Goal: Task Accomplishment & Management: Use online tool/utility

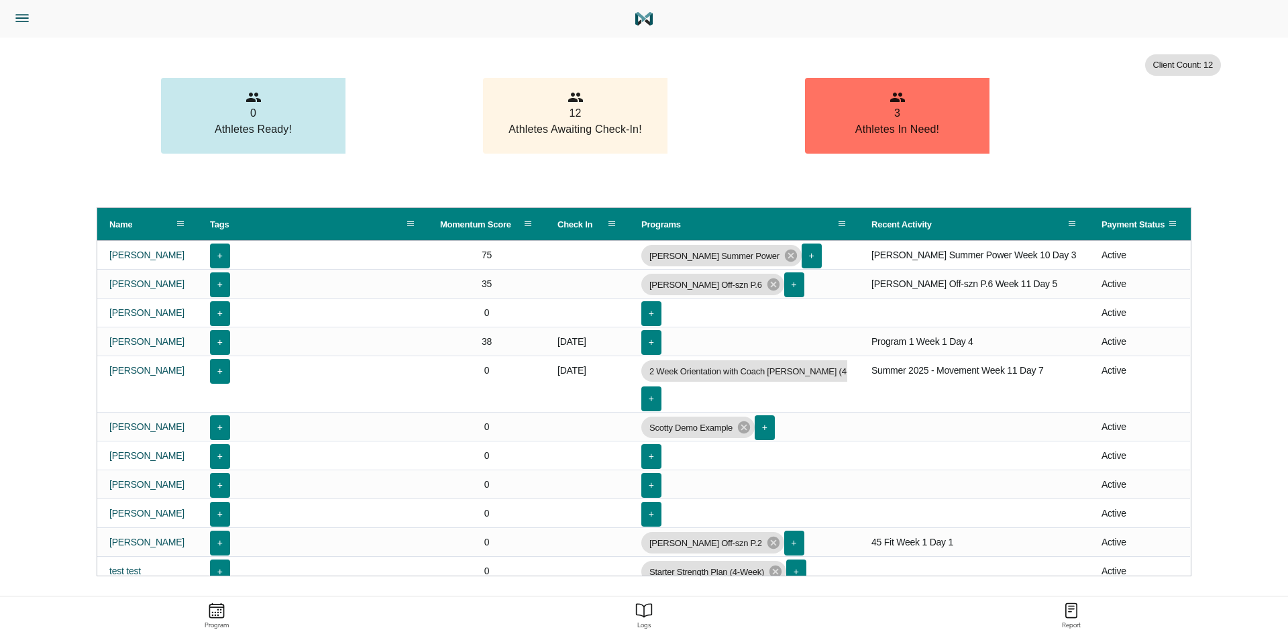
click at [17, 11] on icon "Menu" at bounding box center [21, 17] width 17 height 17
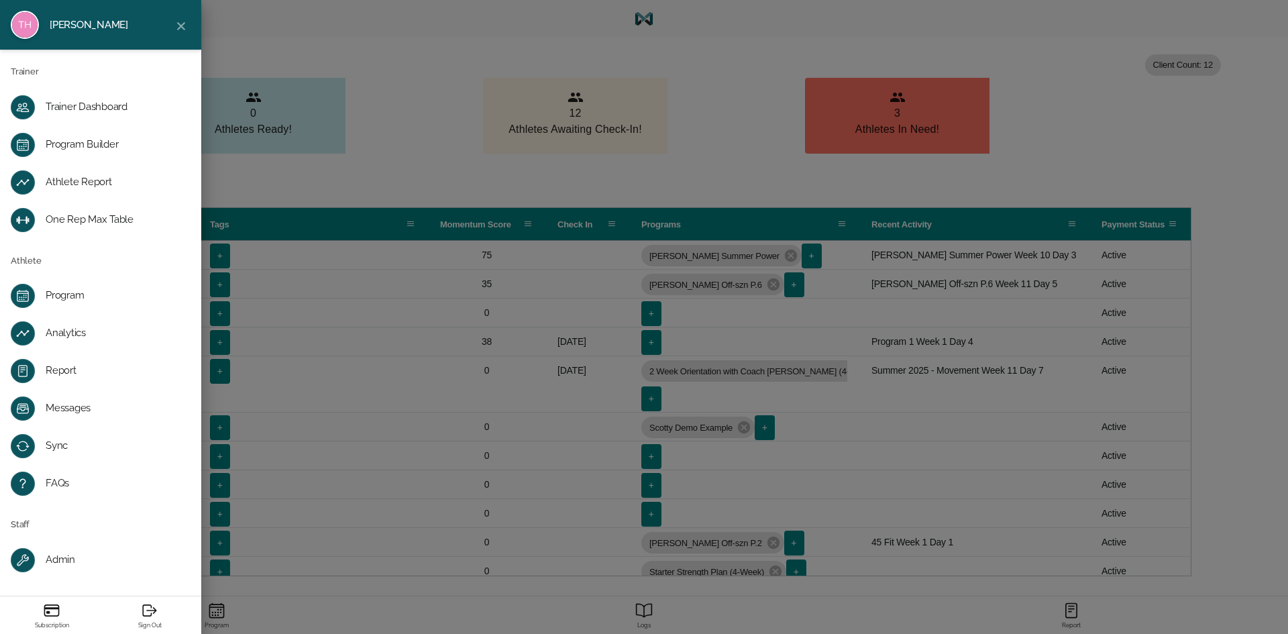
click at [112, 146] on div "Program Builder" at bounding box center [111, 144] width 131 height 13
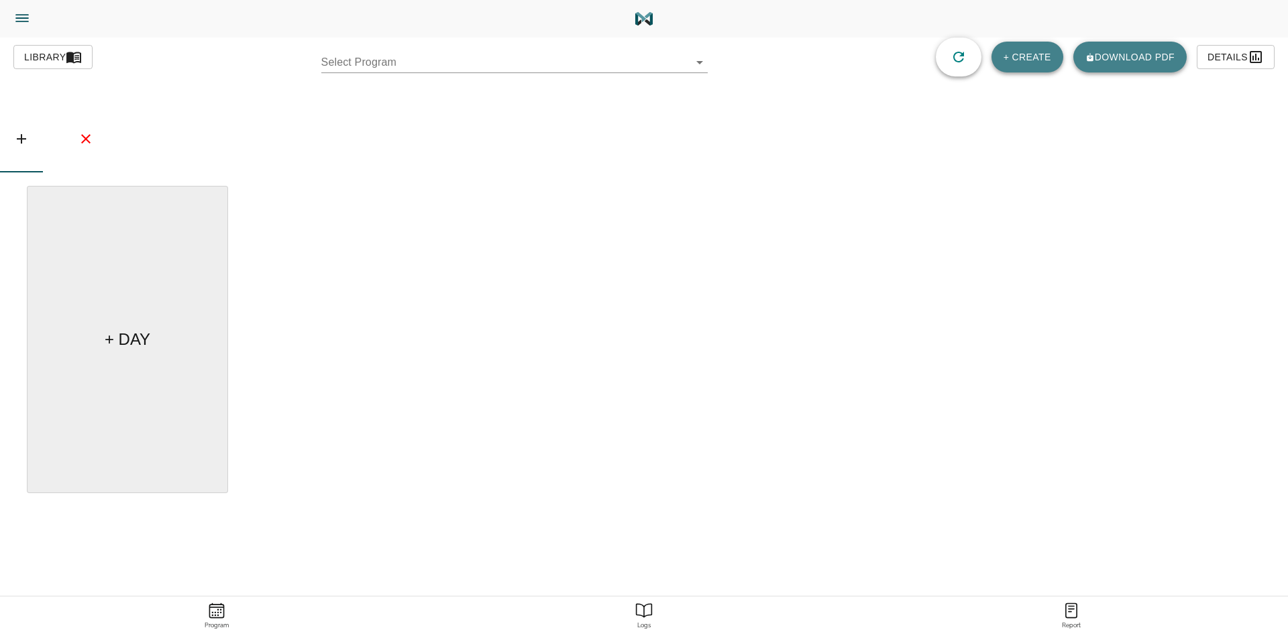
click at [466, 62] on body "Tylor Henry Trainer Trainer Dashboard Program Builder Athlete Report One Rep Ma…" at bounding box center [644, 354] width 1288 height 709
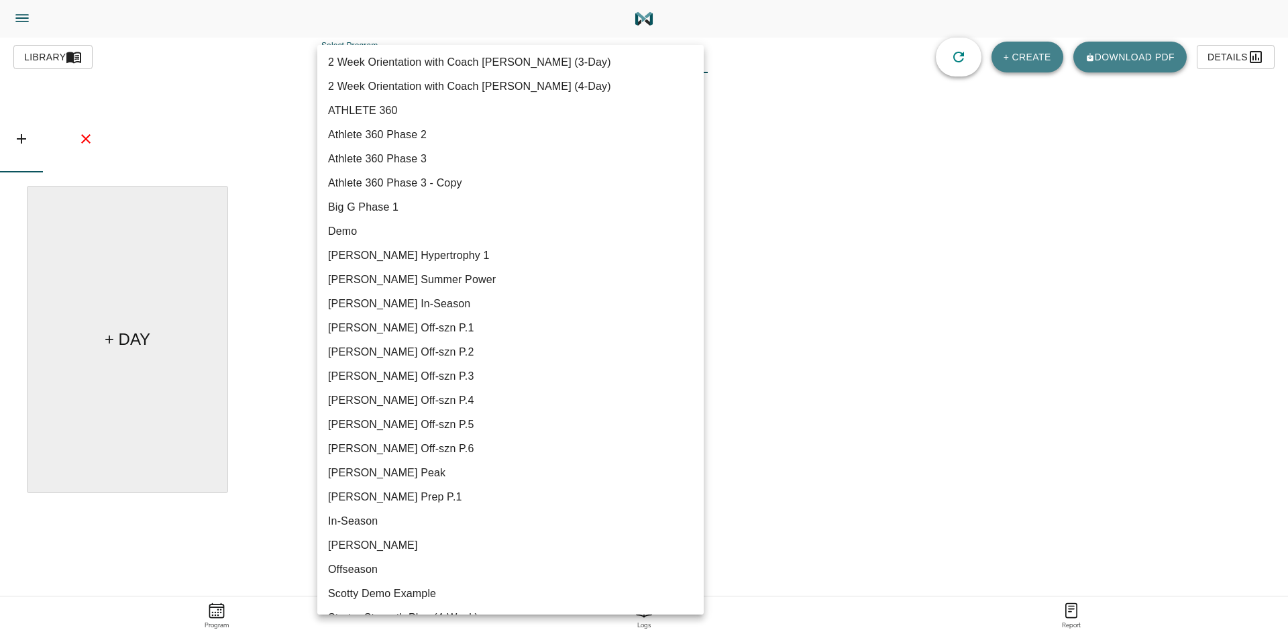
click at [455, 273] on li "Garron Summer Power" at bounding box center [510, 280] width 386 height 24
type input "617"
type input "Garron Summer Power"
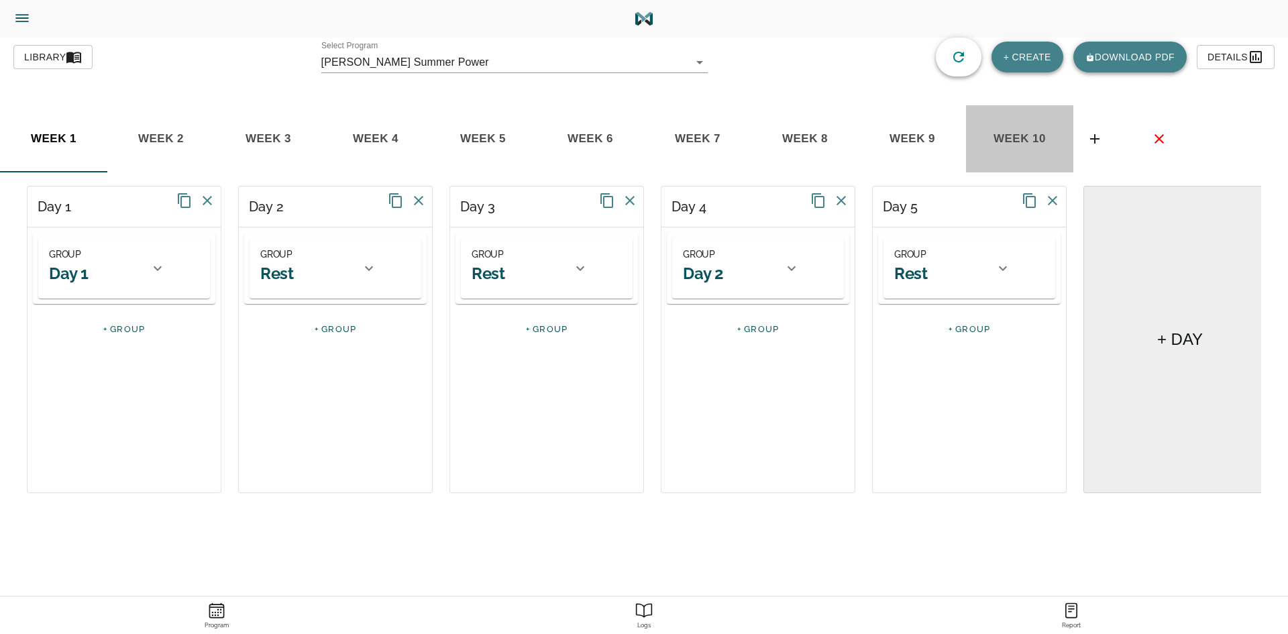
click at [1018, 133] on span "week 10" at bounding box center [1019, 139] width 91 height 20
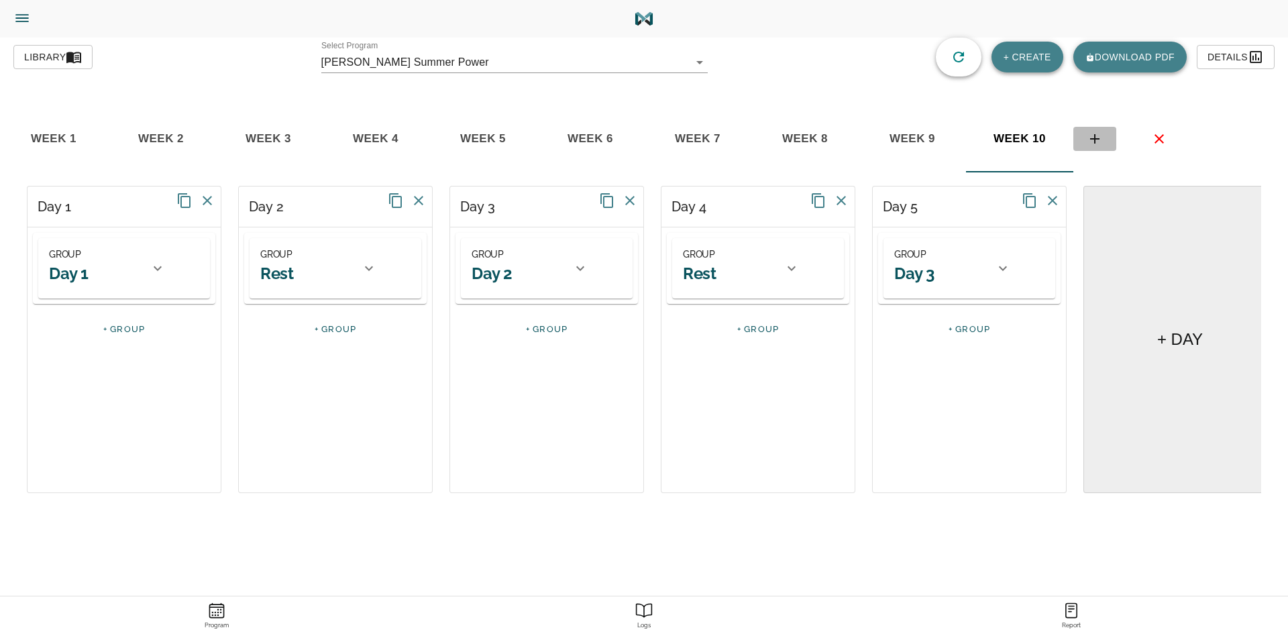
click at [1095, 134] on icon "basic tabs example" at bounding box center [1094, 138] width 9 height 9
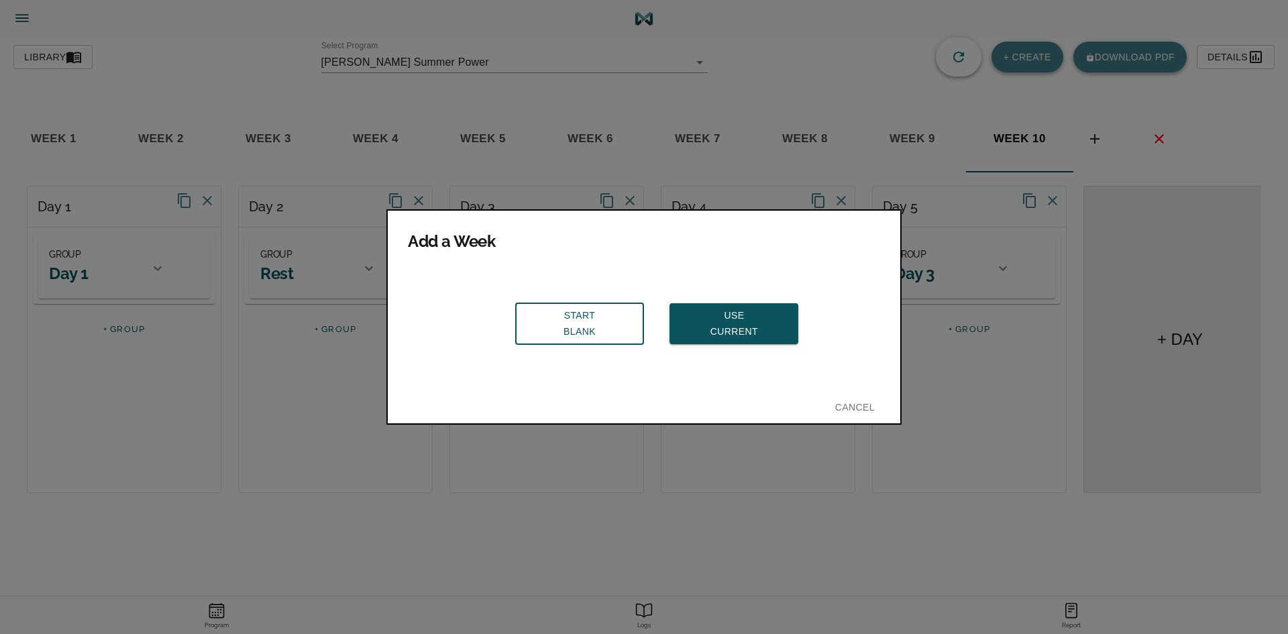
click at [730, 315] on span "Use Current" at bounding box center [733, 323] width 107 height 33
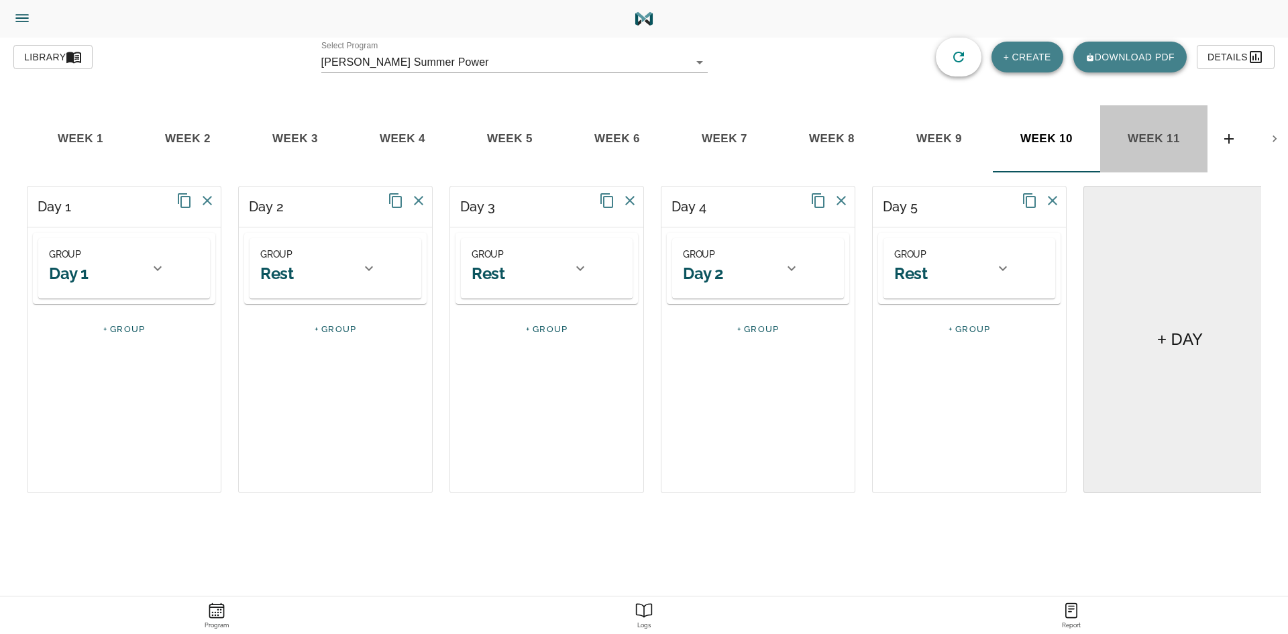
click at [1152, 132] on span "week 11" at bounding box center [1153, 139] width 91 height 20
click at [142, 274] on div at bounding box center [158, 268] width 32 height 32
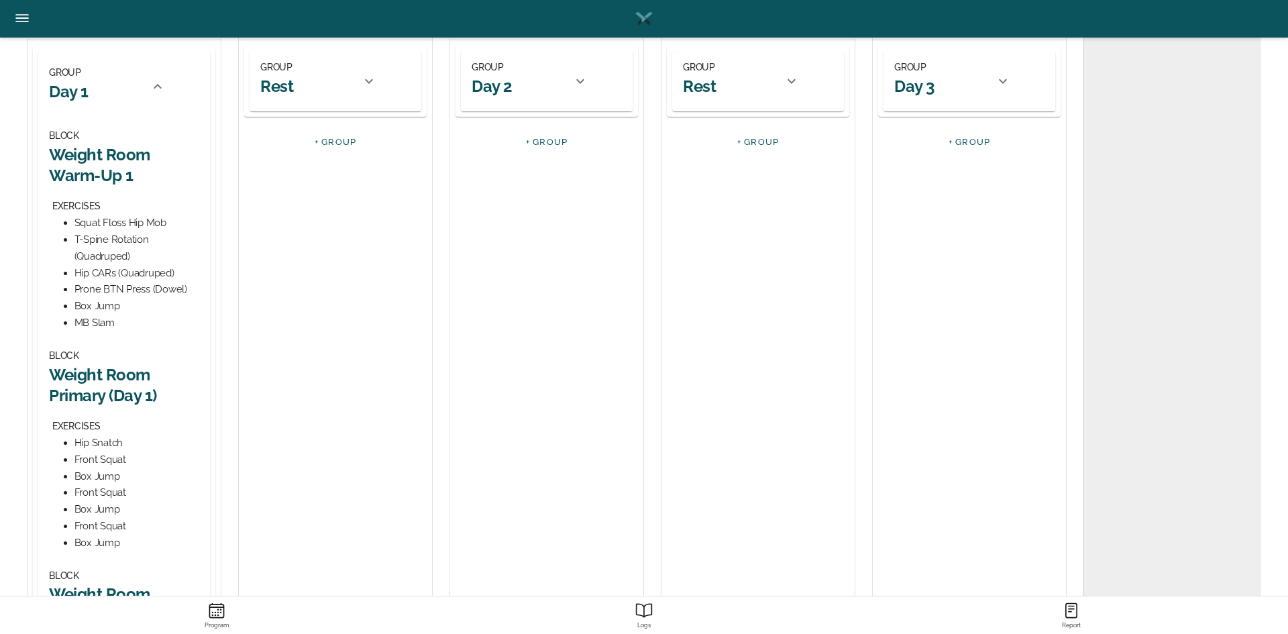
scroll to position [268, 0]
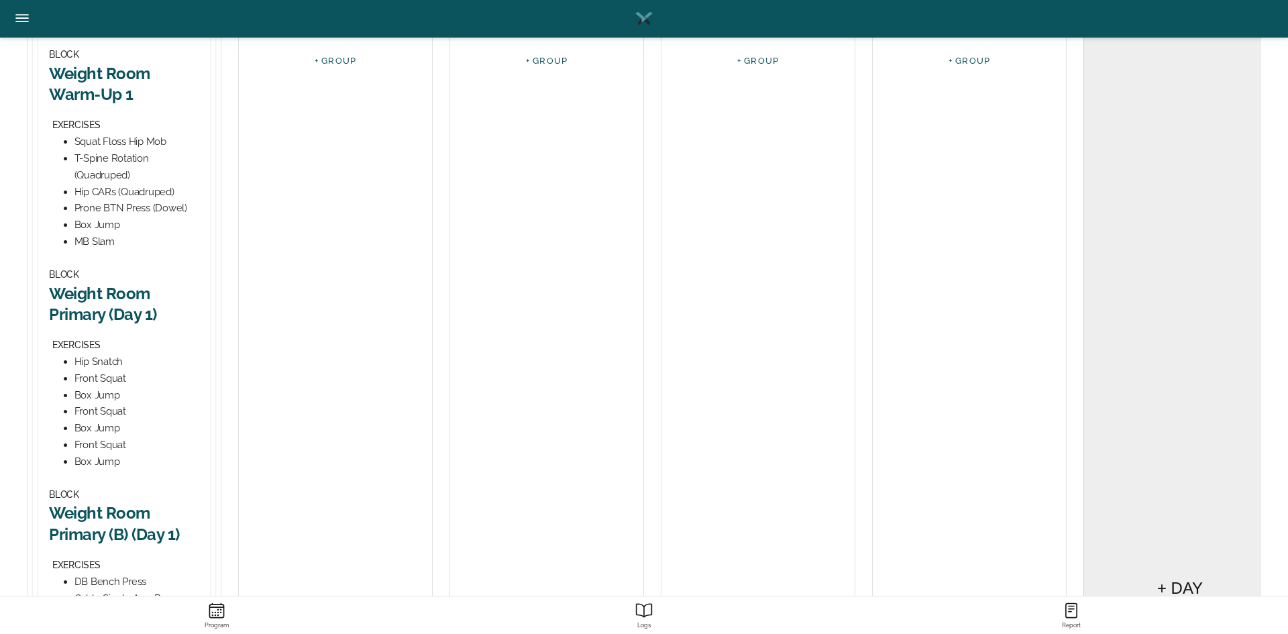
click at [125, 295] on h2 "Weight Room Primary (Day 1)" at bounding box center [124, 304] width 150 height 42
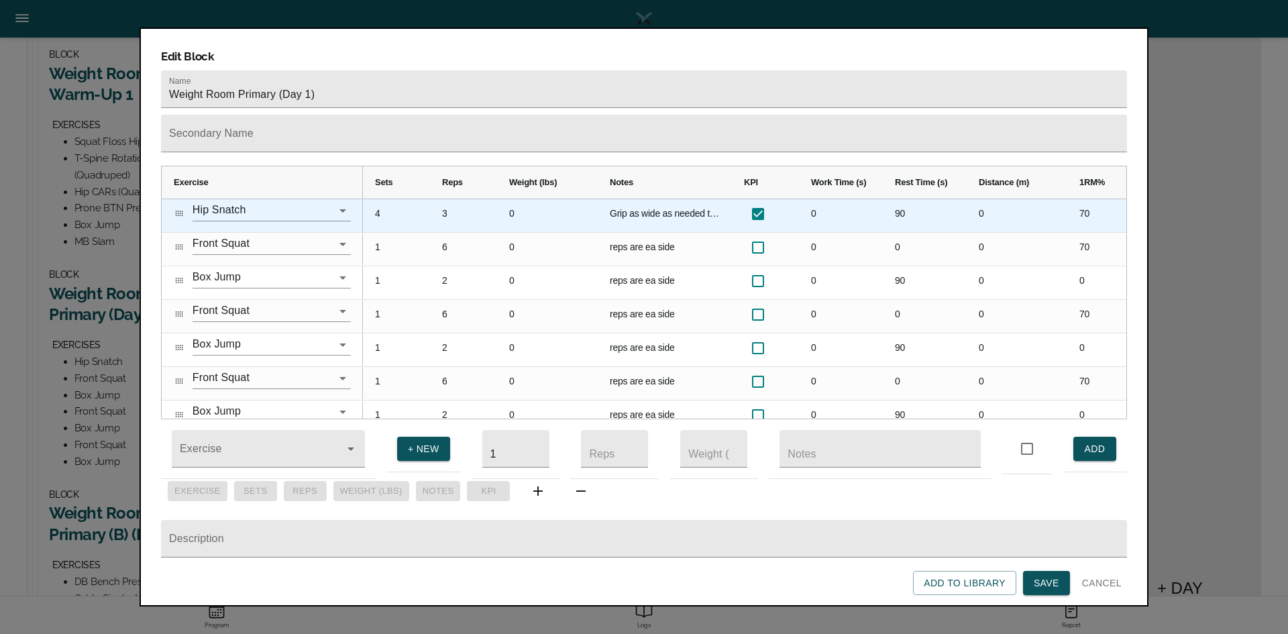
click at [388, 199] on div "4" at bounding box center [396, 215] width 67 height 33
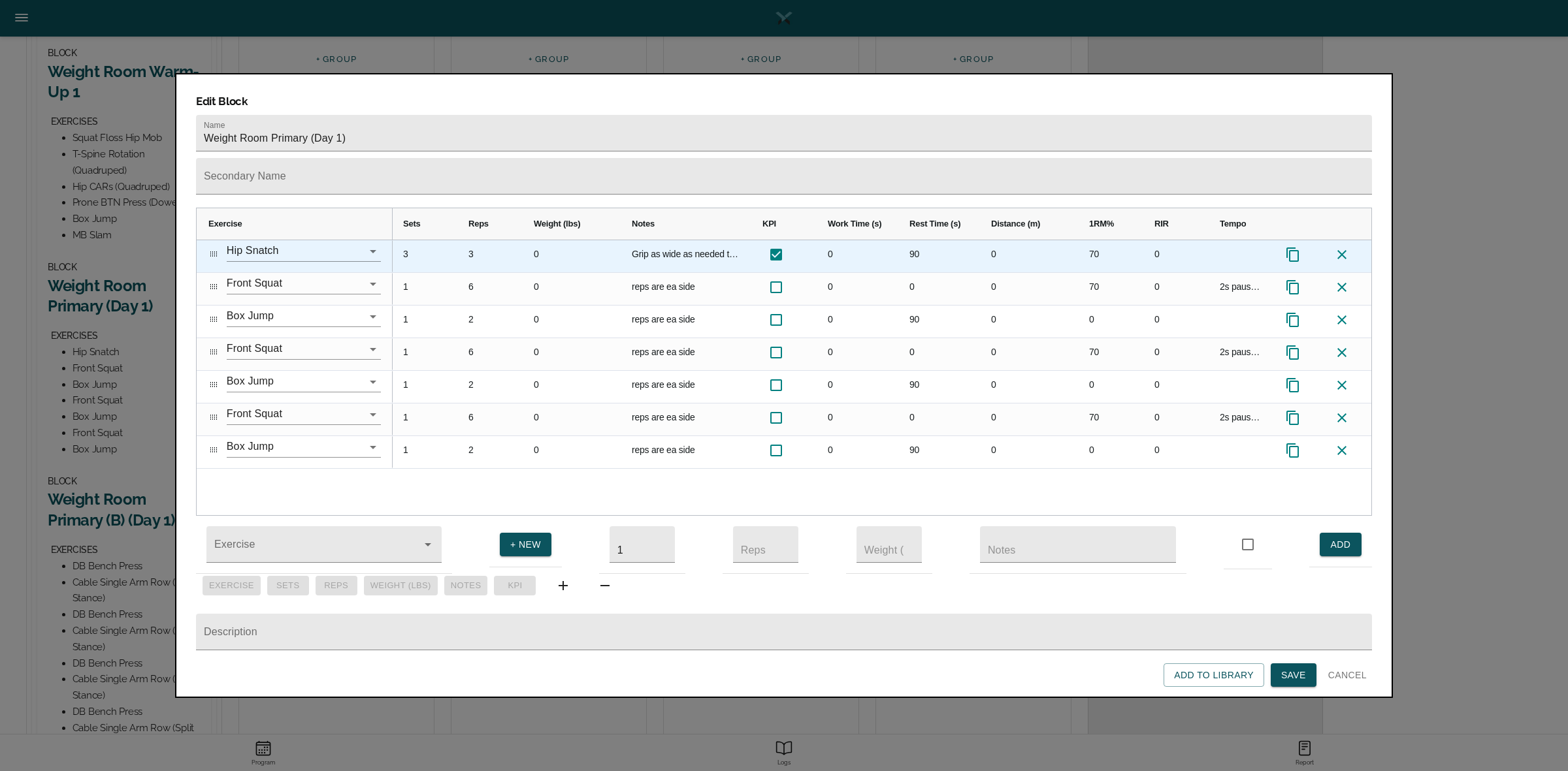
scroll to position [0, 1]
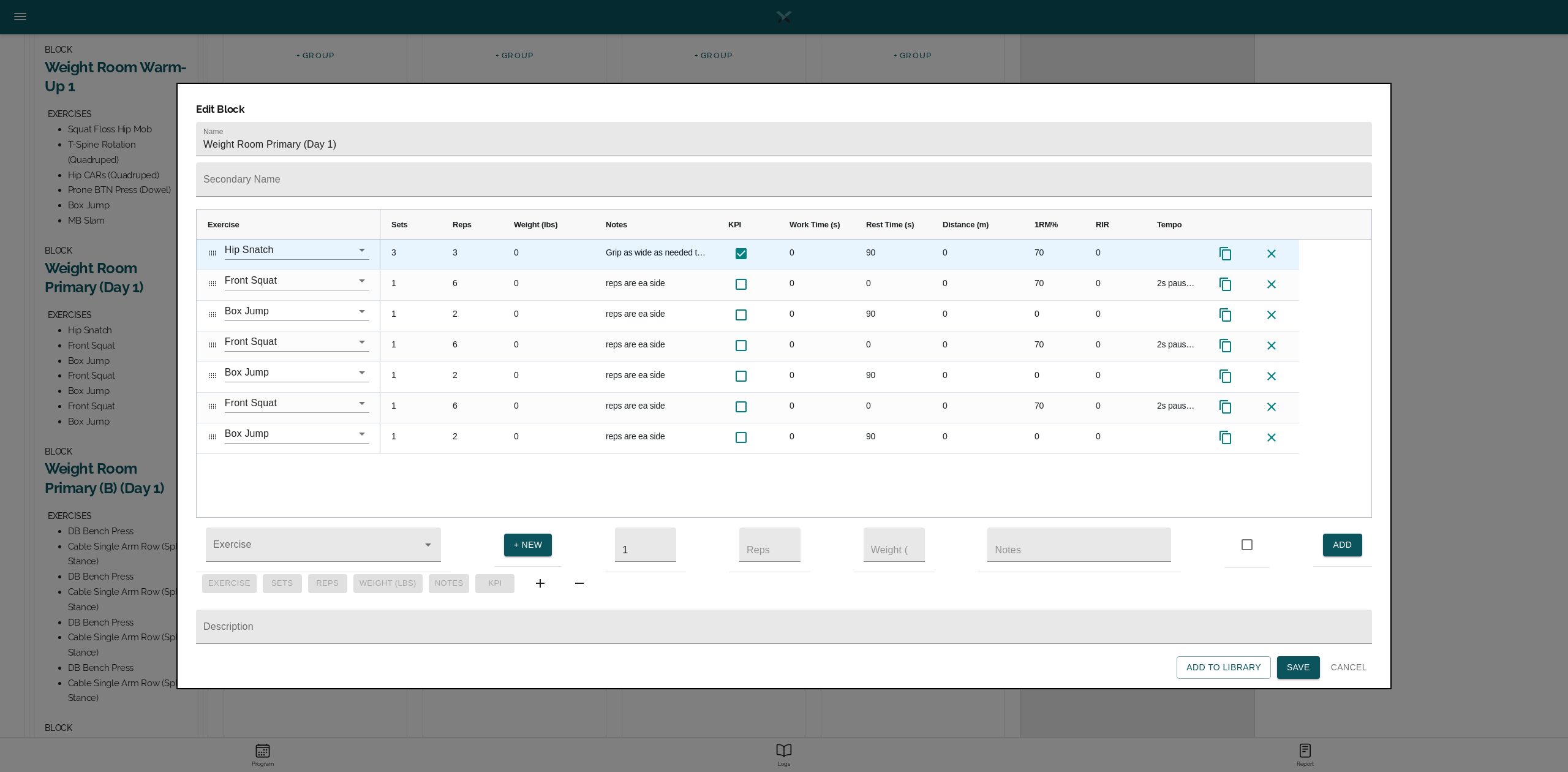
click at [457, 239] on div "3" at bounding box center [472, 254] width 61 height 30
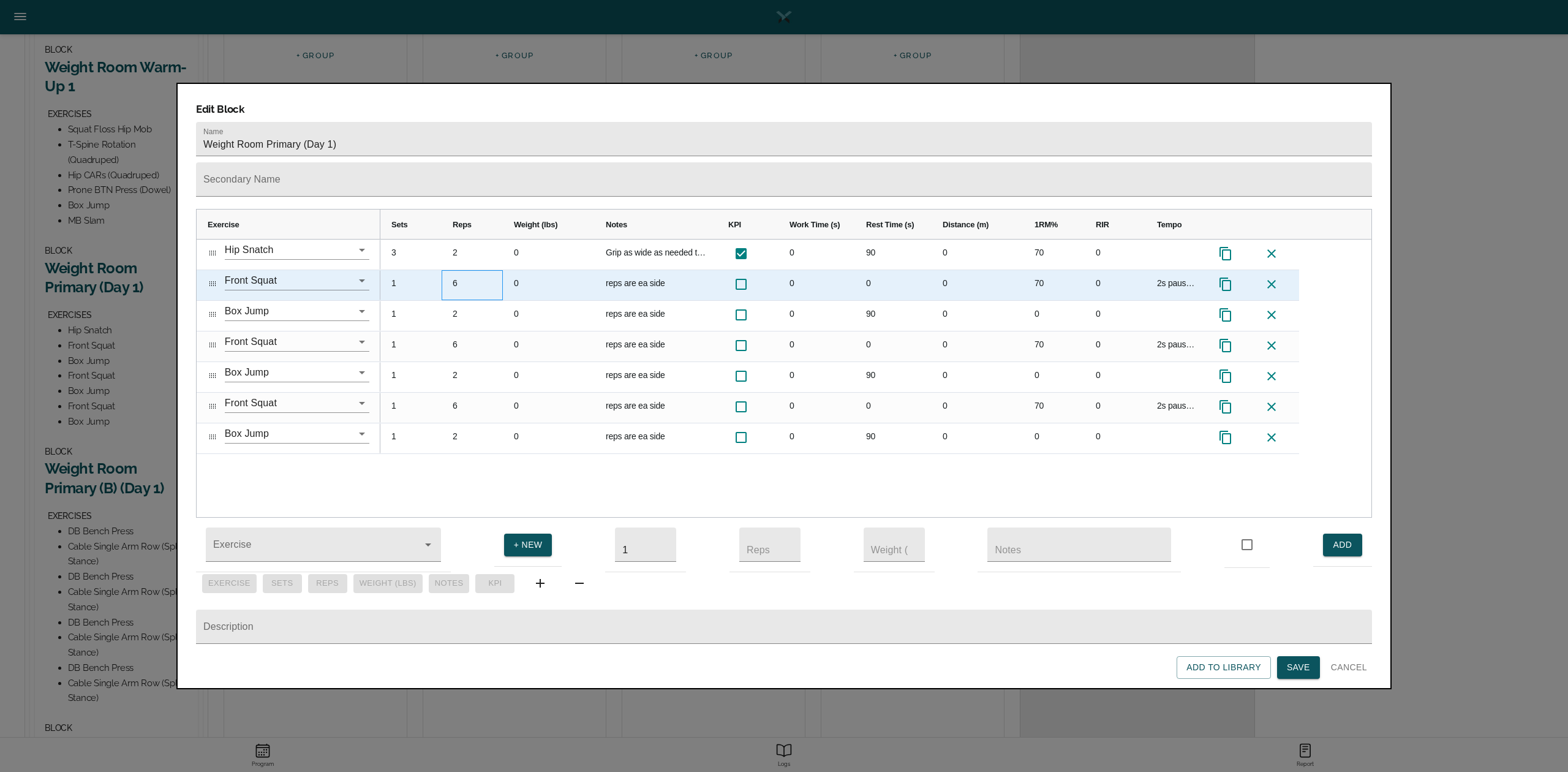
click at [462, 270] on div "6" at bounding box center [472, 285] width 61 height 30
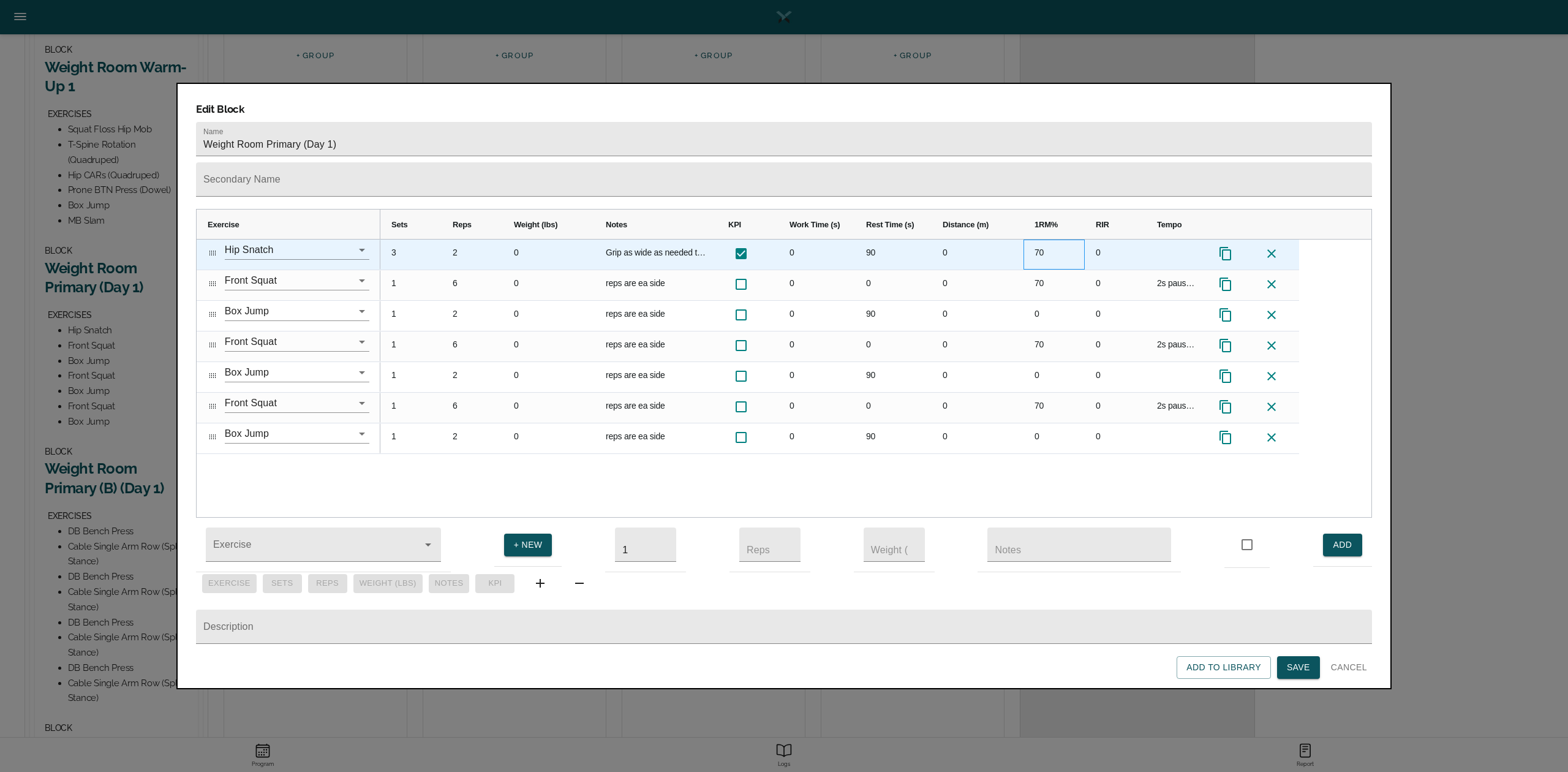
click at [1044, 239] on div "70" at bounding box center [1054, 254] width 61 height 30
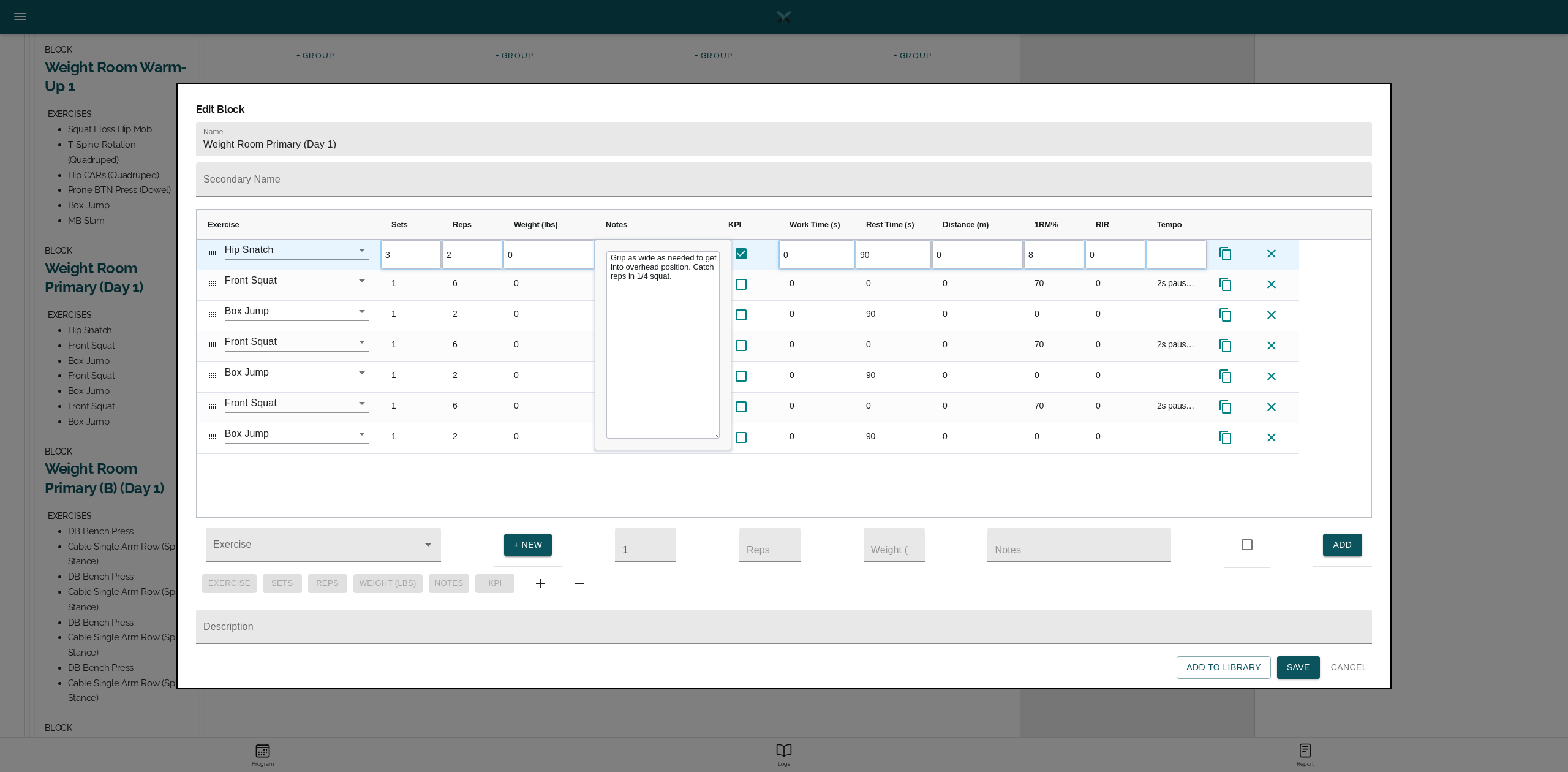
type input "80"
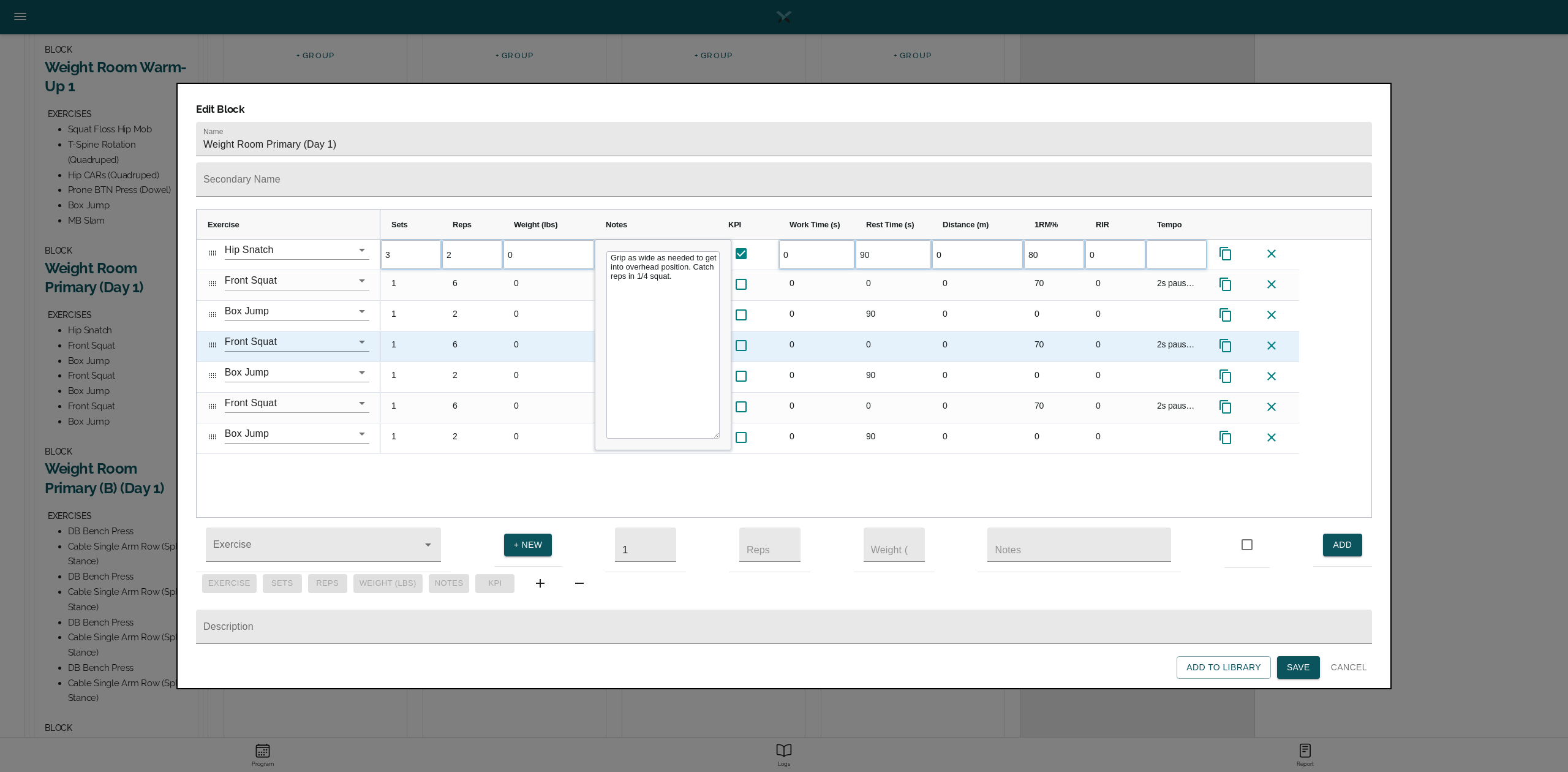
click at [1040, 332] on div "70" at bounding box center [1054, 346] width 61 height 30
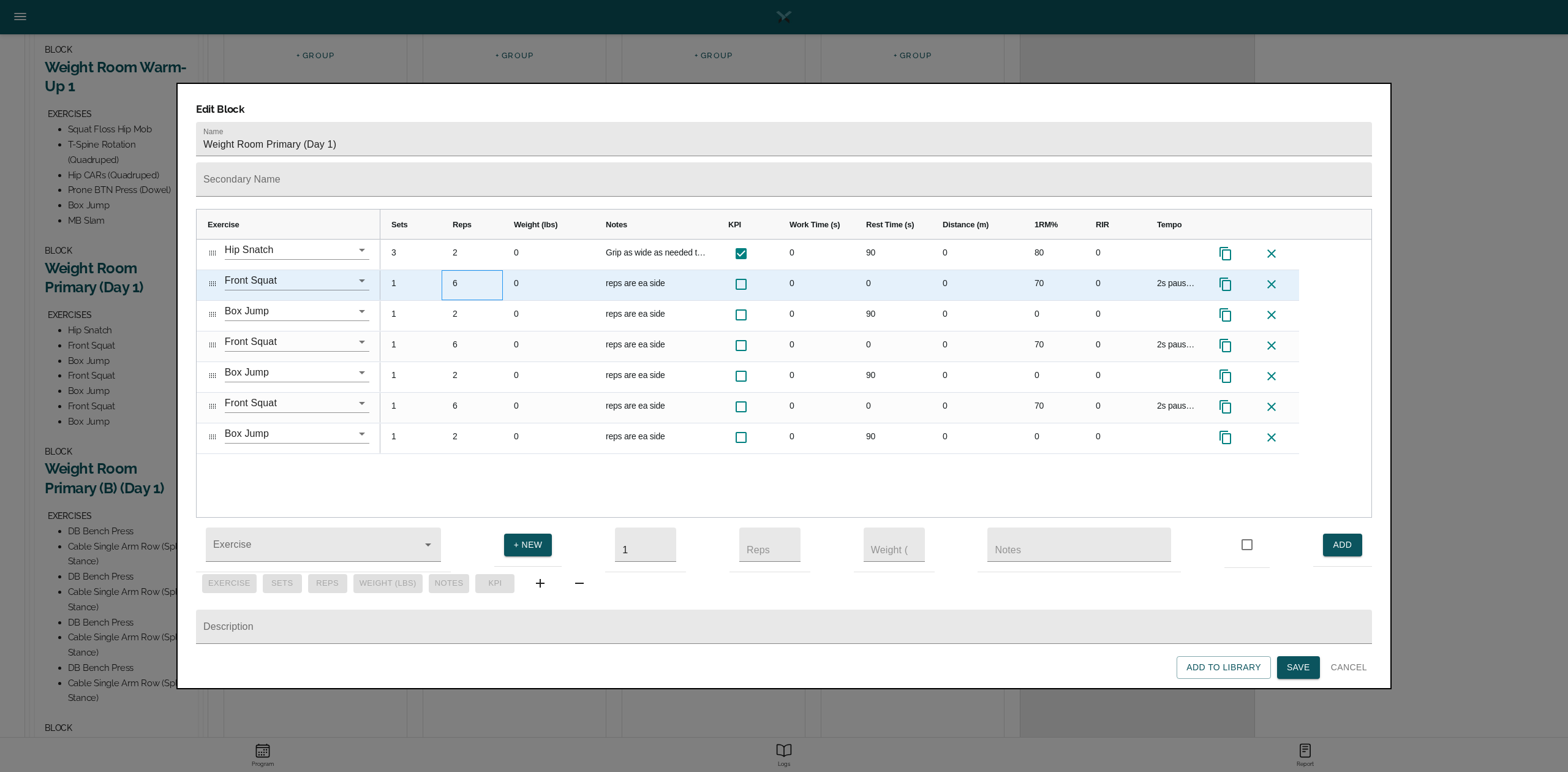
click at [460, 270] on div "6" at bounding box center [472, 285] width 61 height 30
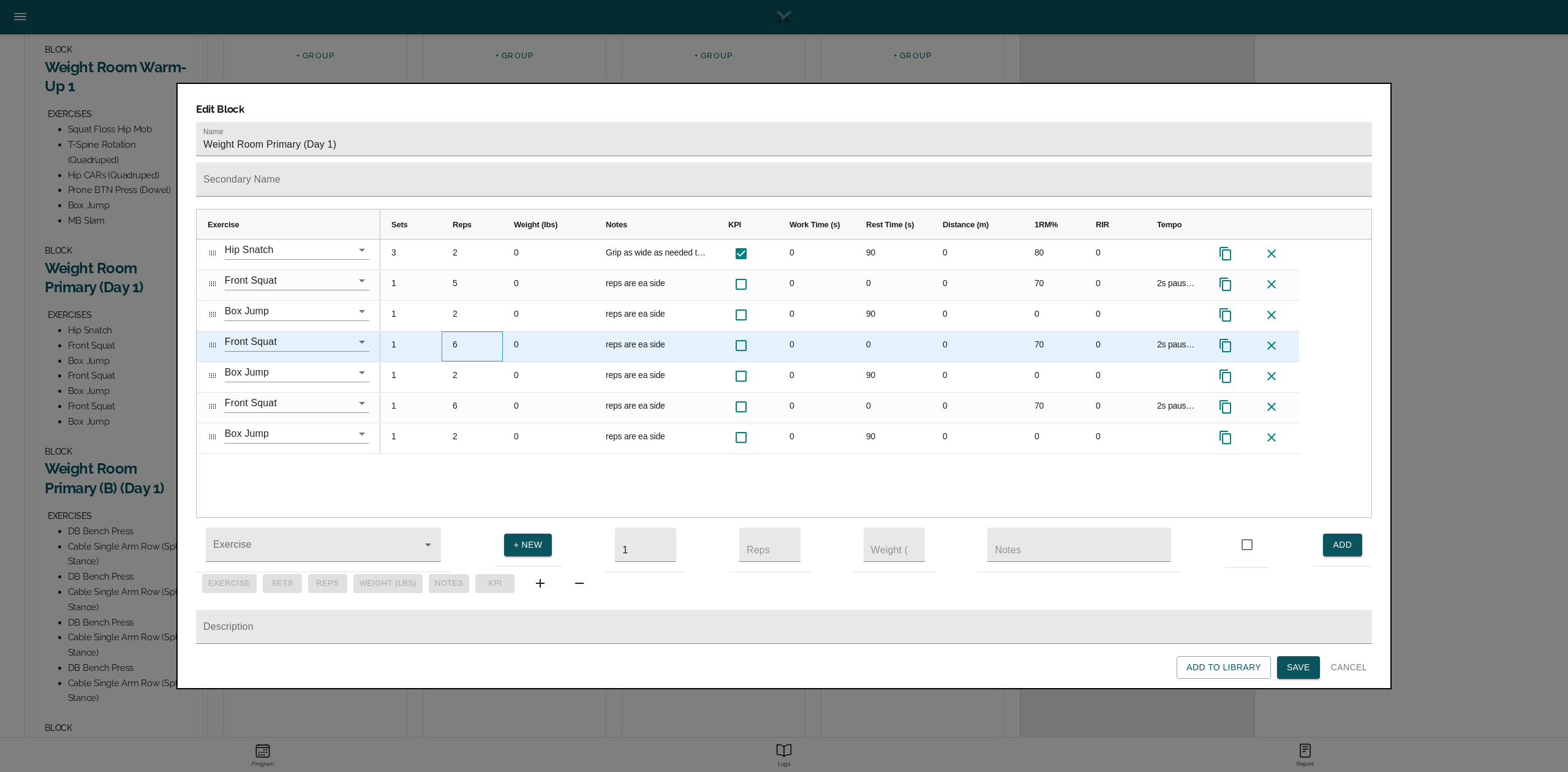
click at [458, 332] on div "6" at bounding box center [472, 346] width 61 height 30
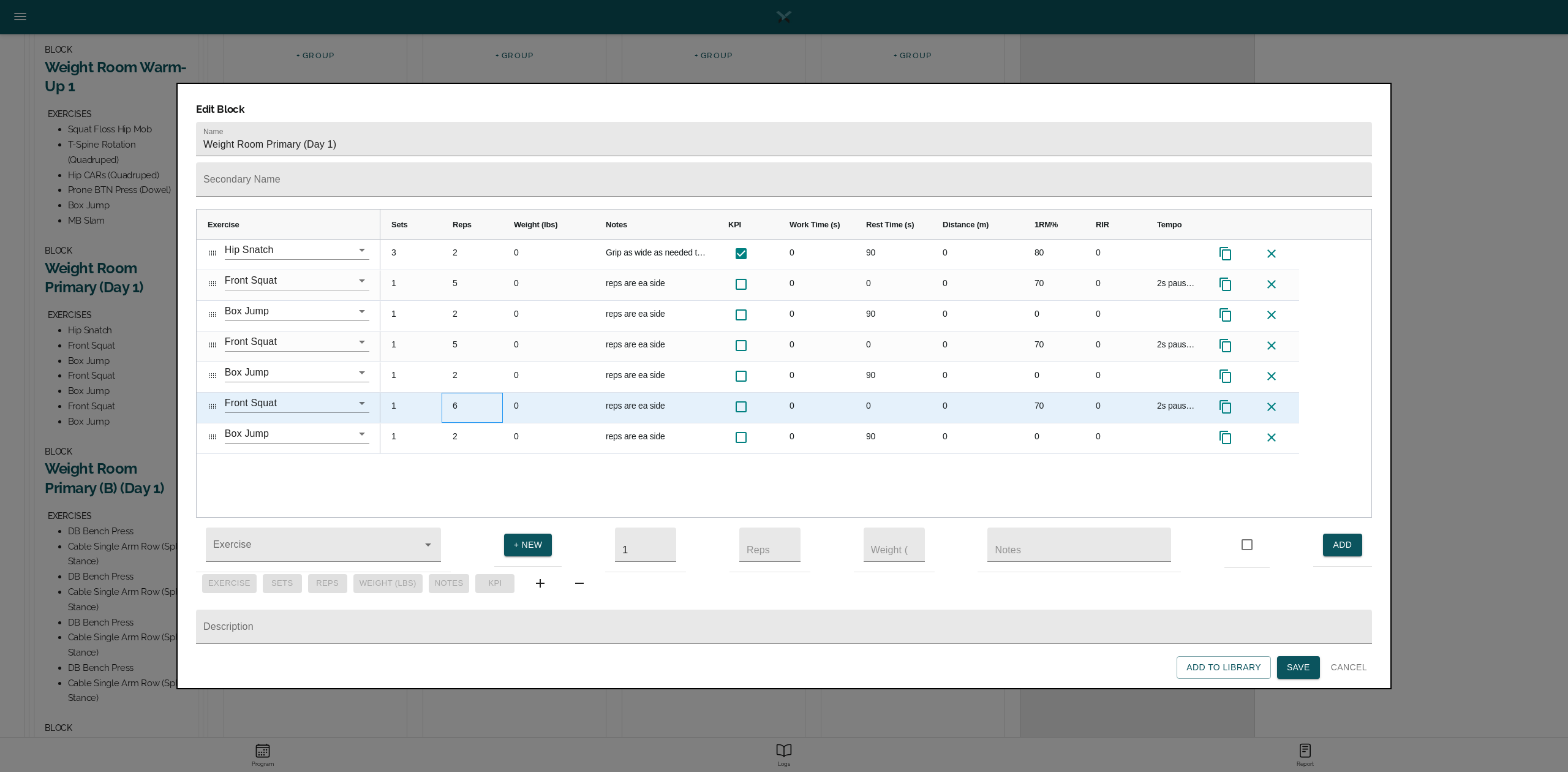
click at [453, 393] on div "6" at bounding box center [472, 407] width 61 height 30
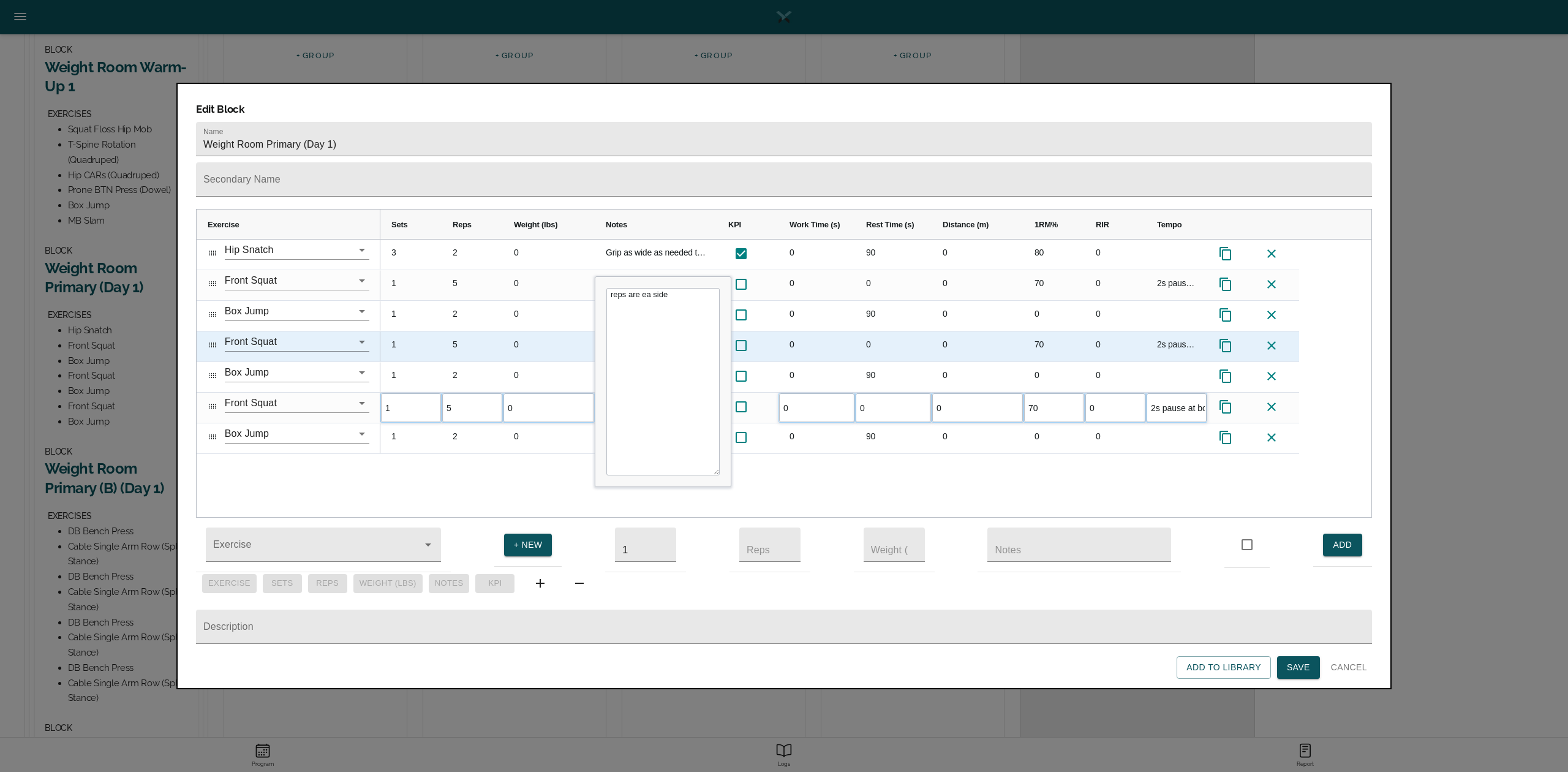
click at [924, 332] on div "0" at bounding box center [893, 346] width 77 height 30
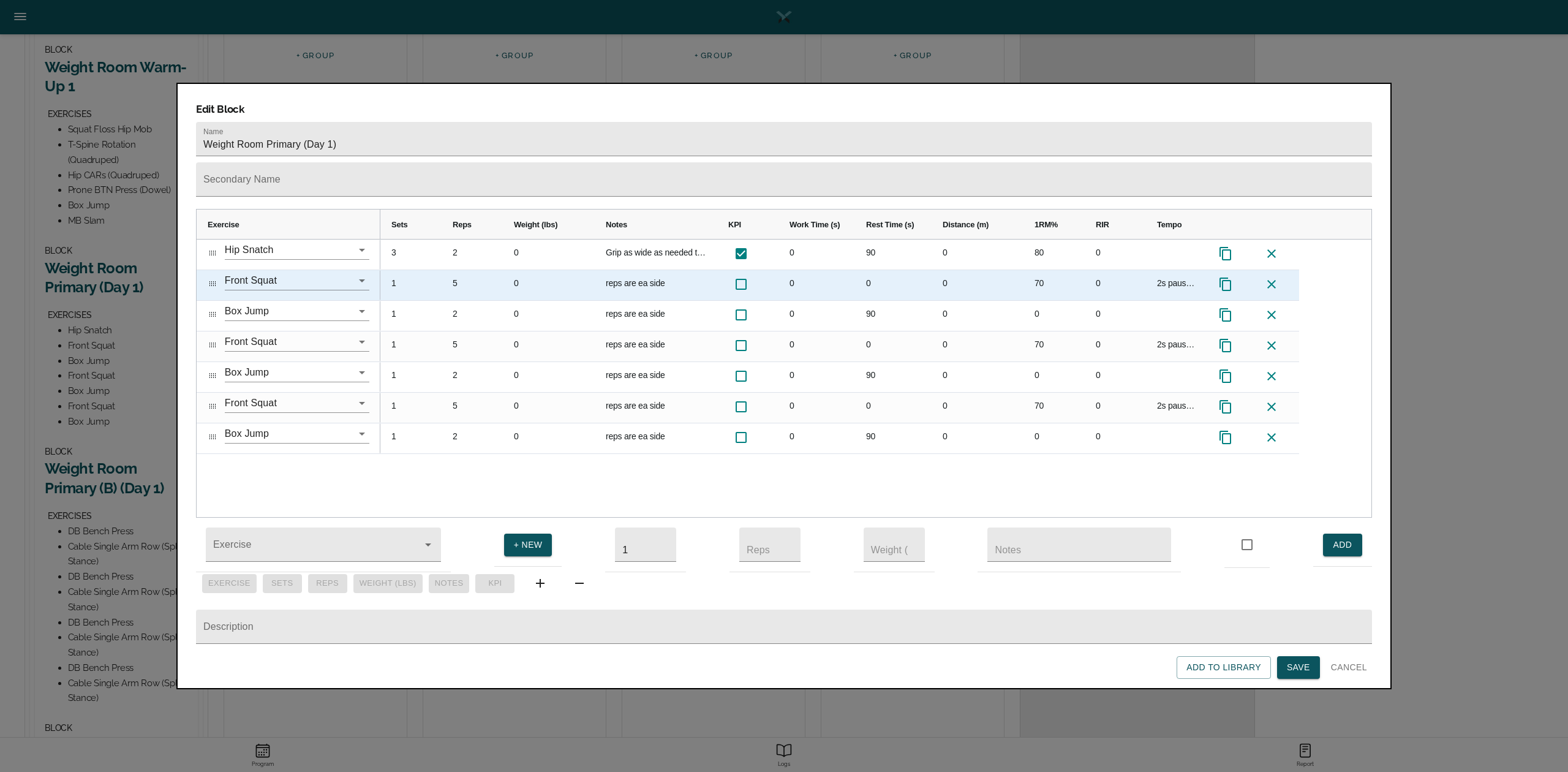
click at [1042, 270] on div "70" at bounding box center [1054, 285] width 61 height 30
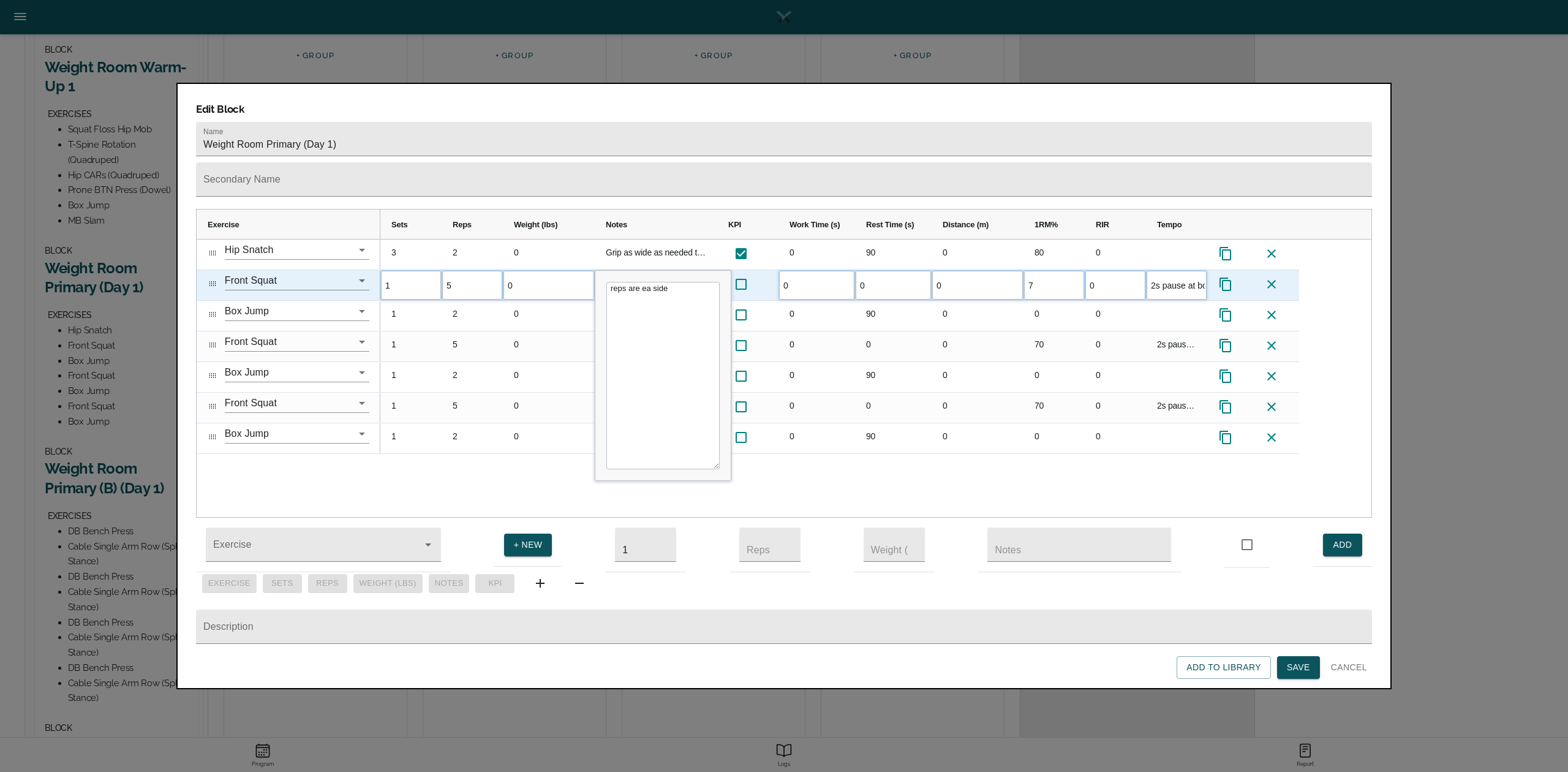
type input "75"
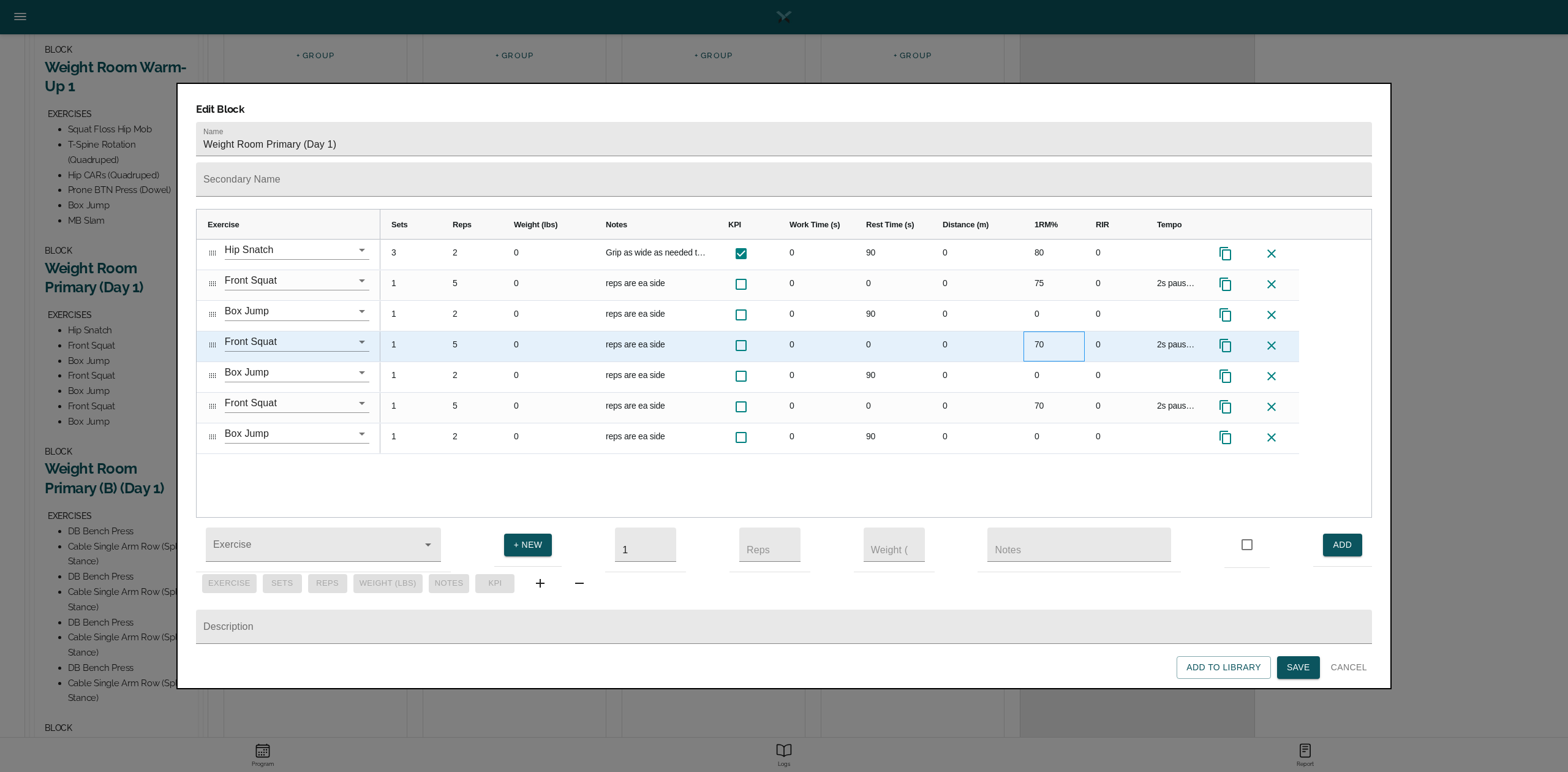
click at [1039, 332] on div "70" at bounding box center [1054, 346] width 61 height 30
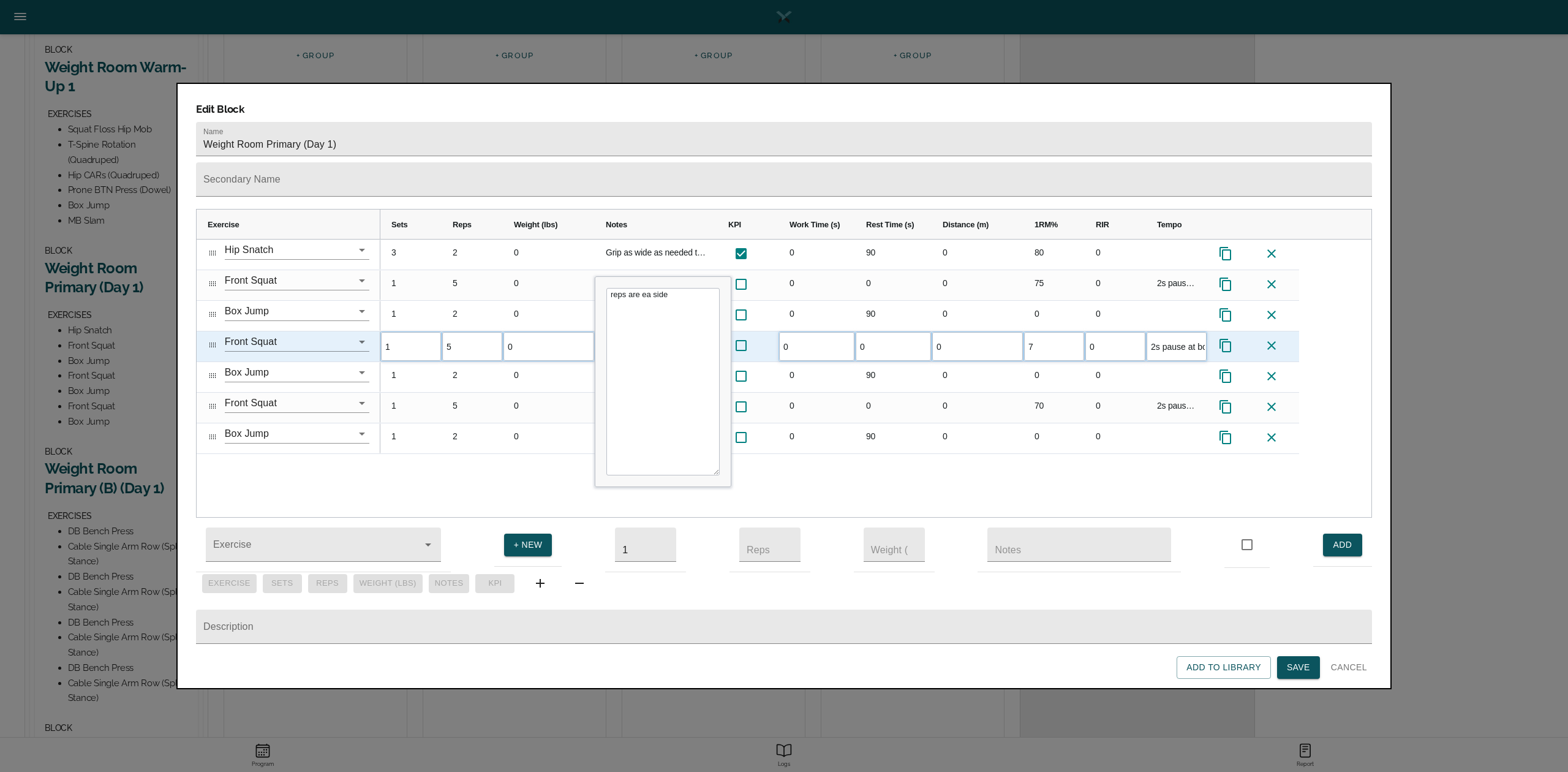
type input "75"
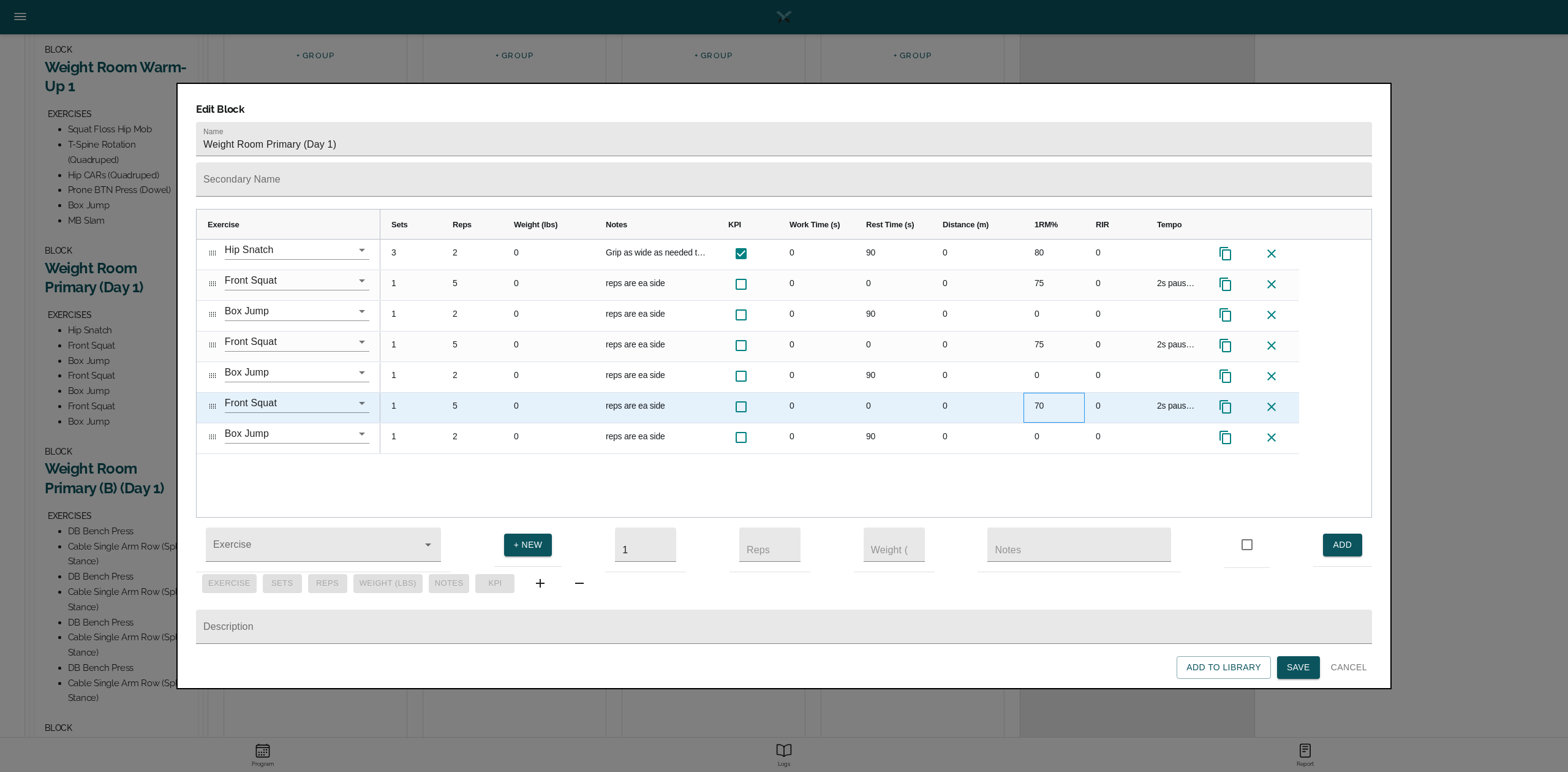
click at [1047, 393] on div "70" at bounding box center [1054, 407] width 61 height 30
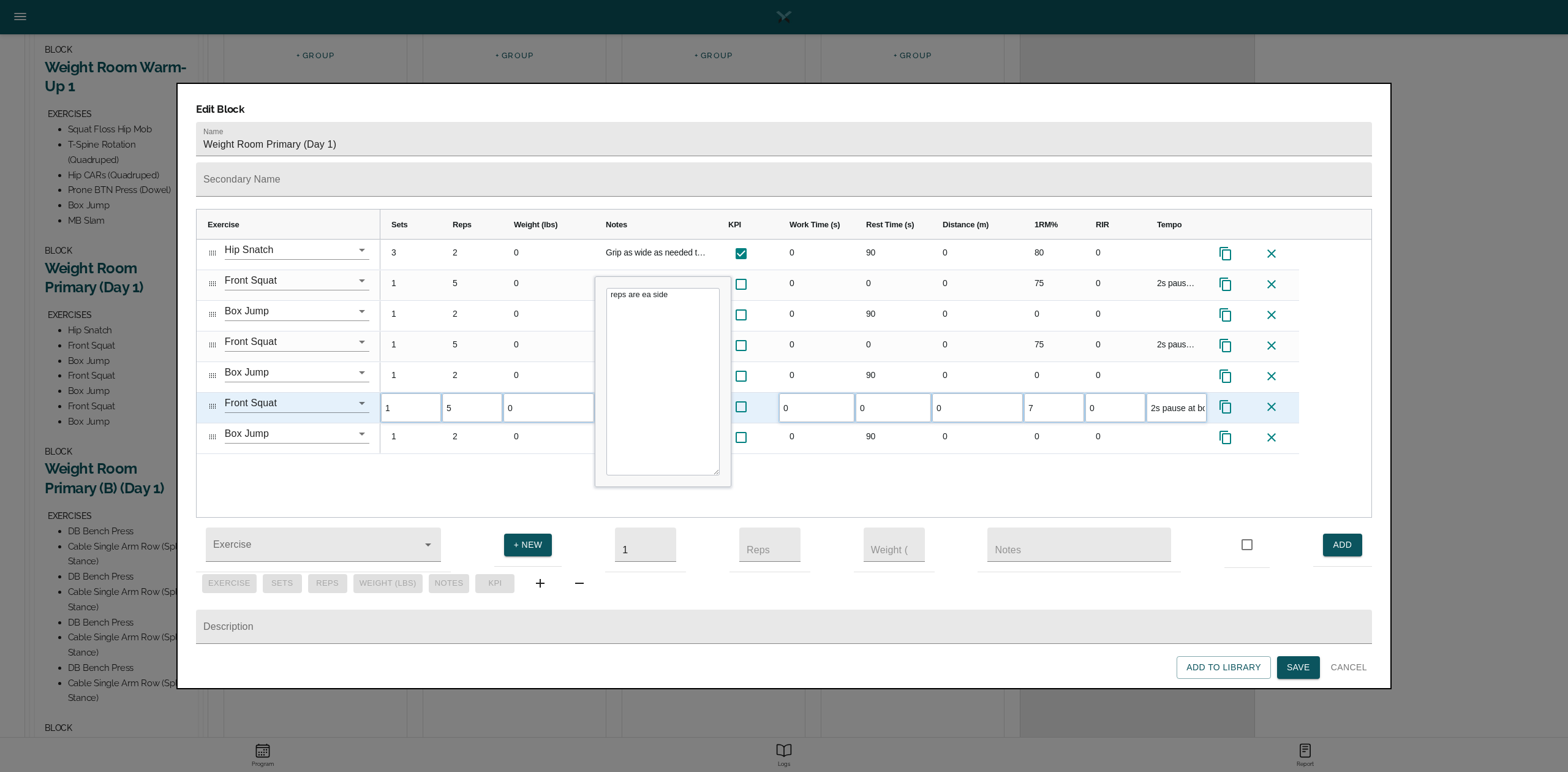
type input "75"
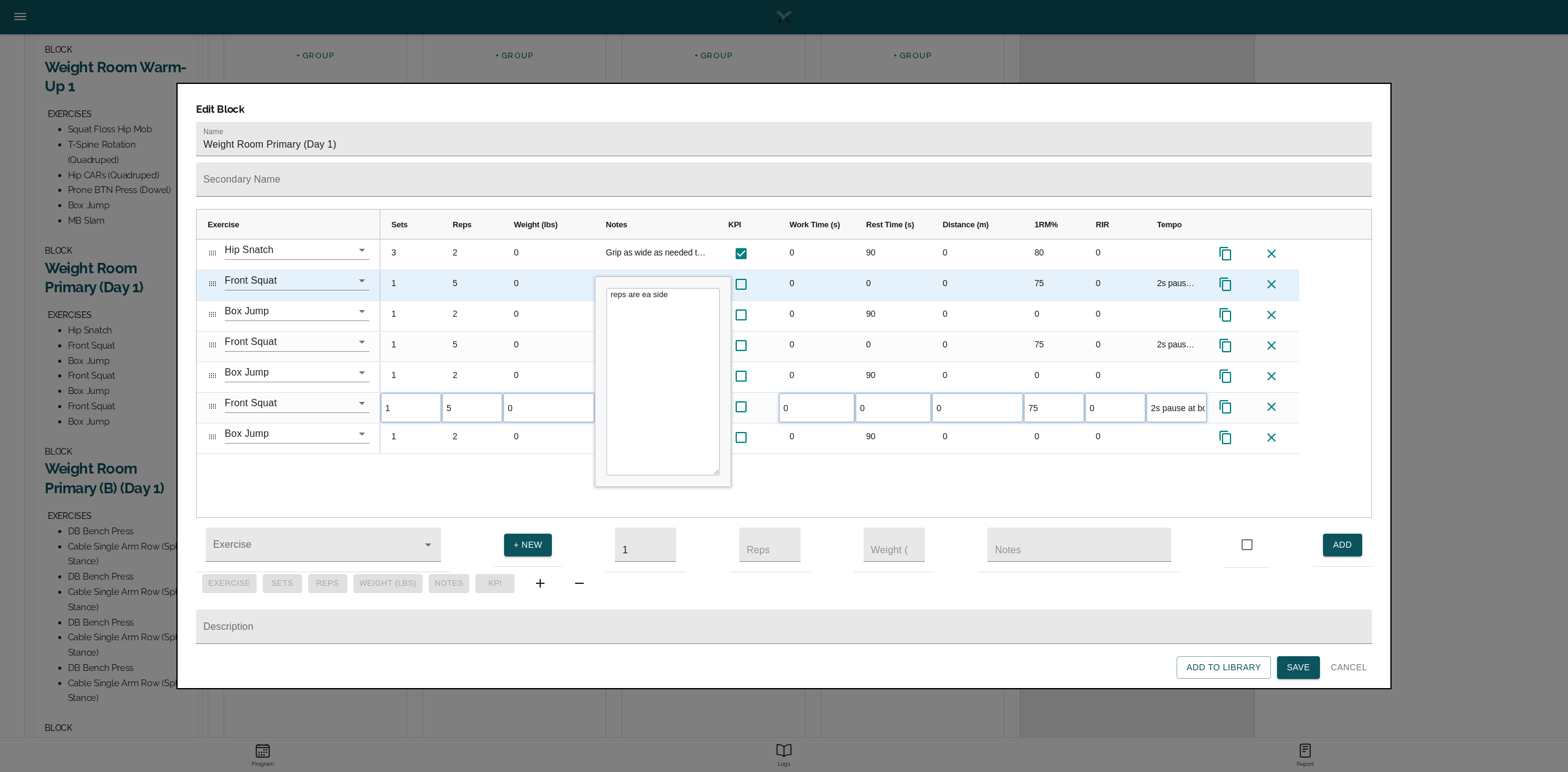
click at [1043, 270] on div "75" at bounding box center [1054, 285] width 61 height 30
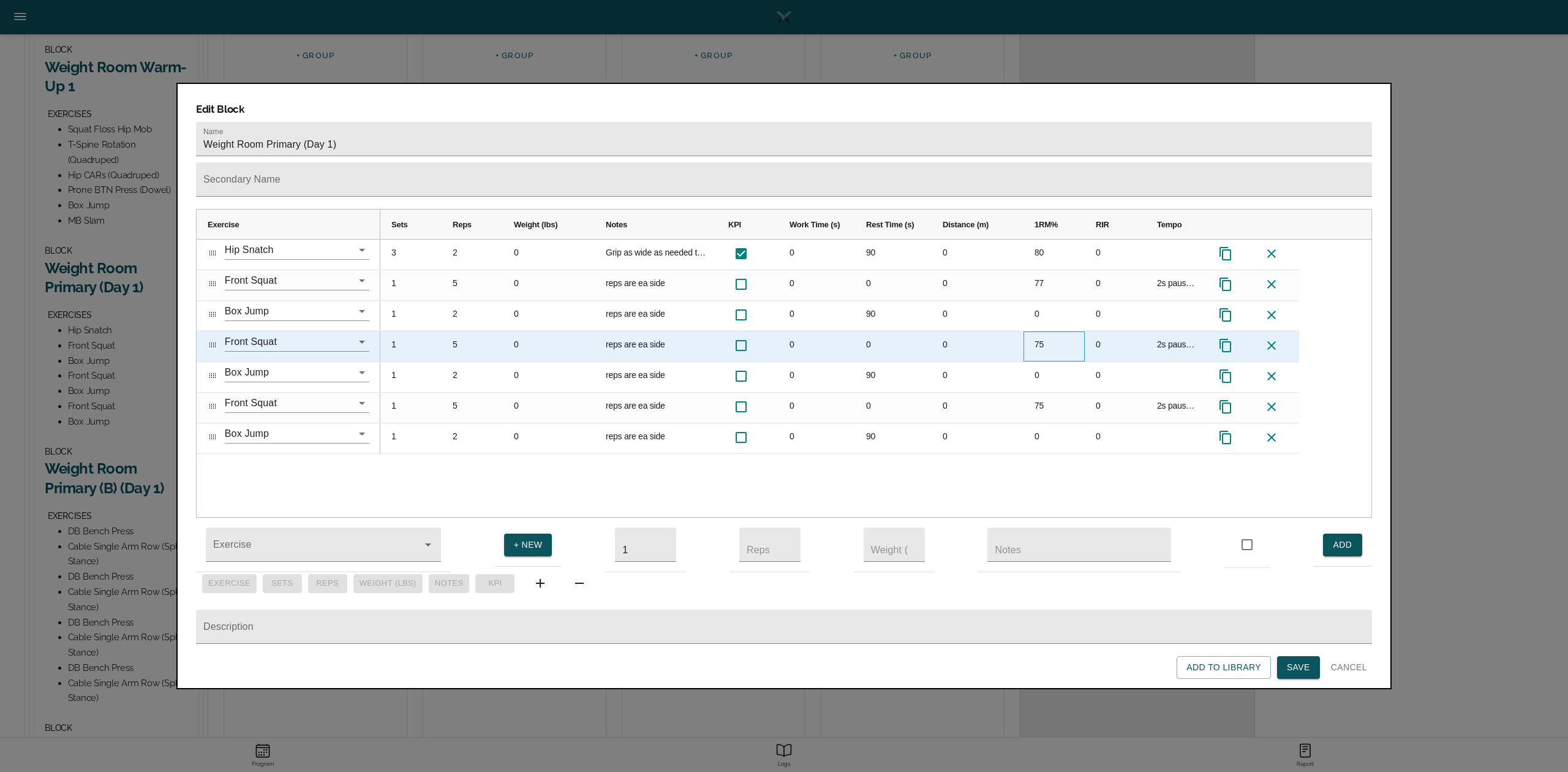
click at [1045, 332] on div "75" at bounding box center [1054, 346] width 61 height 30
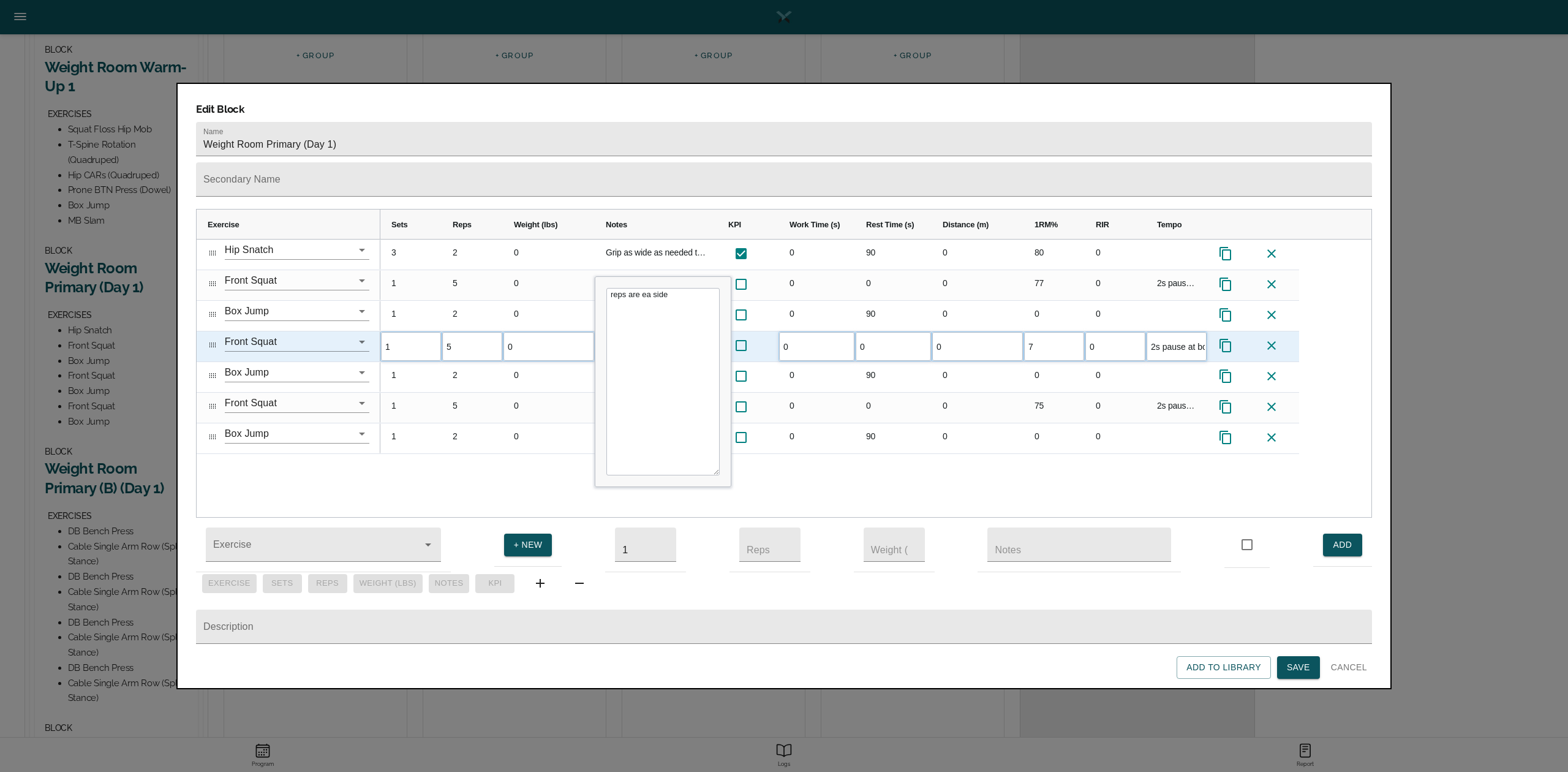
type input "77"
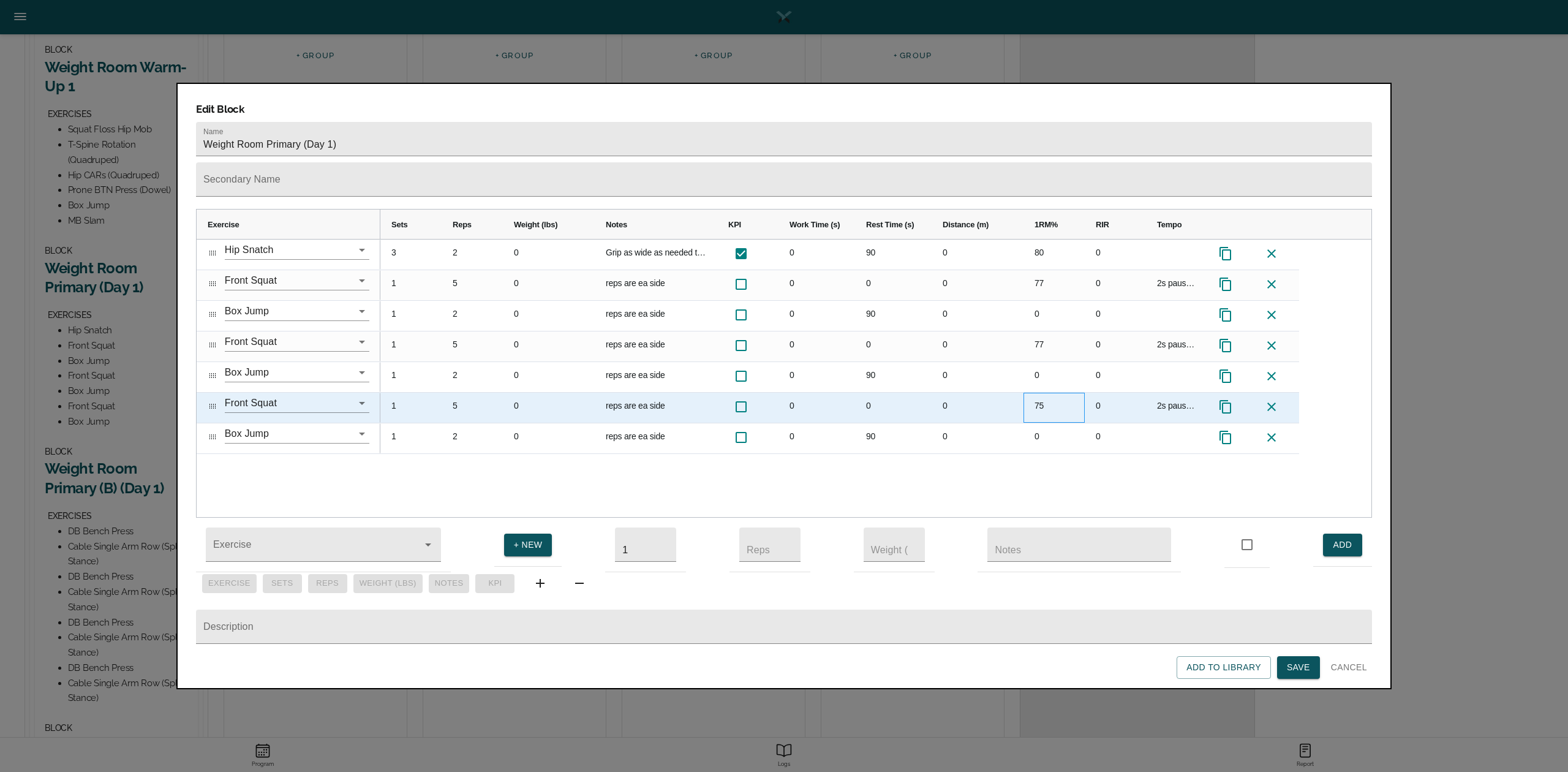
click at [1047, 393] on div "75" at bounding box center [1054, 407] width 61 height 30
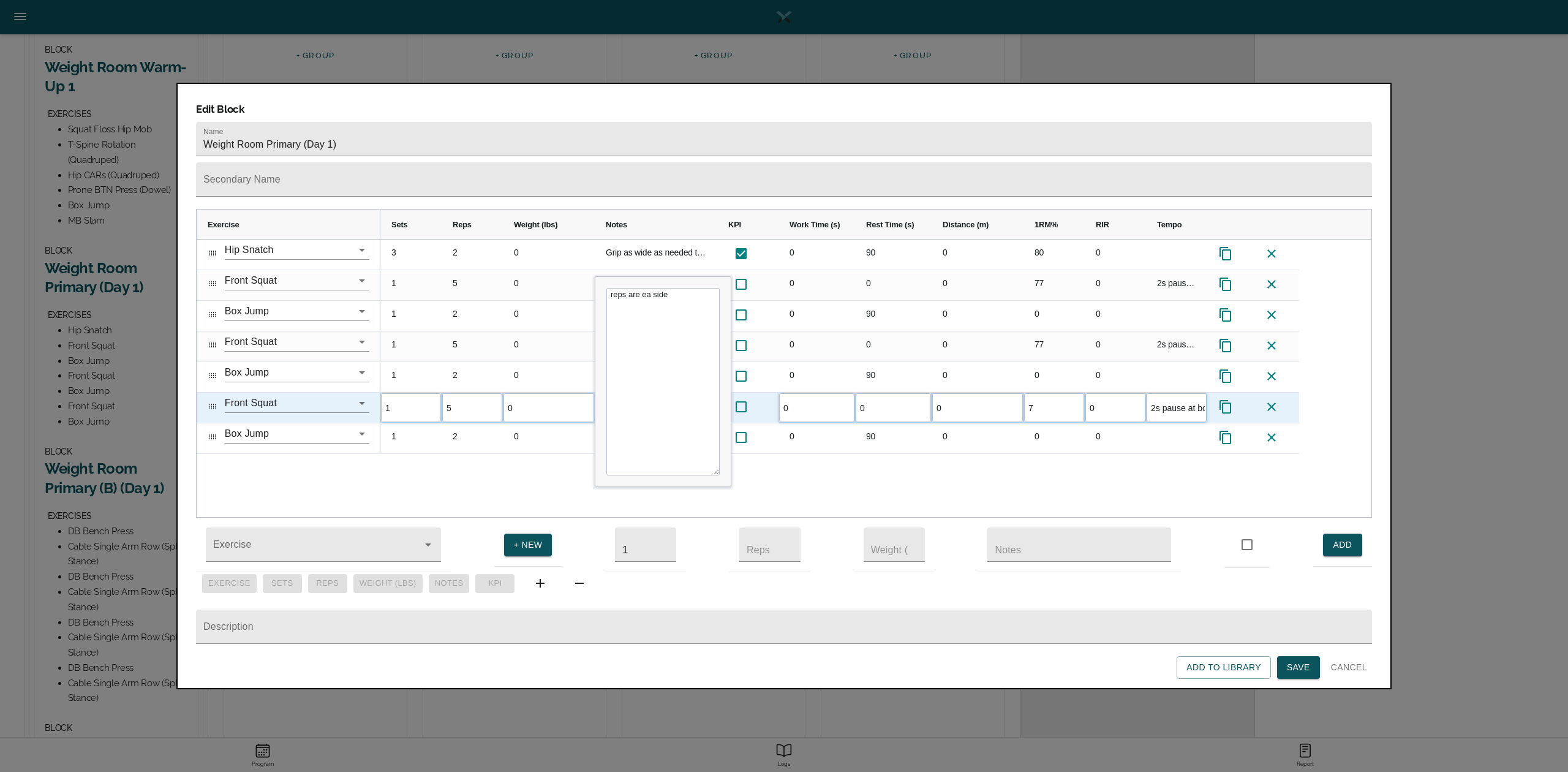
type input "77"
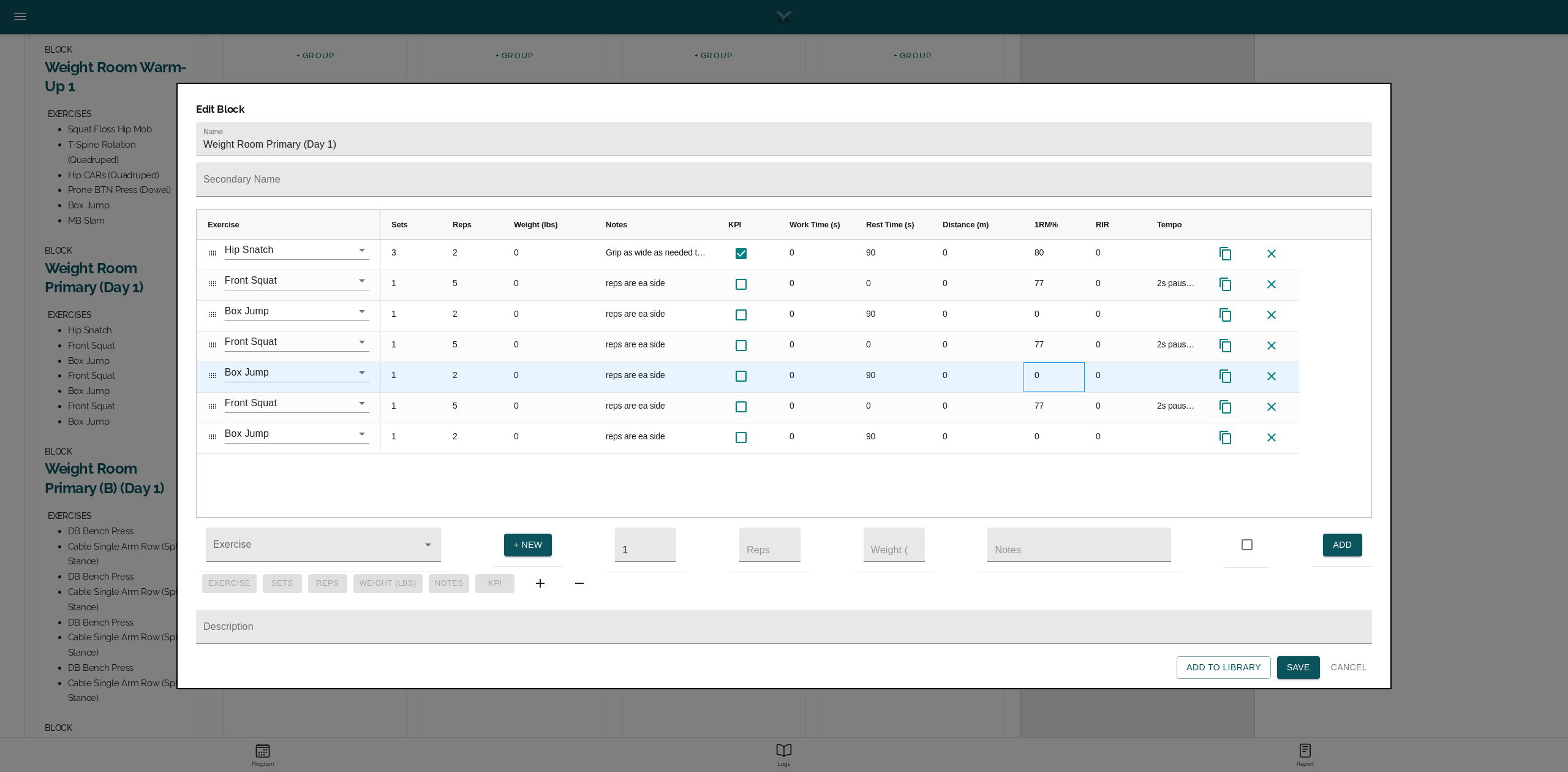
click at [1041, 362] on div "0" at bounding box center [1054, 376] width 61 height 30
click at [1011, 362] on div "0" at bounding box center [977, 376] width 92 height 30
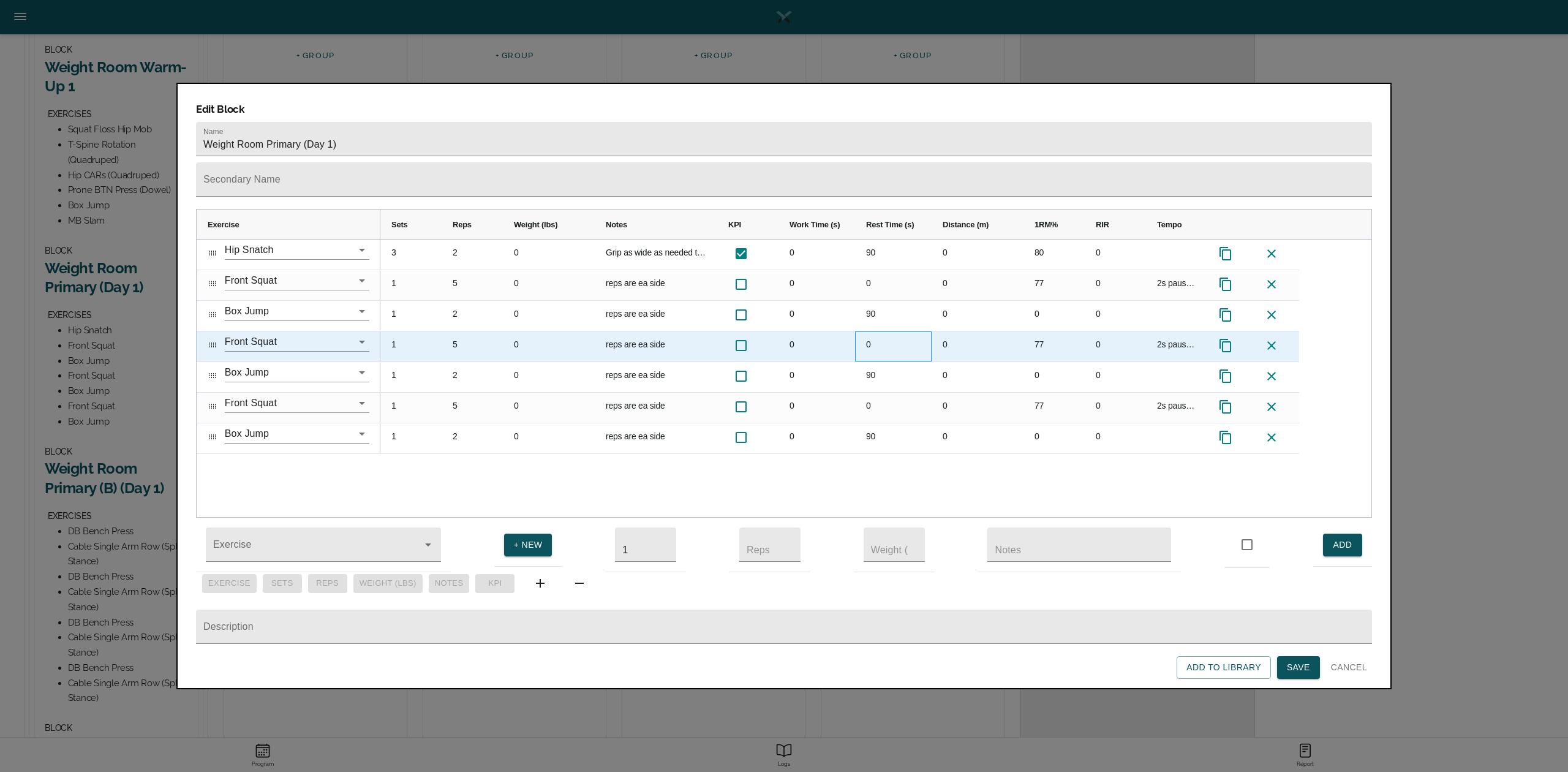
click at [889, 332] on div "0" at bounding box center [893, 346] width 77 height 30
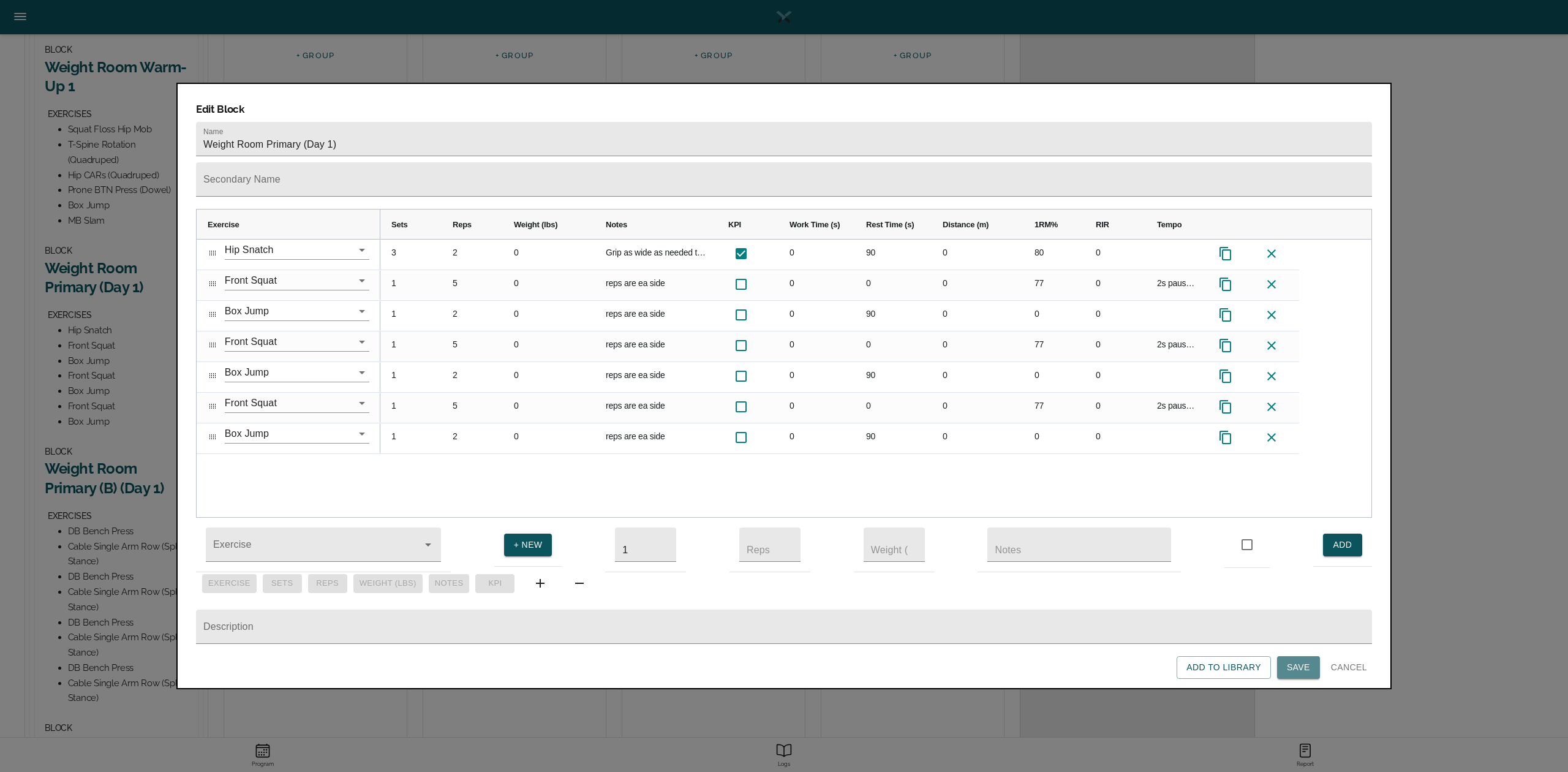
click at [1175, 578] on span "Save" at bounding box center [1298, 667] width 23 height 16
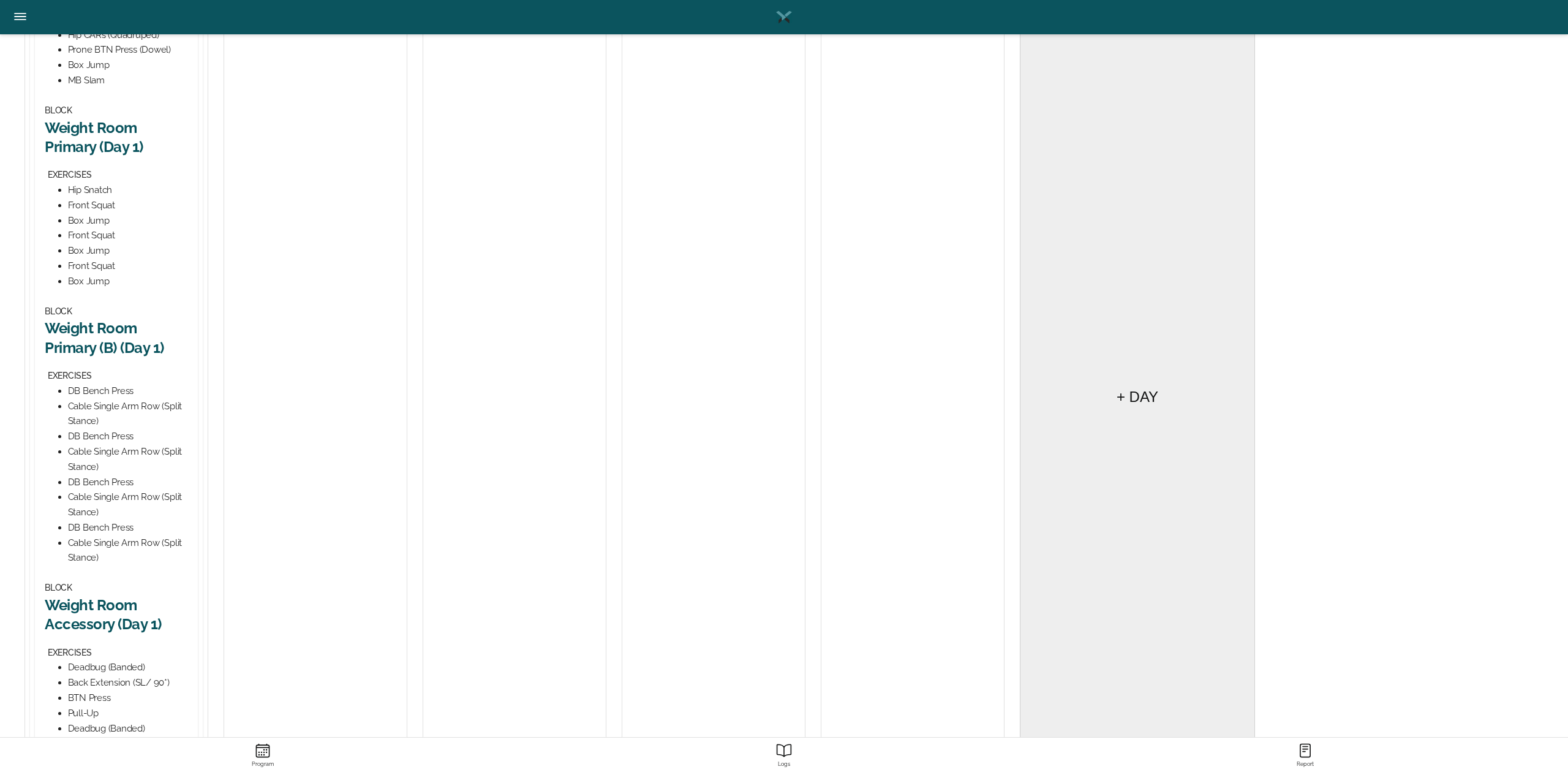
scroll to position [408, 0]
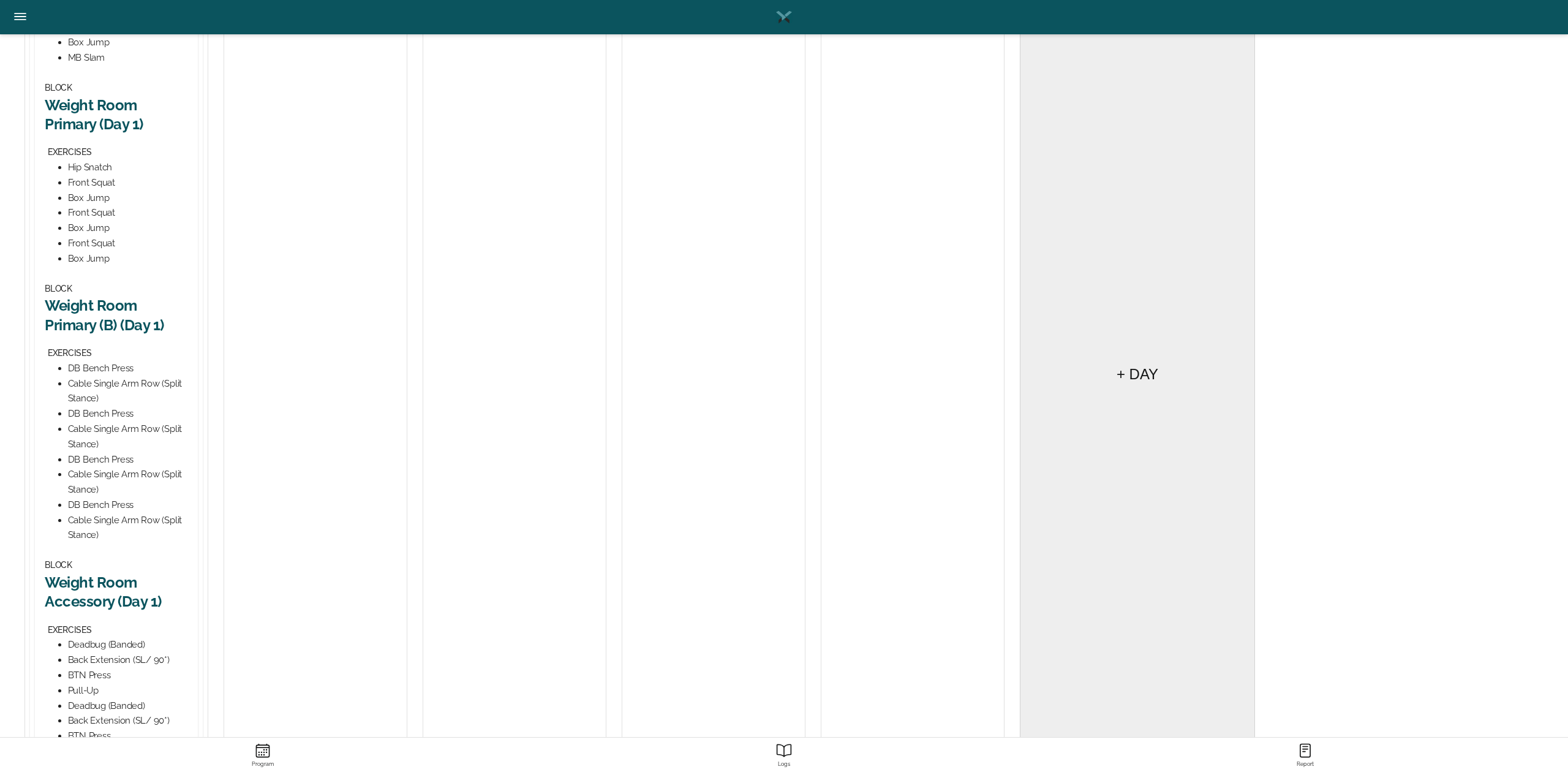
click at [105, 324] on h2 "Weight Room Primary (B) (Day 1)" at bounding box center [116, 315] width 143 height 38
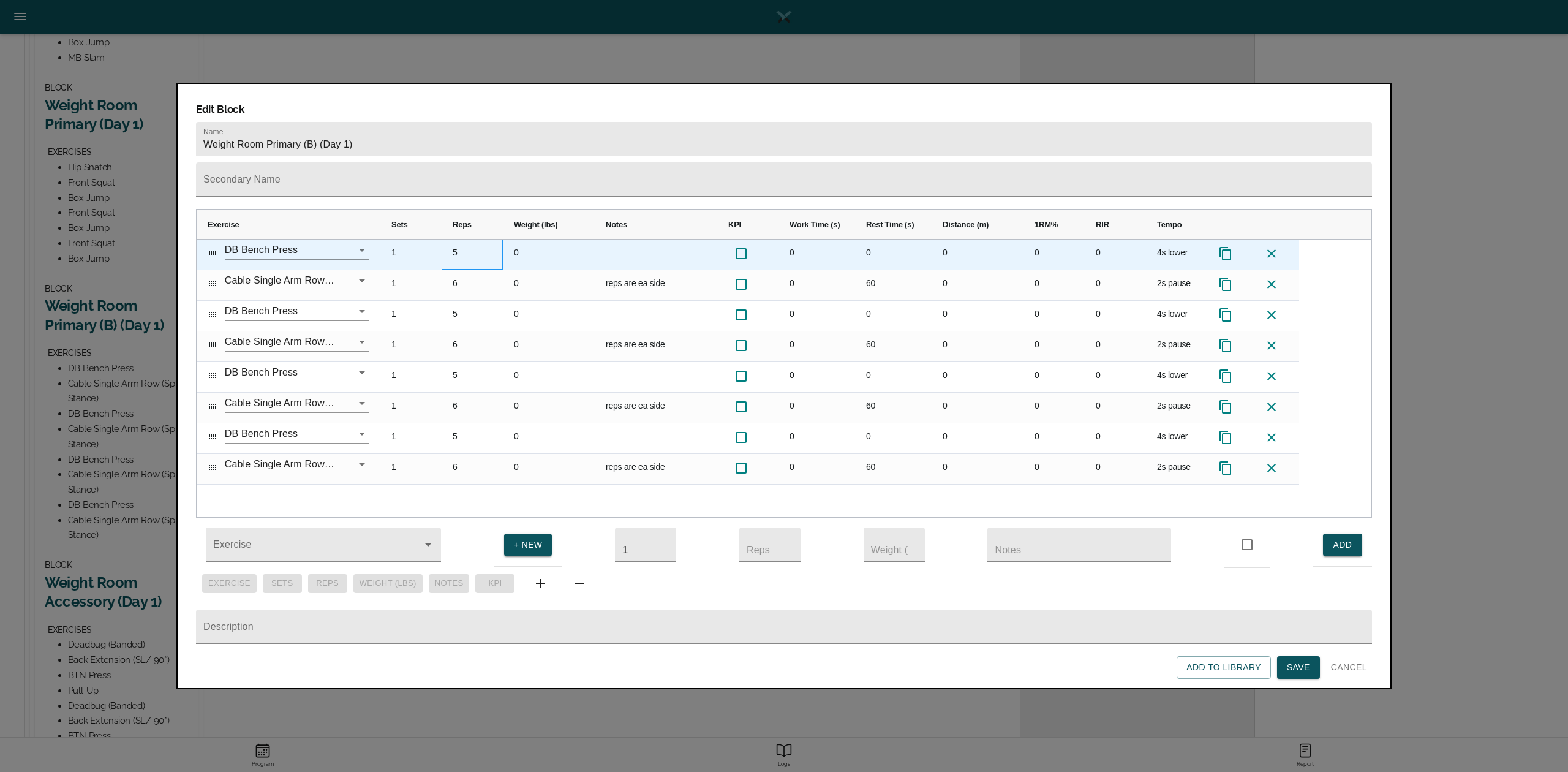
click at [459, 239] on div "5" at bounding box center [472, 254] width 61 height 30
click at [1163, 239] on div "4s lower" at bounding box center [1176, 254] width 61 height 30
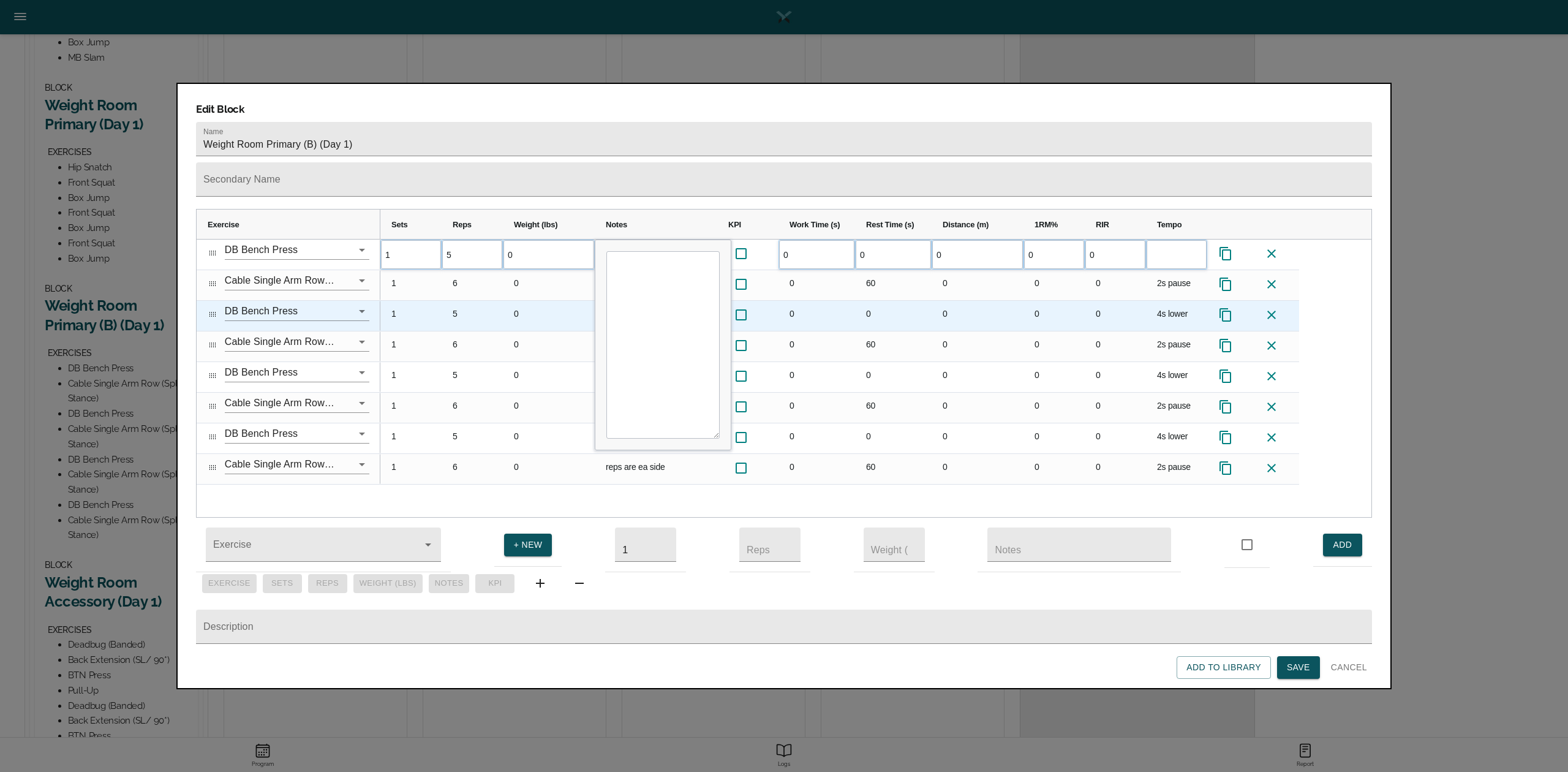
click at [1168, 301] on div "4s lower" at bounding box center [1176, 315] width 61 height 30
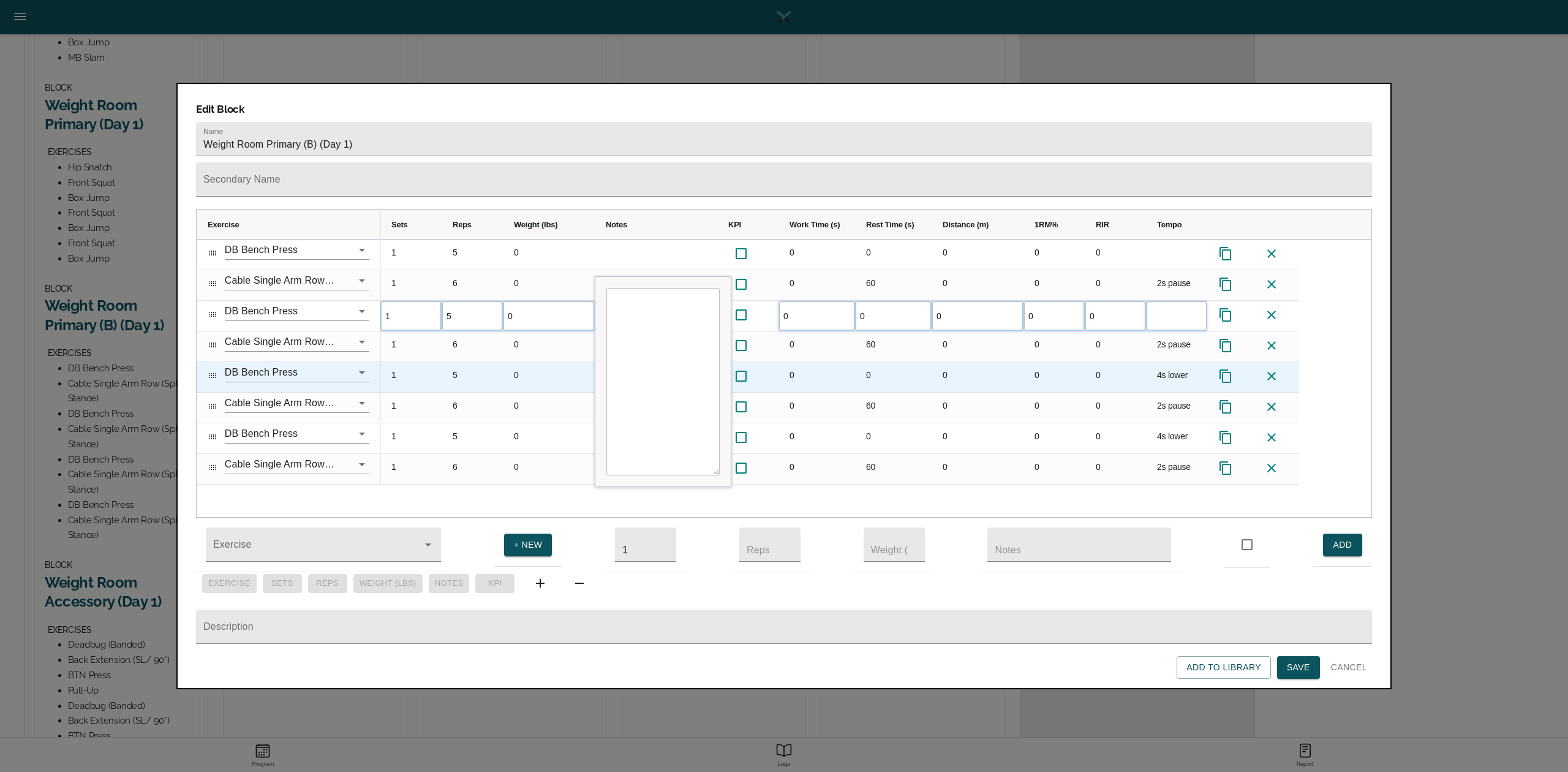
click at [1173, 362] on div "4s lower" at bounding box center [1176, 376] width 61 height 30
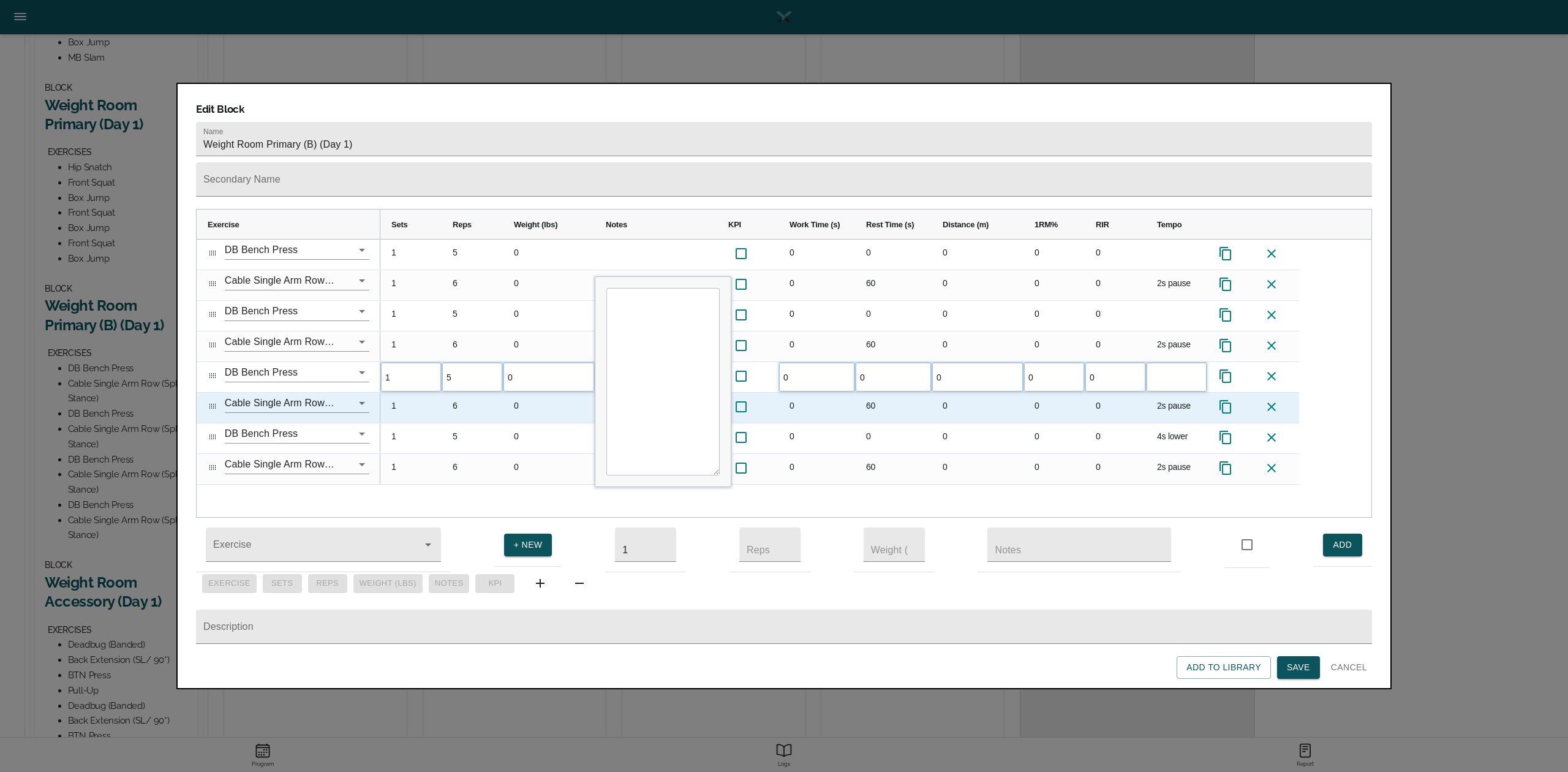
click at [1118, 393] on div "0" at bounding box center [1115, 407] width 61 height 30
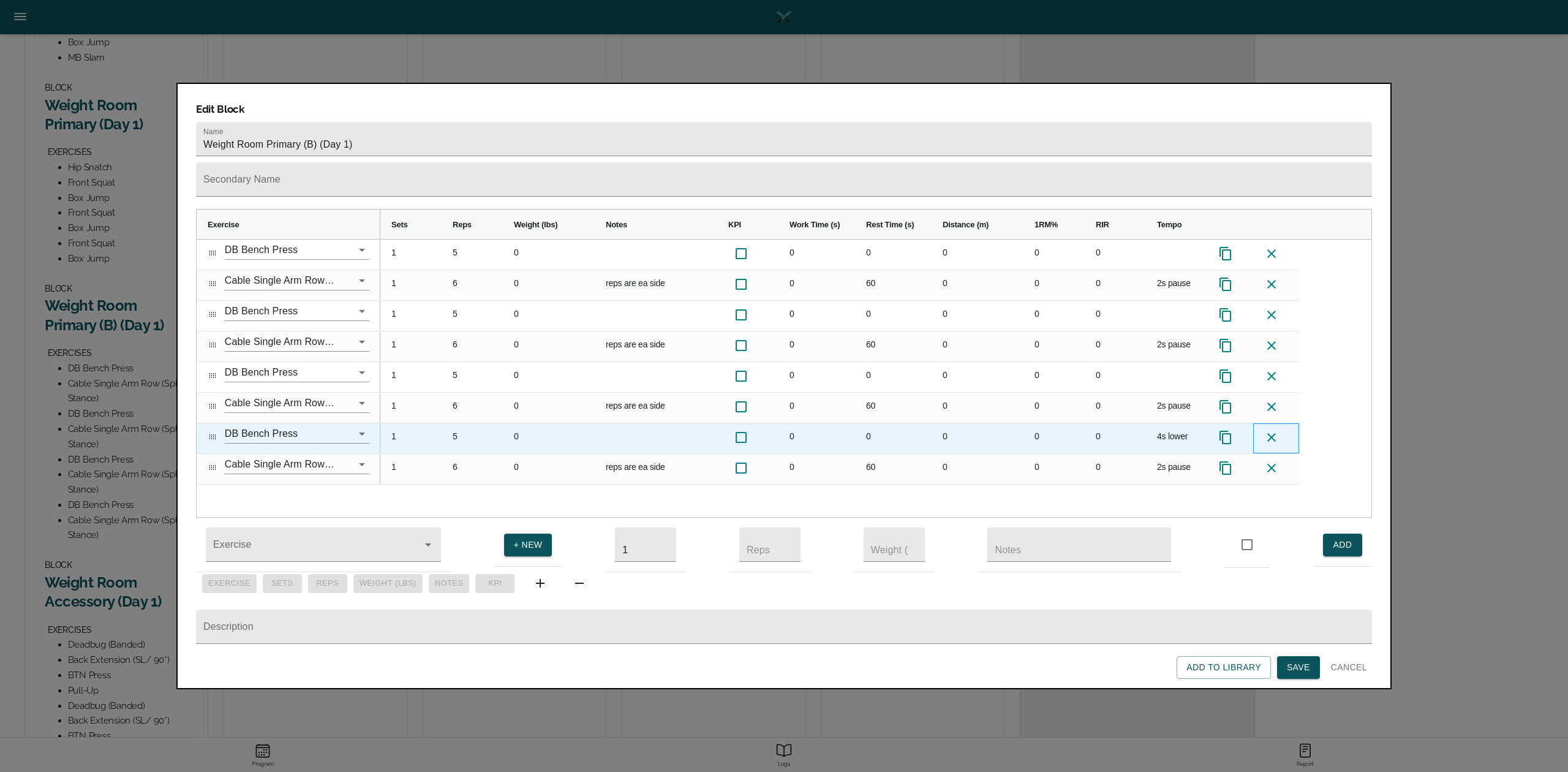
click at [1175, 430] on icon at bounding box center [1272, 438] width 15 height 15
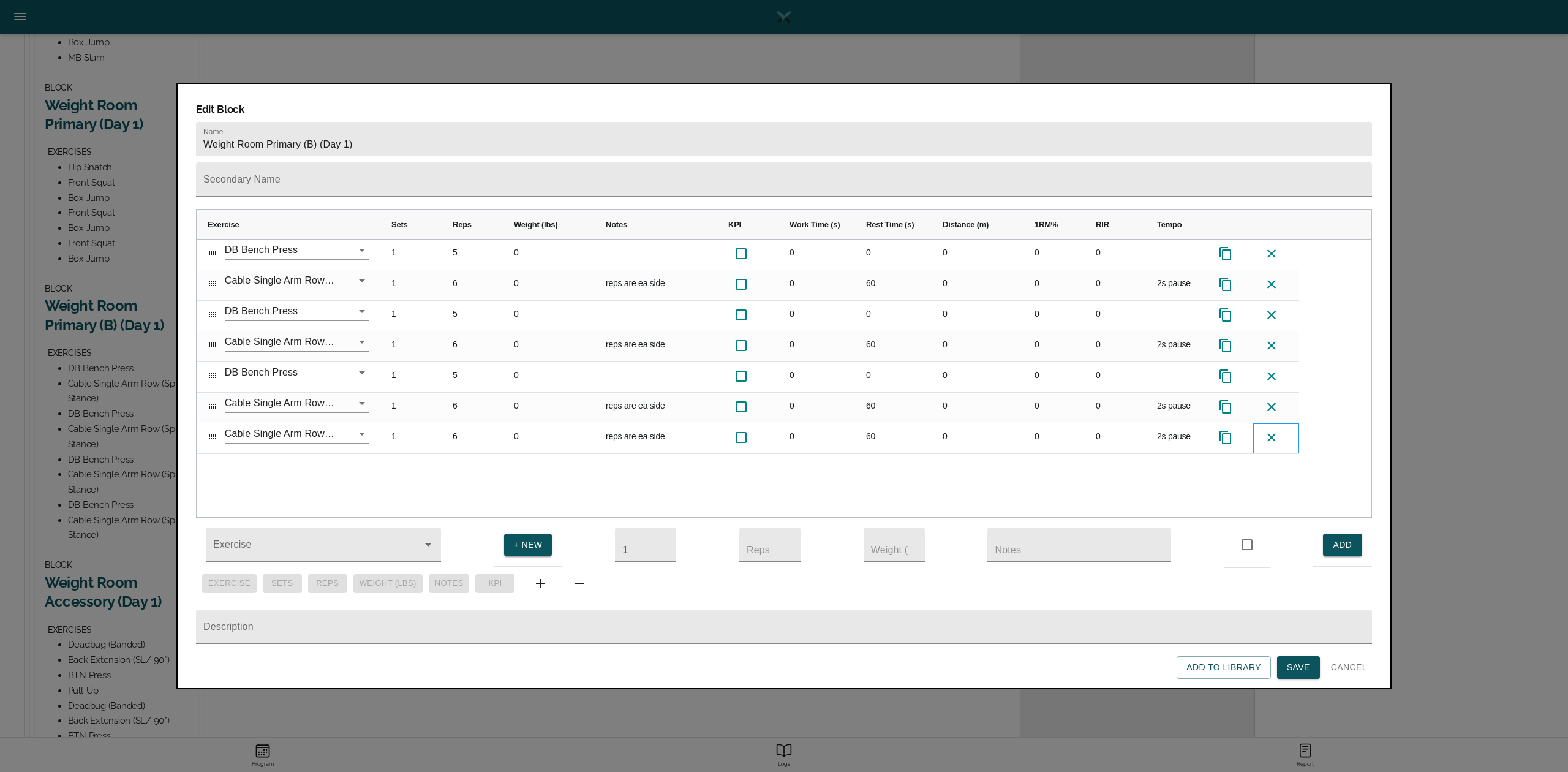
scroll to position [401, 0]
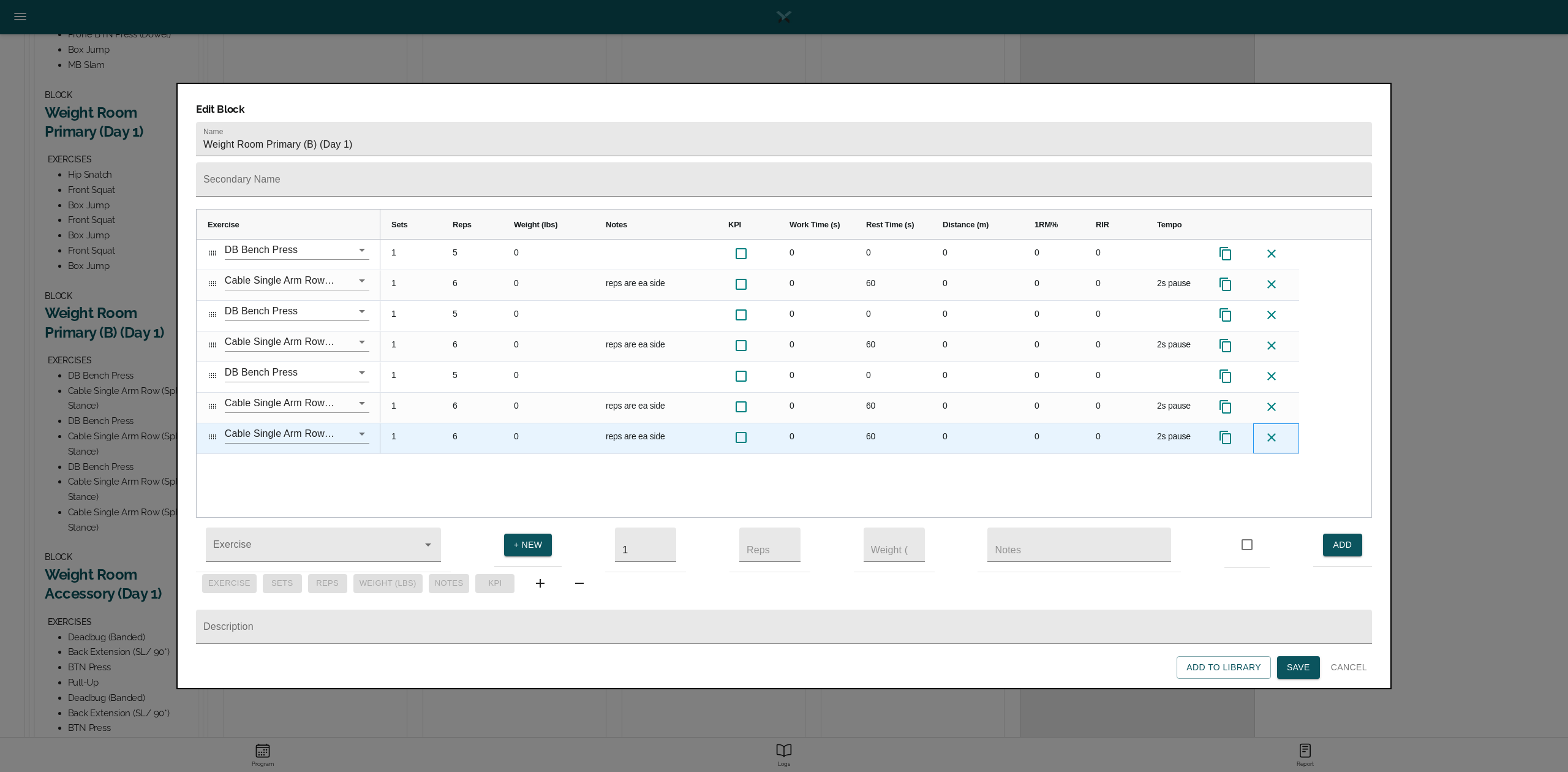
click at [1175, 430] on icon at bounding box center [1272, 438] width 15 height 15
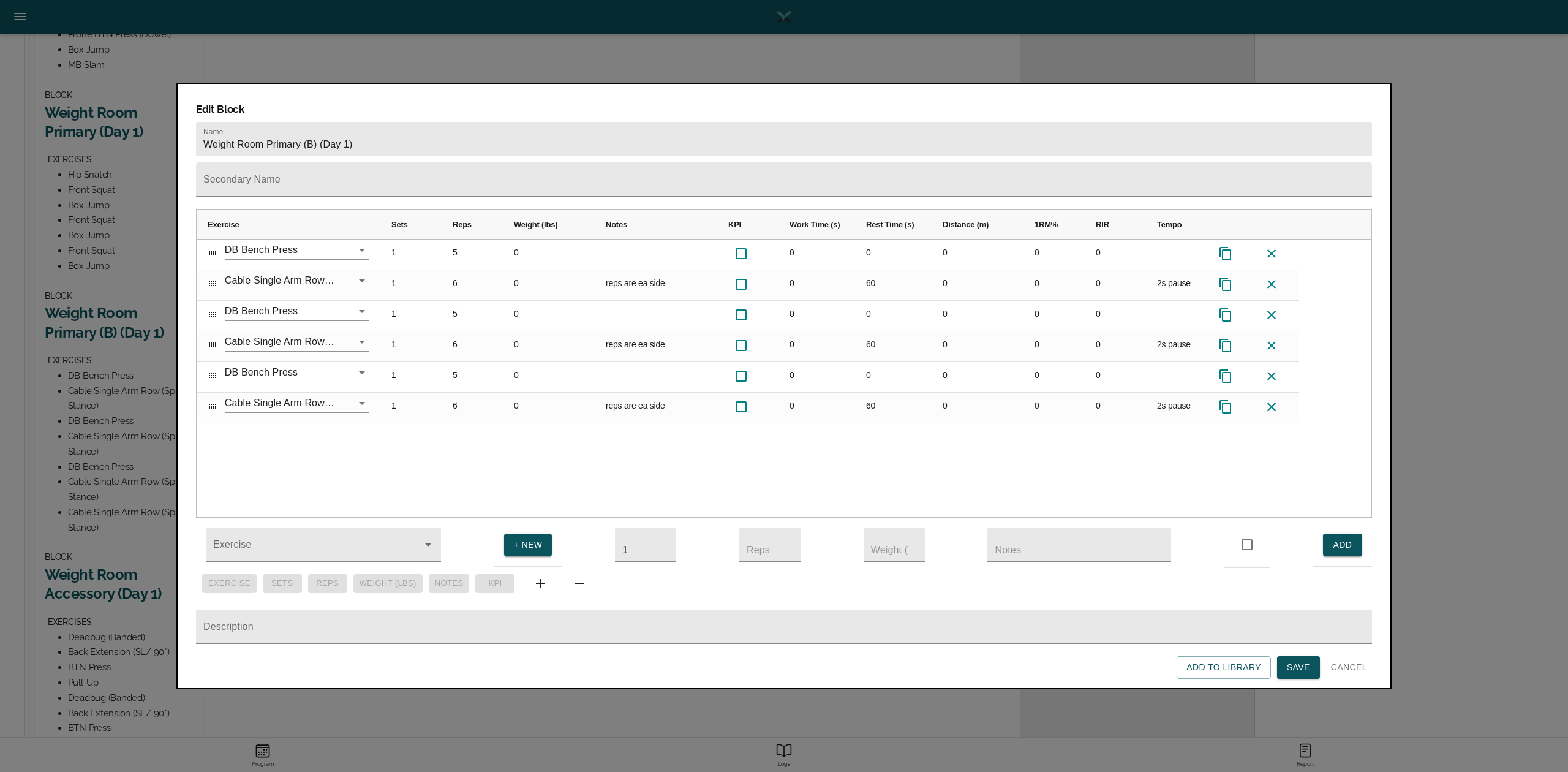
scroll to position [386, 0]
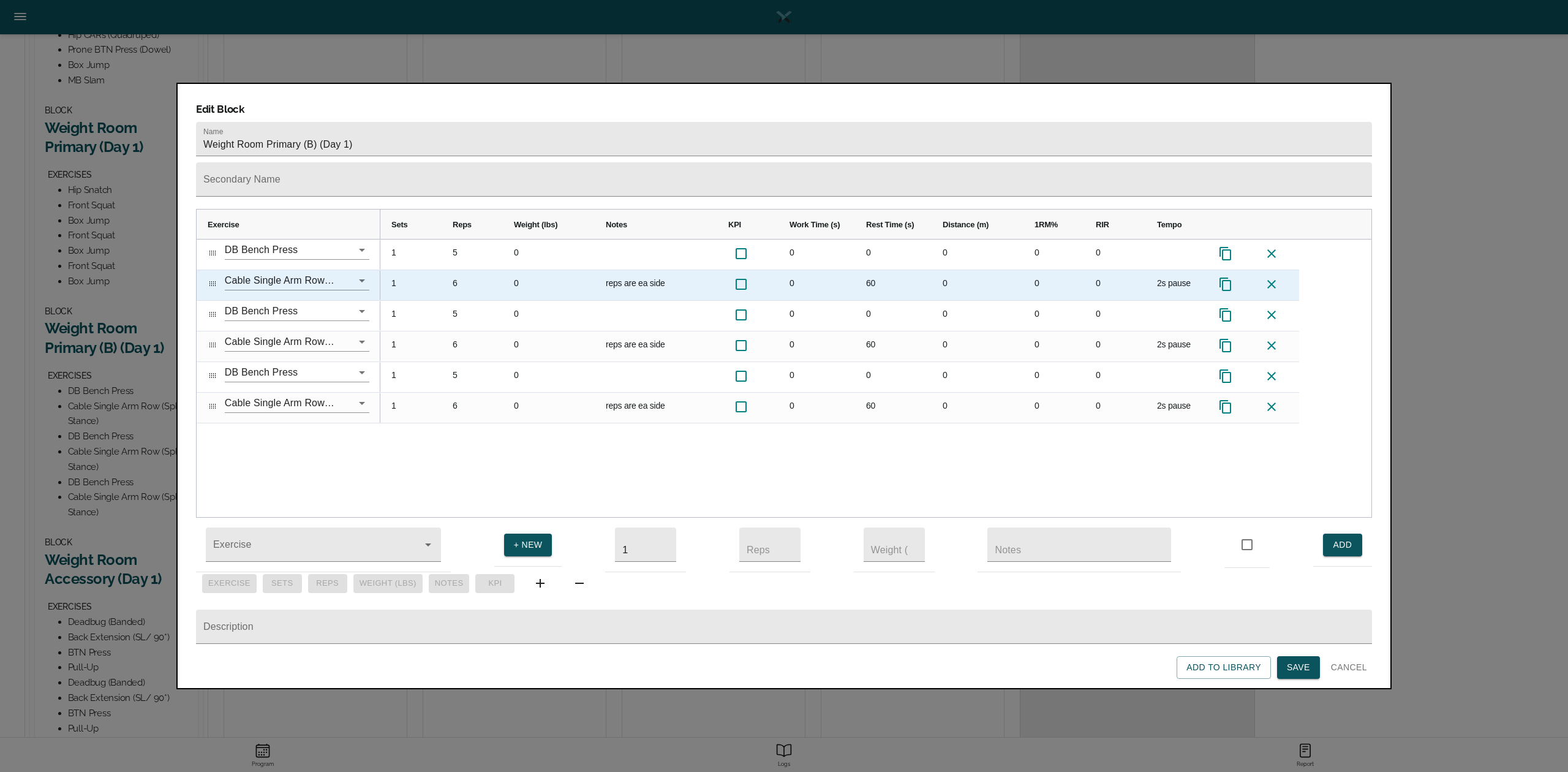
click at [461, 270] on div "6" at bounding box center [472, 285] width 61 height 30
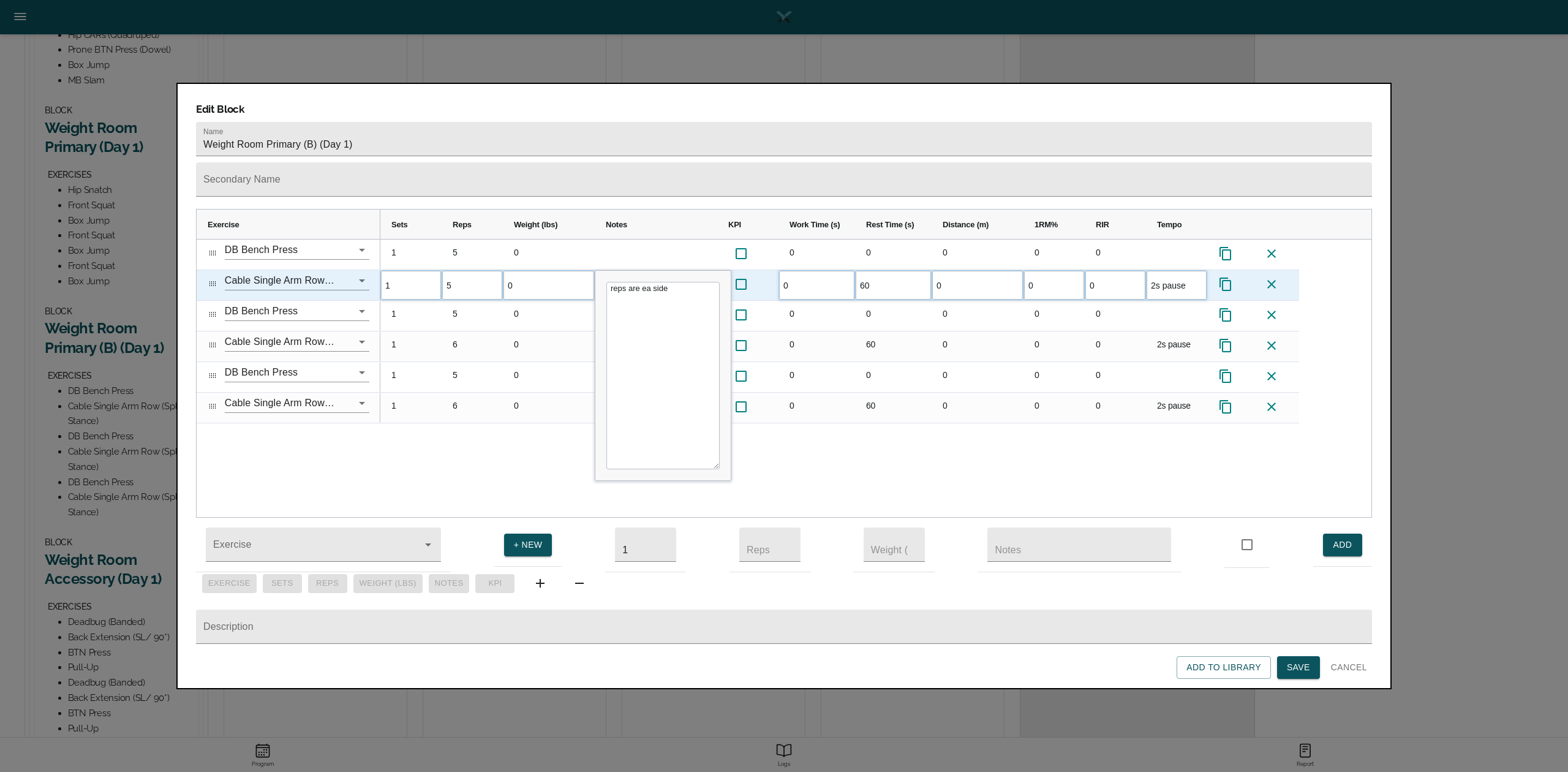
scroll to position [0, 0]
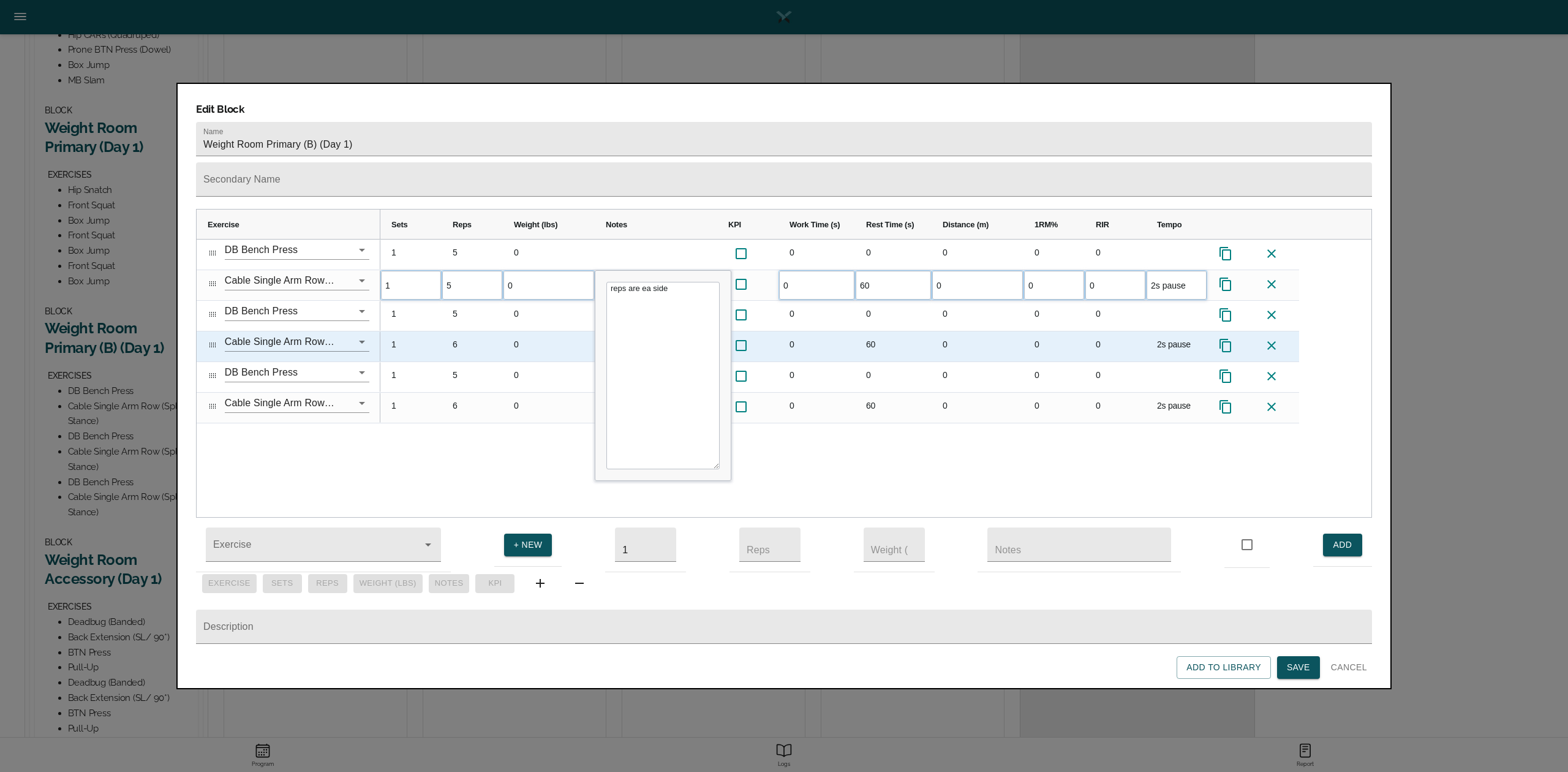
click at [466, 332] on div "6" at bounding box center [472, 346] width 61 height 30
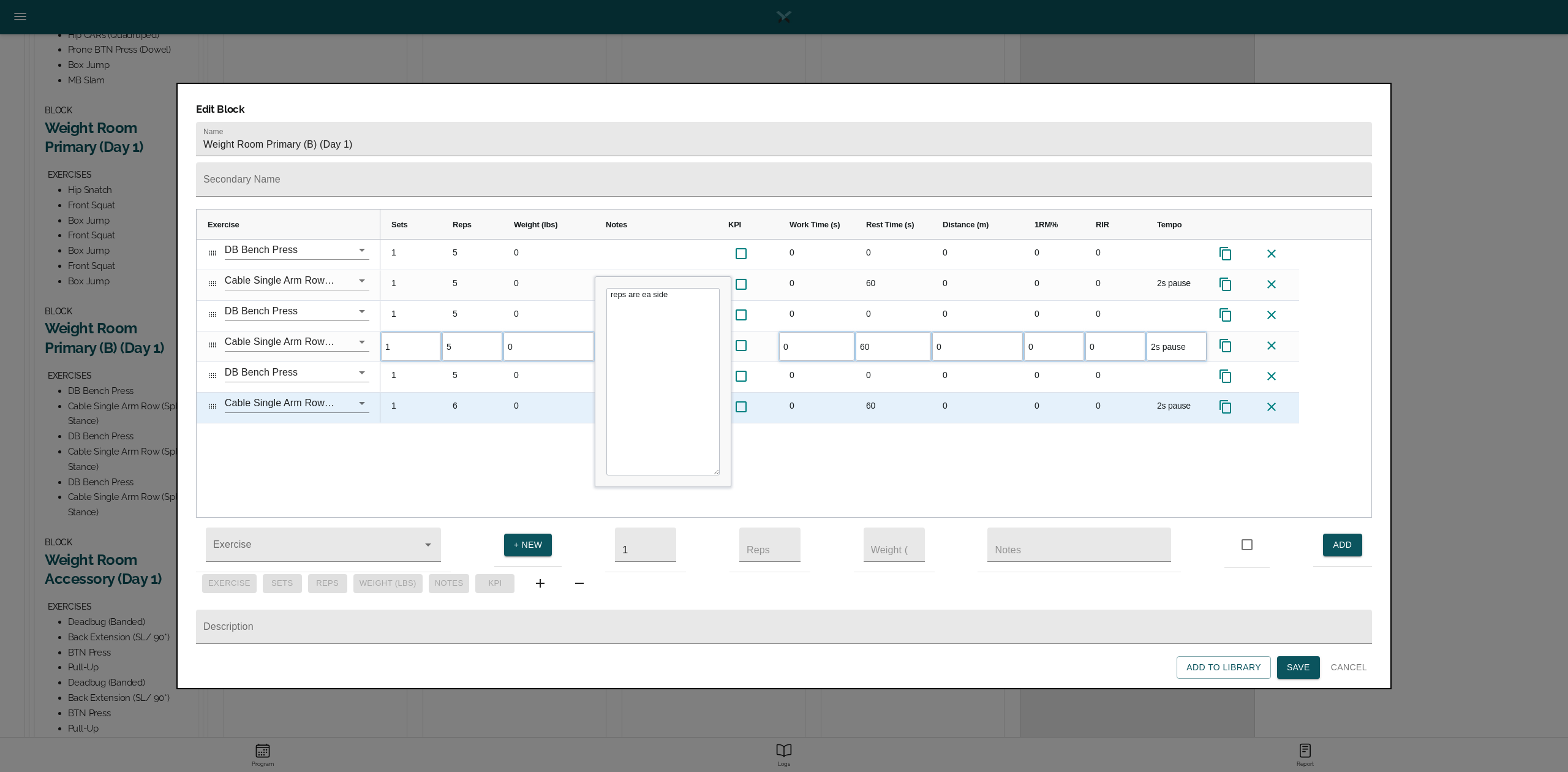
click at [461, 393] on div "6" at bounding box center [472, 407] width 61 height 30
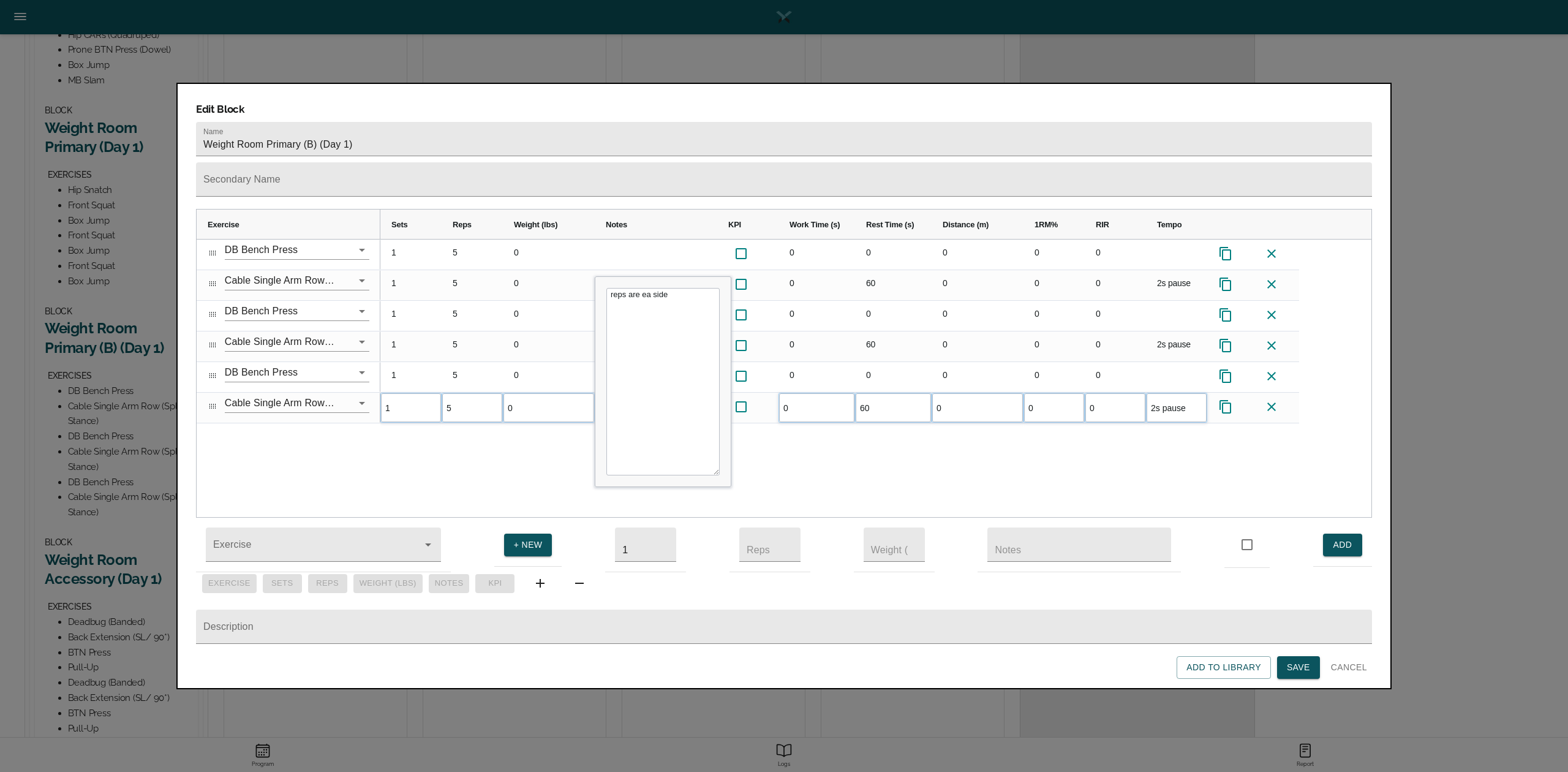
click at [501, 442] on div "1 5 0 0 0 0 0 0 1 5 0 reps are ea side 0 60 0 0 0 2s pause 1 5 0 0 0 0 0 0 1 5 …" at bounding box center [876, 378] width 991 height 278
click at [1175, 578] on span "Save" at bounding box center [1298, 667] width 23 height 16
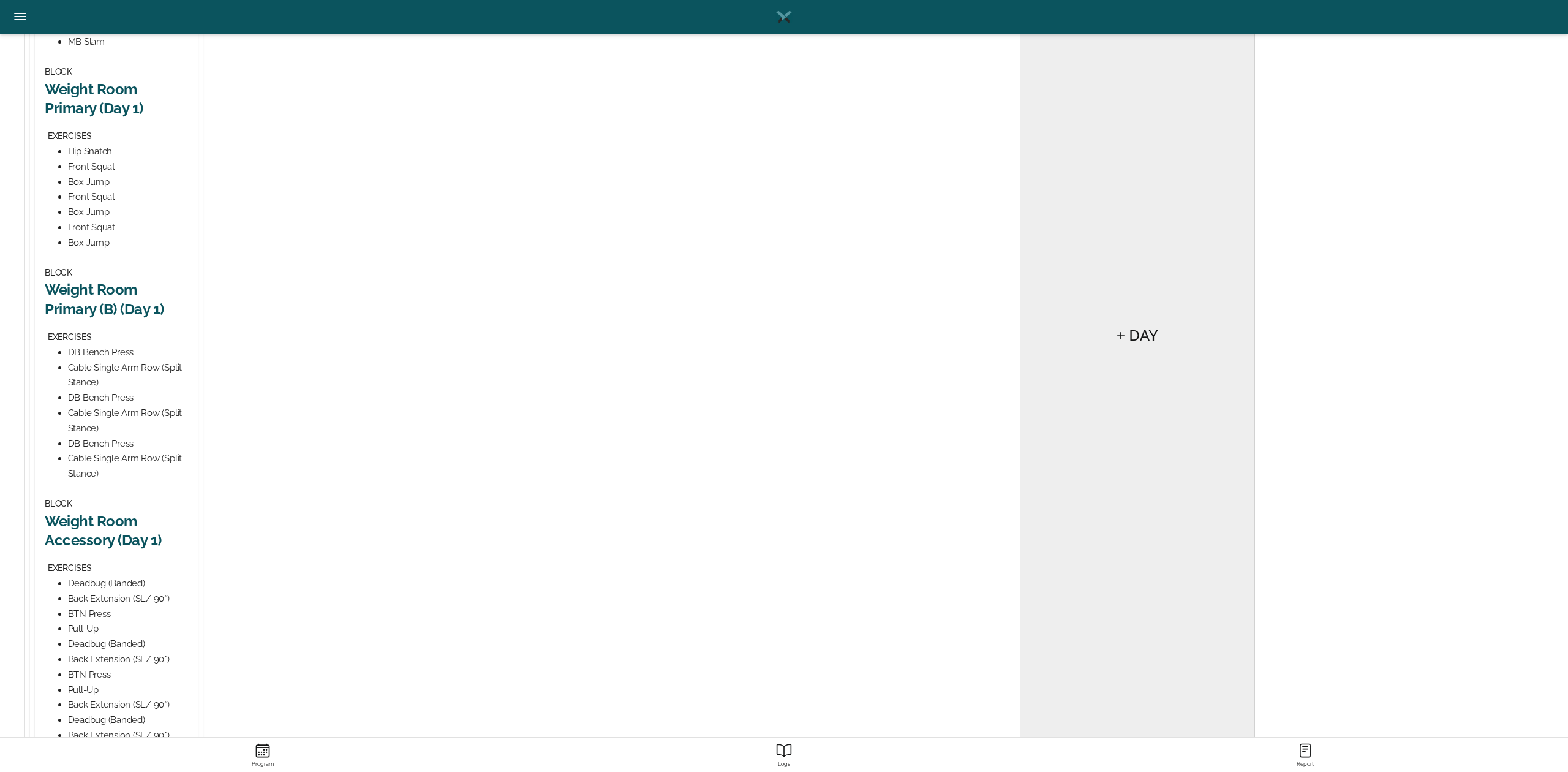
scroll to position [572, 0]
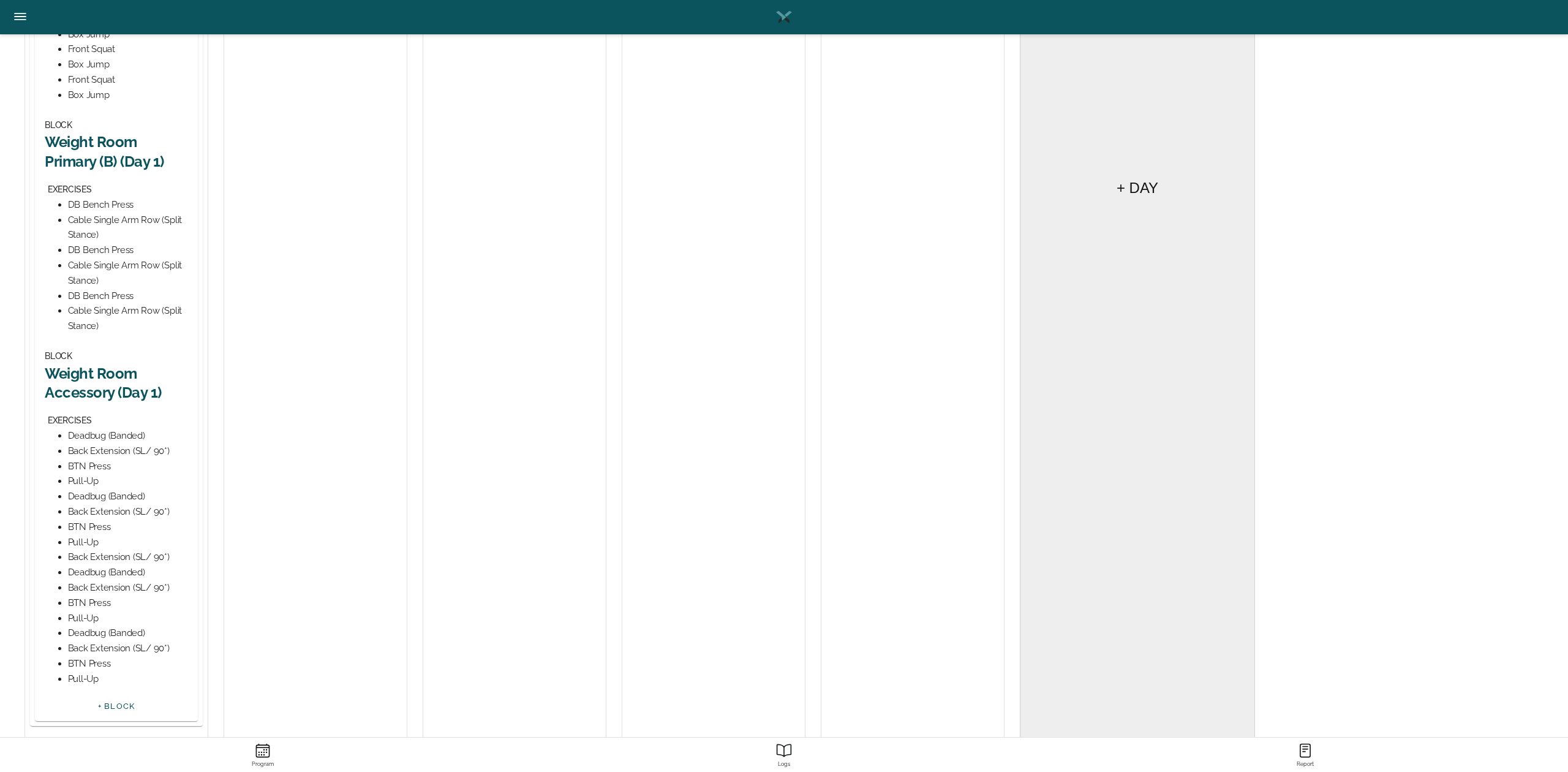
click at [107, 377] on h2 "Weight Room Accessory (Day 1)" at bounding box center [116, 383] width 143 height 38
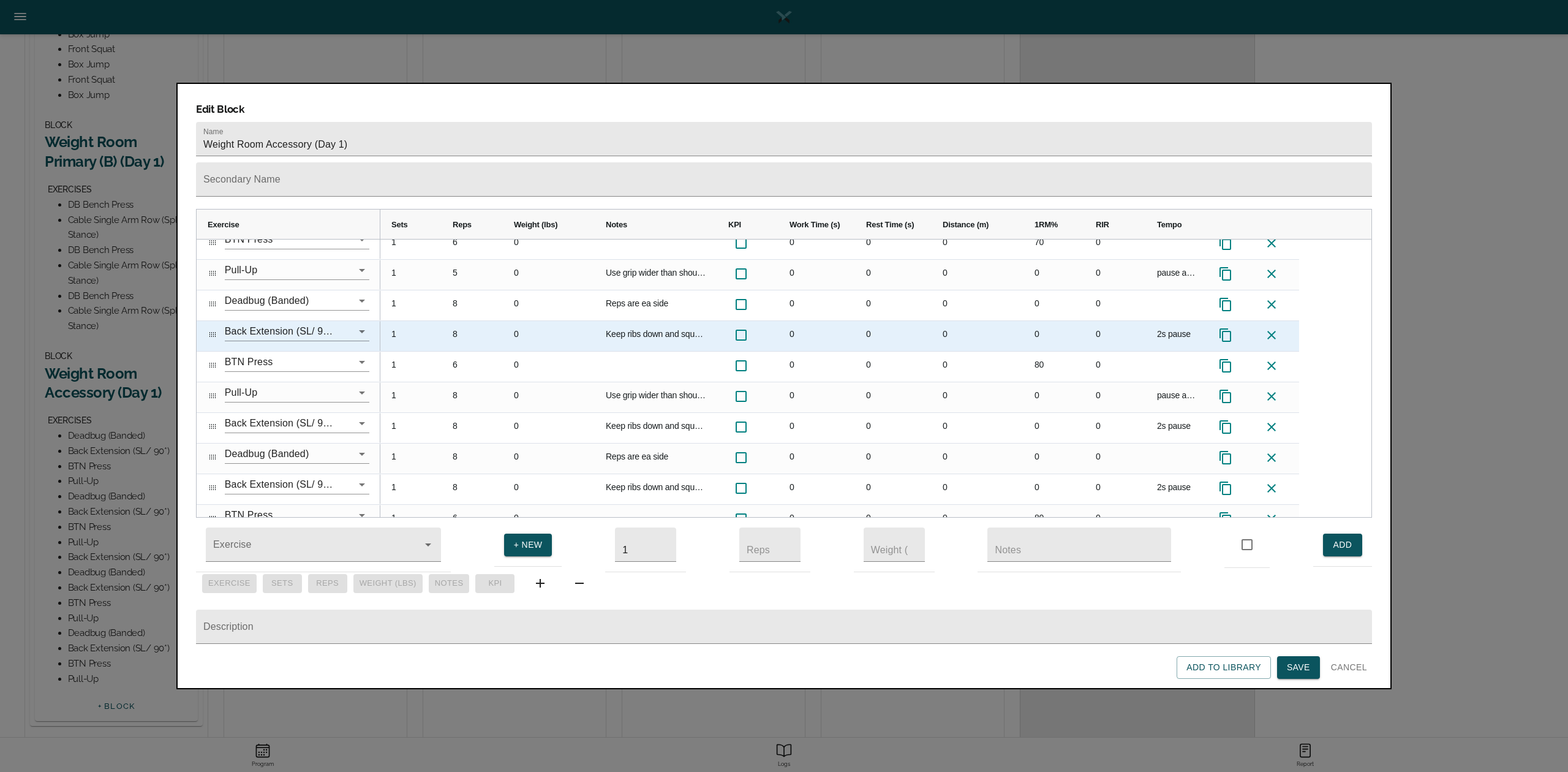
scroll to position [0, 0]
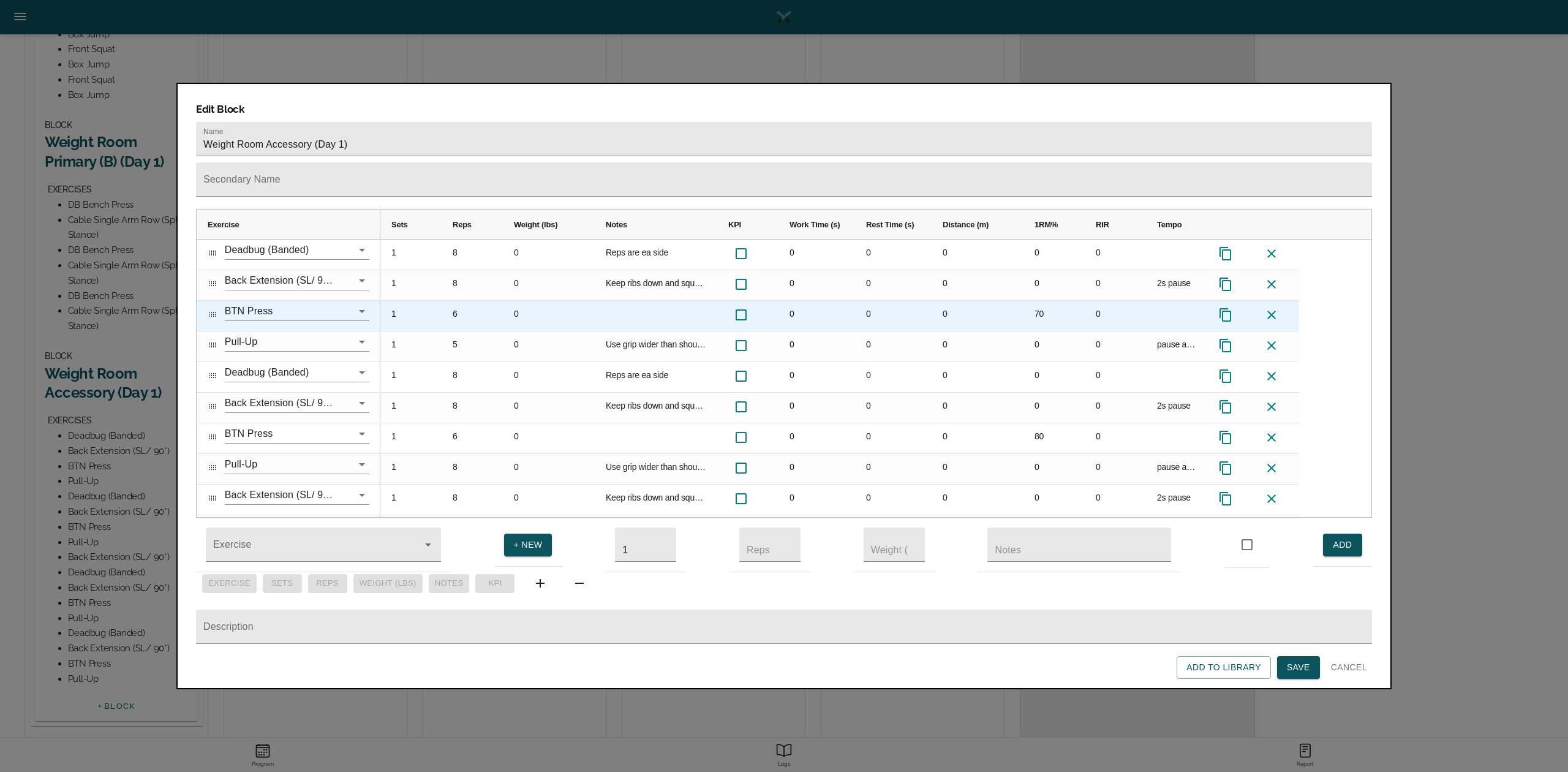
click at [452, 301] on div "6" at bounding box center [472, 315] width 61 height 30
click at [1030, 301] on div "70" at bounding box center [1054, 315] width 61 height 30
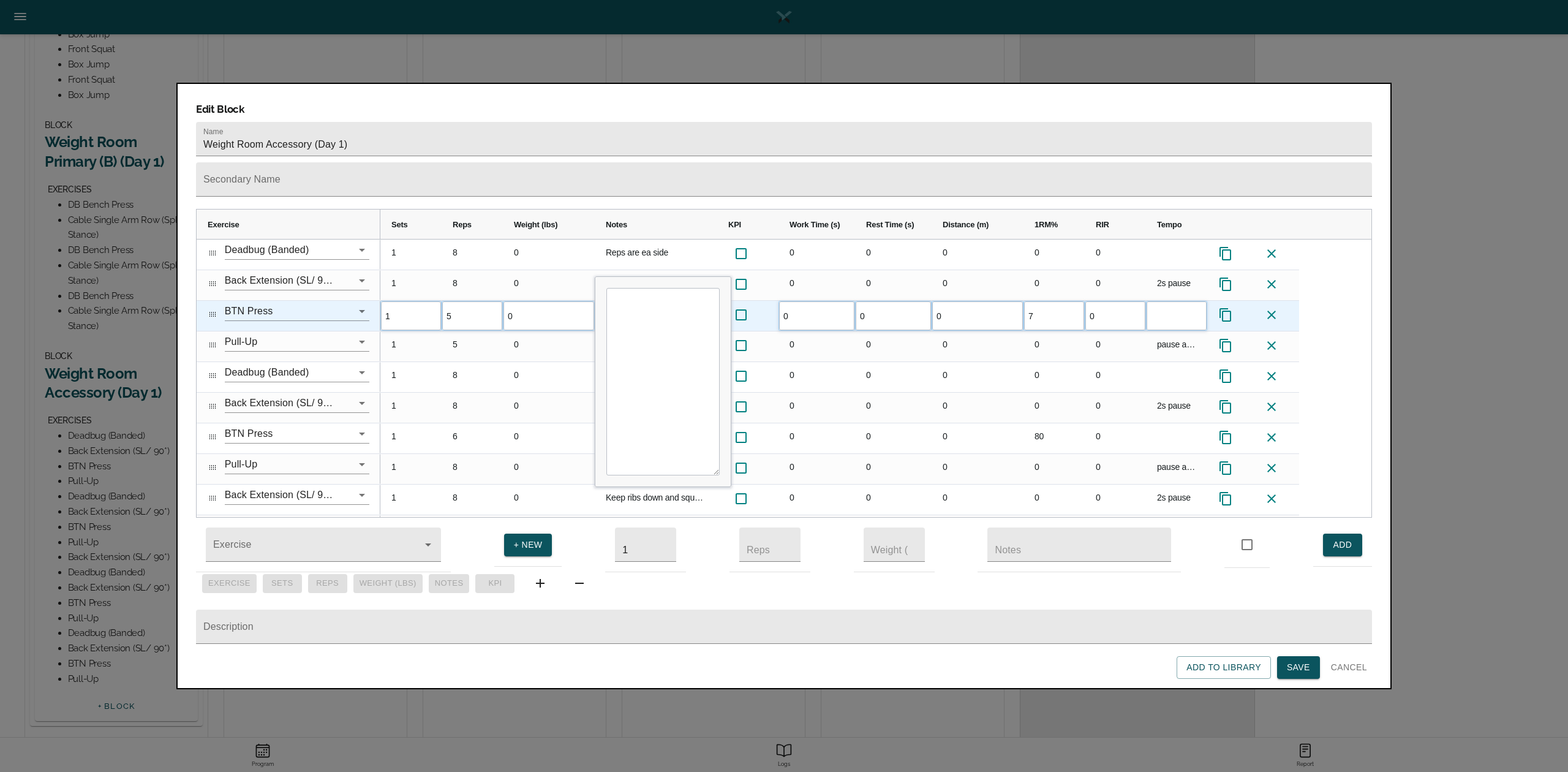
type input "75"
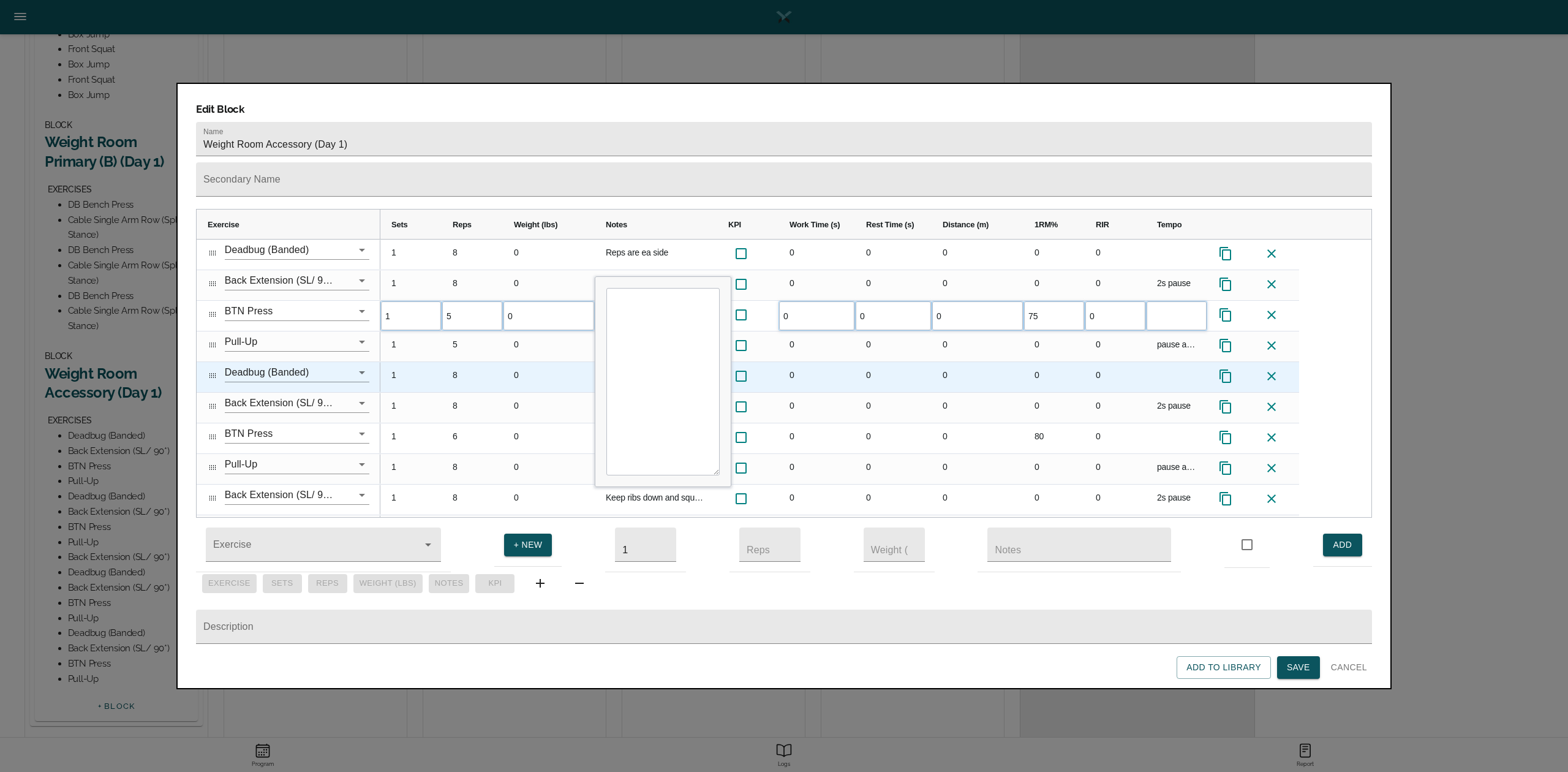
click at [1030, 362] on div "0" at bounding box center [1054, 376] width 61 height 30
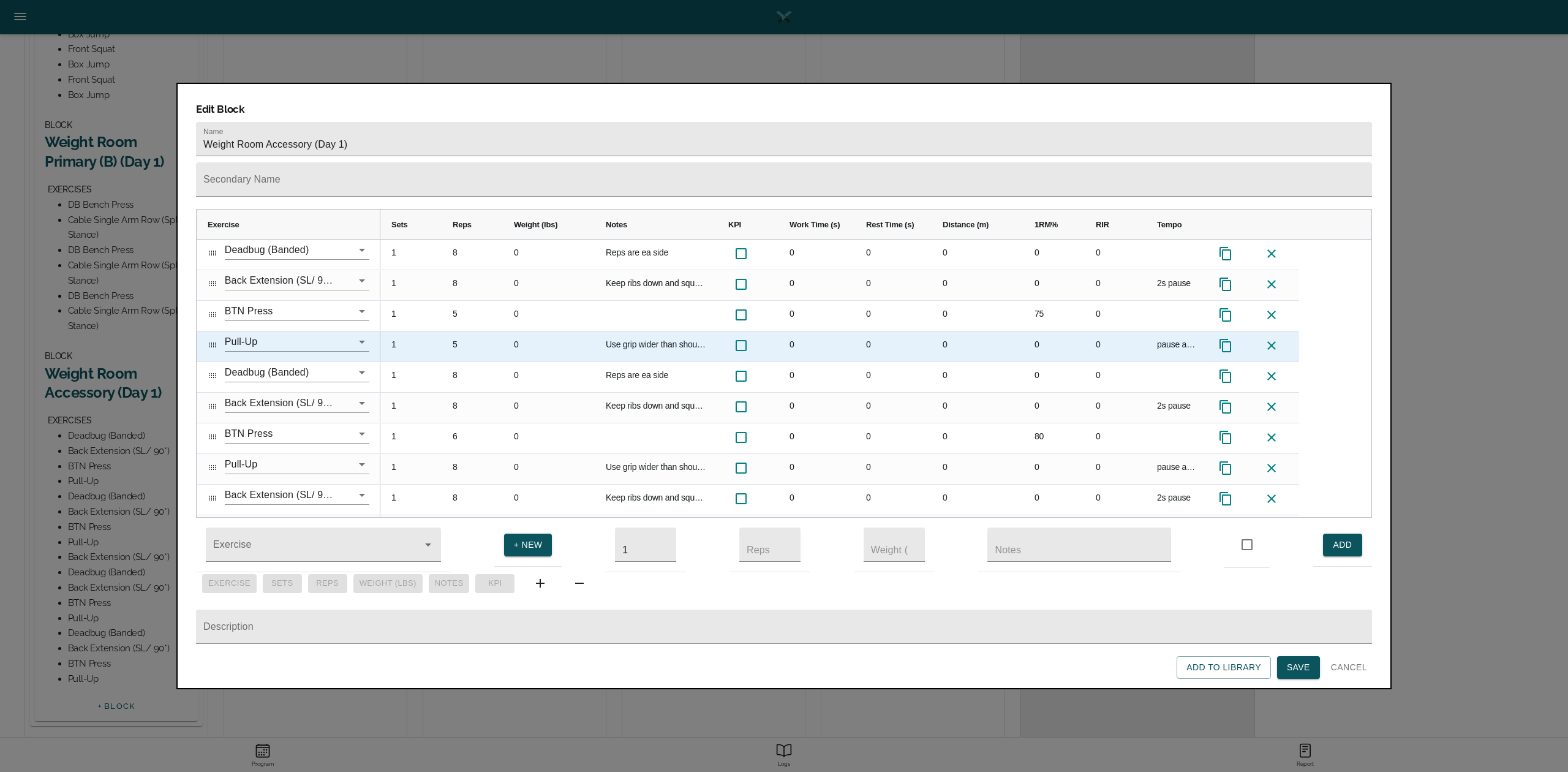
click at [456, 332] on div "5" at bounding box center [472, 346] width 61 height 30
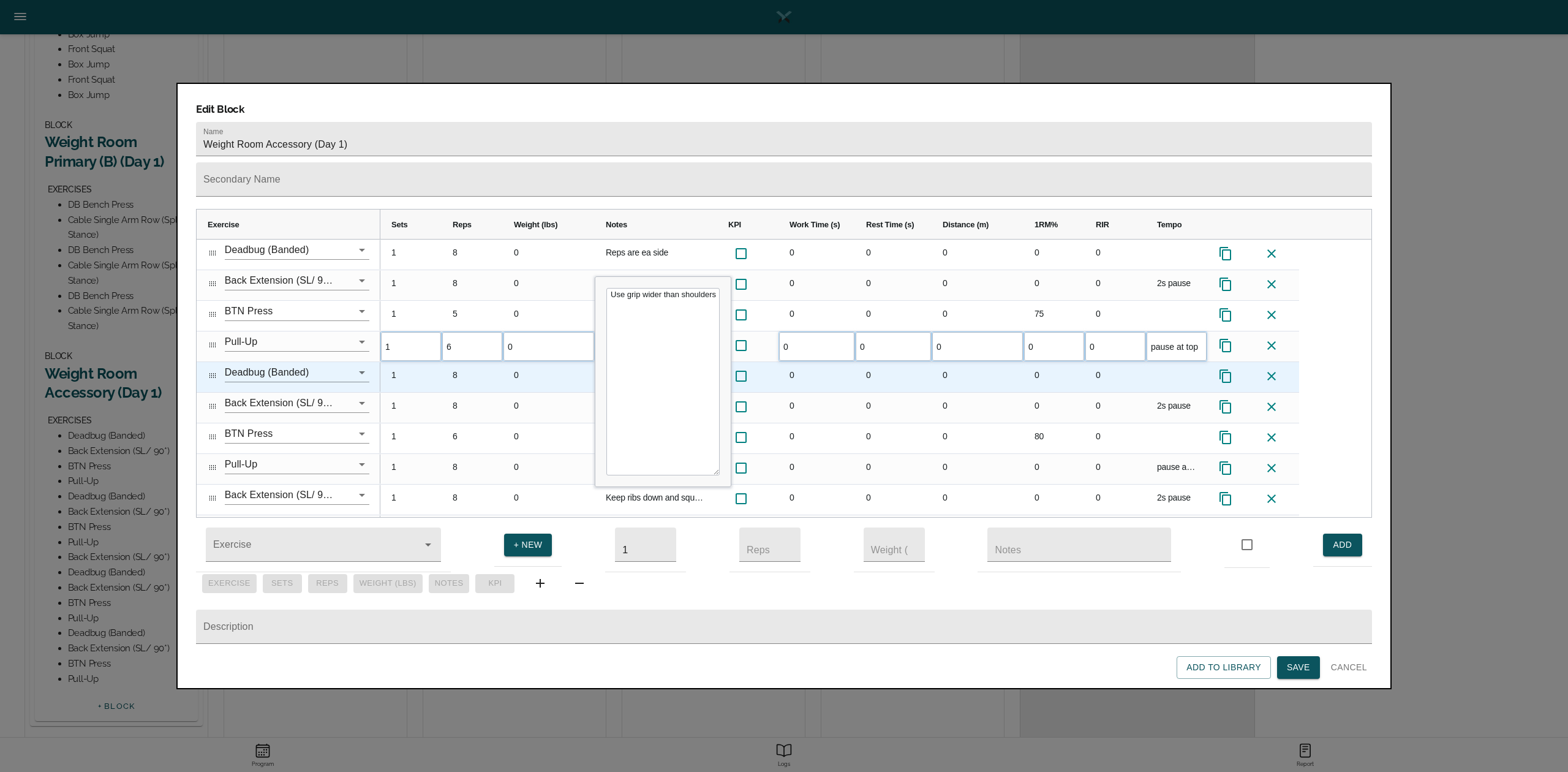
click at [491, 362] on div "8" at bounding box center [472, 376] width 61 height 30
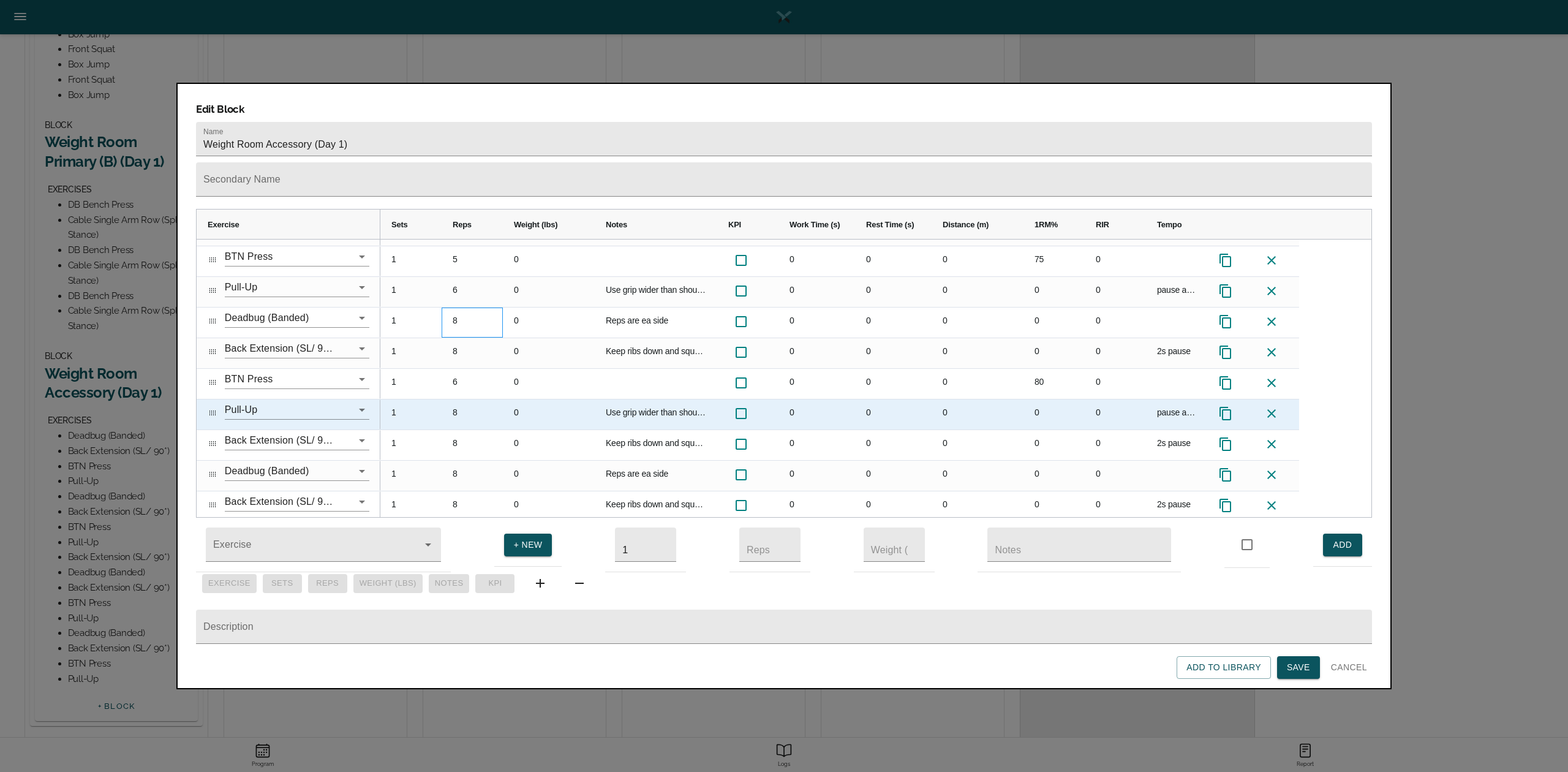
scroll to position [81, 0]
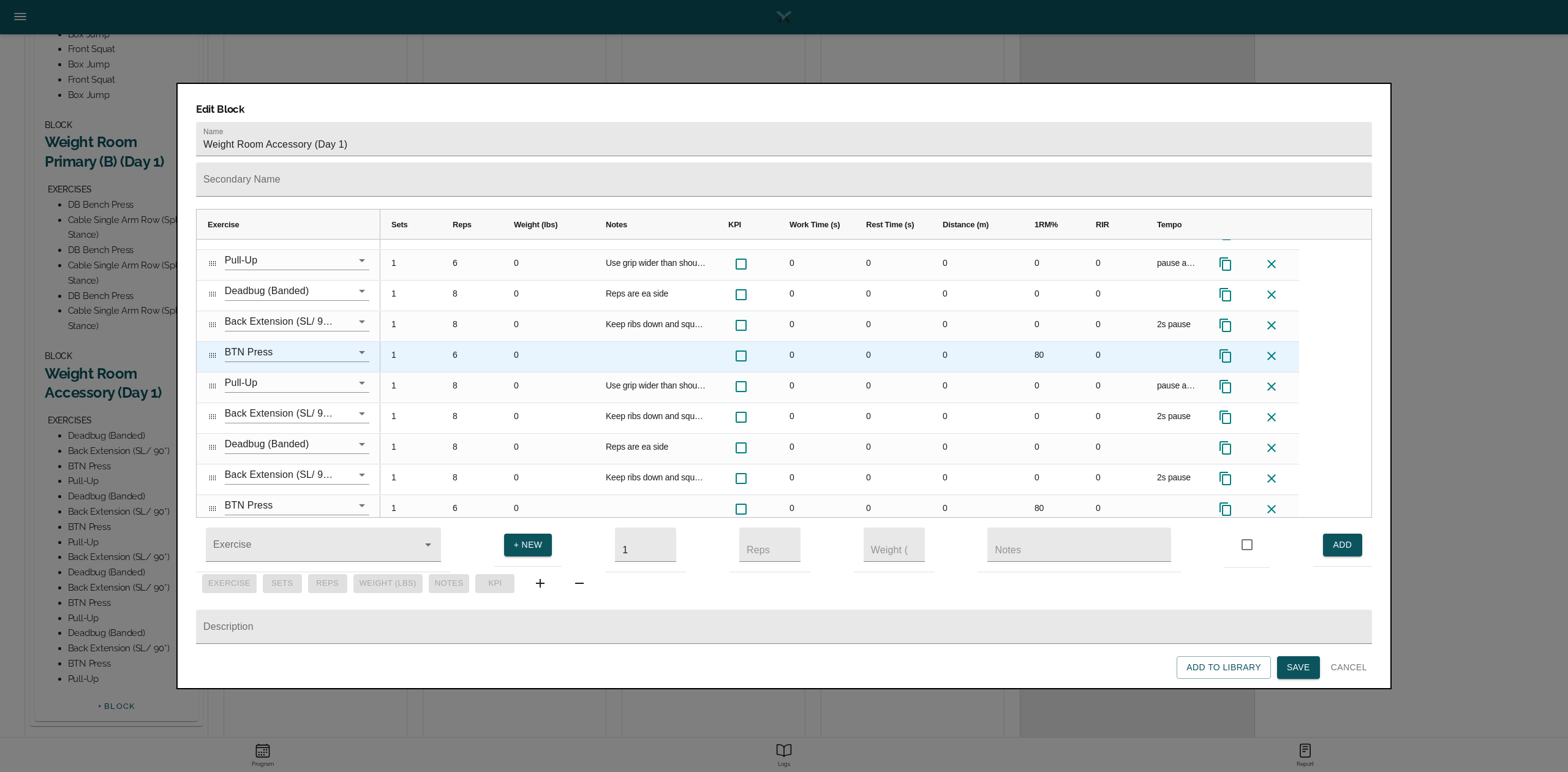
click at [460, 342] on div "6" at bounding box center [472, 356] width 61 height 30
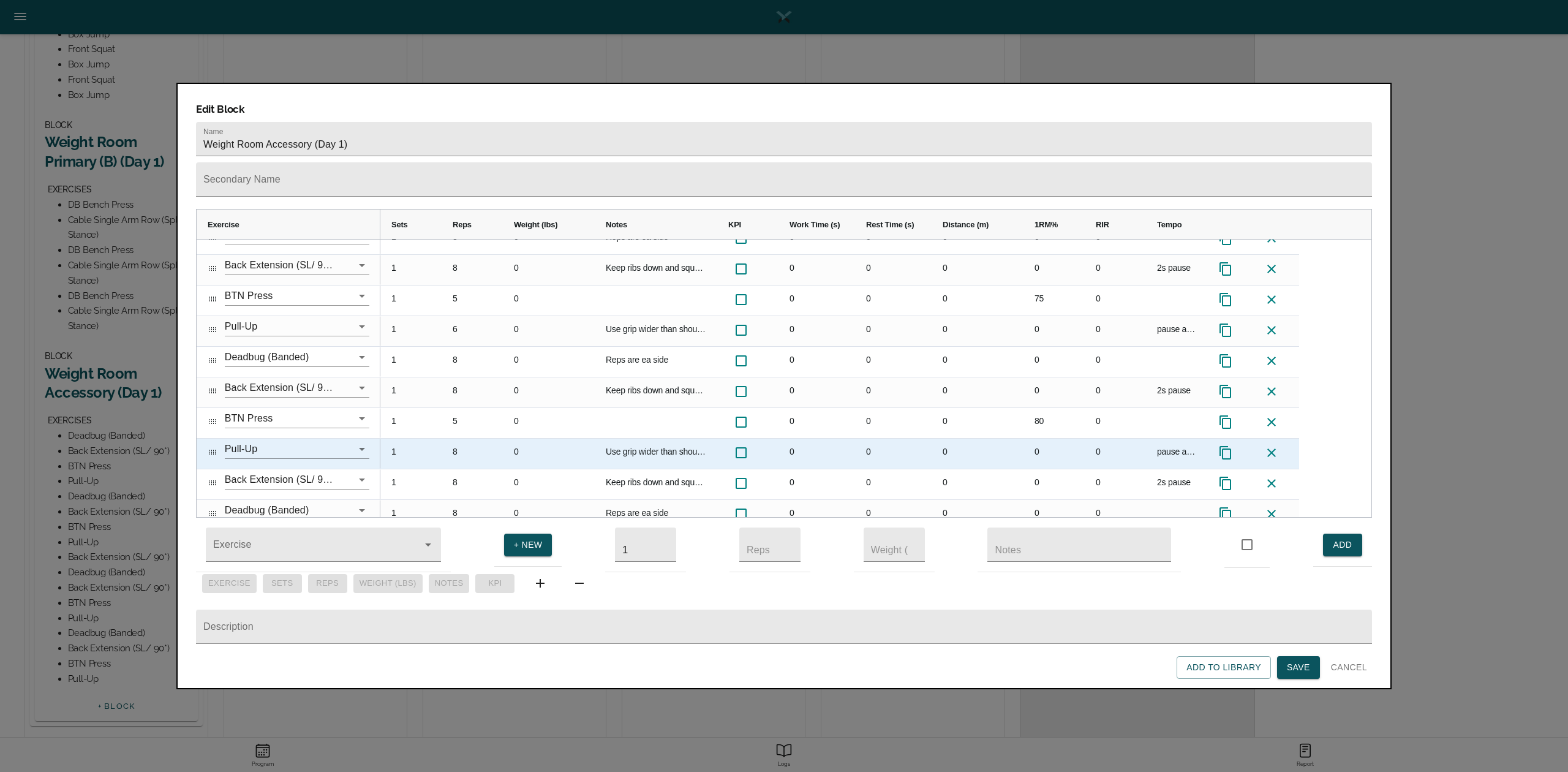
scroll to position [0, 0]
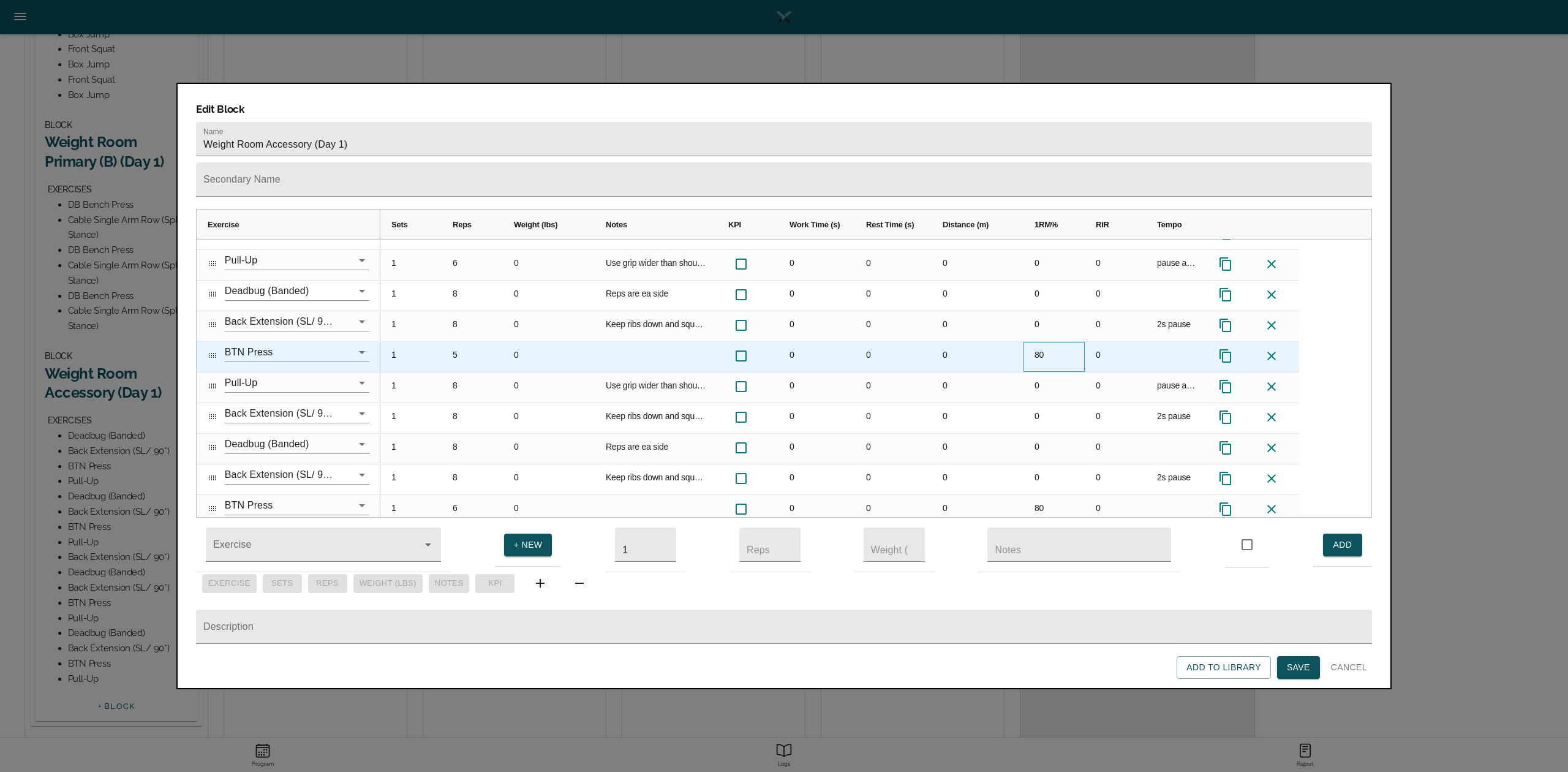
click at [1035, 342] on div "80" at bounding box center [1054, 356] width 61 height 30
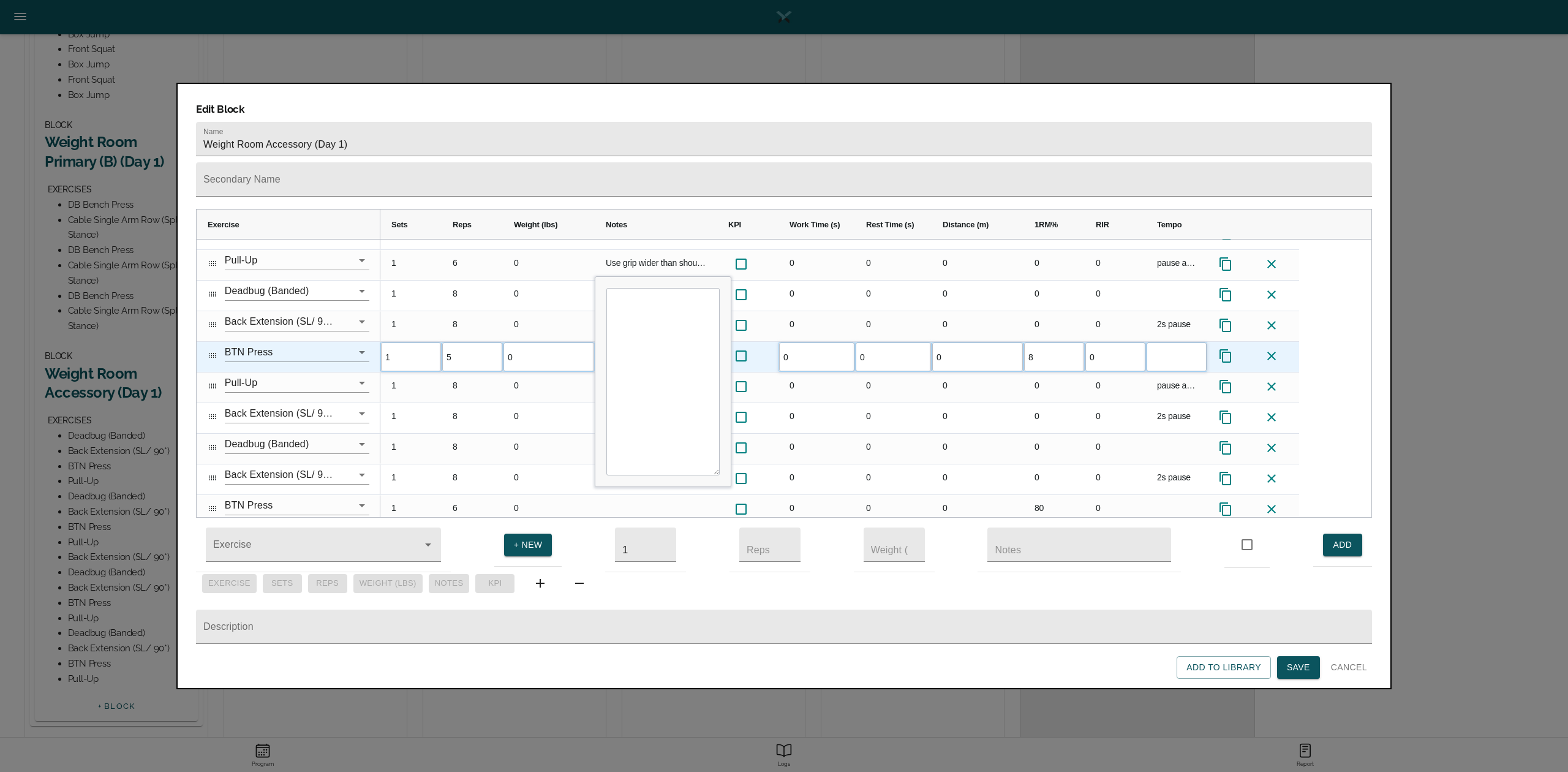
type input "82"
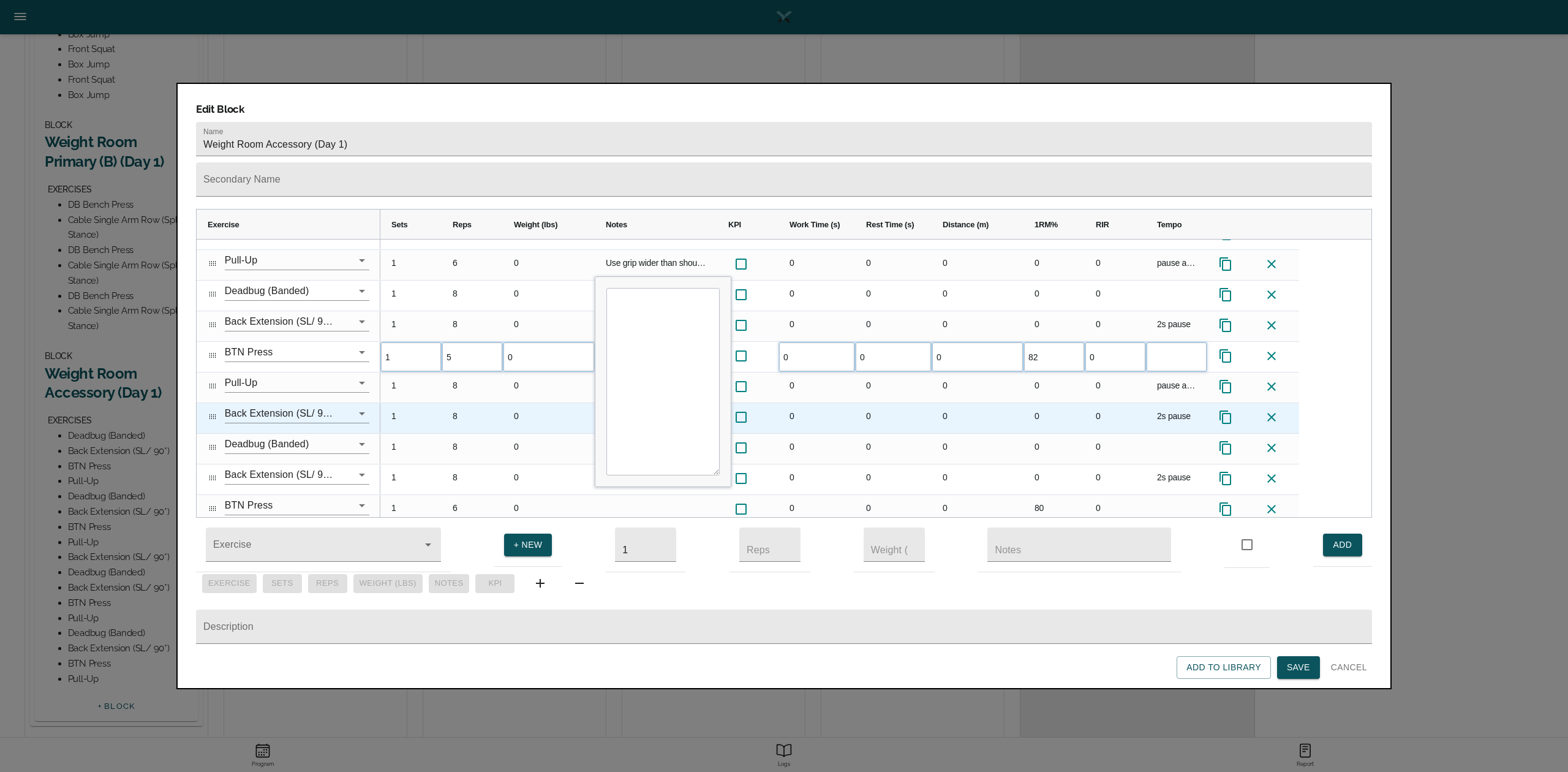
click at [1030, 403] on div "0" at bounding box center [1054, 418] width 61 height 30
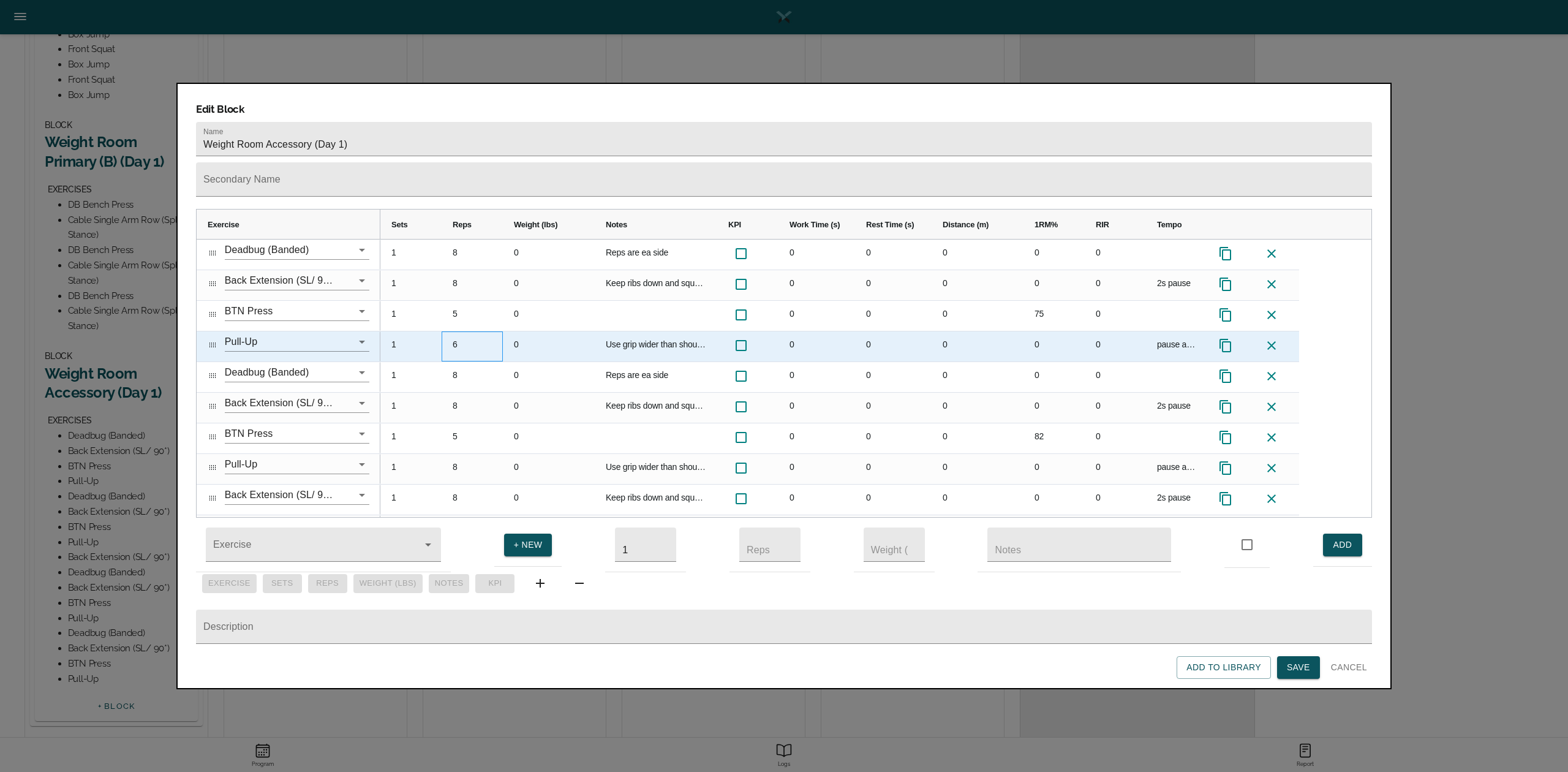
click at [457, 332] on div "6" at bounding box center [472, 346] width 61 height 30
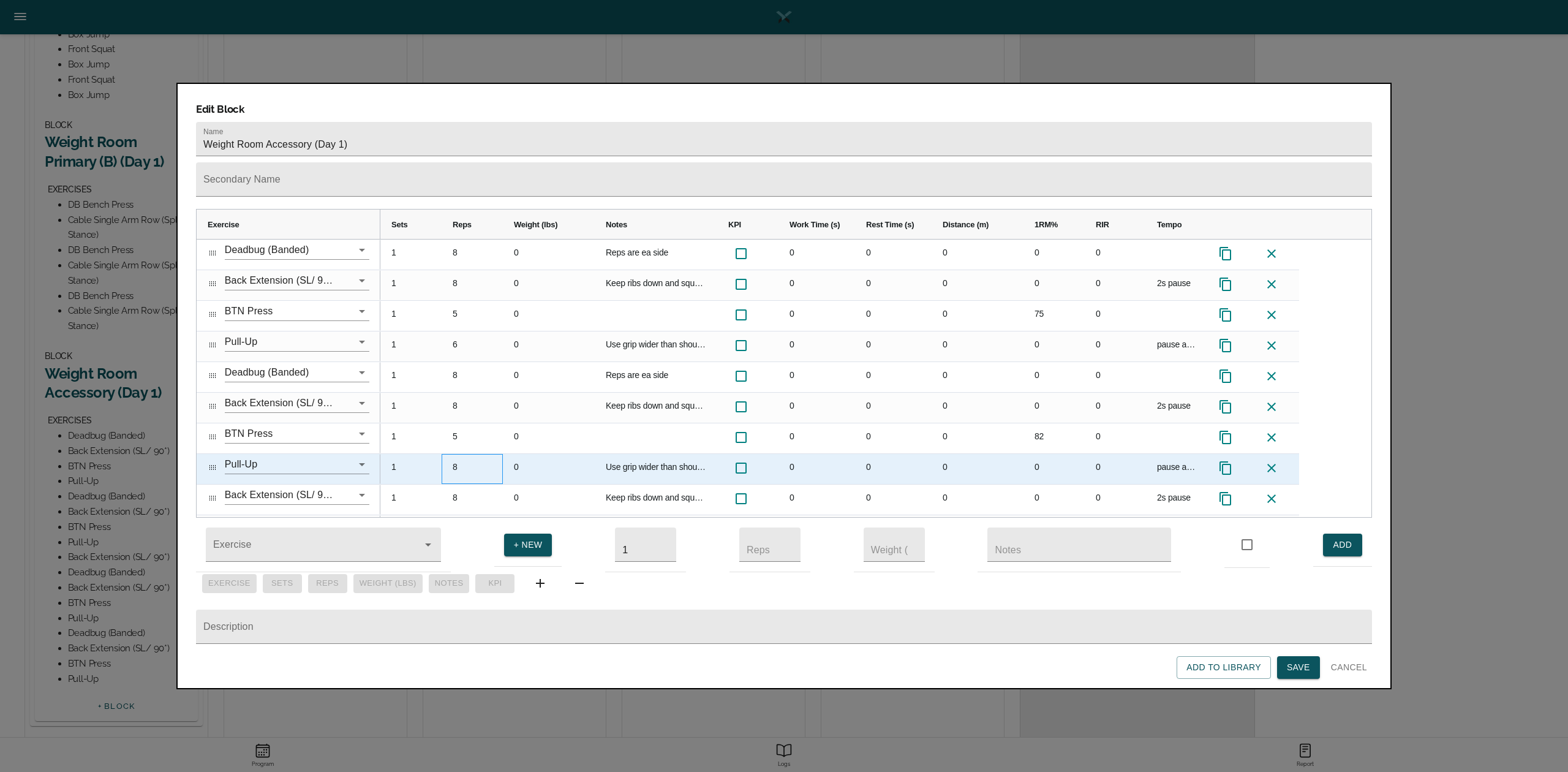
click at [464, 454] on div "8" at bounding box center [472, 469] width 61 height 30
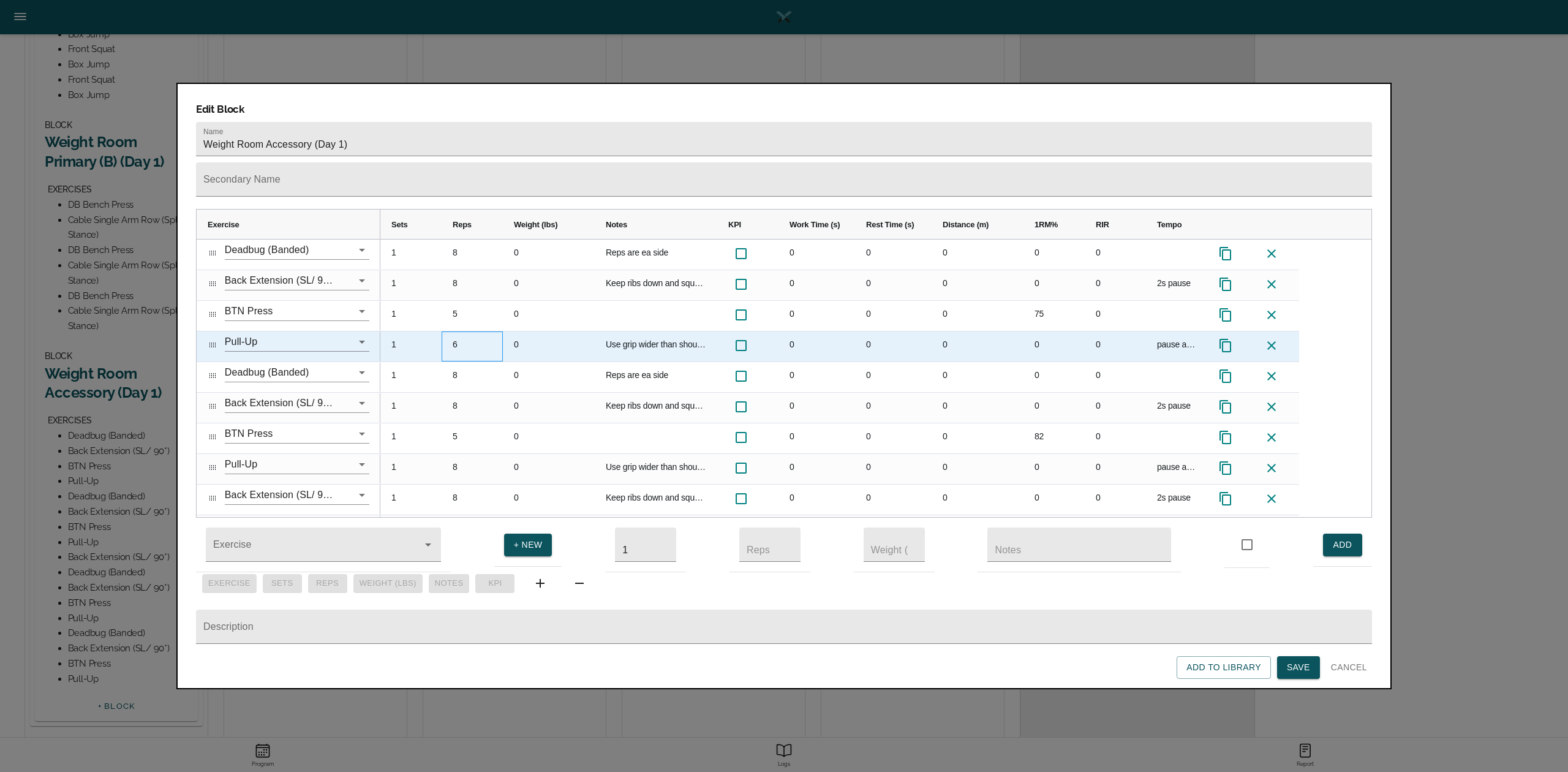
click at [457, 332] on div "6" at bounding box center [472, 346] width 61 height 30
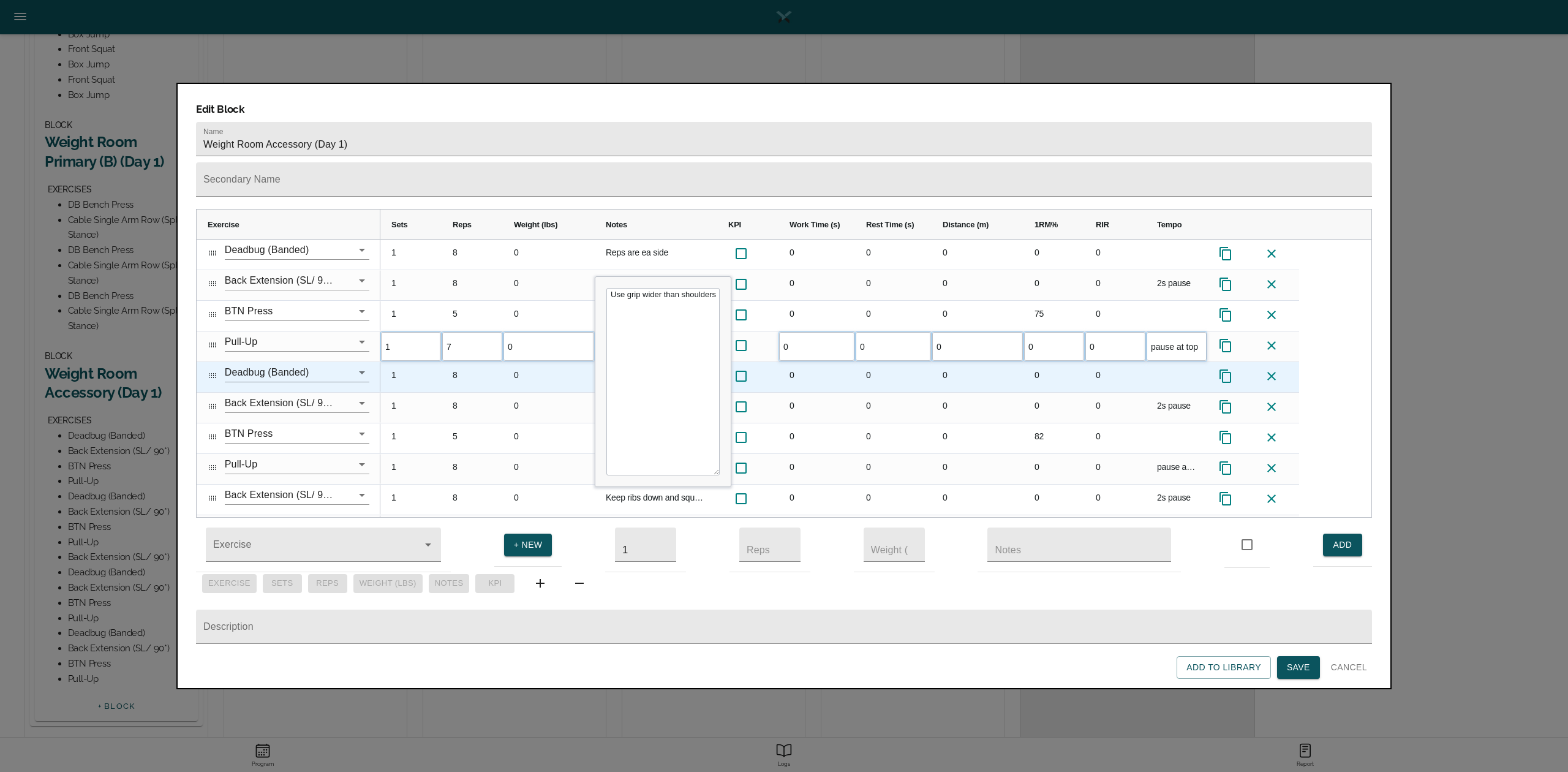
click at [457, 365] on div "8" at bounding box center [472, 376] width 61 height 30
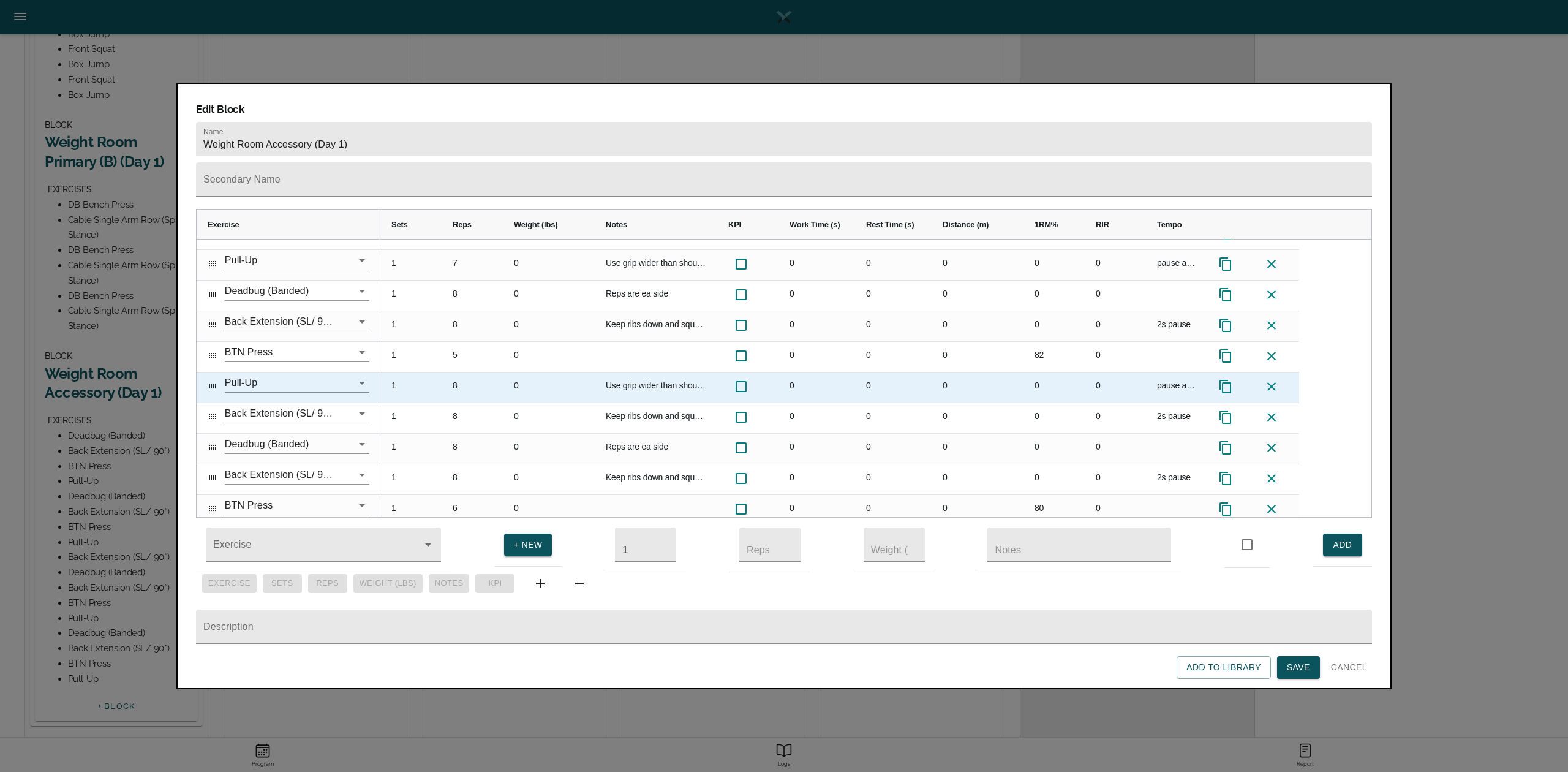
click at [460, 373] on div "8" at bounding box center [472, 387] width 61 height 30
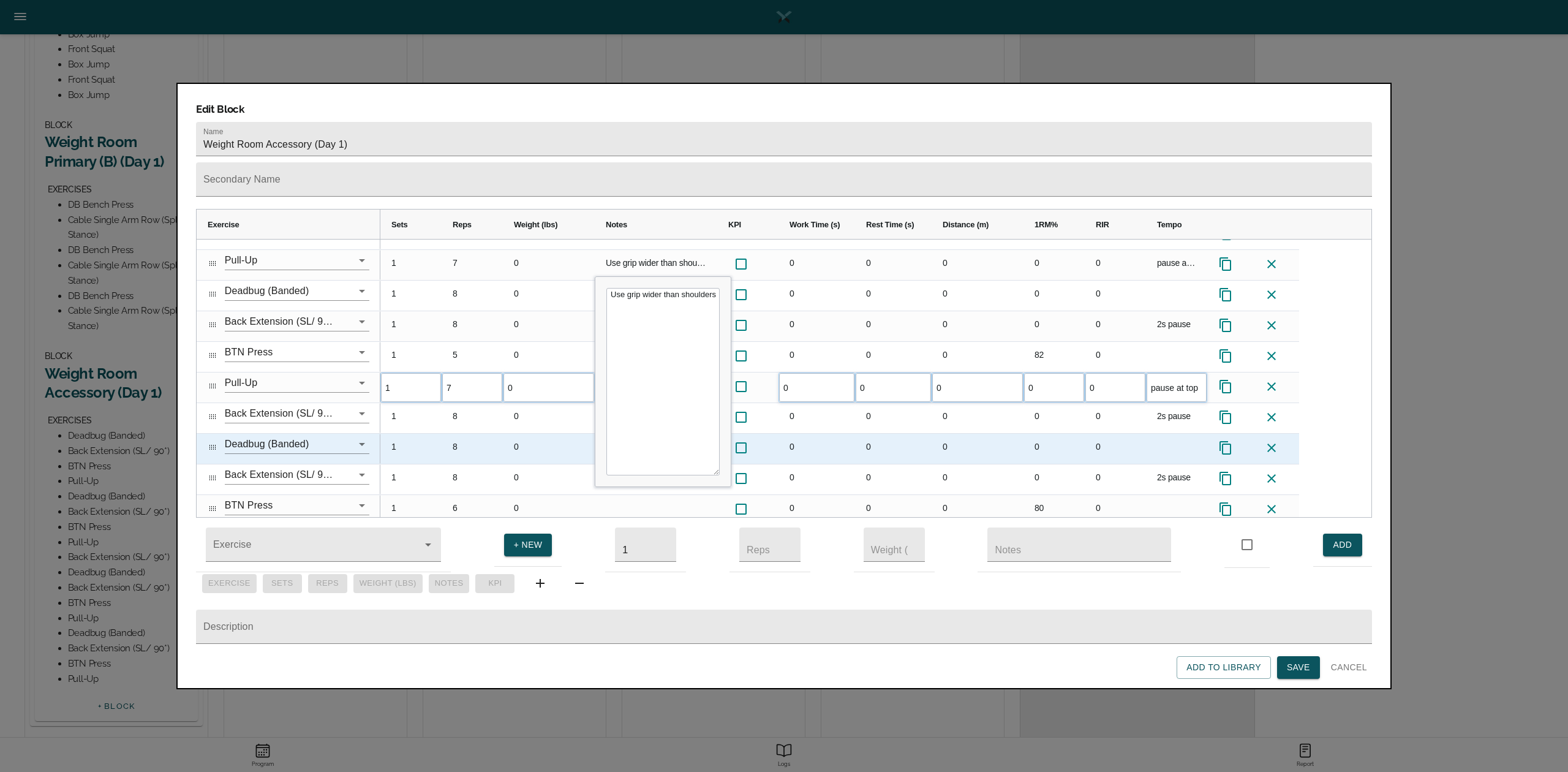
click at [467, 434] on div "8" at bounding box center [472, 449] width 61 height 30
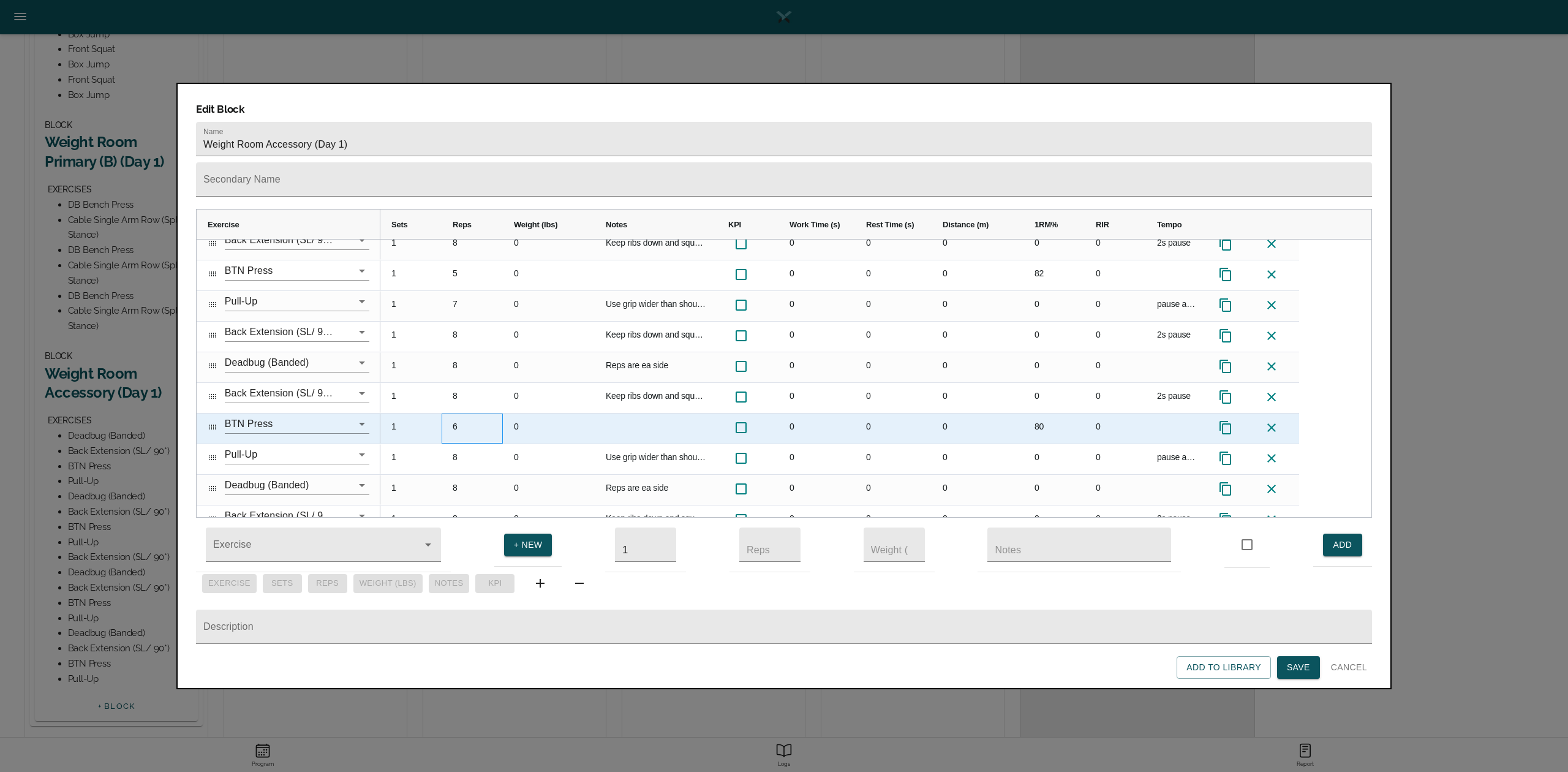
click at [460, 414] on div "6" at bounding box center [472, 428] width 61 height 30
click at [1039, 414] on div "80" at bounding box center [1054, 428] width 61 height 30
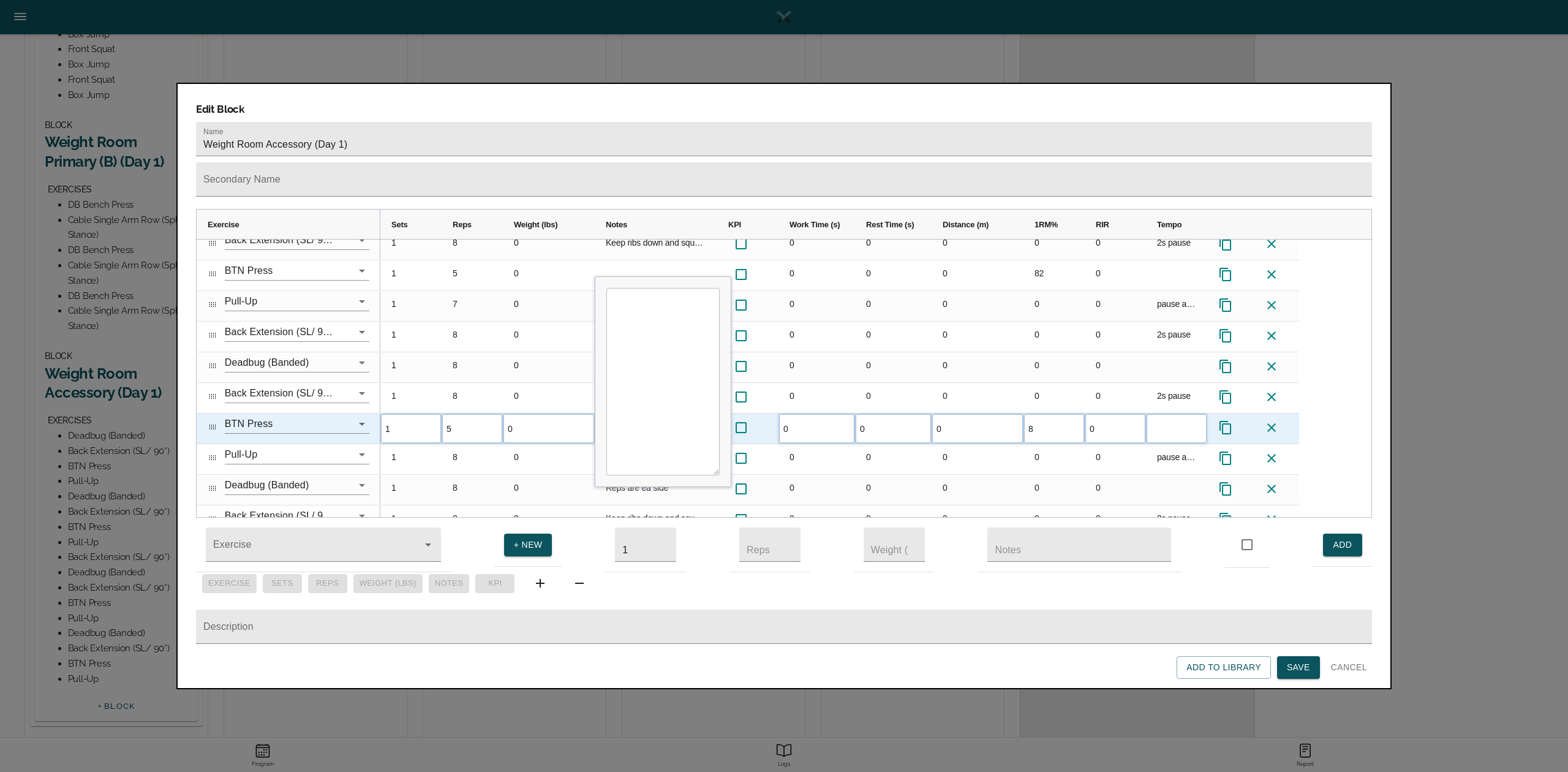
type input "82"
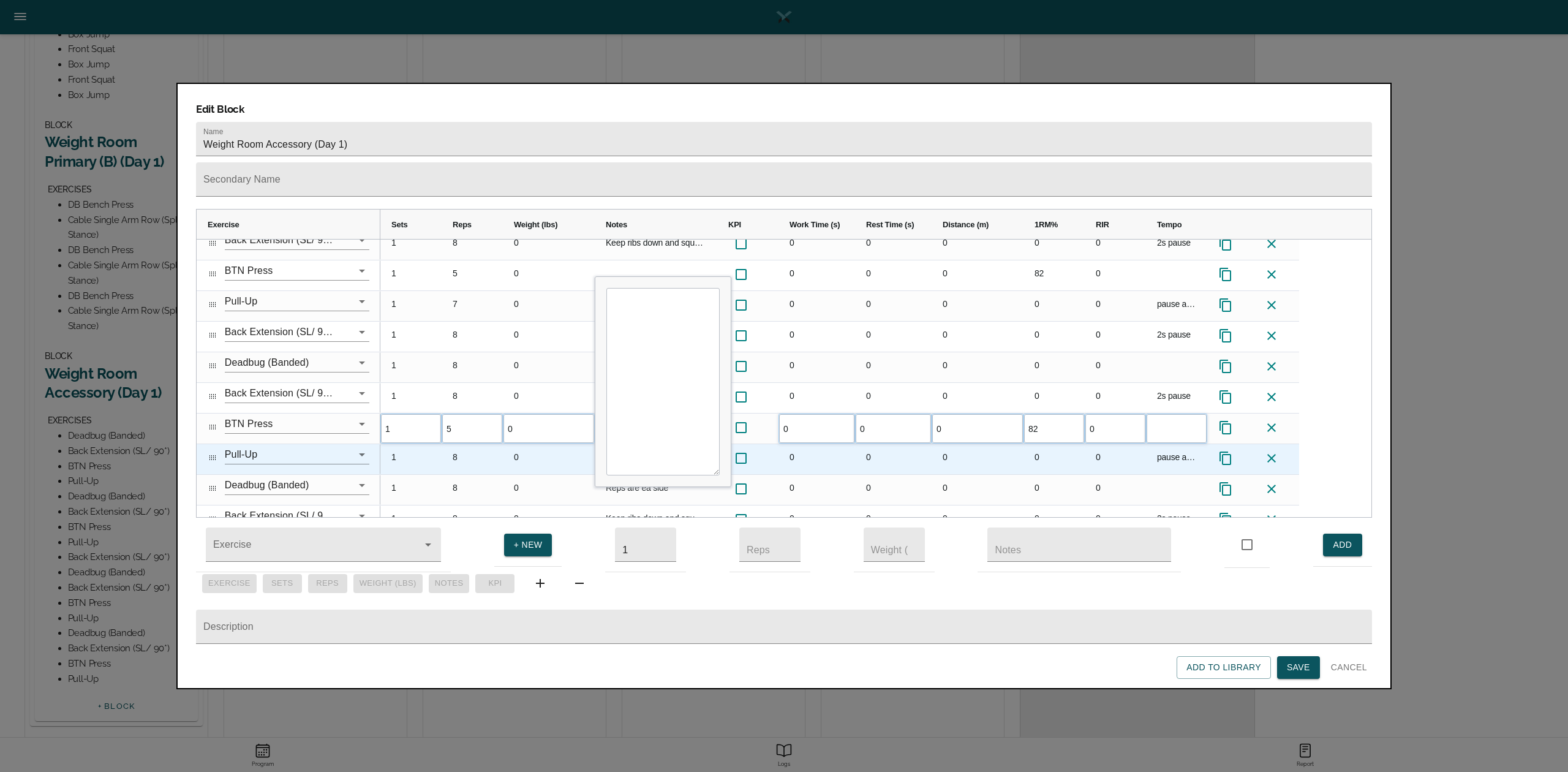
click at [988, 444] on div "0" at bounding box center [977, 459] width 92 height 30
click at [457, 444] on div "8" at bounding box center [472, 459] width 61 height 30
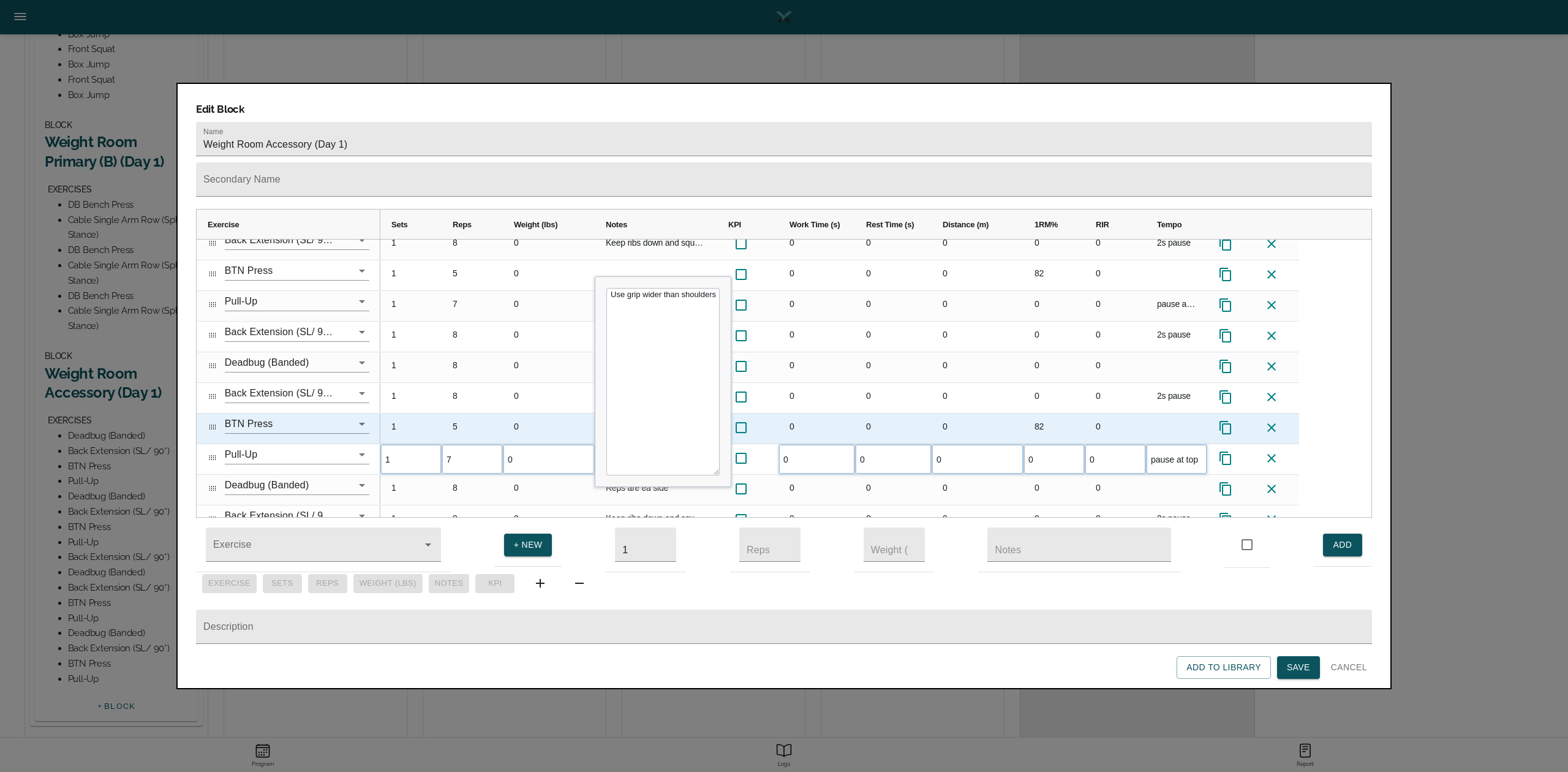
click at [503, 384] on div "0" at bounding box center [549, 397] width 92 height 30
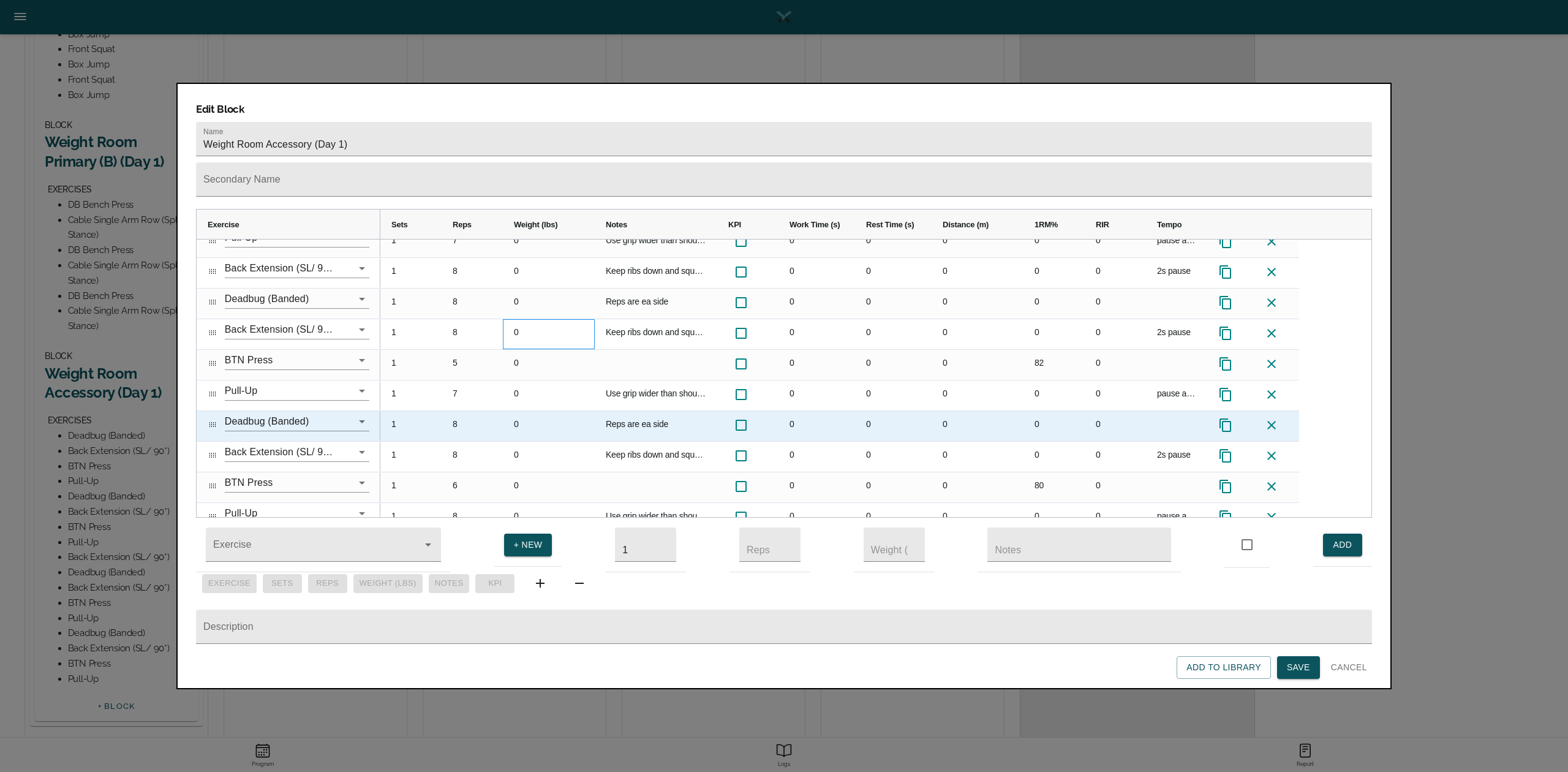
scroll to position [243, 0]
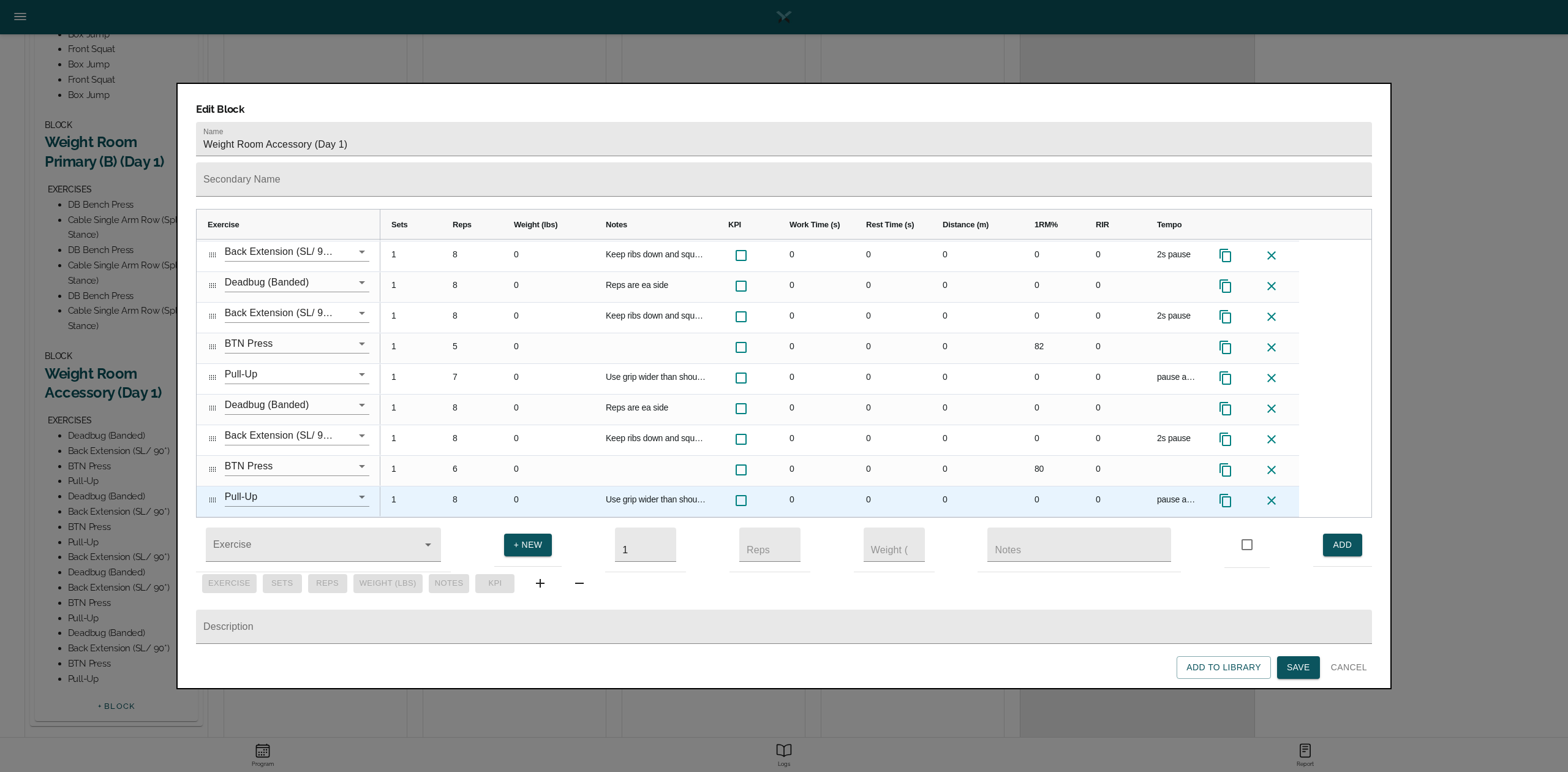
click at [1175, 496] on icon at bounding box center [1271, 500] width 8 height 8
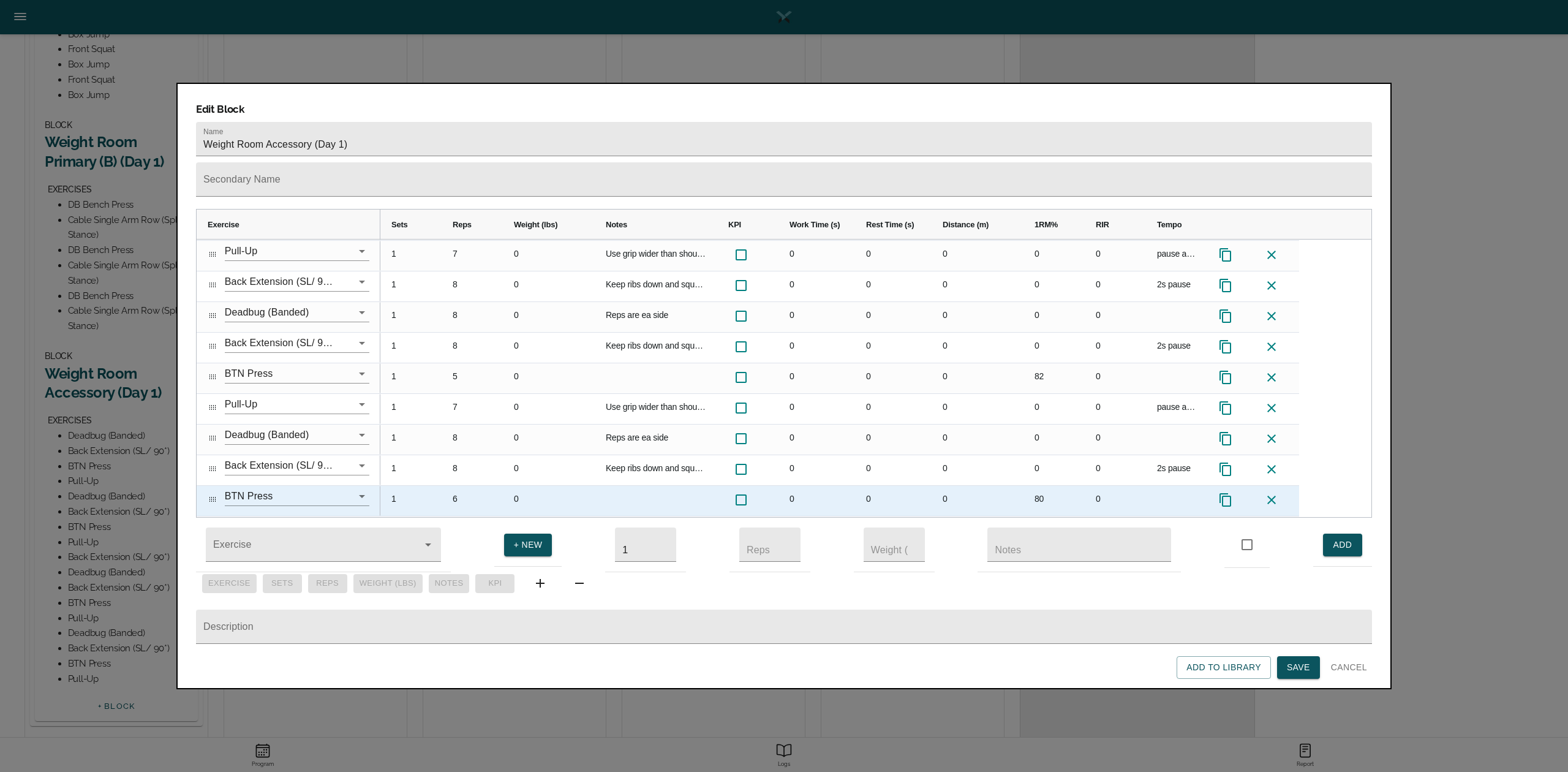
scroll to position [565, 0]
click at [1175, 493] on icon at bounding box center [1272, 501] width 15 height 15
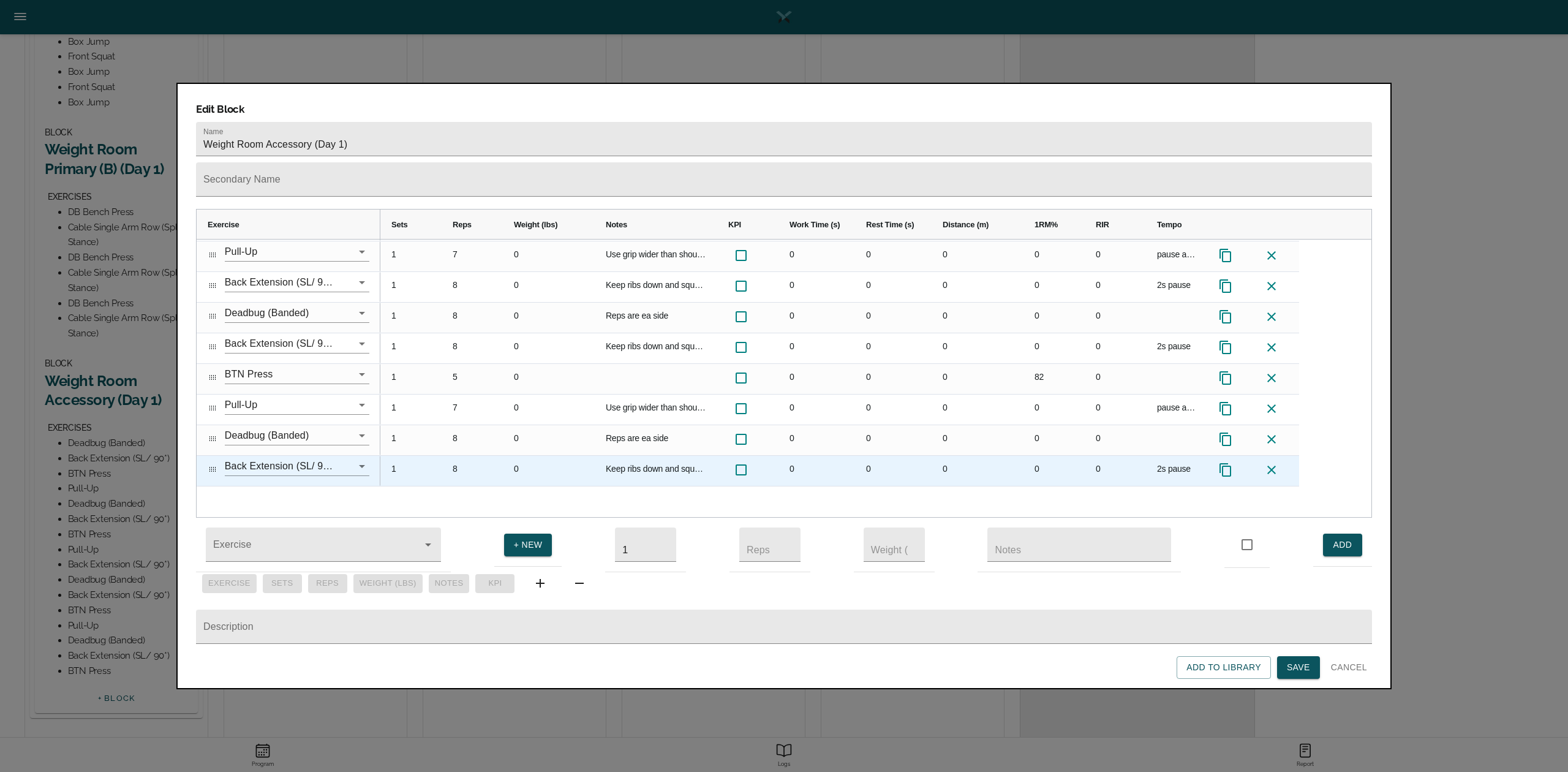
scroll to position [183, 0]
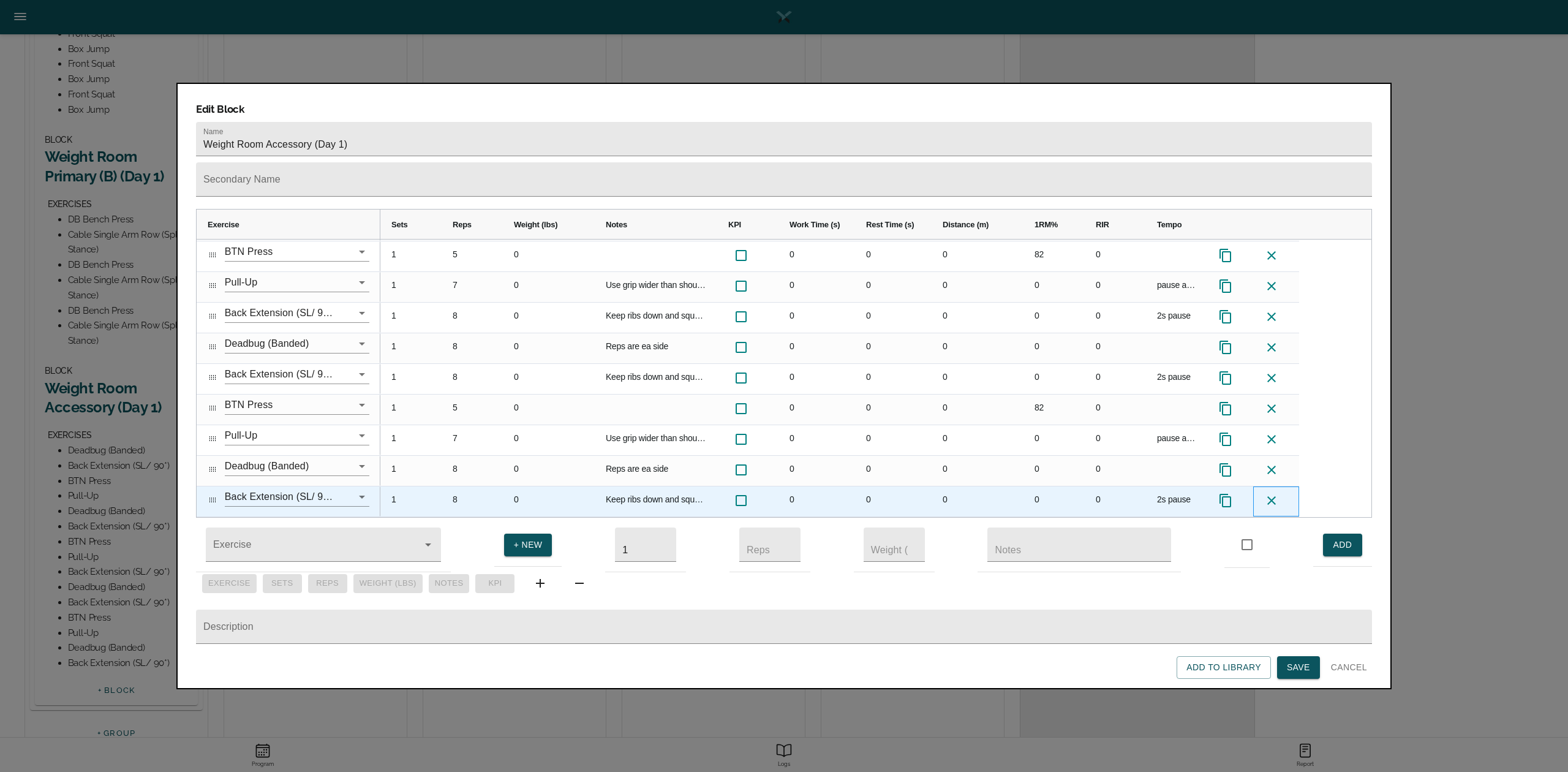
click at [1175, 493] on icon at bounding box center [1272, 501] width 15 height 15
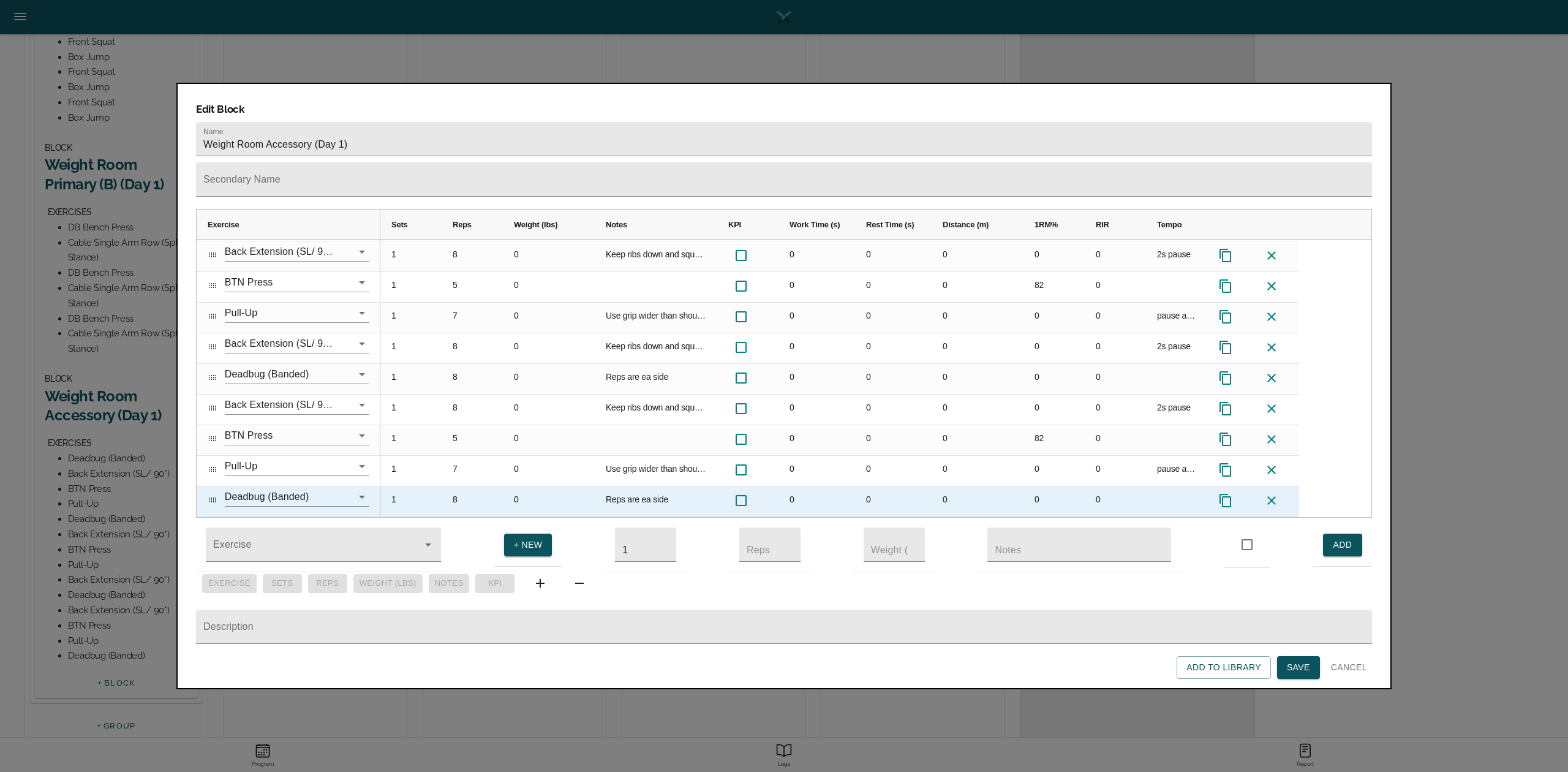
click at [1175, 493] on icon at bounding box center [1272, 501] width 15 height 15
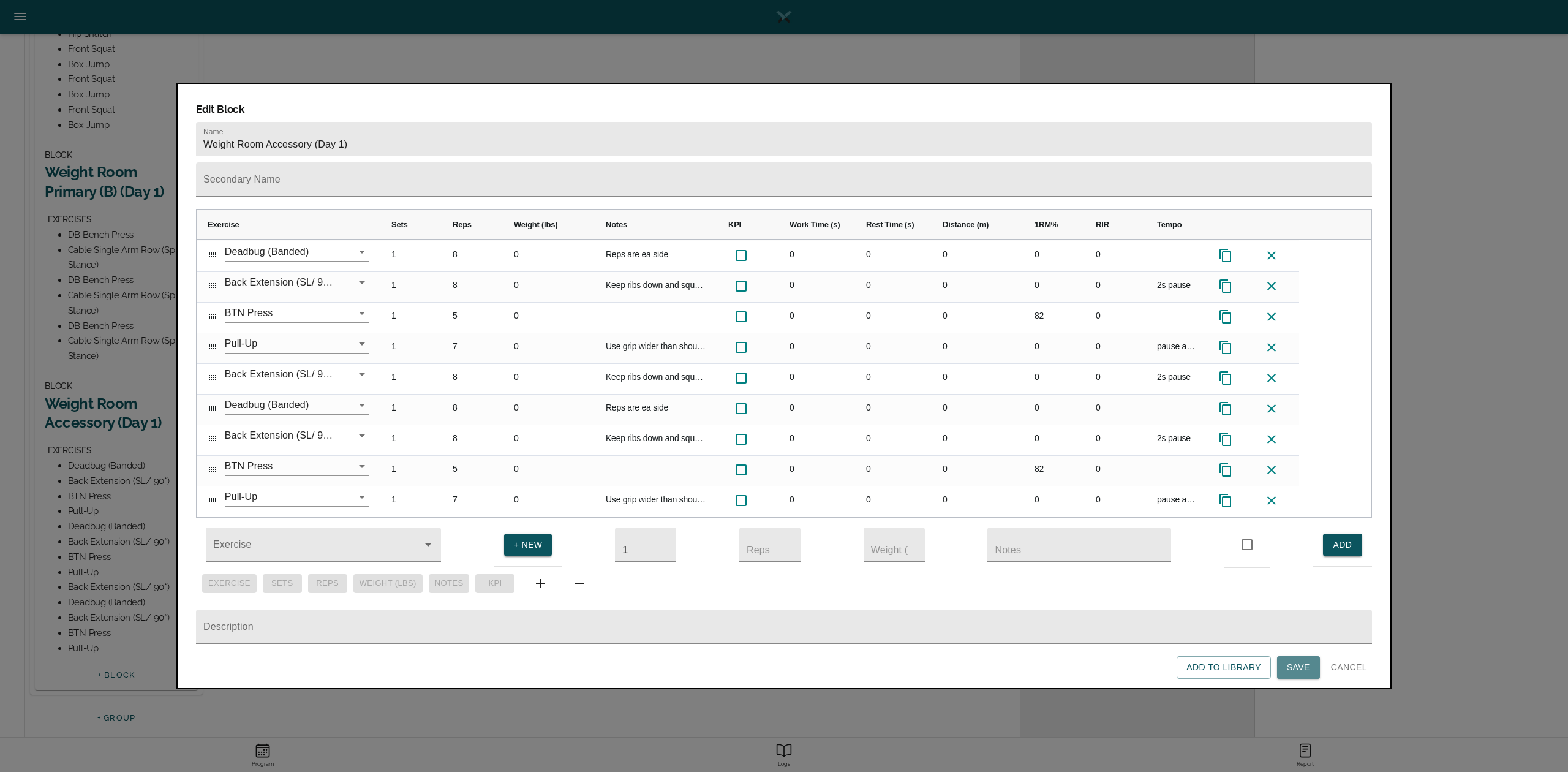
click at [1175, 578] on span "Save" at bounding box center [1298, 667] width 23 height 16
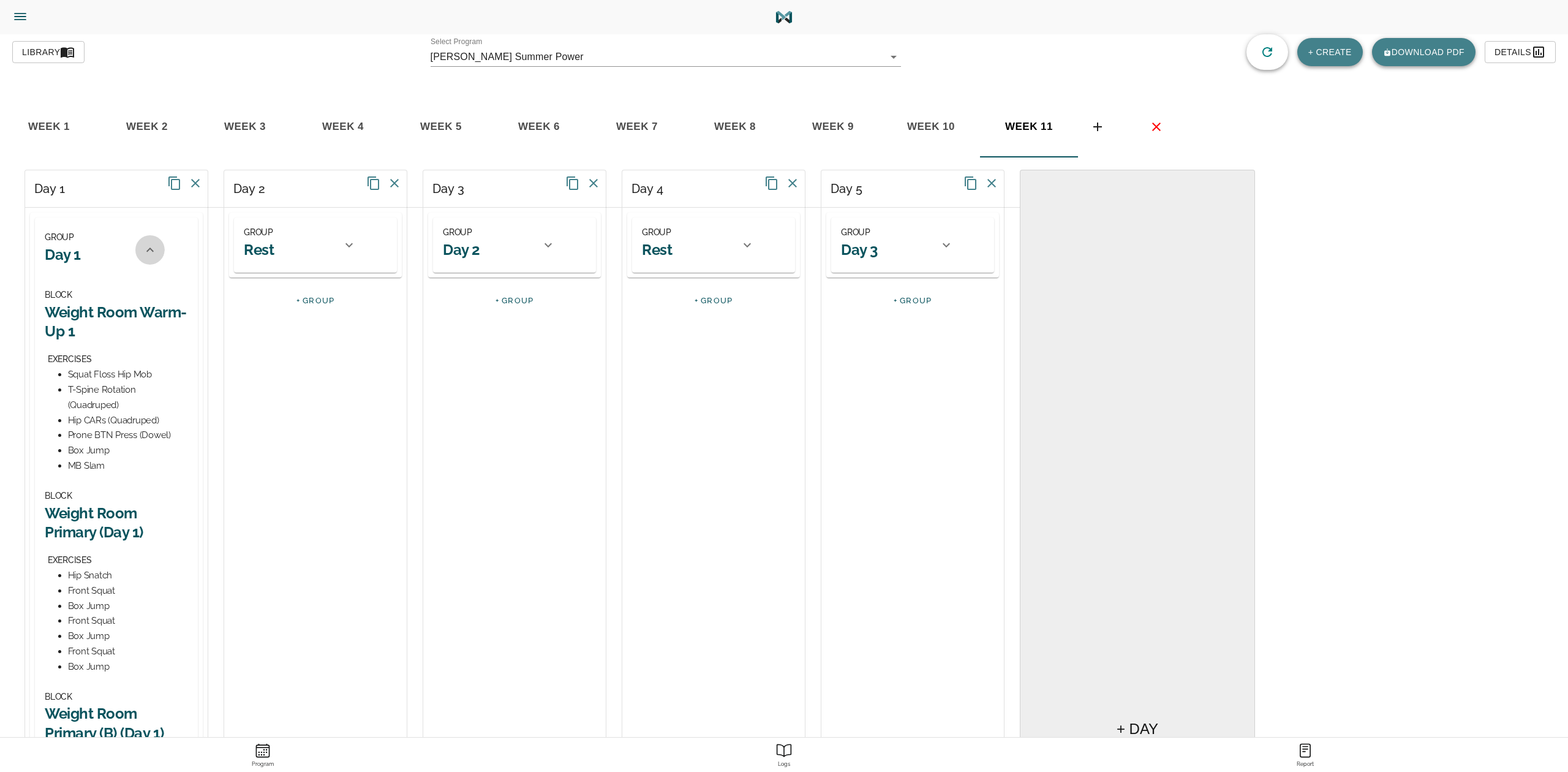
click at [150, 243] on icon at bounding box center [150, 250] width 15 height 15
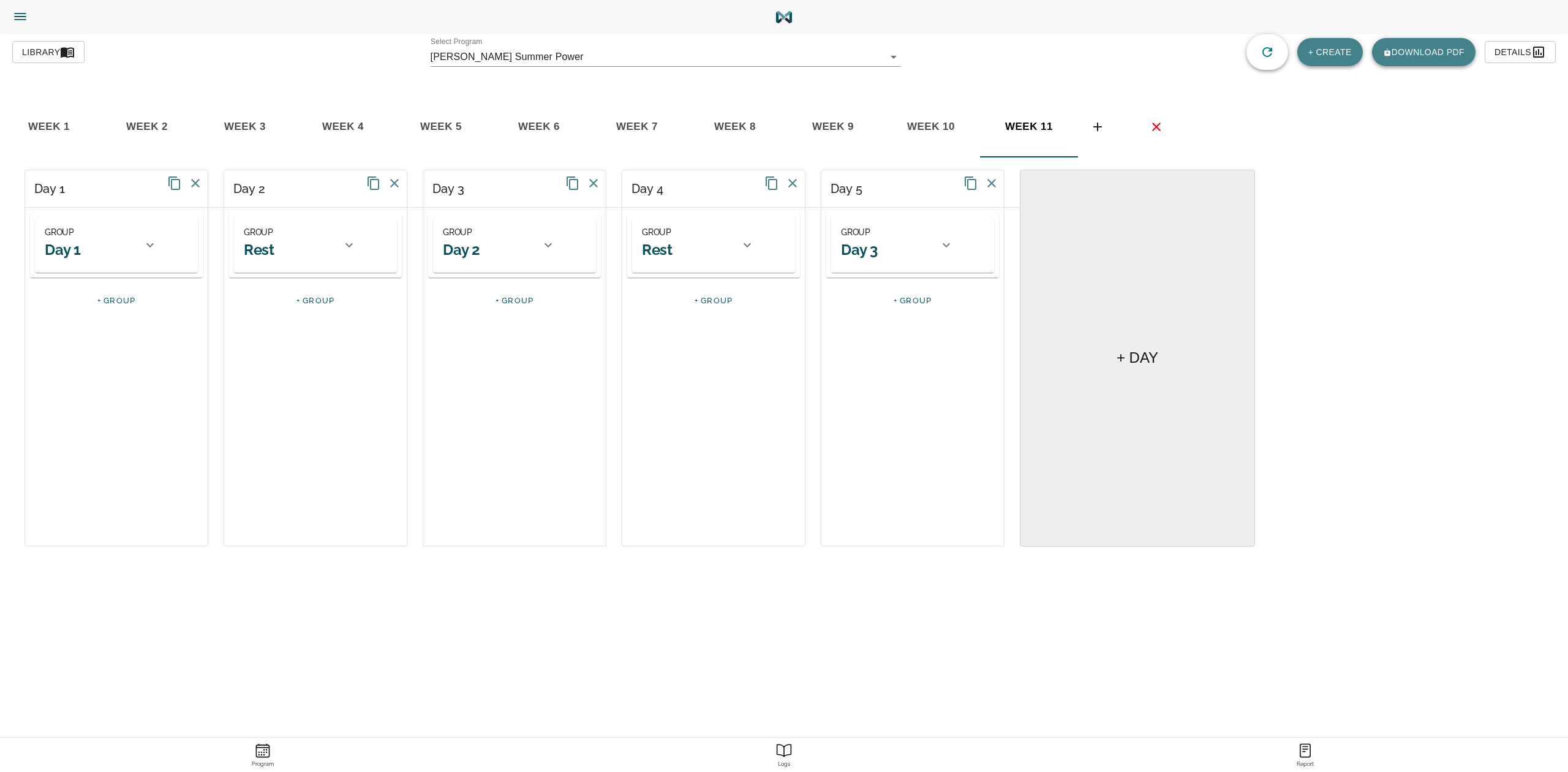
click at [562, 243] on div at bounding box center [548, 245] width 29 height 29
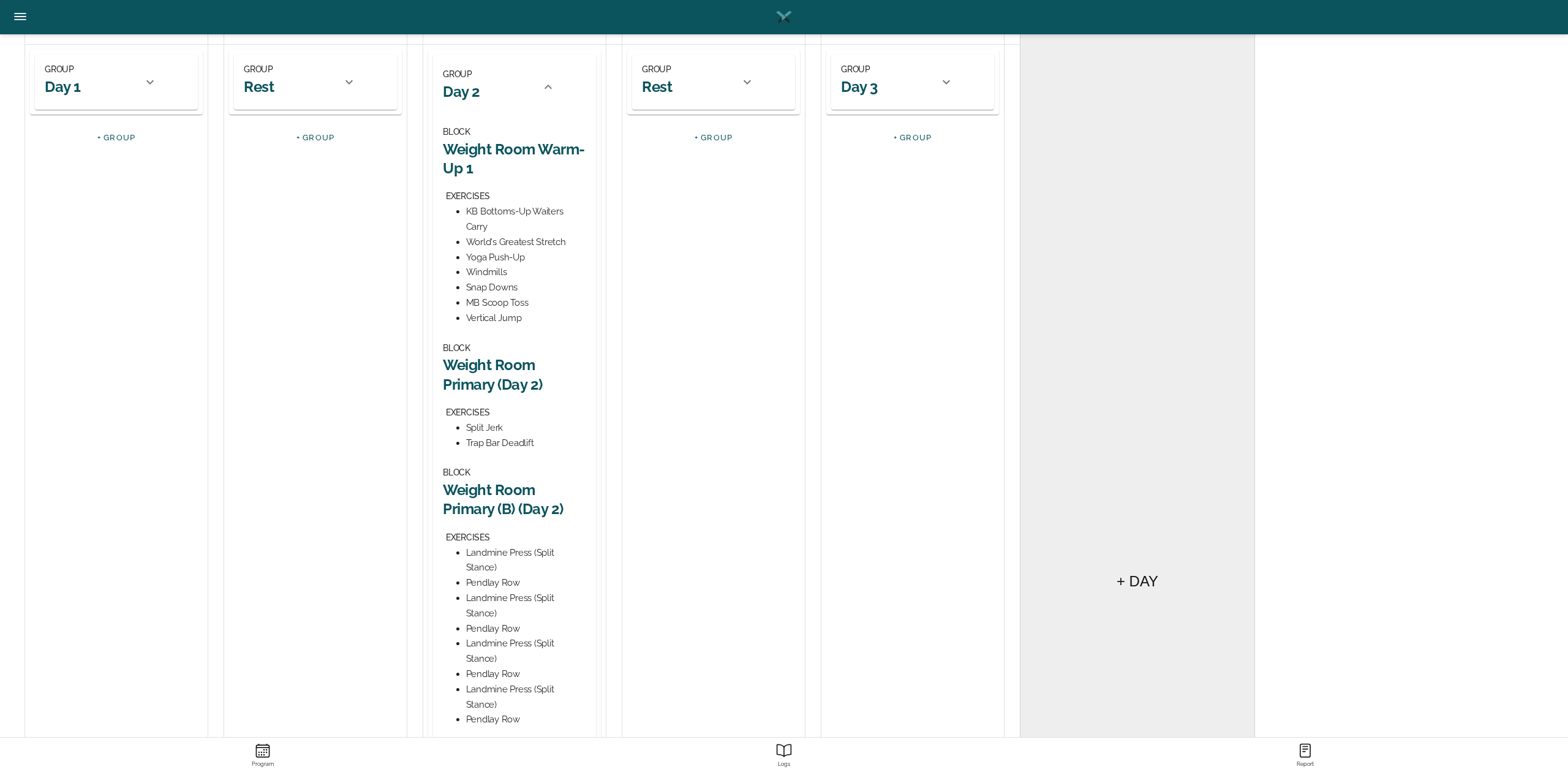
click at [522, 364] on h2 "Weight Room Primary (Day 2)" at bounding box center [514, 375] width 143 height 38
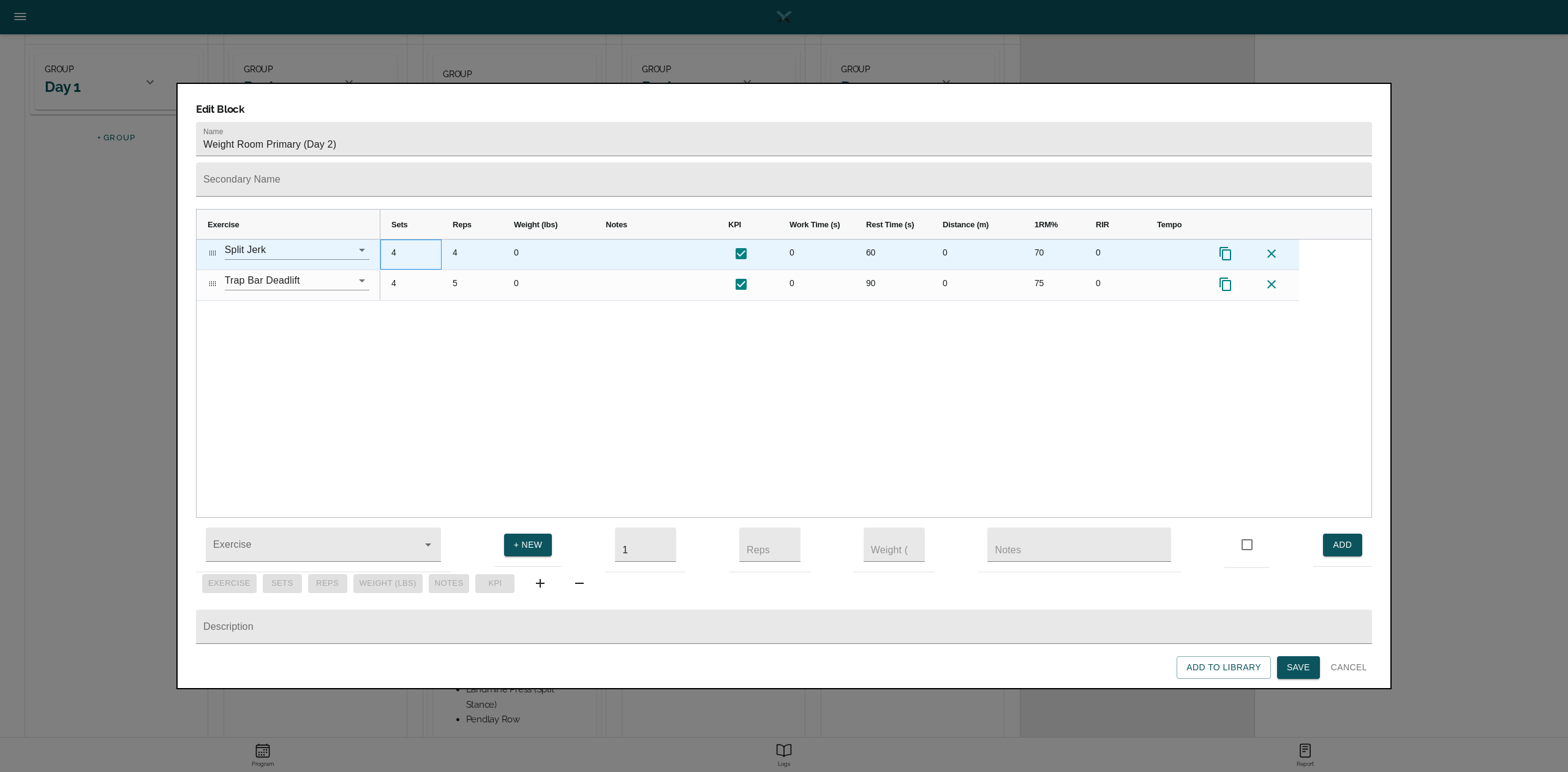
click at [394, 239] on div "4" at bounding box center [411, 254] width 61 height 30
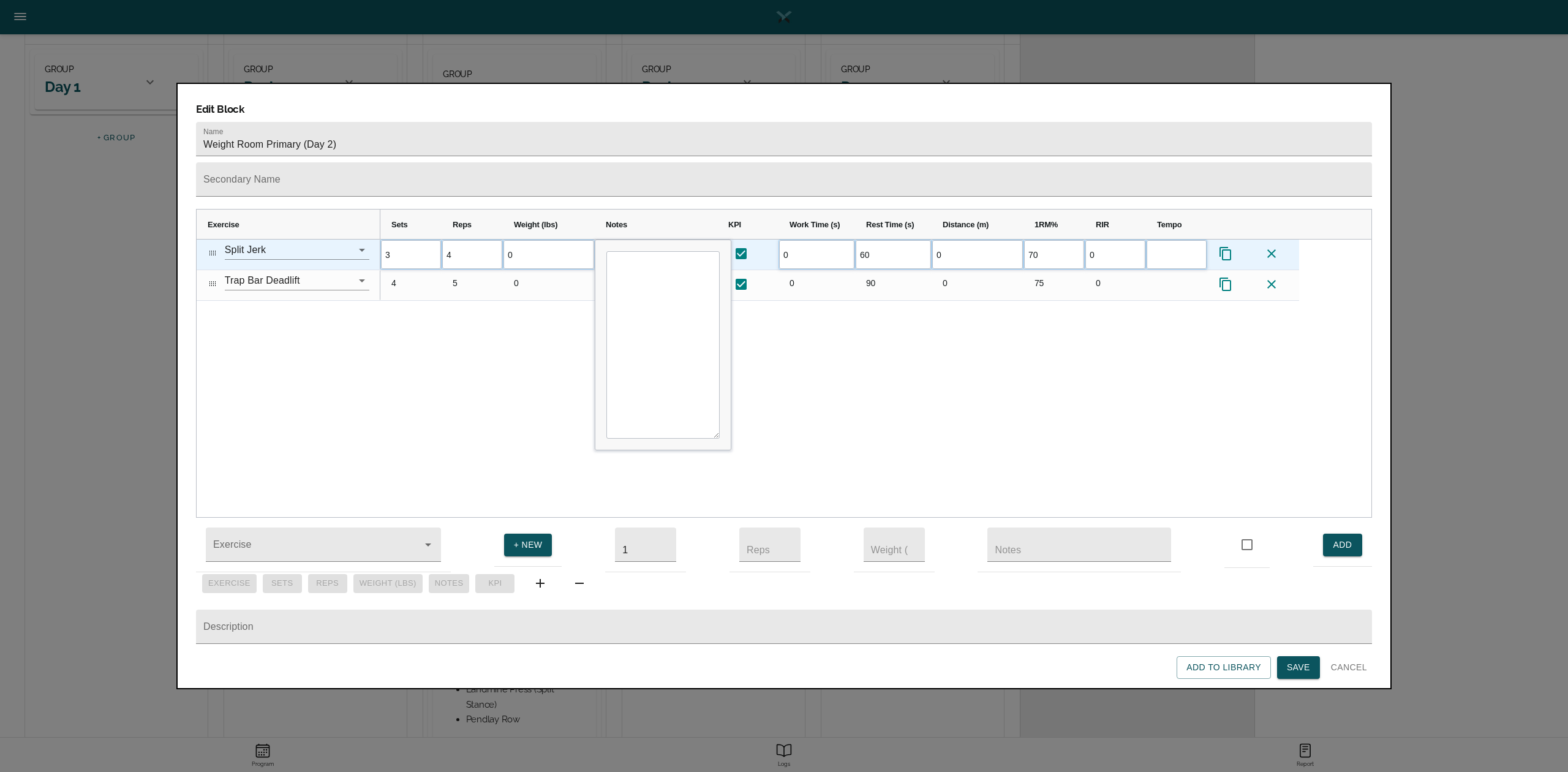
scroll to position [0, 0]
click at [470, 326] on div "3 4 0 0 60 0 70 0 4 5 0 0 90 0" at bounding box center [876, 378] width 991 height 278
click at [461, 239] on div "4" at bounding box center [472, 254] width 61 height 30
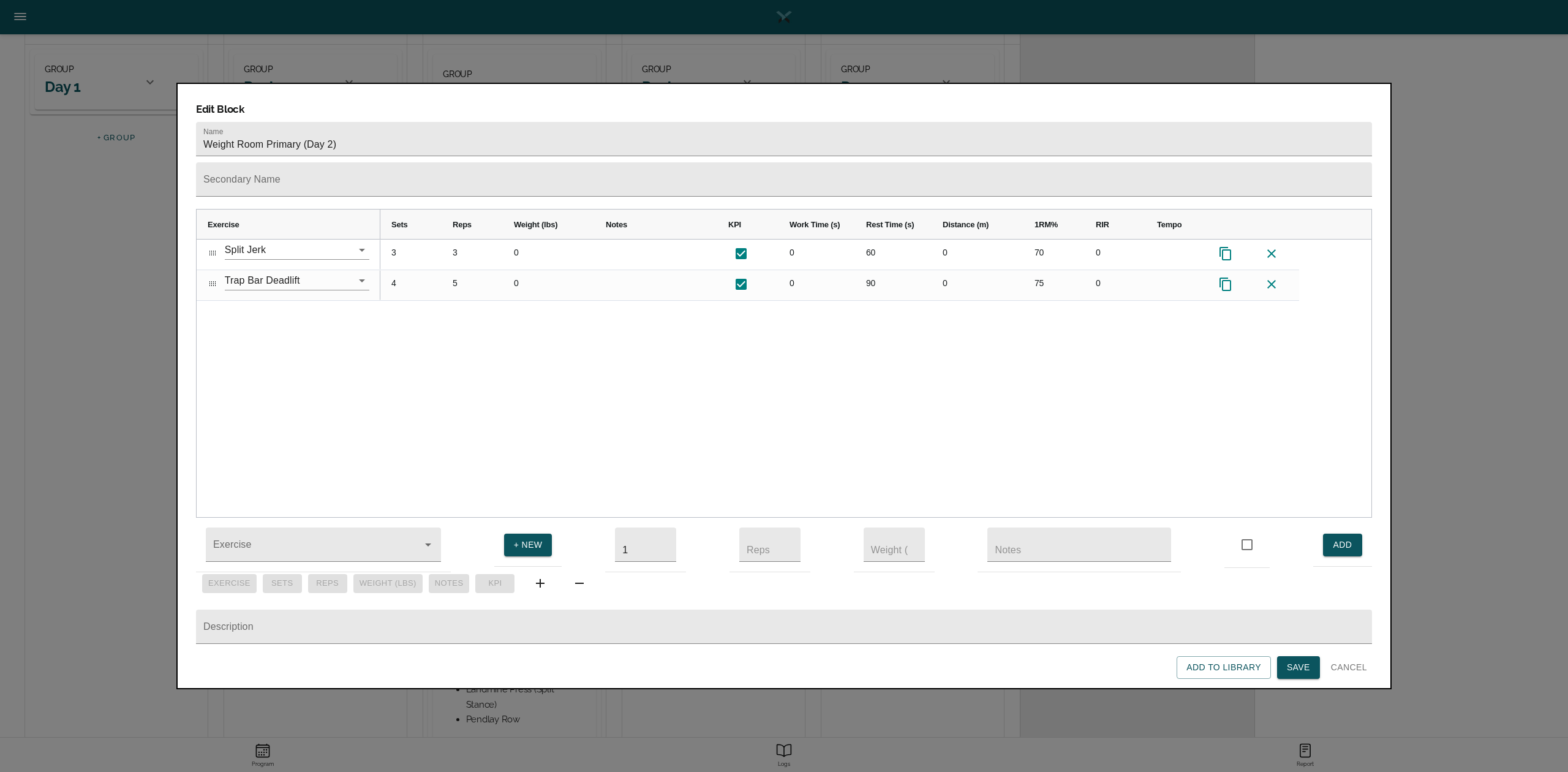
click at [466, 325] on div "3 3 0 0 60 0 70 0 4 5 0 0 90 0 75 0" at bounding box center [876, 378] width 991 height 278
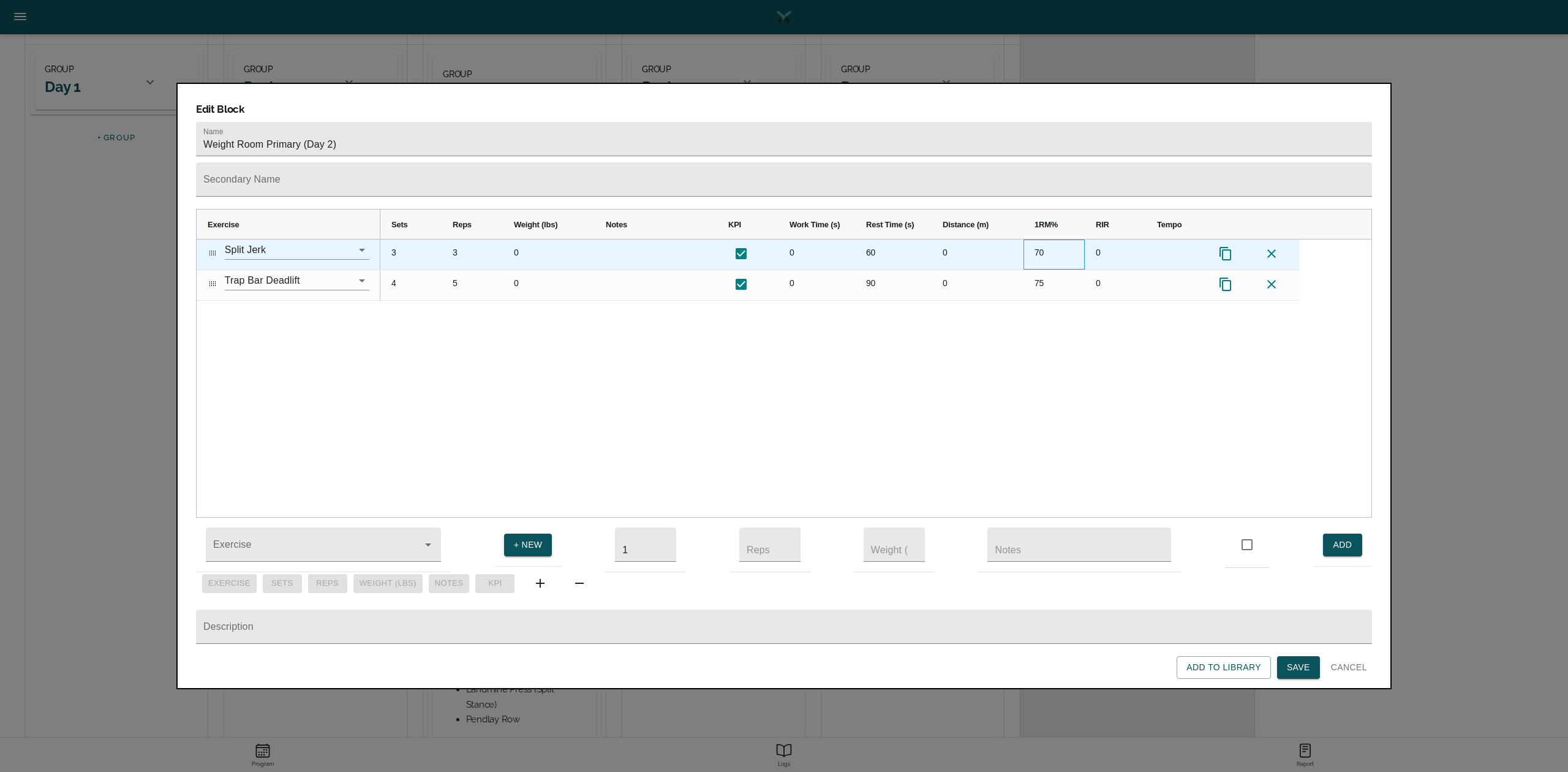
click at [1032, 239] on div "70" at bounding box center [1054, 254] width 61 height 30
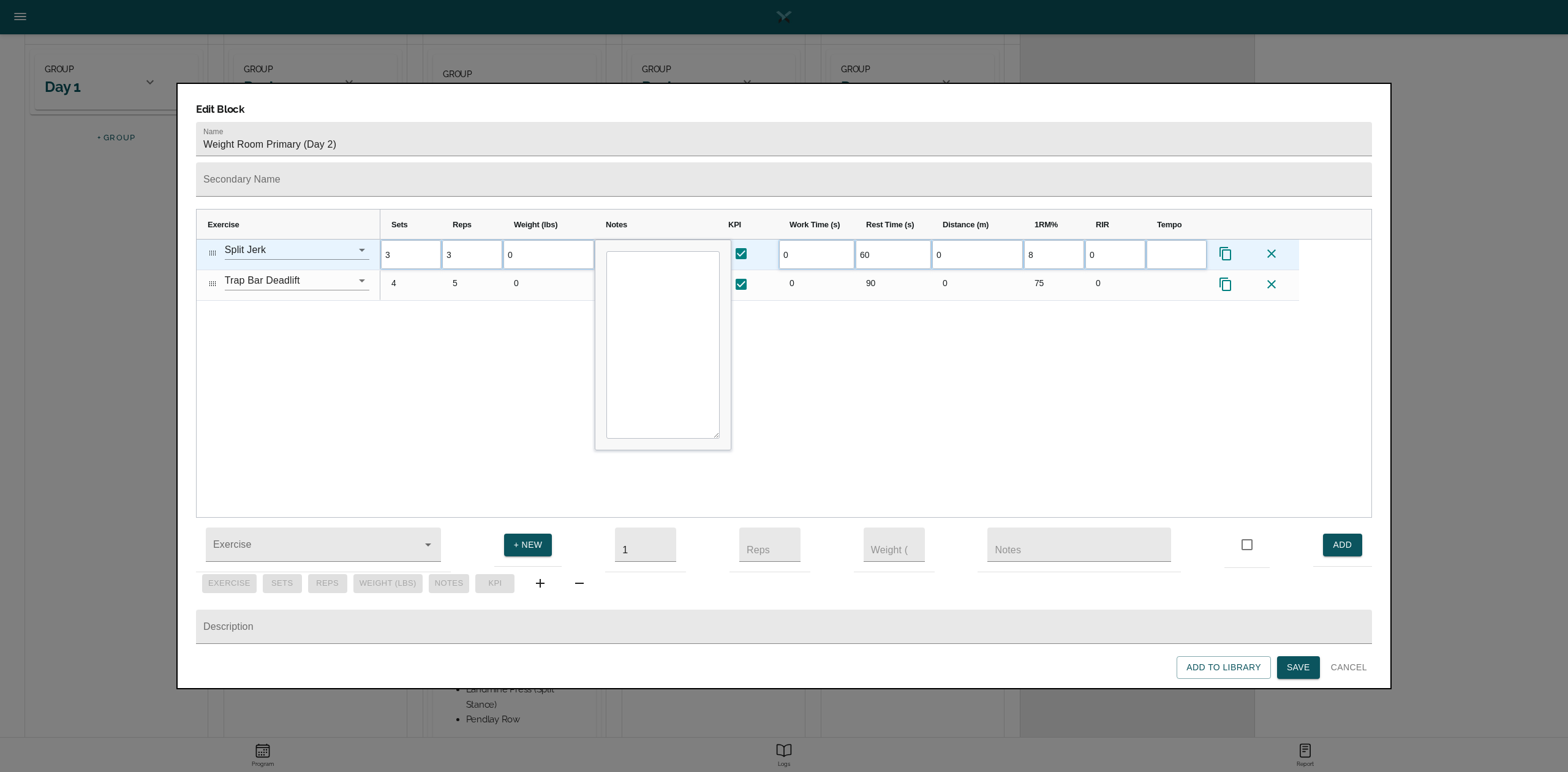
type input "80"
click at [1003, 329] on div "3 3 0 0 60 0 80 0 4 5 0 0 90 0" at bounding box center [876, 378] width 991 height 278
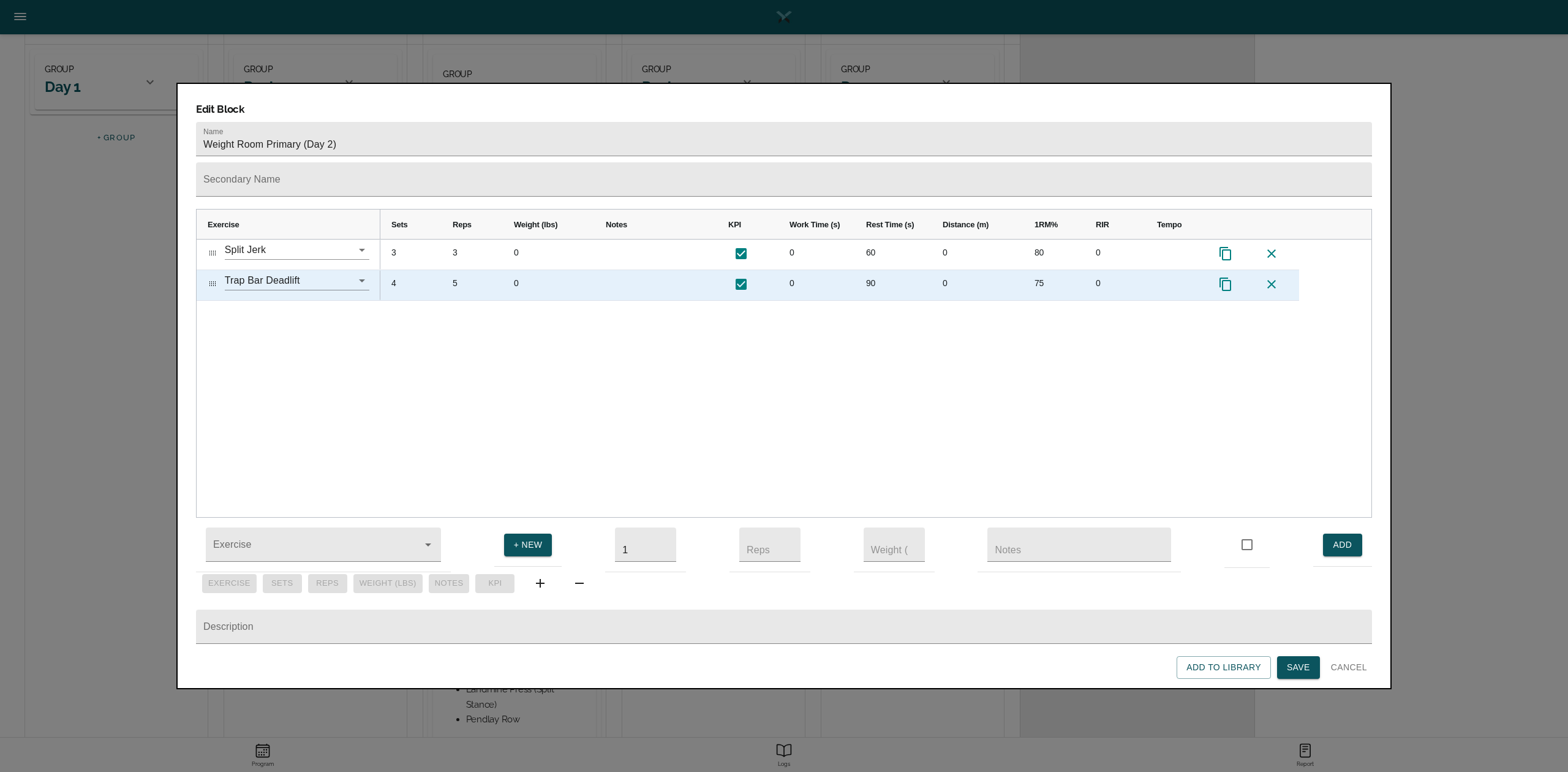
click at [395, 270] on div "4" at bounding box center [411, 285] width 61 height 30
click at [458, 270] on div "5" at bounding box center [472, 285] width 61 height 30
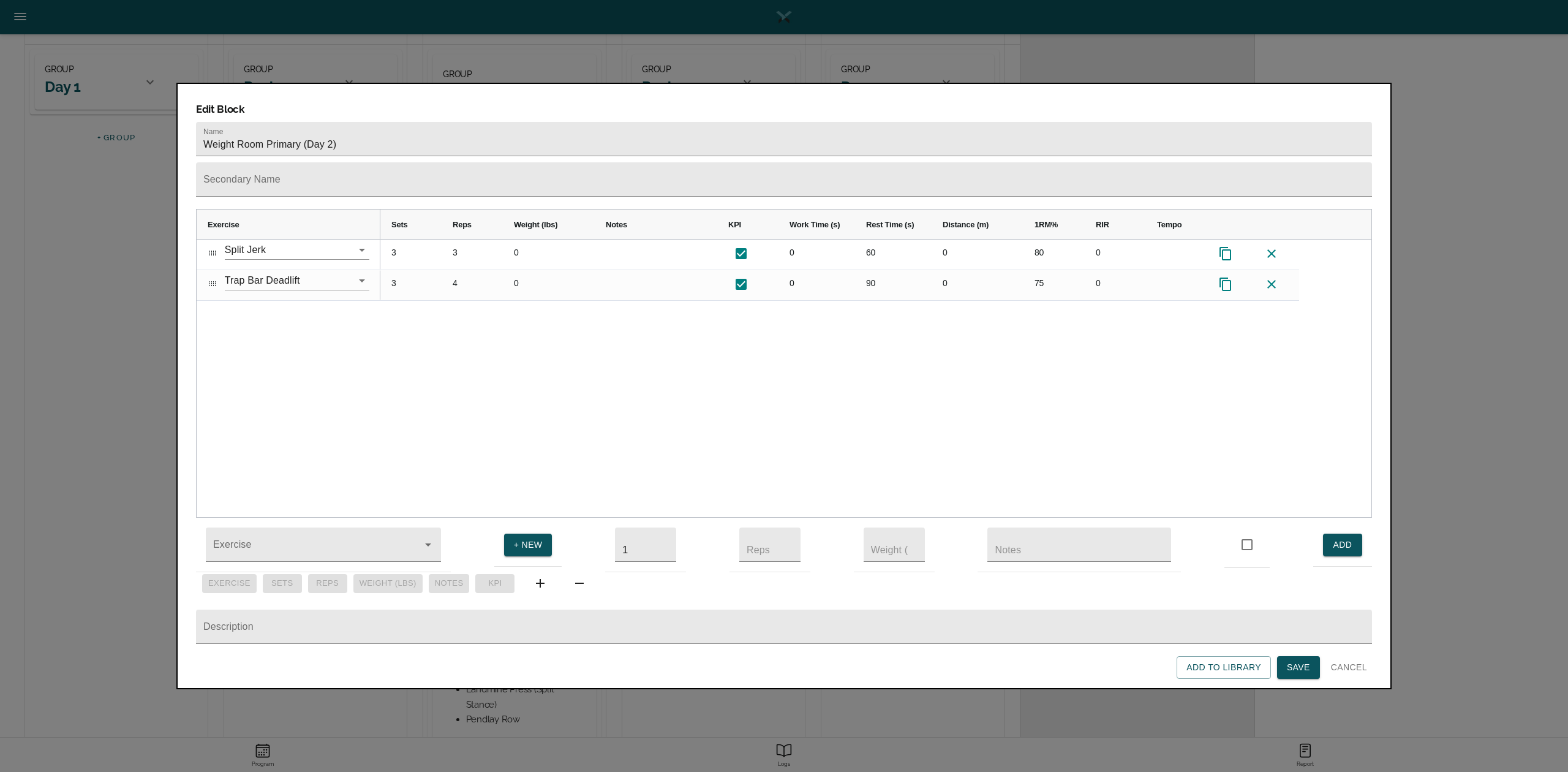
click at [526, 336] on div "3 3 0 0 60 0 80 0 3 4 0 0 90 0 75 0" at bounding box center [876, 378] width 991 height 278
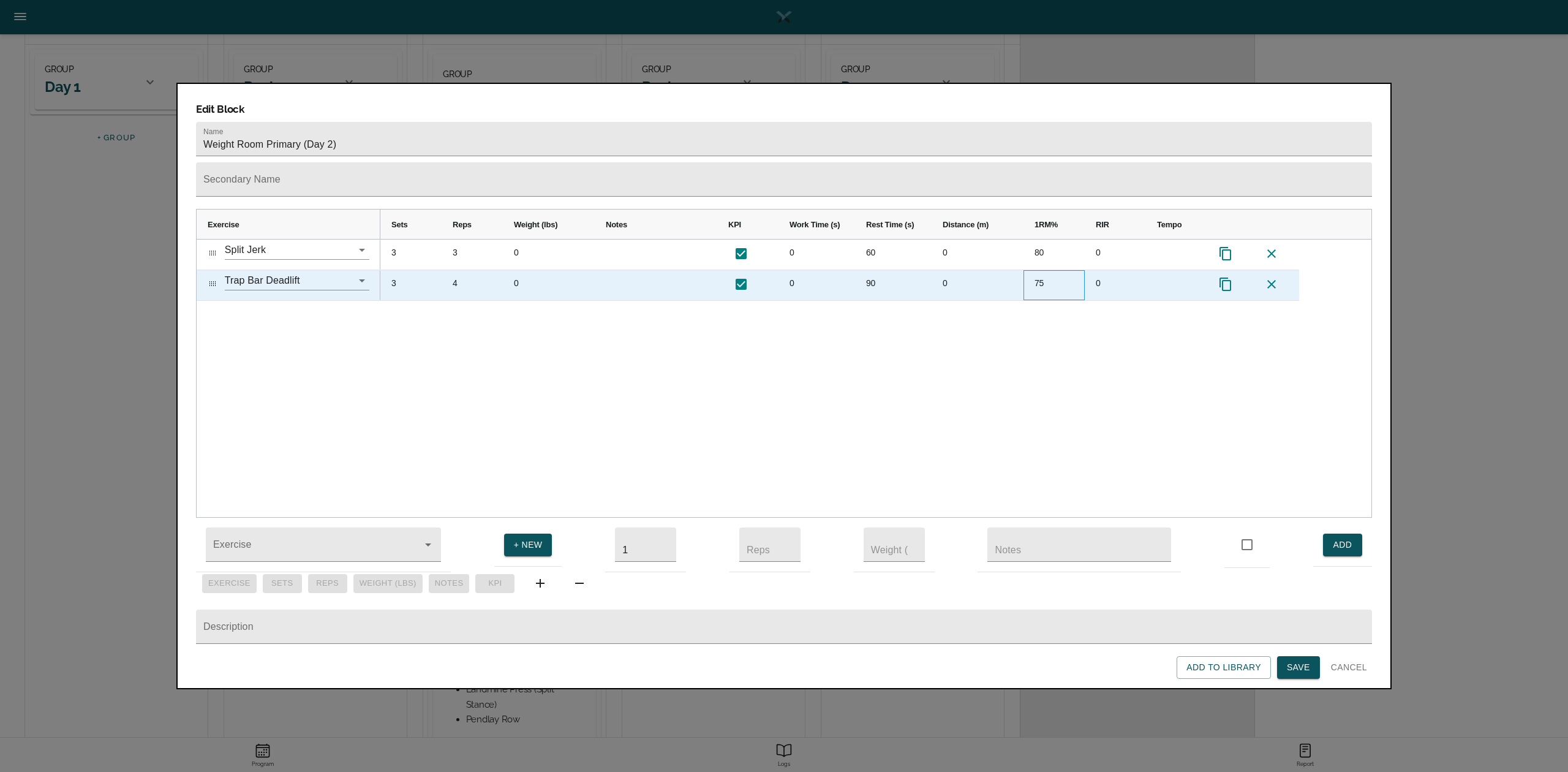
click at [1036, 270] on div "75" at bounding box center [1054, 285] width 61 height 30
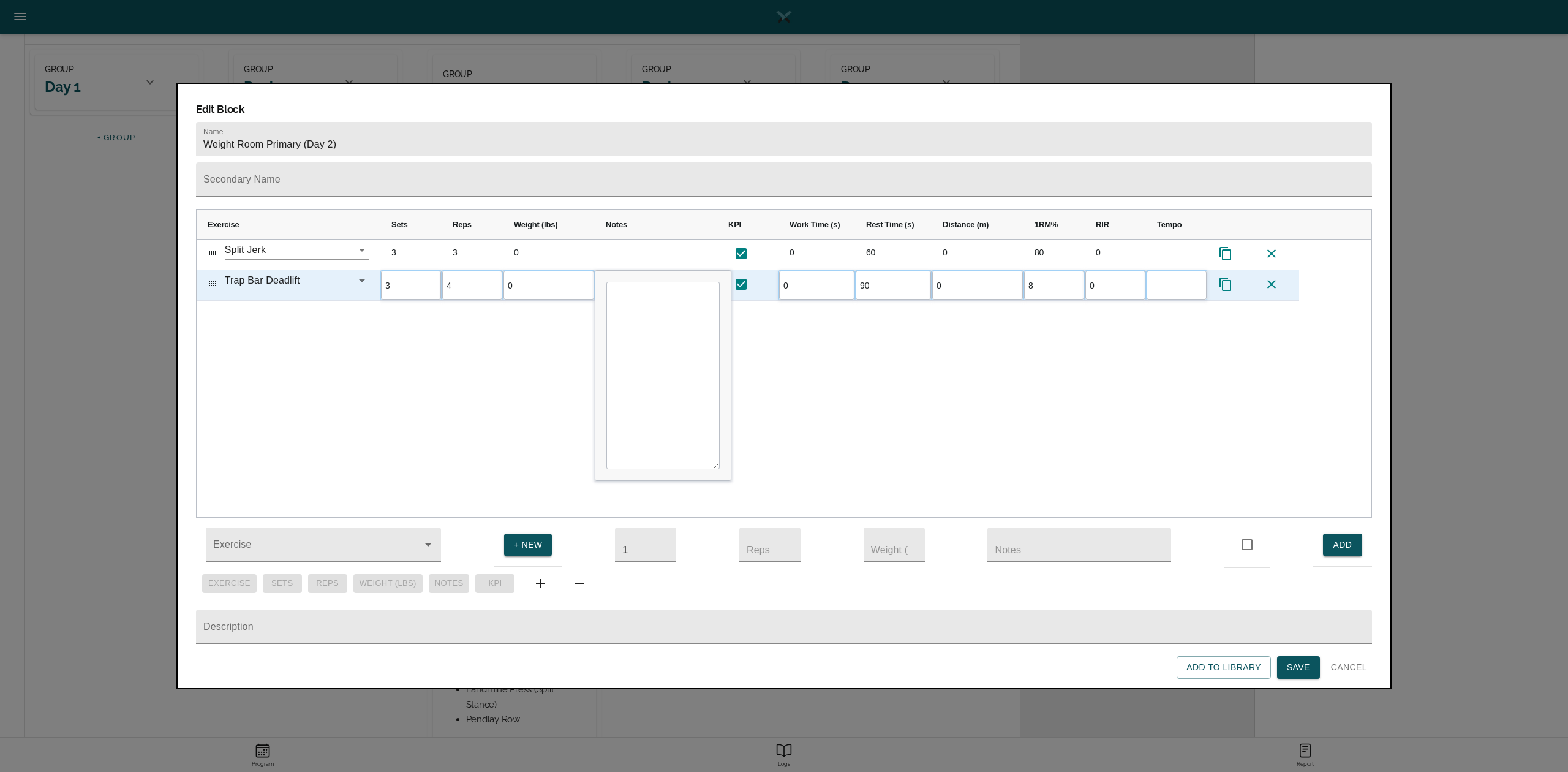
type input "80"
click at [1013, 356] on div "3 3 0 0 60 0 80 0 3 4 0 0 90 0 80 0" at bounding box center [876, 378] width 991 height 278
click at [1175, 578] on span "Save" at bounding box center [1298, 667] width 23 height 16
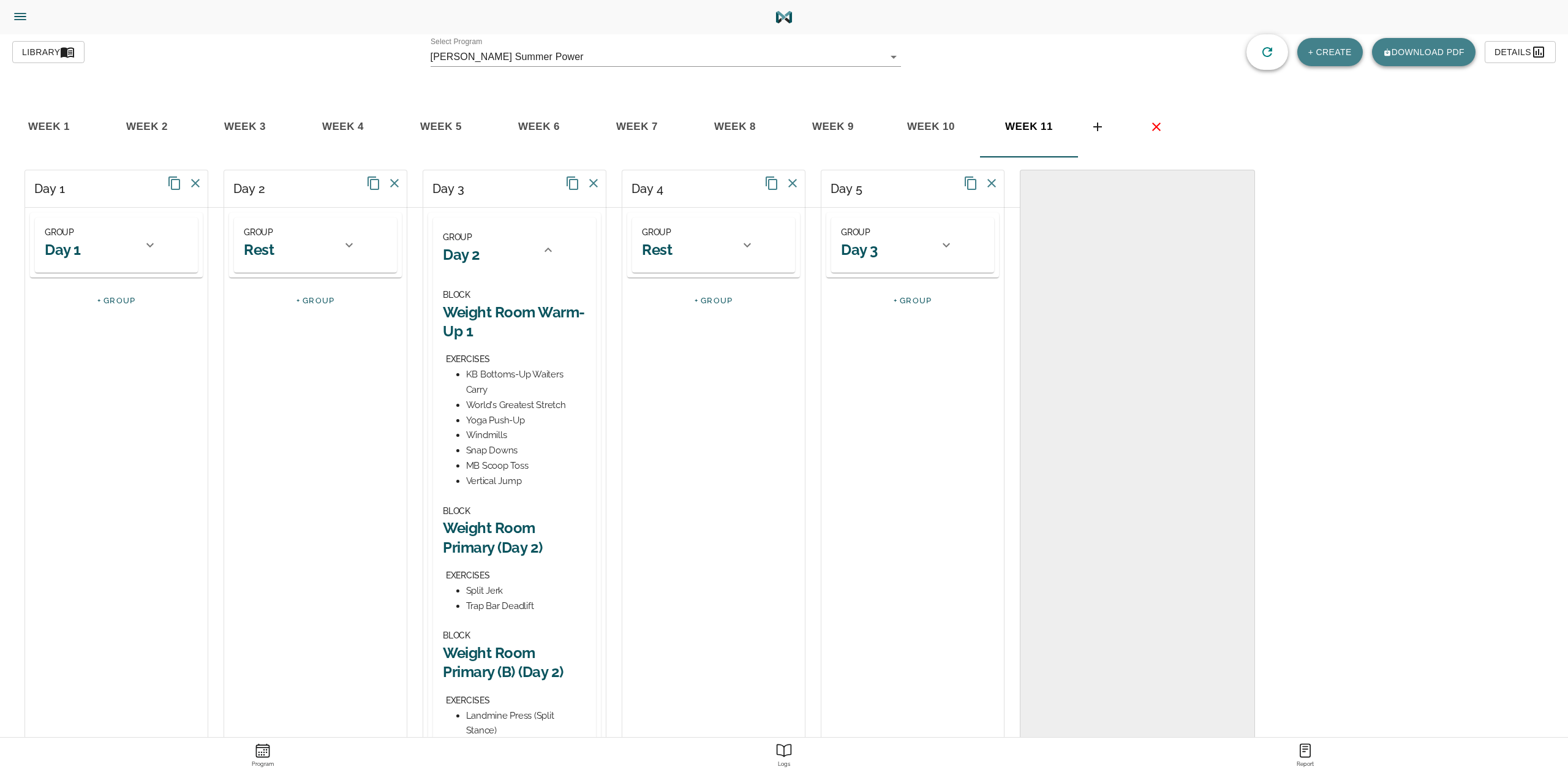
drag, startPoint x: 521, startPoint y: 516, endPoint x: 519, endPoint y: 530, distance: 14.1
click at [520, 517] on div "BLOCK Weight Room Primary (Day 2) EXERCISES Split Jerk Trap Bar Deadlift" at bounding box center [514, 558] width 143 height 111
click at [519, 530] on h2 "Weight Room Primary (Day 2)" at bounding box center [514, 538] width 143 height 38
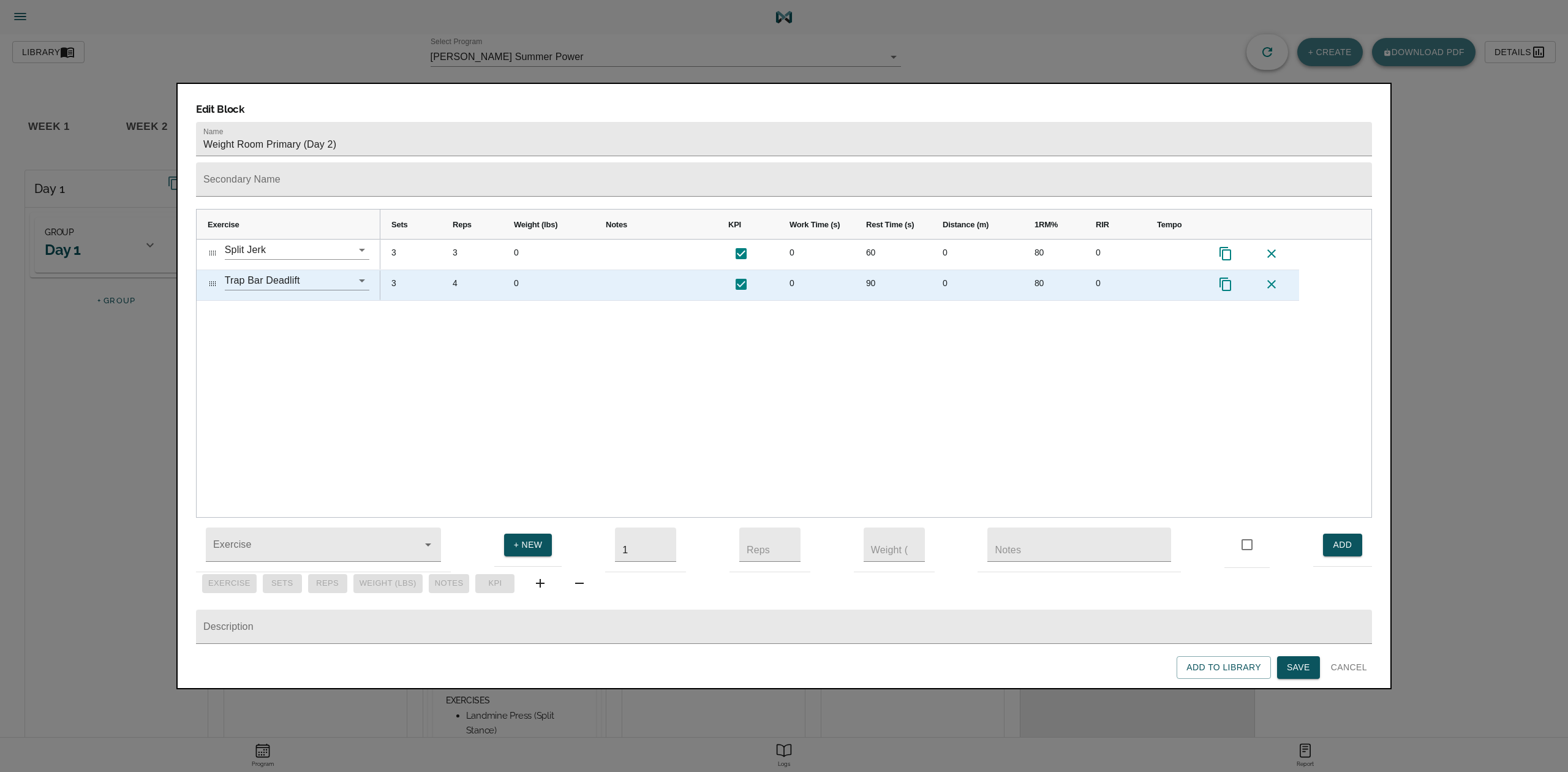
click at [1175, 278] on icon at bounding box center [1226, 284] width 12 height 14
click at [401, 270] on div "3" at bounding box center [411, 285] width 61 height 30
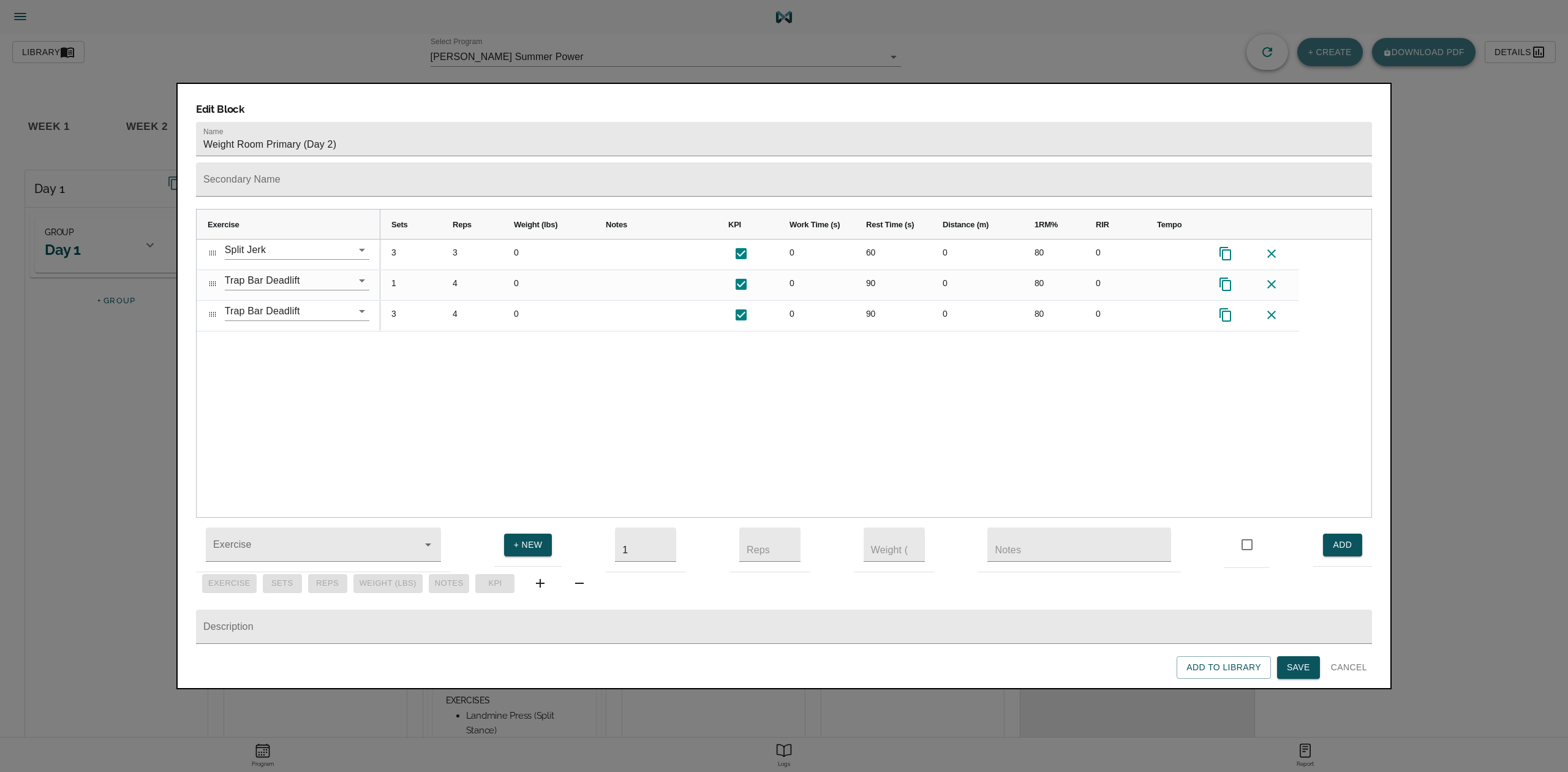
click at [479, 317] on div "3 3 0 0 60 0 80 0 1 4 0 0 90 0 80 0 3 4 0 0 90 0 80 0" at bounding box center [876, 378] width 991 height 278
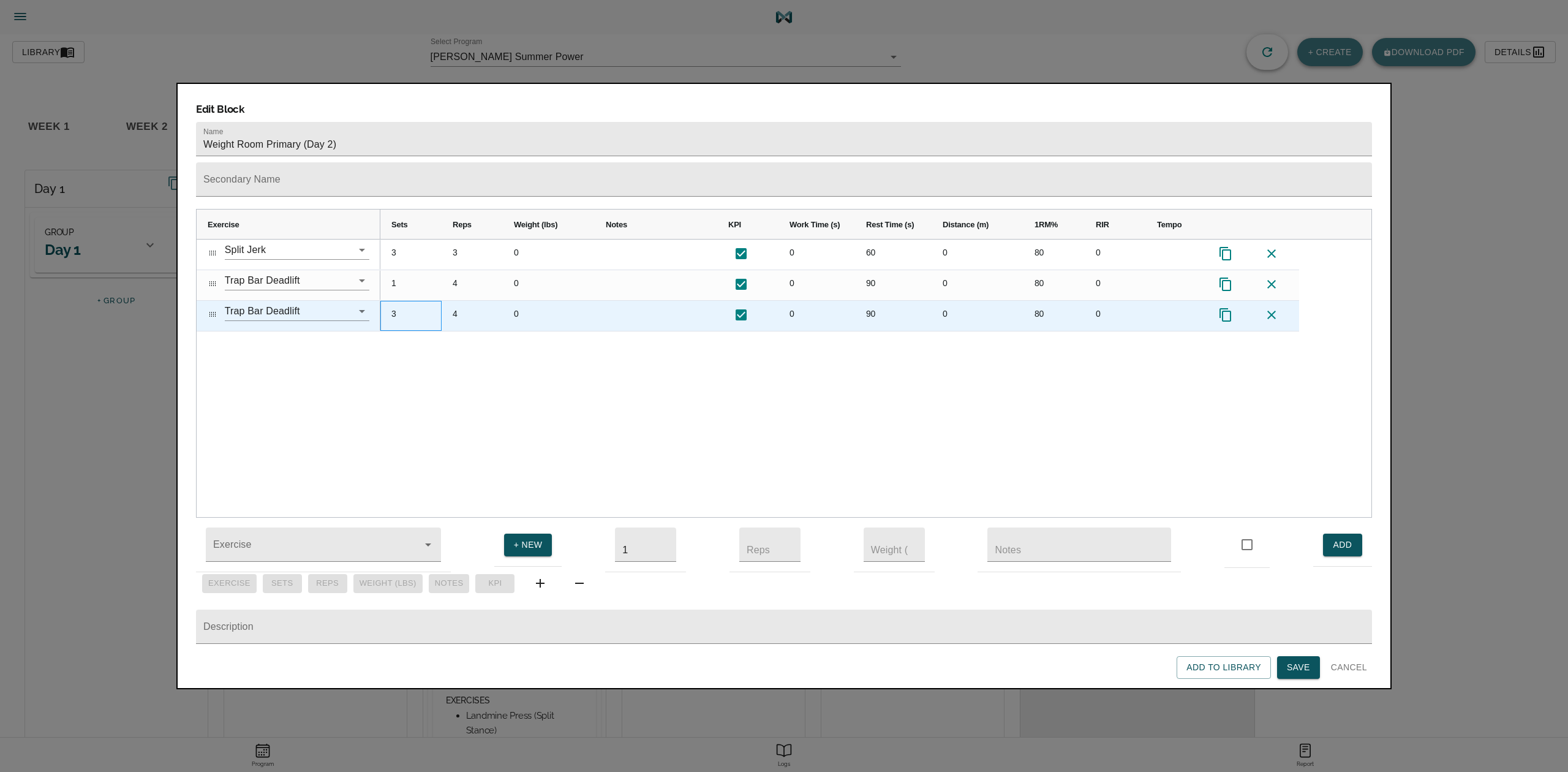
click at [391, 301] on div "3" at bounding box center [411, 315] width 61 height 30
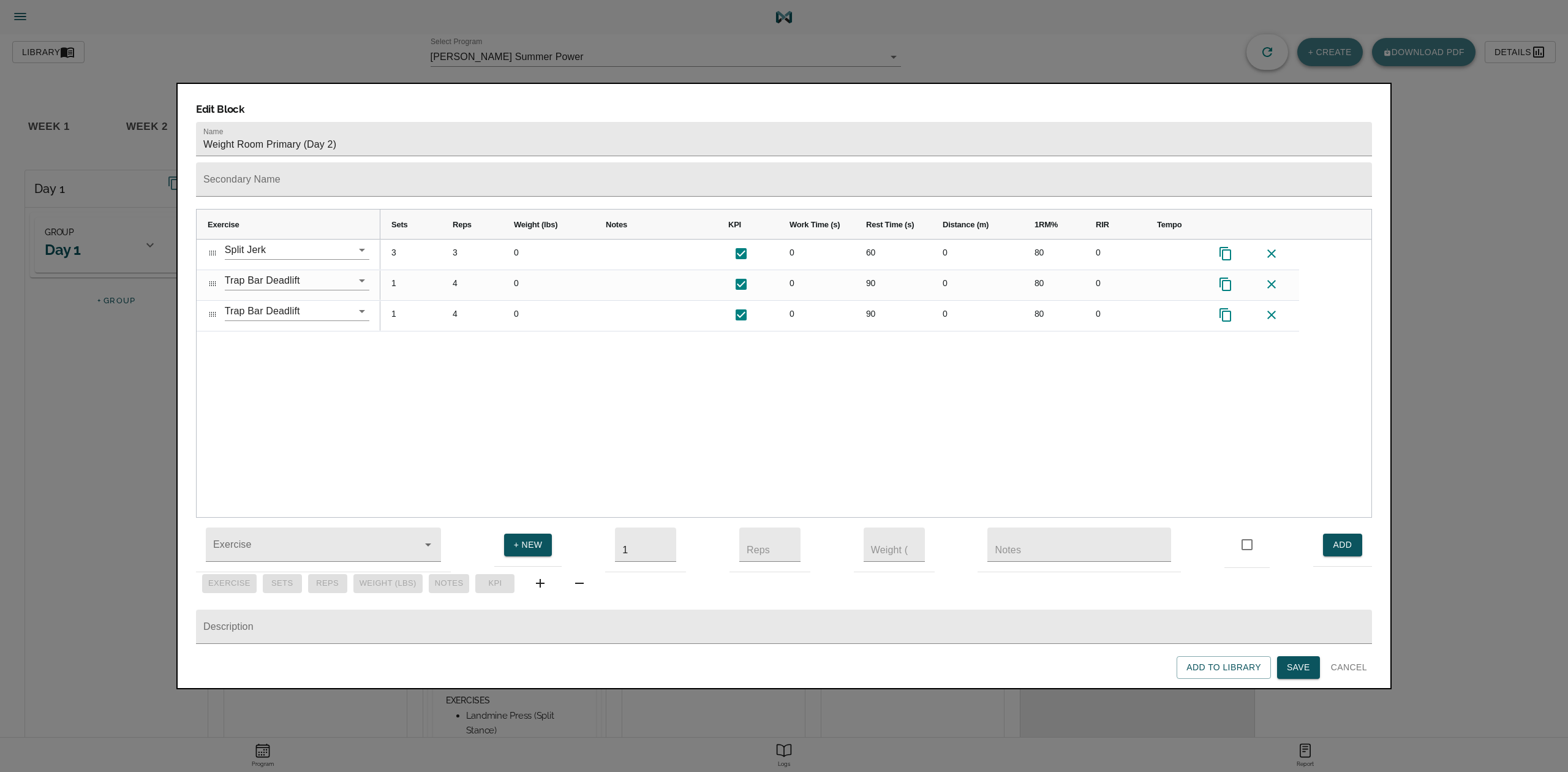
click at [467, 331] on div "3 3 0 0 60 0 80 0 1 4 0 0 90 0 80 0 1 4 0 0 90 0 80 0" at bounding box center [876, 378] width 991 height 278
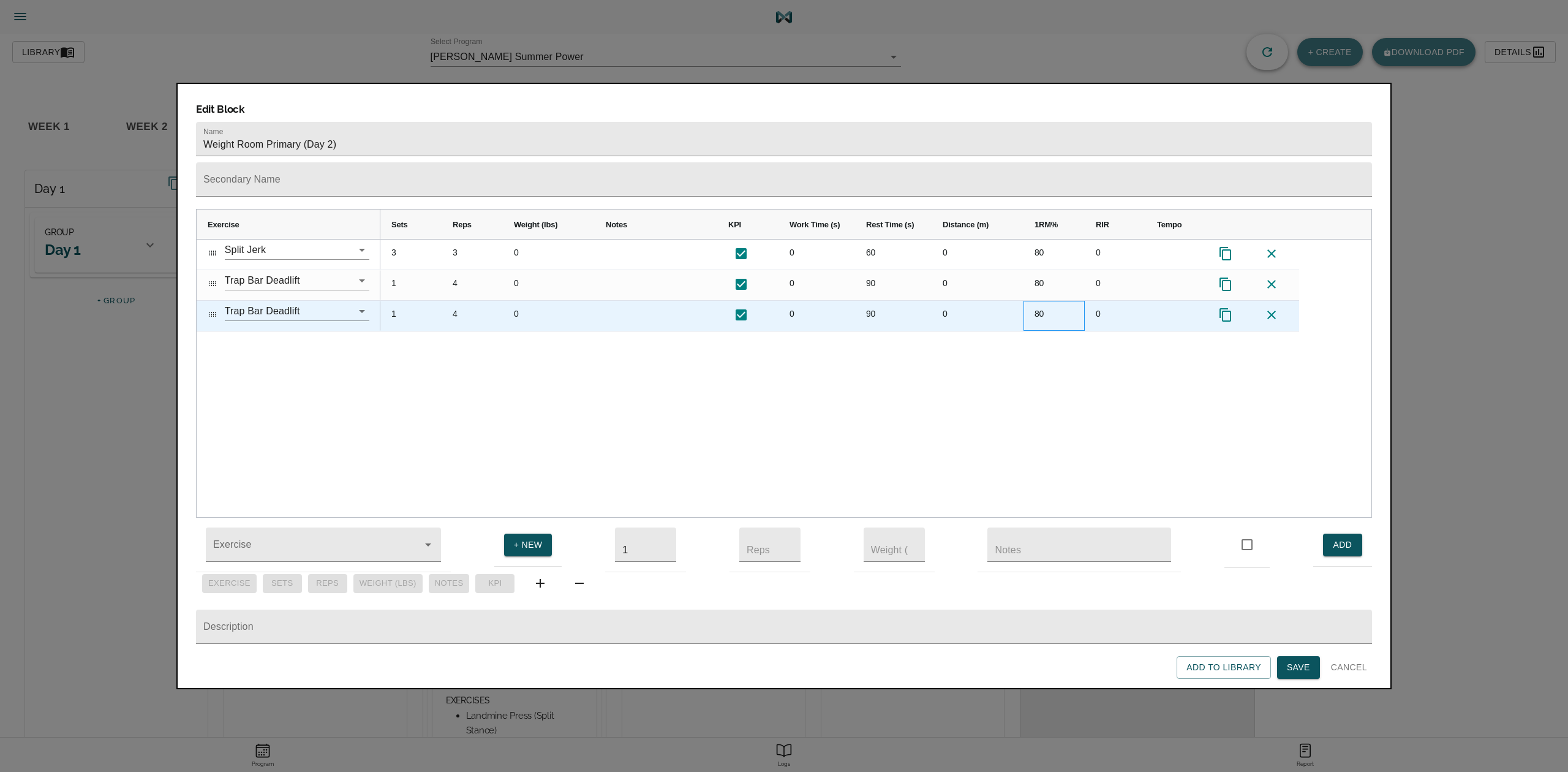
click at [1045, 301] on div "80" at bounding box center [1054, 315] width 61 height 30
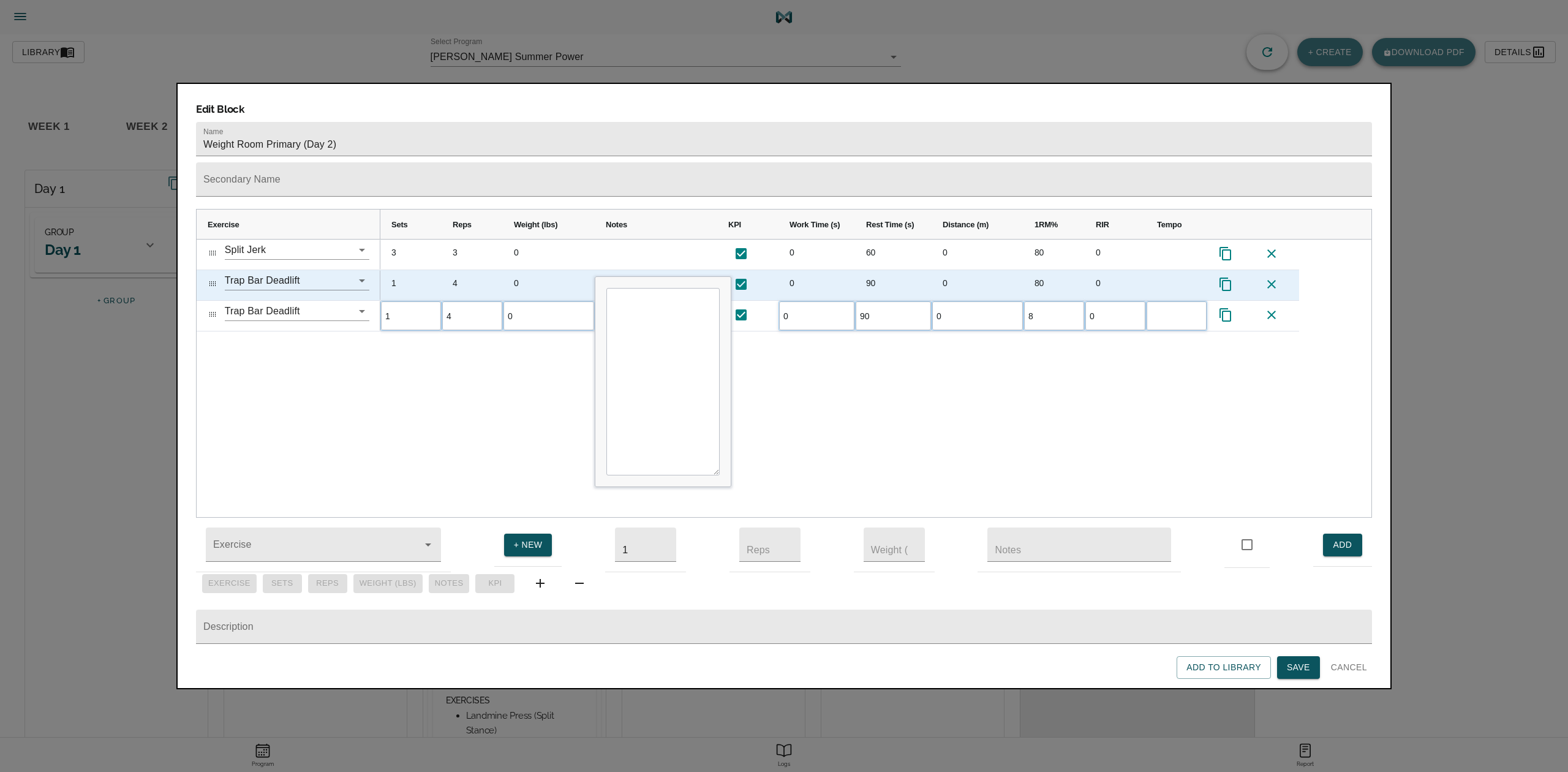
click at [1044, 270] on div "80" at bounding box center [1054, 285] width 61 height 30
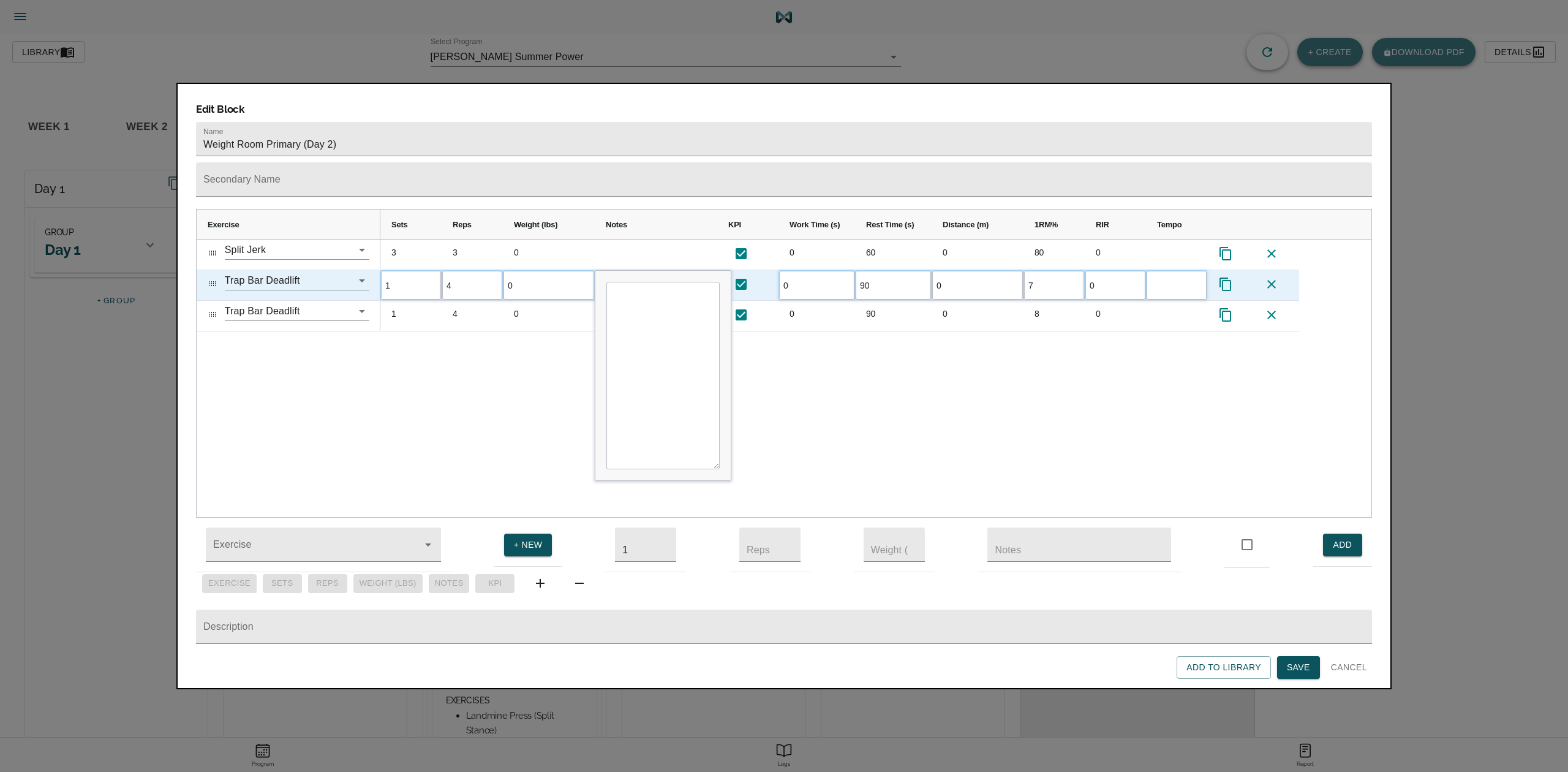
type input "77"
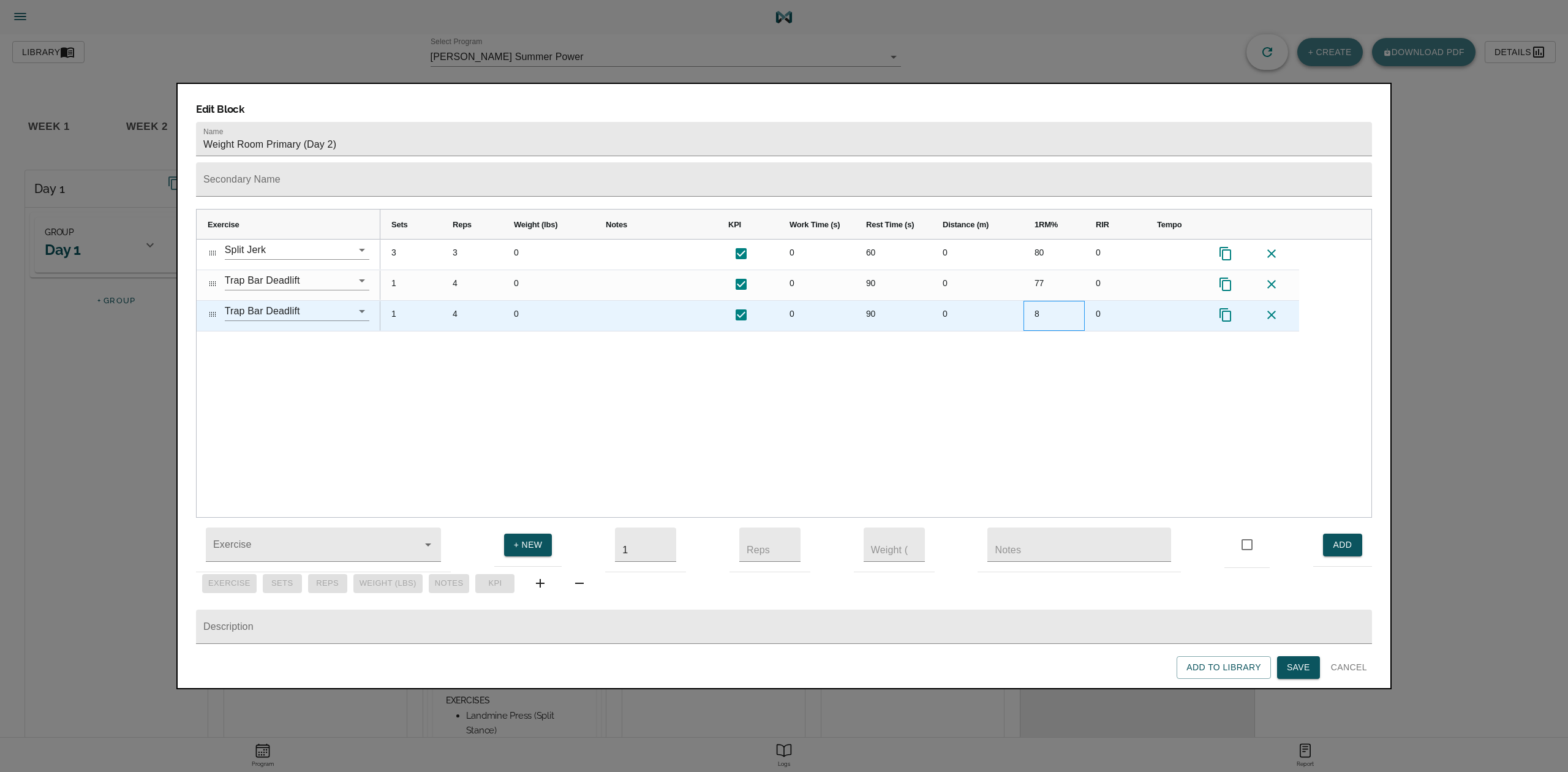
click at [1044, 301] on div "8" at bounding box center [1054, 315] width 61 height 30
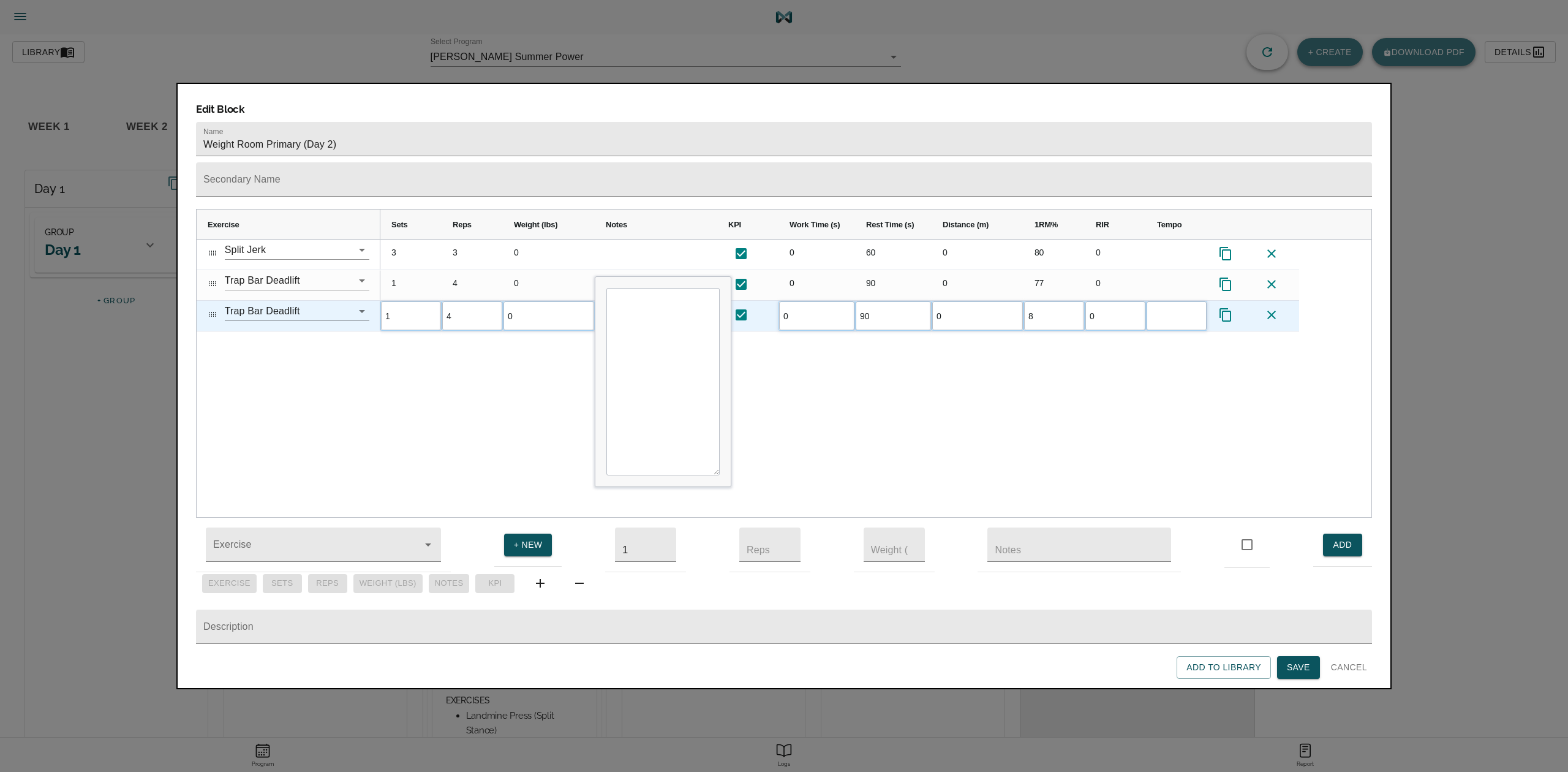
type input "82"
click at [1043, 348] on div "3 3 0 0 60 0 80 0 1 4 0 0 90 0 77 0 1 4 0 0 90 0 82 0" at bounding box center [876, 378] width 991 height 278
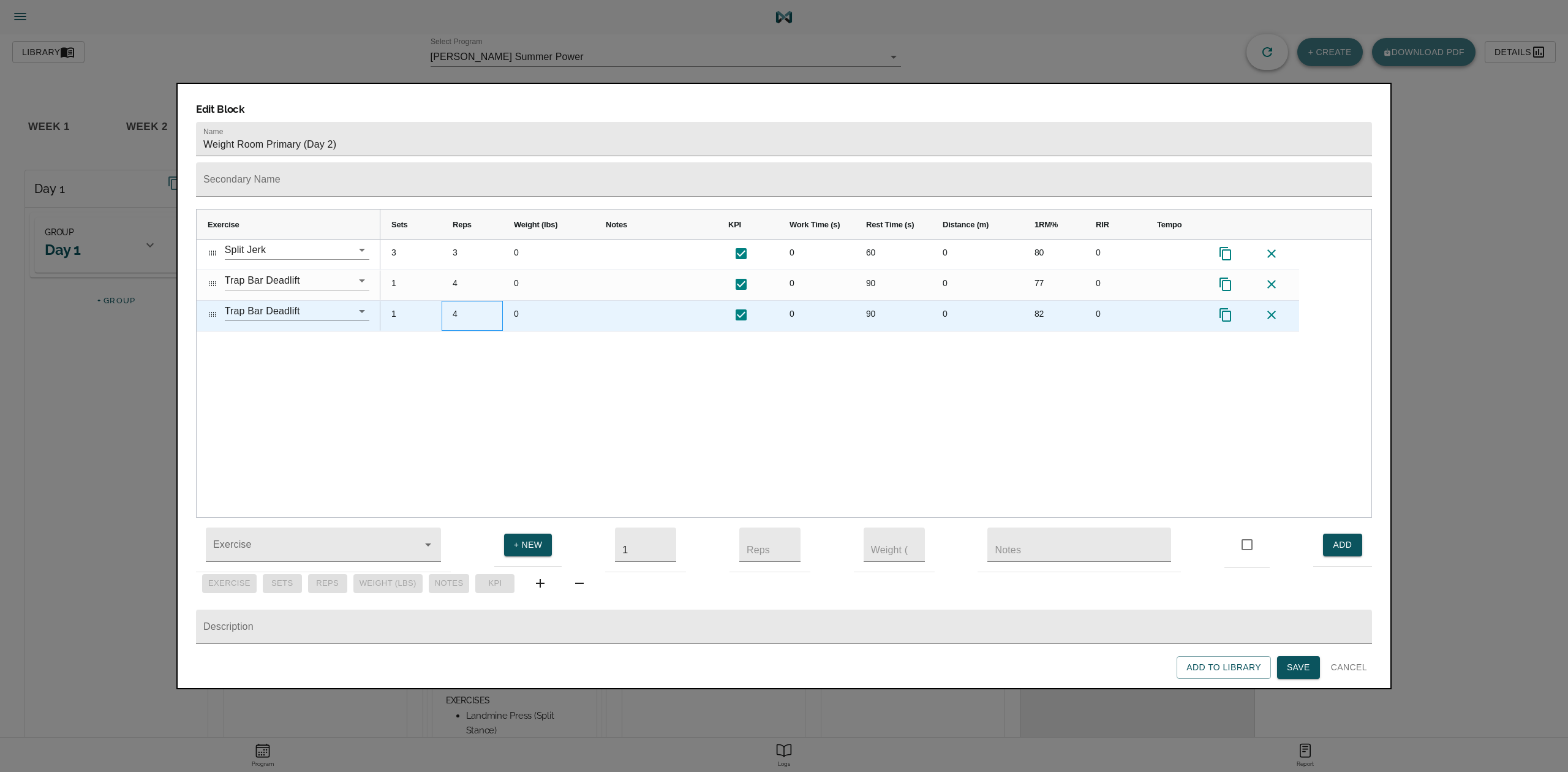
click at [451, 301] on div "4" at bounding box center [472, 315] width 61 height 30
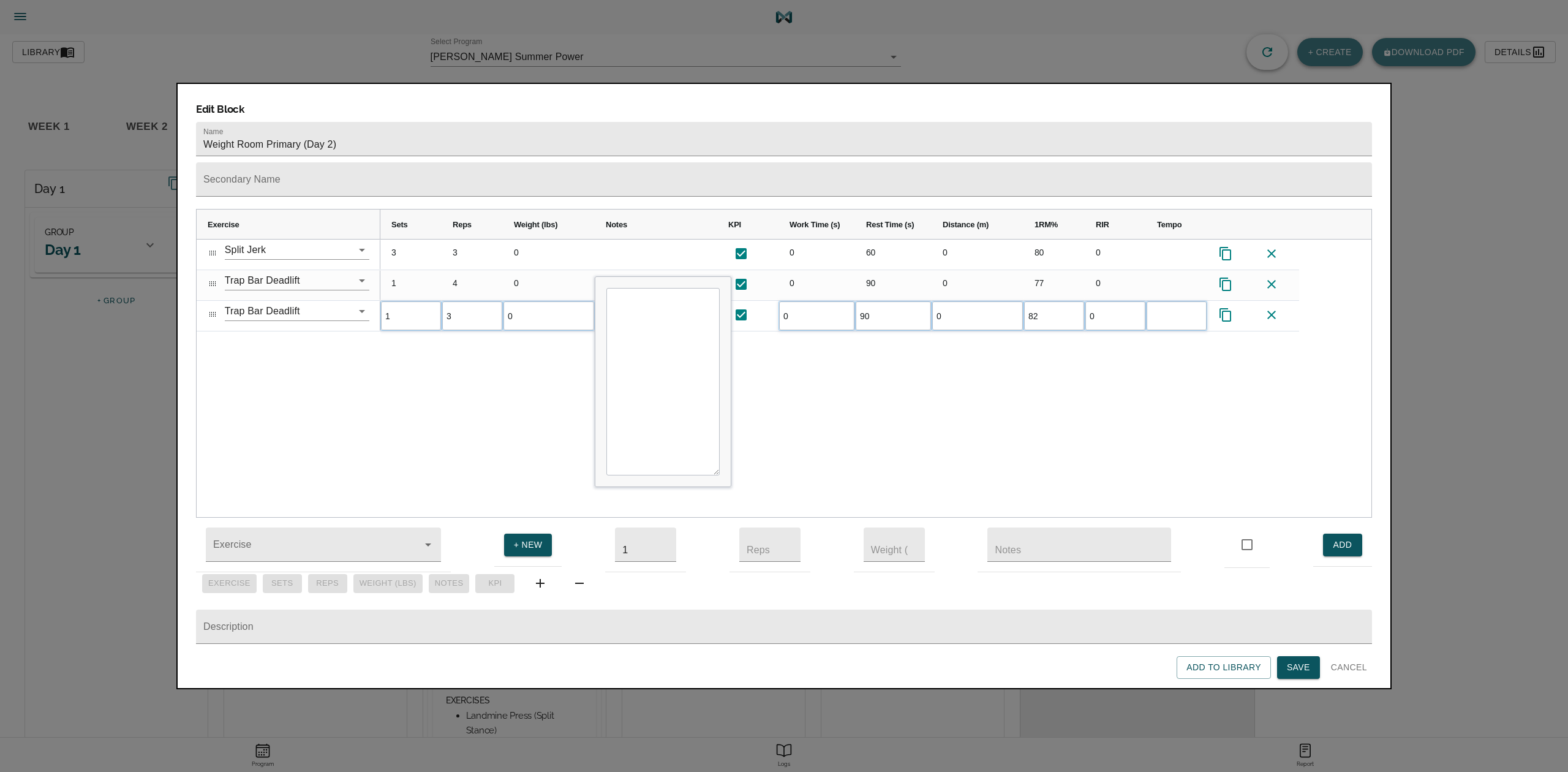
click at [483, 329] on div "3 3 0 0 60 0 80 0 1 4 0 0 90 0 77 0 1 3 0 0 90 0 82 0" at bounding box center [876, 378] width 991 height 278
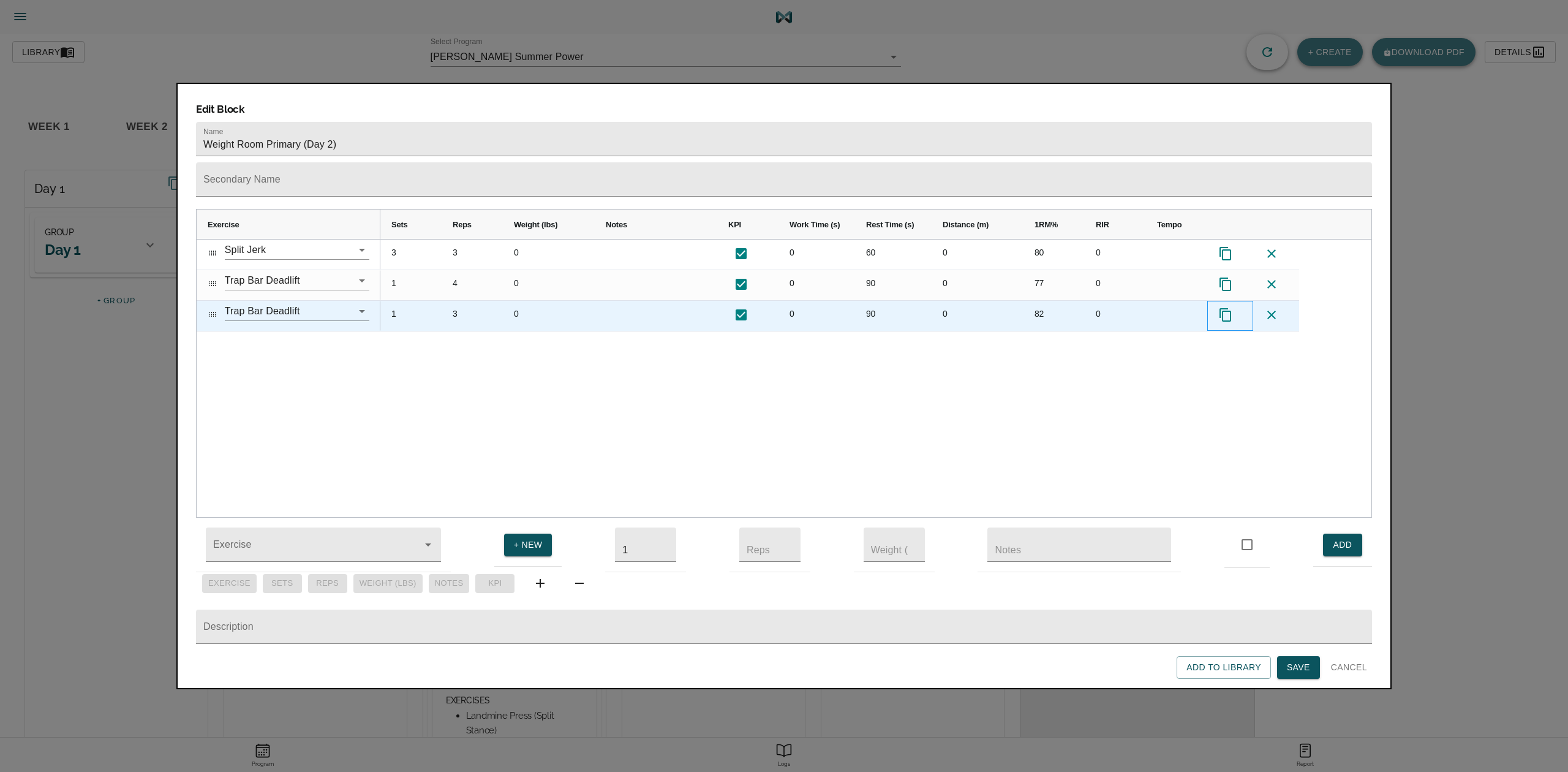
click at [1175, 308] on icon "Press SPACE to select this row." at bounding box center [1226, 315] width 15 height 15
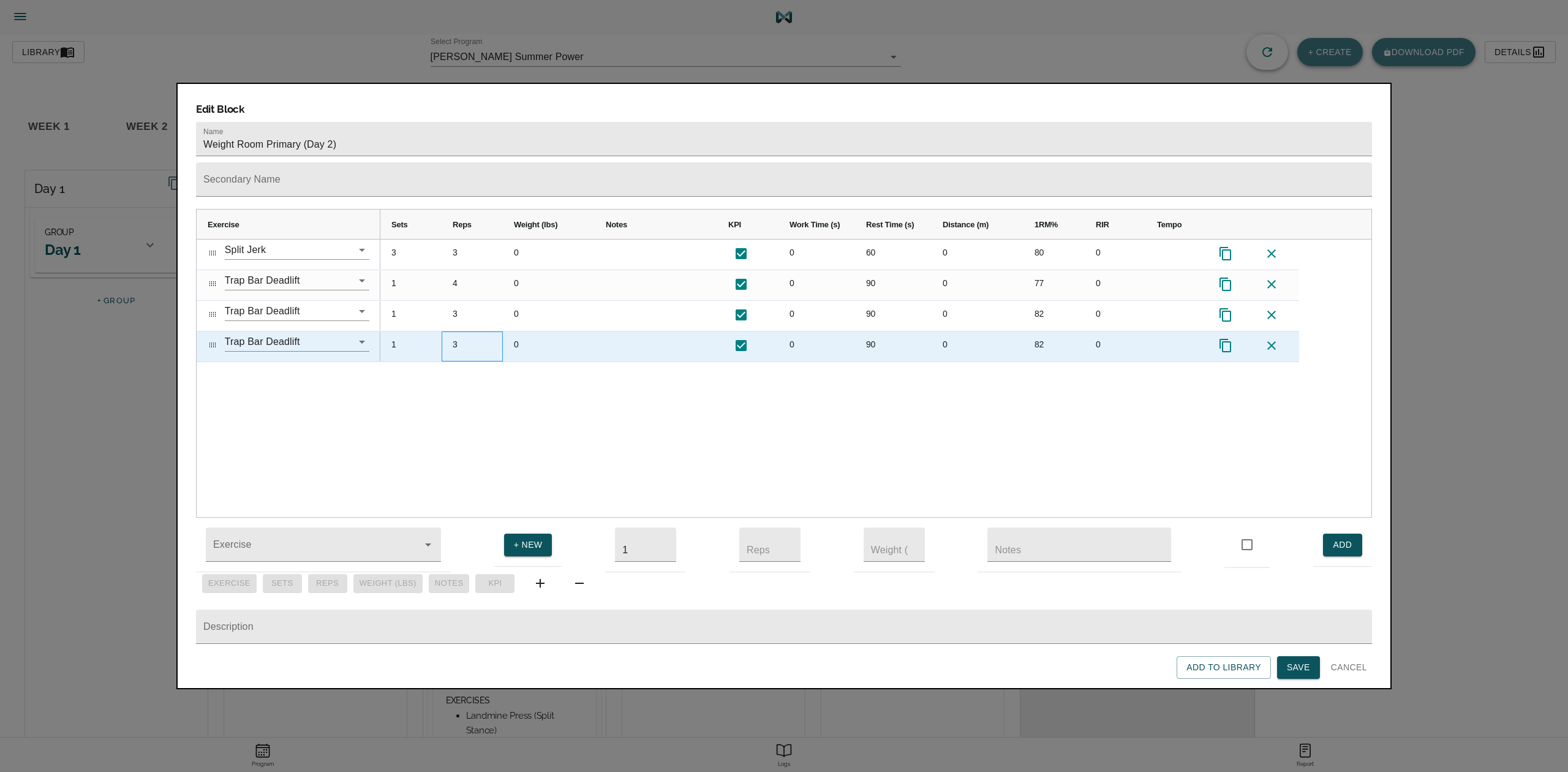
click at [457, 332] on div "3" at bounding box center [472, 346] width 61 height 30
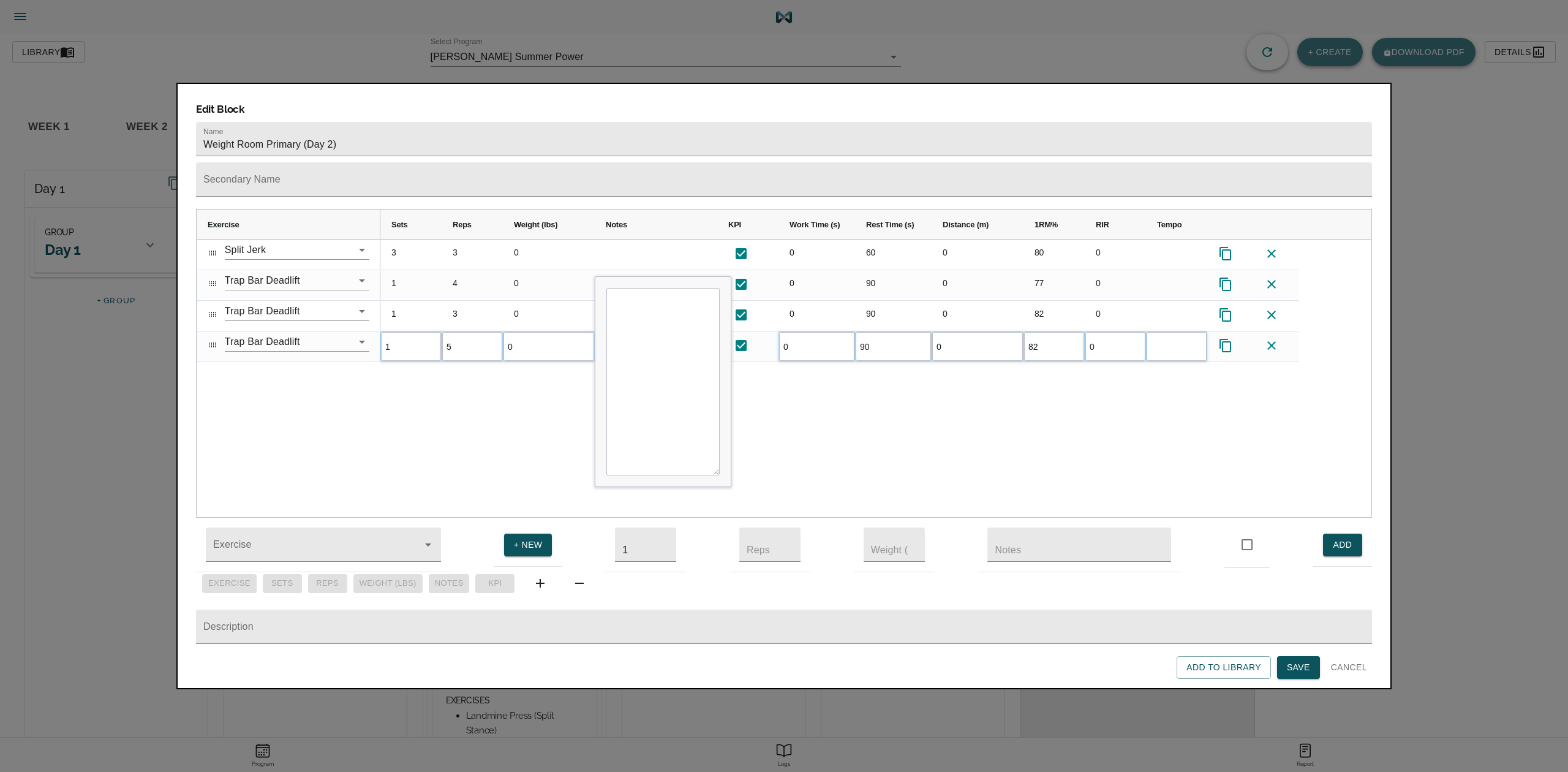
click at [503, 358] on div "3 3 0 0 60 0 80 0 1 4 0 0 90 0 77 0 1 3 0 0 90 0 82 0 1 5 0 0 90 0 82 0" at bounding box center [876, 378] width 991 height 278
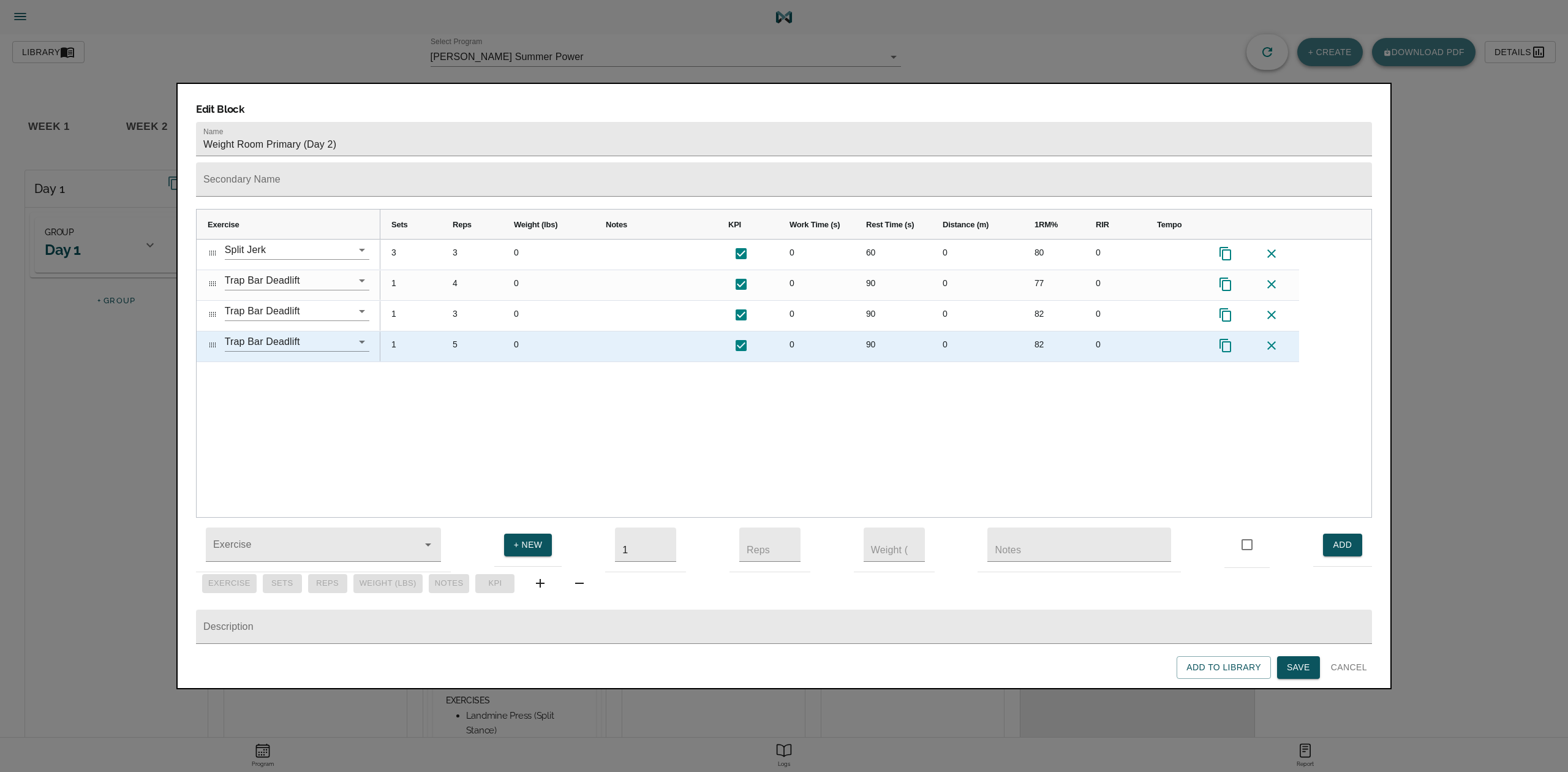
click at [1042, 332] on div "82" at bounding box center [1054, 346] width 61 height 30
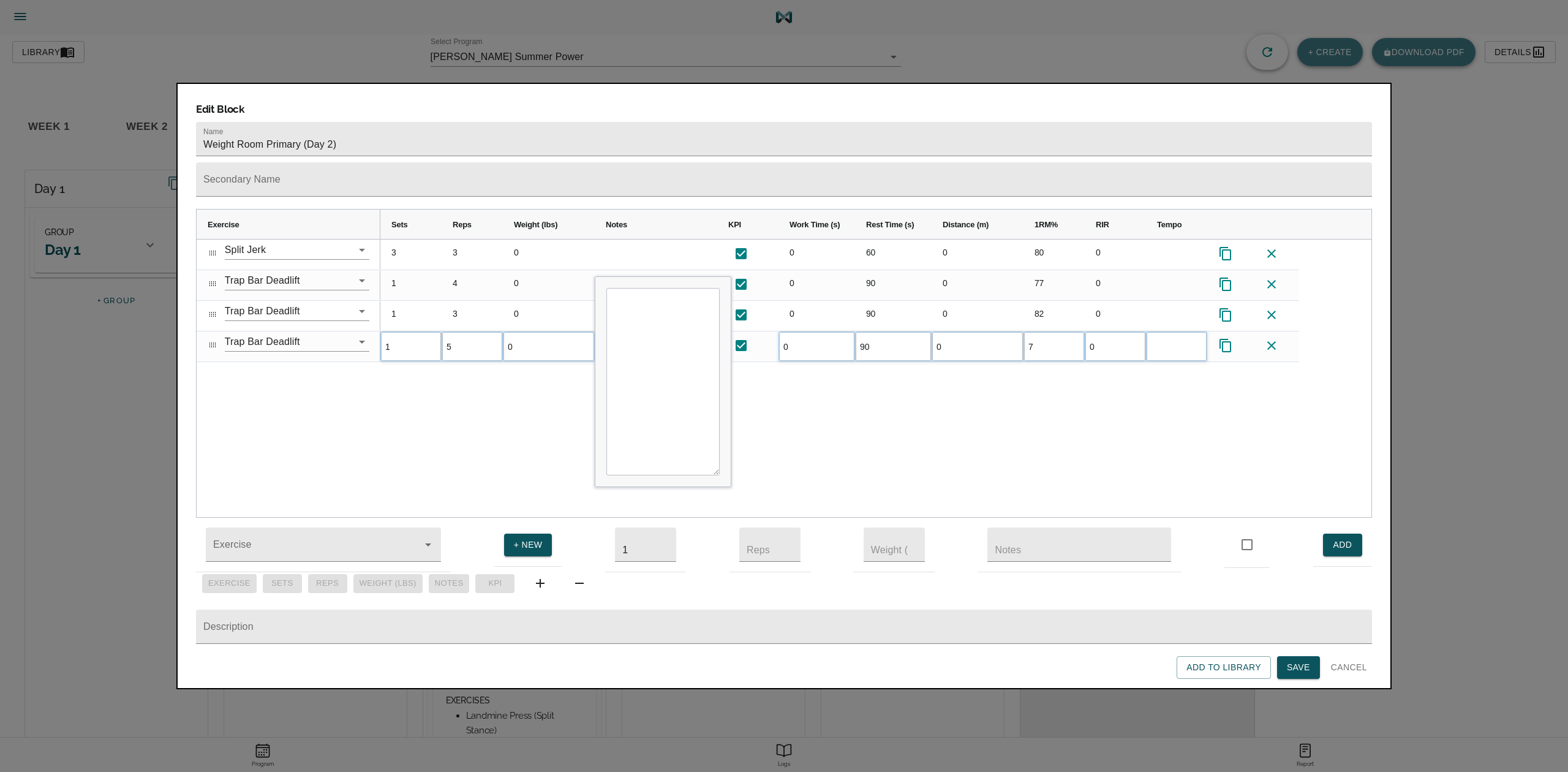
type input "77"
click at [967, 385] on div "3 3 0 0 60 0 80 0 1 4 0 0 90 0 77 0 1 3 0 0 90 0 82 0 1 5 0 0 90 0 77 0" at bounding box center [876, 378] width 991 height 278
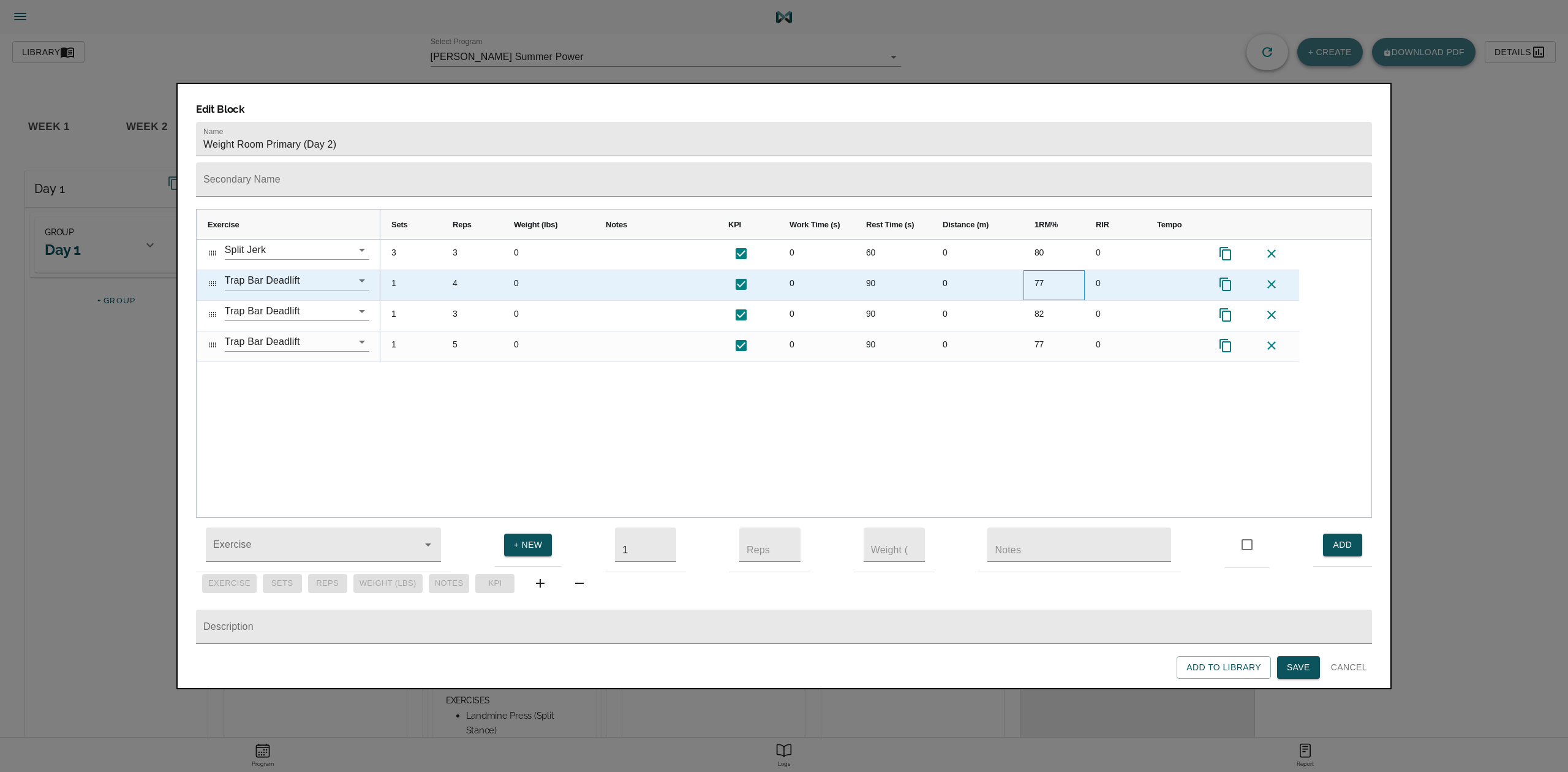
click at [1041, 270] on div "77" at bounding box center [1054, 285] width 61 height 30
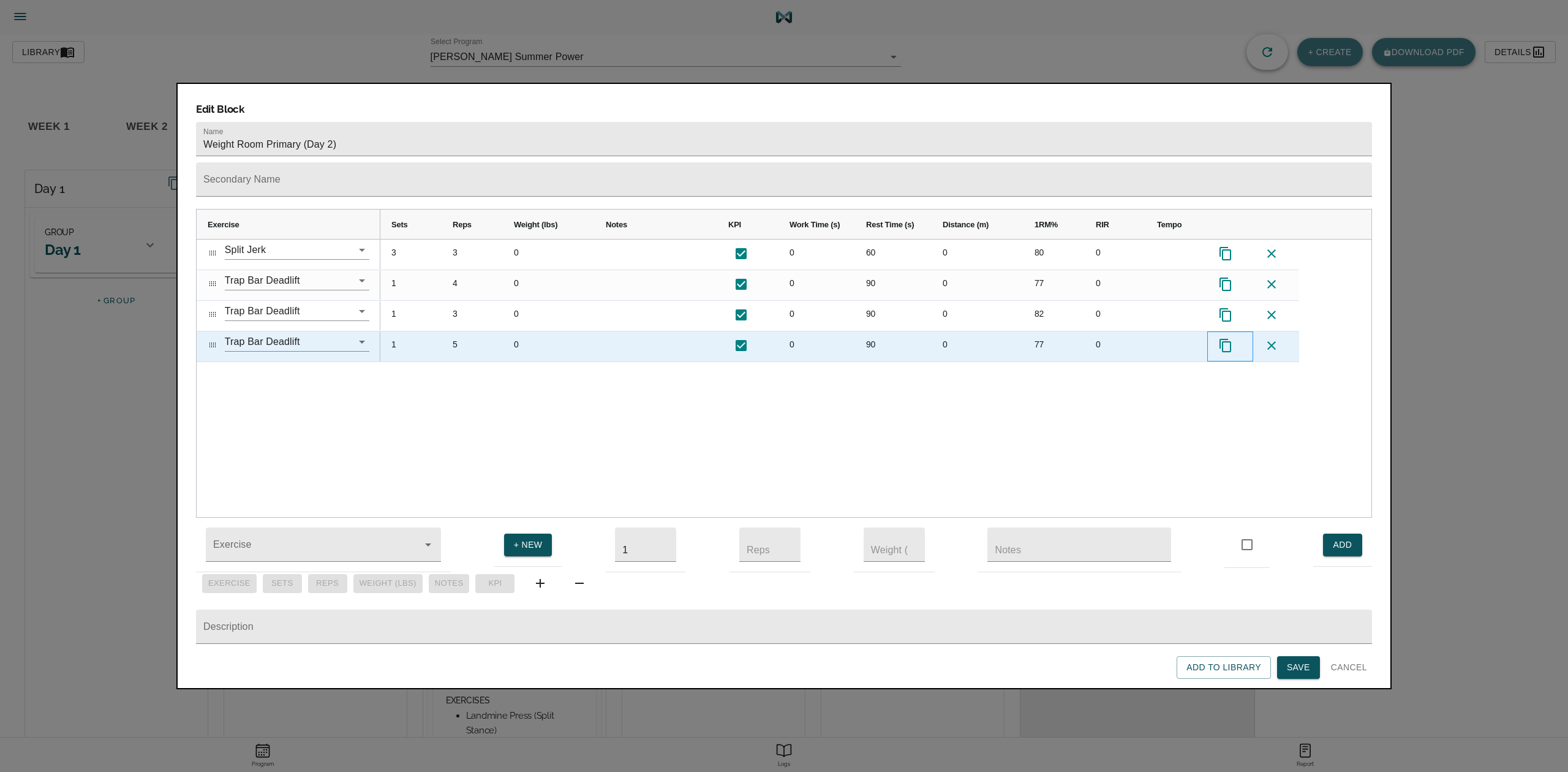
click at [1175, 338] on icon "Press SPACE to select this row." at bounding box center [1226, 345] width 15 height 15
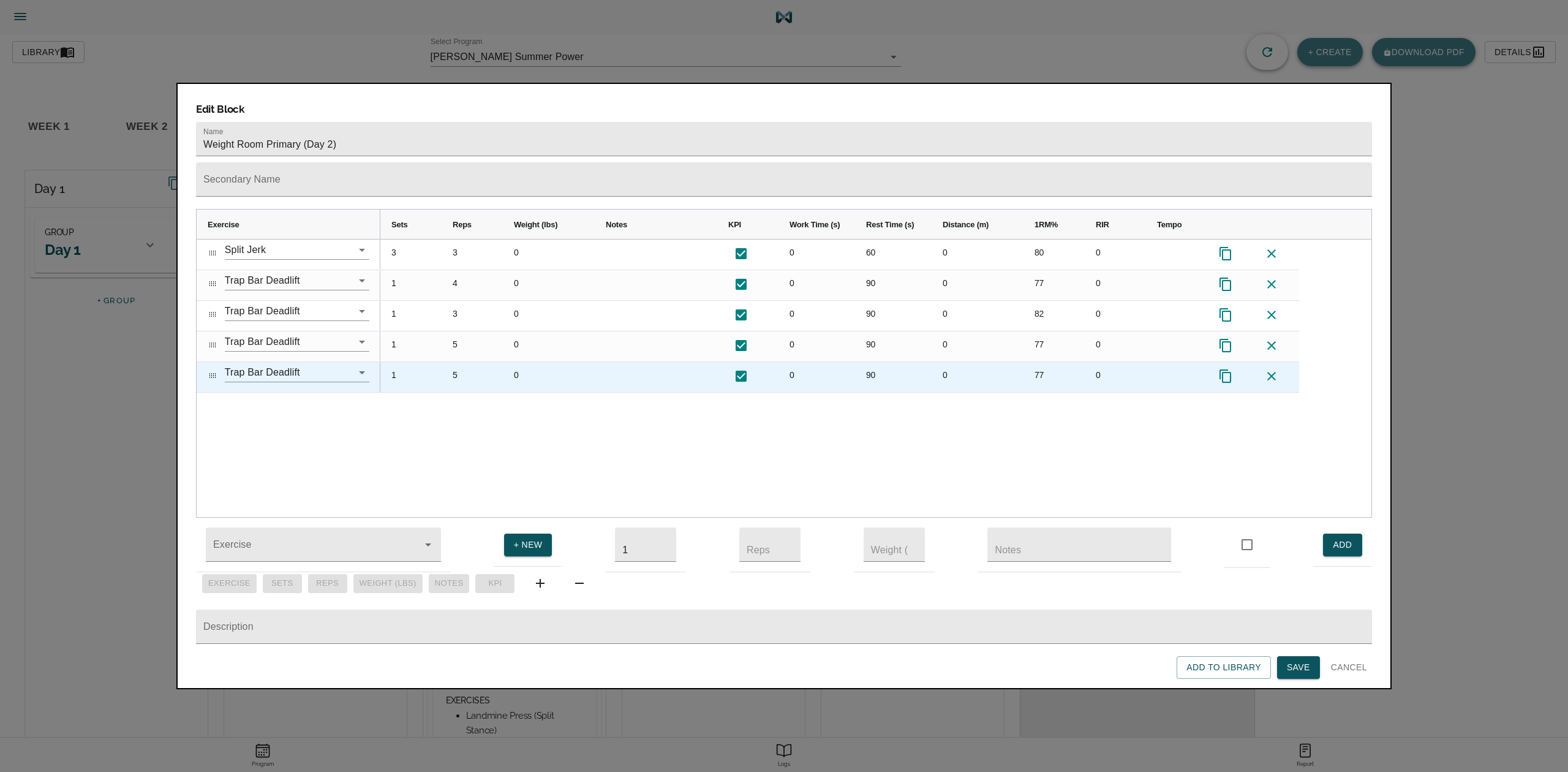
click at [1041, 362] on div "77" at bounding box center [1054, 376] width 61 height 30
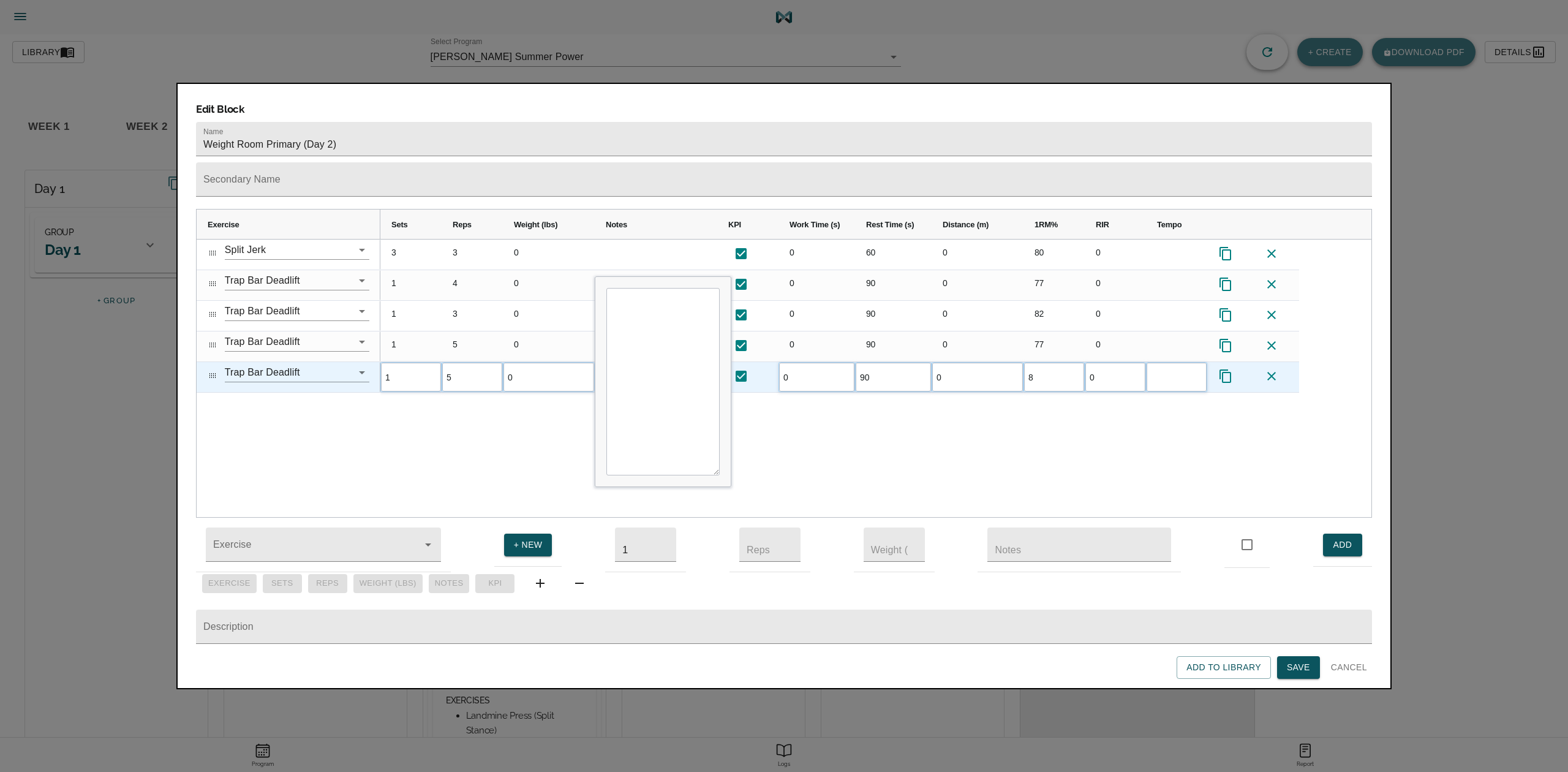
type input "85"
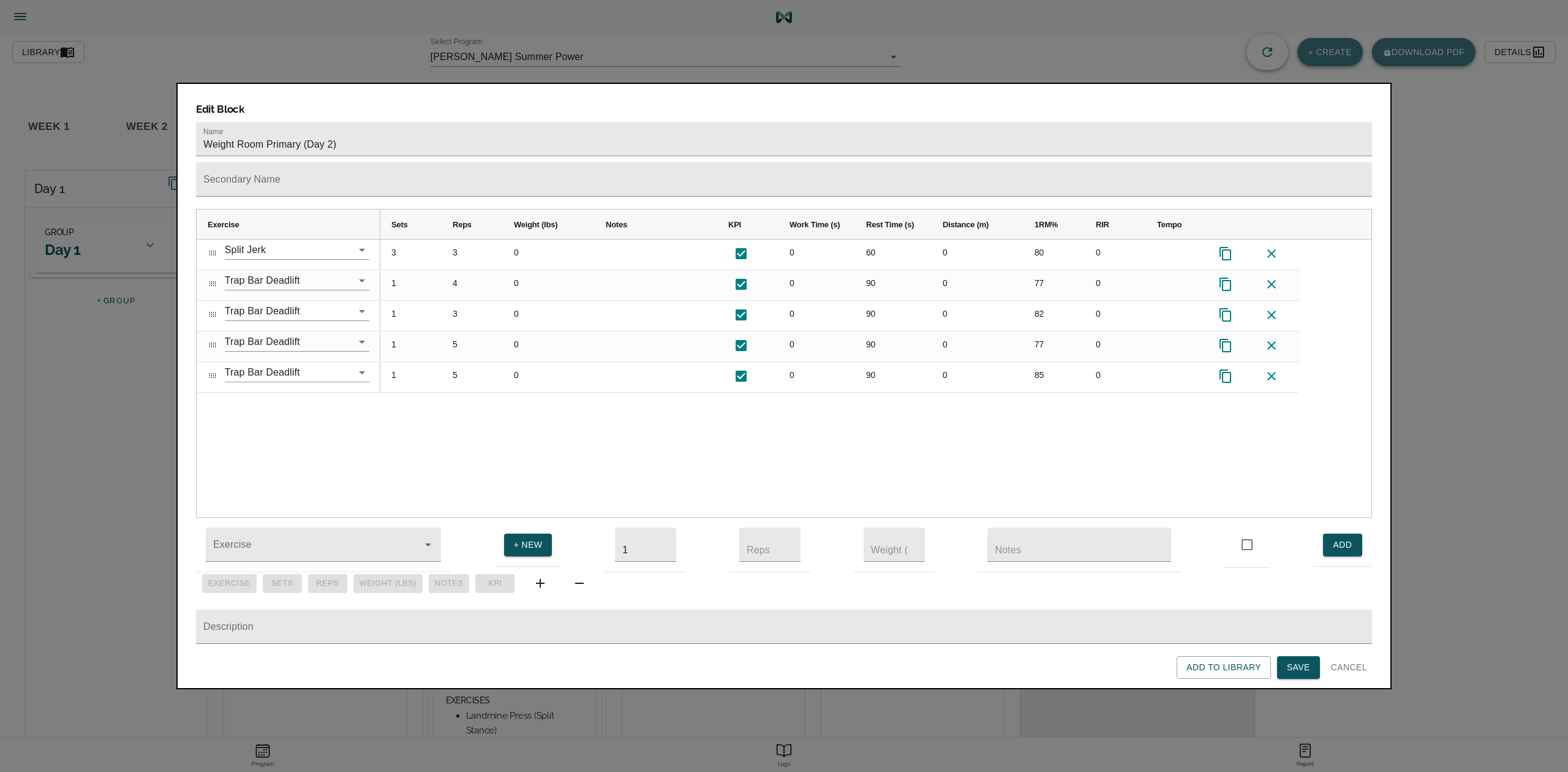
click at [988, 385] on div "3 3 0 0 60 0 80 0 1 4 0 0 90 0 77 0 1 3 0 0 90 0 82 0 1 5 0 0 90 0 77 0 1 5 0 0…" at bounding box center [876, 378] width 991 height 278
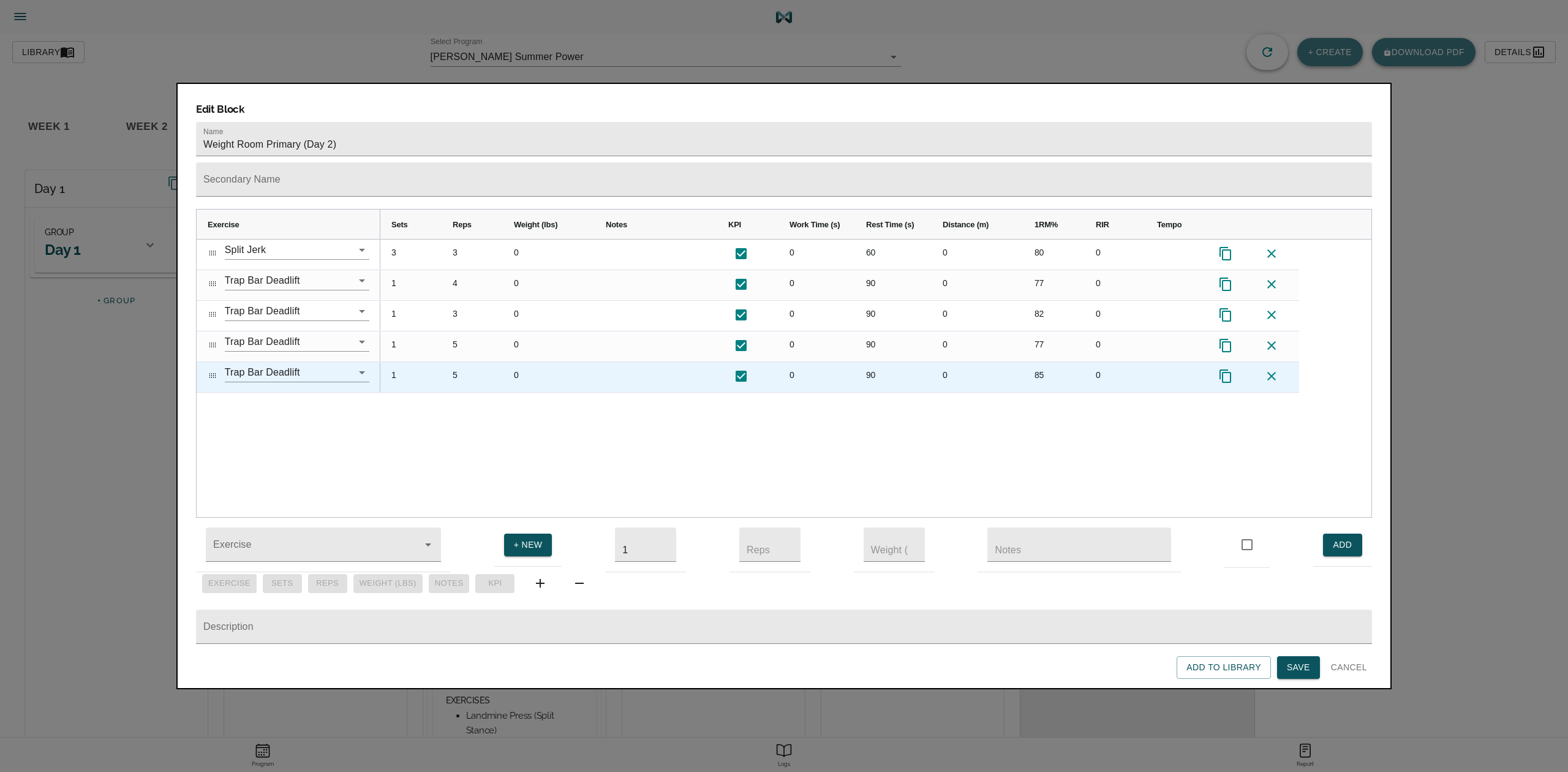
click at [455, 362] on div "5" at bounding box center [472, 376] width 61 height 30
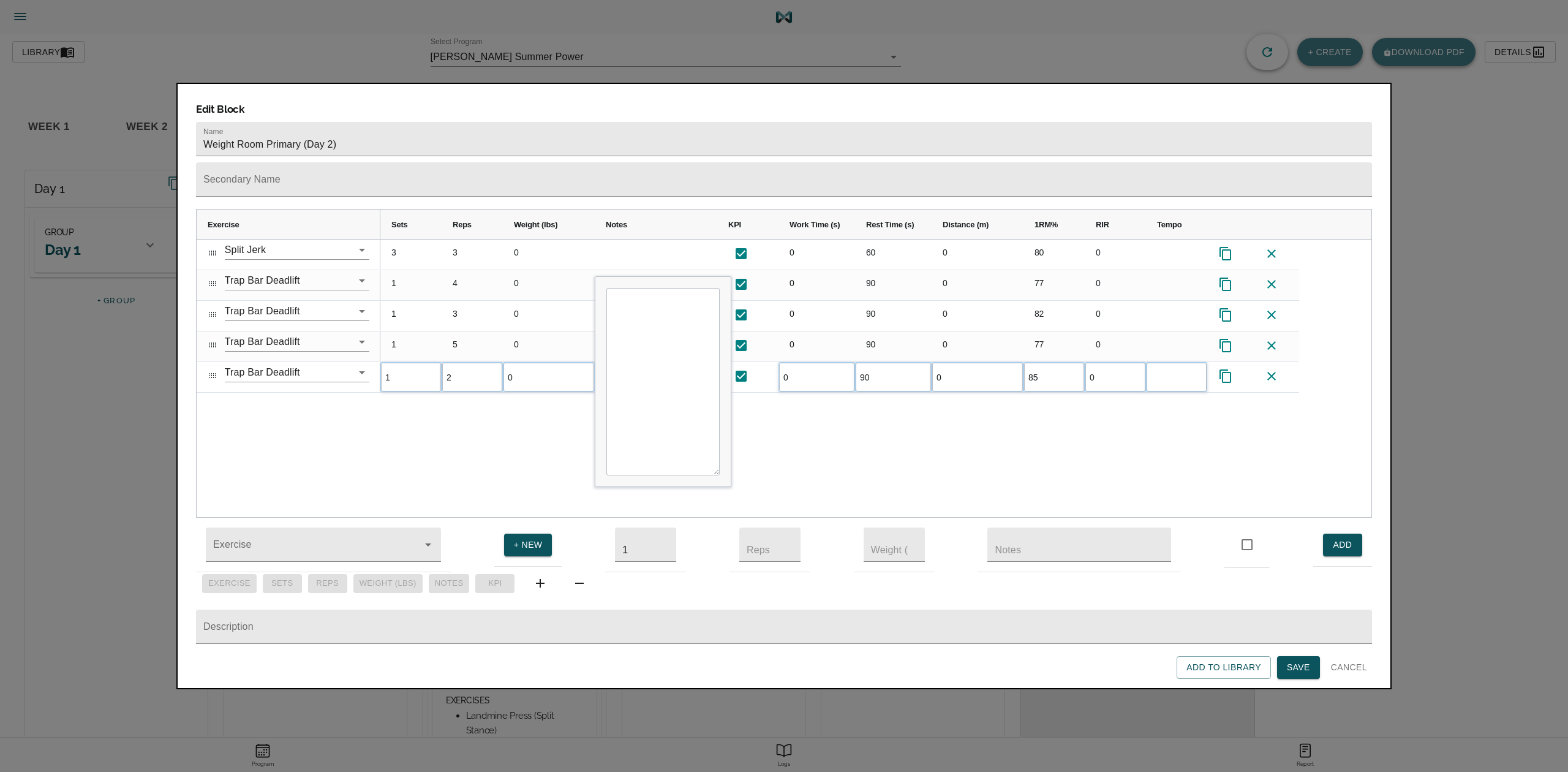
click at [584, 410] on div "3 3 0 0 60 0 80 0 1 4 0 0 90 0 77 0 1 3 0 0 90 0 82 0 1 5 0 0 90 0 77 0 1 2 0 0…" at bounding box center [876, 378] width 991 height 278
click at [1175, 578] on button "Save" at bounding box center [1299, 667] width 43 height 23
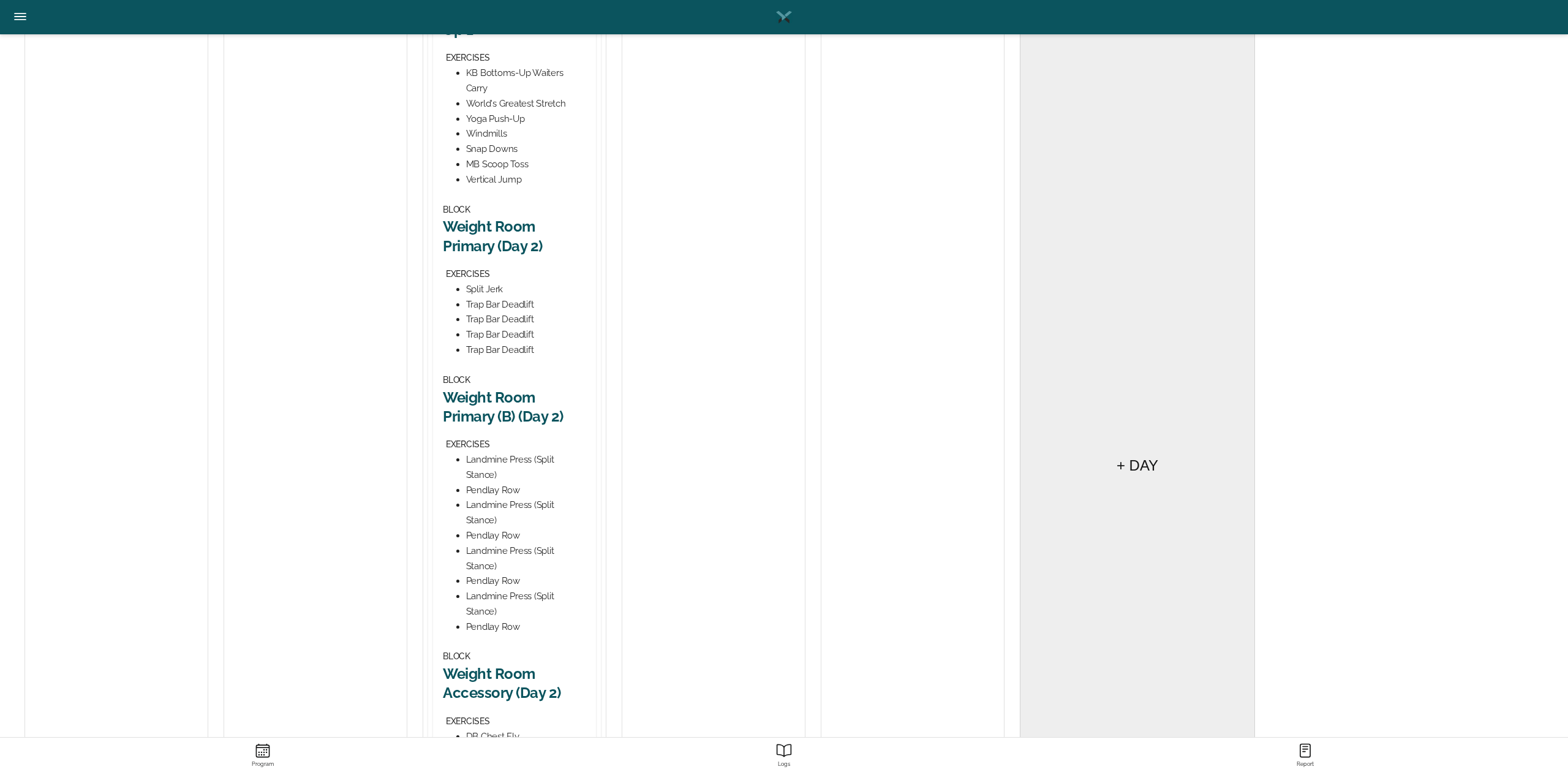
scroll to position [327, 0]
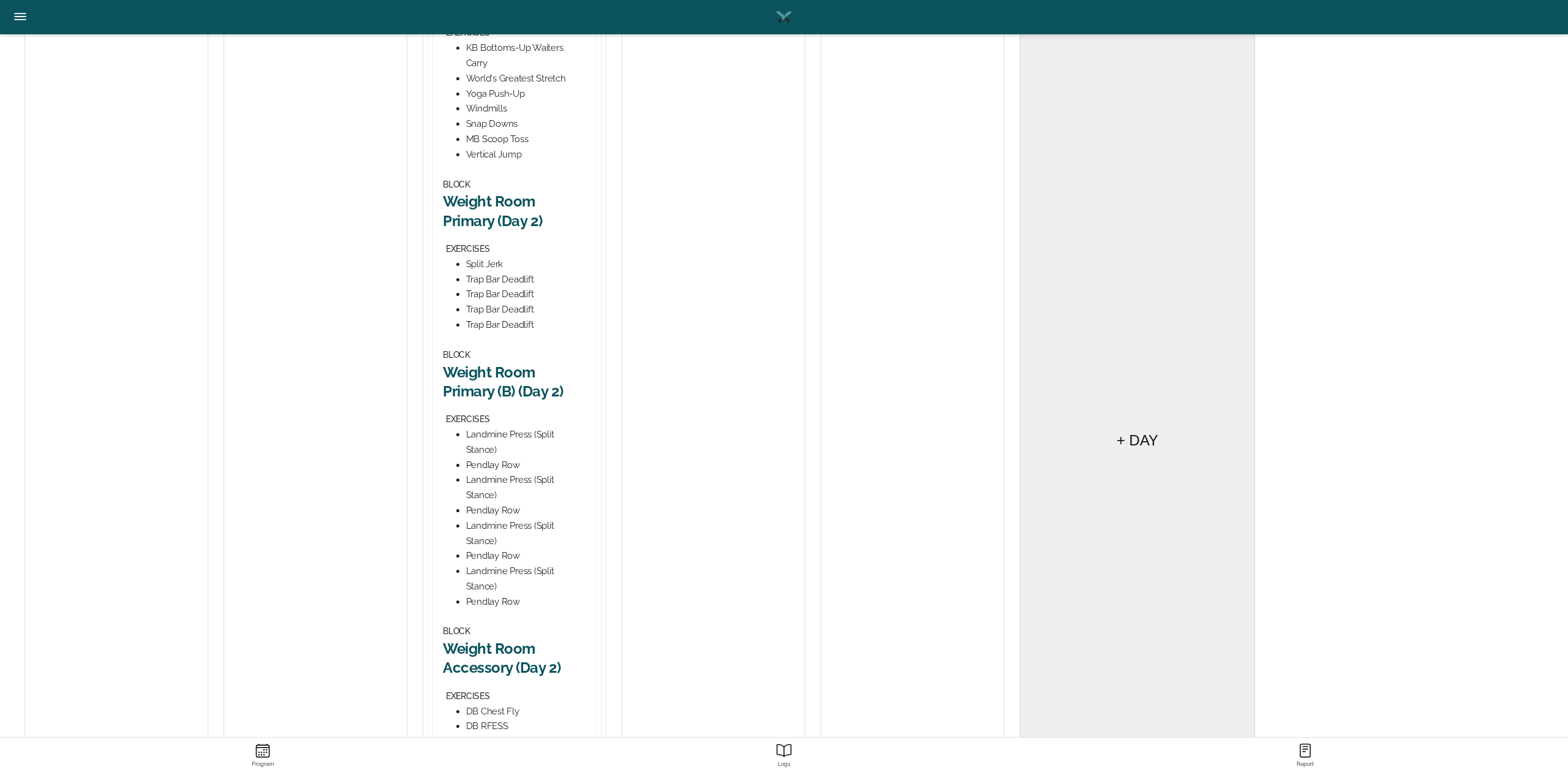
click at [496, 383] on h2 "Weight Room Primary (B) (Day 2)" at bounding box center [514, 382] width 143 height 38
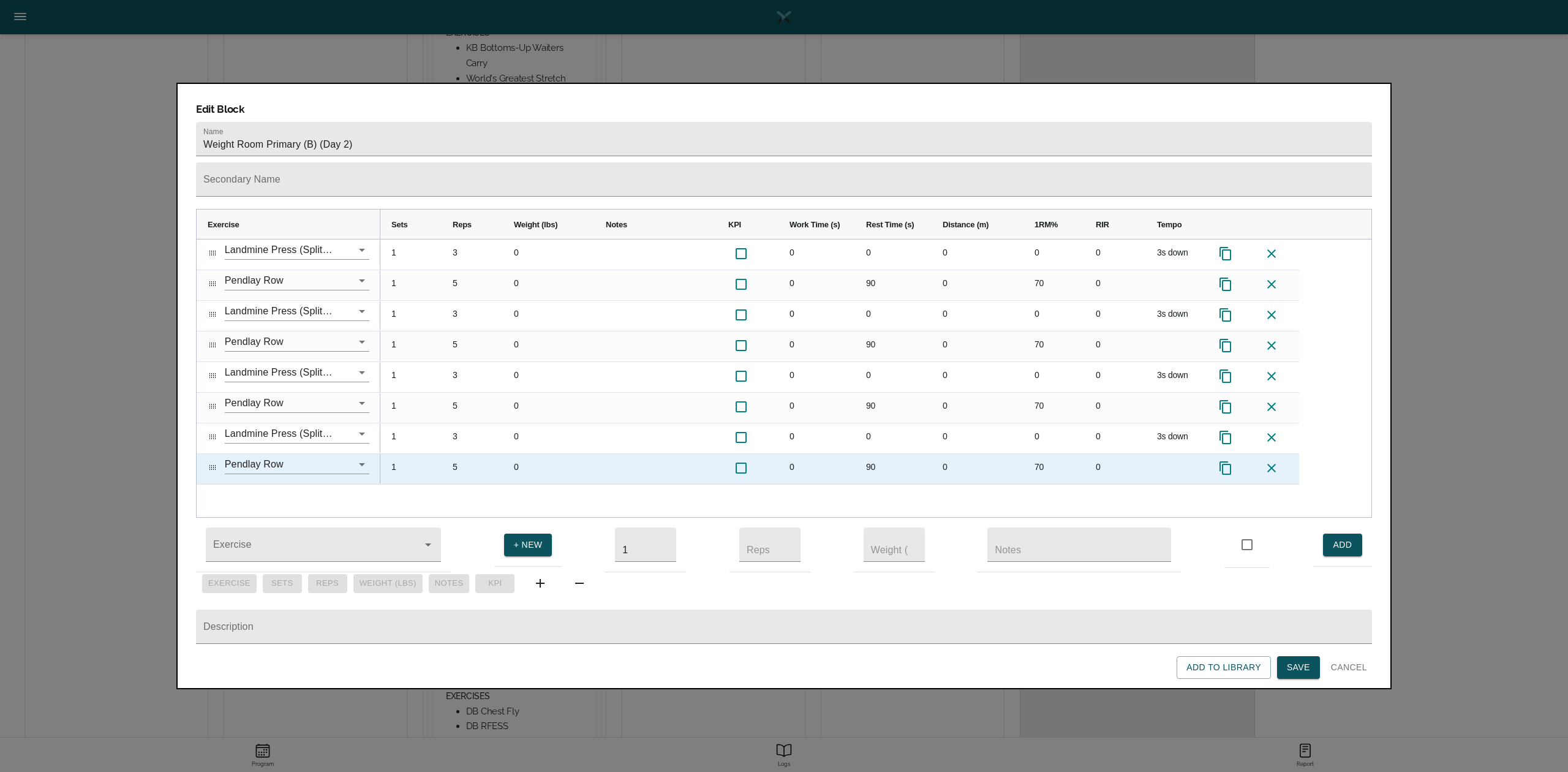
click at [1175, 460] on icon at bounding box center [1272, 468] width 15 height 15
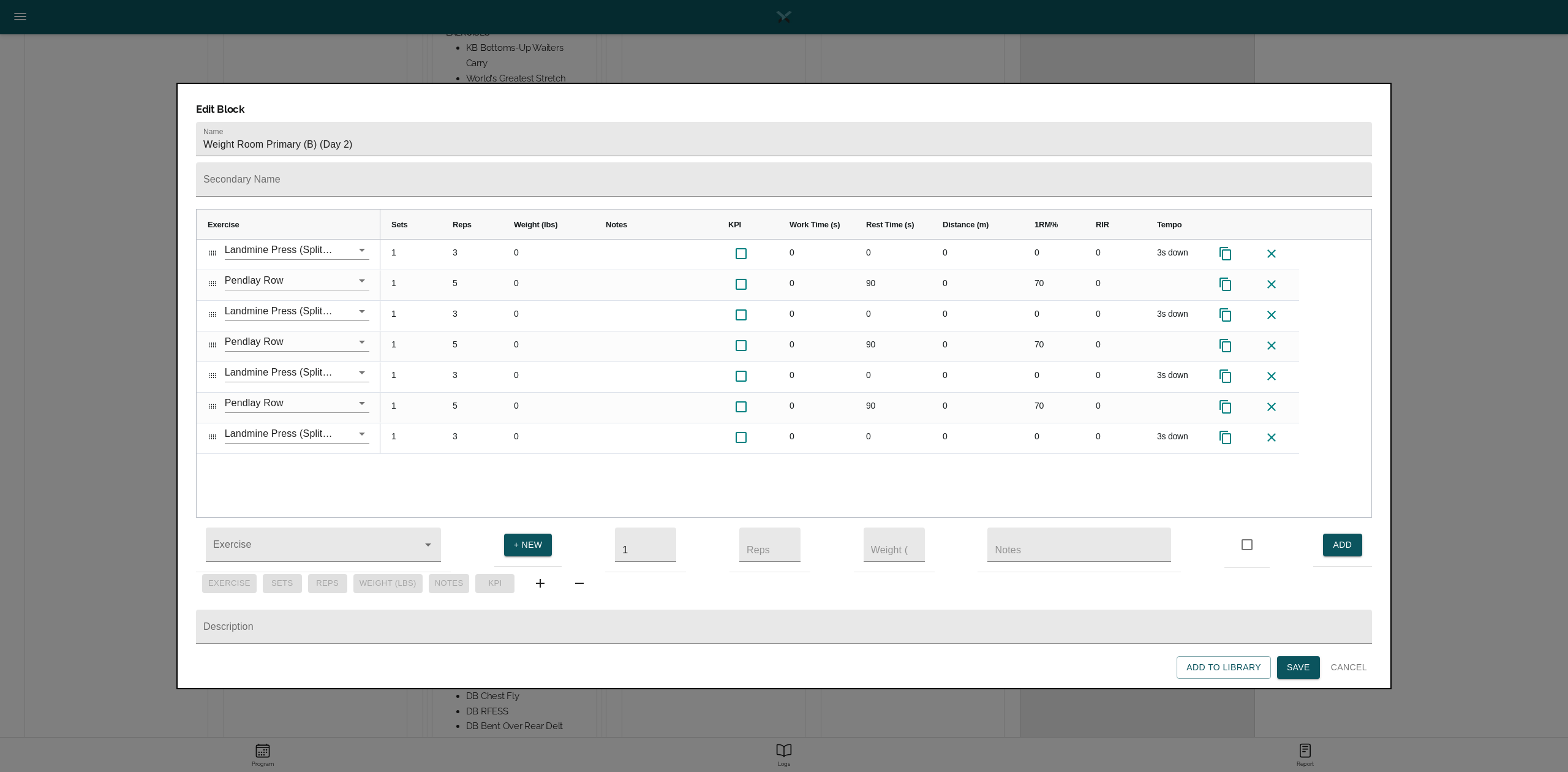
scroll to position [320, 0]
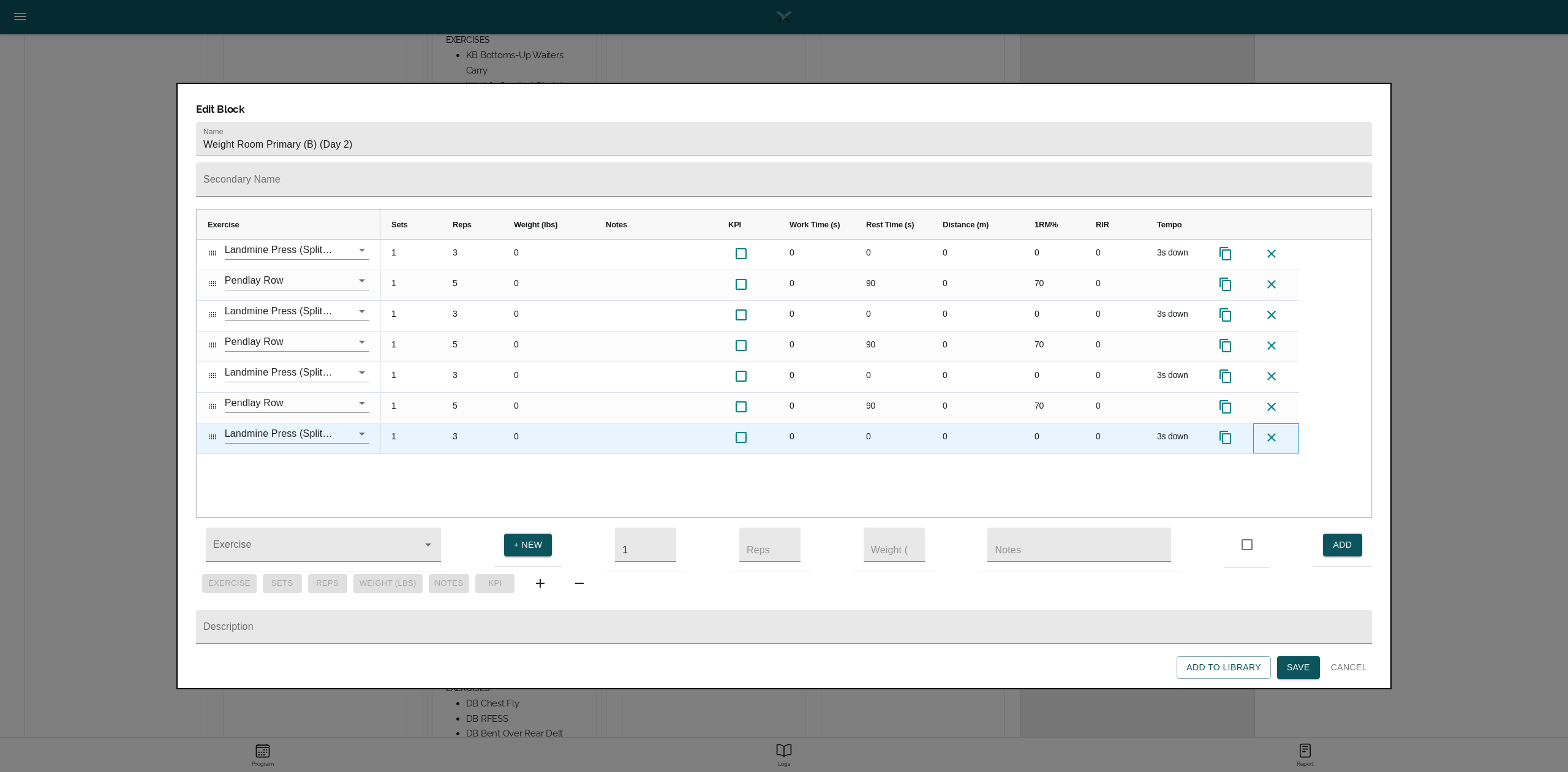
click at [1175, 424] on div at bounding box center [1277, 439] width 46 height 30
click at [1175, 430] on icon at bounding box center [1272, 438] width 15 height 15
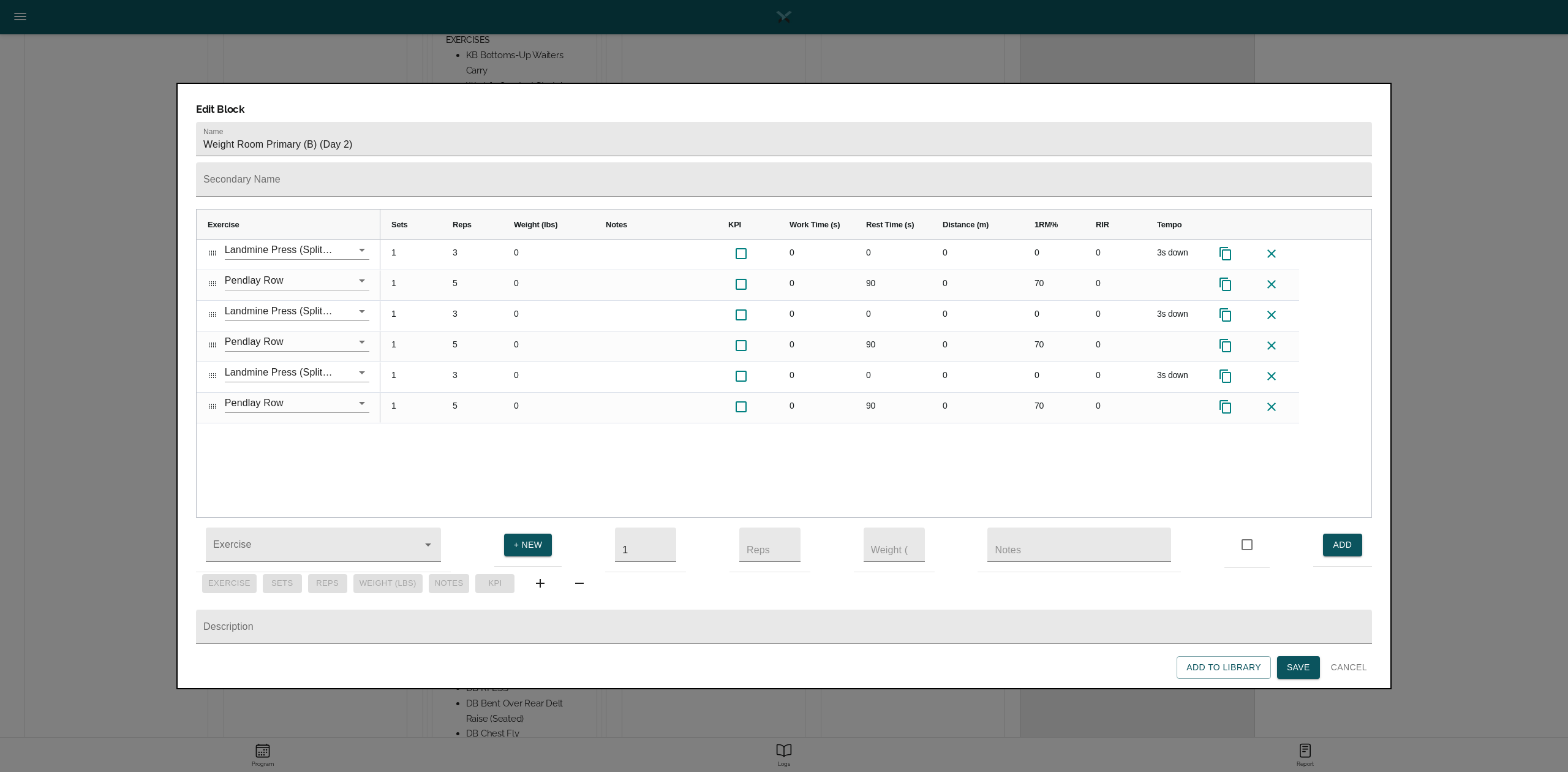
scroll to position [304, 0]
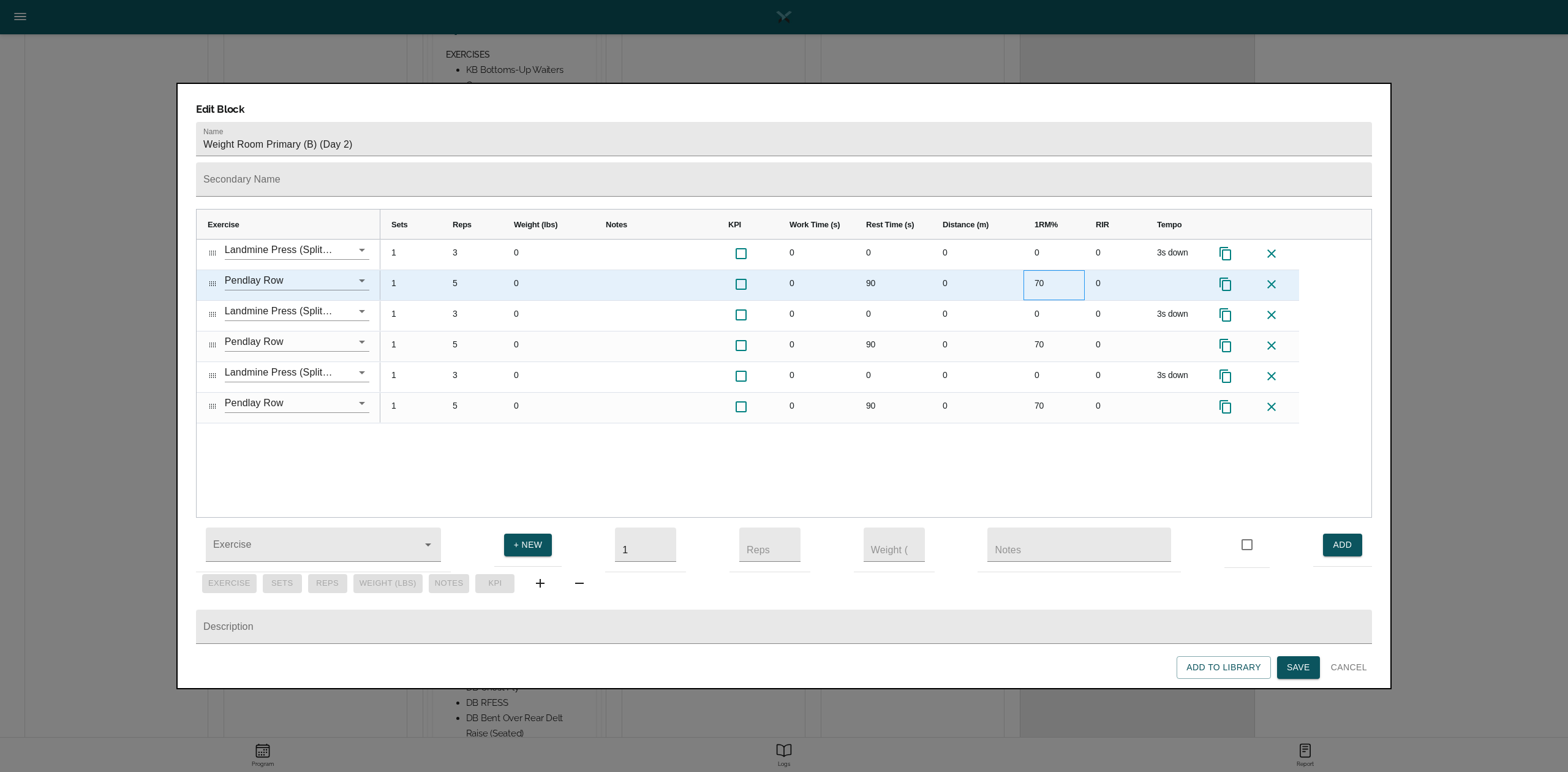
click at [1037, 270] on div "70" at bounding box center [1054, 285] width 61 height 30
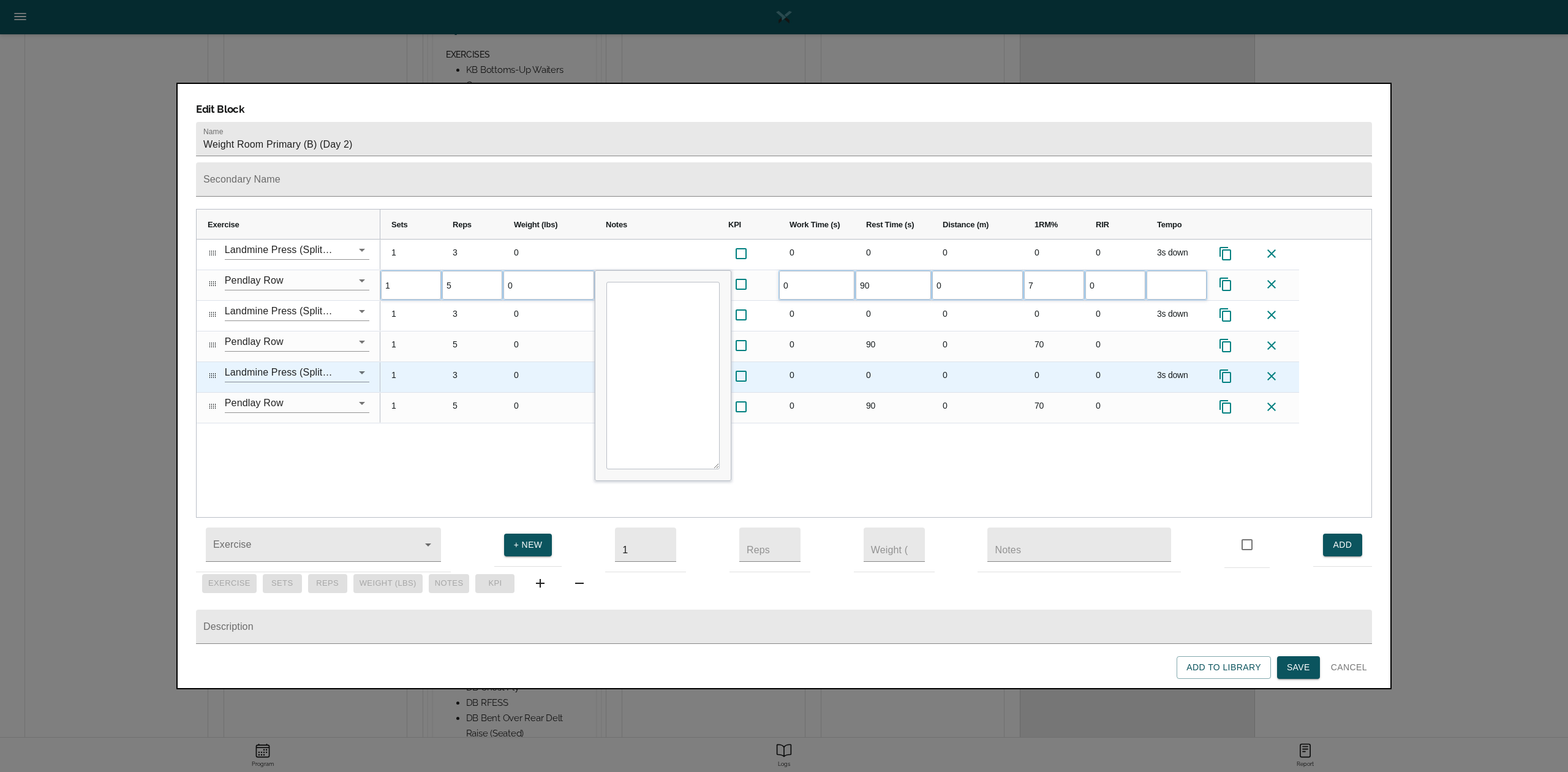
scroll to position [0, 0]
type input "75"
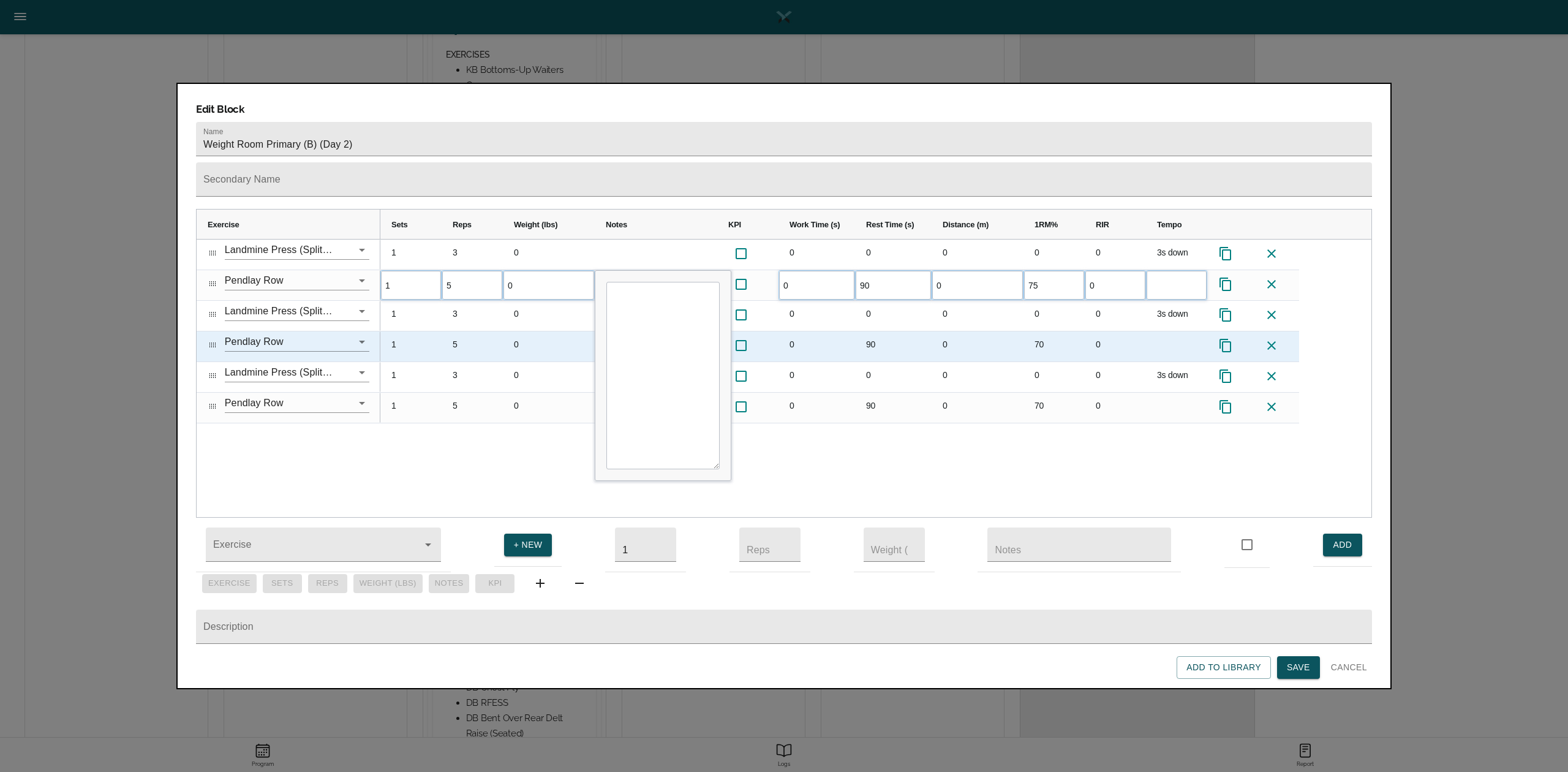
click at [1045, 332] on div "70" at bounding box center [1054, 346] width 61 height 30
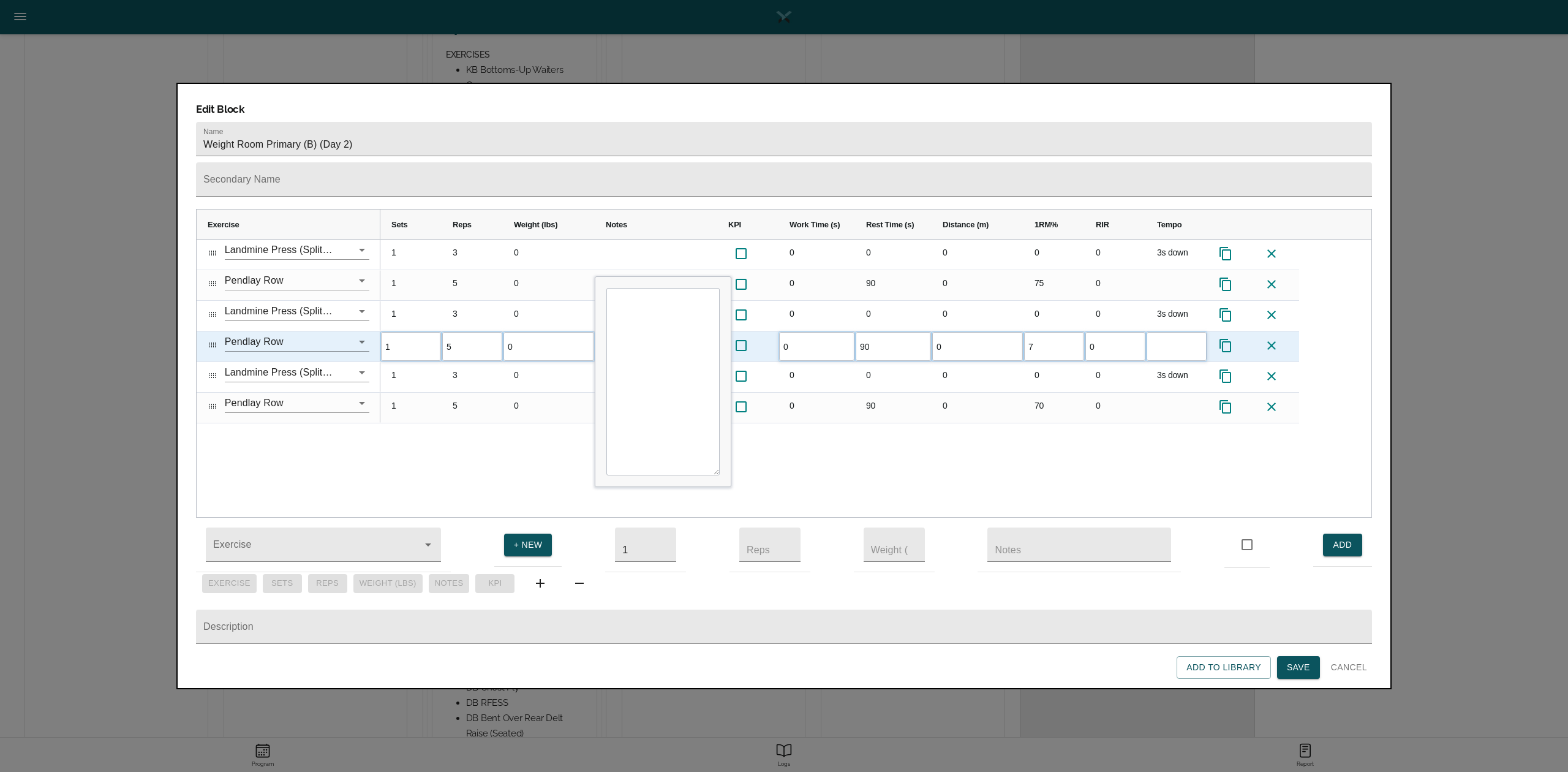
type input "75"
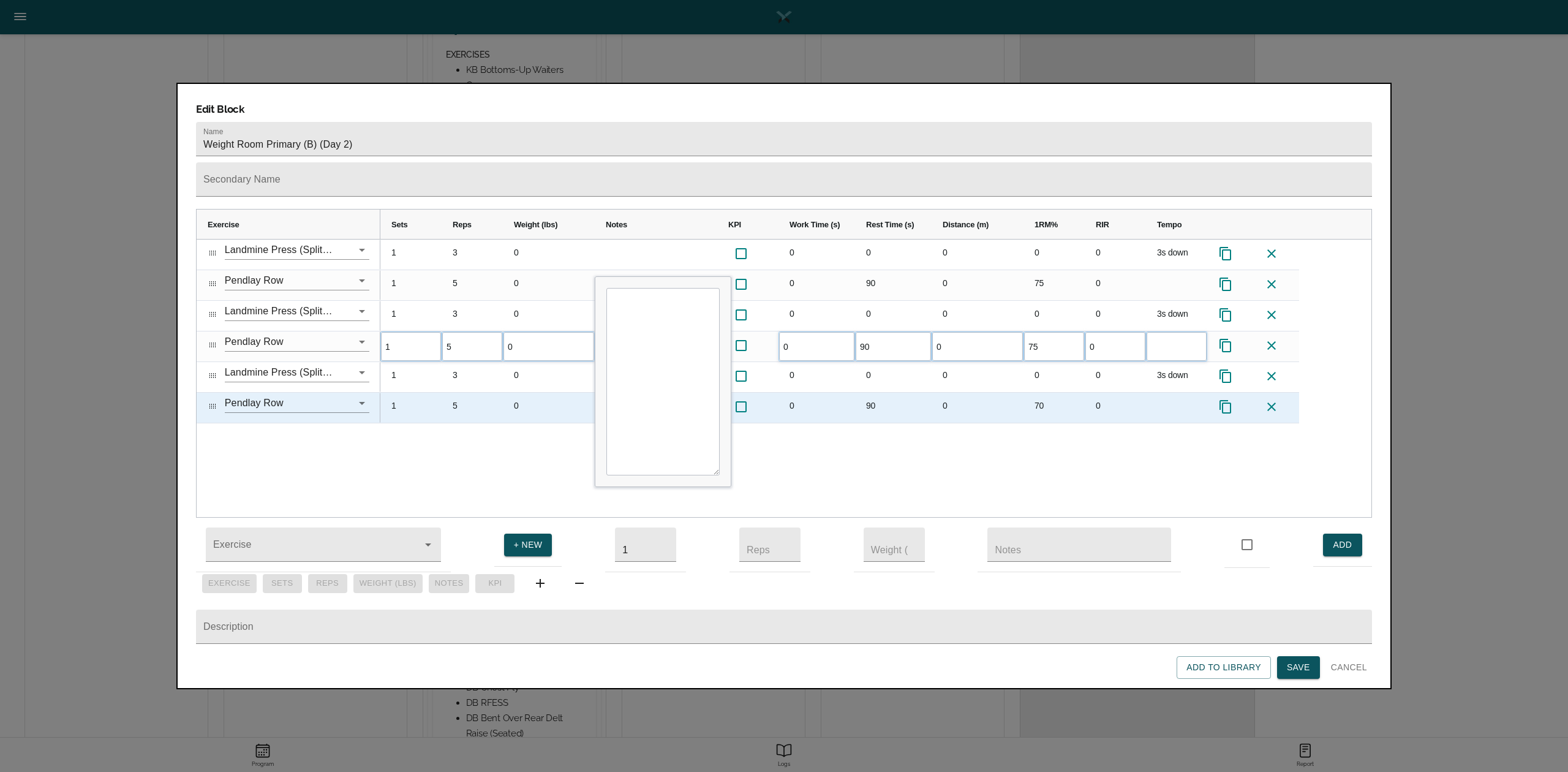
click at [1044, 393] on div "70" at bounding box center [1054, 407] width 61 height 30
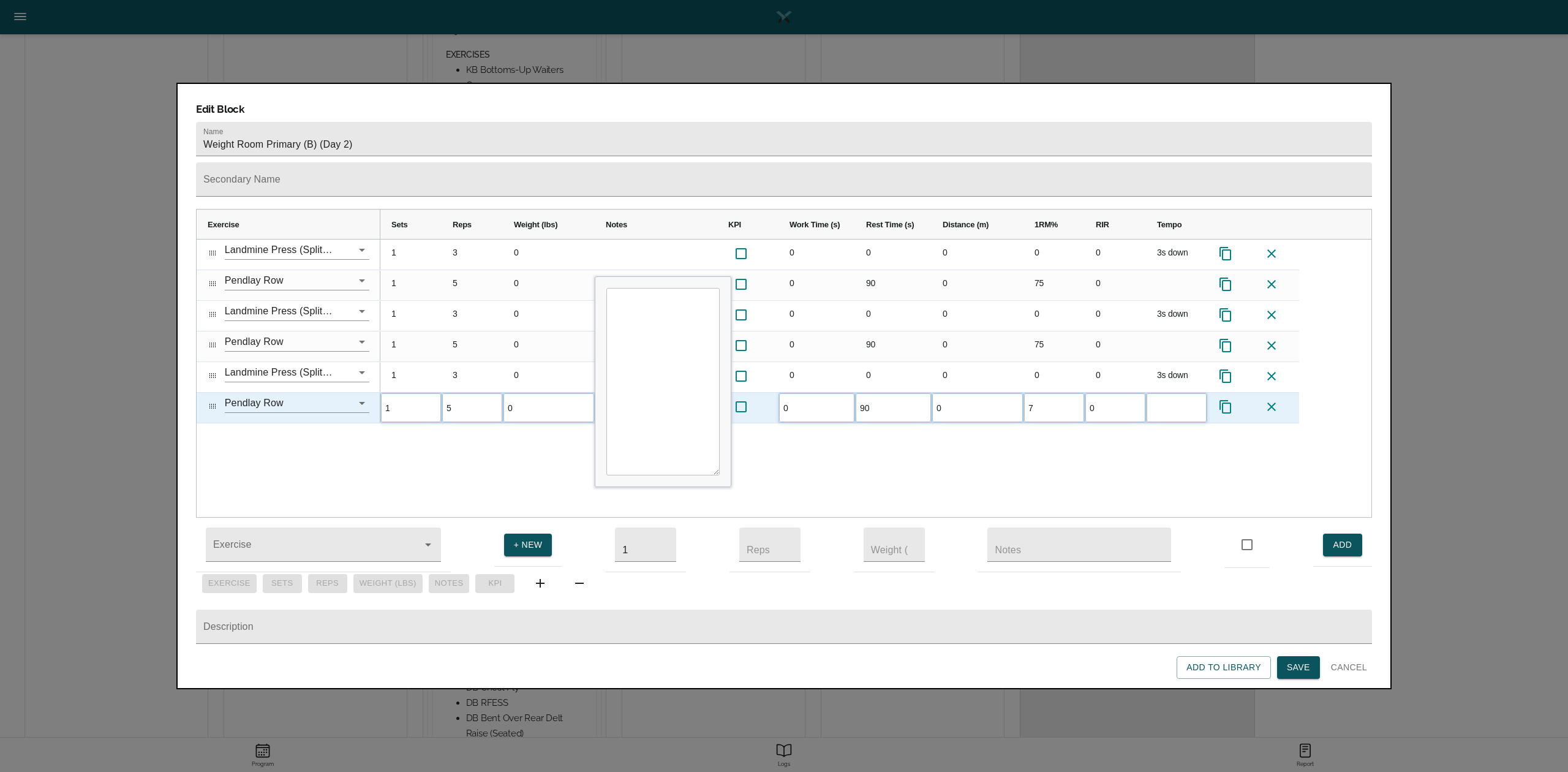
type input "75"
click at [1007, 437] on div "1 3 0 0 0 0 0 0 3s down 1 5 0 0 90 0 75 0 1 3 0 0 0 0 0 0 3s down 1 5 0 0 90 0 …" at bounding box center [876, 378] width 991 height 278
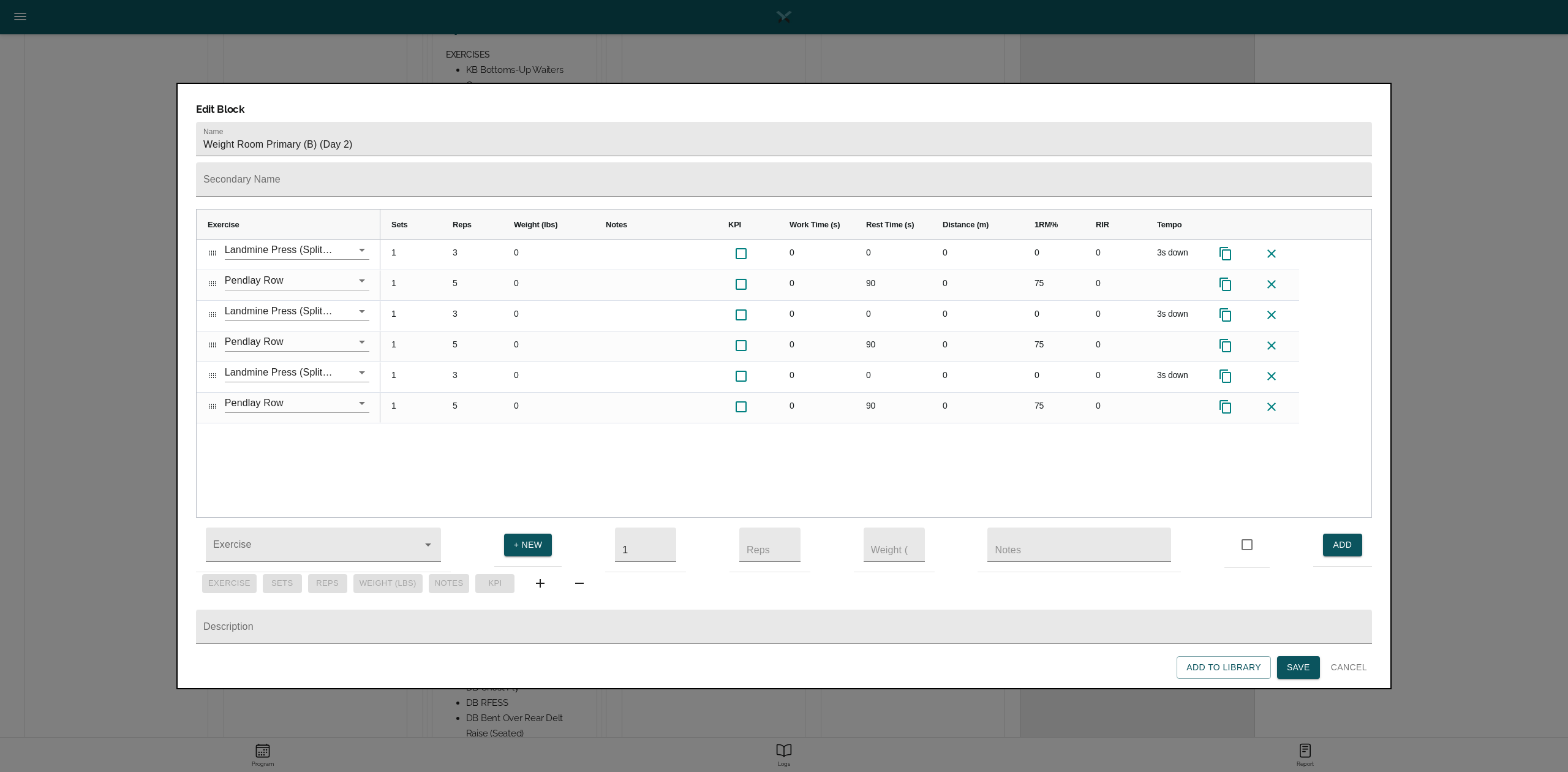
click at [1175, 578] on span "Save" at bounding box center [1298, 667] width 23 height 16
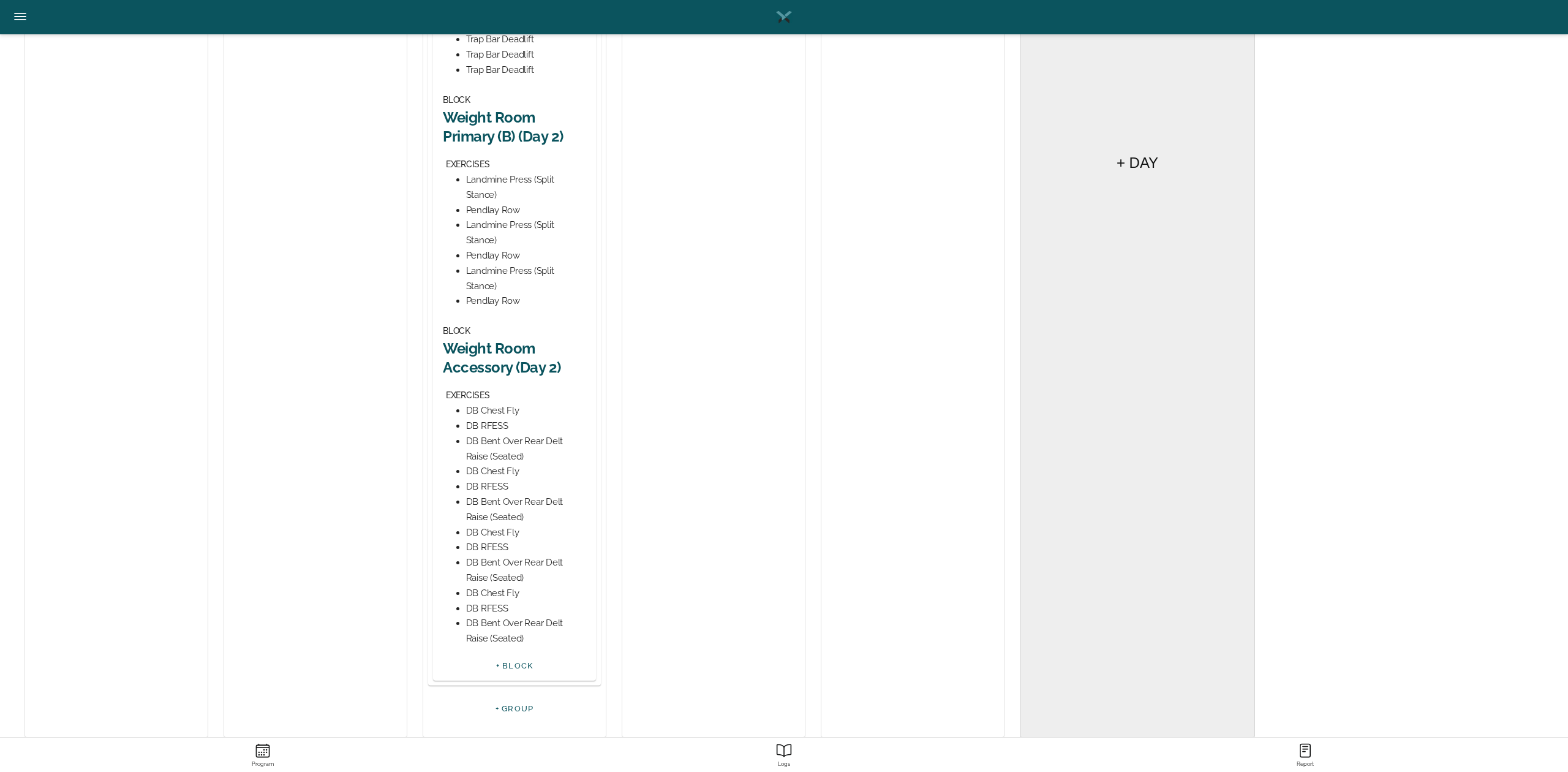
scroll to position [604, 0]
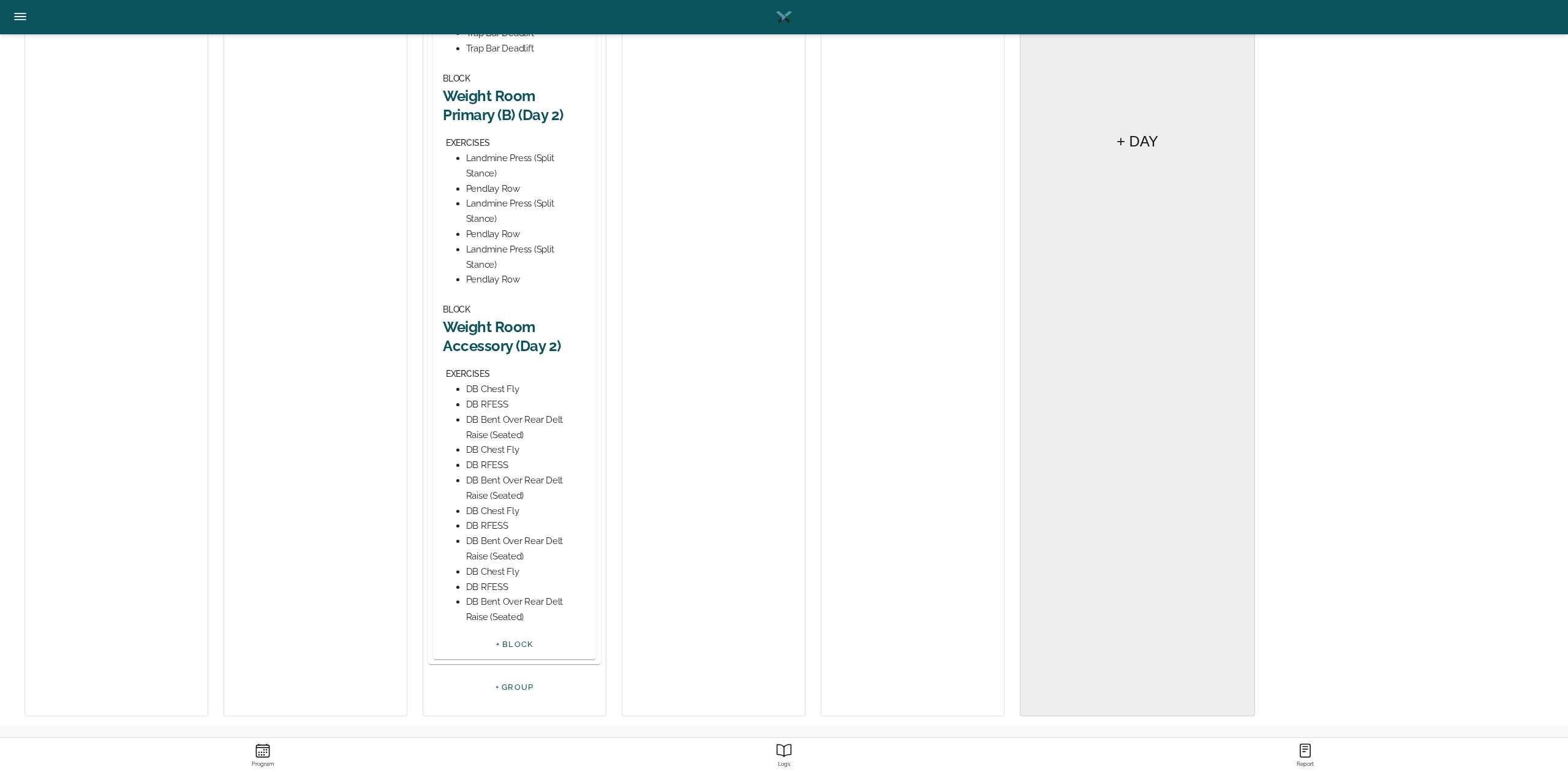
click at [488, 342] on h2 "Weight Room Accessory (Day 2)" at bounding box center [514, 336] width 143 height 38
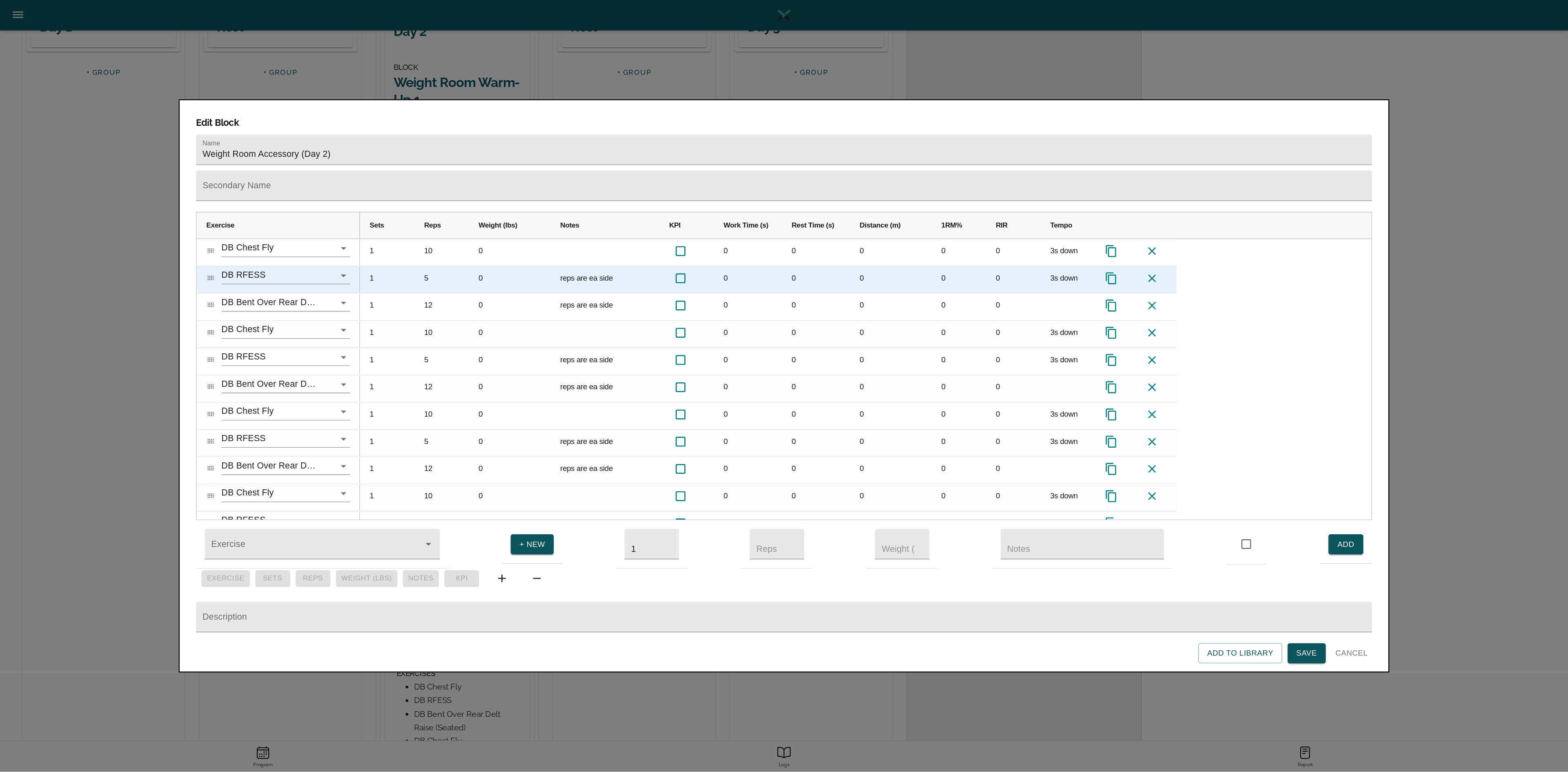
scroll to position [146, 0]
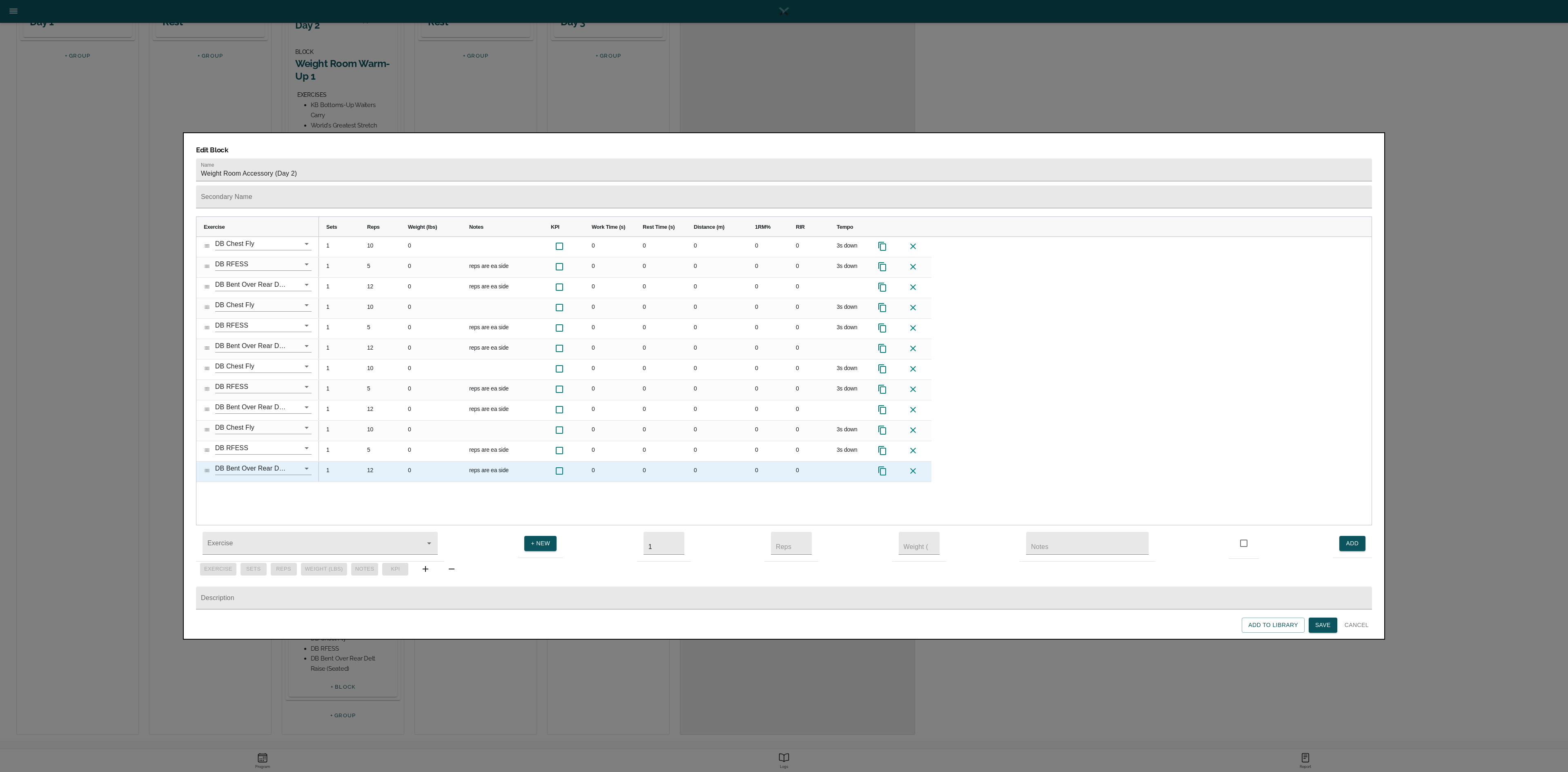
click at [783, 385] on icon at bounding box center [913, 471] width 10 height 10
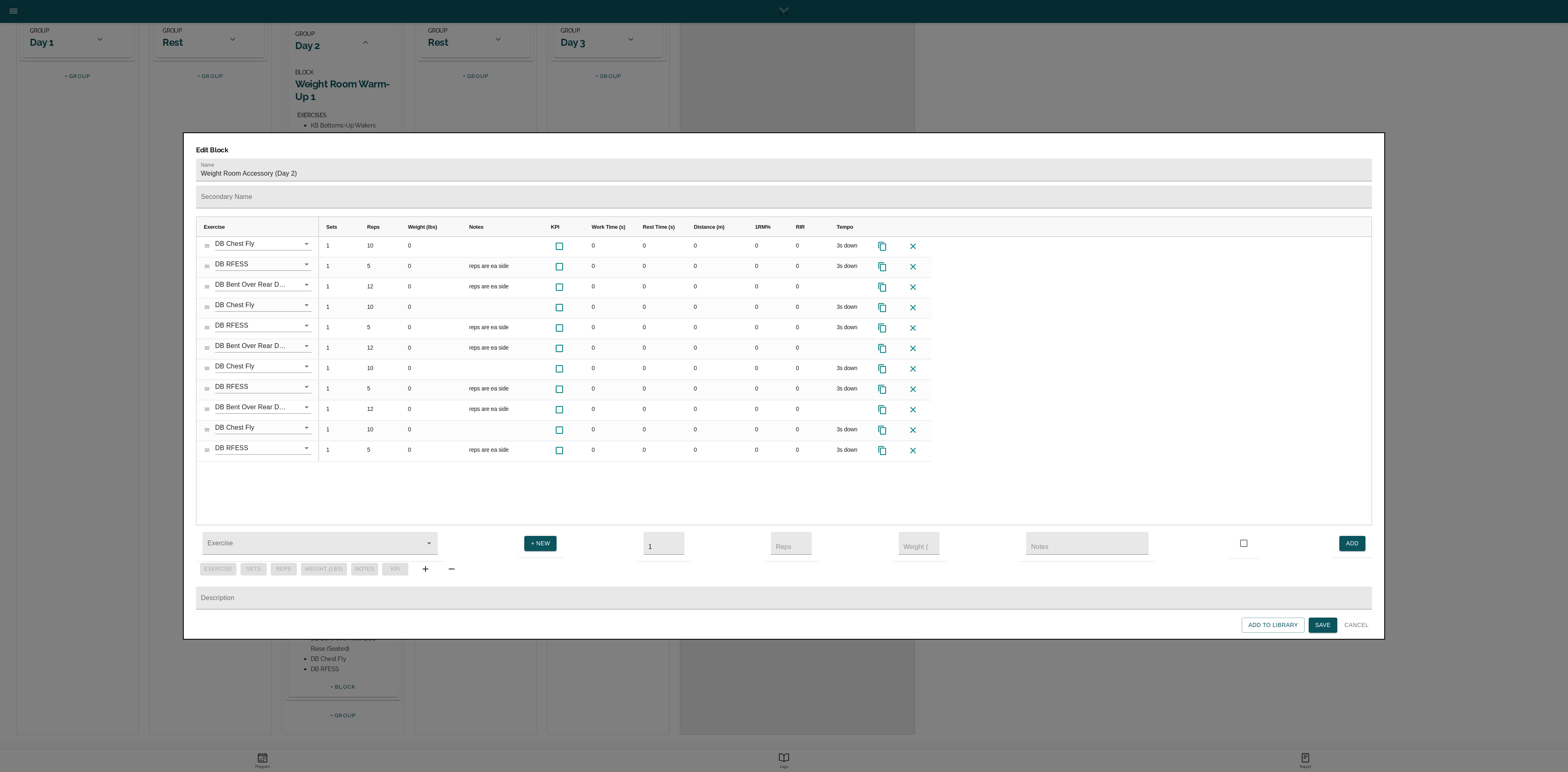
scroll to position [126, 0]
click at [783, 385] on icon at bounding box center [913, 451] width 10 height 10
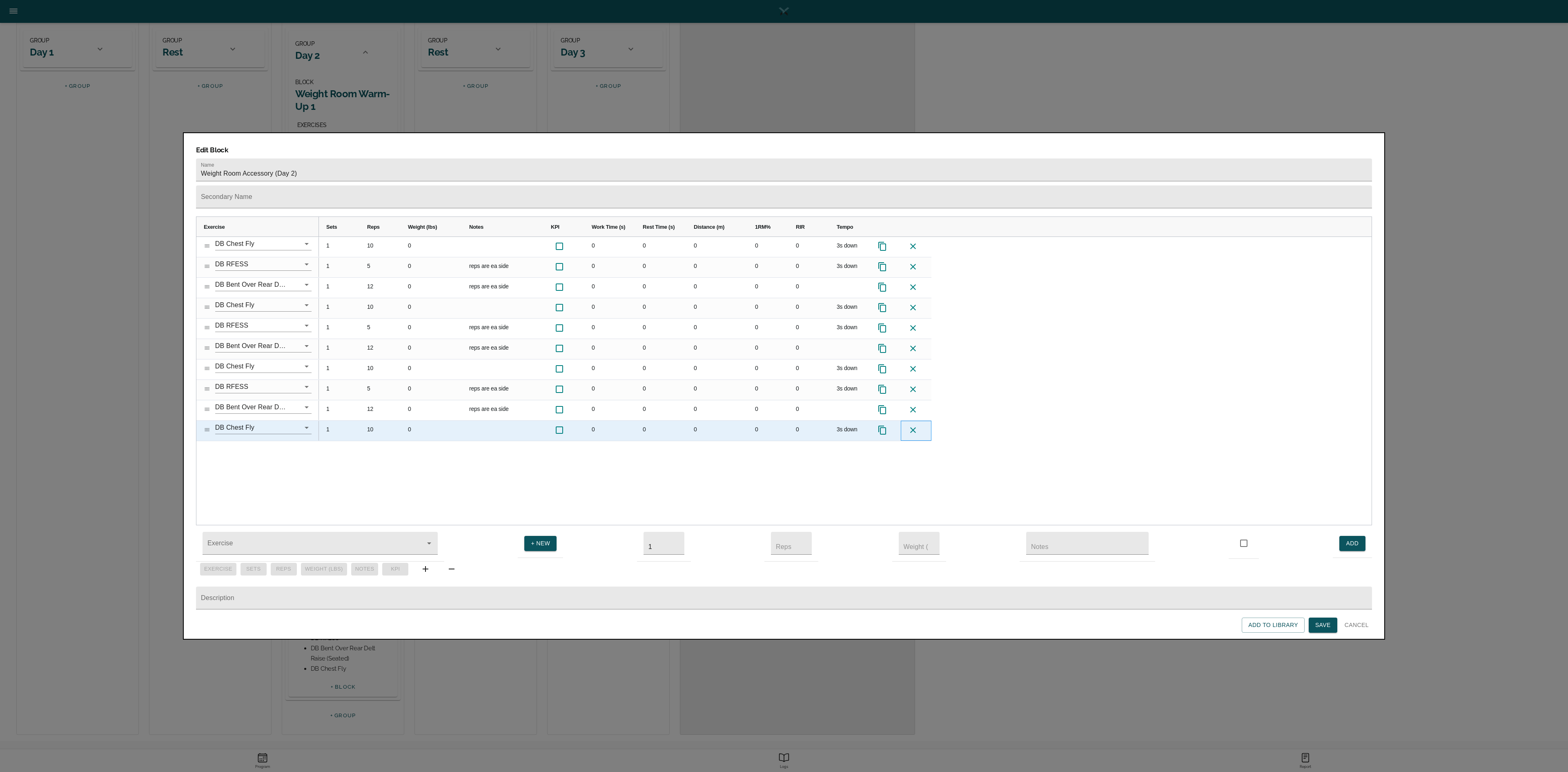
click at [783, 385] on icon at bounding box center [913, 430] width 10 height 10
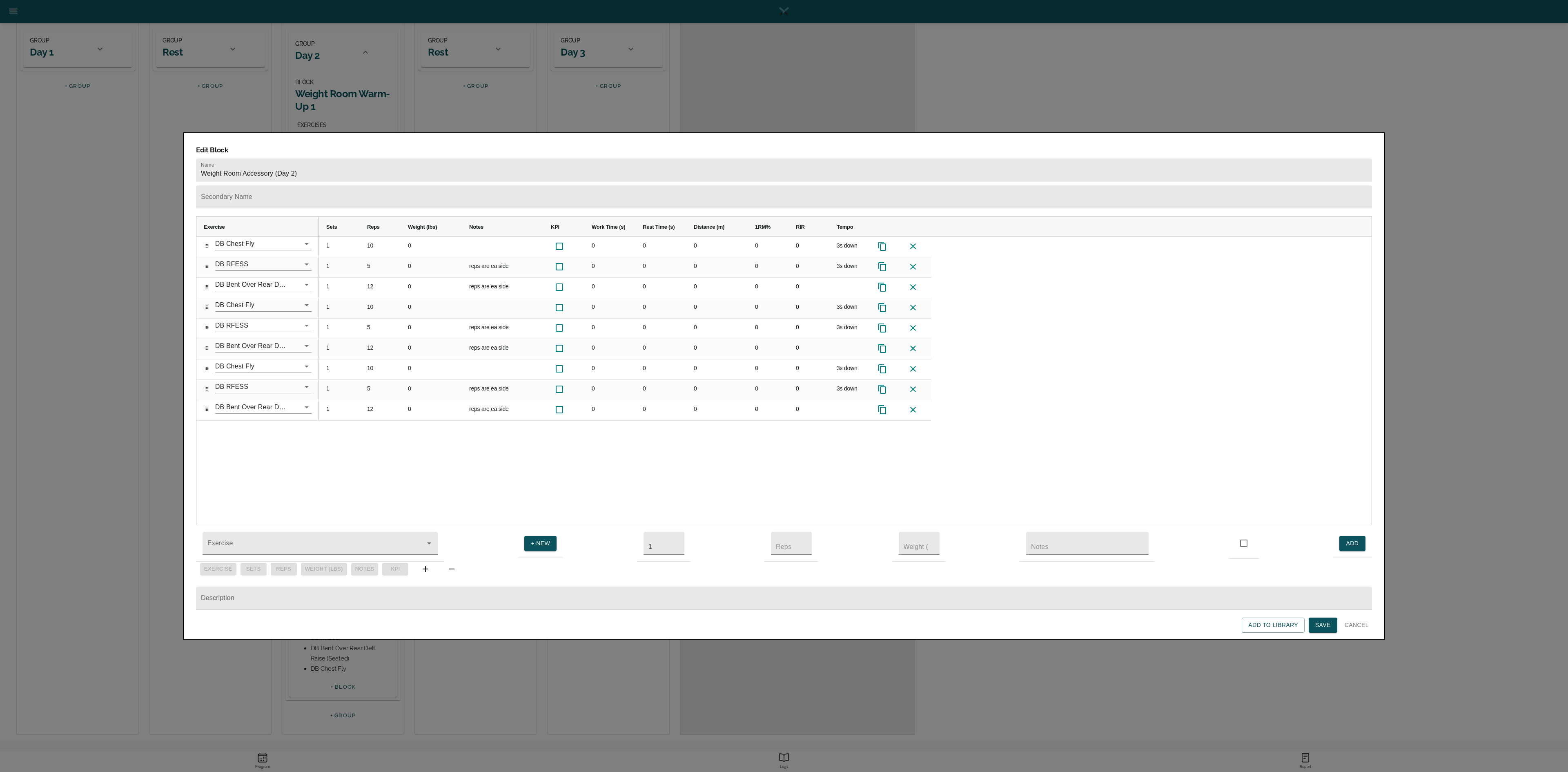
scroll to position [105, 0]
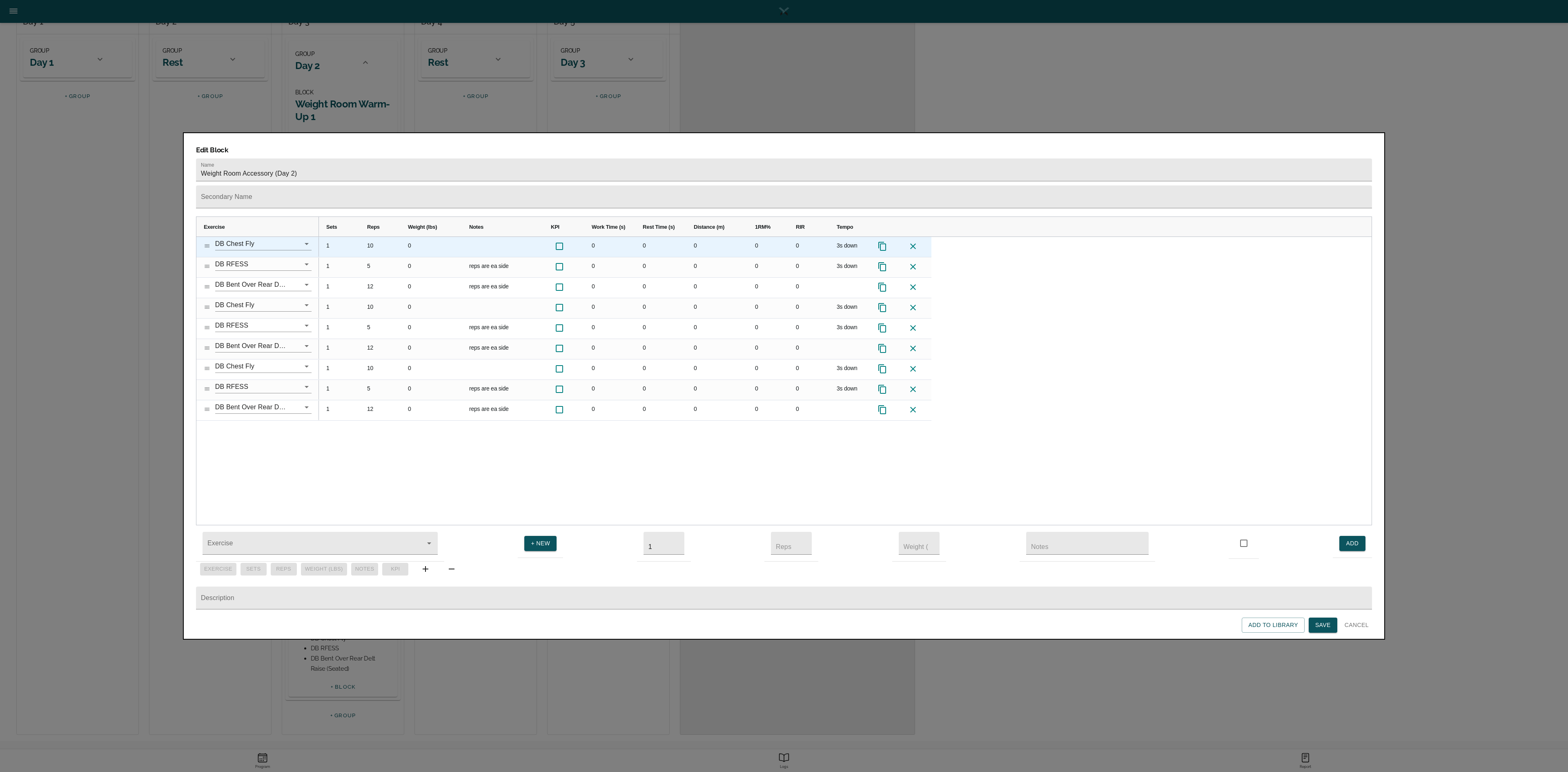
click at [375, 237] on div "10" at bounding box center [380, 247] width 41 height 20
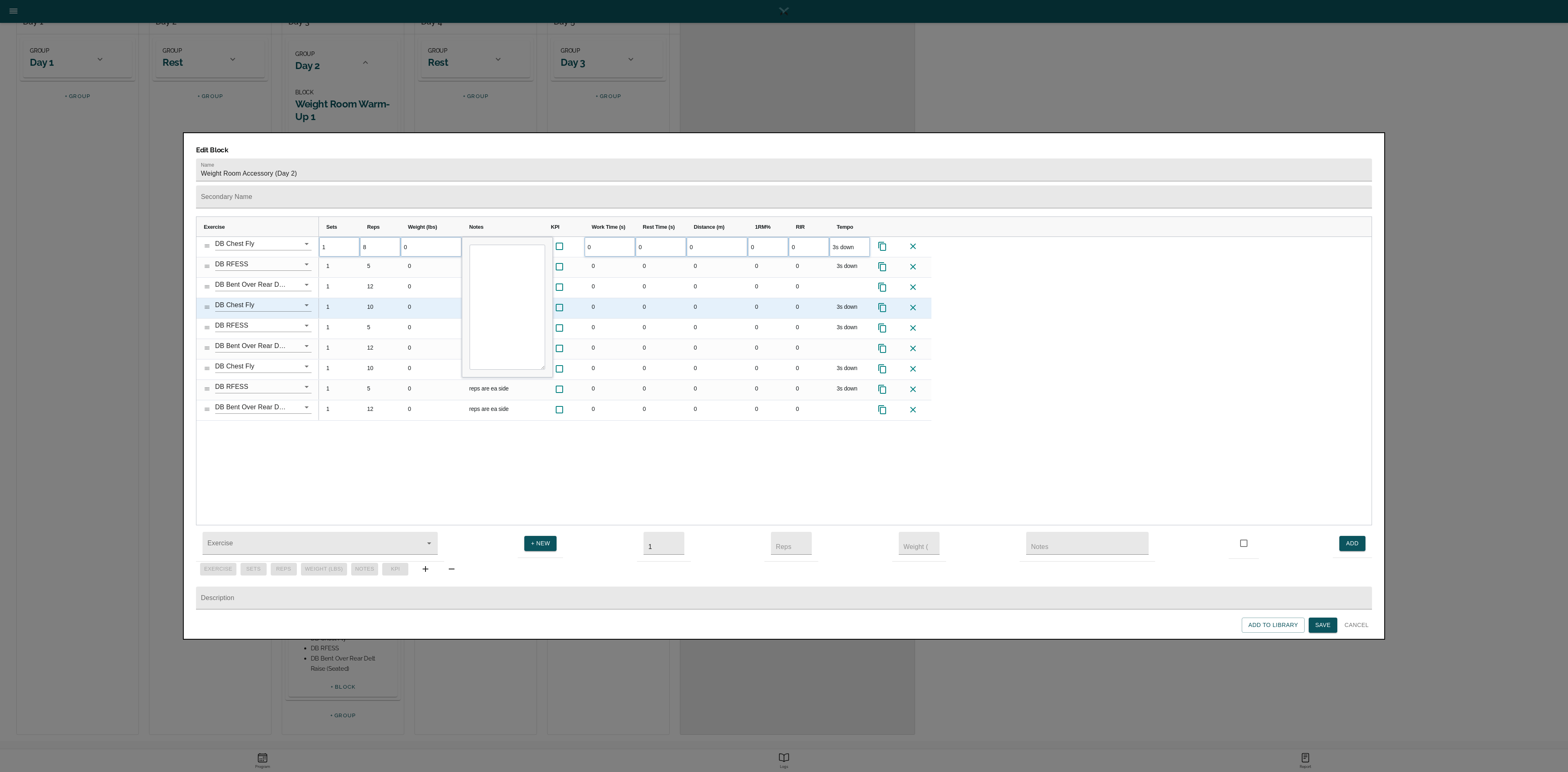
click at [374, 298] on div "10" at bounding box center [380, 308] width 41 height 20
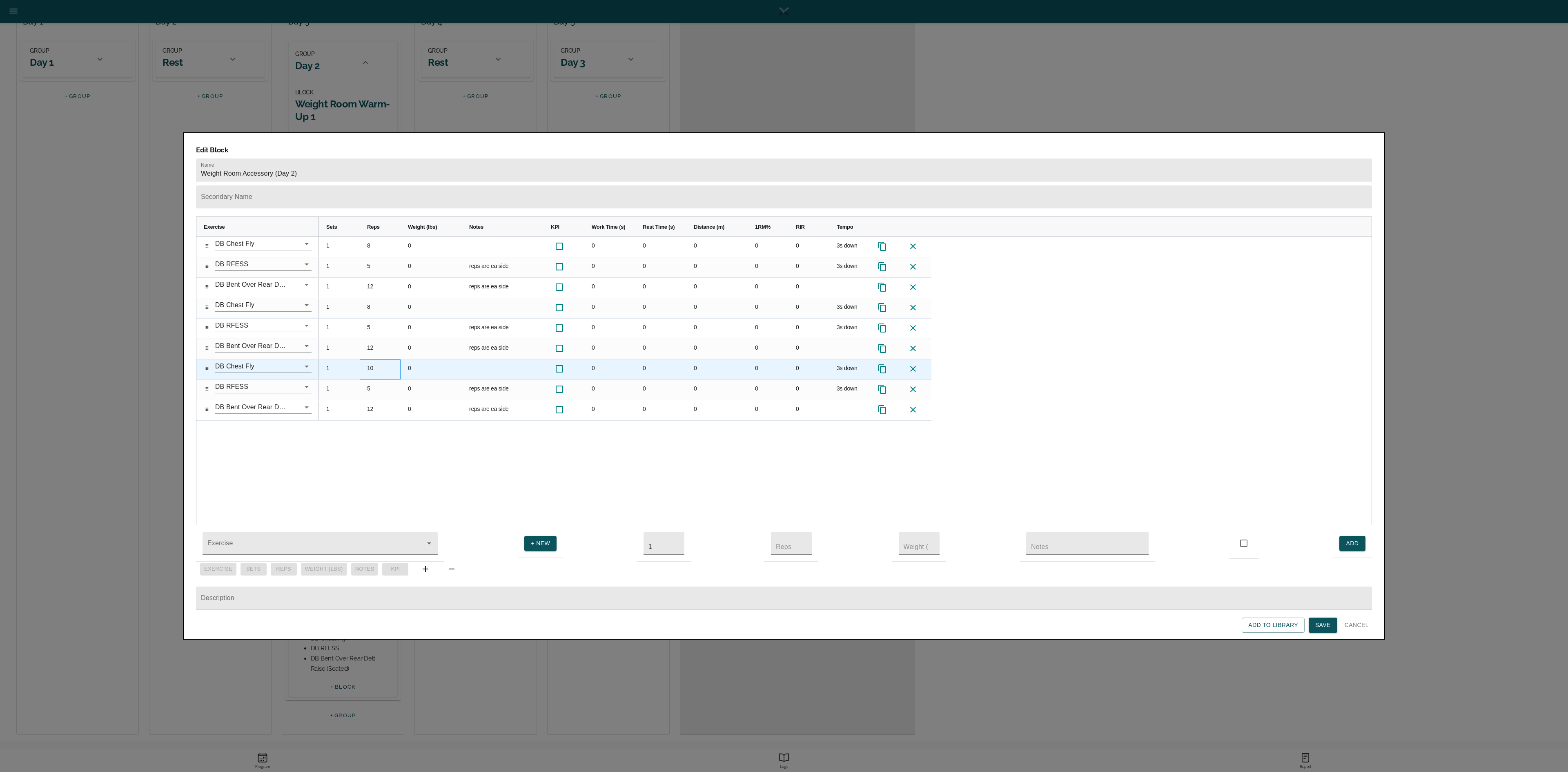
click at [378, 359] on div "10" at bounding box center [380, 369] width 41 height 20
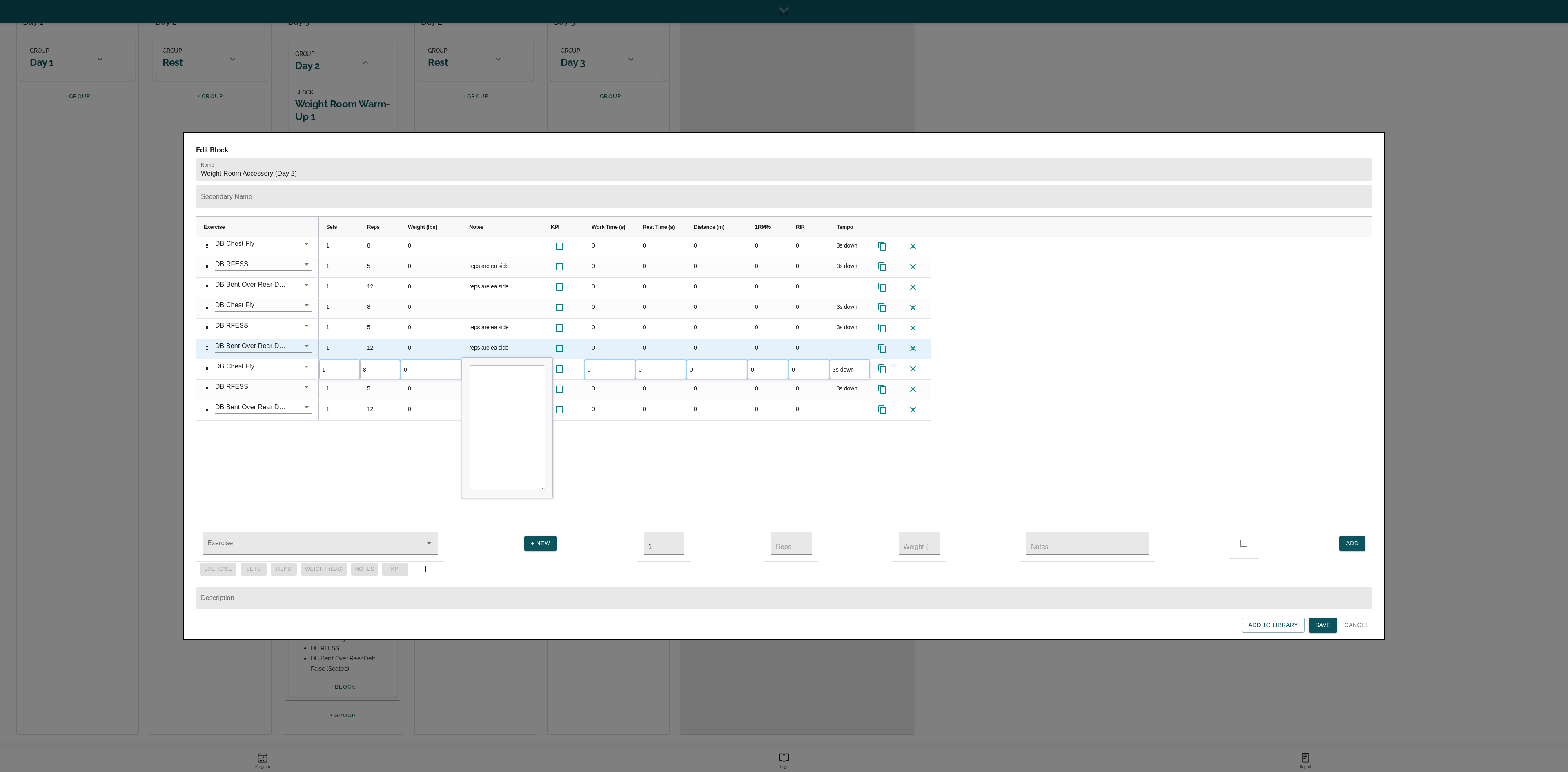
click at [385, 339] on div "12" at bounding box center [380, 349] width 41 height 20
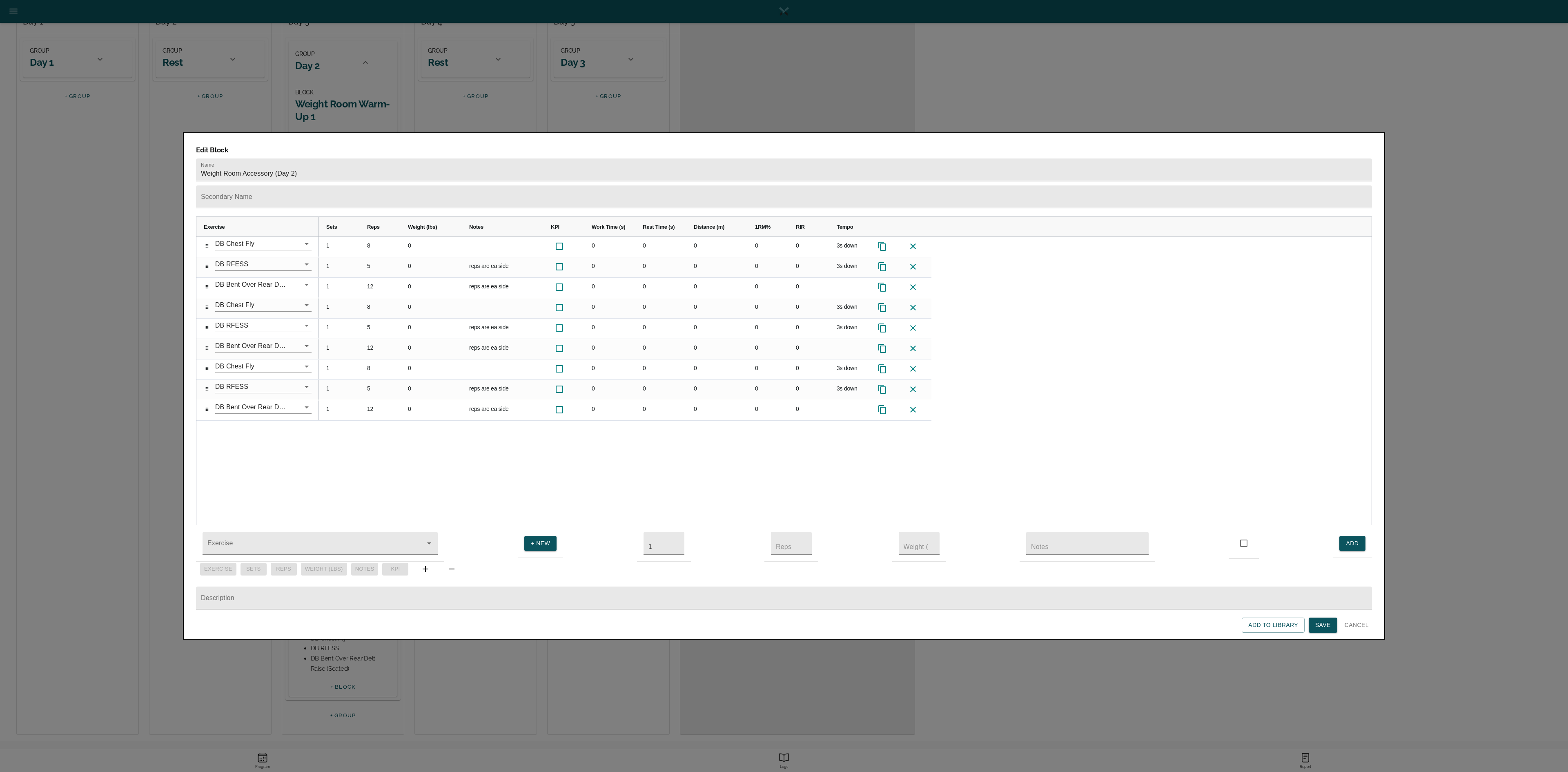
click at [654, 385] on div "1 8 0 0 0 0 0 0 3s down 1 5 0 reps are ea side 0 0 0 0 0 3s down 1 12 0 reps ar…" at bounding box center [845, 381] width 1052 height 288
click at [783, 385] on span "Save" at bounding box center [1323, 625] width 15 height 10
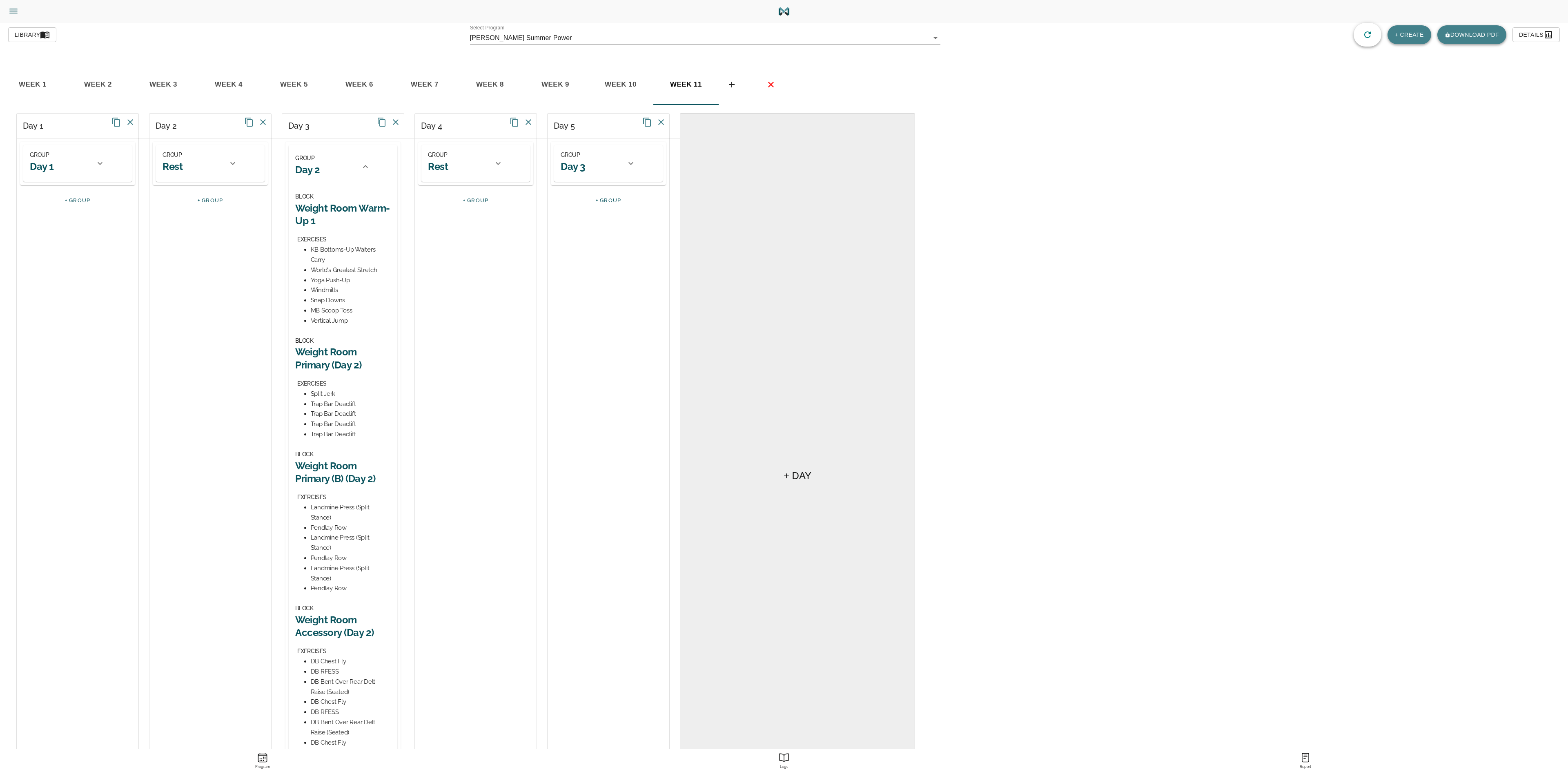
click at [363, 170] on icon at bounding box center [365, 167] width 10 height 10
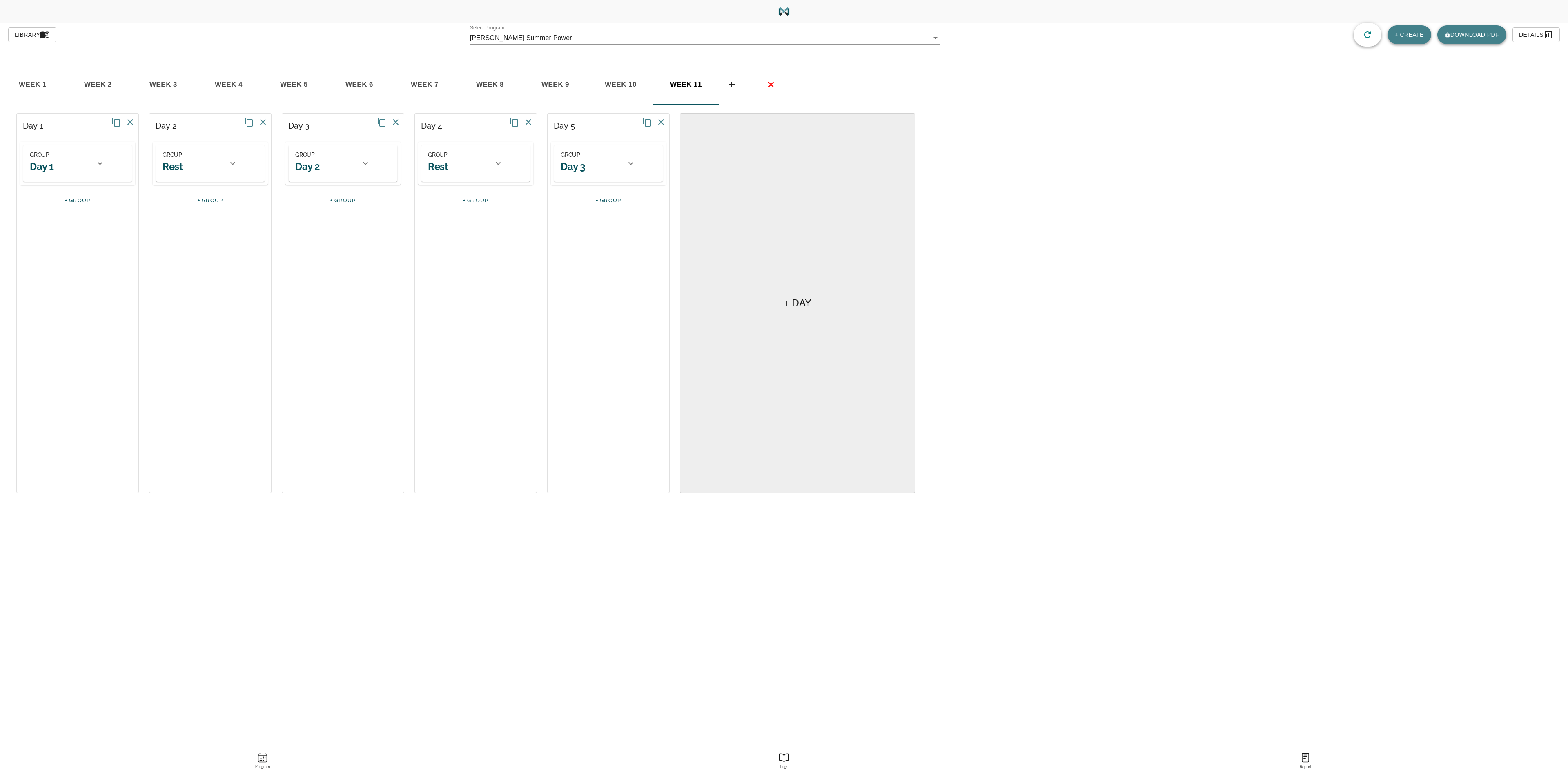
click at [619, 155] on div "GROUP Day 3" at bounding box center [590, 163] width 60 height 27
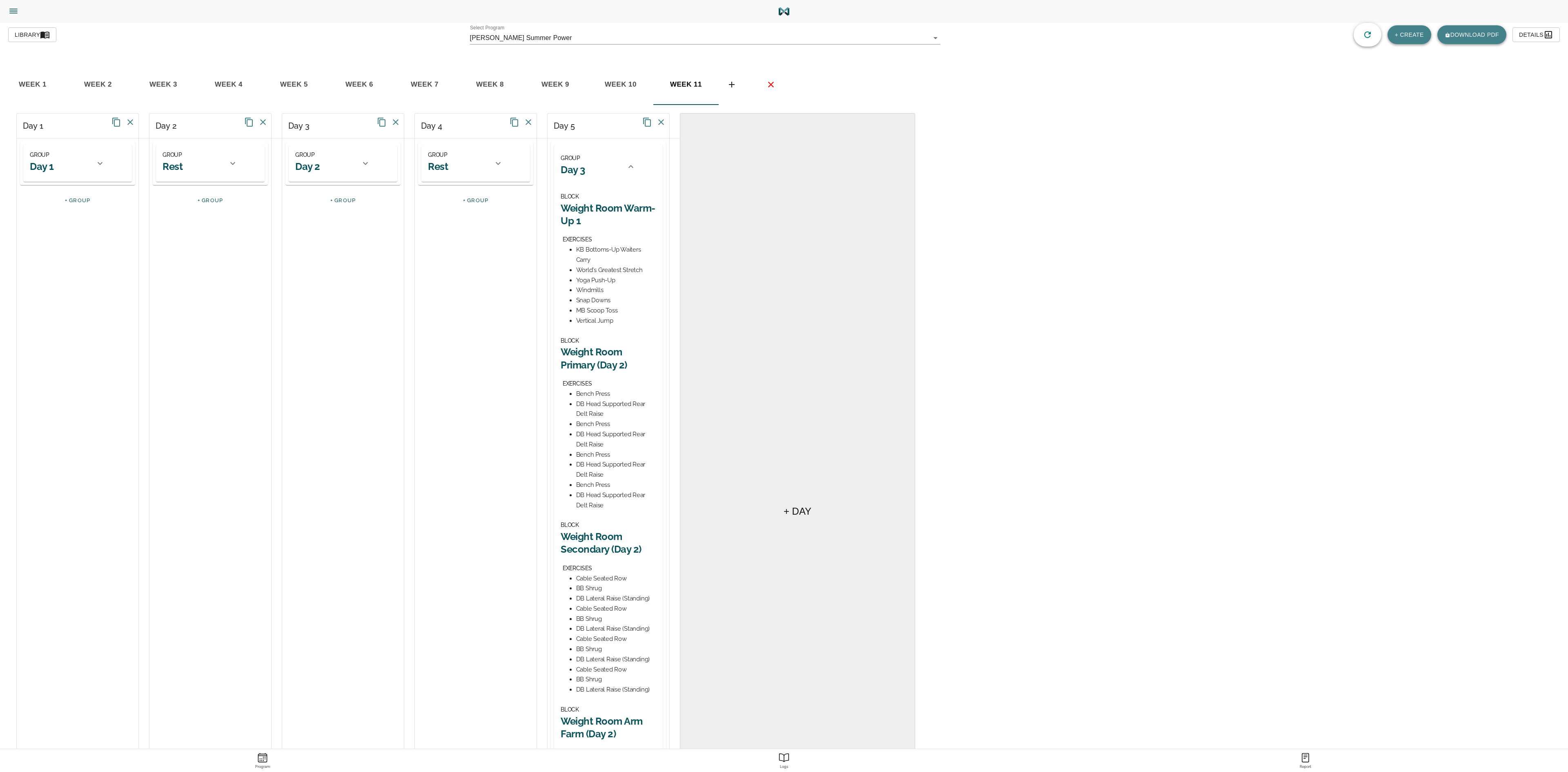
click at [609, 356] on h2 "Weight Room Primary (Day 2)" at bounding box center [608, 359] width 96 height 26
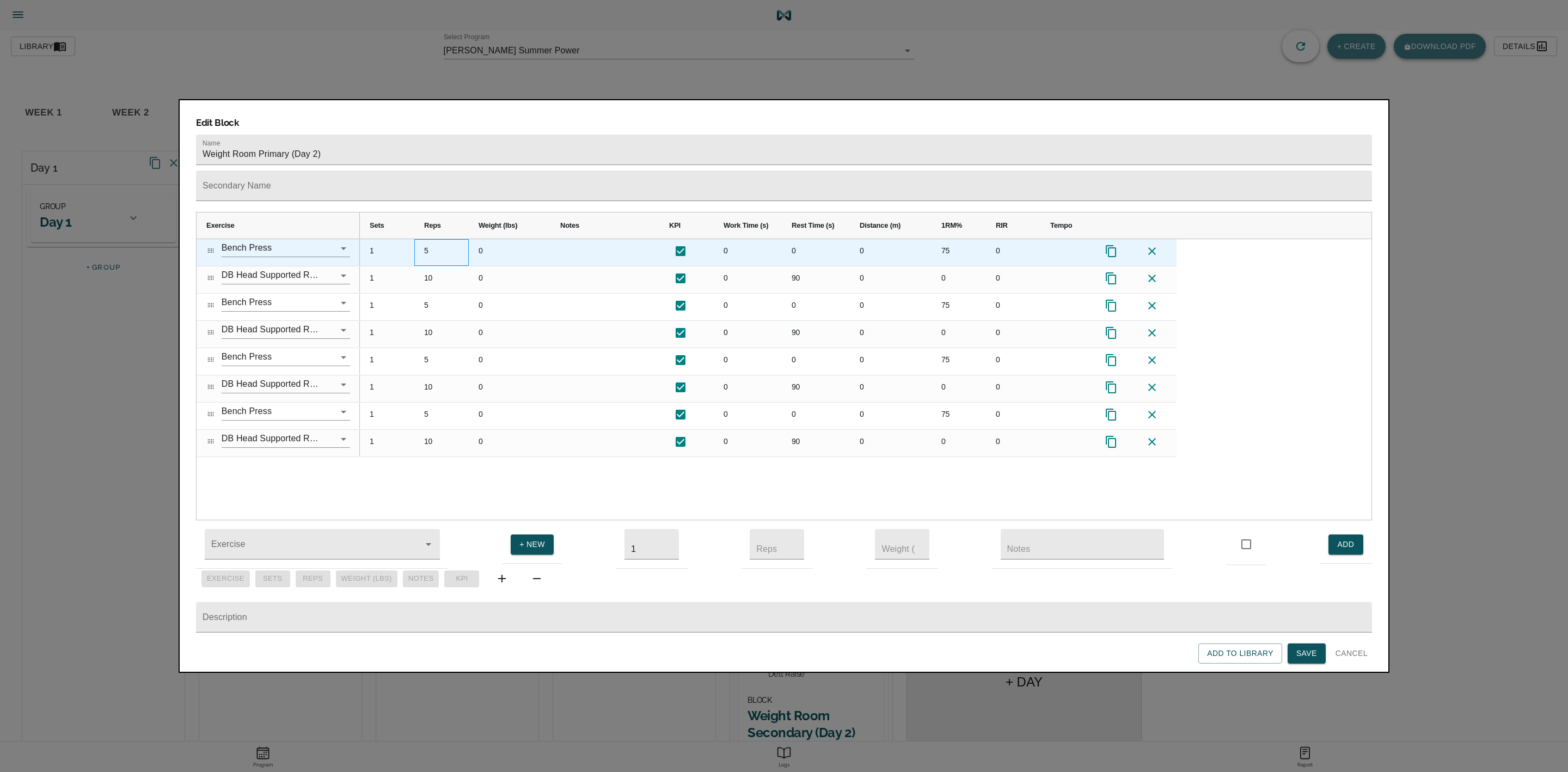
click at [426, 239] on div "5" at bounding box center [442, 252] width 54 height 27
click at [948, 239] on div "75" at bounding box center [958, 252] width 54 height 27
click at [955, 239] on div "75" at bounding box center [958, 252] width 54 height 27
type input "82"
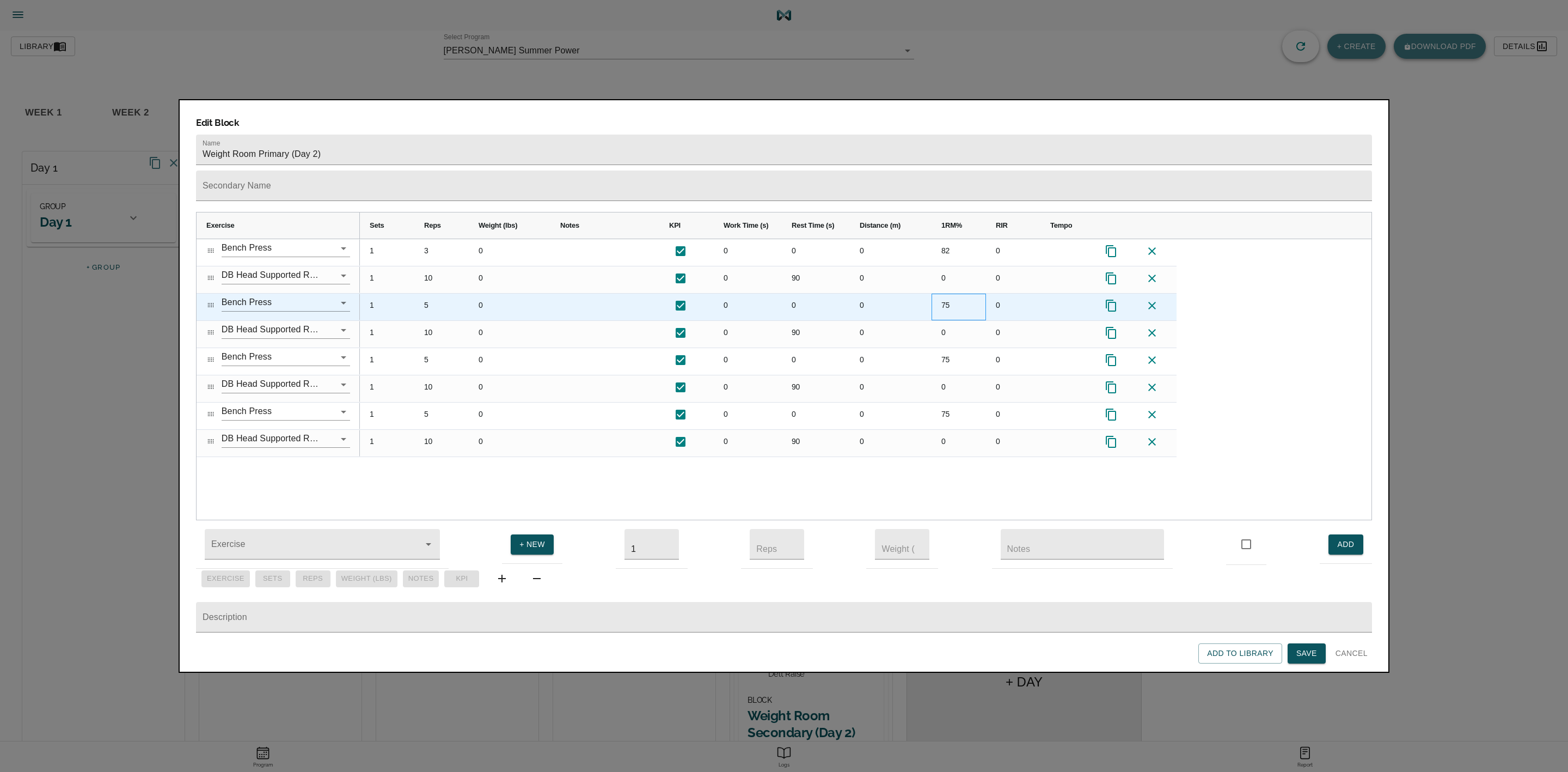
click at [947, 294] on div "75" at bounding box center [958, 307] width 54 height 27
type input "82"
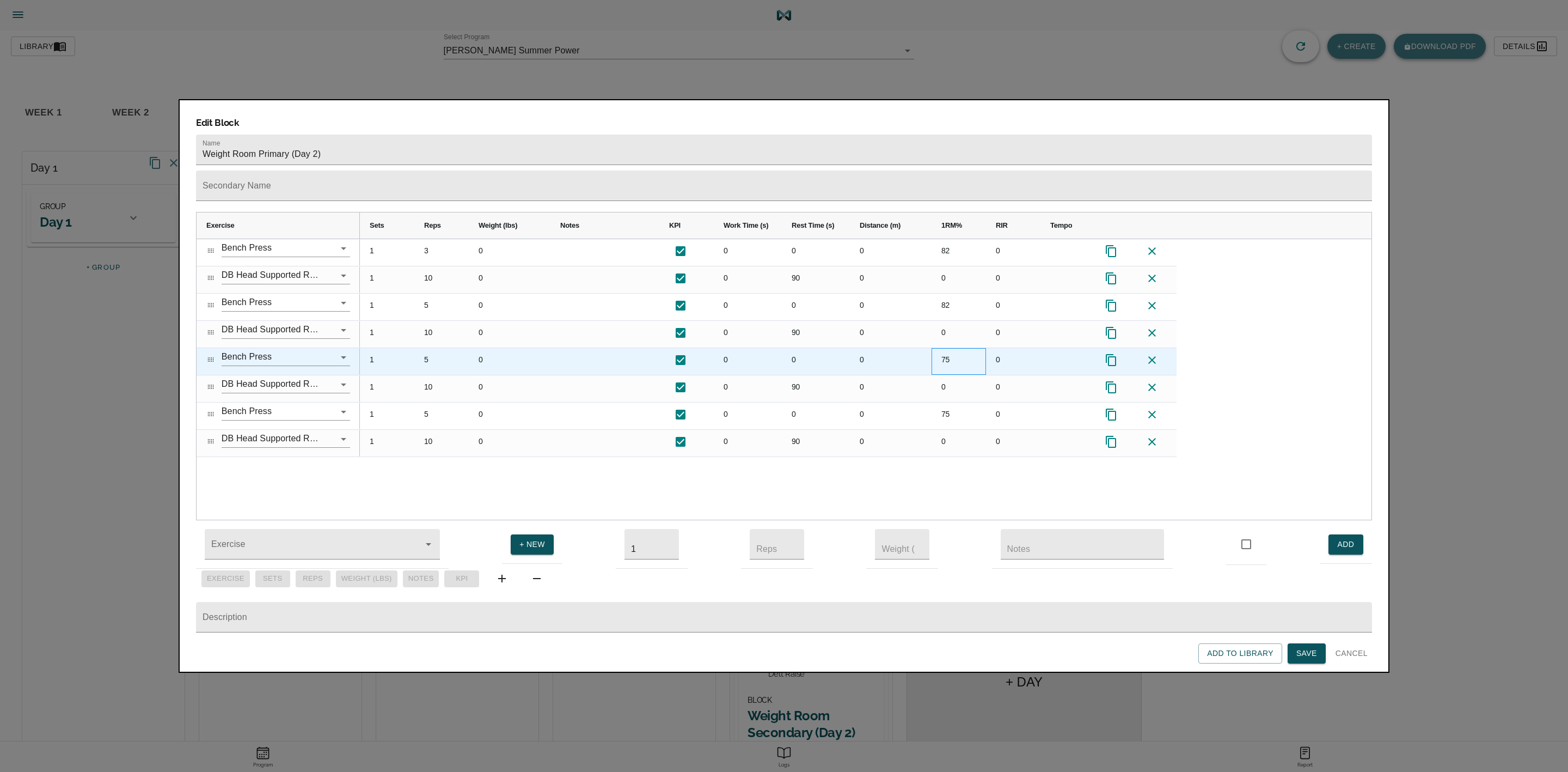
click at [944, 348] on div "75" at bounding box center [958, 361] width 54 height 27
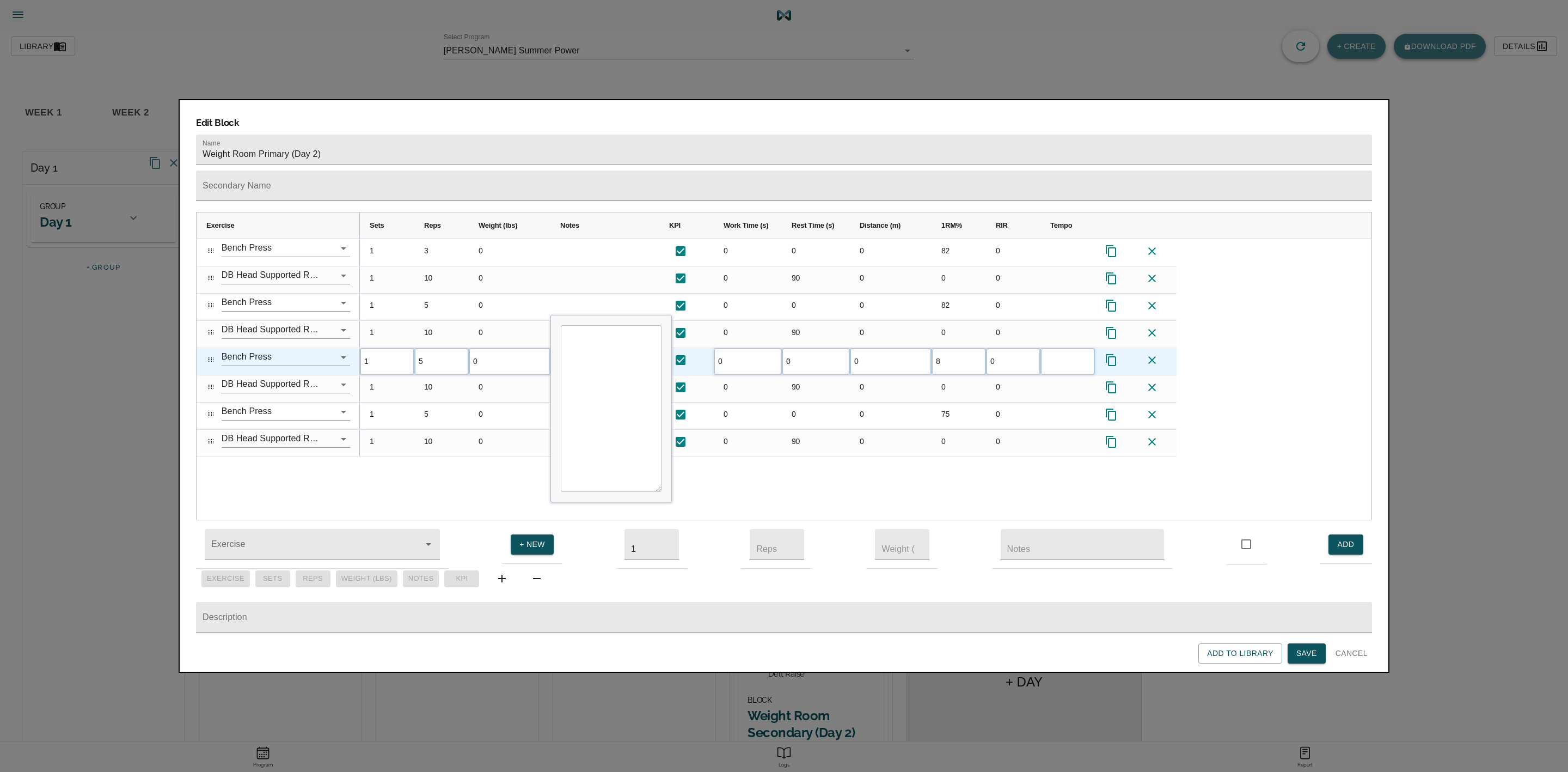
type input "82"
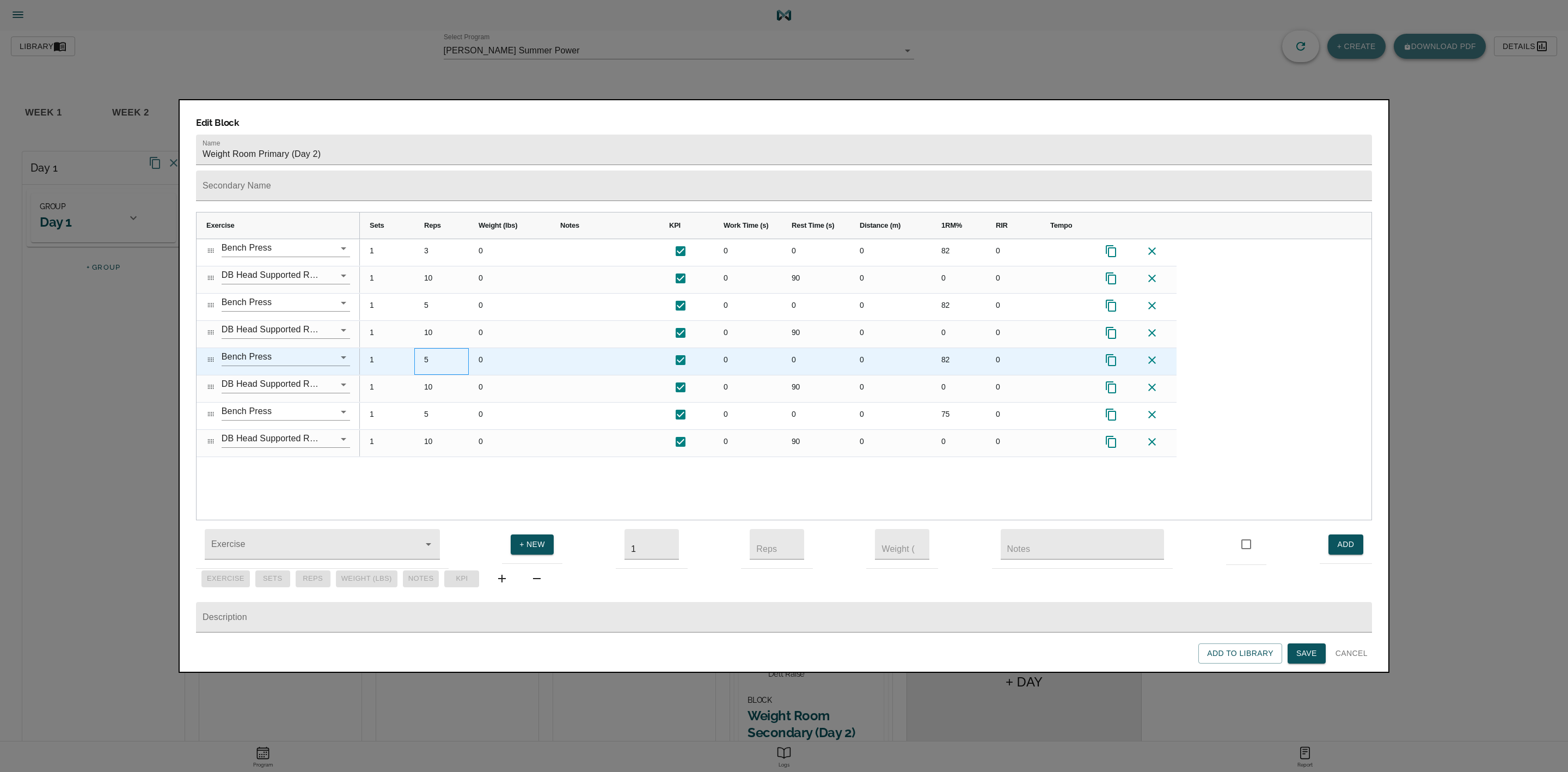
click at [429, 348] on div "5" at bounding box center [442, 361] width 54 height 27
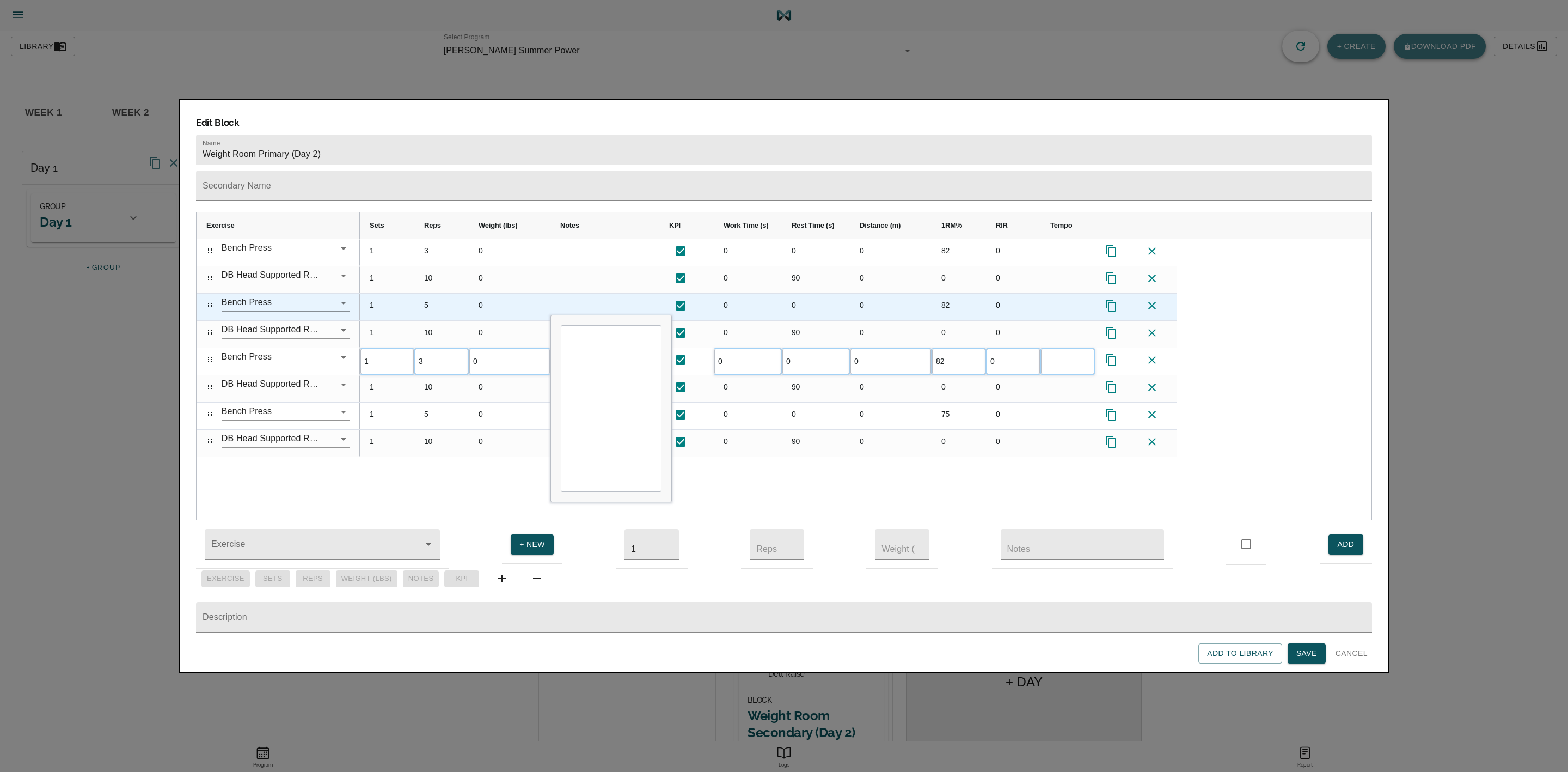
click at [435, 294] on div "5" at bounding box center [442, 307] width 54 height 27
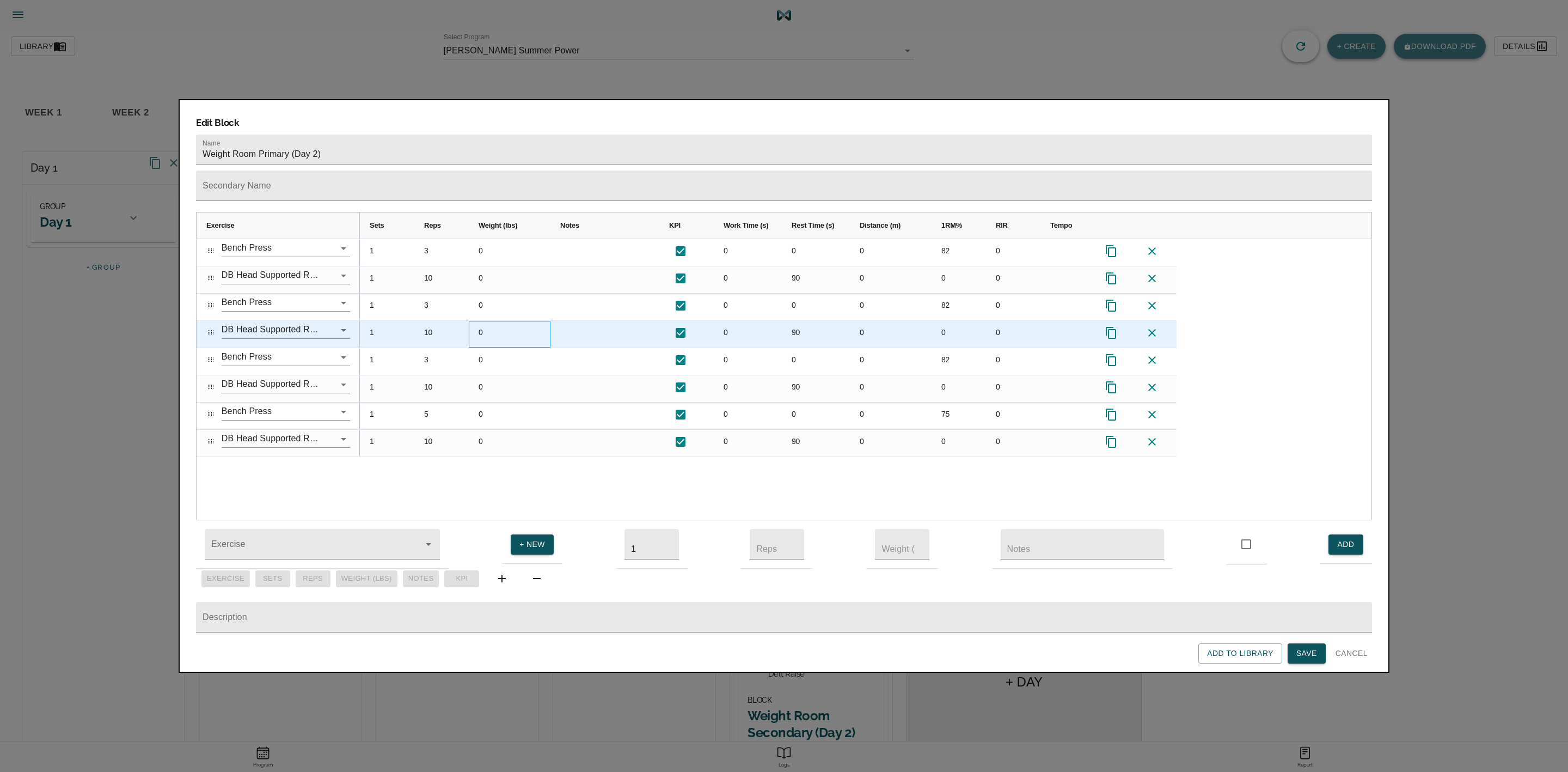
click at [549, 321] on div "0" at bounding box center [510, 334] width 82 height 27
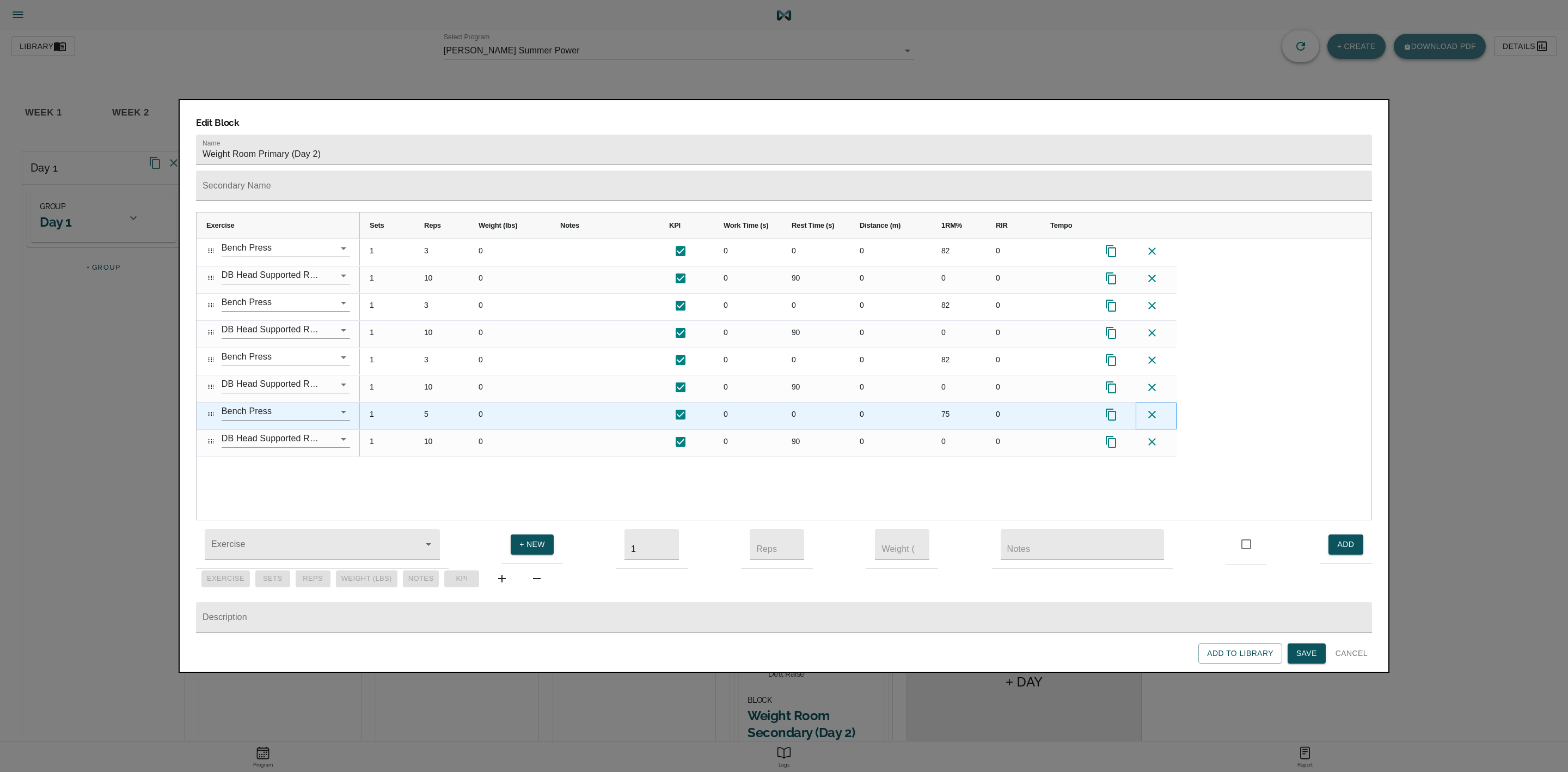
click at [1045, 411] on icon at bounding box center [1152, 414] width 7 height 7
click at [1045, 408] on icon at bounding box center [1152, 414] width 13 height 13
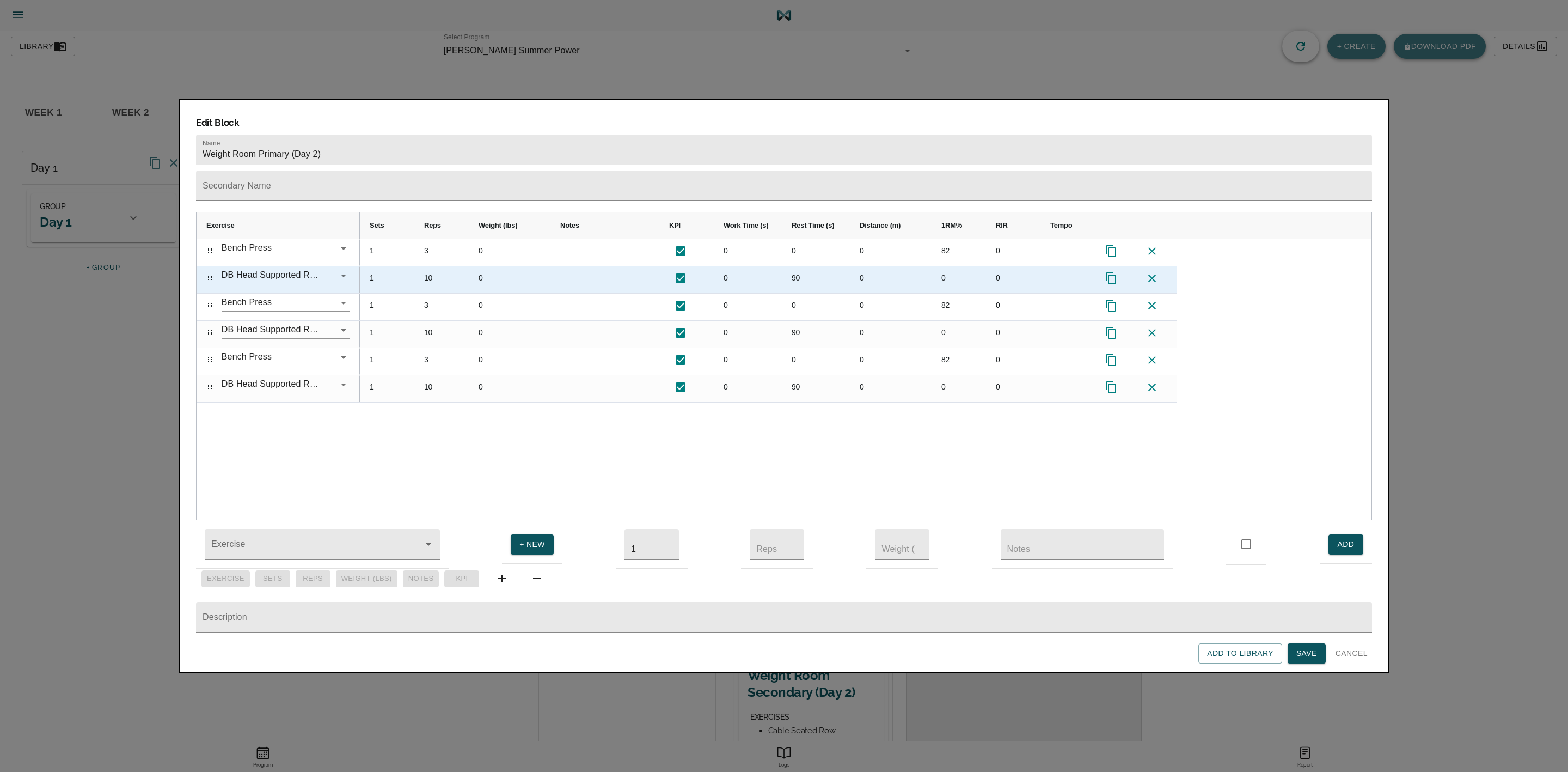
click at [433, 266] on div "10" at bounding box center [442, 279] width 54 height 27
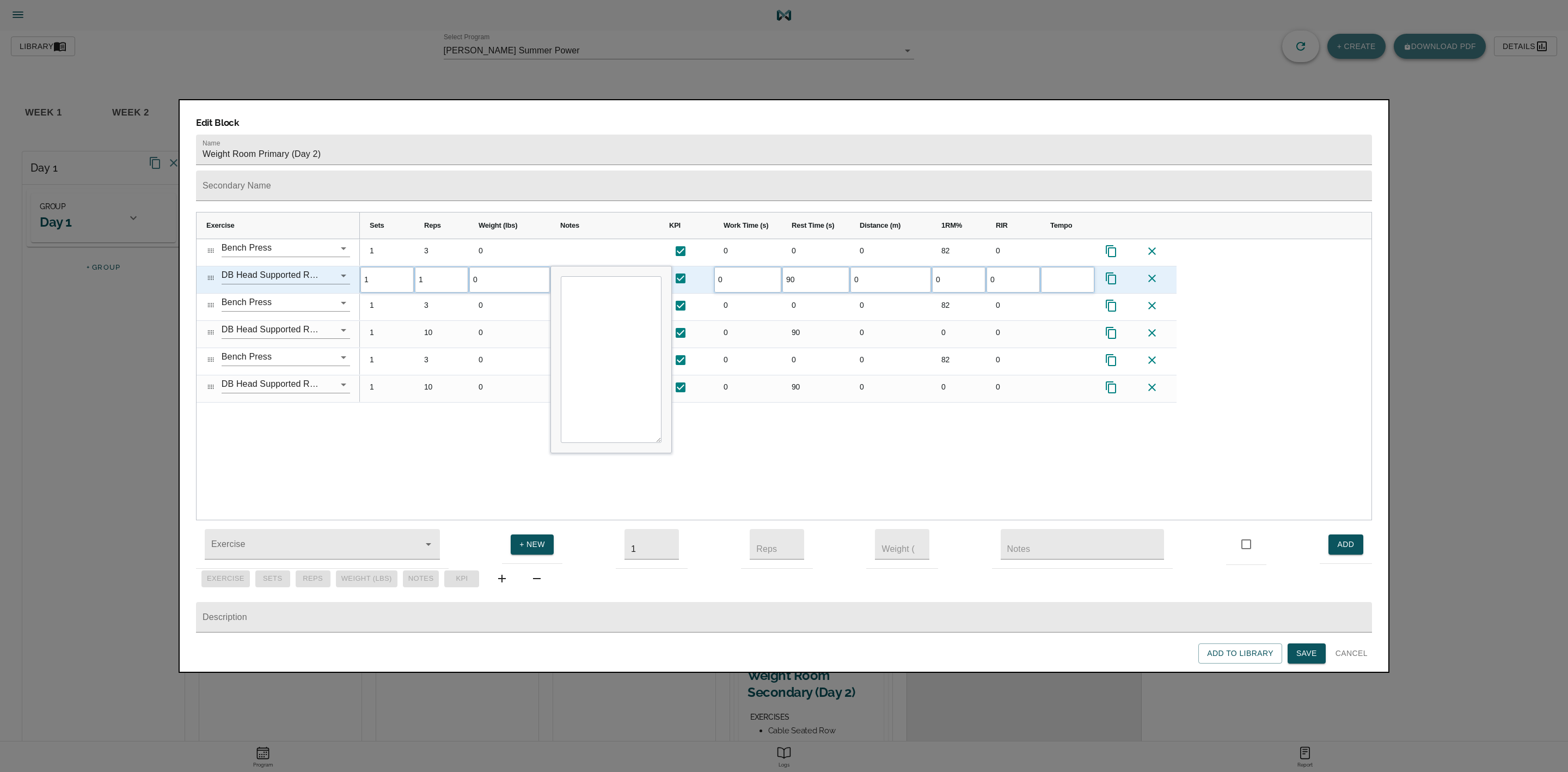
type input "12"
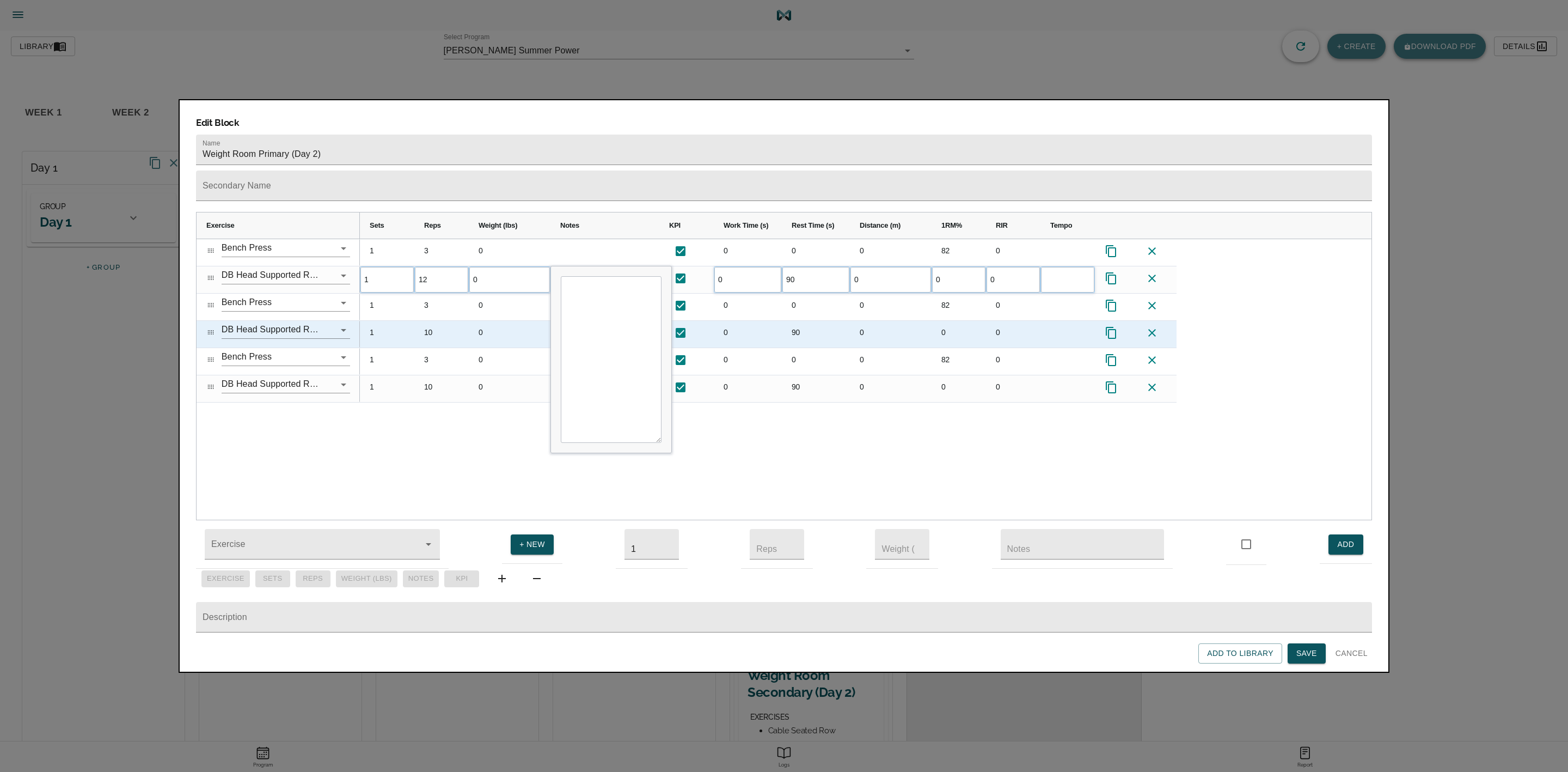
click at [433, 321] on div "10" at bounding box center [442, 334] width 54 height 27
type input "12"
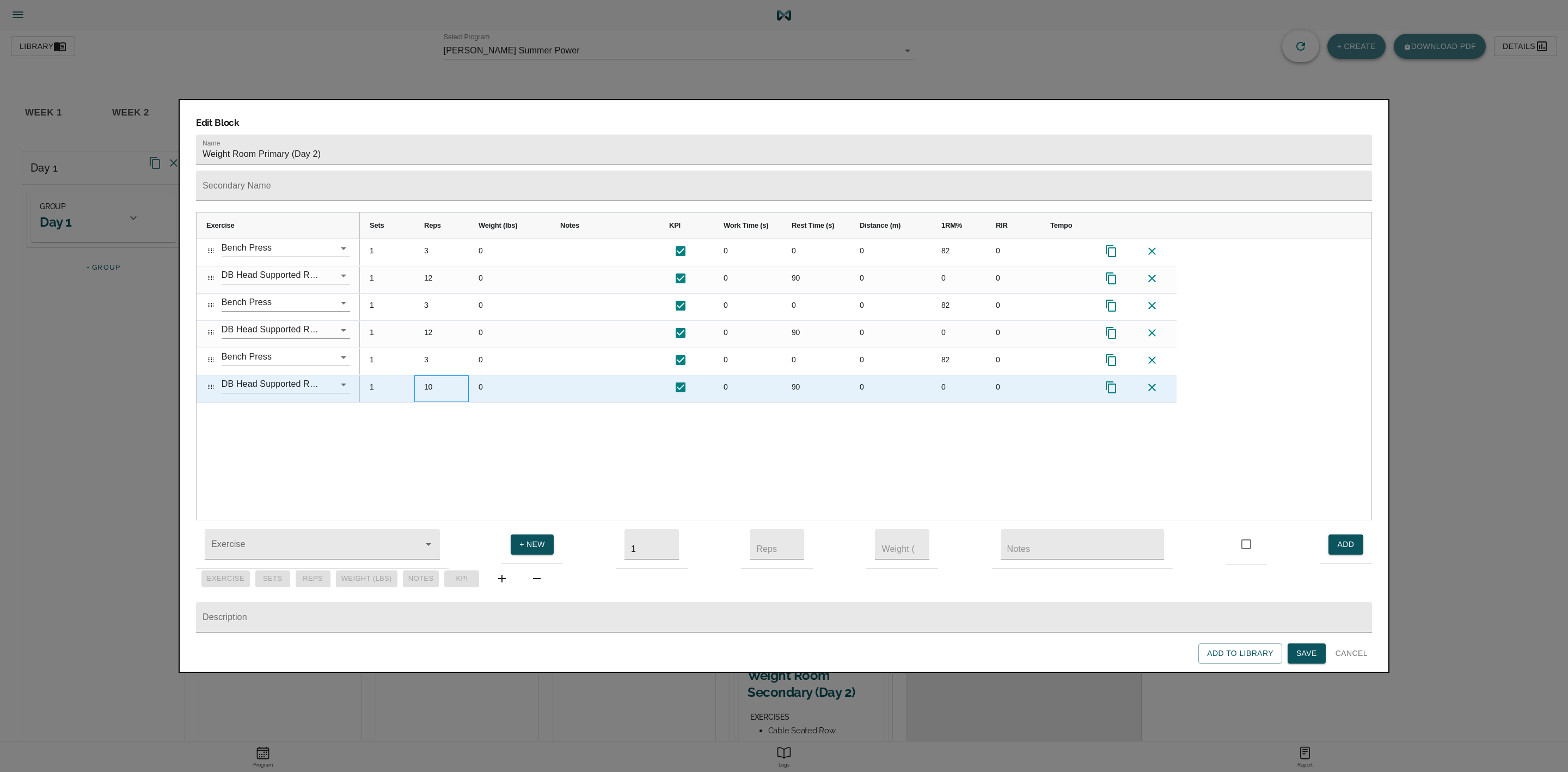
click at [432, 375] on div "10" at bounding box center [442, 388] width 54 height 27
type input "12"
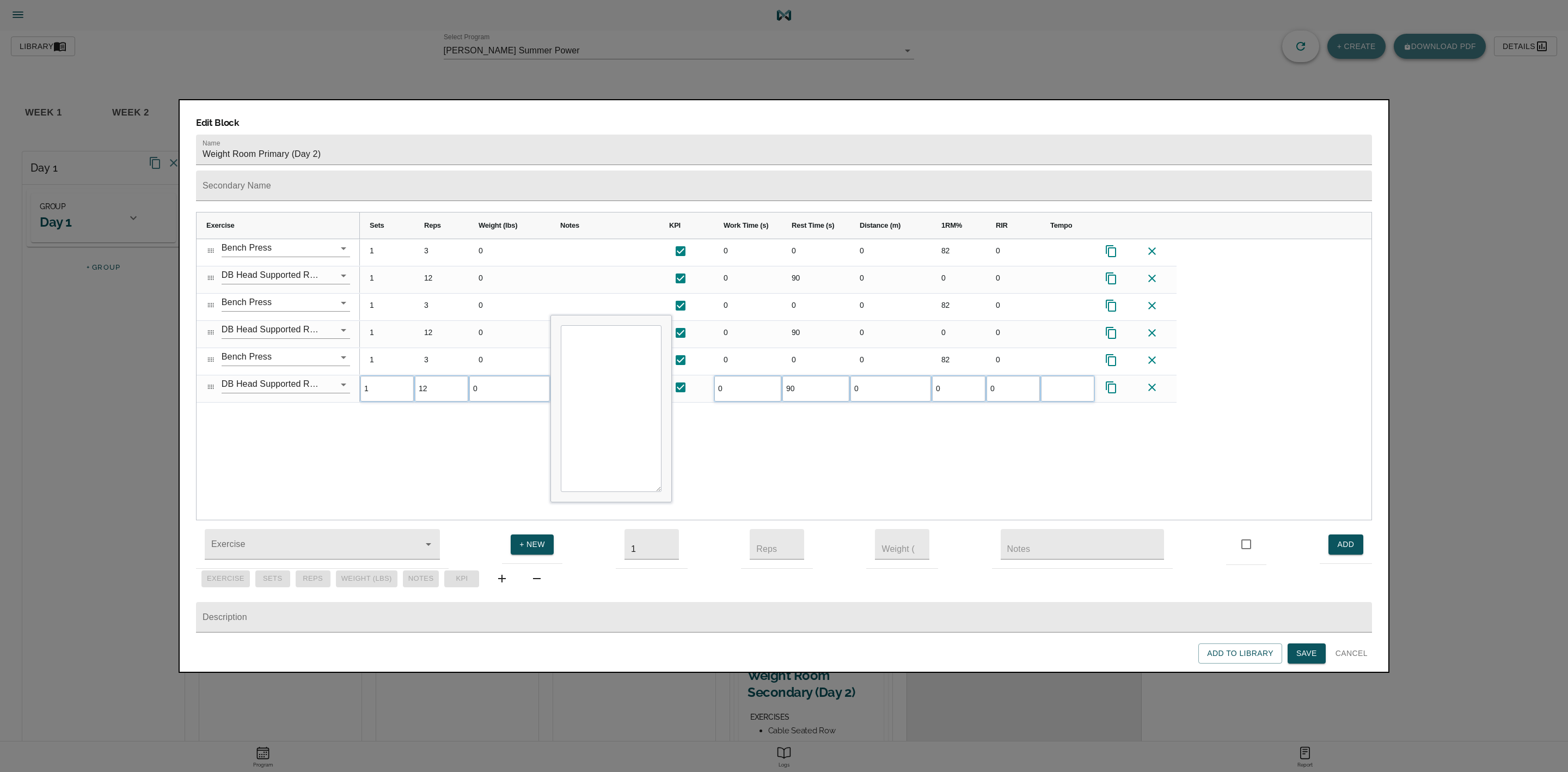
click at [446, 398] on div "1 3 0 0 0 0 82 0 1 12 0 0 90 0 0 0 1 3 0 0 0 0 82 0 1 12 0 0 90 0 0 0 1 3 0 0 0…" at bounding box center [865, 379] width 1011 height 281
click at [1045, 514] on span "Save" at bounding box center [1306, 653] width 20 height 14
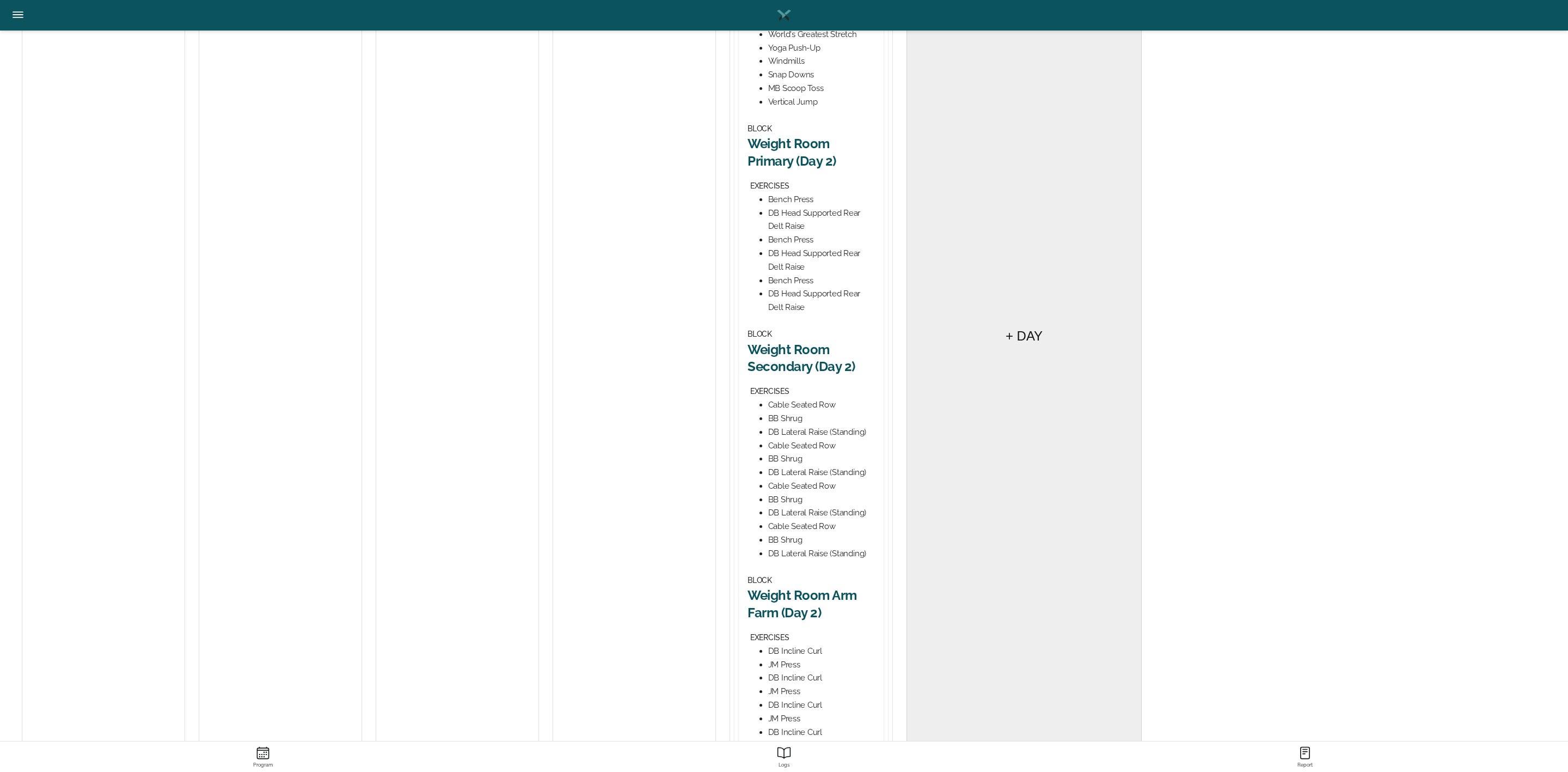
scroll to position [326, 0]
click at [805, 366] on h2 "Weight Room Secondary (Day 2)" at bounding box center [811, 357] width 127 height 34
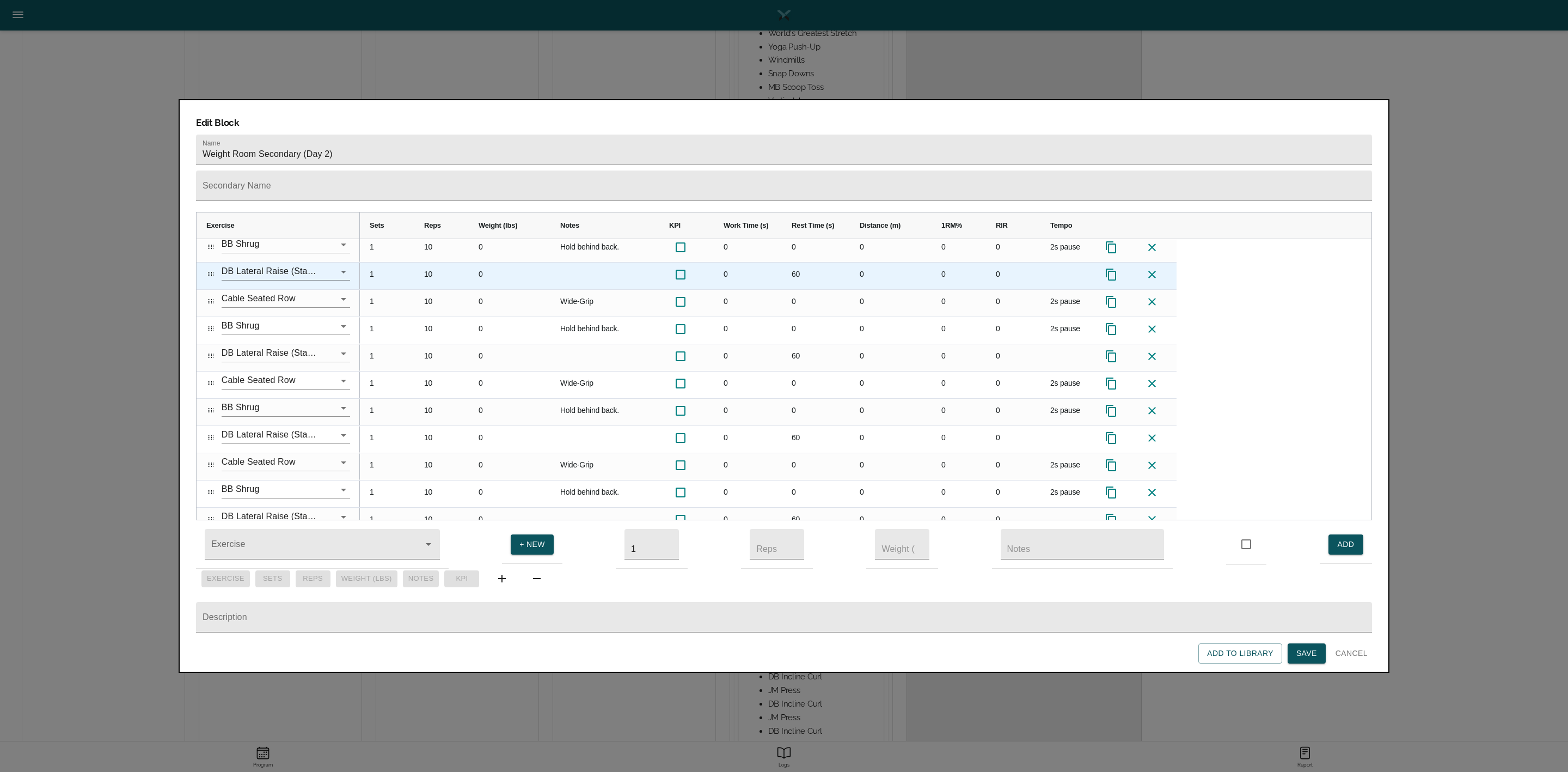
scroll to position [45, 0]
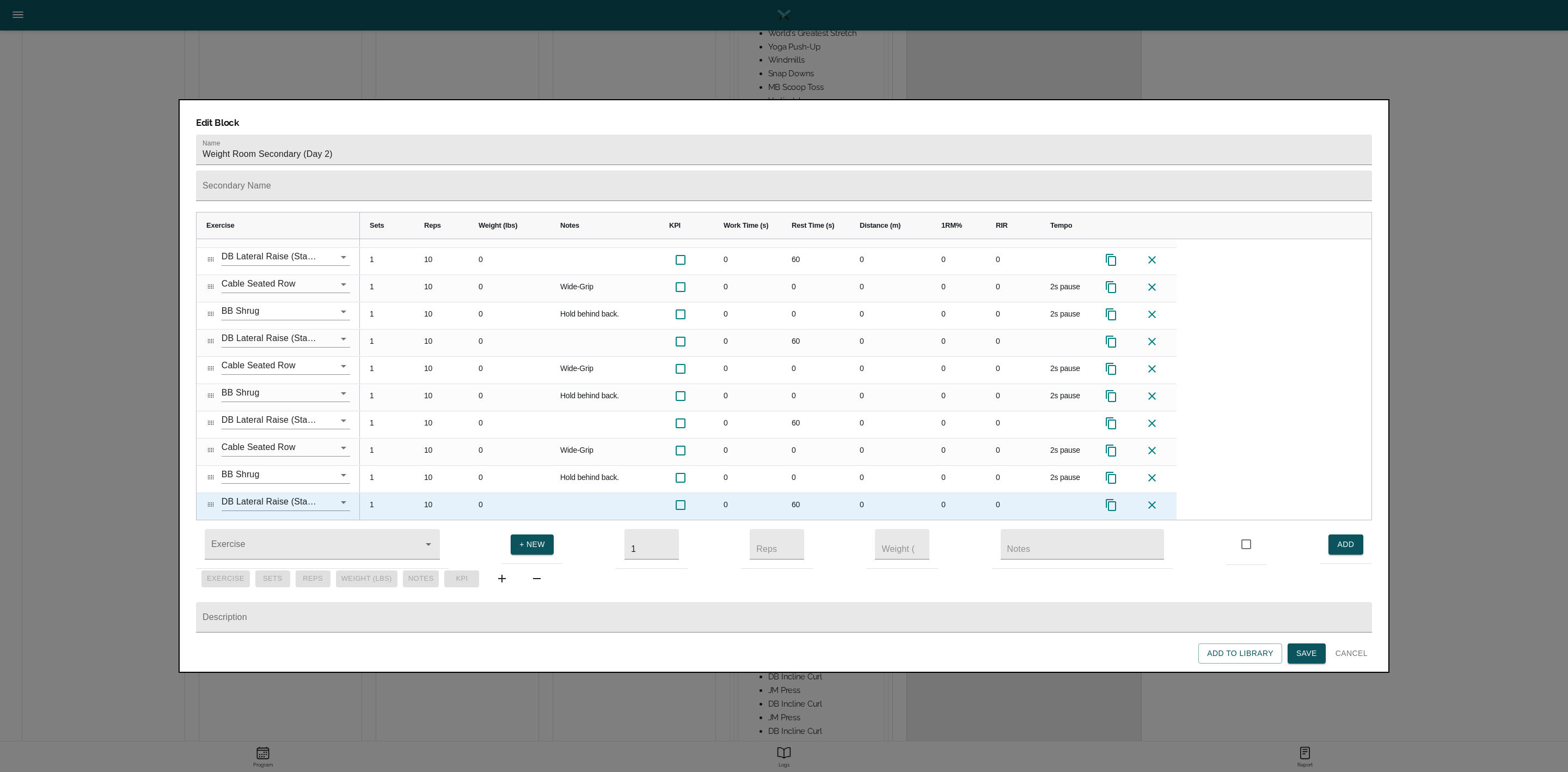
click at [1045, 501] on icon at bounding box center [1152, 504] width 7 height 7
click at [1045, 497] on icon at bounding box center [1152, 503] width 13 height 13
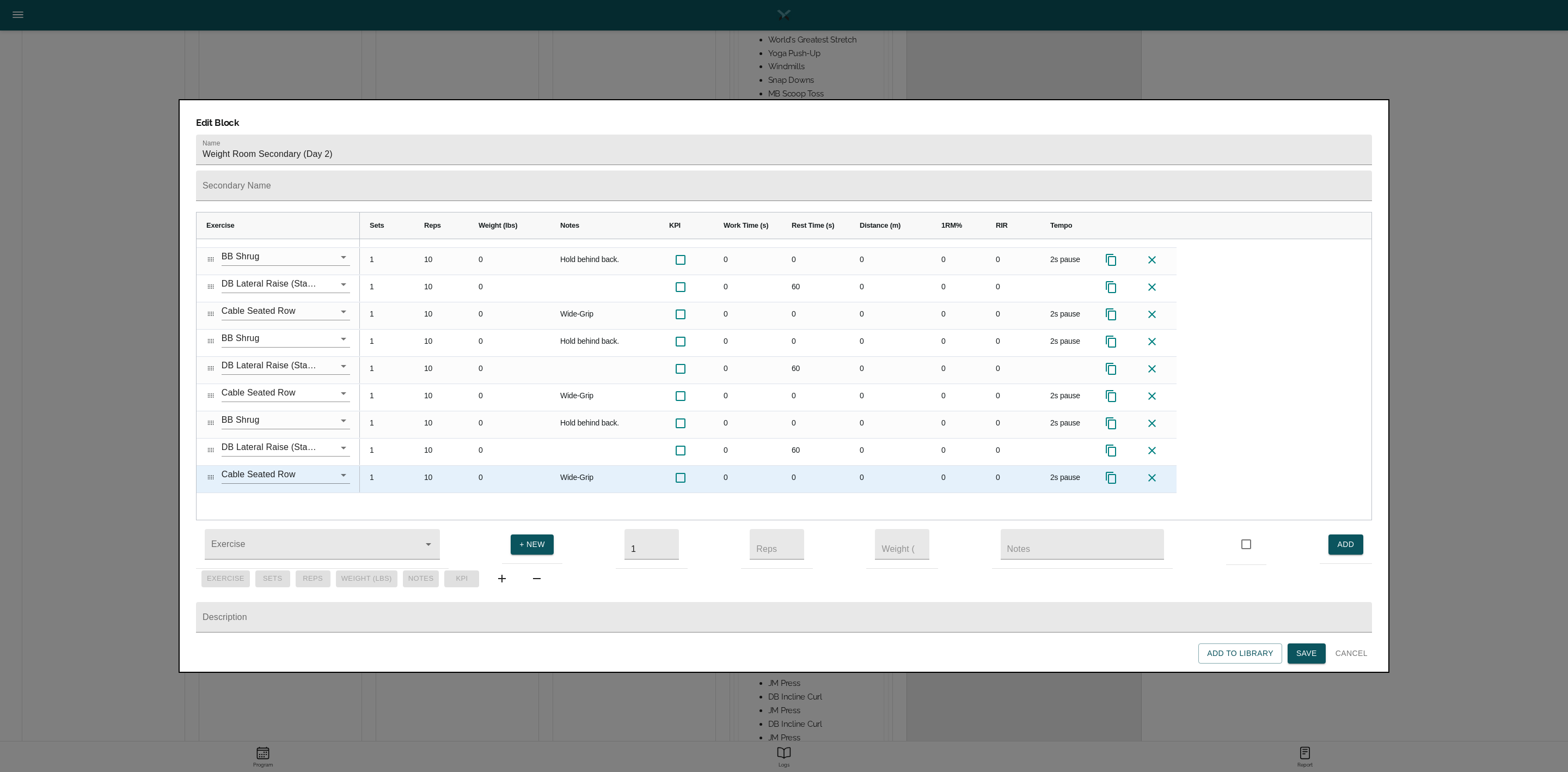
scroll to position [0, 0]
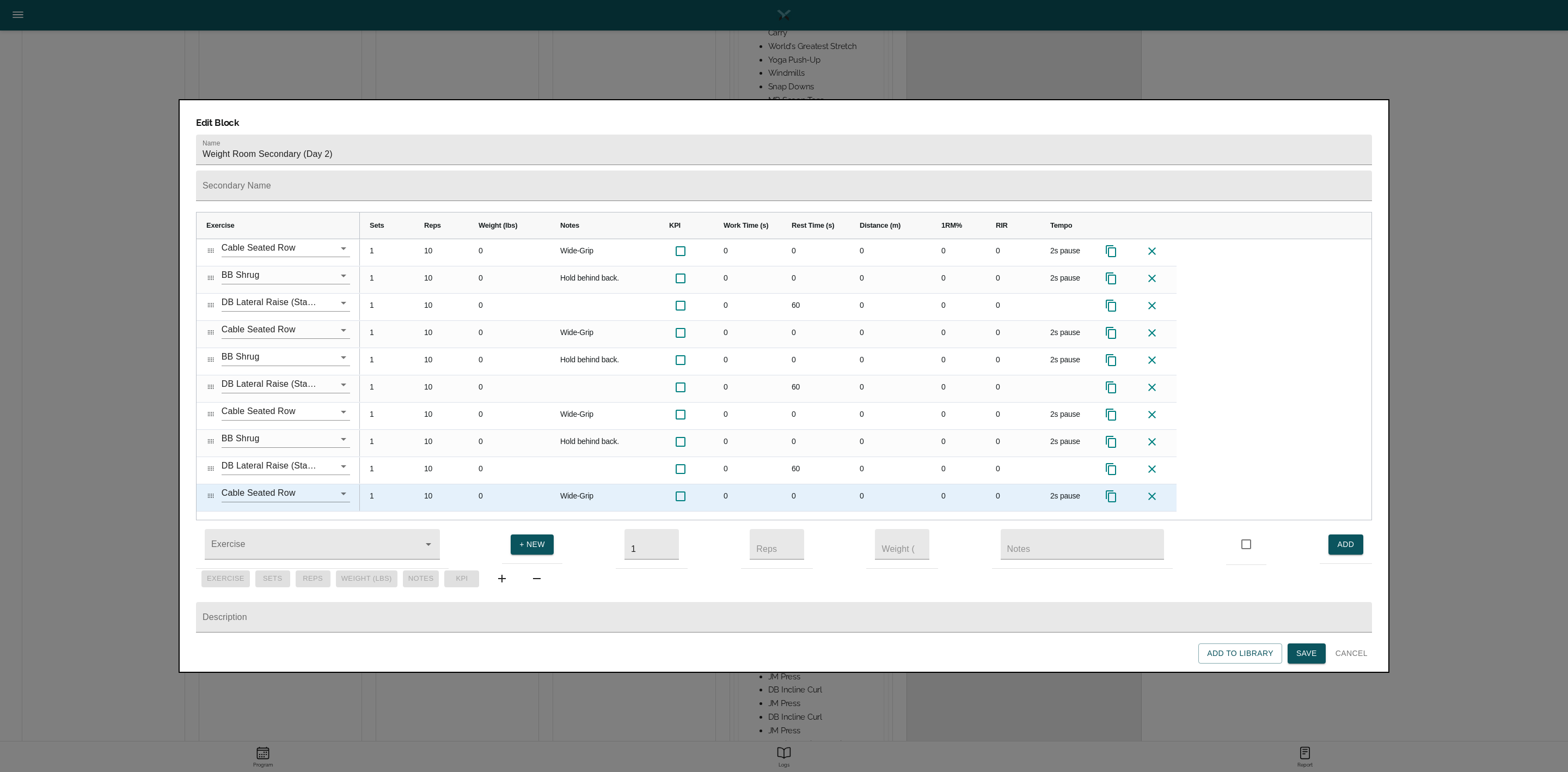
click at [1045, 490] on icon at bounding box center [1152, 496] width 13 height 13
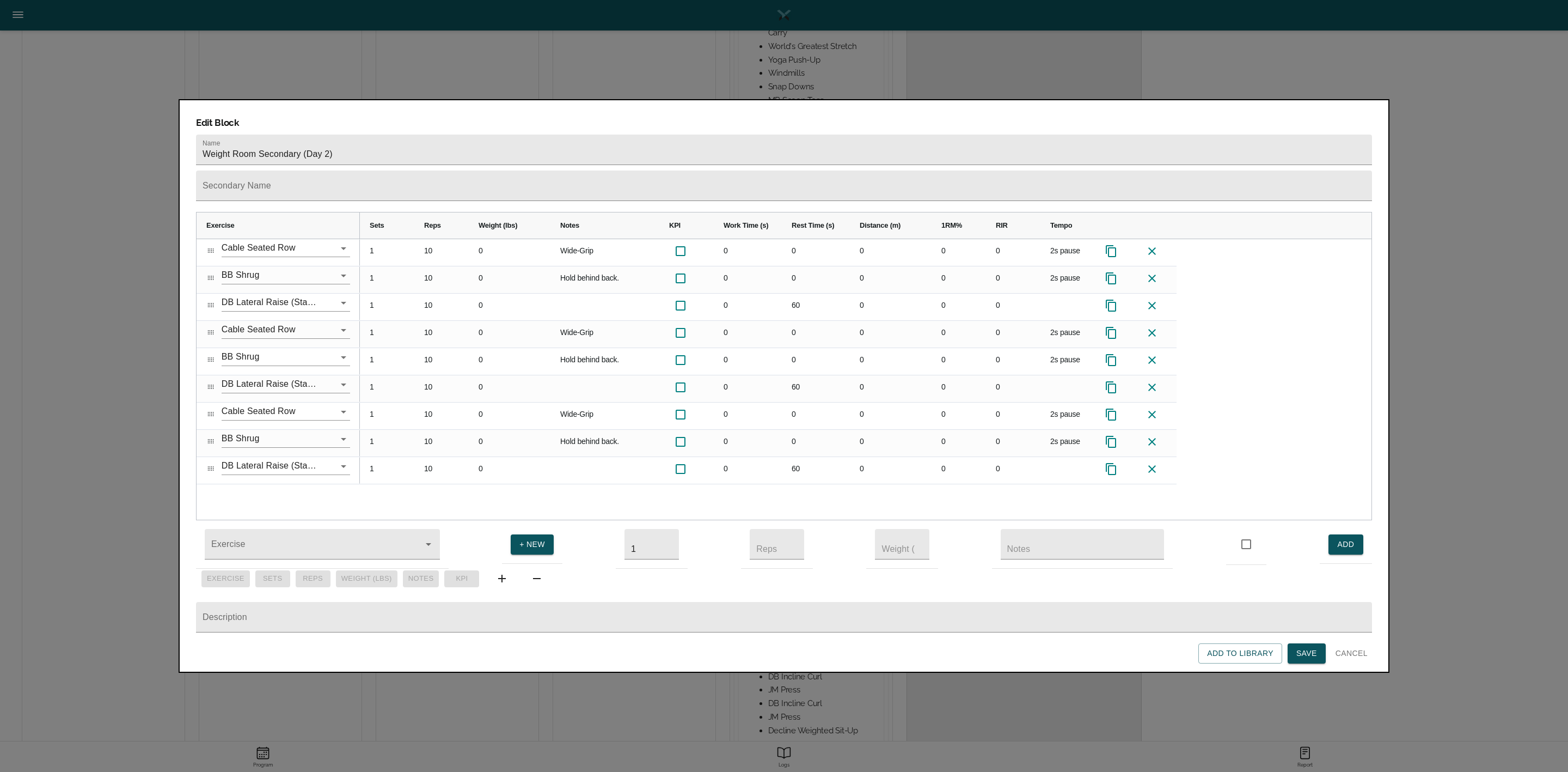
scroll to position [307, 0]
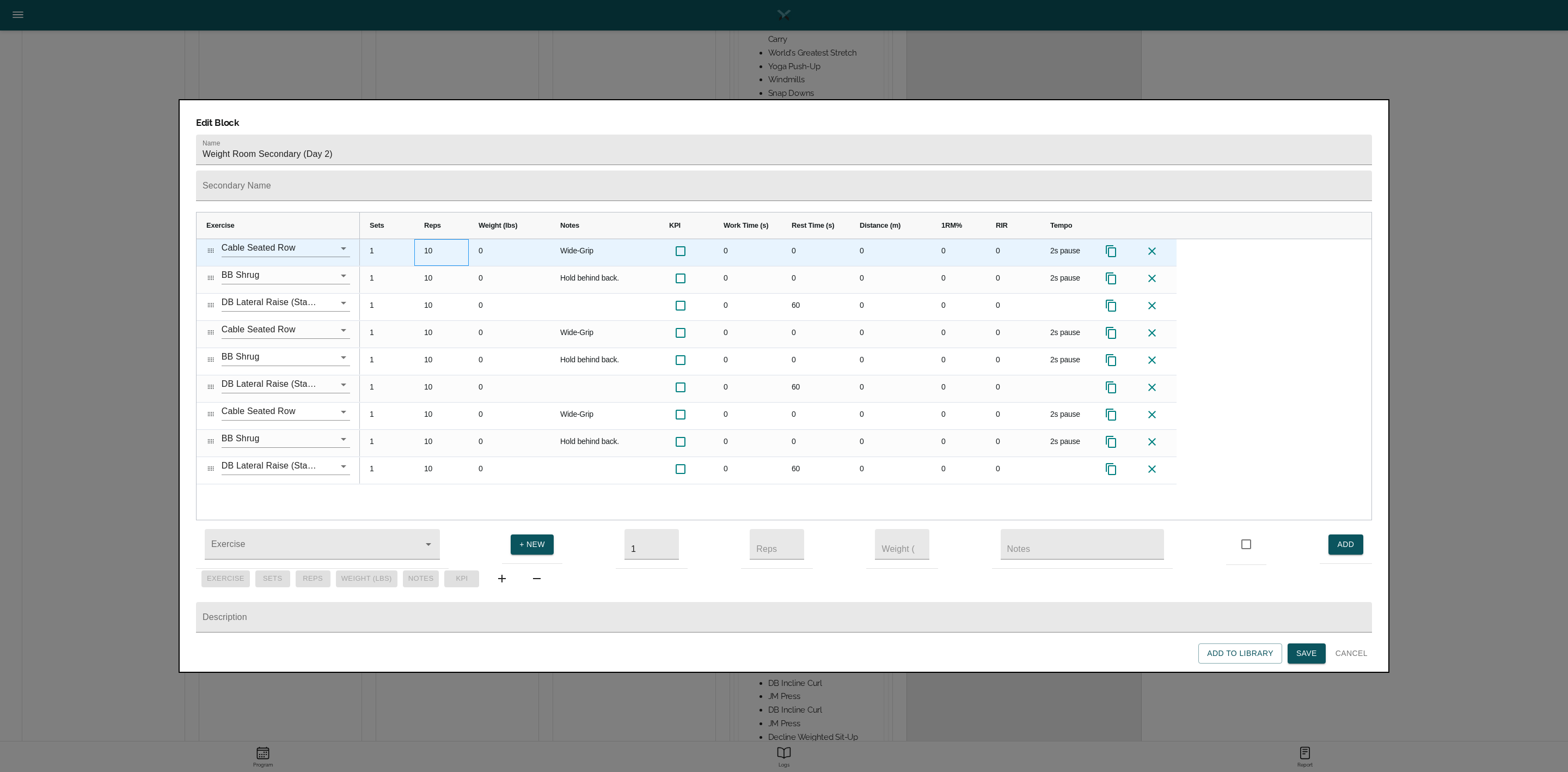
click at [433, 239] on div "10" at bounding box center [442, 252] width 54 height 27
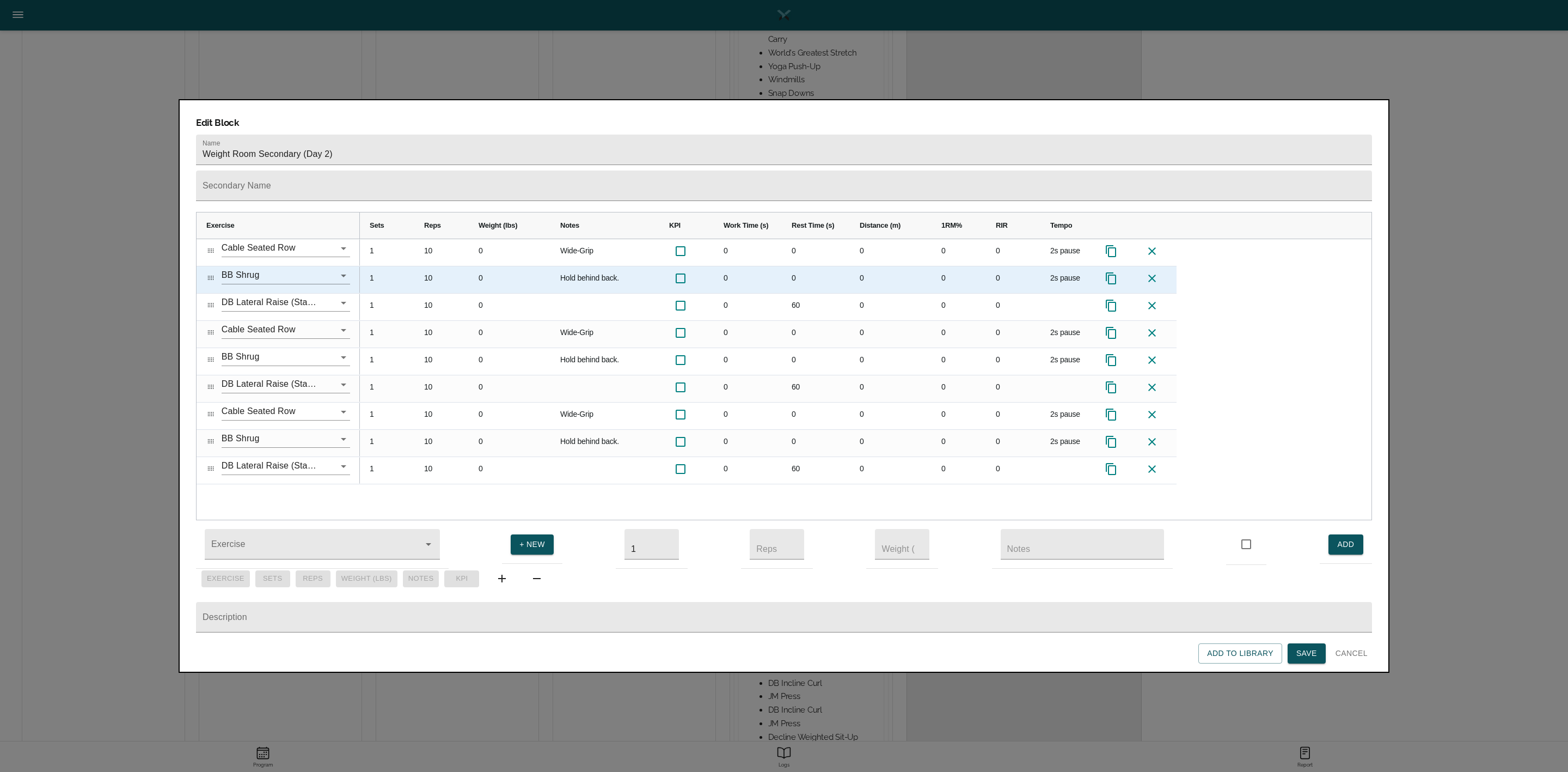
scroll to position [0, 0]
click at [432, 266] on div "10" at bounding box center [442, 279] width 54 height 27
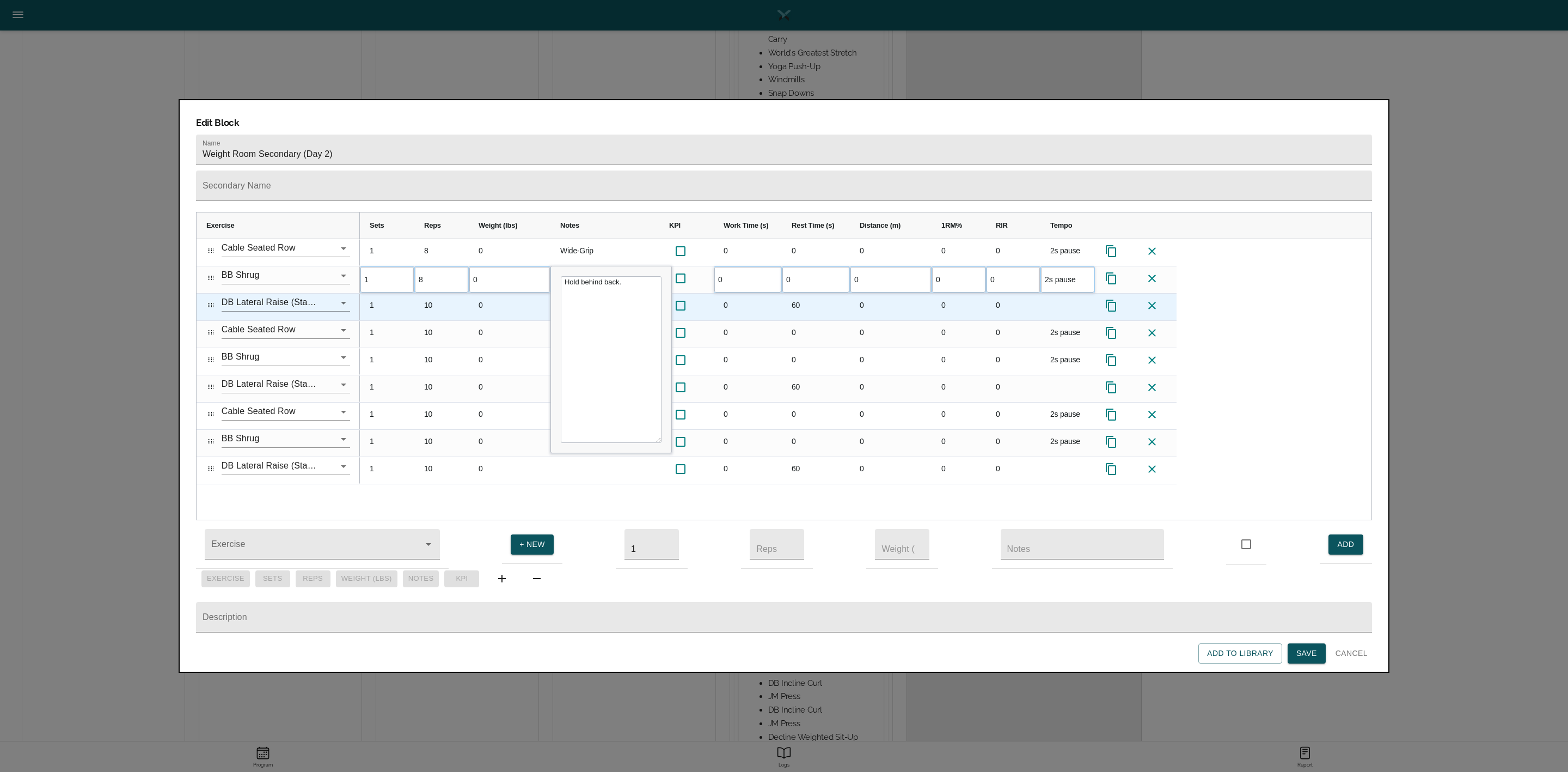
click at [437, 294] on div "10" at bounding box center [442, 307] width 54 height 27
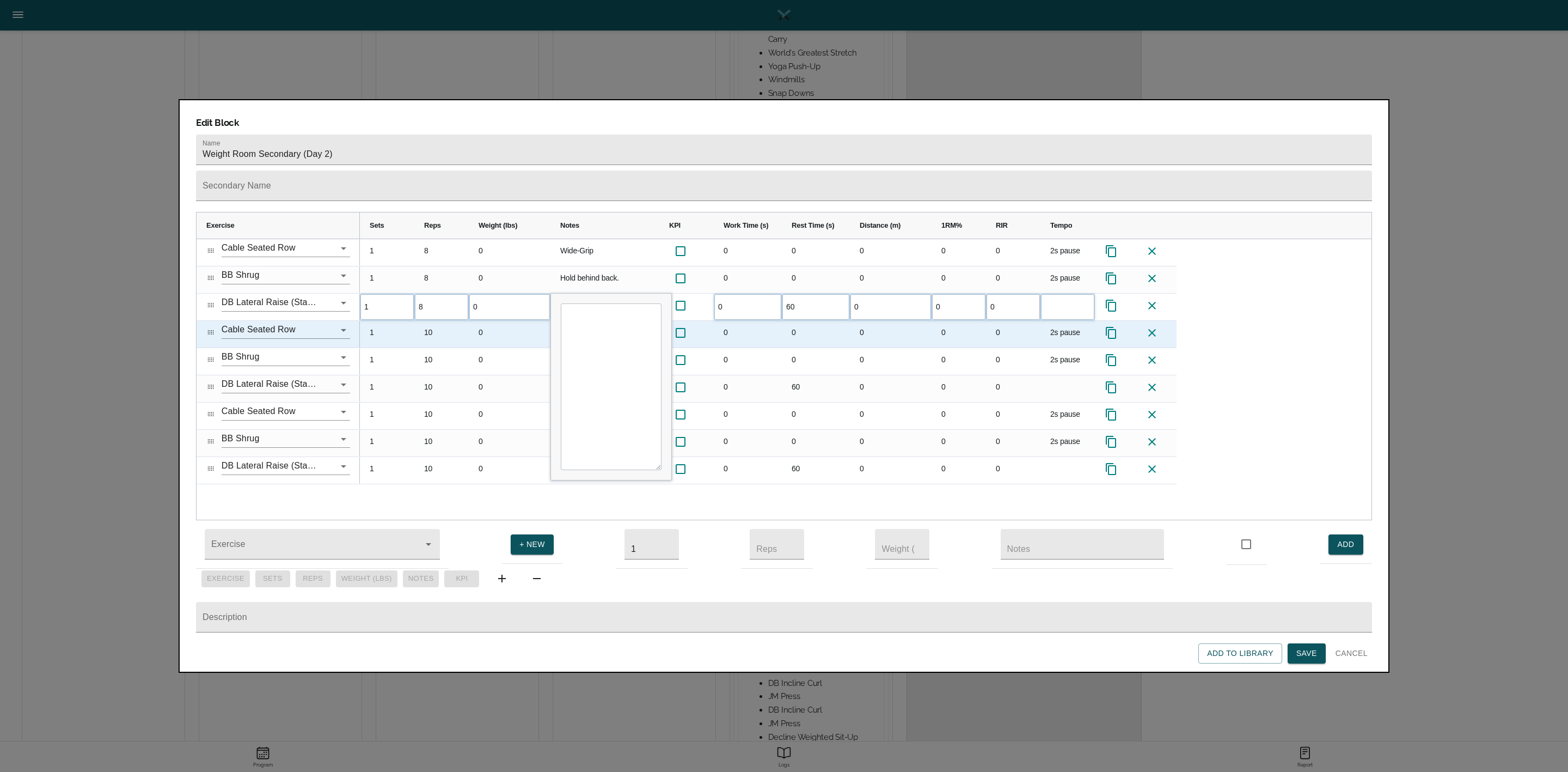
click at [435, 321] on div "10" at bounding box center [442, 334] width 54 height 27
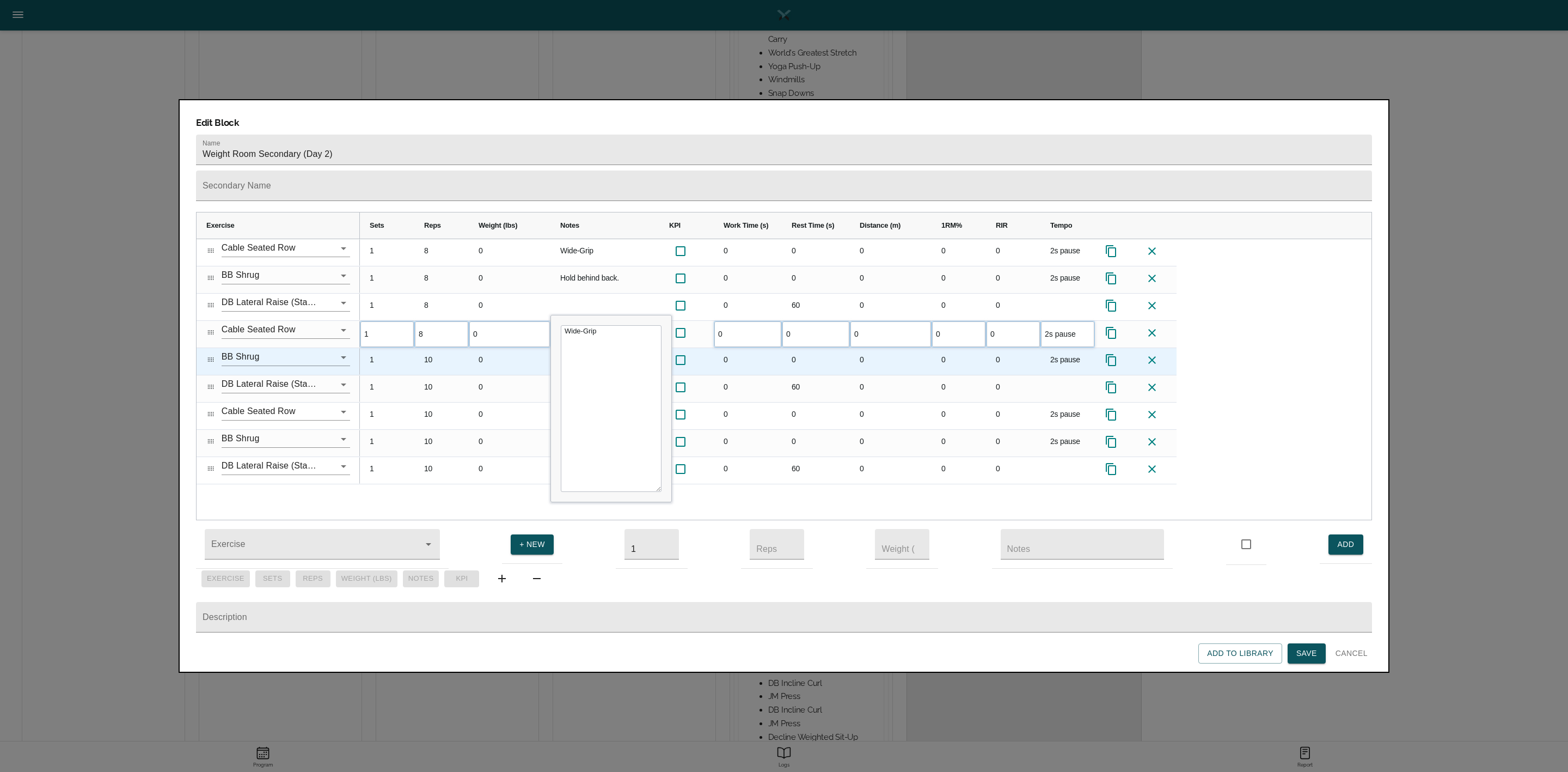
click at [431, 348] on div "10" at bounding box center [442, 361] width 54 height 27
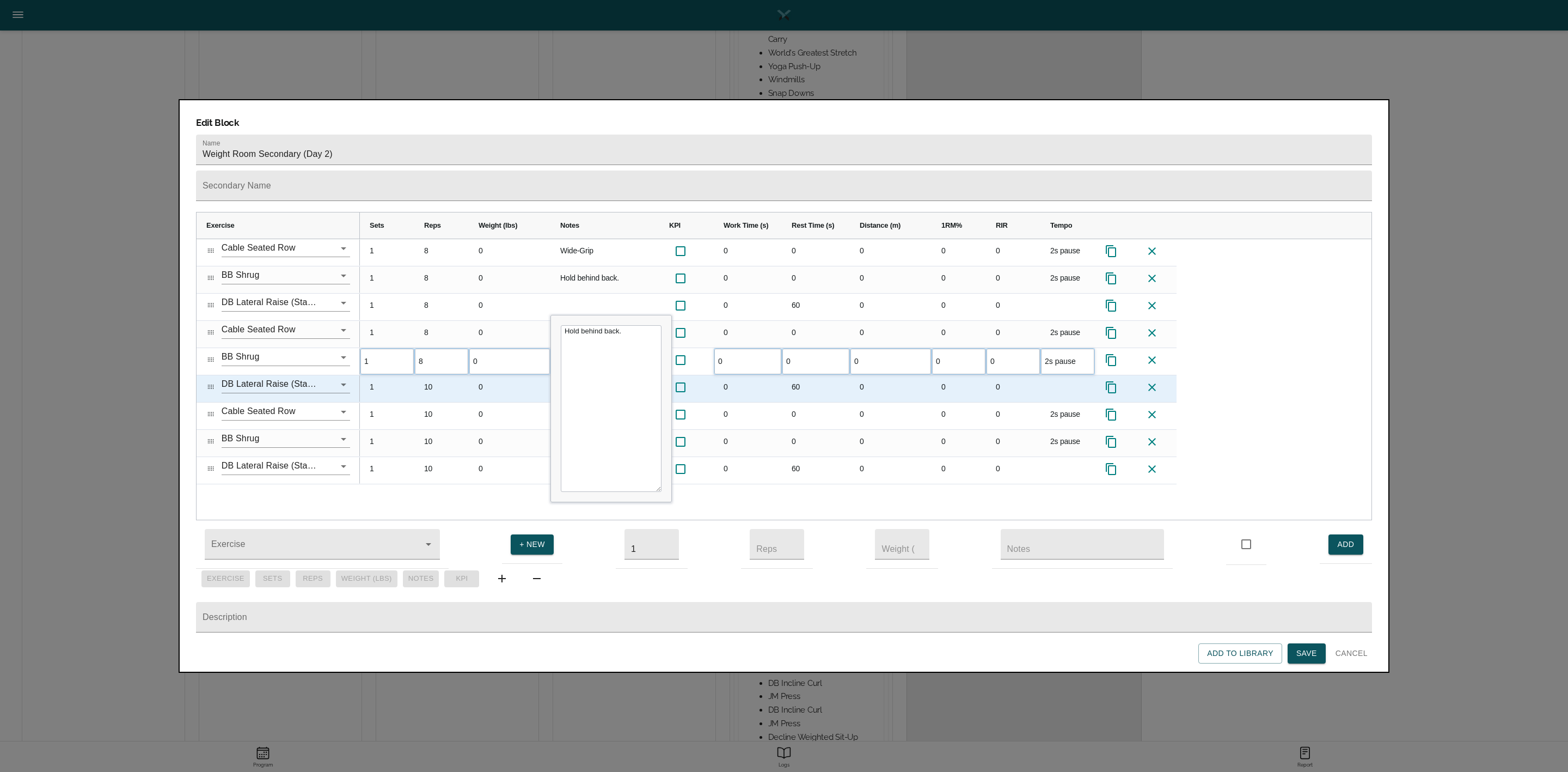
click at [433, 375] on div "10" at bounding box center [442, 388] width 54 height 27
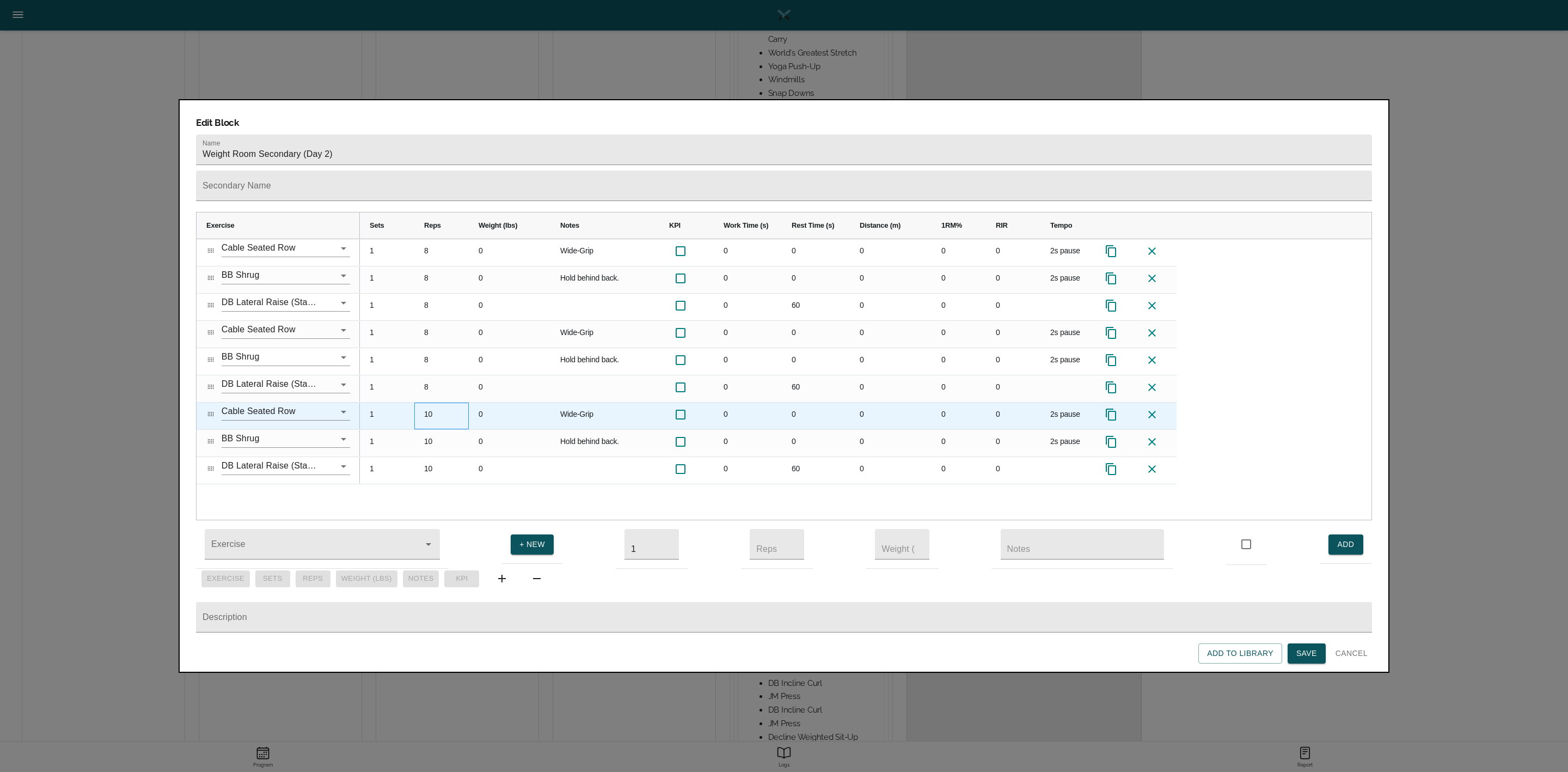
click at [430, 403] on div "10" at bounding box center [442, 416] width 54 height 27
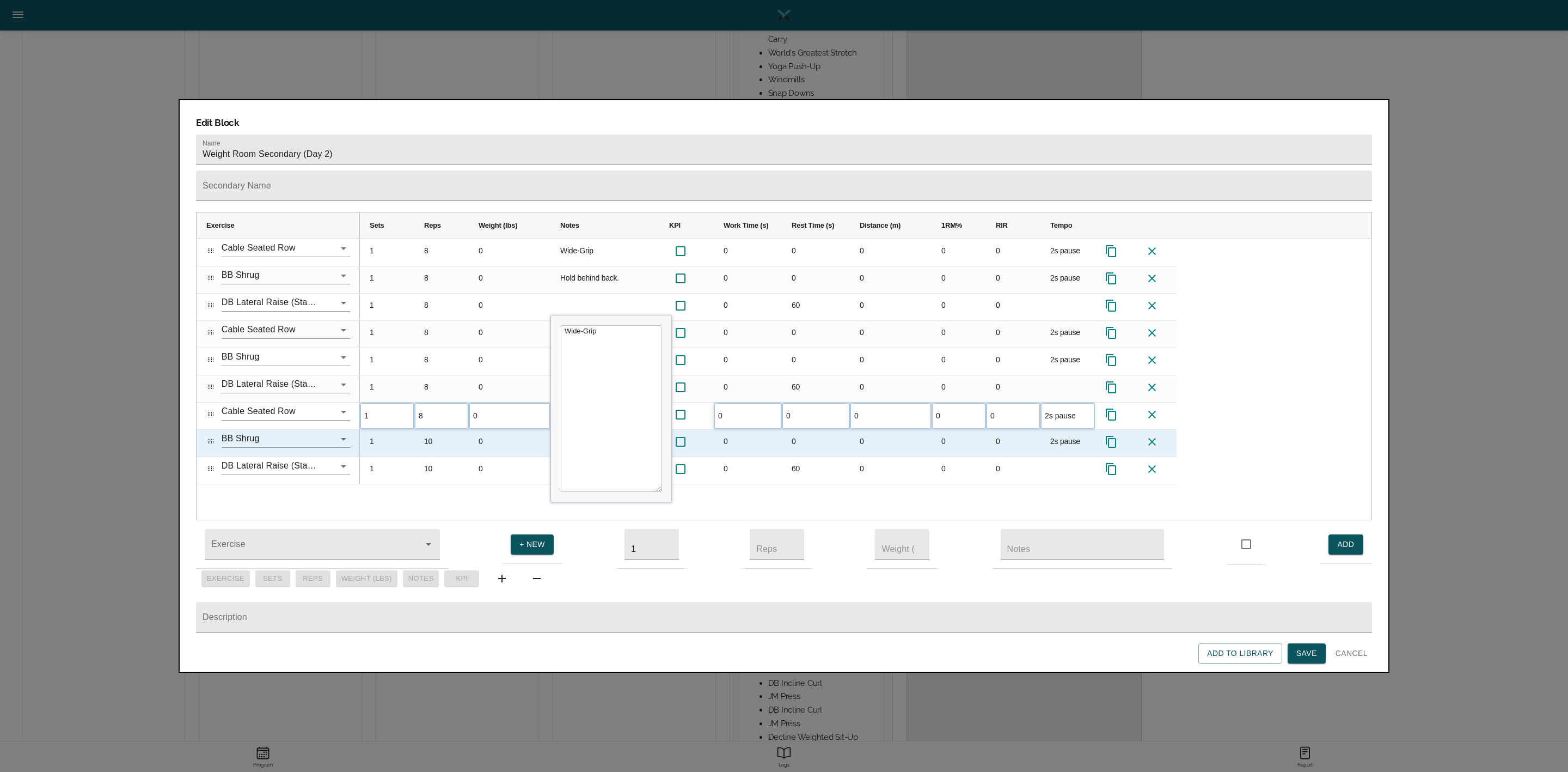
click at [432, 429] on div "10" at bounding box center [442, 442] width 54 height 27
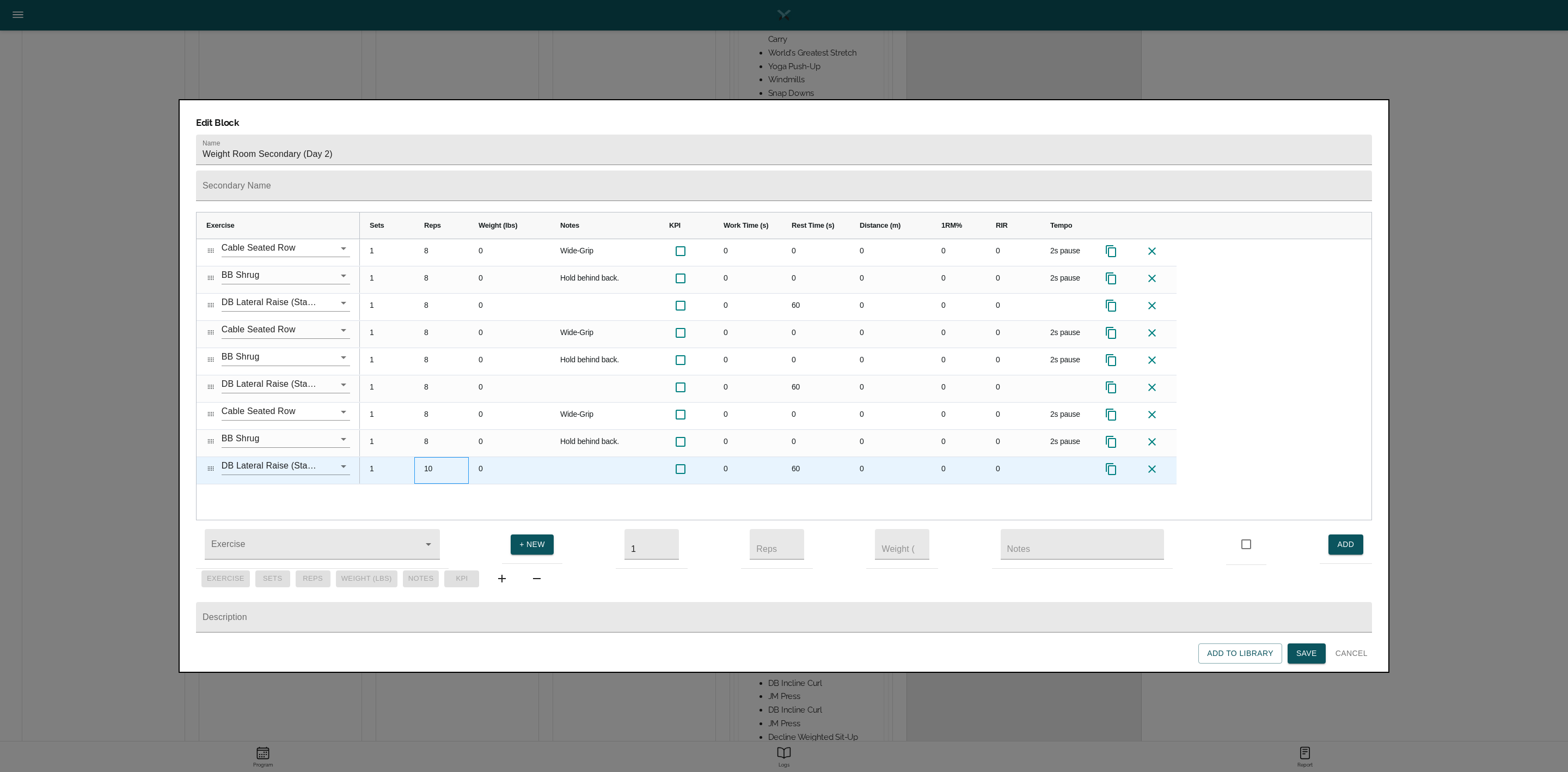
click at [433, 457] on div "10" at bounding box center [442, 470] width 54 height 27
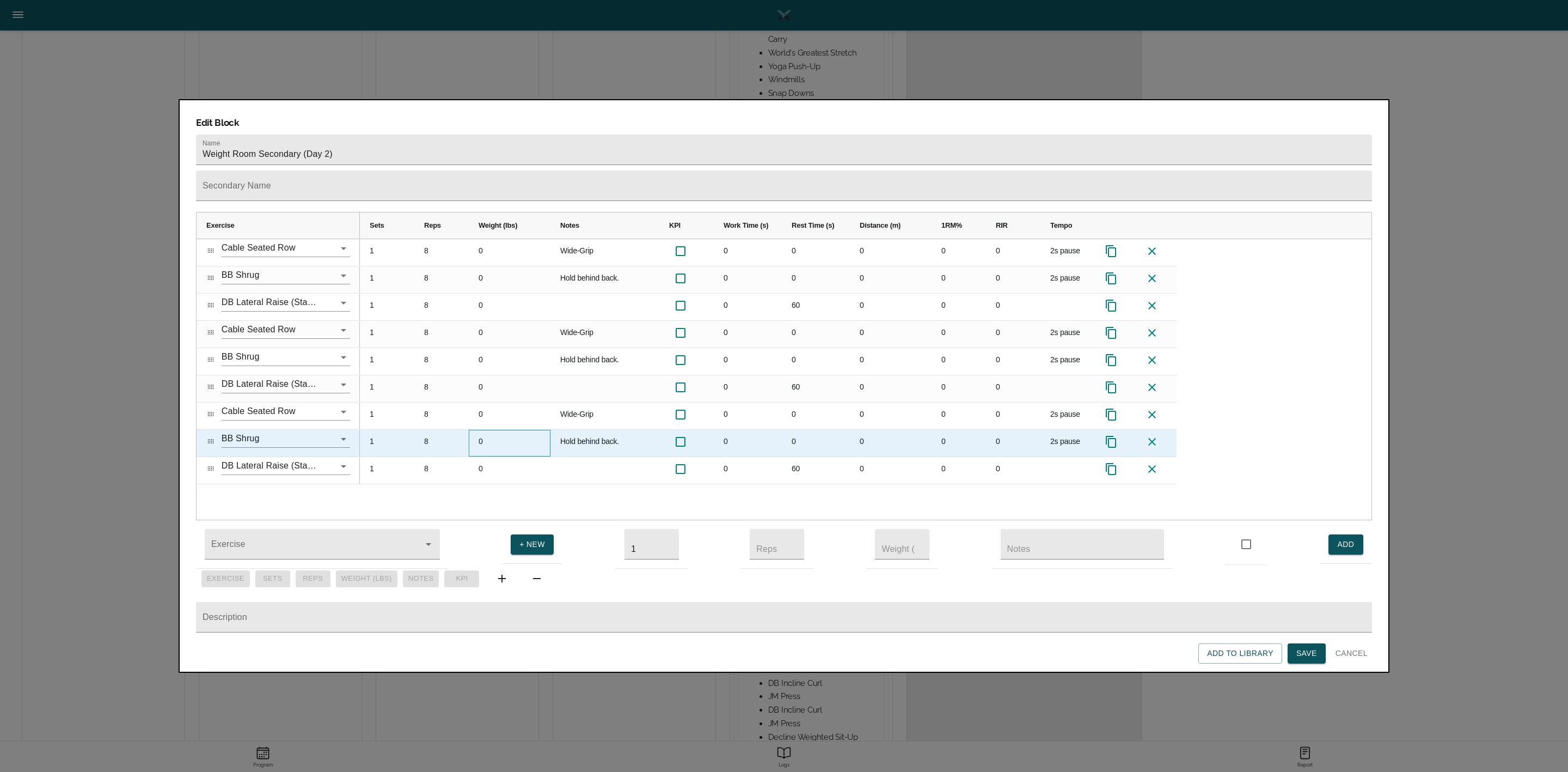
click at [504, 429] on div "0" at bounding box center [510, 442] width 82 height 27
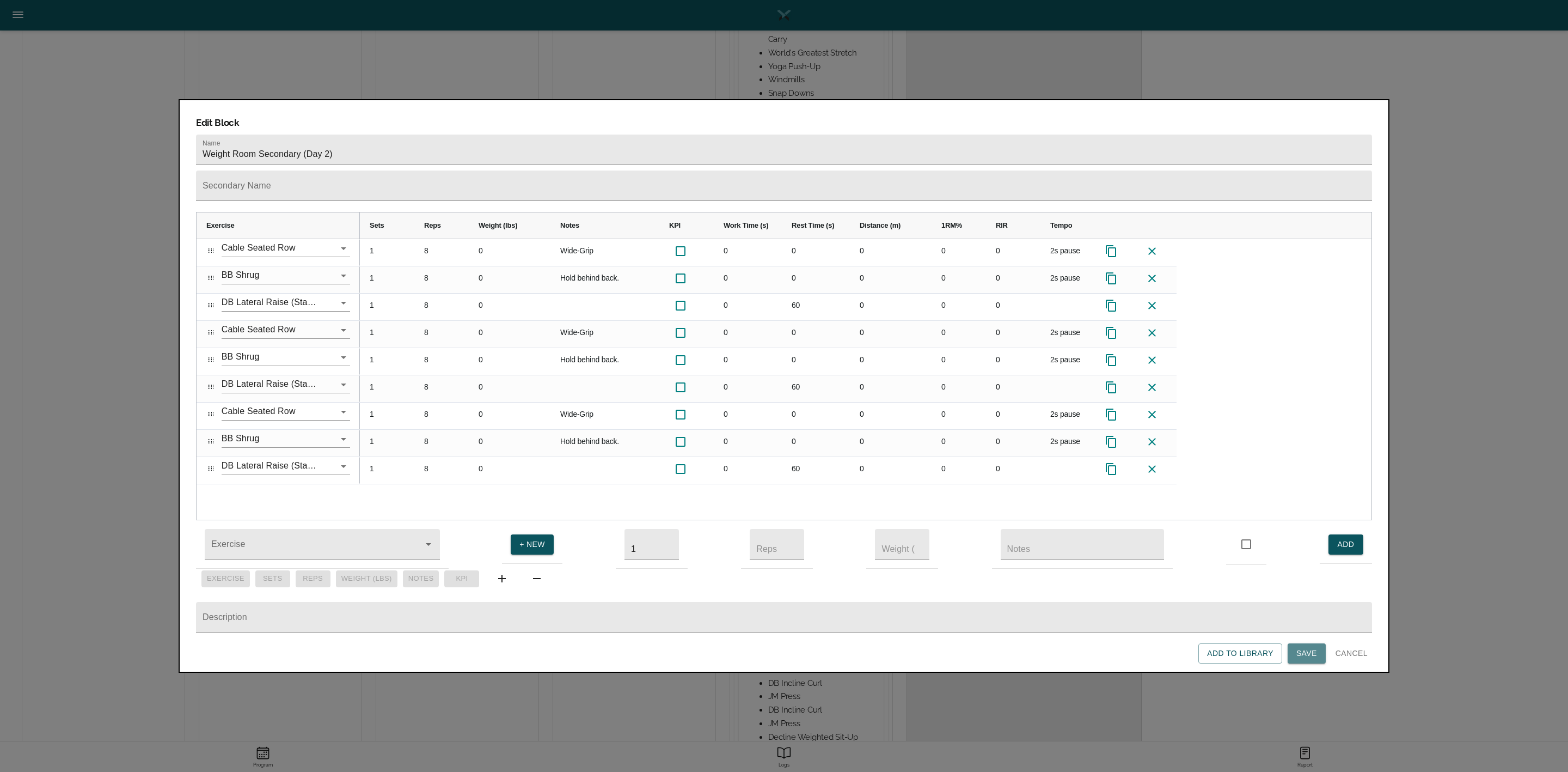
click at [1045, 514] on span "Save" at bounding box center [1306, 653] width 20 height 14
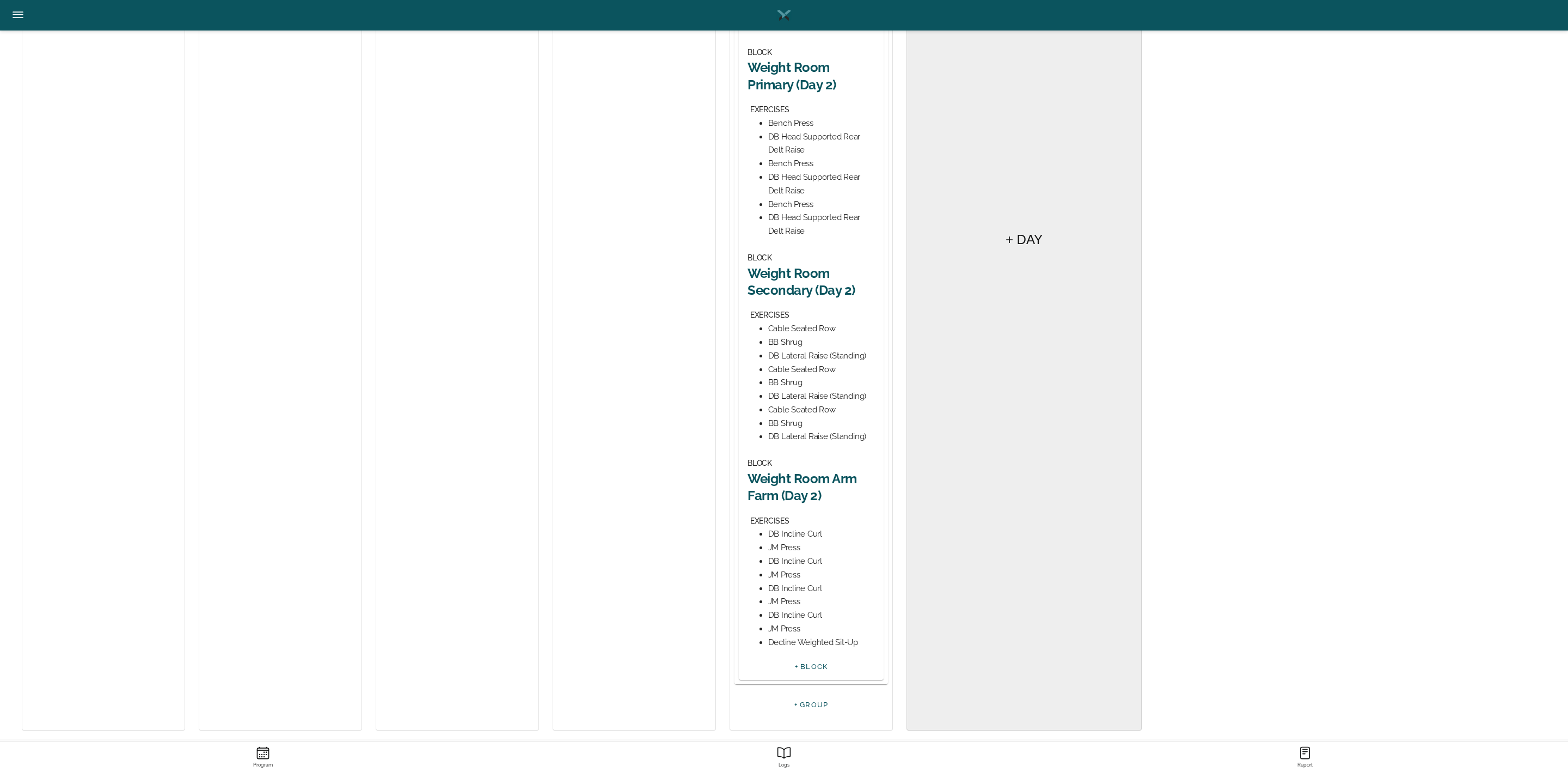
scroll to position [410, 0]
click at [803, 474] on h2 "Weight Room Arm Farm (Day 2)" at bounding box center [811, 479] width 127 height 34
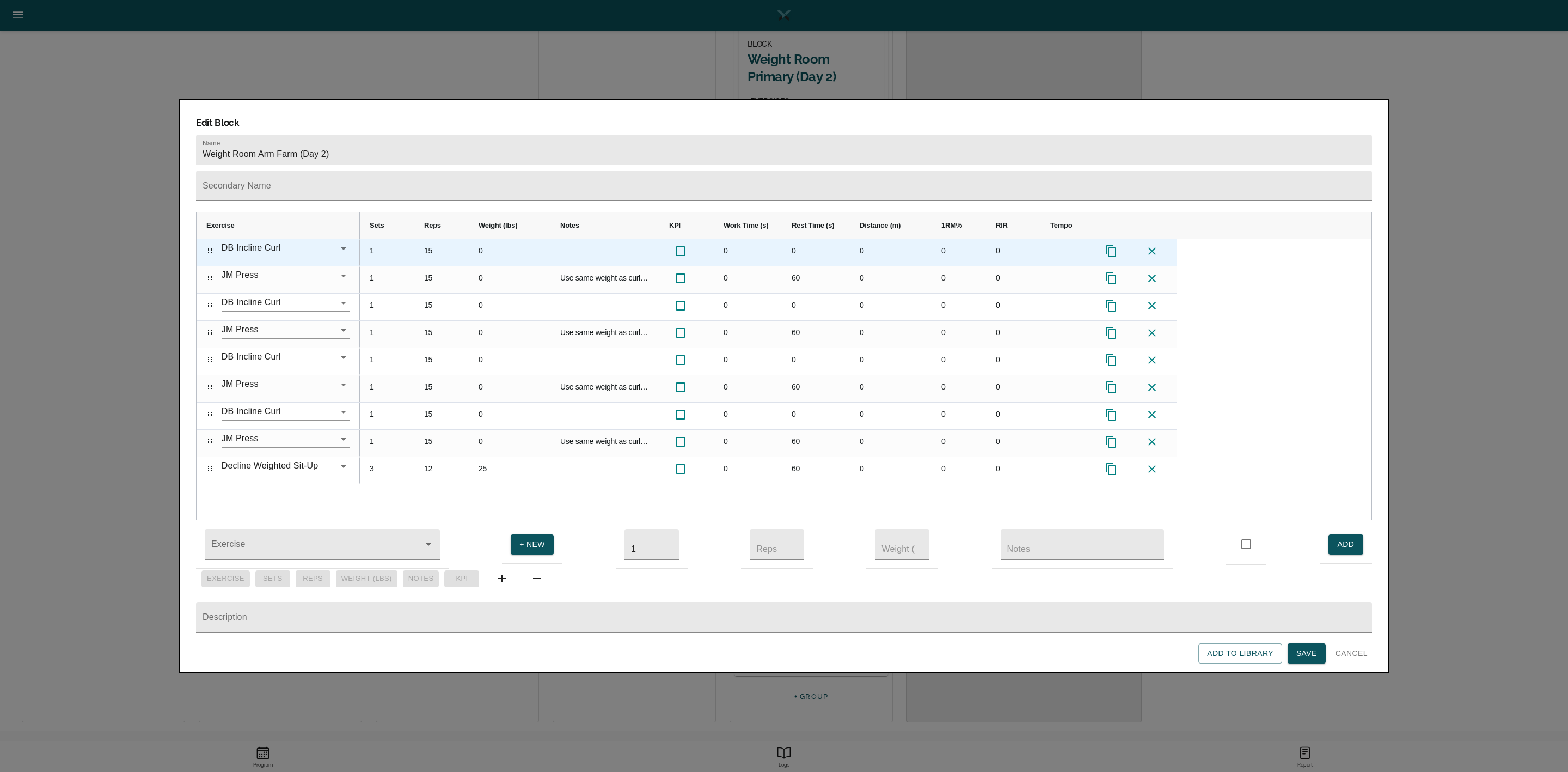
click at [429, 239] on div "15" at bounding box center [442, 252] width 54 height 27
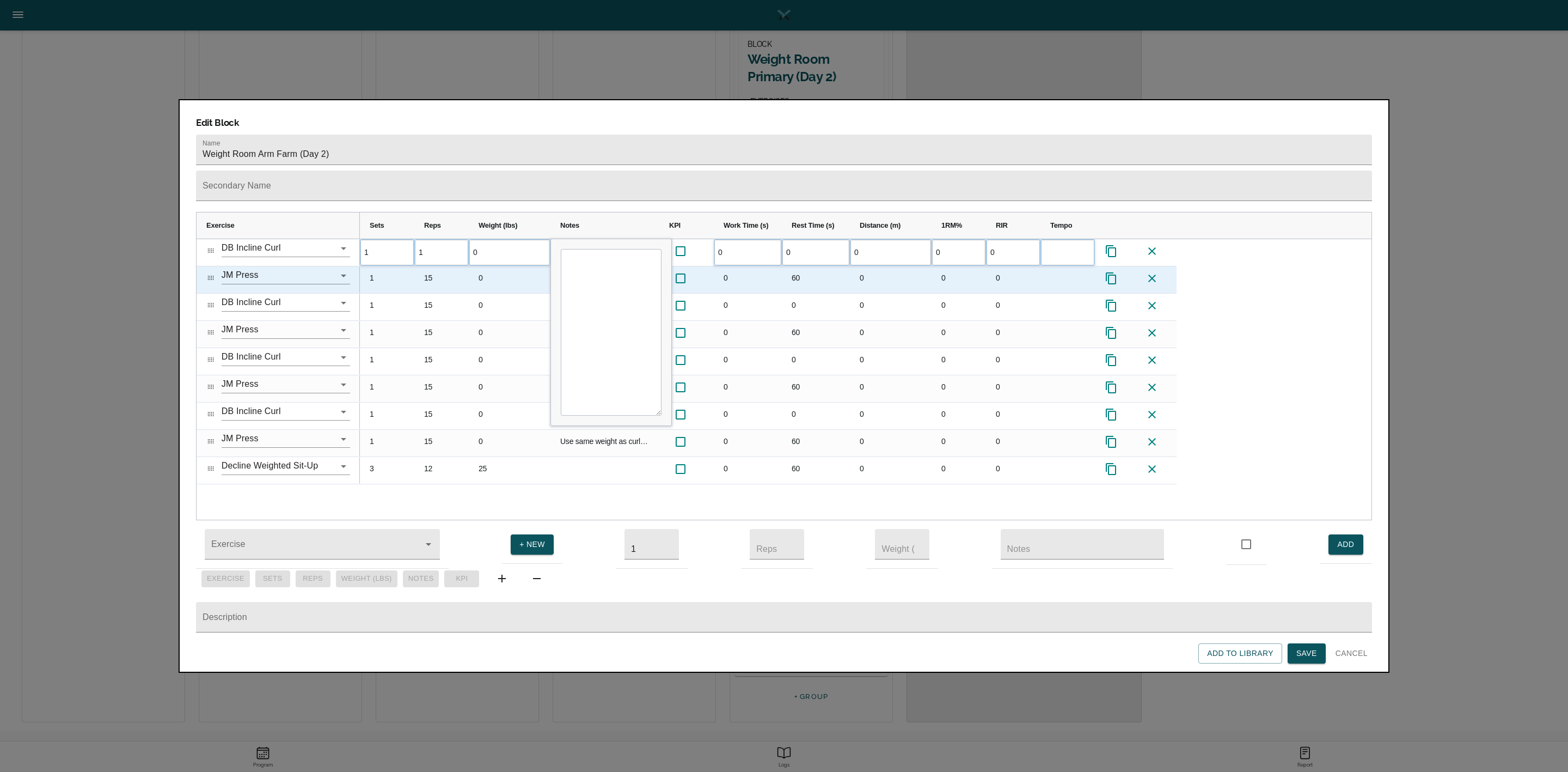
type input "12"
click at [432, 266] on div "15" at bounding box center [442, 279] width 54 height 27
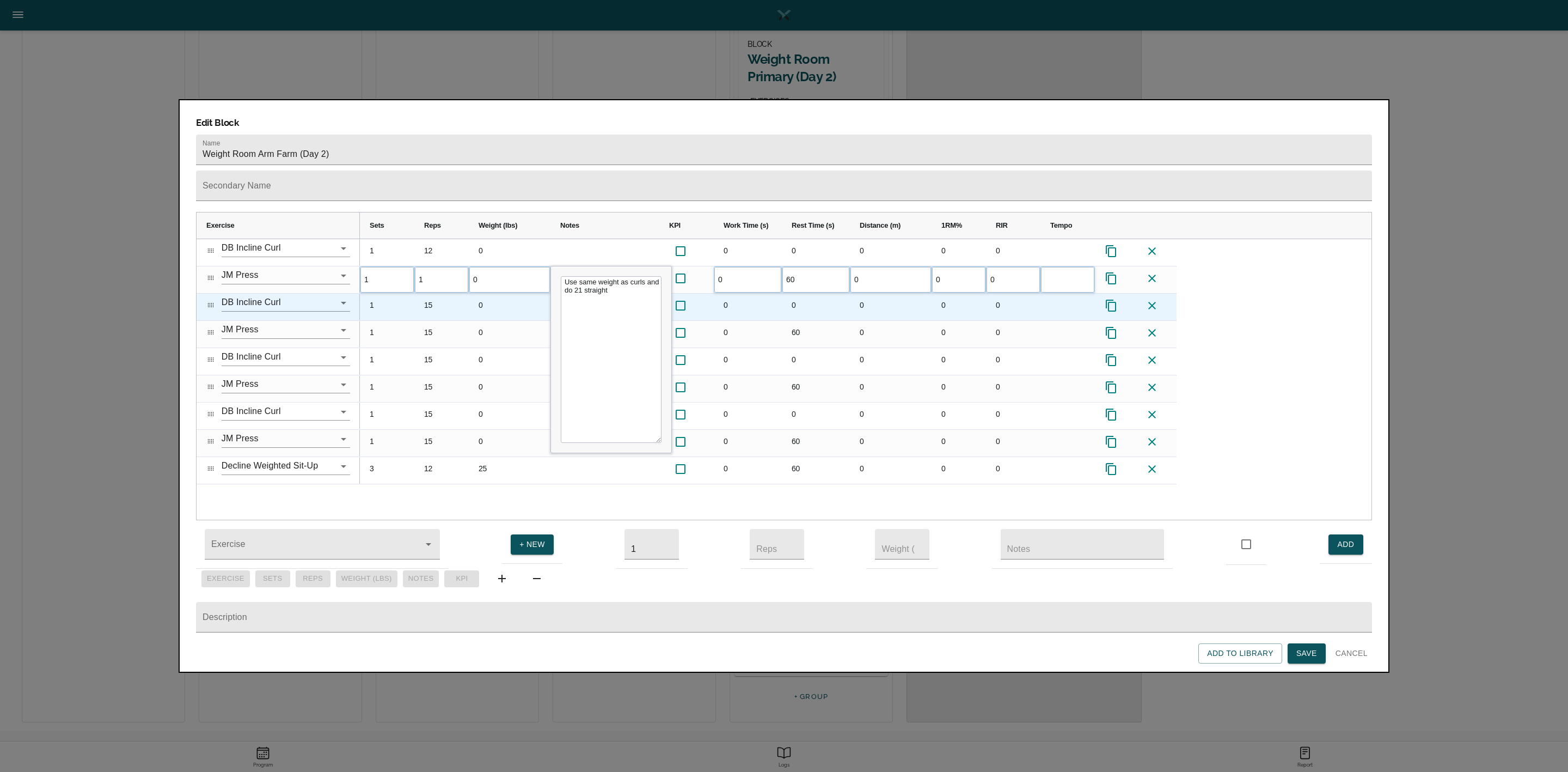
type input "12"
click at [433, 294] on div "15" at bounding box center [442, 307] width 54 height 27
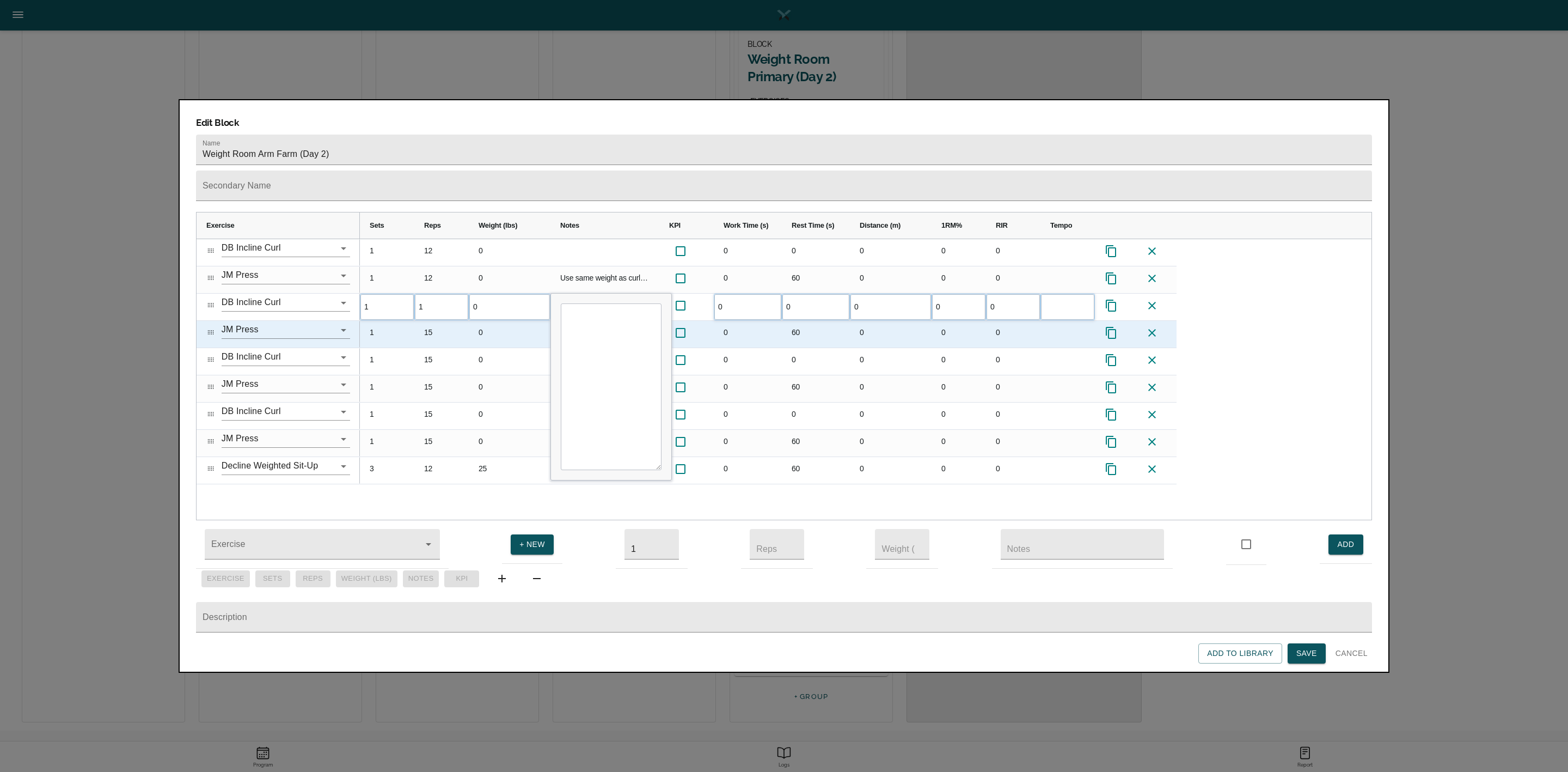
type input "12"
click at [429, 321] on div "15" at bounding box center [442, 334] width 54 height 27
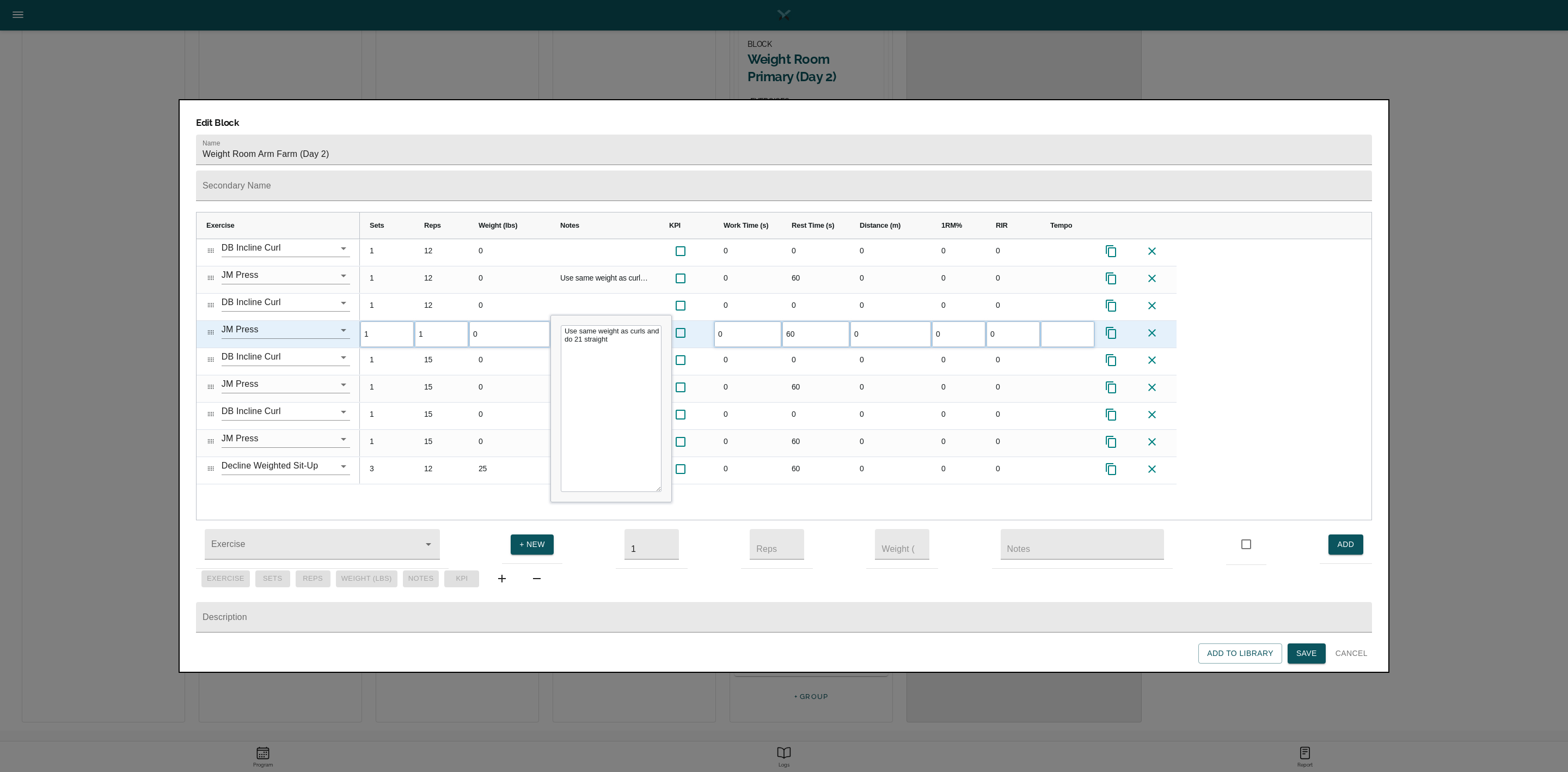
type input "12"
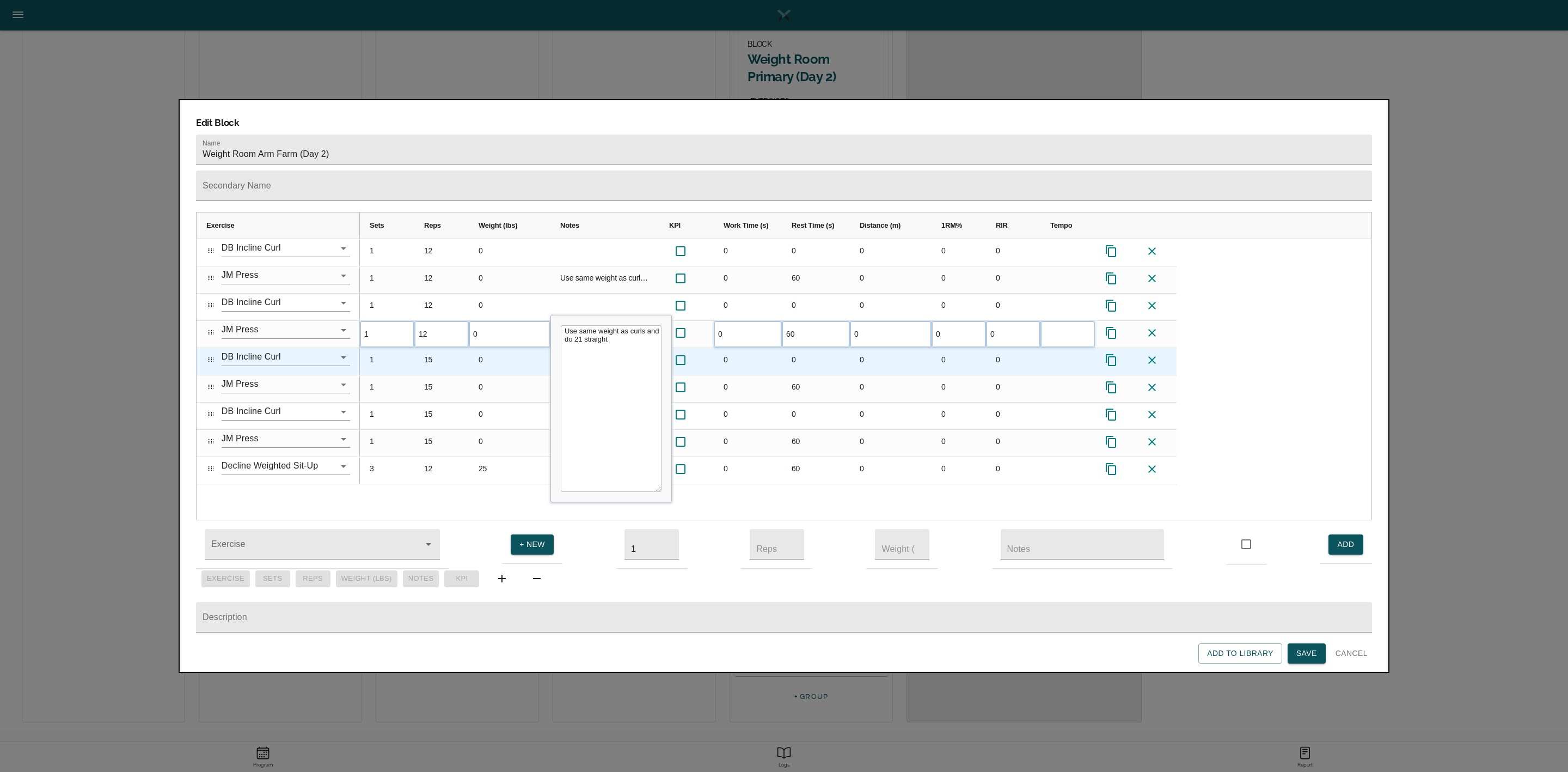
click at [435, 348] on div "15" at bounding box center [442, 361] width 54 height 27
type input "12"
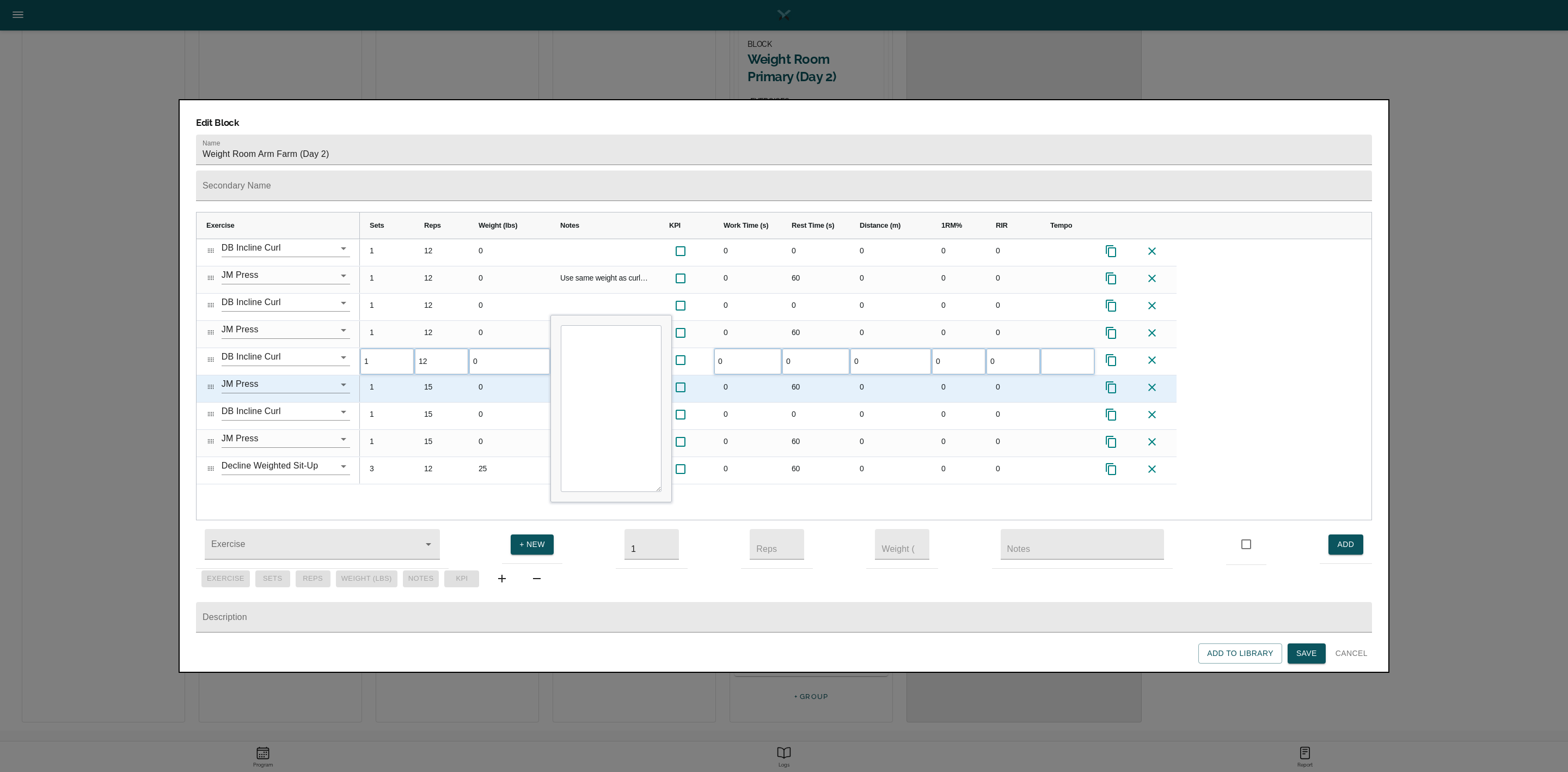
click at [437, 375] on div "15" at bounding box center [442, 388] width 54 height 27
type input "12"
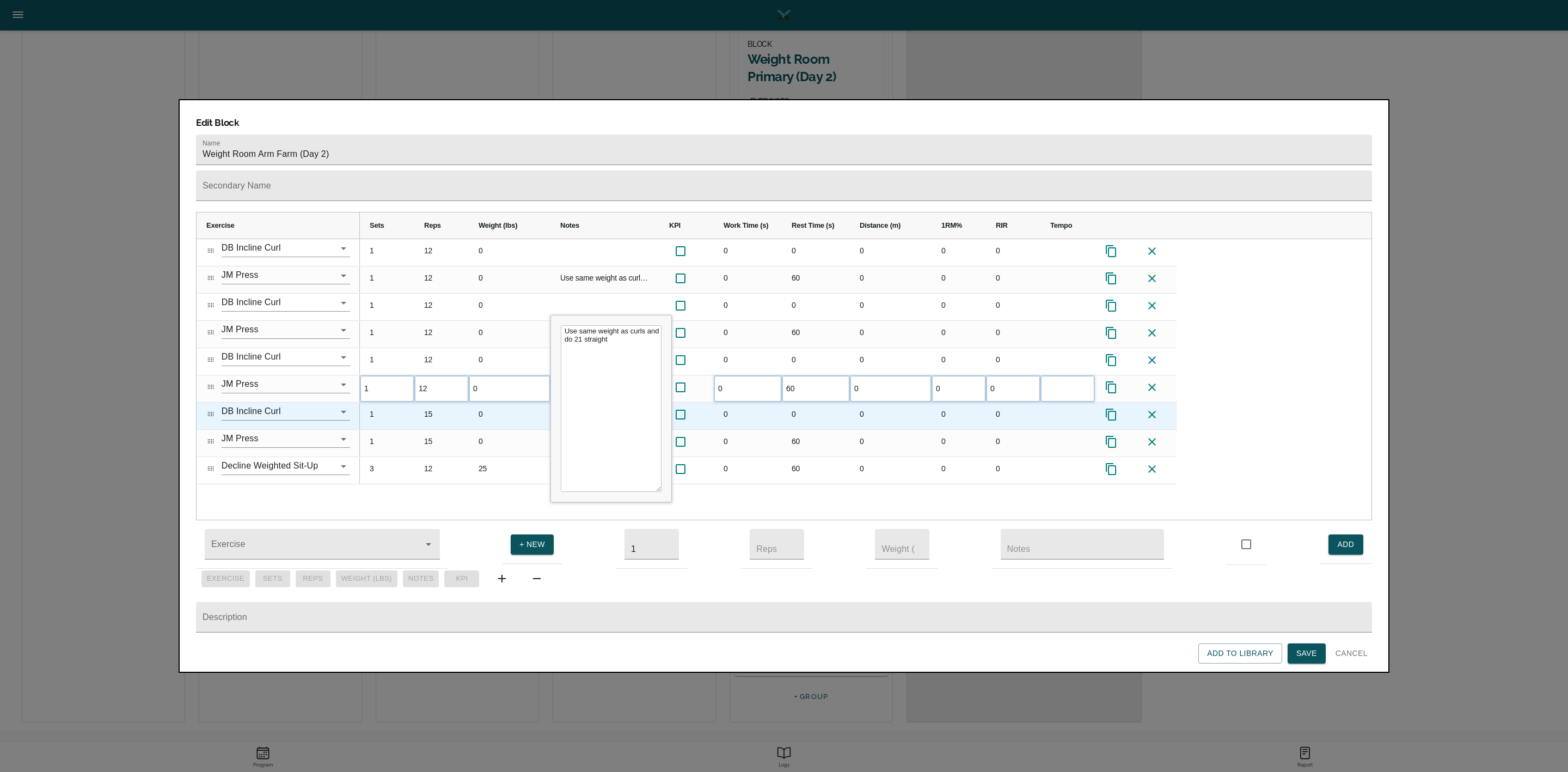
click at [437, 403] on div "15" at bounding box center [442, 416] width 54 height 27
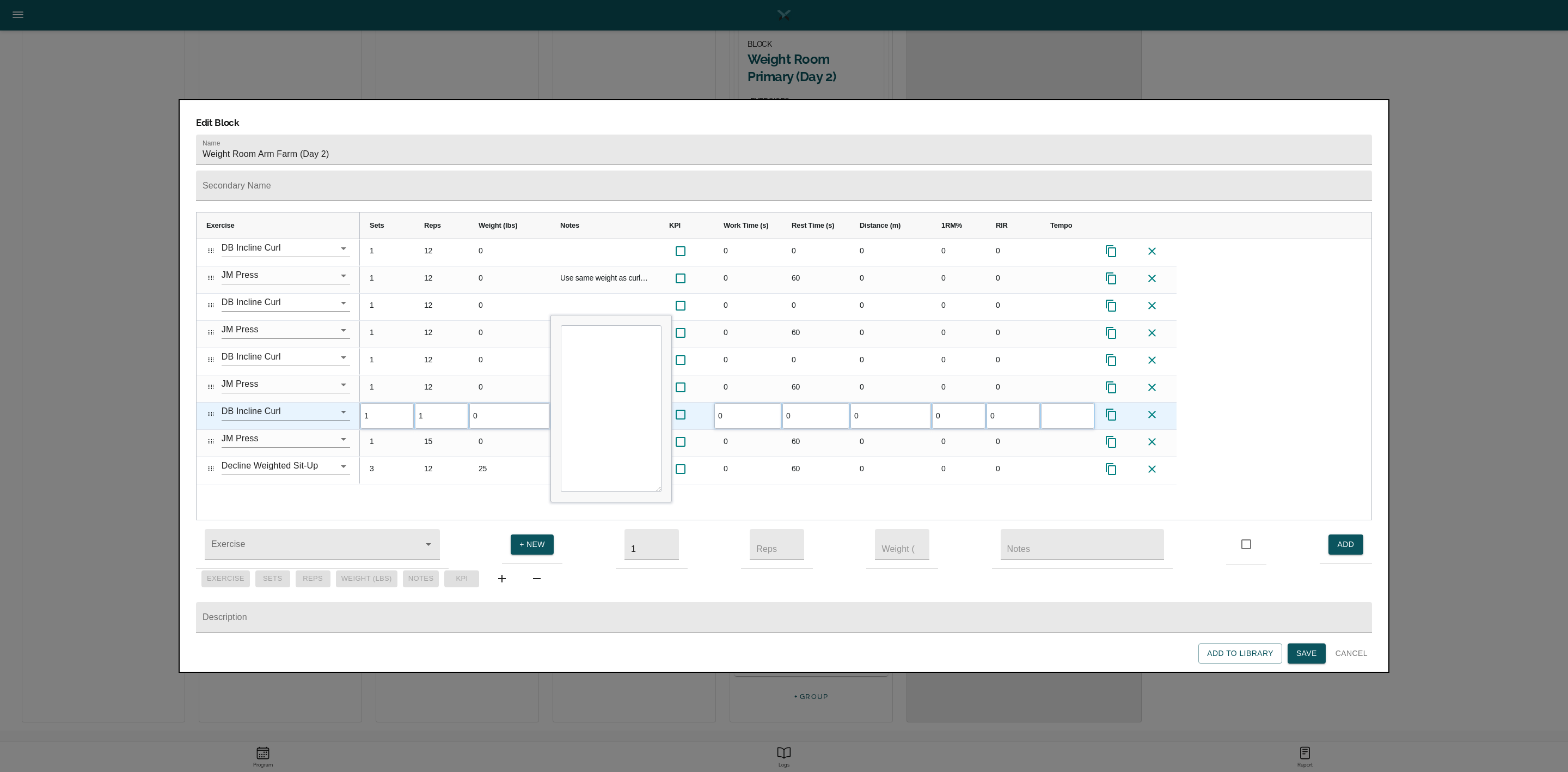
type input "12"
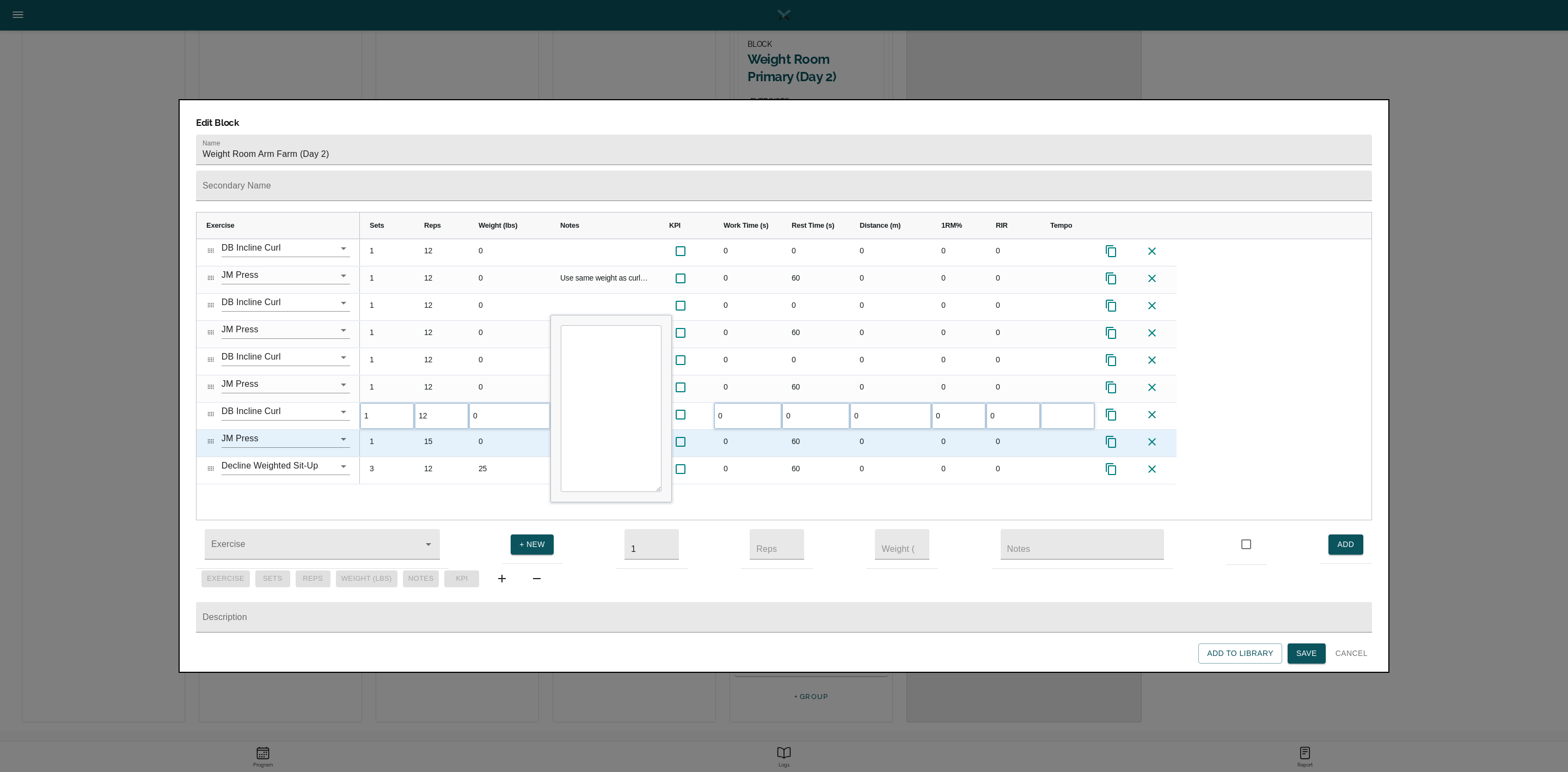
click at [436, 429] on div "15" at bounding box center [442, 442] width 54 height 27
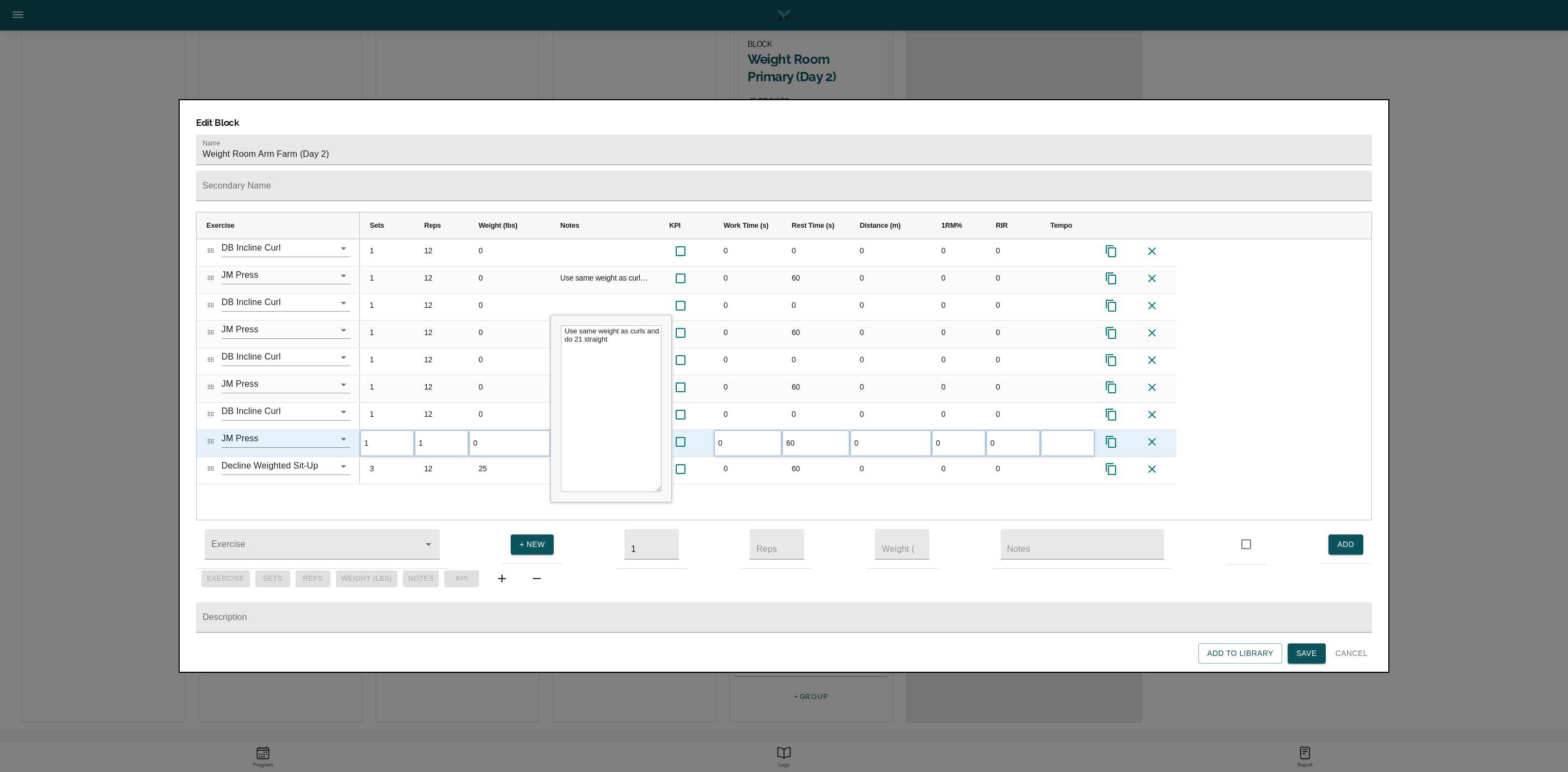
type input "12"
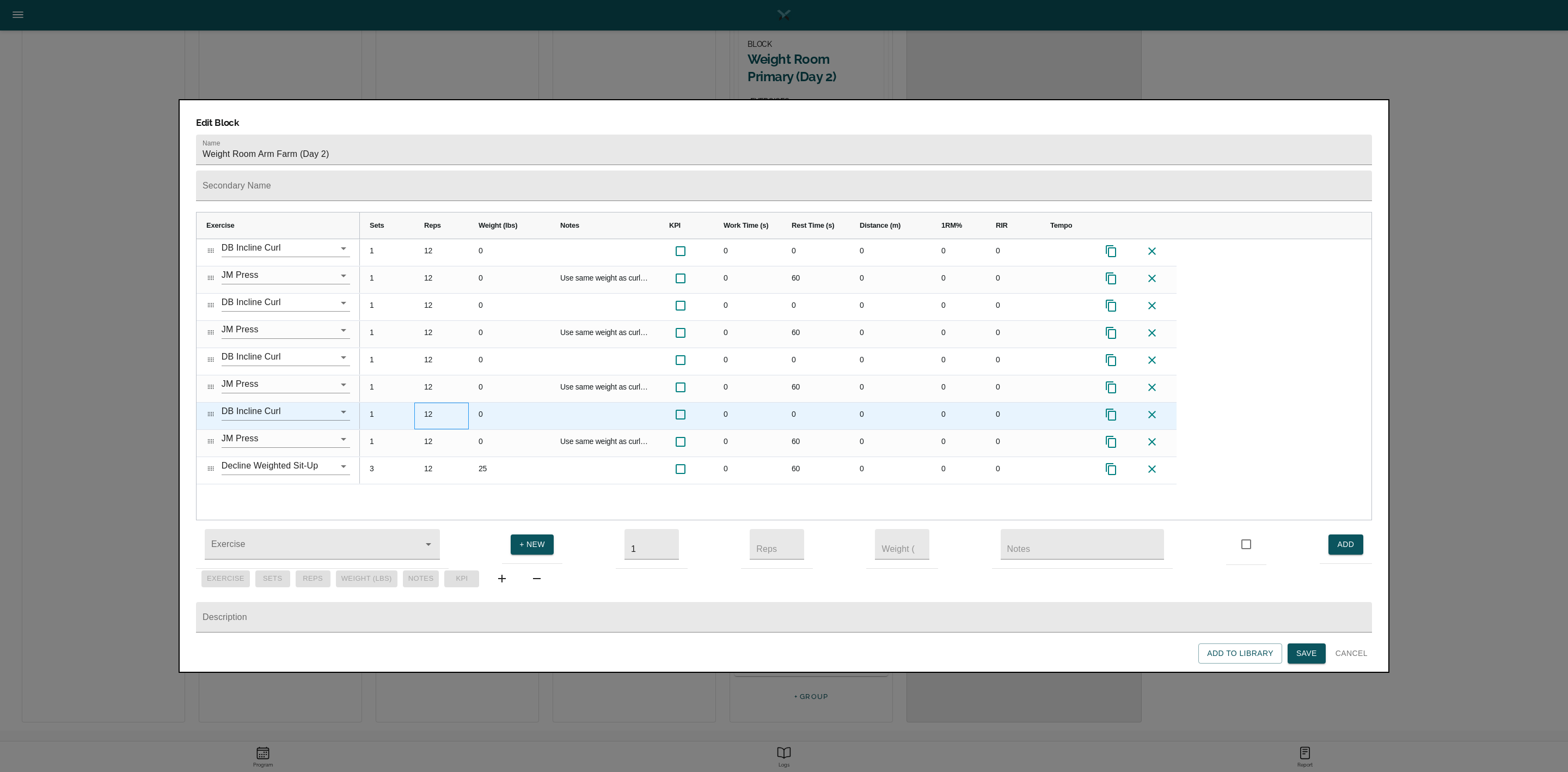
click at [461, 403] on div "12" at bounding box center [442, 416] width 54 height 27
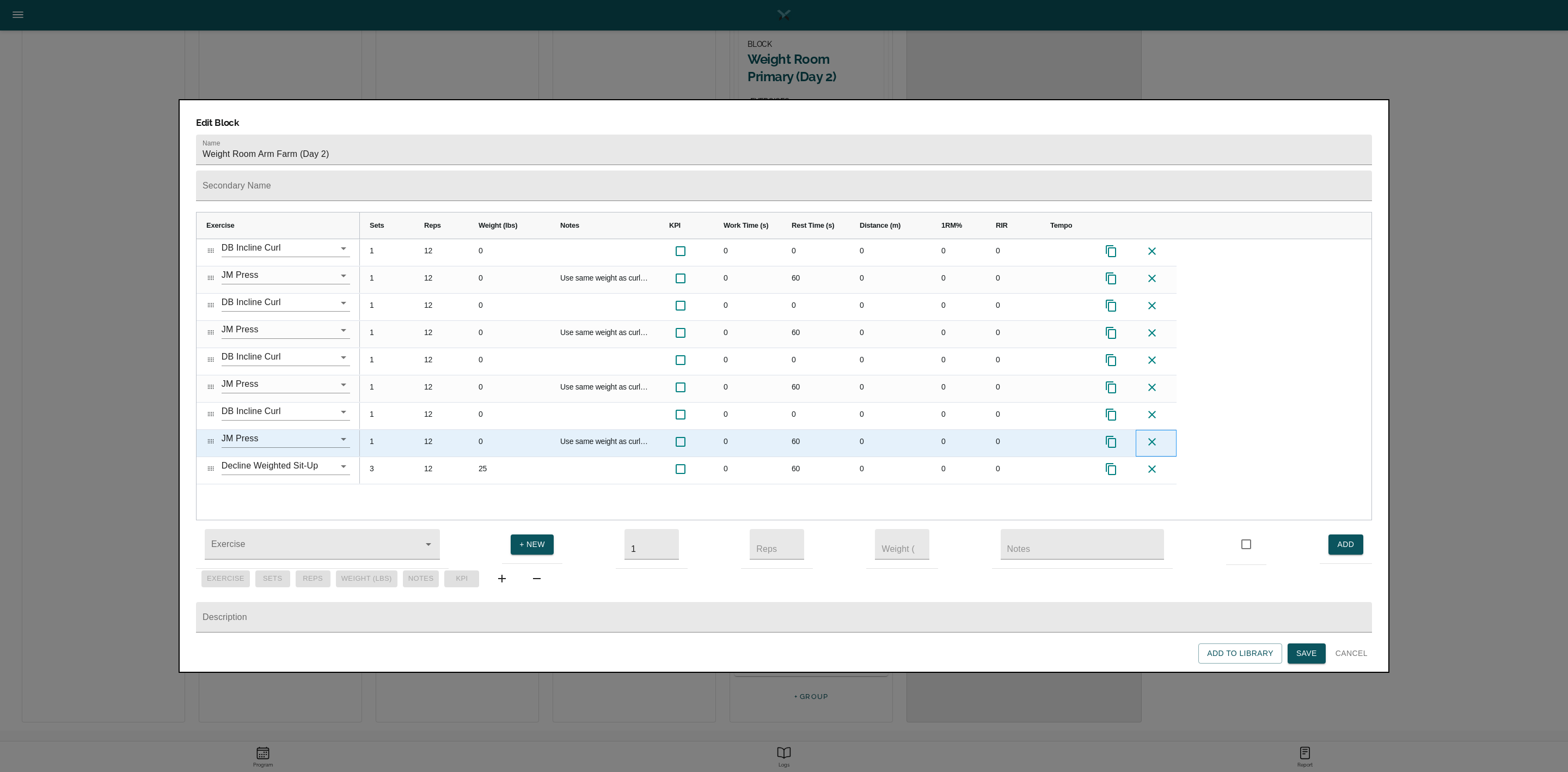
click at [1045, 438] on icon "Press SPACE to select this row." at bounding box center [1152, 441] width 7 height 7
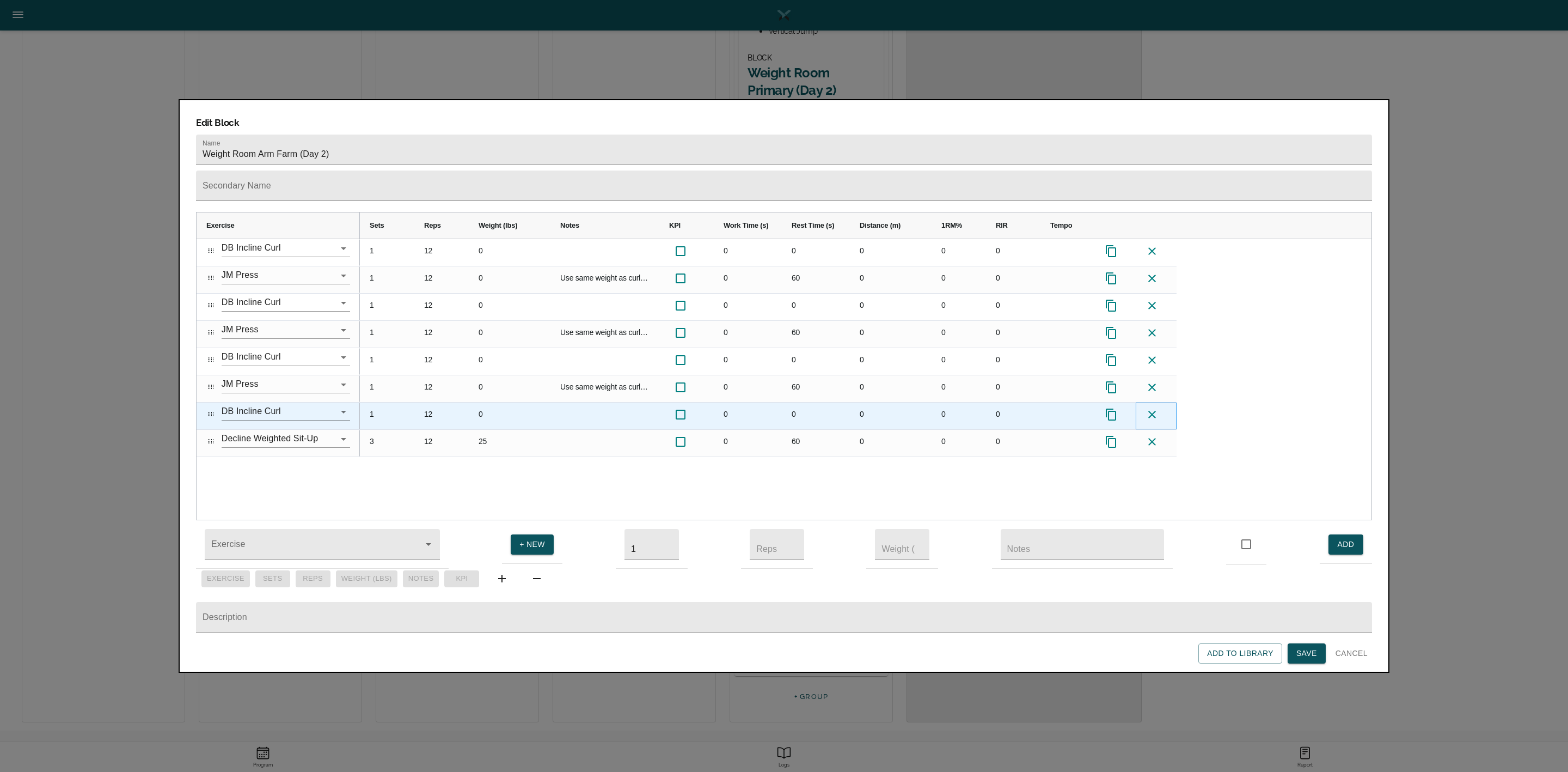
click at [1045, 411] on icon "Press SPACE to select this row." at bounding box center [1152, 414] width 7 height 7
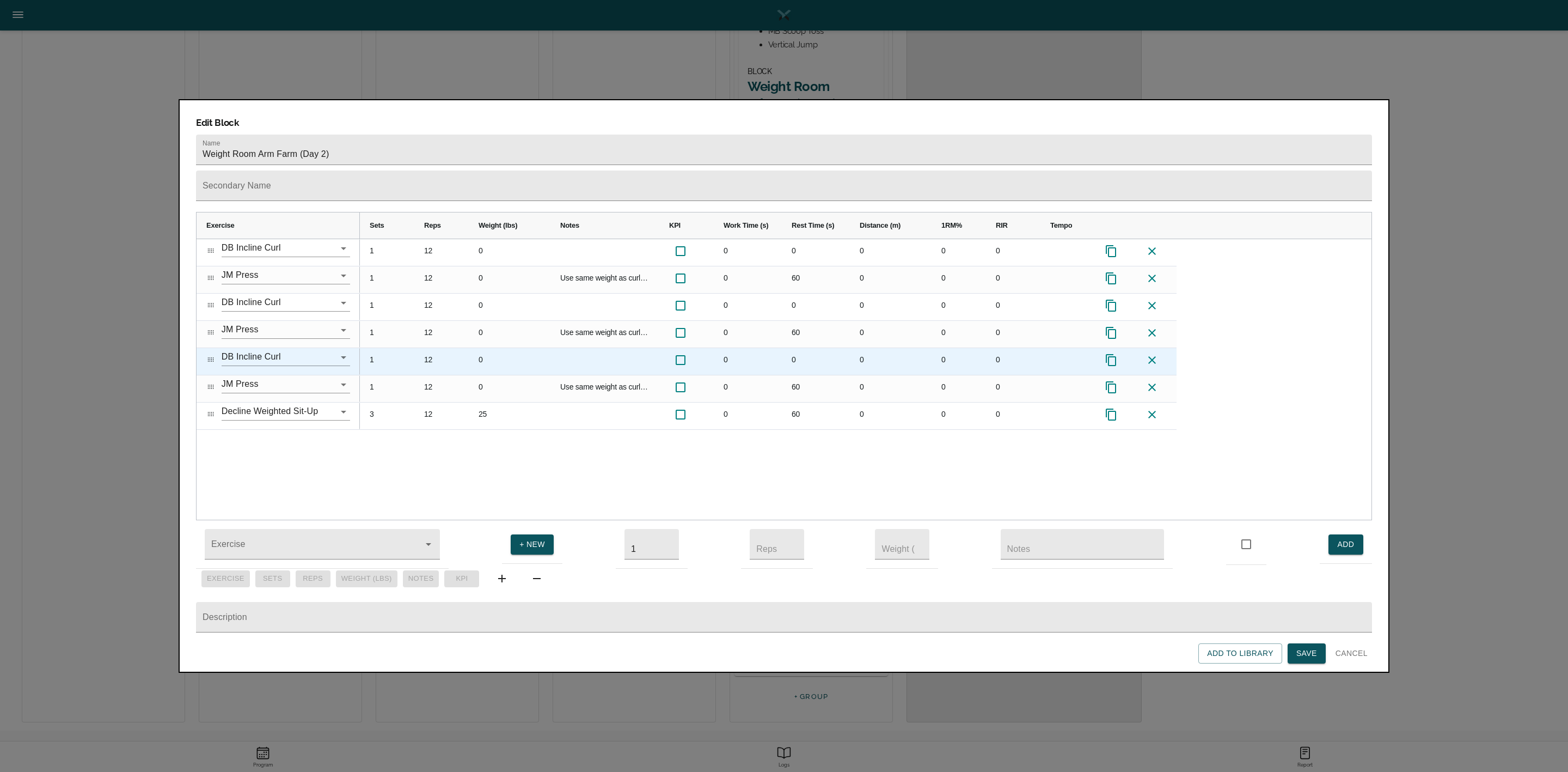
click at [433, 348] on div "12" at bounding box center [442, 361] width 54 height 27
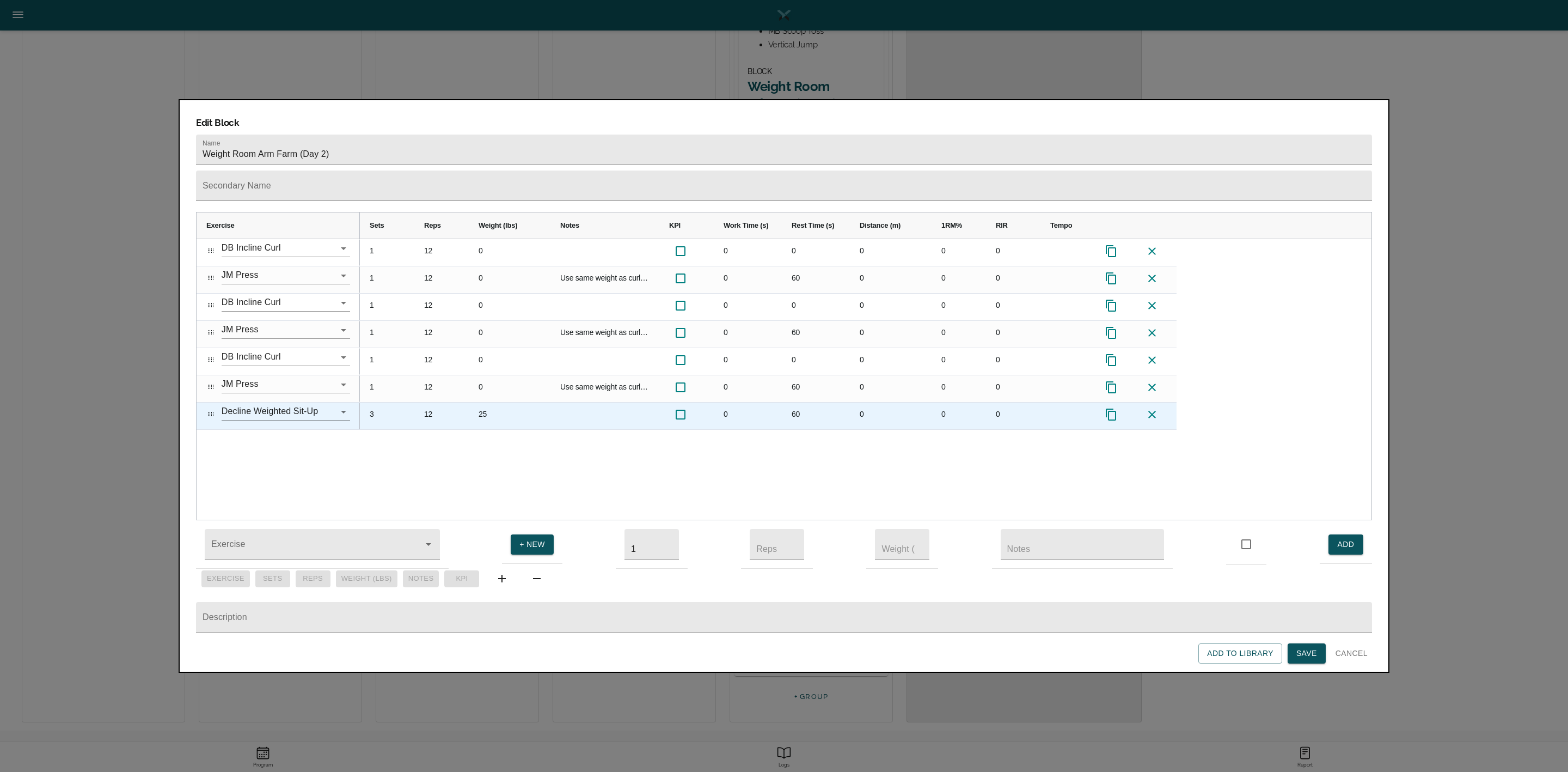
click at [484, 403] on div "25" at bounding box center [510, 416] width 82 height 27
type input "45"
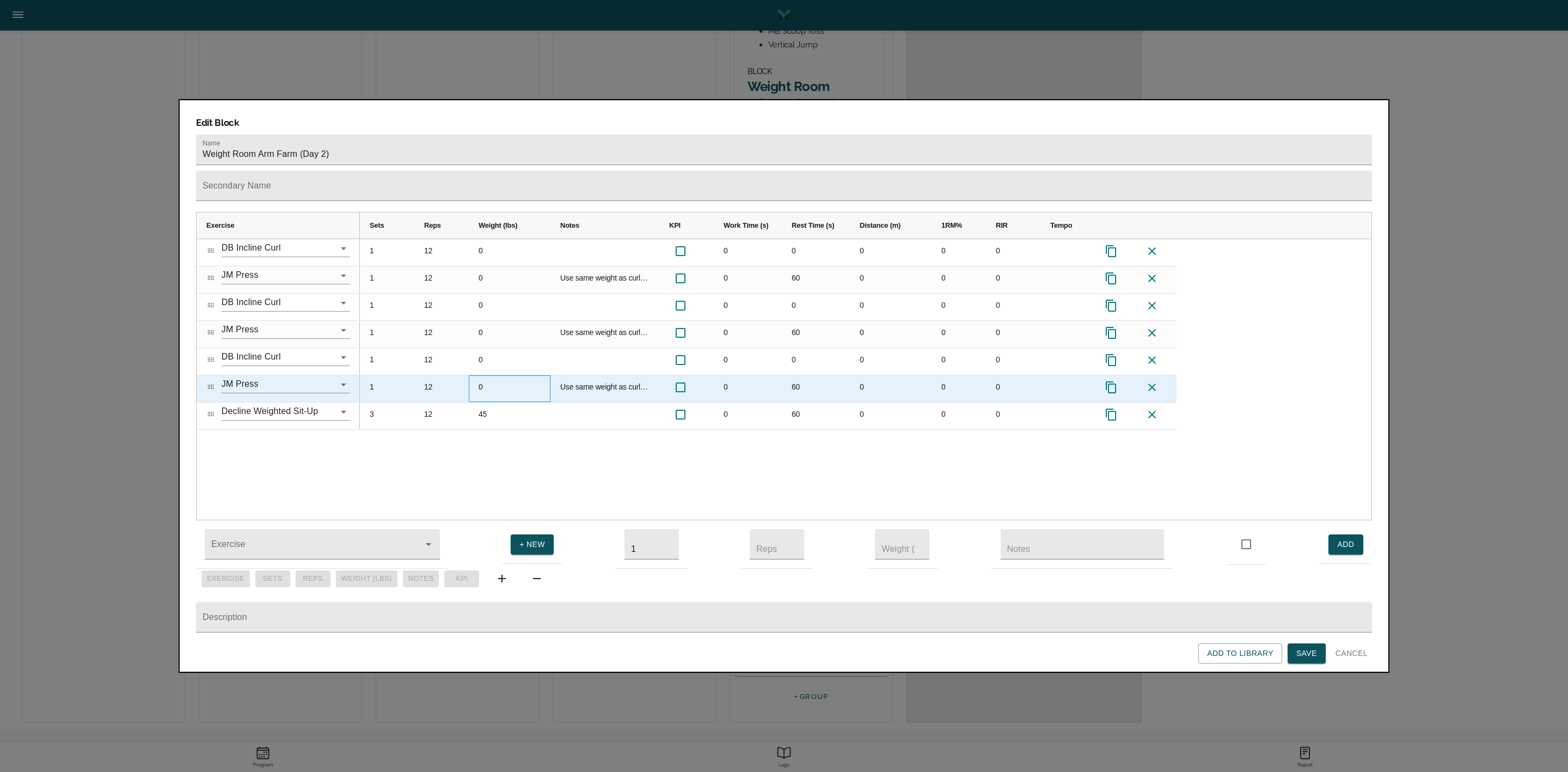
click at [477, 375] on div "0" at bounding box center [510, 388] width 82 height 27
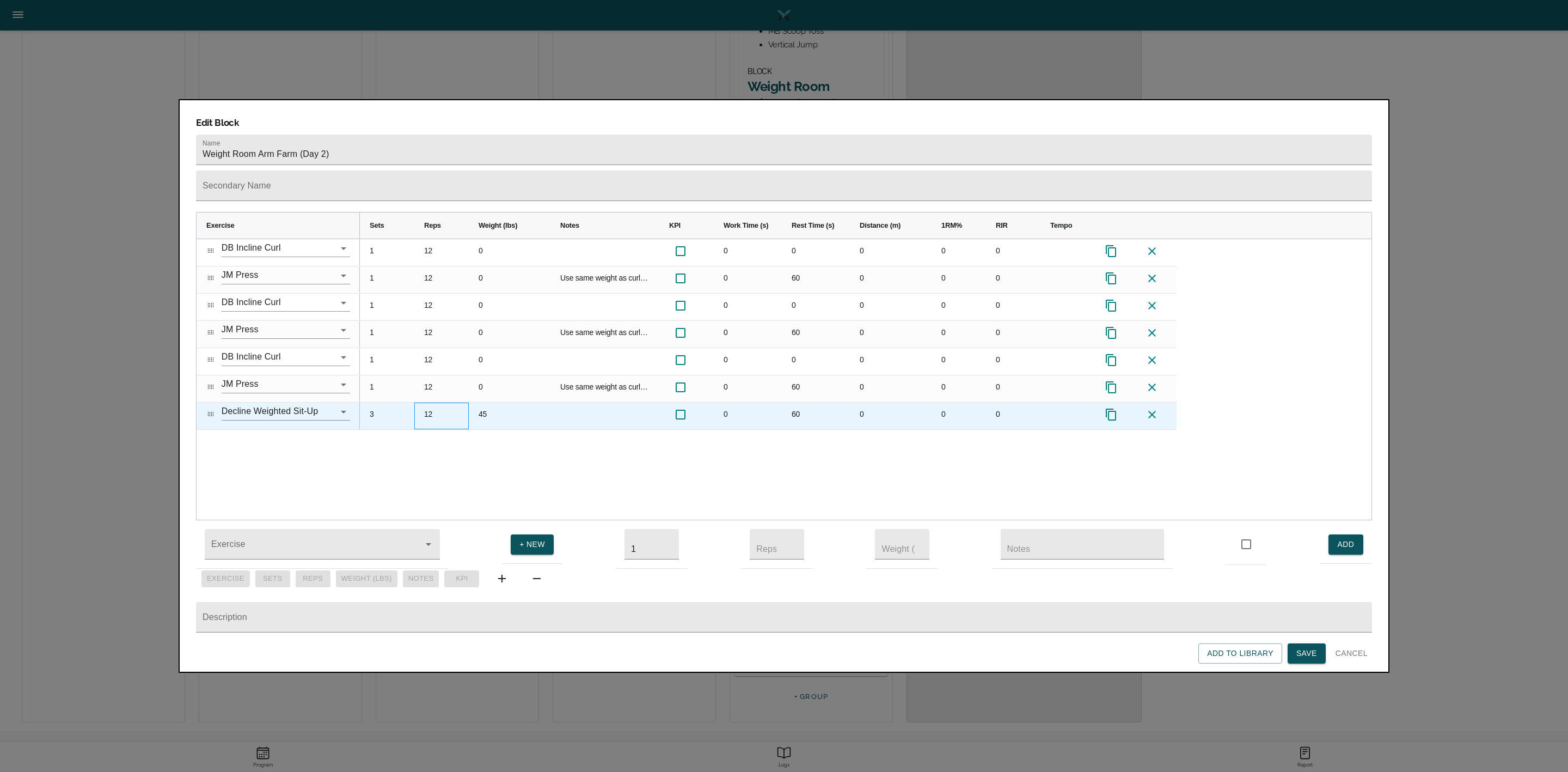
click at [424, 403] on div "12" at bounding box center [442, 416] width 54 height 27
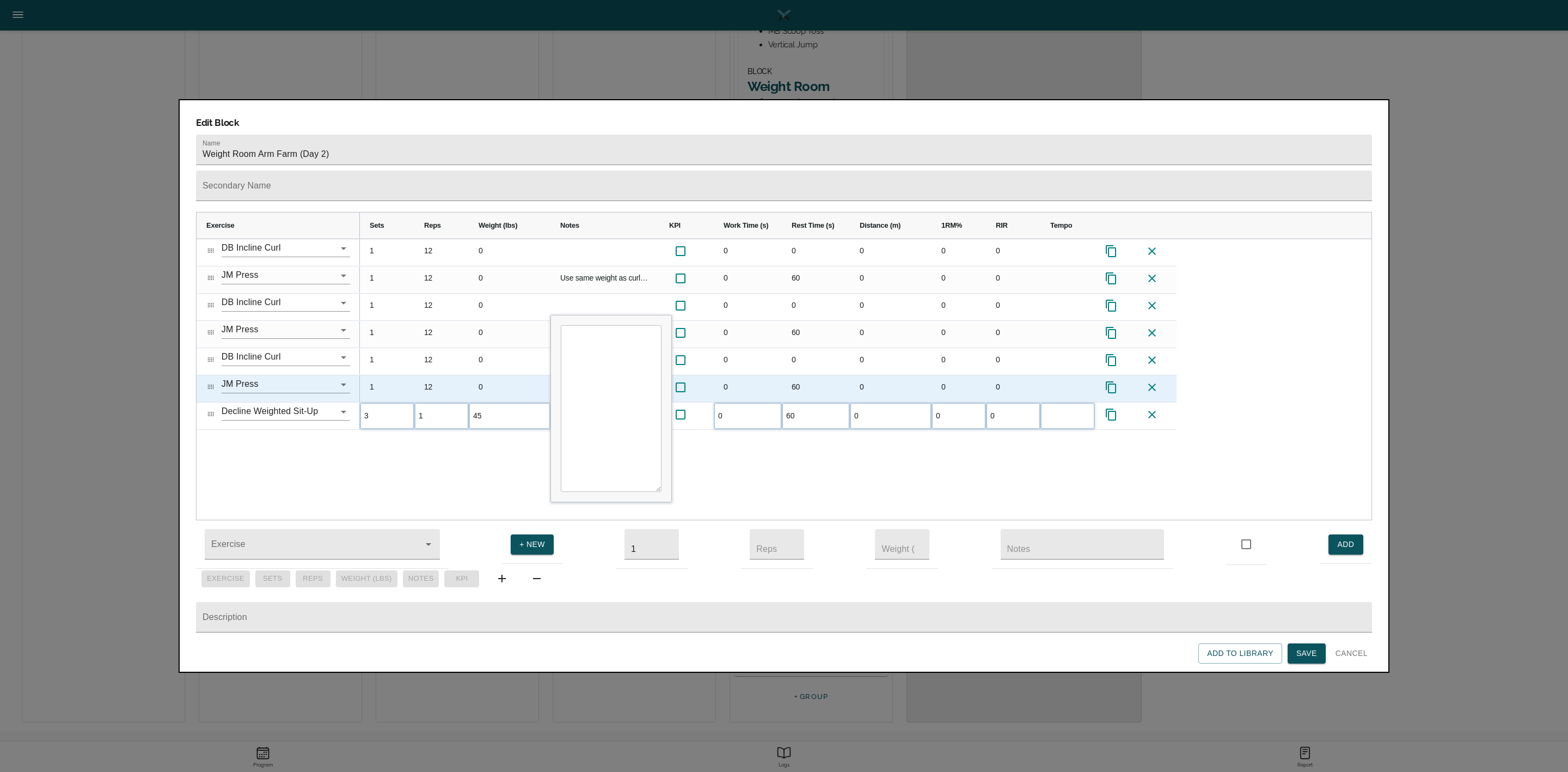
type input "12"
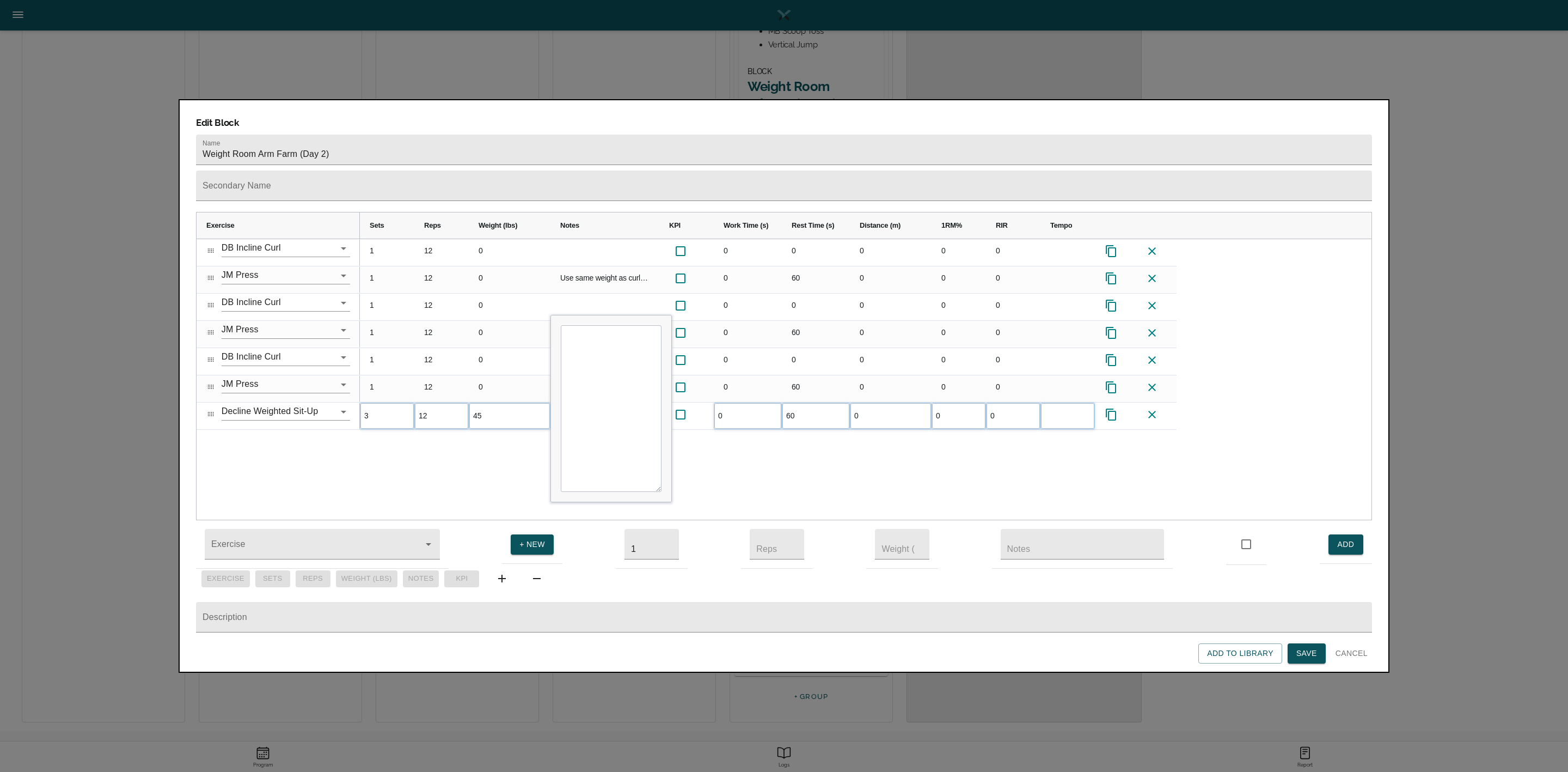
click at [474, 446] on div "1 12 0 0 0 0 0 0 1 12 0 Use same weight as curls and do 21 straight 0 60 0 0 0 …" at bounding box center [865, 379] width 1011 height 281
click at [1045, 514] on span "Save" at bounding box center [1306, 653] width 20 height 14
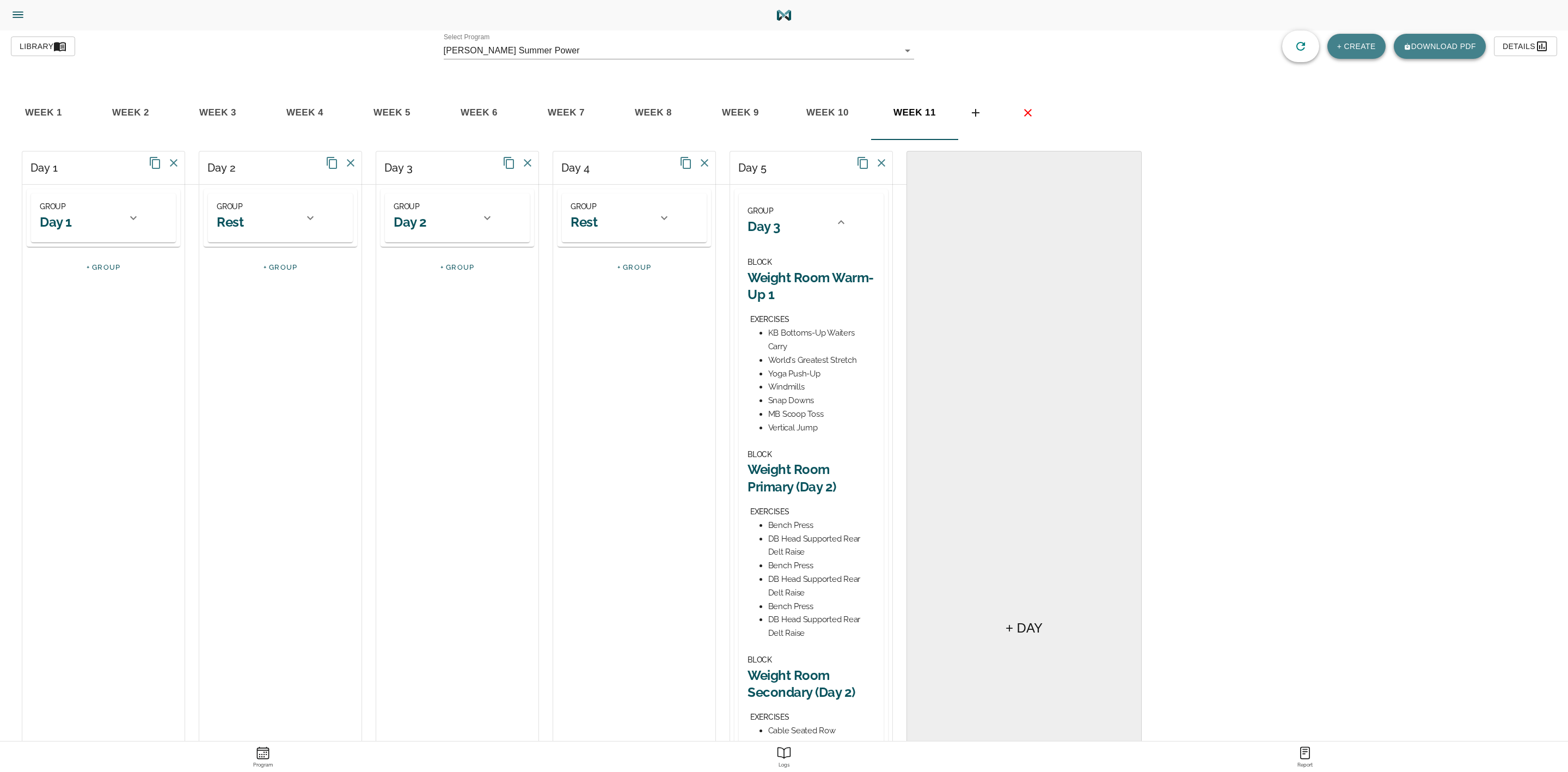
click at [844, 227] on icon at bounding box center [841, 222] width 13 height 13
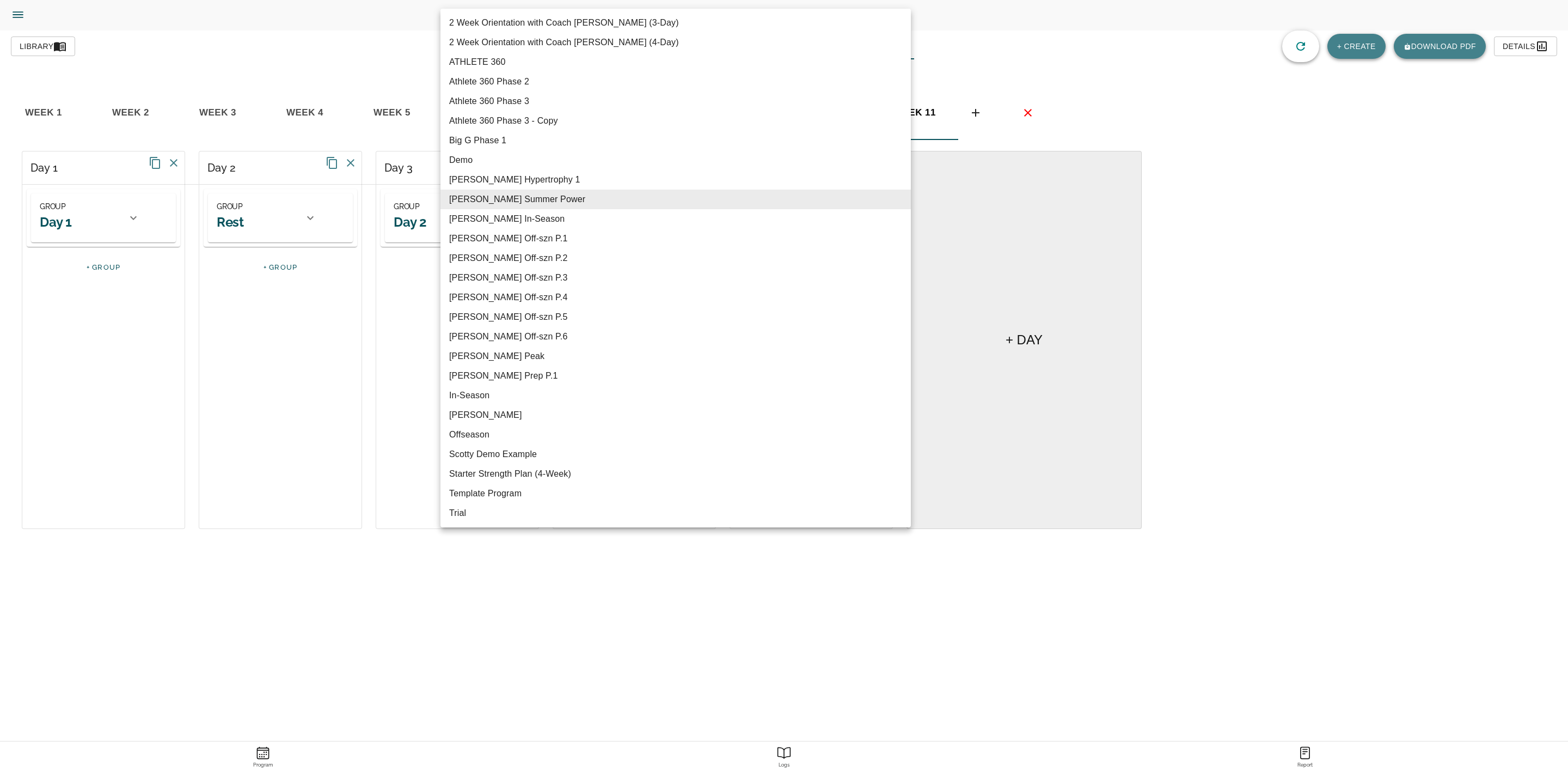
click at [894, 53] on body "Tylor Henry Trainer Trainer Dashboard Program Builder Athlete Report One Rep Ma…" at bounding box center [784, 416] width 1568 height 833
click at [539, 337] on li "Graham Off-szn P.6" at bounding box center [676, 336] width 471 height 19
type input "616"
type input "Graham Off-szn P.6"
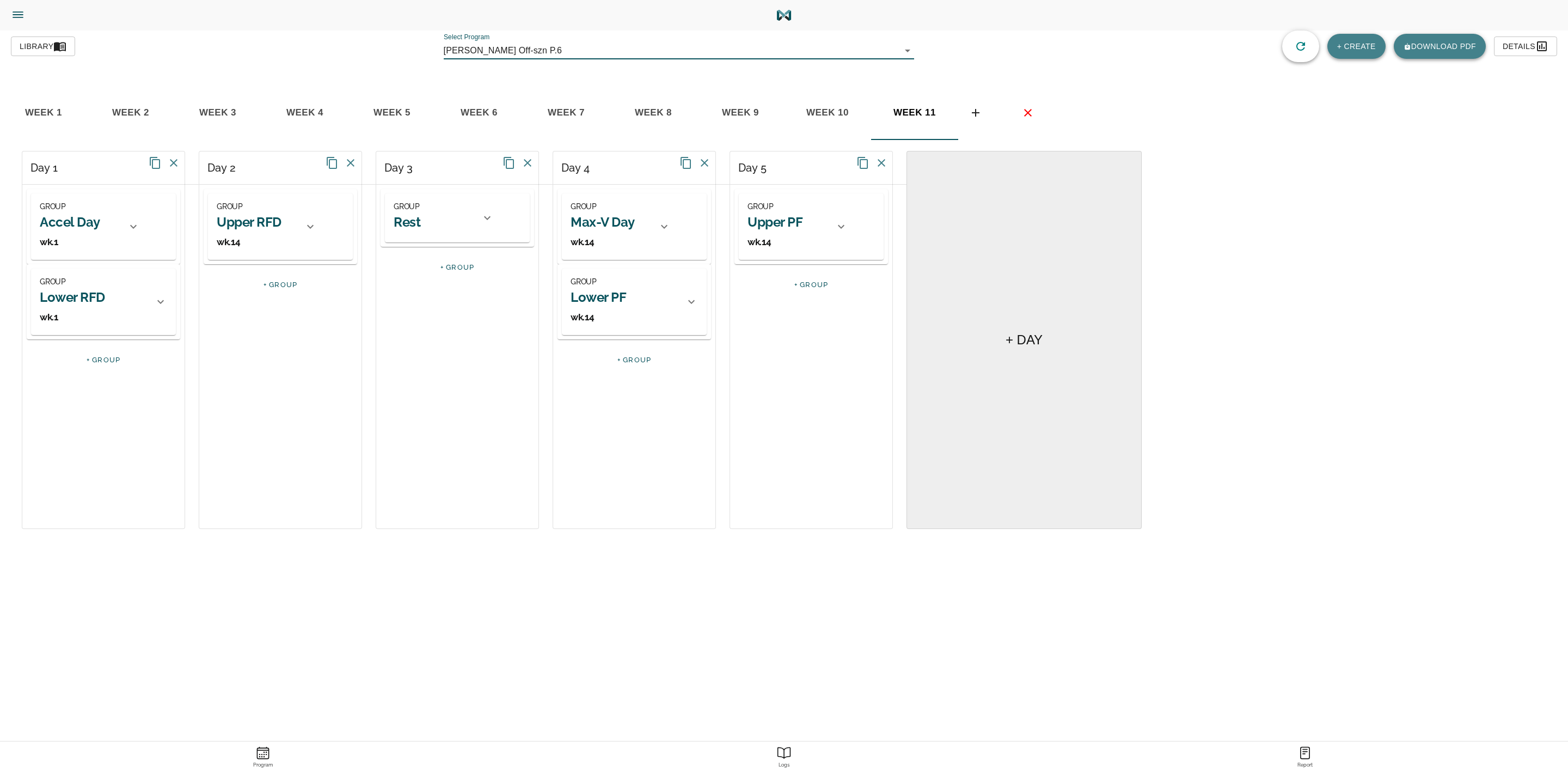
click at [913, 106] on span "week 11" at bounding box center [914, 113] width 74 height 16
click at [984, 114] on span "basic tabs example" at bounding box center [976, 113] width 26 height 13
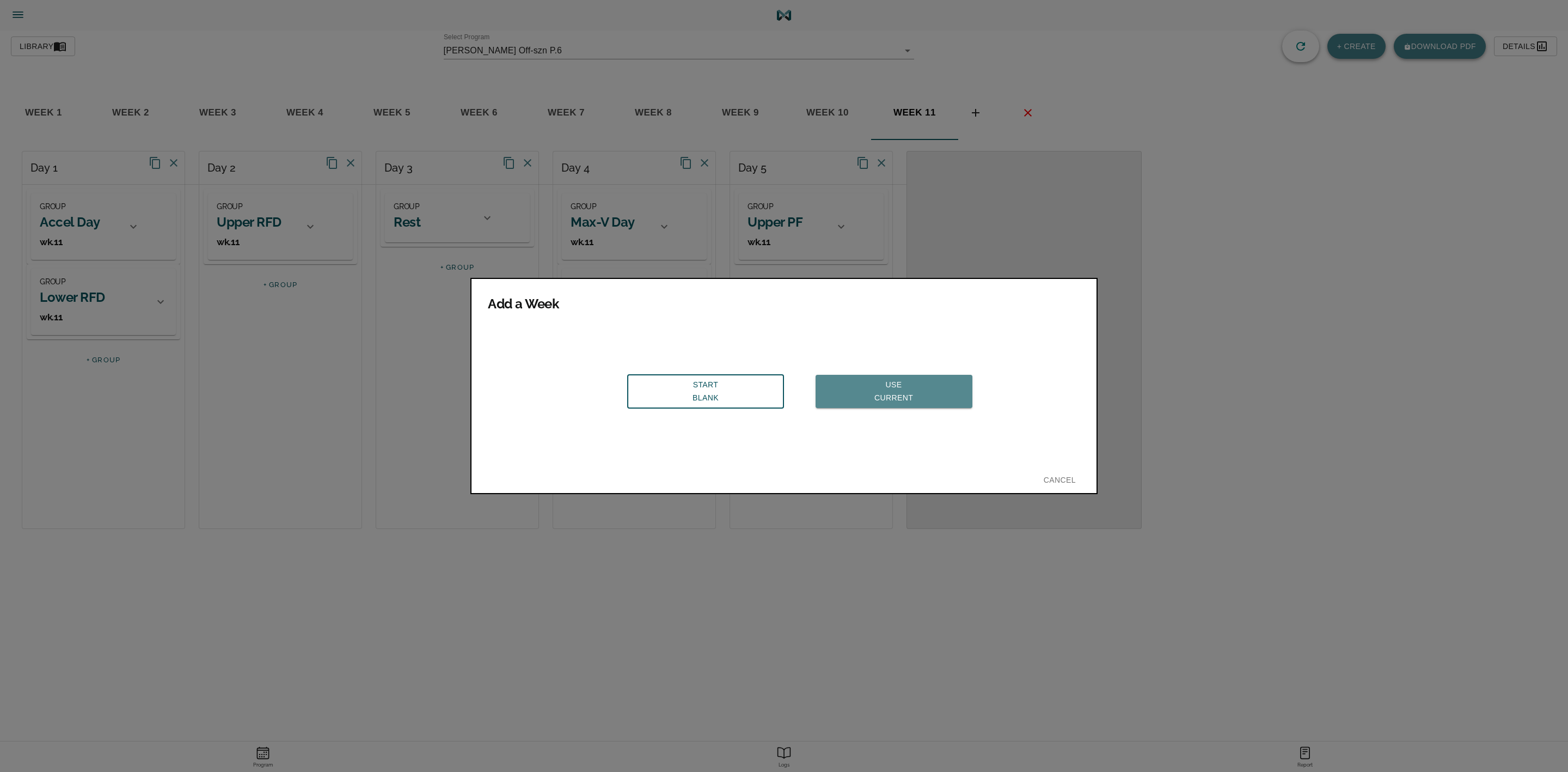
click at [902, 378] on span "Use Current" at bounding box center [894, 391] width 140 height 27
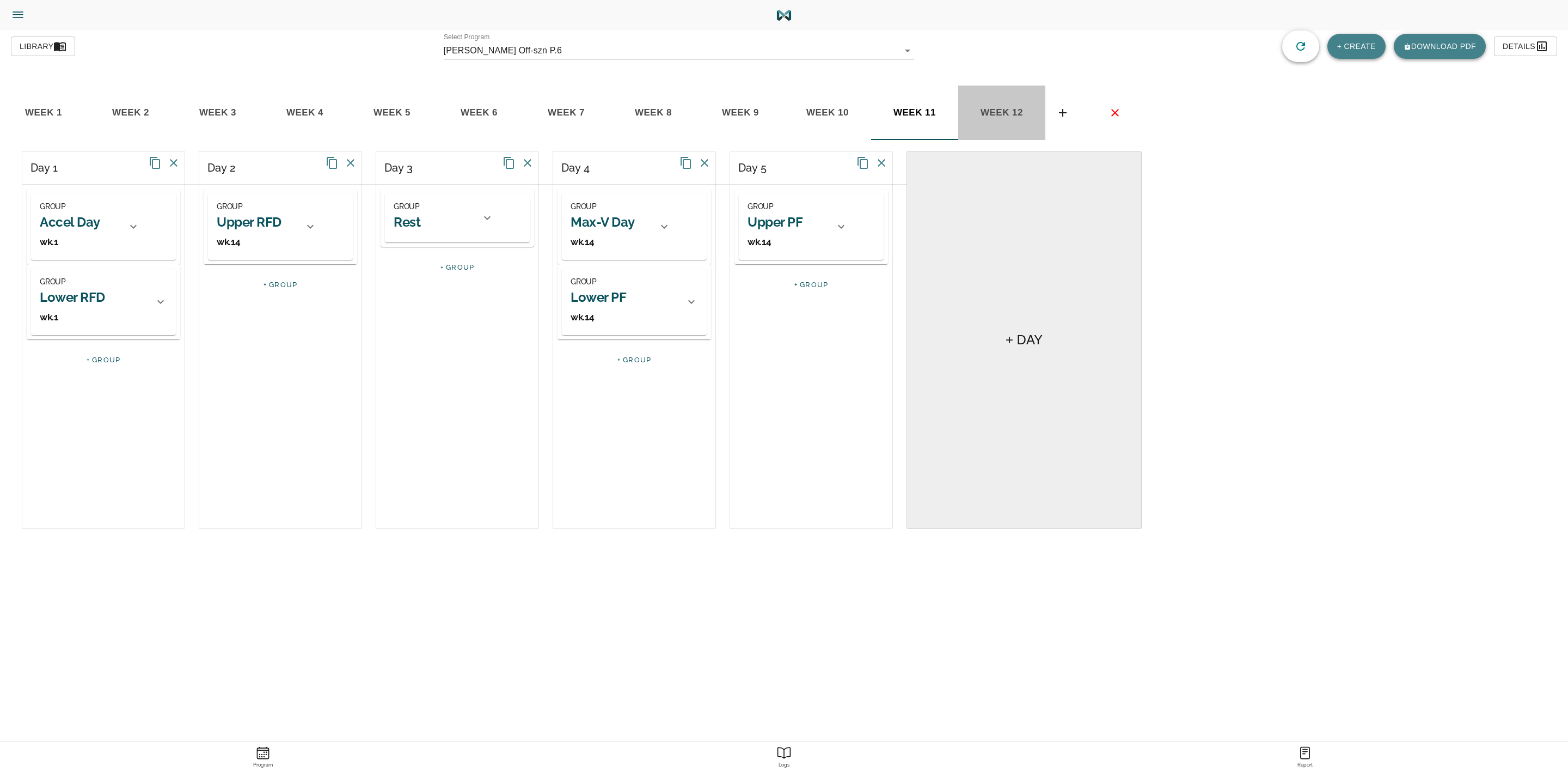
click at [1014, 110] on span "week 12" at bounding box center [1002, 113] width 74 height 16
click at [95, 219] on h2 "Accel Day" at bounding box center [70, 222] width 60 height 17
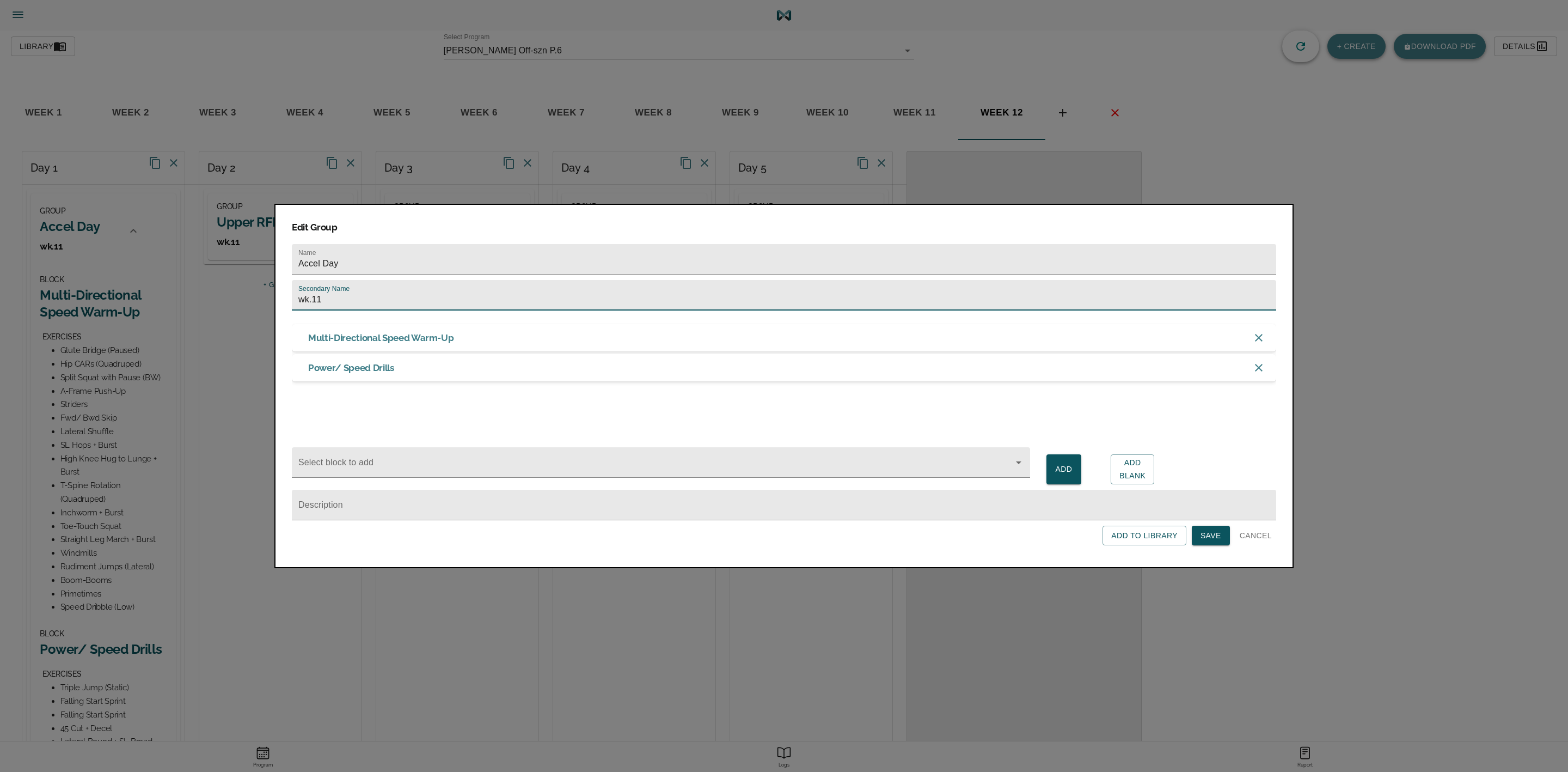
click at [373, 294] on input "wk.11" at bounding box center [784, 295] width 984 height 31
type input "wk.12"
click button "Save" at bounding box center [1210, 535] width 38 height 20
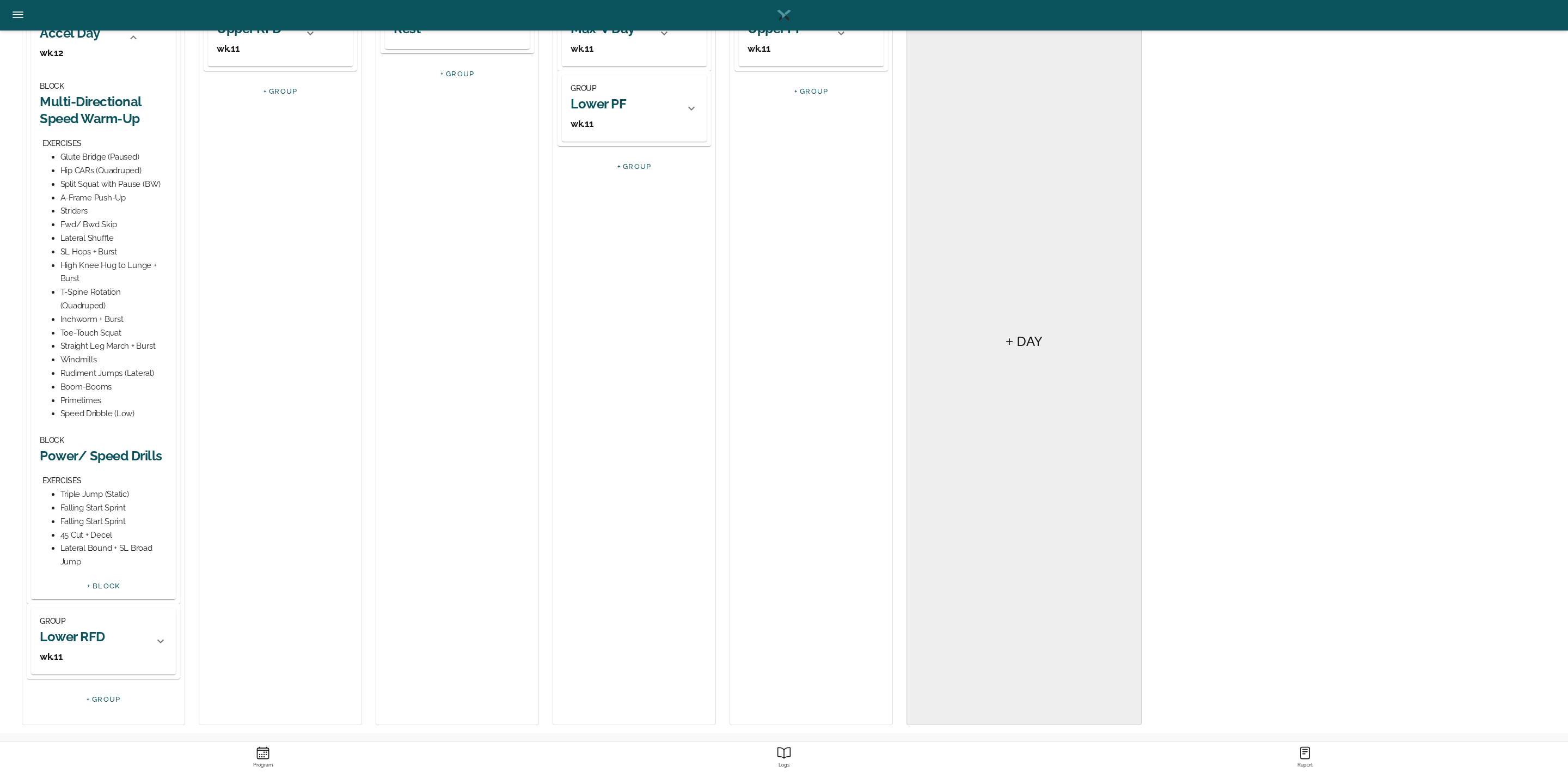
scroll to position [196, 0]
click at [105, 450] on h2 "Power/ Speed Drills" at bounding box center [103, 452] width 127 height 17
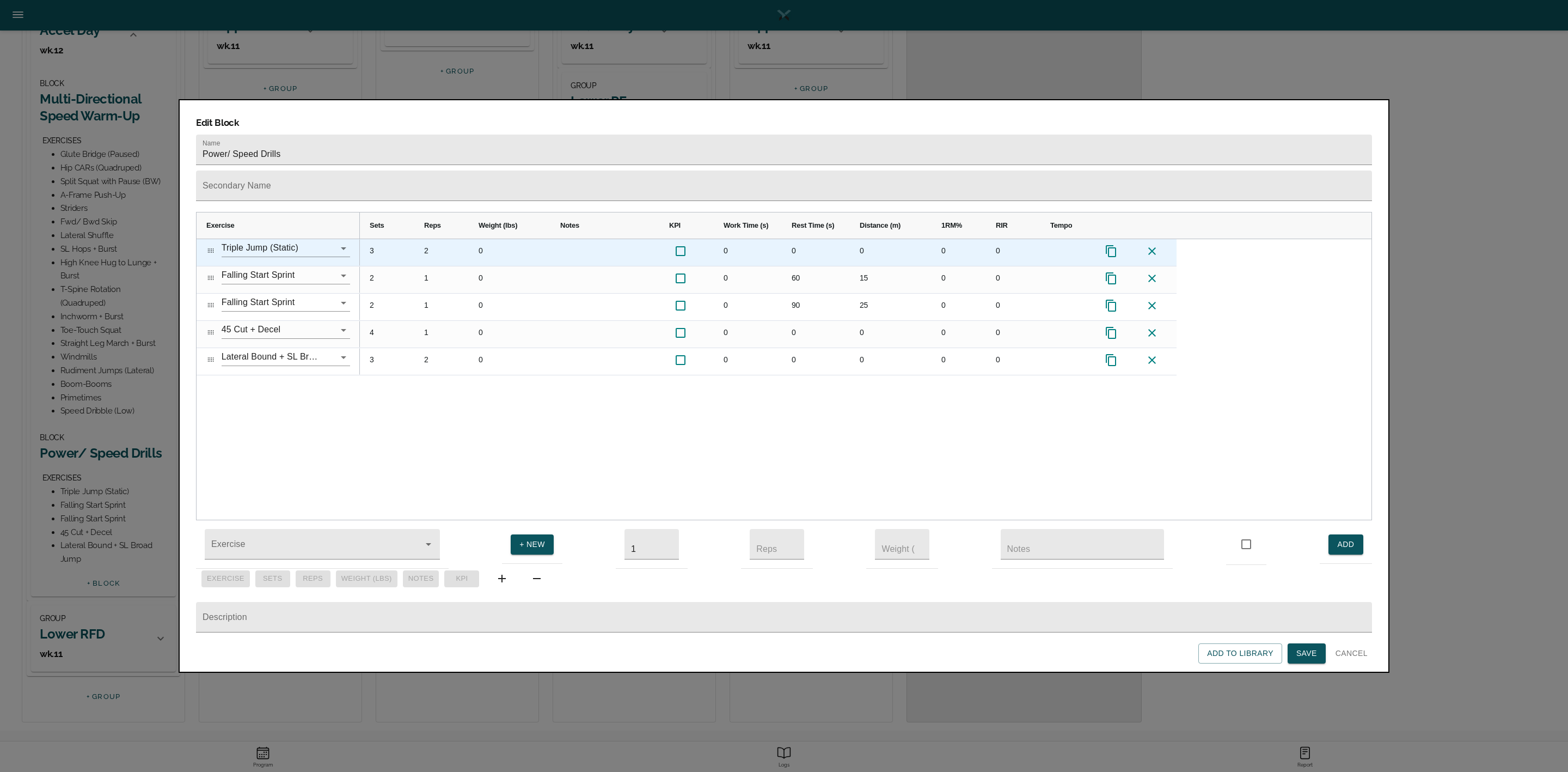
click at [376, 239] on div "3" at bounding box center [386, 252] width 54 height 27
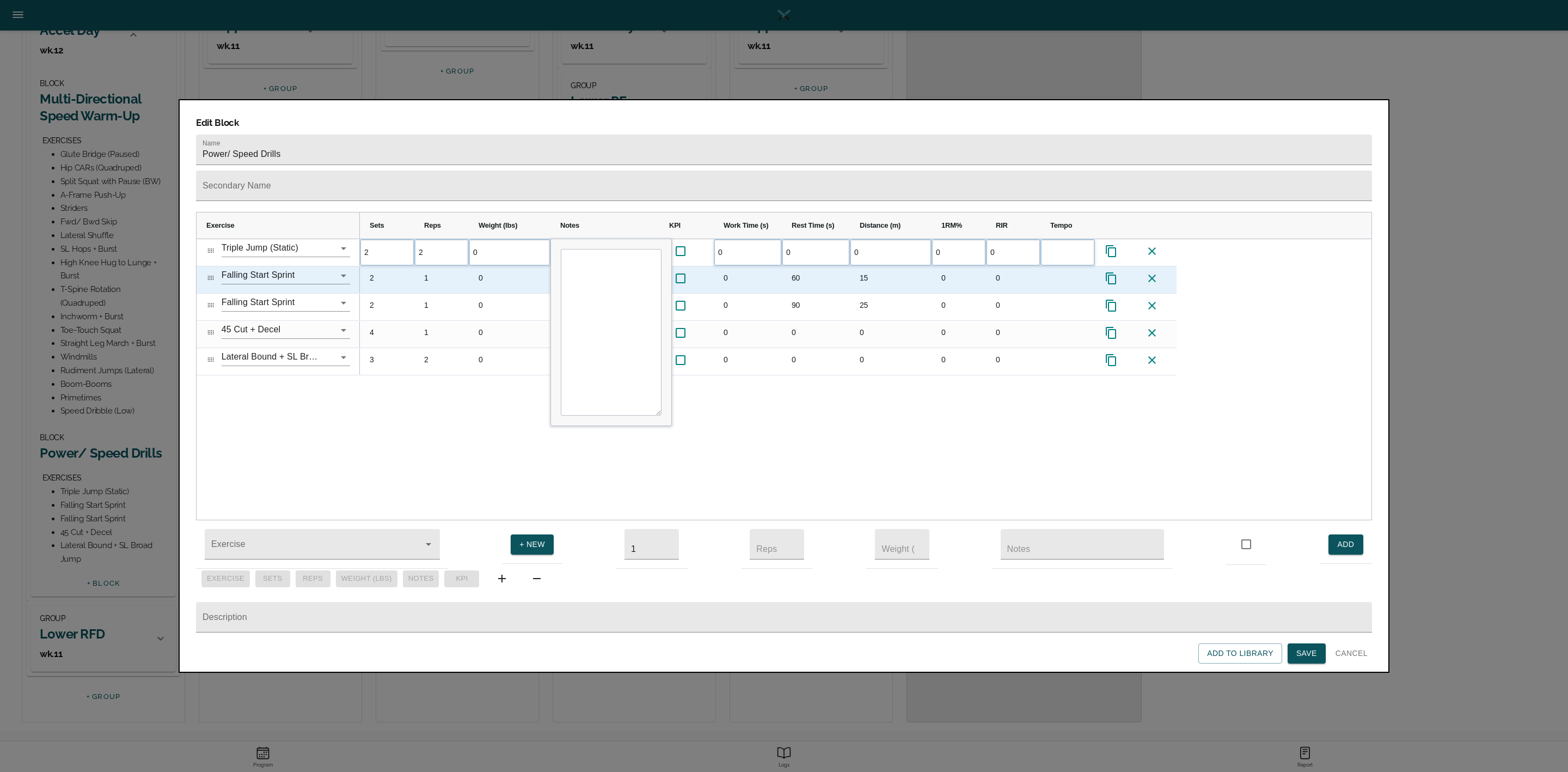
scroll to position [0, 0]
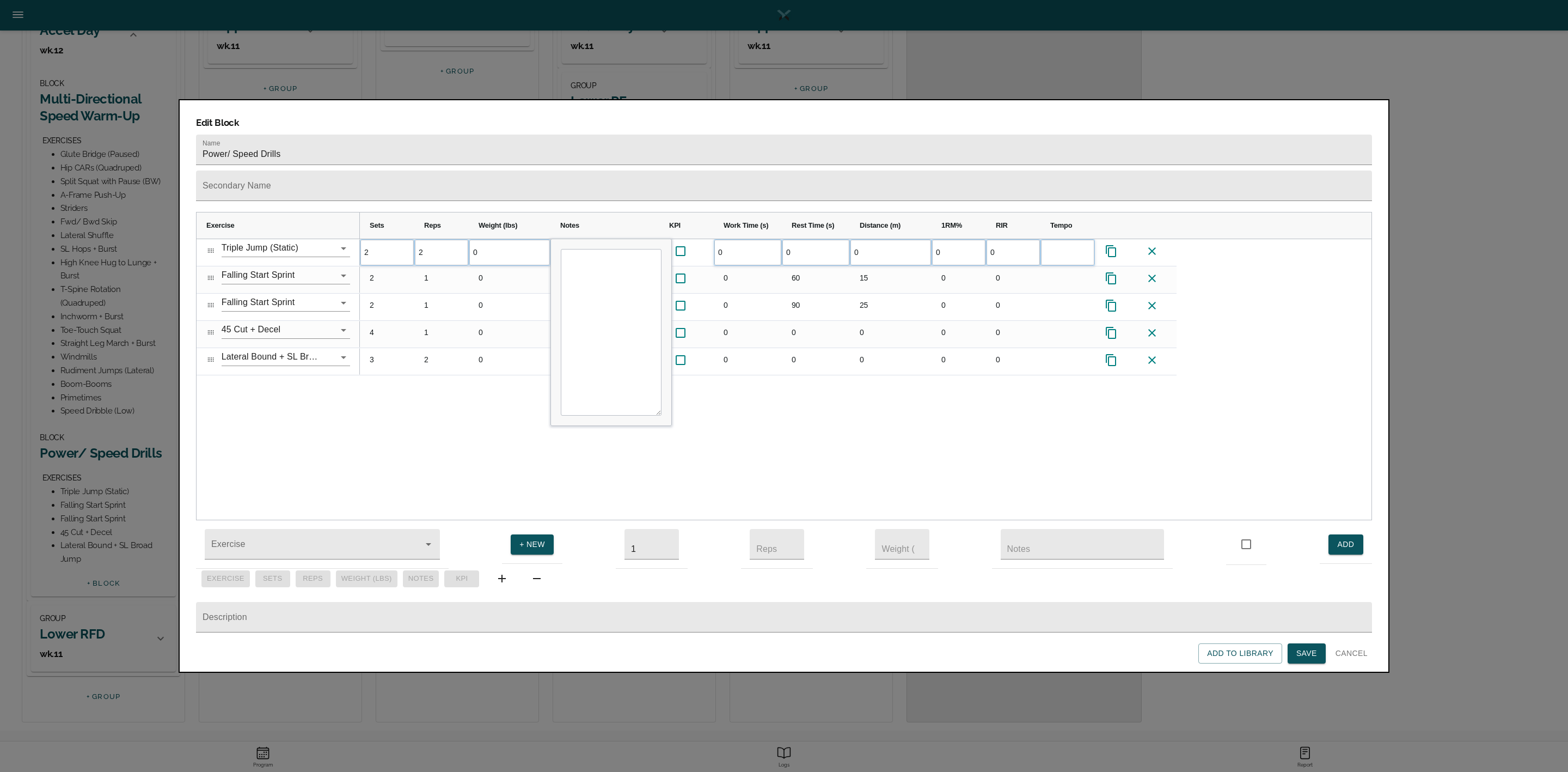
click at [418, 387] on div "2 2 0 0 0 0 0 0" at bounding box center [865, 379] width 1011 height 281
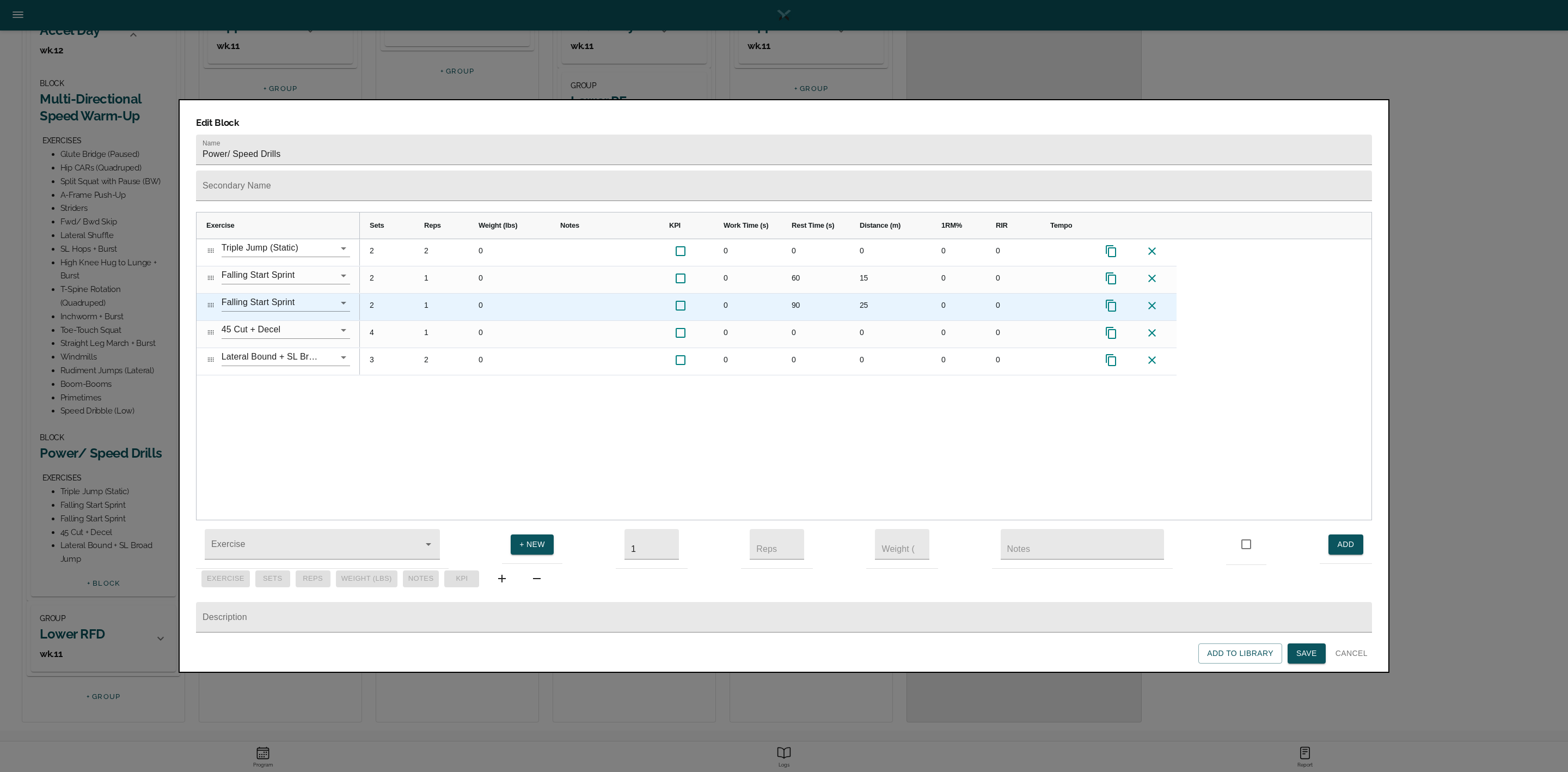
click at [373, 294] on div "2" at bounding box center [386, 307] width 54 height 27
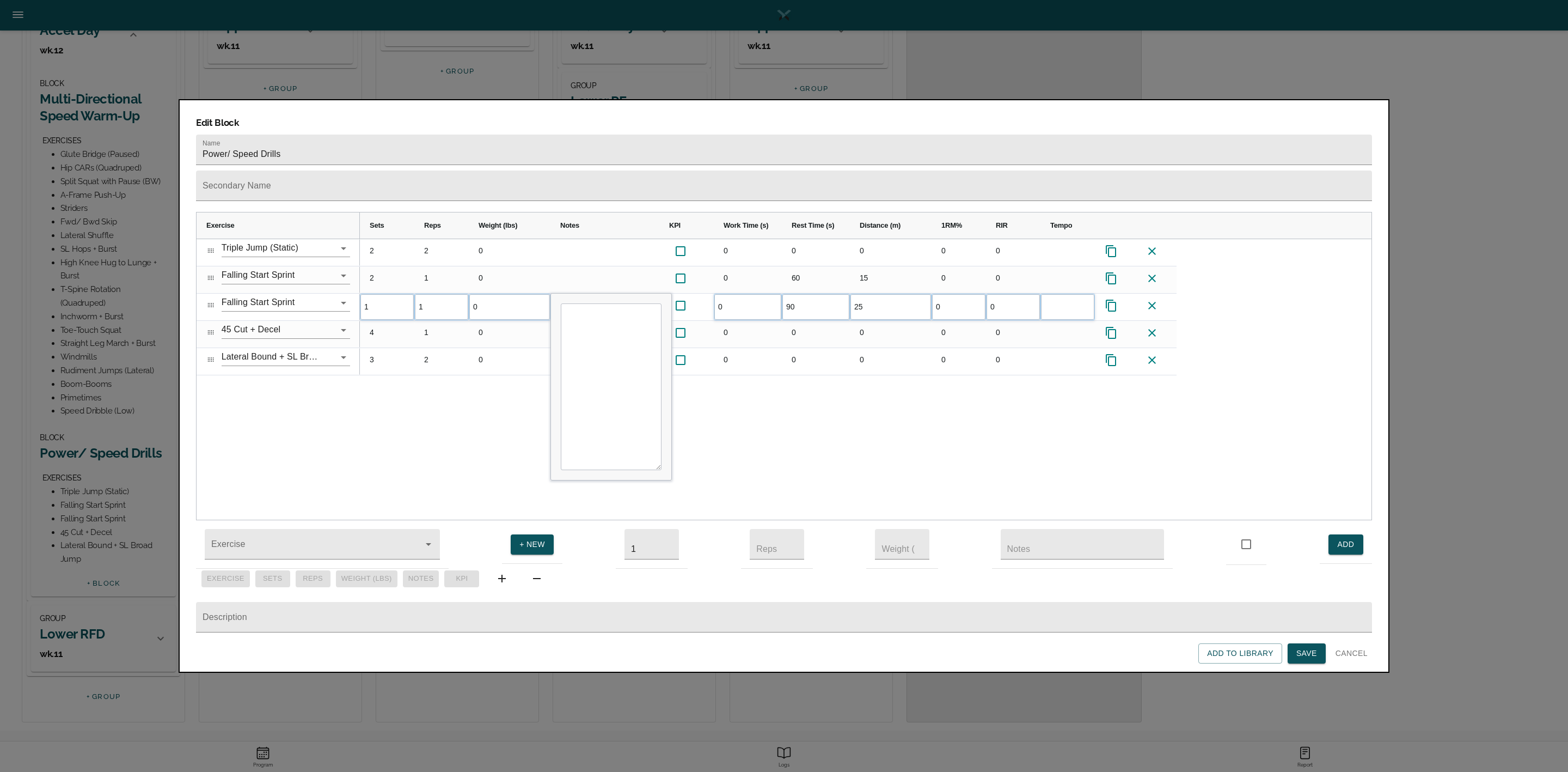
click at [414, 371] on div "2 2 0 0 0 0 0 0 2 1 0 0 60 15 0 0 1 1 0 0 90 25 0 0 4 1 0 0 0" at bounding box center [865, 379] width 1011 height 281
click at [775, 376] on div "2 2 0 0 0 0 0 0 2 1 0 0 60 15 0 0 1 1 0 0 90 25 0 0 4 1 0 0 0 0 0 0 3 2 0 0 0 0…" at bounding box center [865, 379] width 1011 height 281
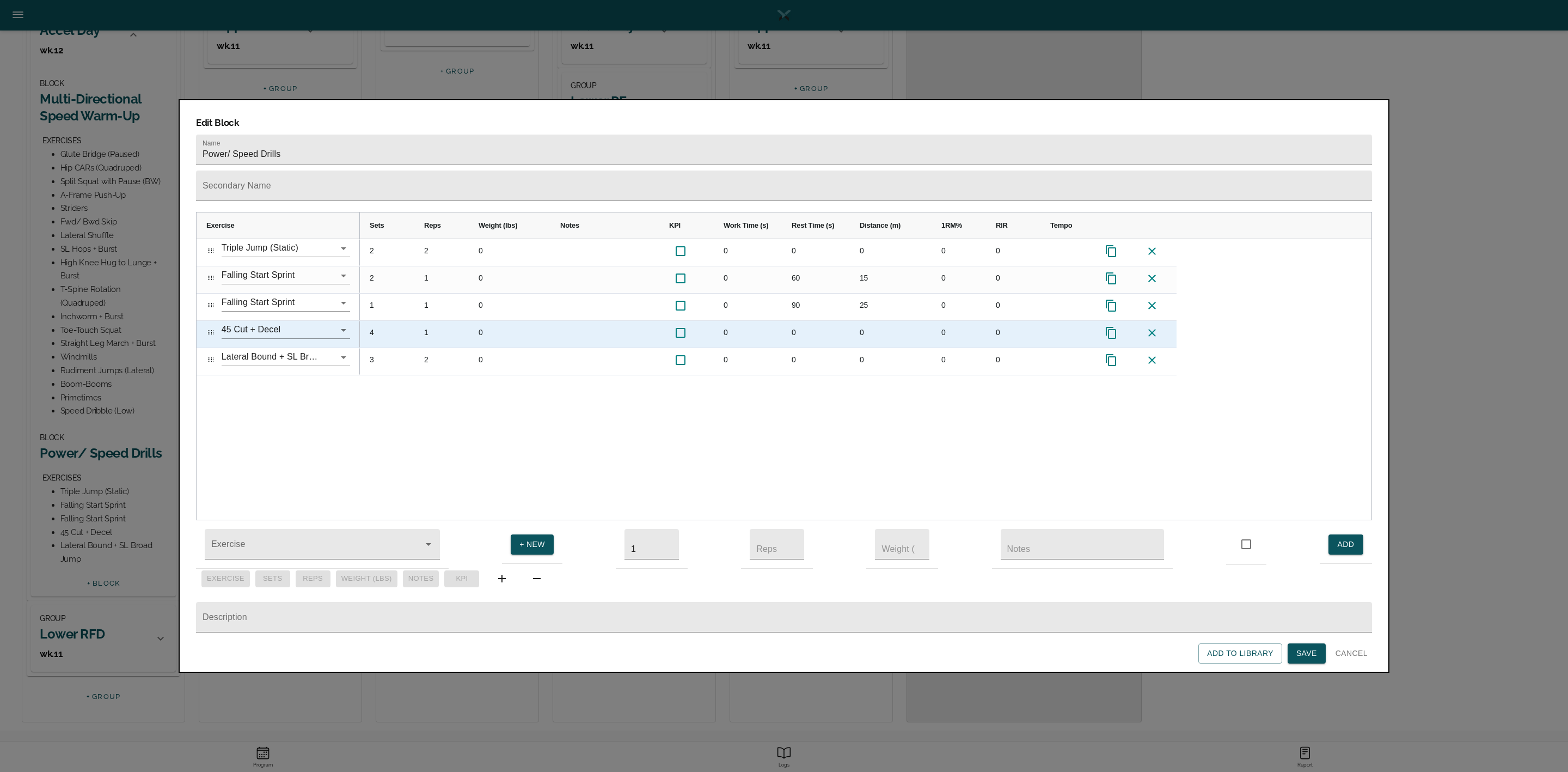
click at [377, 321] on div "4" at bounding box center [386, 334] width 54 height 27
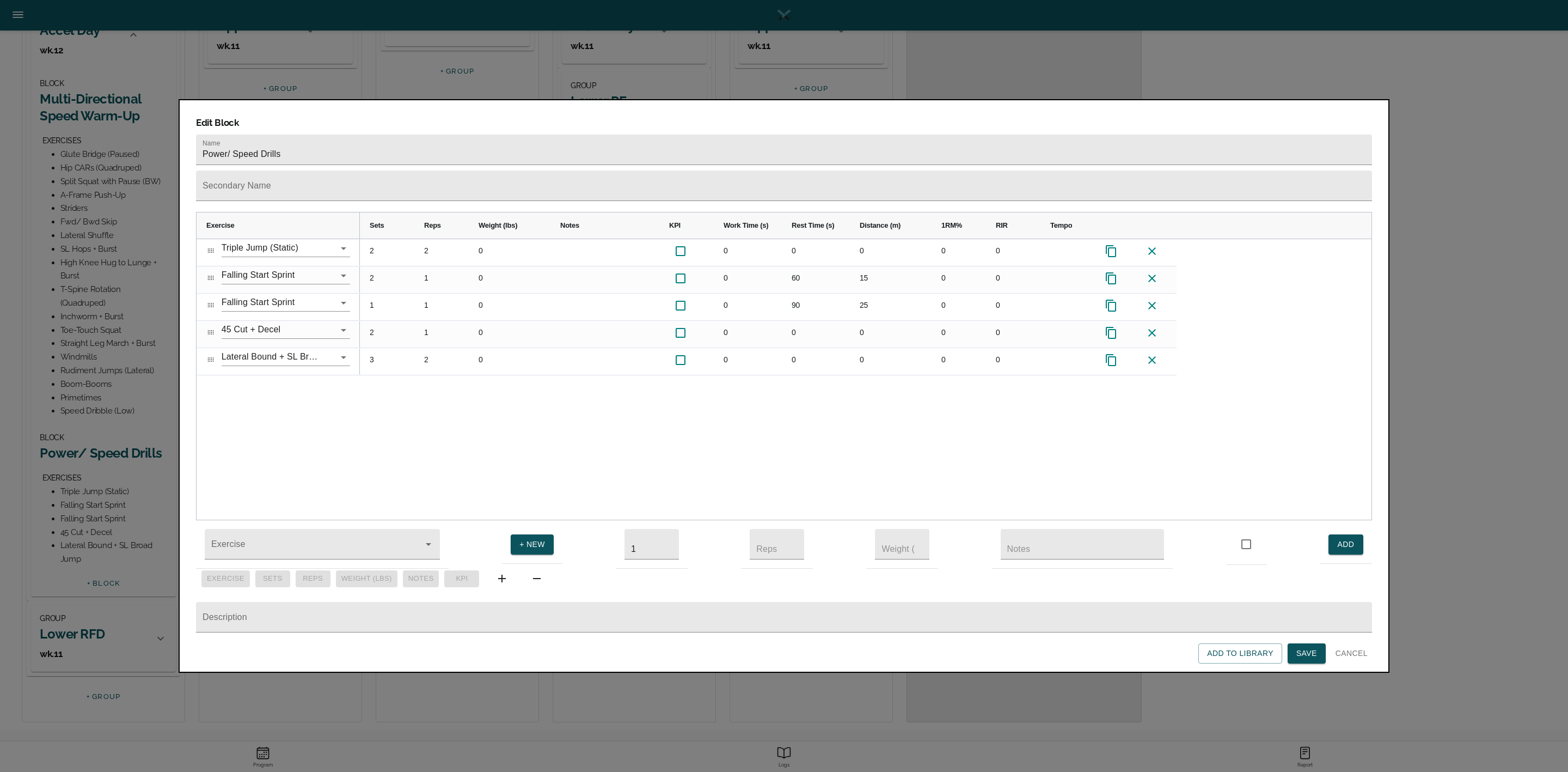
click at [412, 404] on div "2 2 0 0 0 0 0 0 2 1 0 0 60 15 0 0 1 1 0 0 90 25 0 0 2 1 0 0 0 0 0 0 3 2 0 0 0 0…" at bounding box center [865, 379] width 1011 height 281
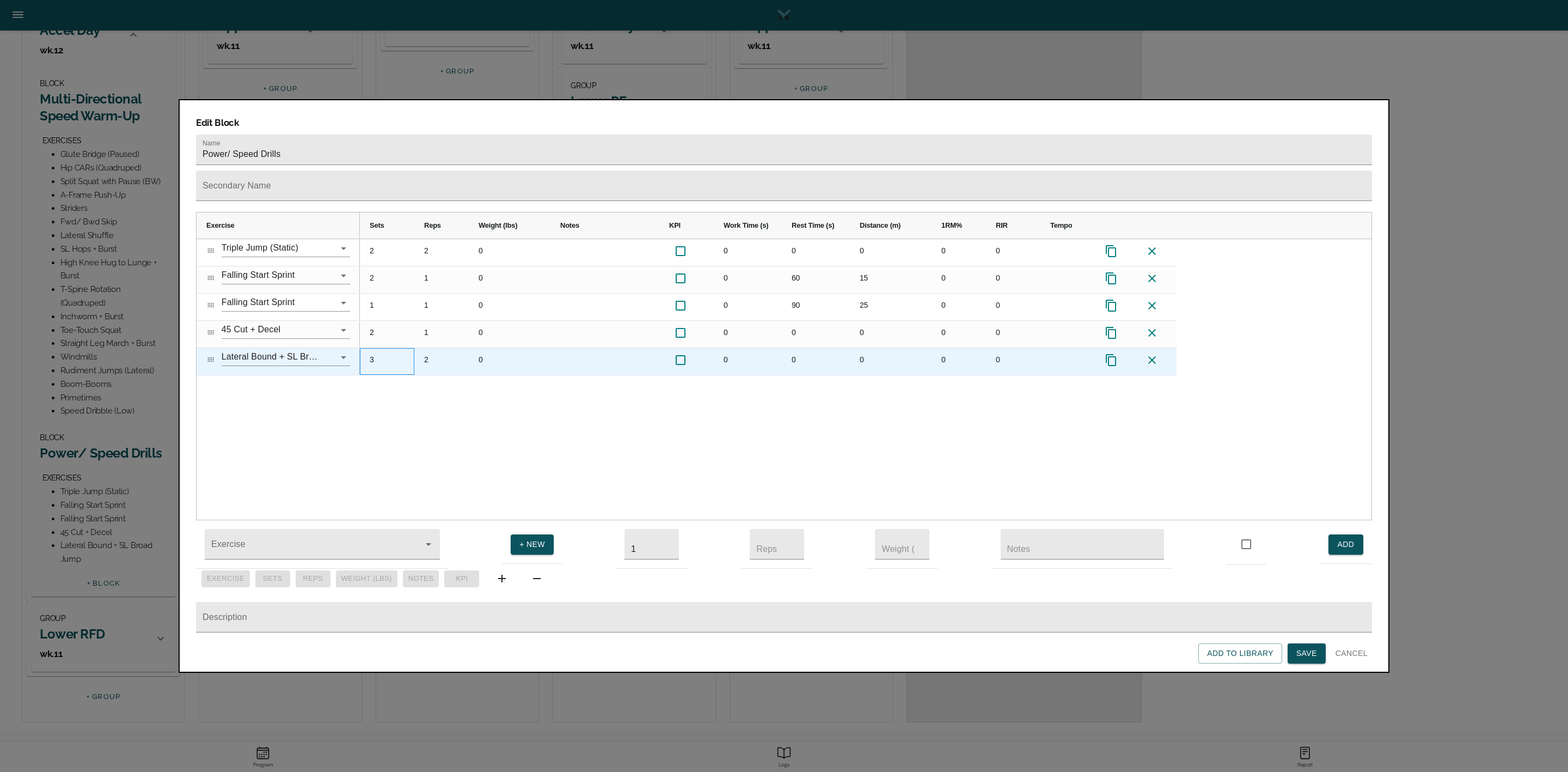
click at [376, 348] on div "3" at bounding box center [386, 361] width 54 height 27
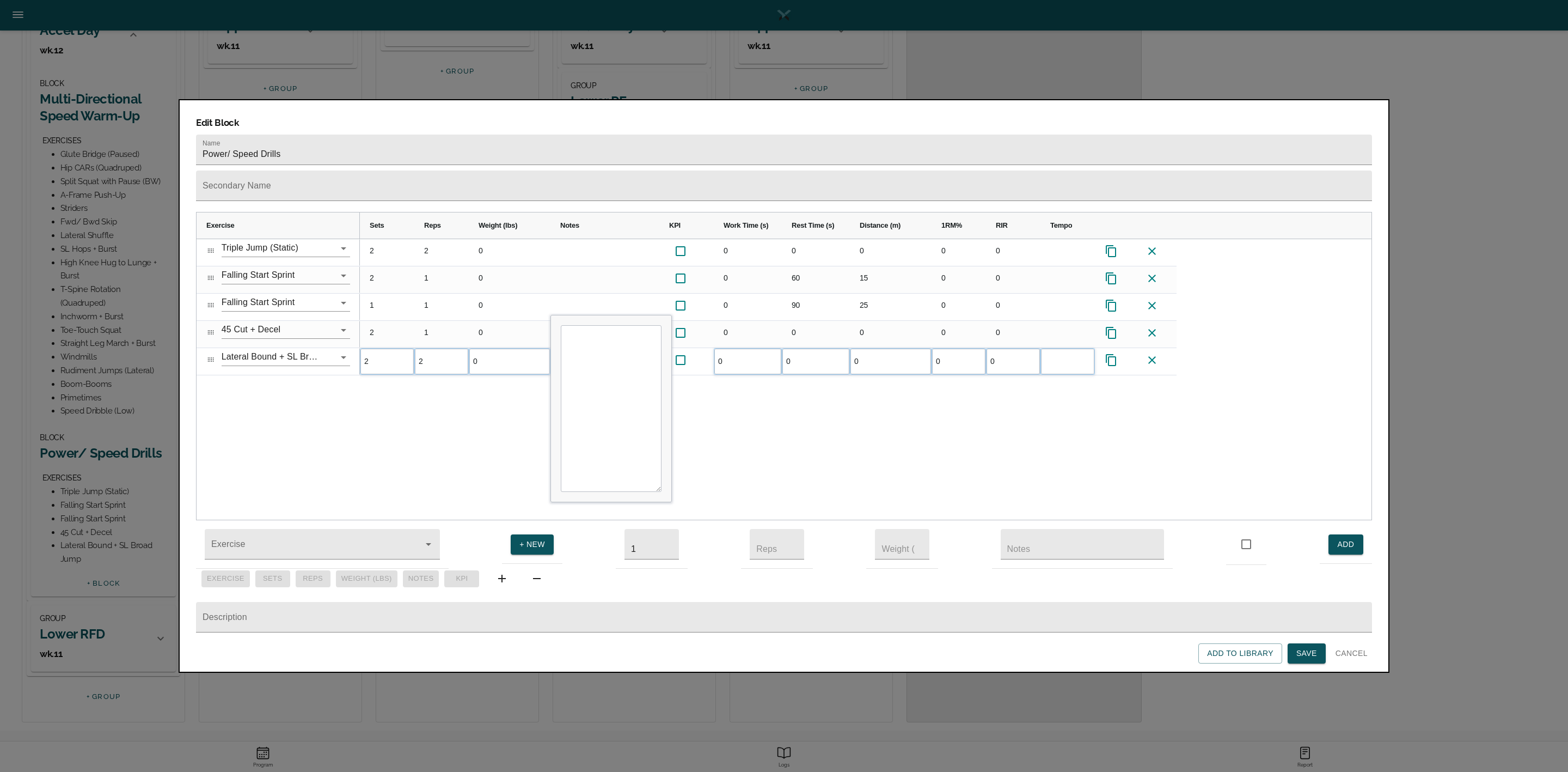
click at [420, 413] on div "2 2 0 0 0 0 0 0 2 1 0 0 60 15 0 0 1 1 0 0 90 25 0 0 2 1 0 0 0 0 0 0 2 2 0 0 0 0…" at bounding box center [865, 379] width 1011 height 281
click at [1045, 514] on span "Save" at bounding box center [1306, 653] width 20 height 14
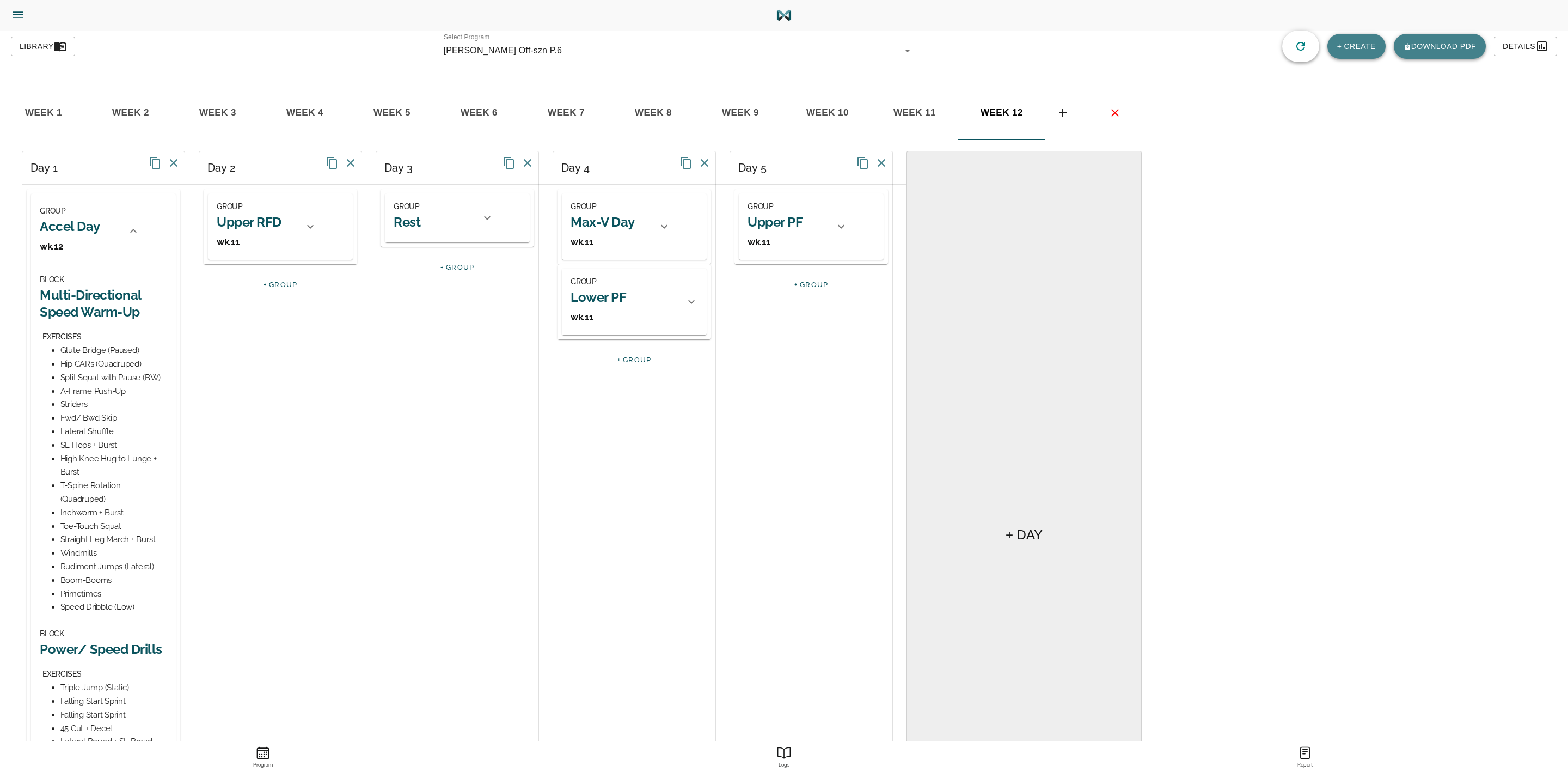
click at [133, 232] on icon at bounding box center [133, 231] width 13 height 13
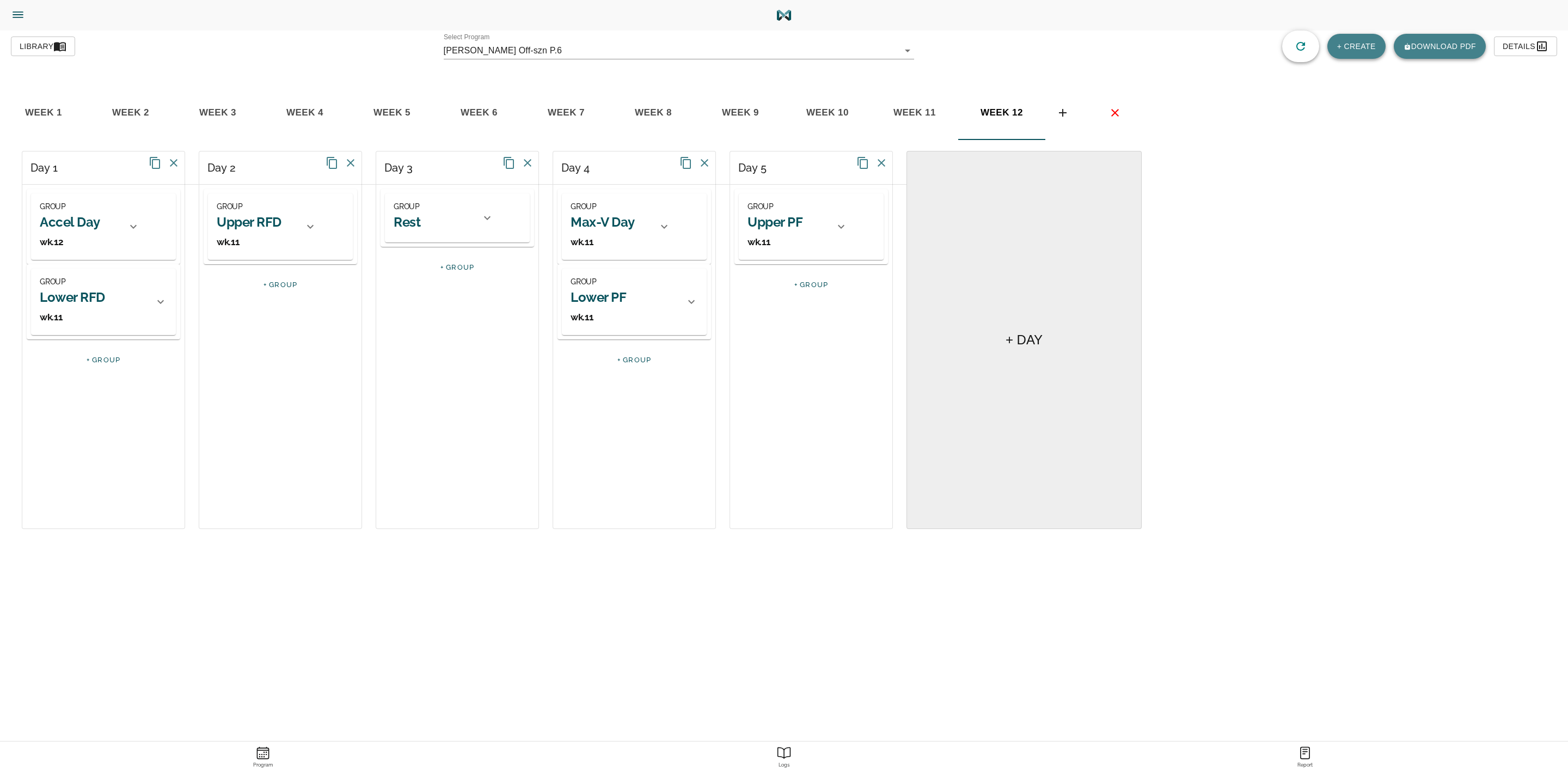
click at [92, 291] on h2 "Lower RFD" at bounding box center [72, 297] width 65 height 17
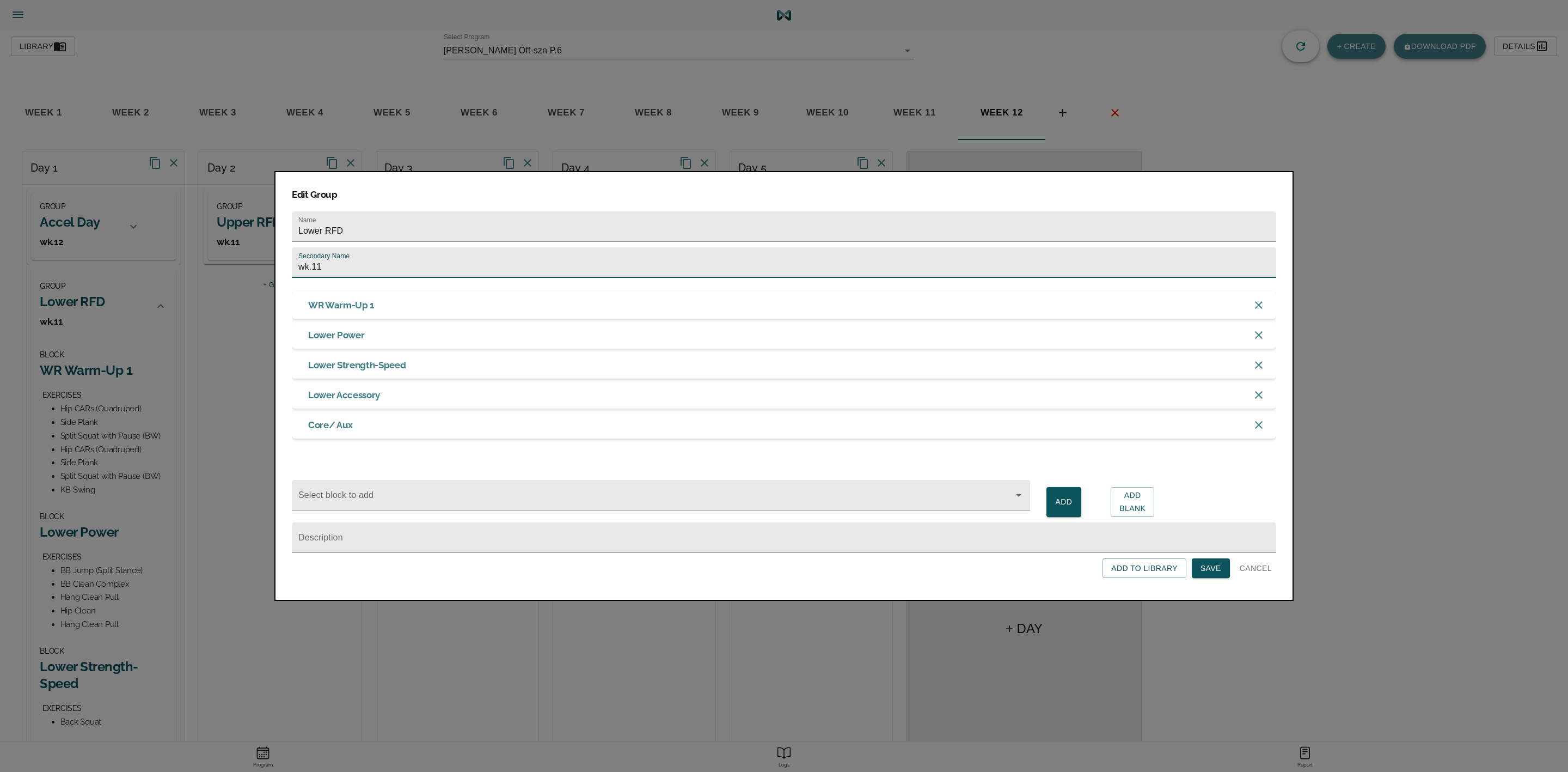
click at [360, 261] on input "wk.11" at bounding box center [784, 263] width 984 height 31
type input "wk.12"
click button "Save" at bounding box center [1210, 568] width 38 height 20
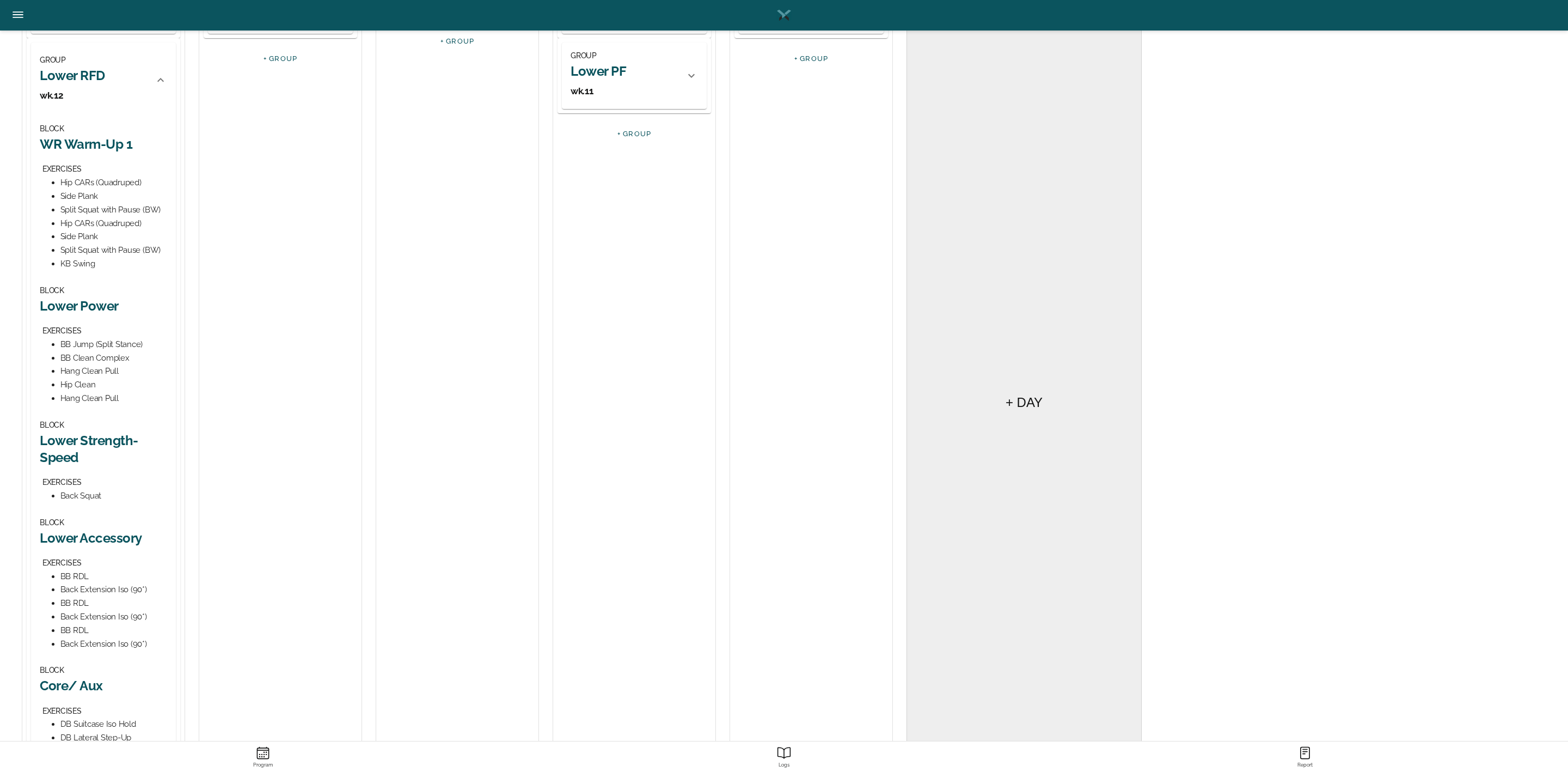
scroll to position [245, 0]
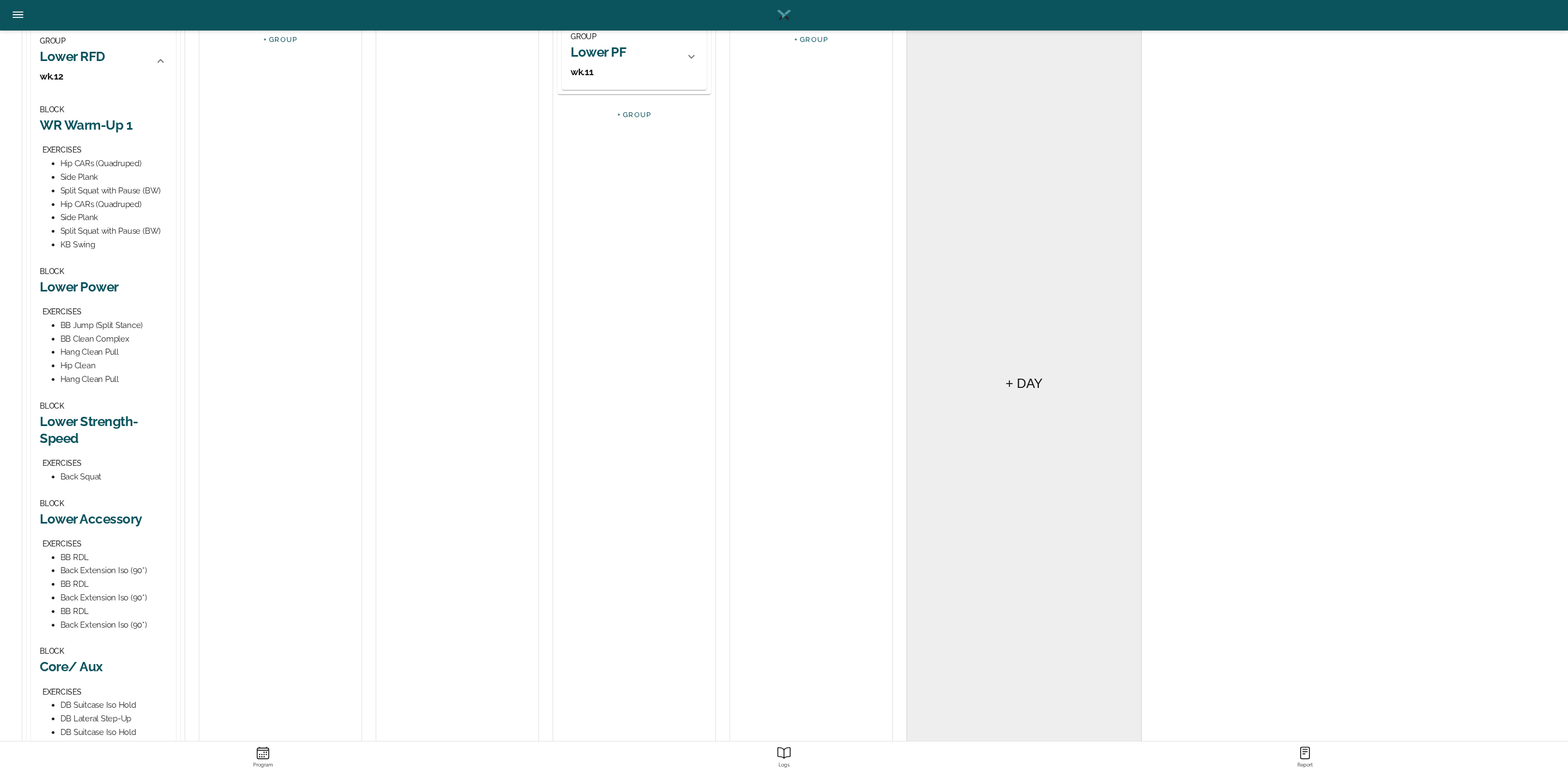
click at [92, 286] on h2 "Lower Power" at bounding box center [103, 287] width 127 height 17
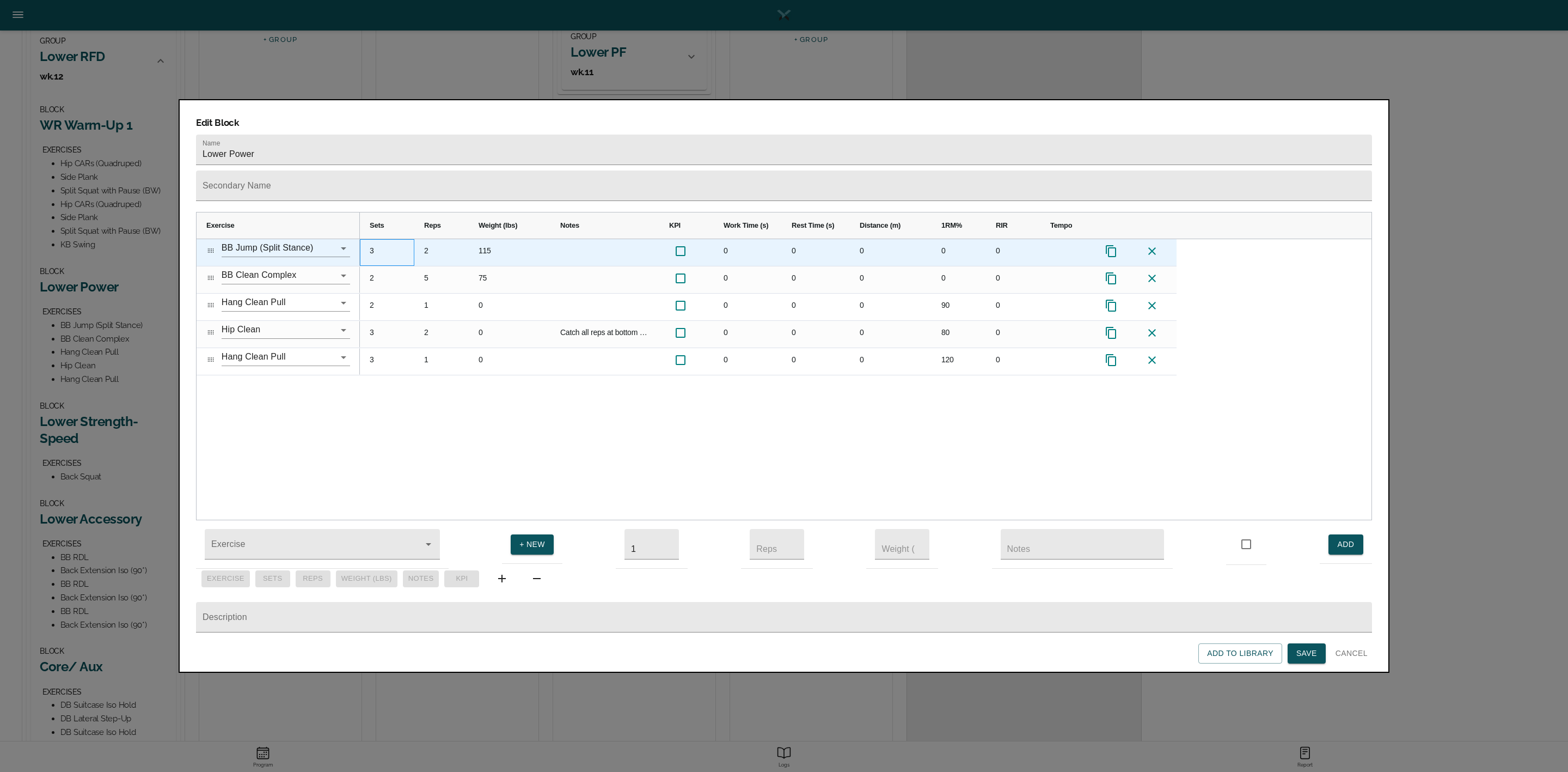
click at [377, 239] on div "3" at bounding box center [386, 252] width 54 height 27
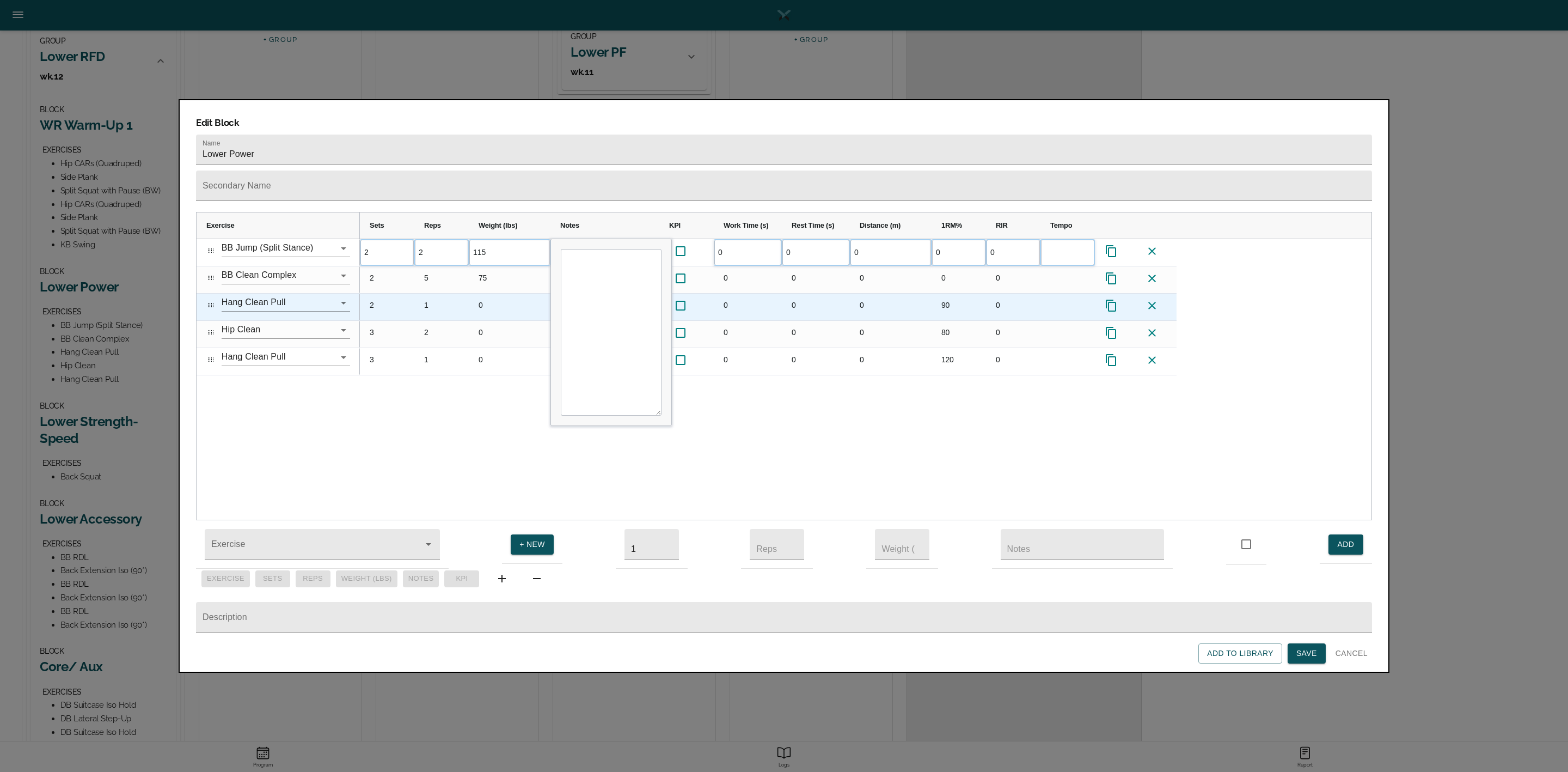
scroll to position [0, 0]
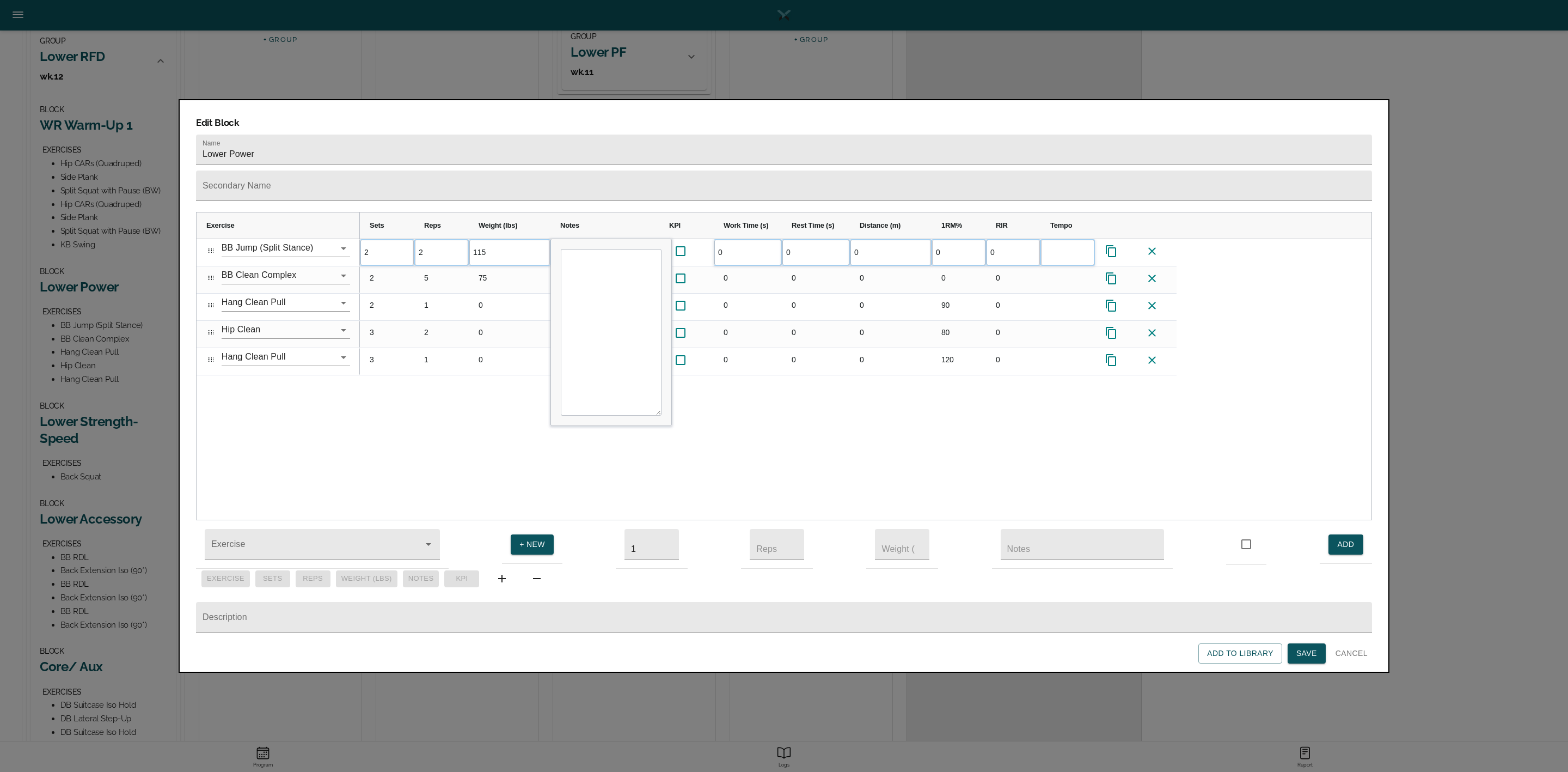
click at [446, 388] on div "2 2 115 0 0 0 0 0 2 5 75 0 0 0" at bounding box center [865, 379] width 1011 height 281
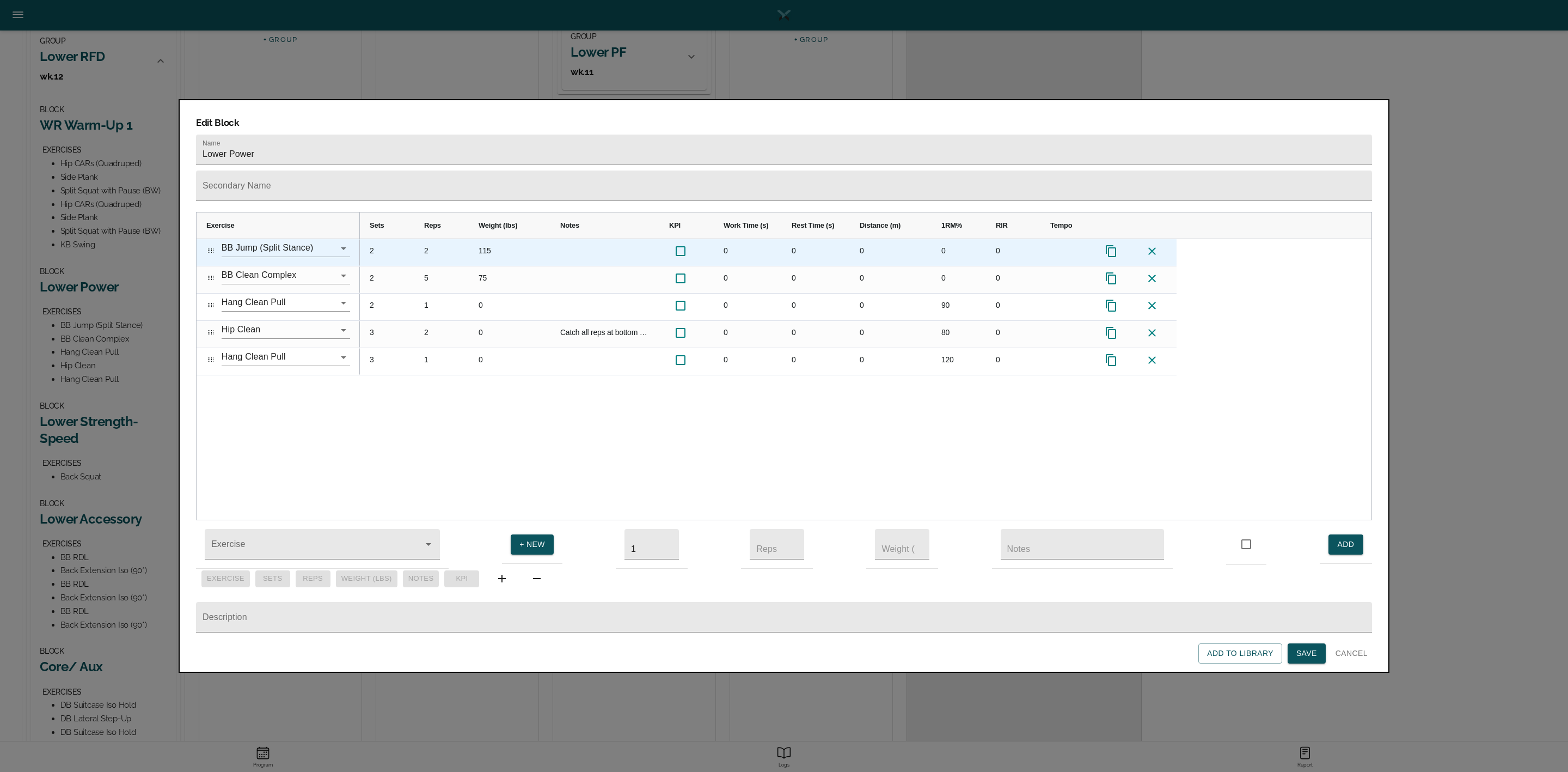
click at [495, 239] on div "115" at bounding box center [510, 252] width 82 height 27
type input "135"
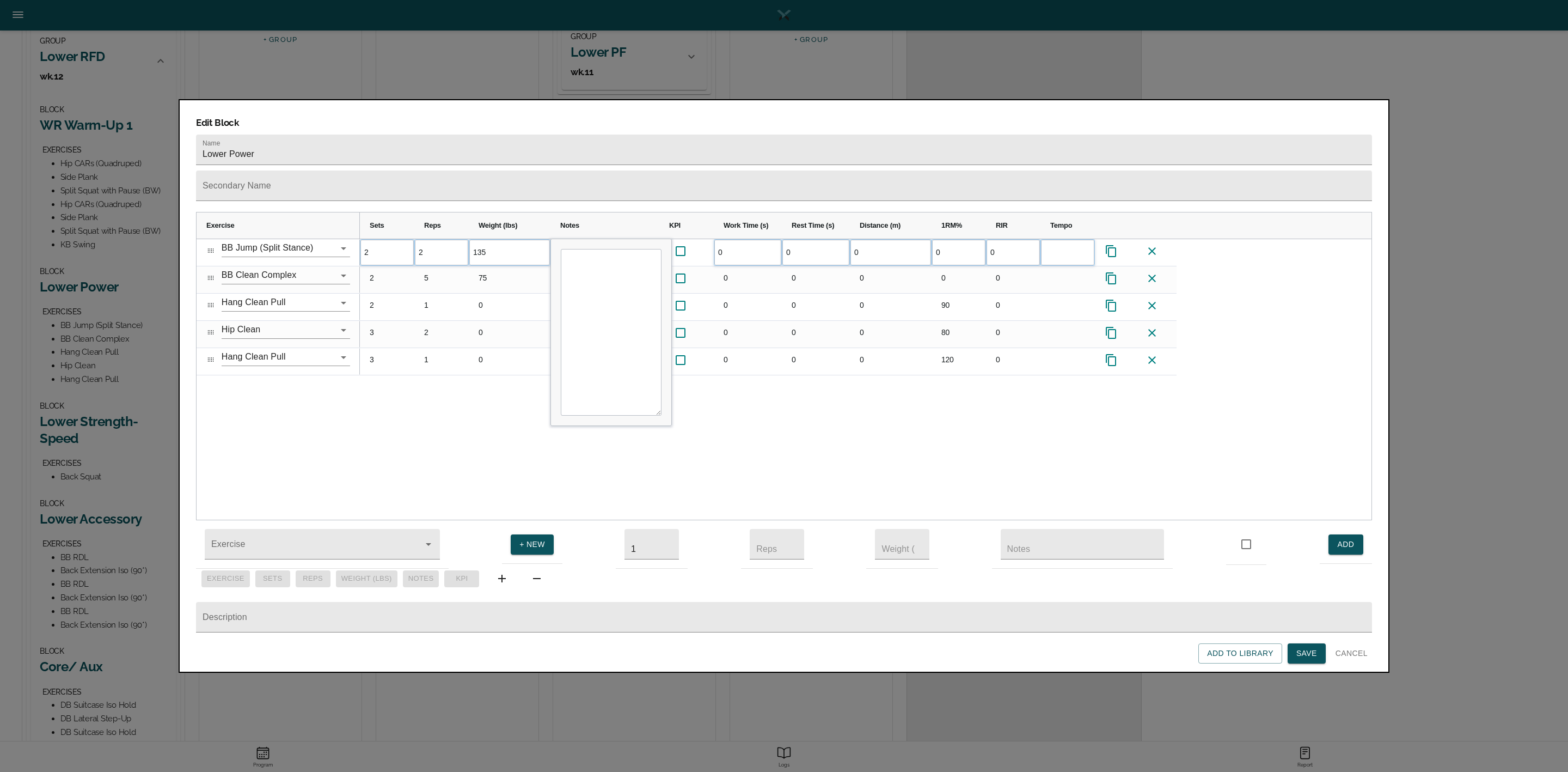
click at [502, 399] on div "2 2 135 0 0 0 0 0 2 5 75 0 0 0" at bounding box center [865, 379] width 1011 height 281
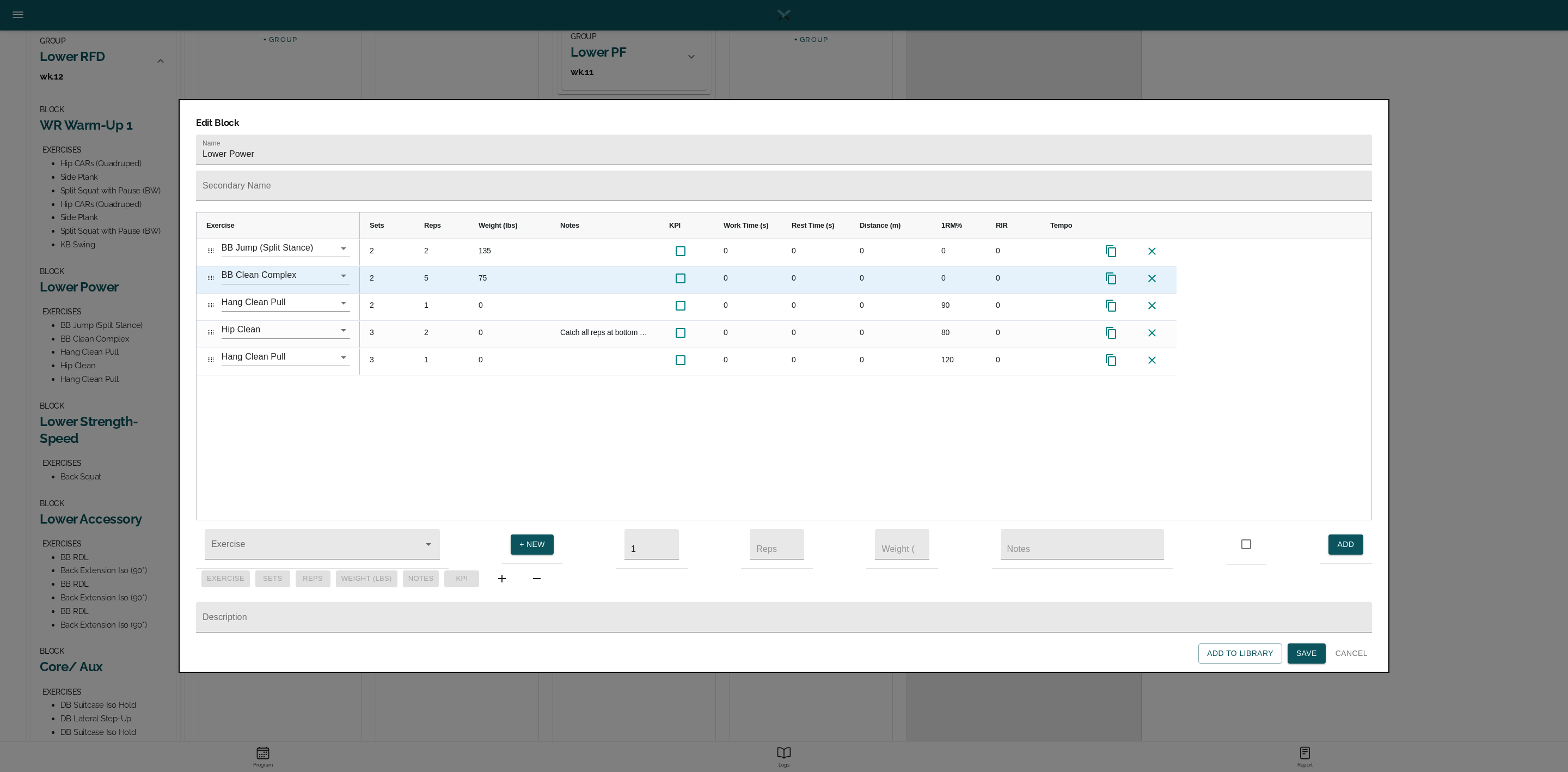
click at [482, 266] on div "75" at bounding box center [510, 279] width 82 height 27
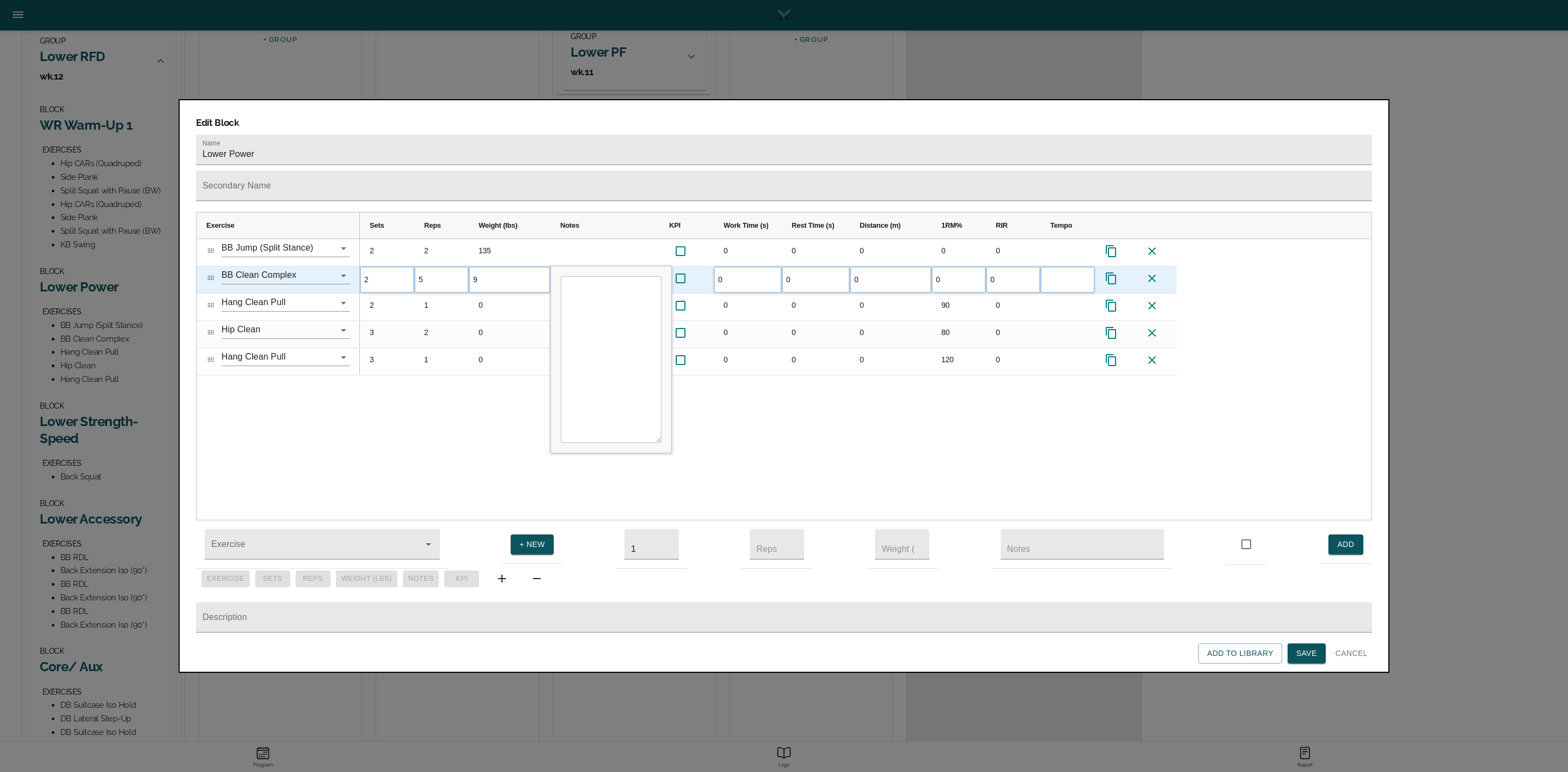
type input "95"
click at [490, 407] on div "2 2 135 0 0 0 0 0 2 5 95 0 0 0 0 0 2 1 0 0 0 0 90 0 3 2 0 Catch all reps at bot…" at bounding box center [865, 379] width 1011 height 281
click at [410, 403] on div "2 2 135 0 0 0 0 0 2 5 95 0 0 0 0 0 2 1 0 0 0 0 90 0 3 2 0 Catch all reps at bot…" at bounding box center [865, 379] width 1011 height 281
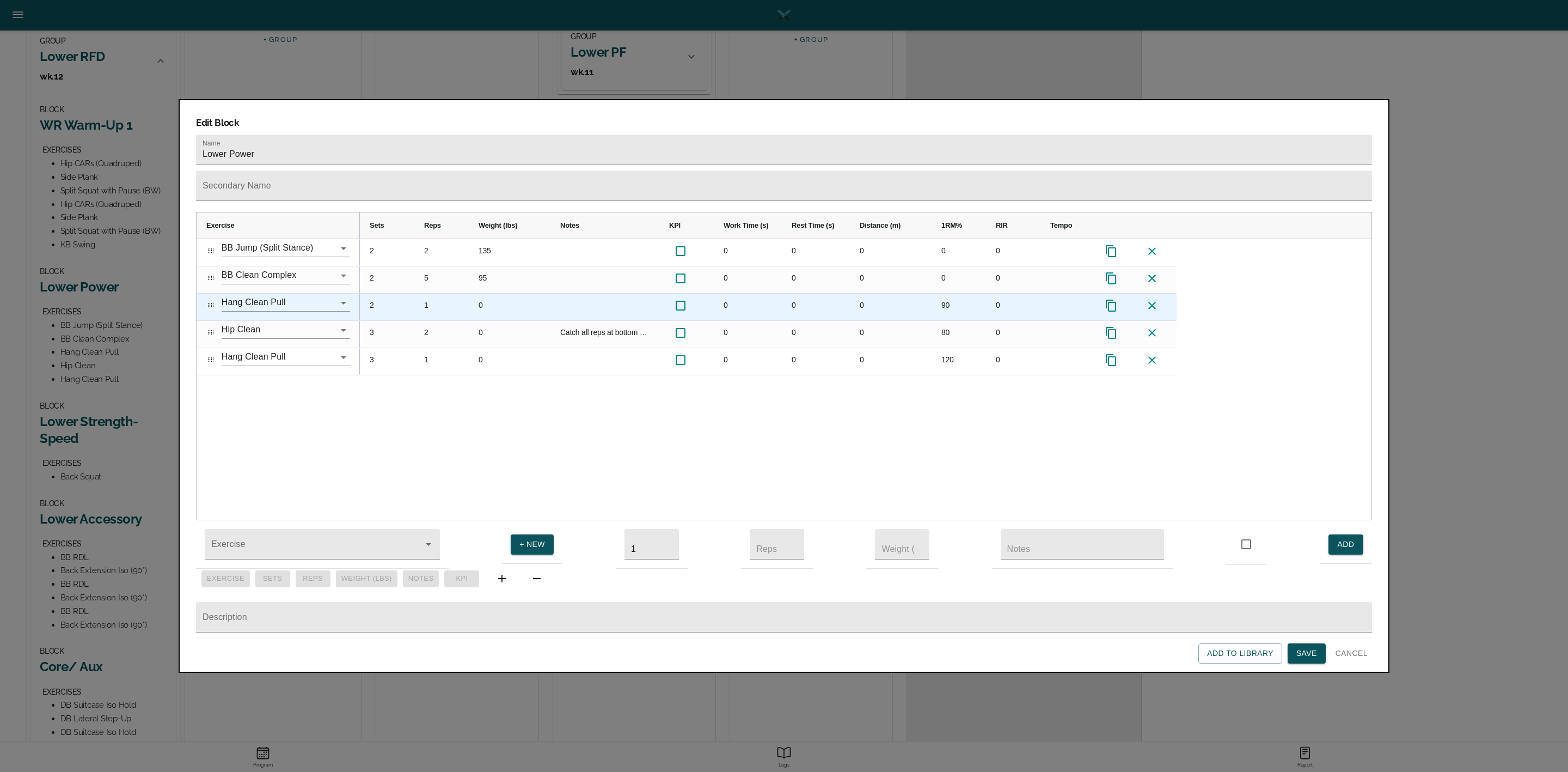
click at [954, 294] on div "90" at bounding box center [958, 307] width 54 height 27
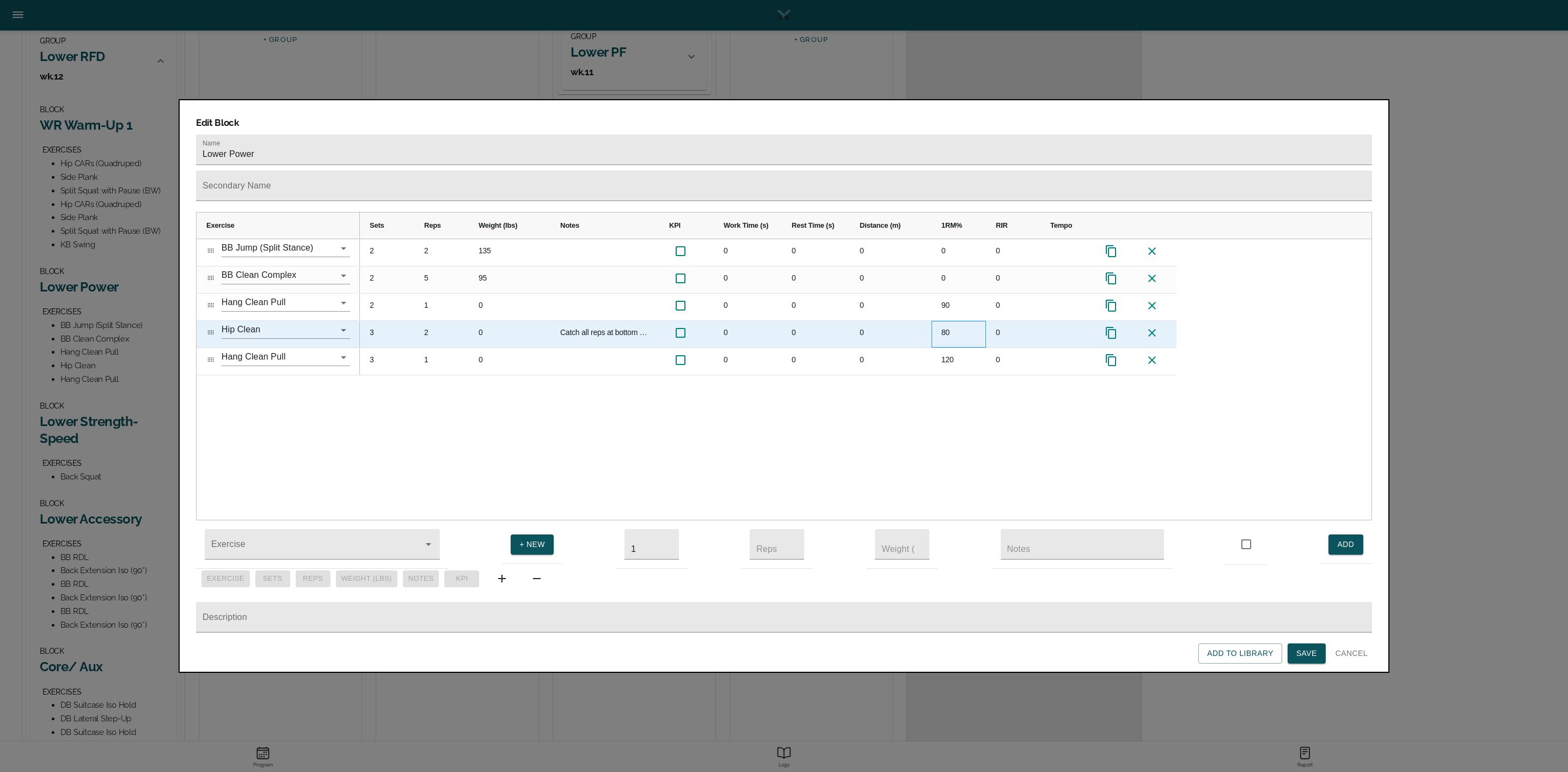
click at [945, 321] on div "80" at bounding box center [958, 334] width 54 height 27
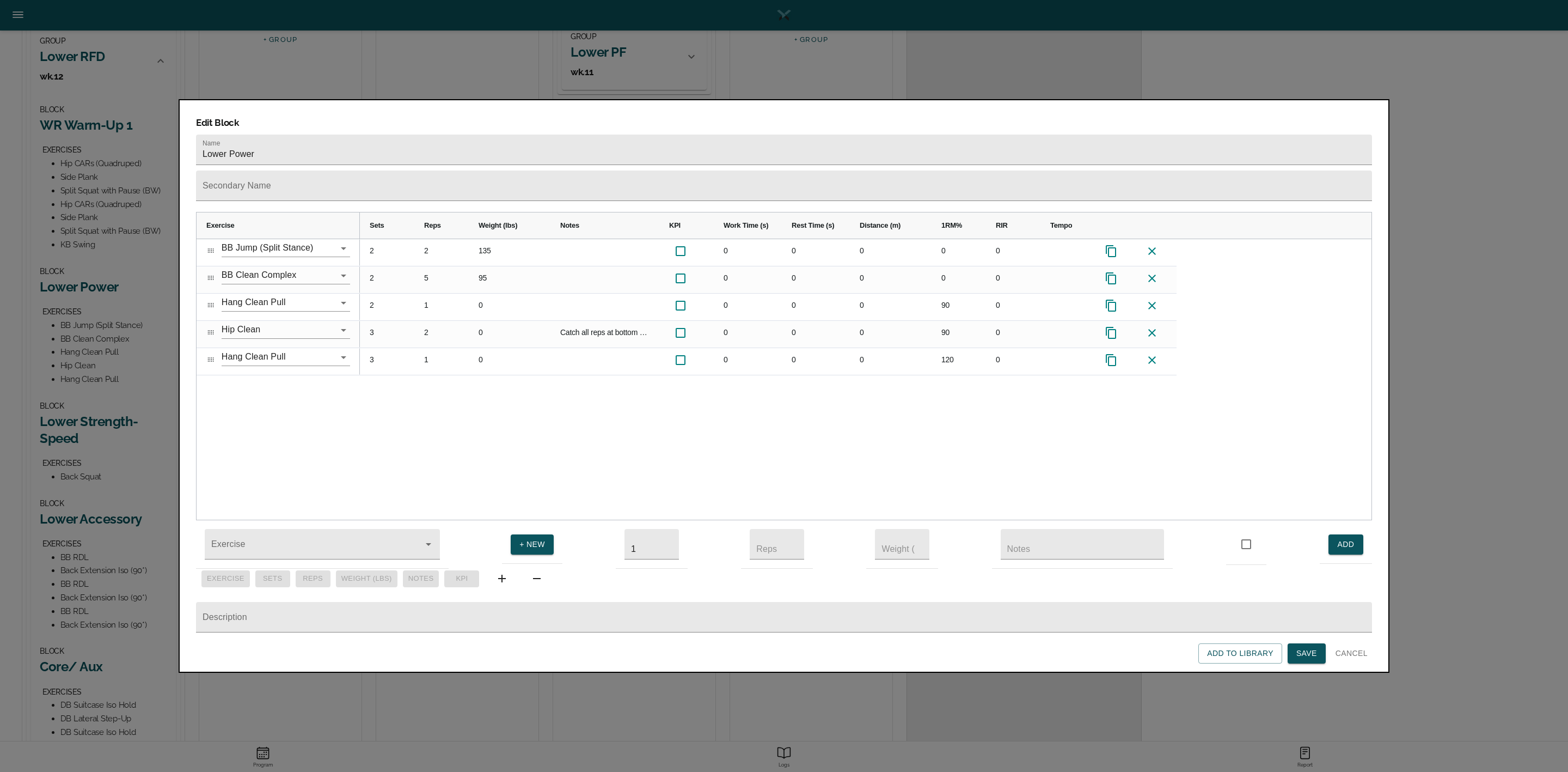
click at [912, 412] on div "2 2 135 0 0 0 0 0 2 5 95 0 0 0 0 0 2 1 0 0 0 0 90 0 3 2 0 Catch all reps at bot…" at bounding box center [865, 379] width 1011 height 281
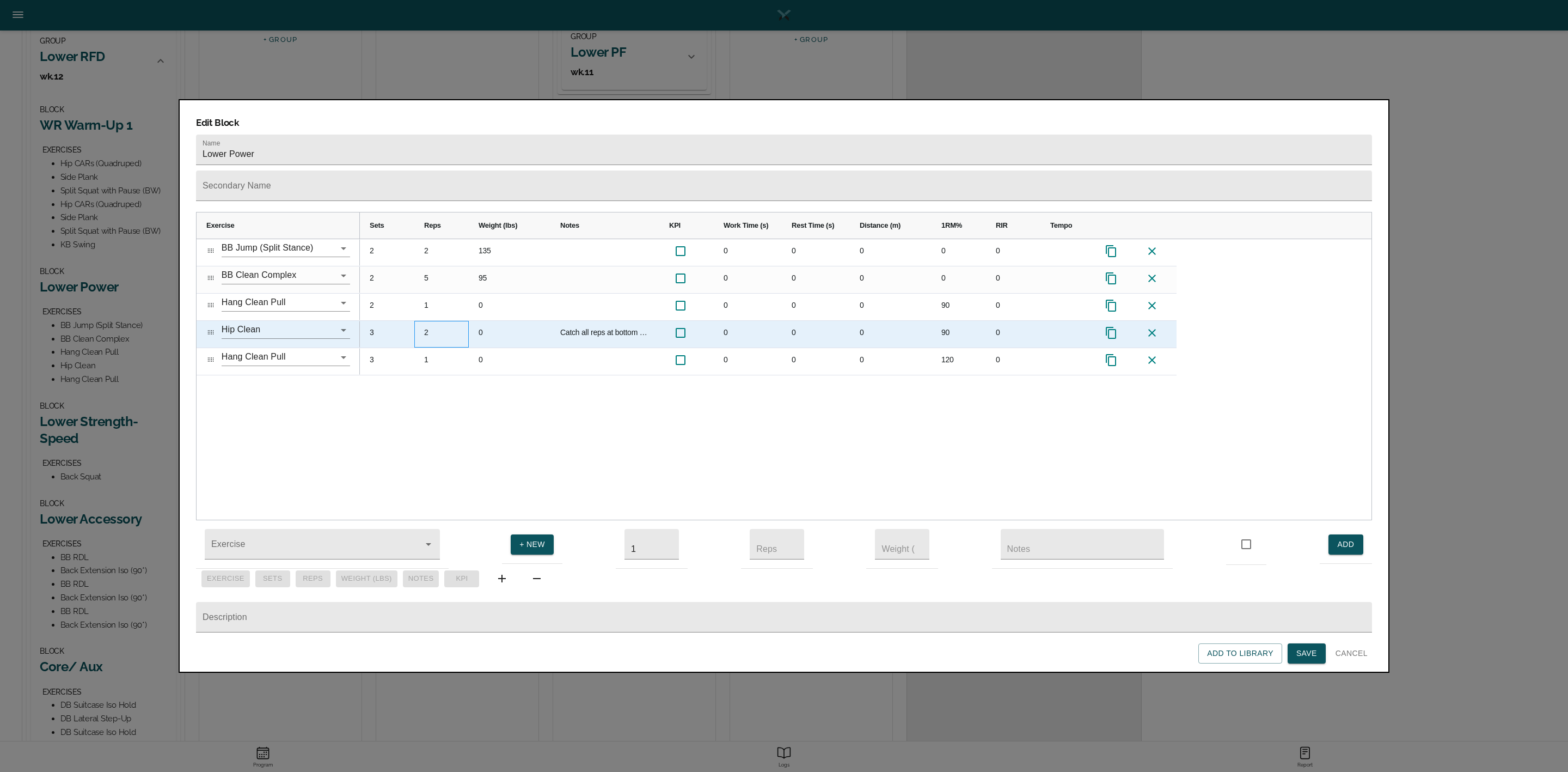
click at [429, 321] on div "2" at bounding box center [442, 334] width 54 height 27
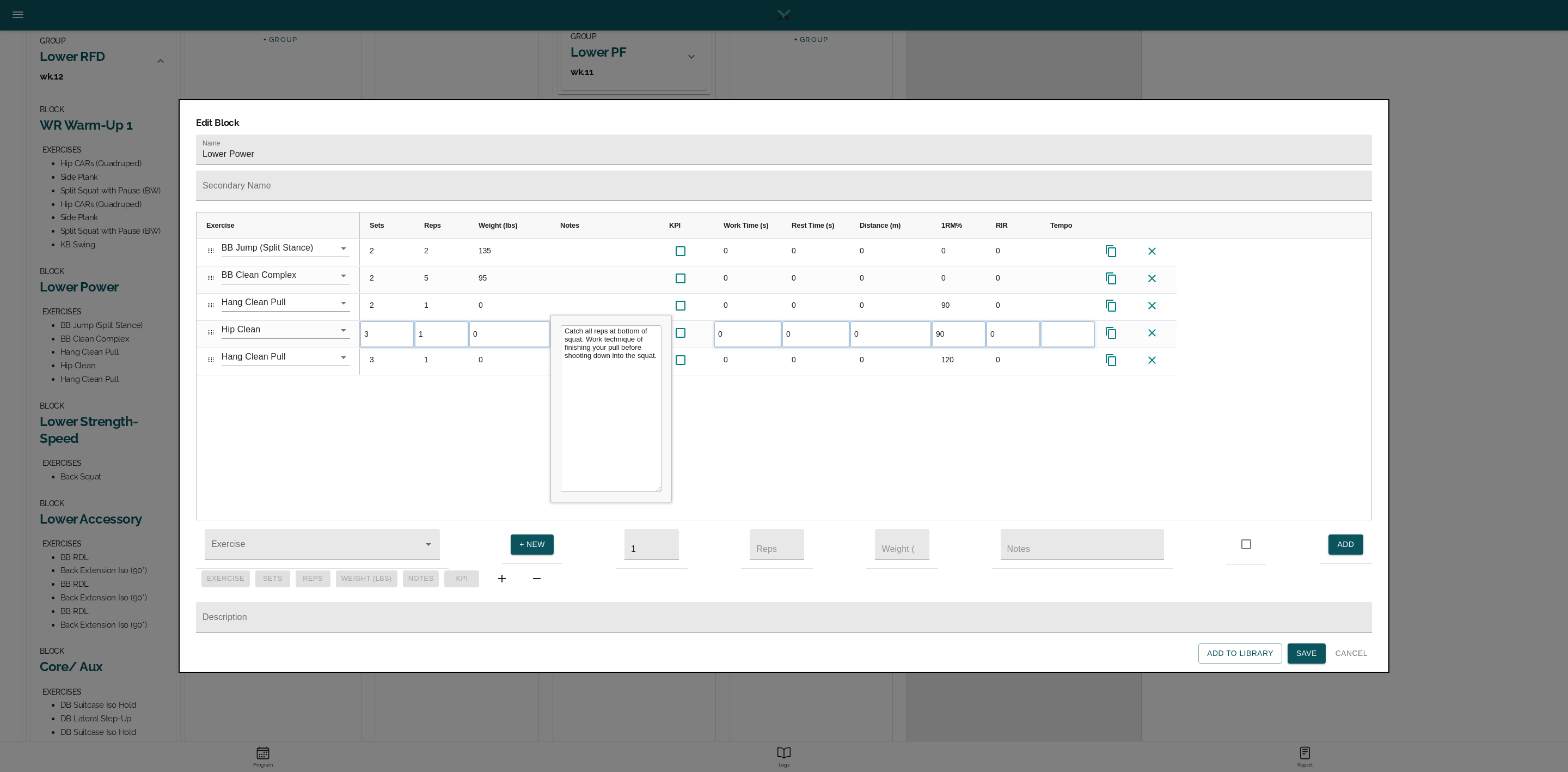
click at [433, 386] on div "2 2 135 0 0 0 0 0 2 5 95 0 0 0 0 0 2 1 0 0 0 0 90 0 3 1 0 Catch all reps at bot…" at bounding box center [865, 379] width 1011 height 281
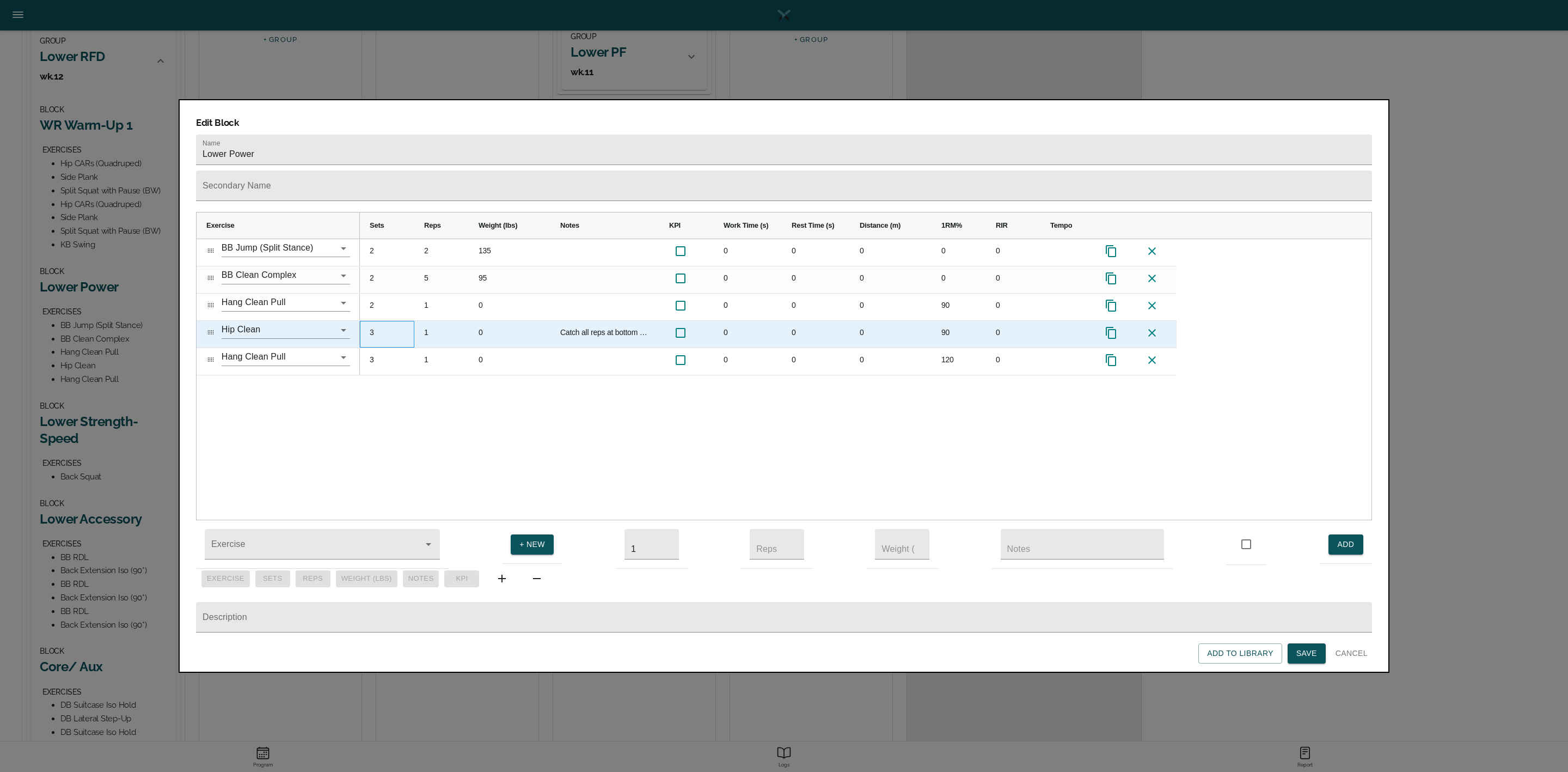
click at [376, 321] on div "3" at bounding box center [386, 334] width 54 height 27
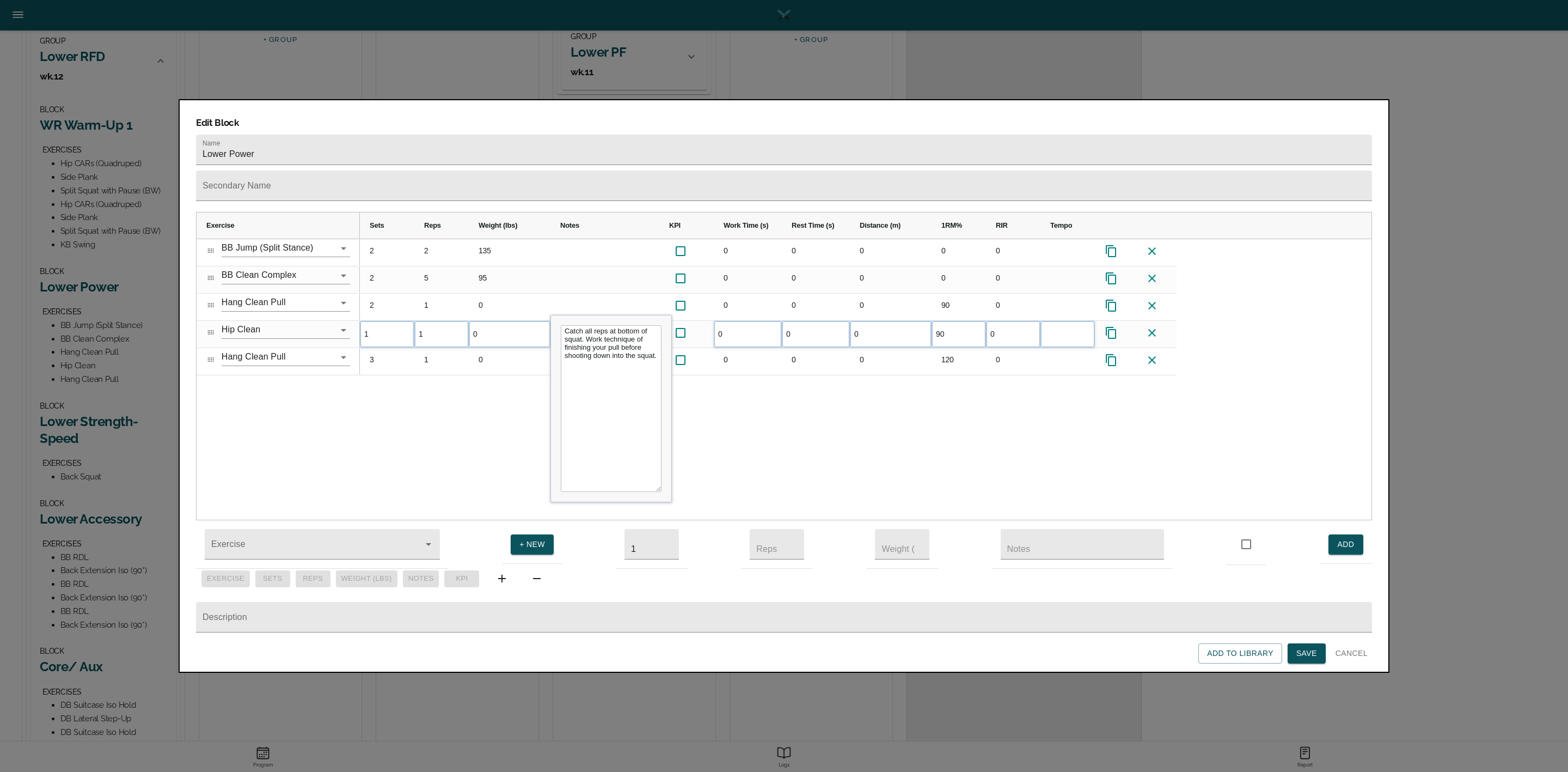
click at [411, 388] on div "2 2 135 0 0 0 0 0 2 5 95 0 0 0 0 0 2 1 0 0 0 0 90 0 1 1 0 Catch all reps at bot…" at bounding box center [865, 379] width 1011 height 281
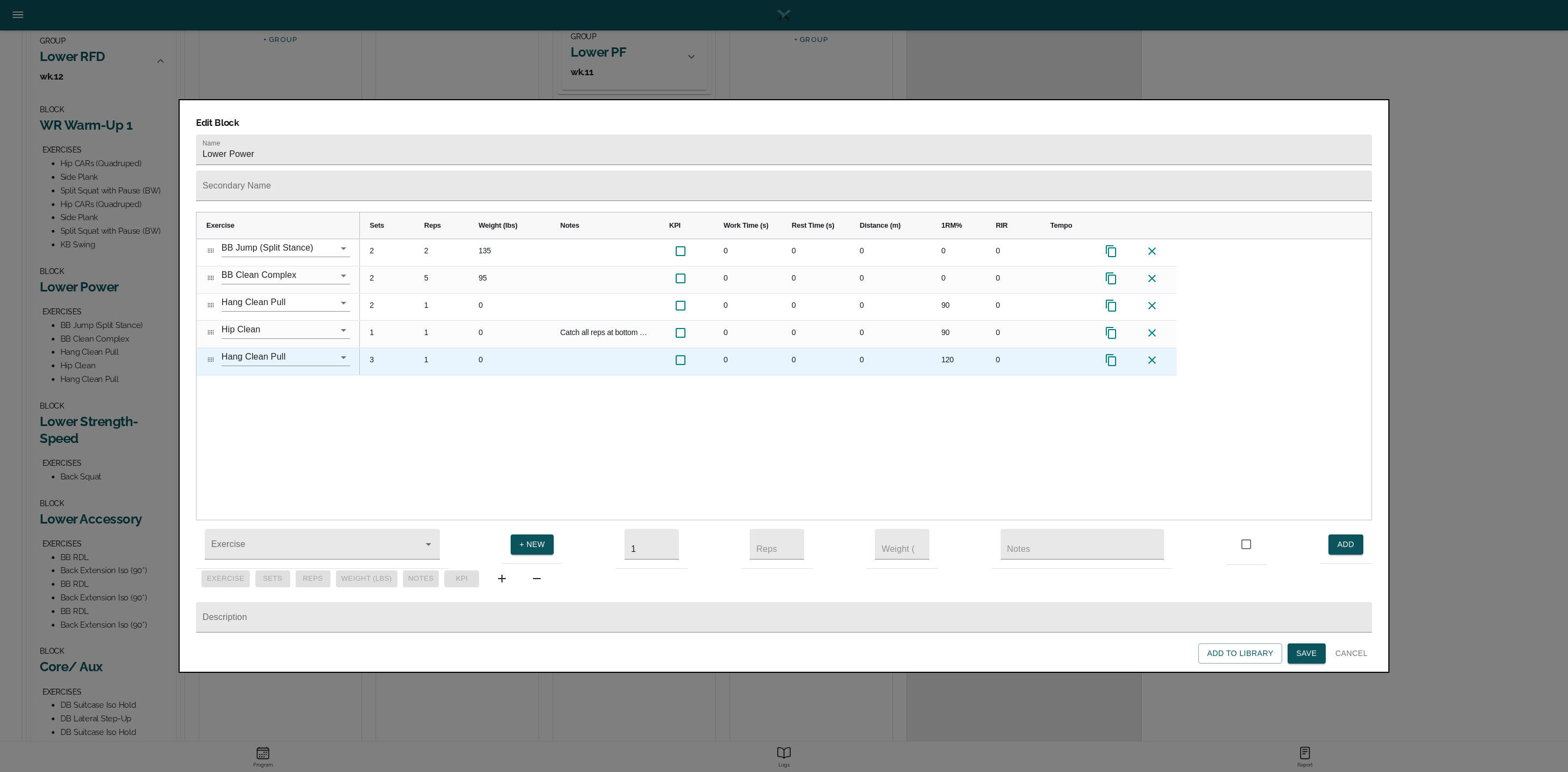
click at [949, 348] on div "120" at bounding box center [958, 361] width 54 height 27
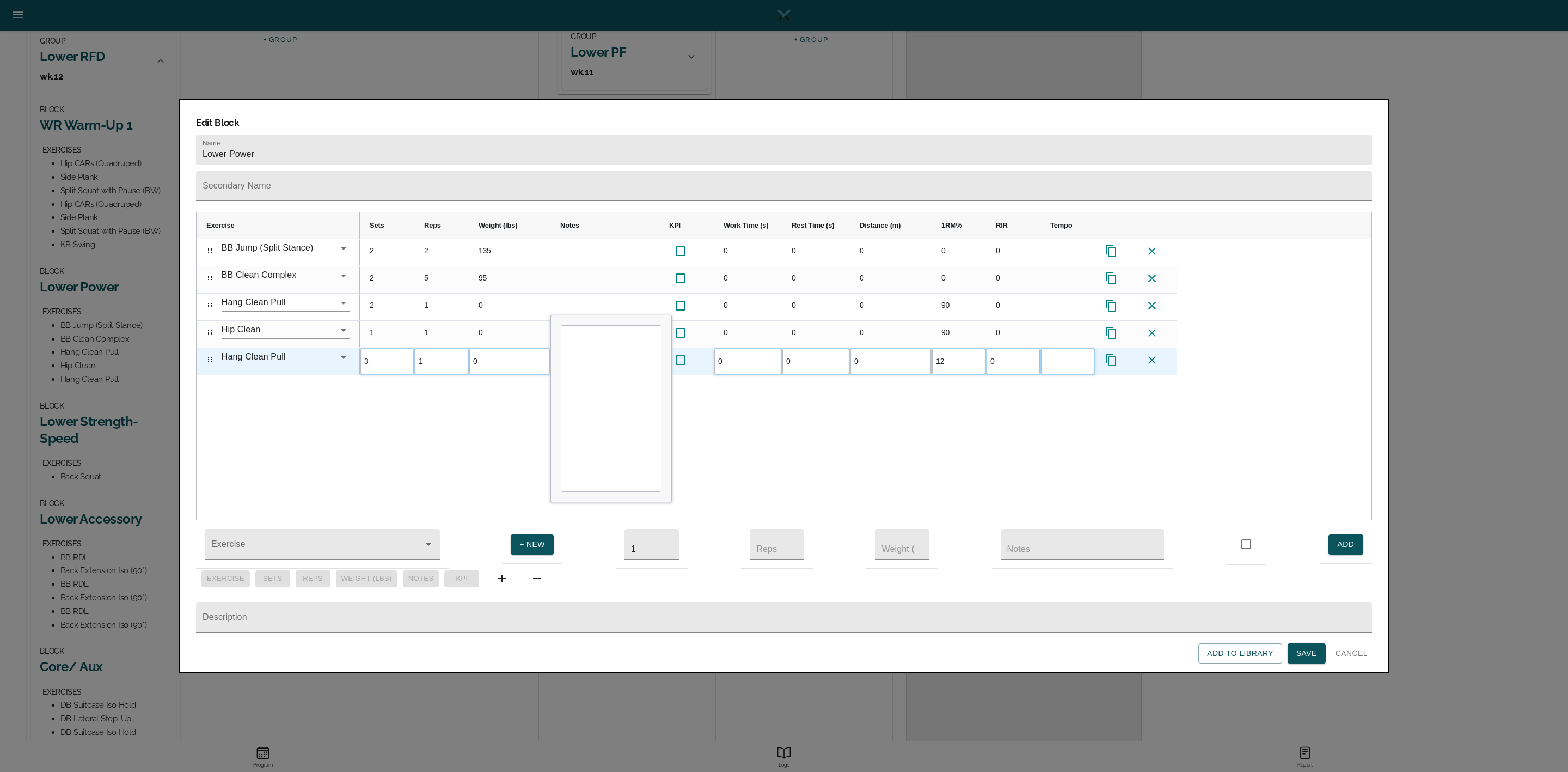
type input "125"
click at [972, 384] on div "2 2 135 0 0 0 0 0 2 5 95 0 0 0 0 0 2 1 0 0 0 0 90 0 1 1 0 Catch all reps at bot…" at bounding box center [865, 379] width 1011 height 281
click at [1045, 514] on span "Save" at bounding box center [1306, 653] width 20 height 14
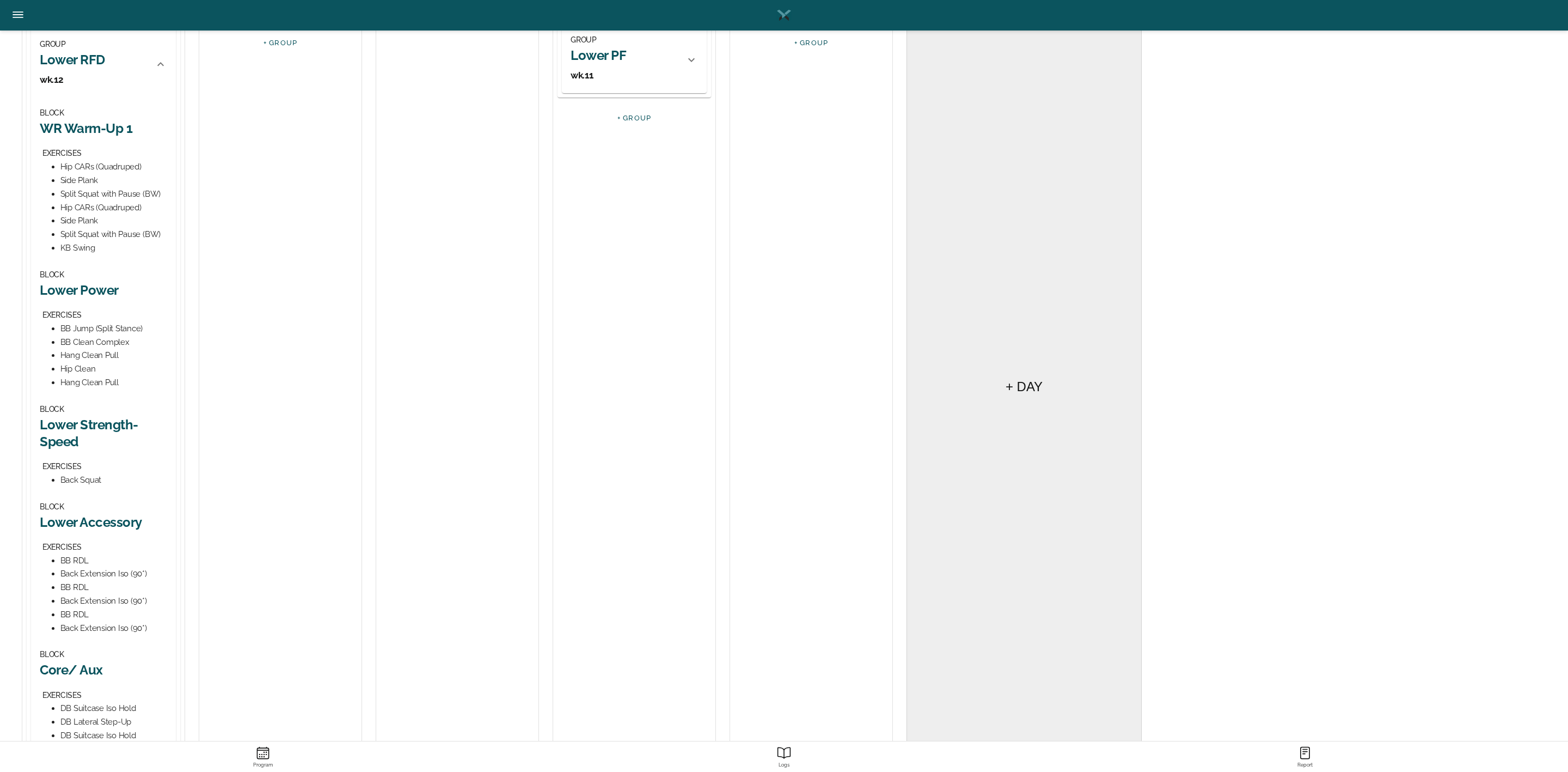
scroll to position [326, 0]
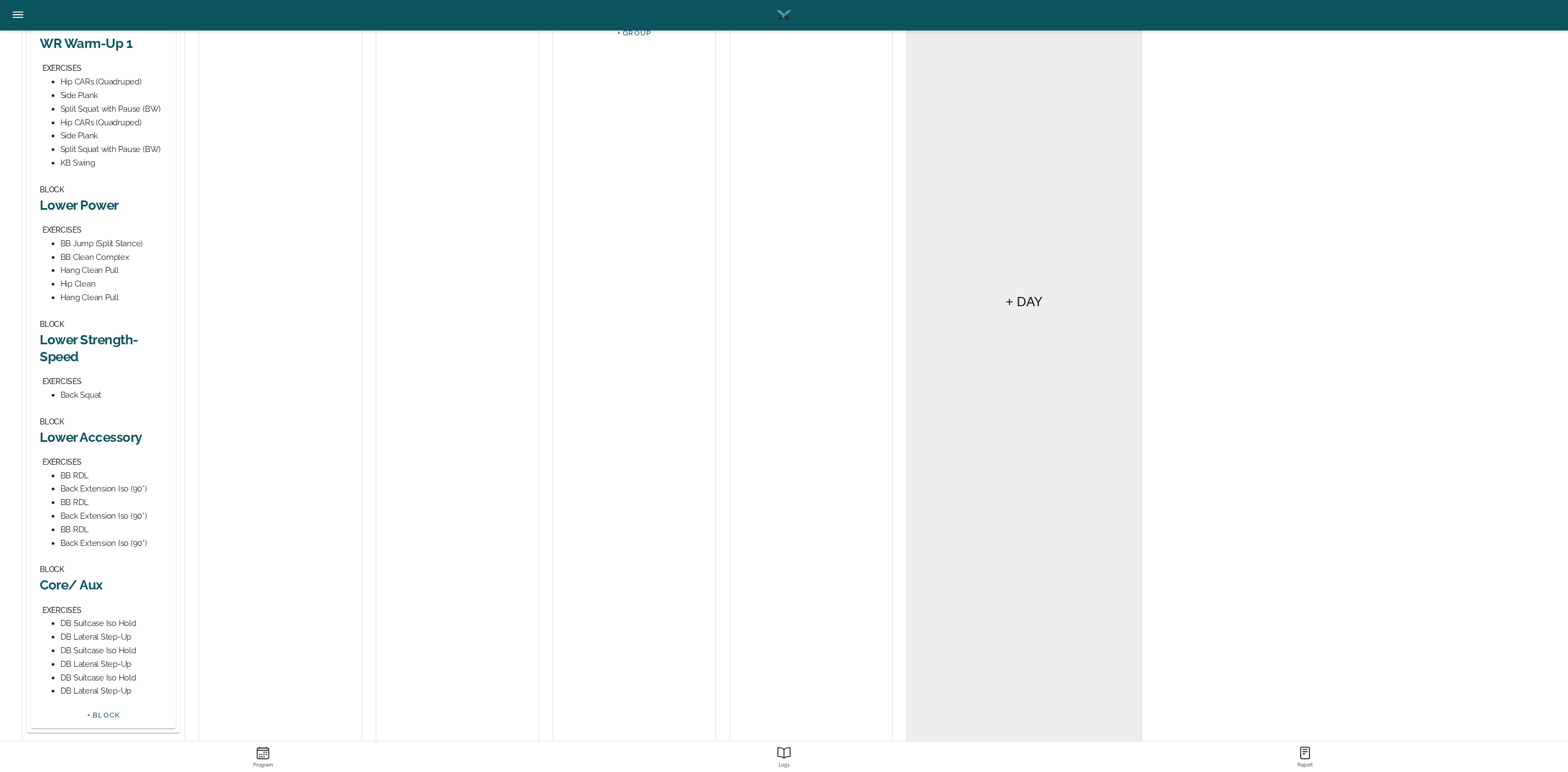
click at [93, 332] on h2 "Lower Strength-Speed" at bounding box center [103, 348] width 127 height 34
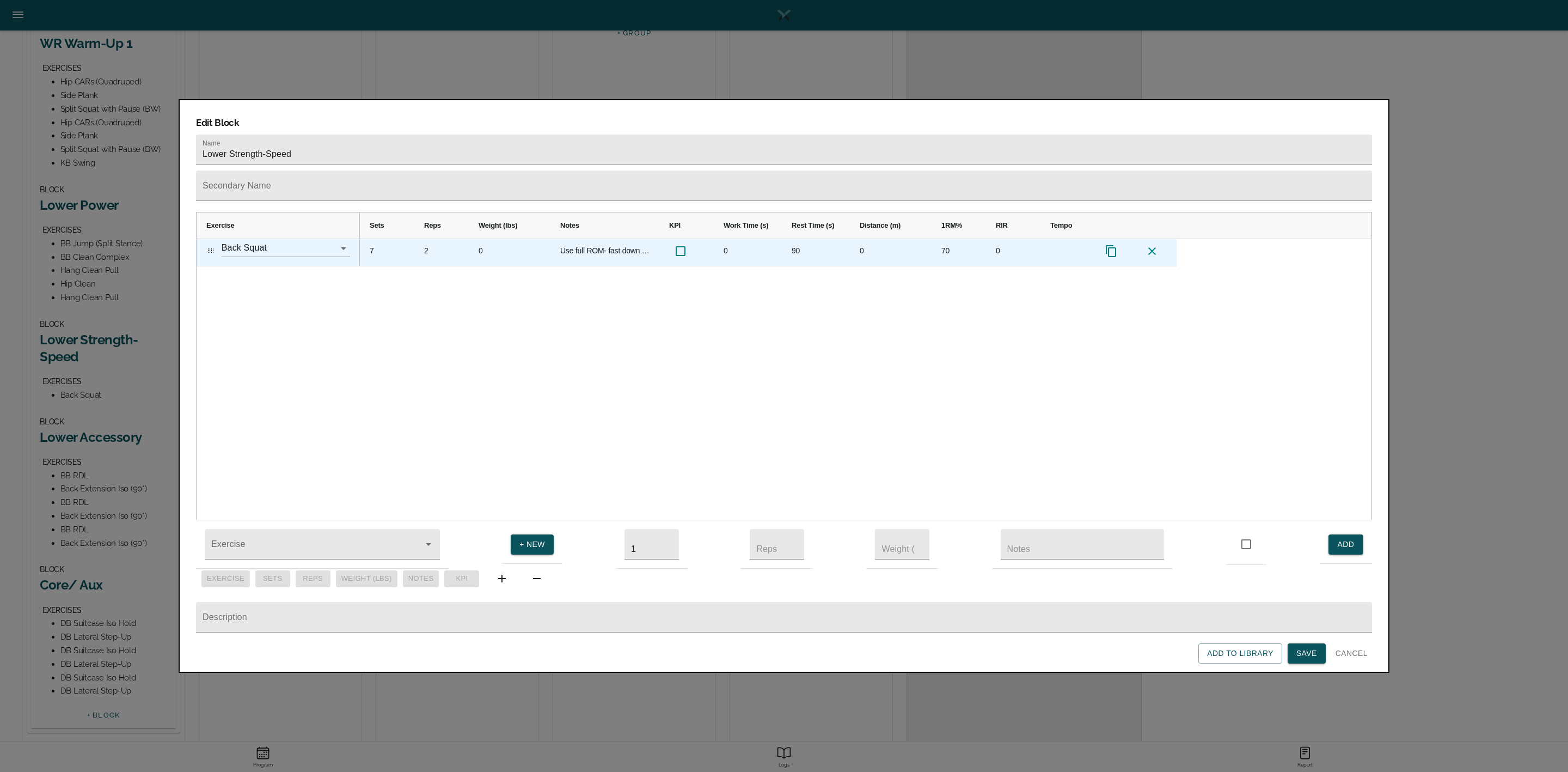
click at [373, 239] on div "7" at bounding box center [386, 252] width 54 height 27
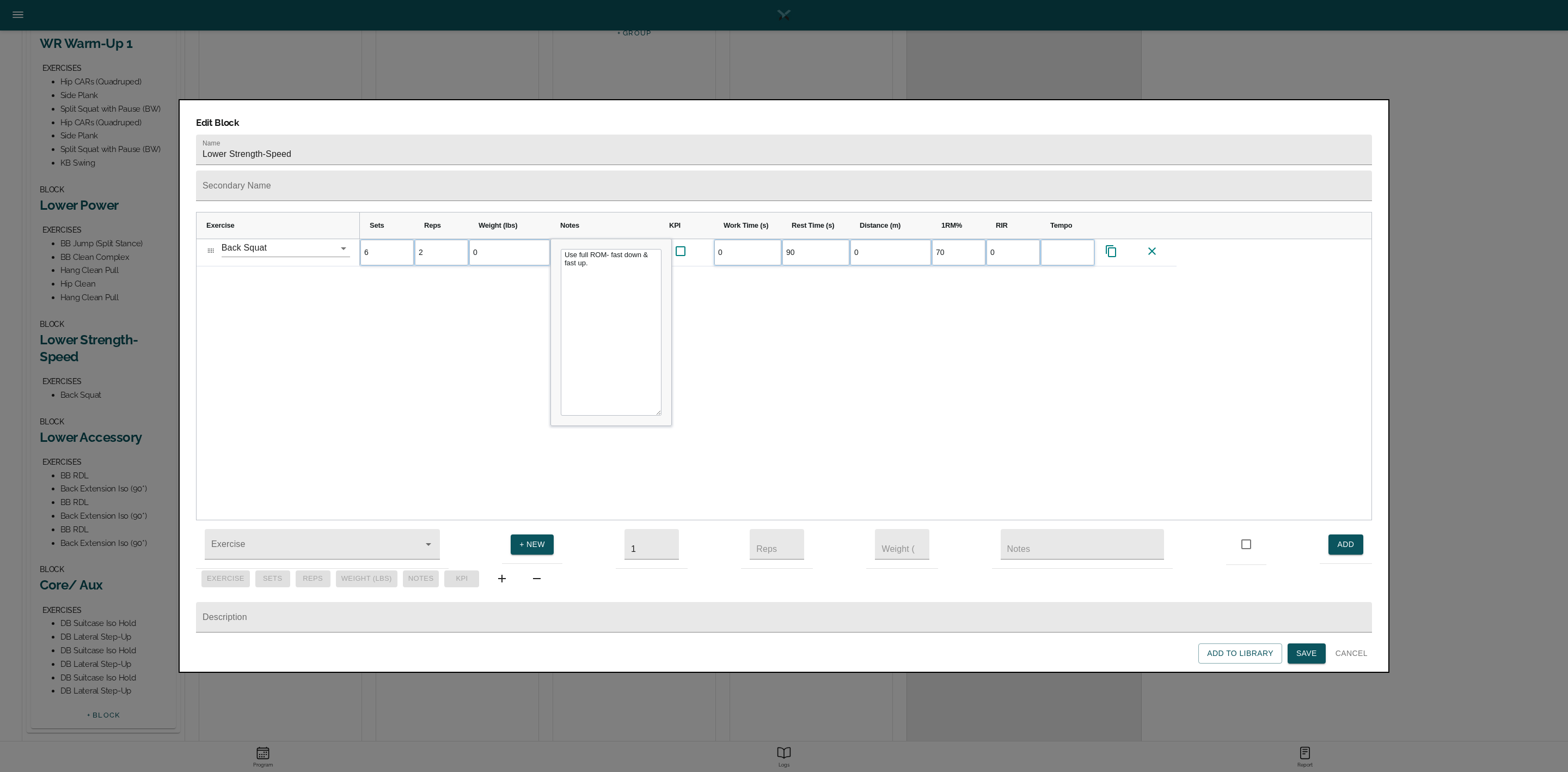
click at [539, 274] on div "6 2 0 Use full ROM- fast down & fast up. 0 90 0 70 0" at bounding box center [865, 379] width 1011 height 281
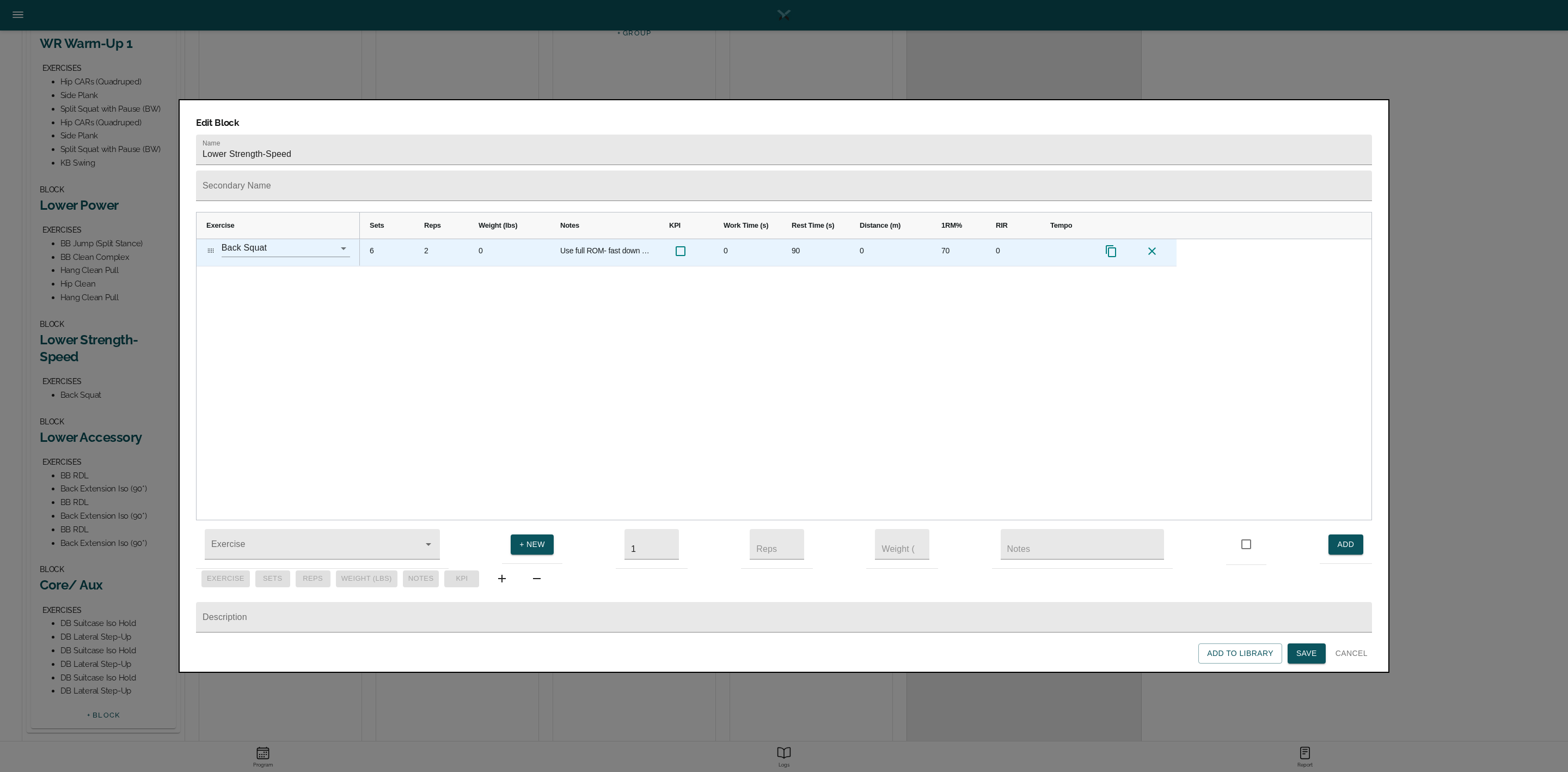
click at [941, 239] on div "70" at bounding box center [958, 252] width 54 height 27
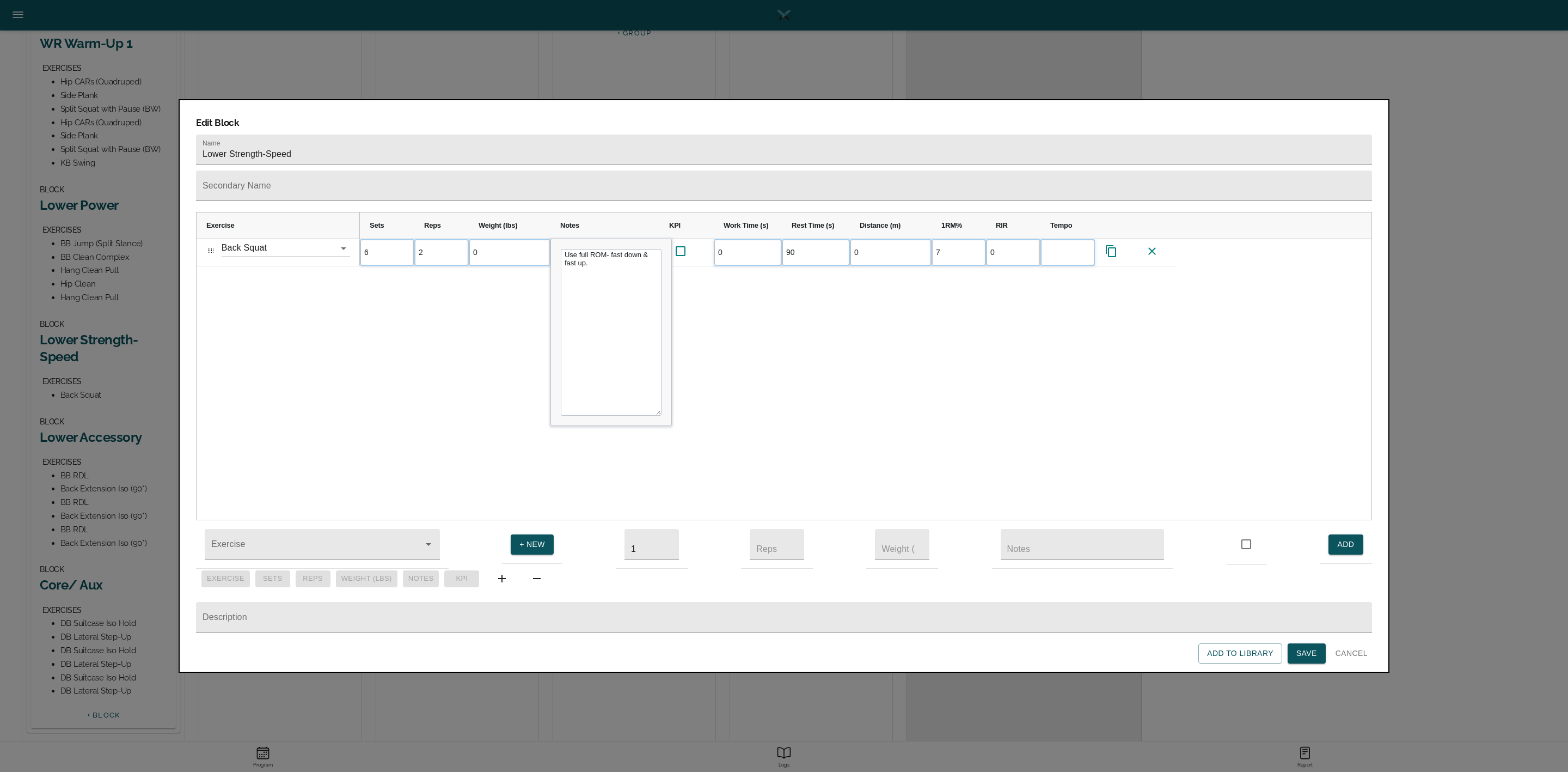
type input "75"
click at [920, 351] on div "6 2 0 Use full ROM- fast down & fast up. 0 90 0 75 0" at bounding box center [865, 379] width 1011 height 281
click at [1045, 514] on span "Save" at bounding box center [1306, 653] width 20 height 14
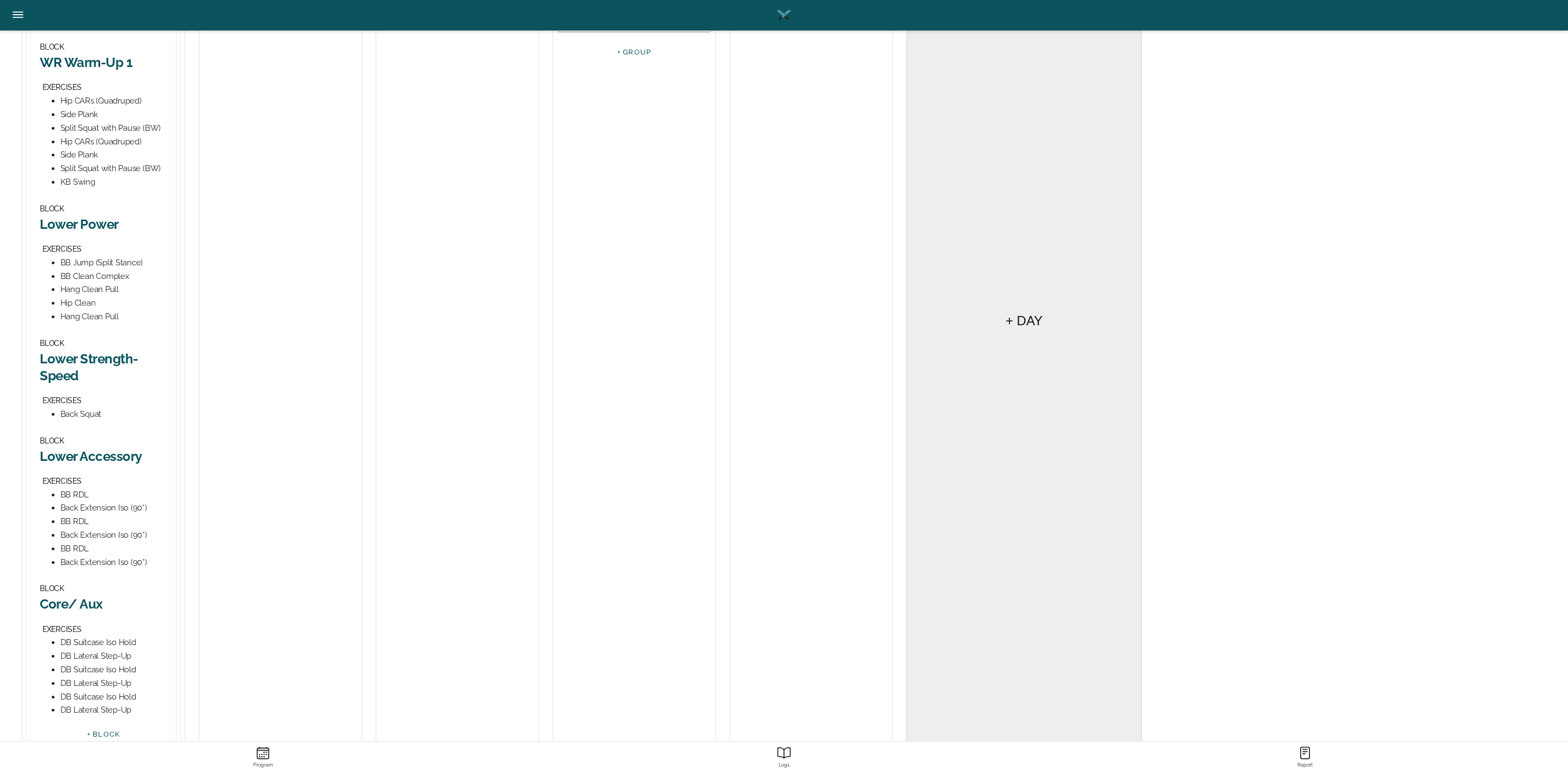
scroll to position [384, 0]
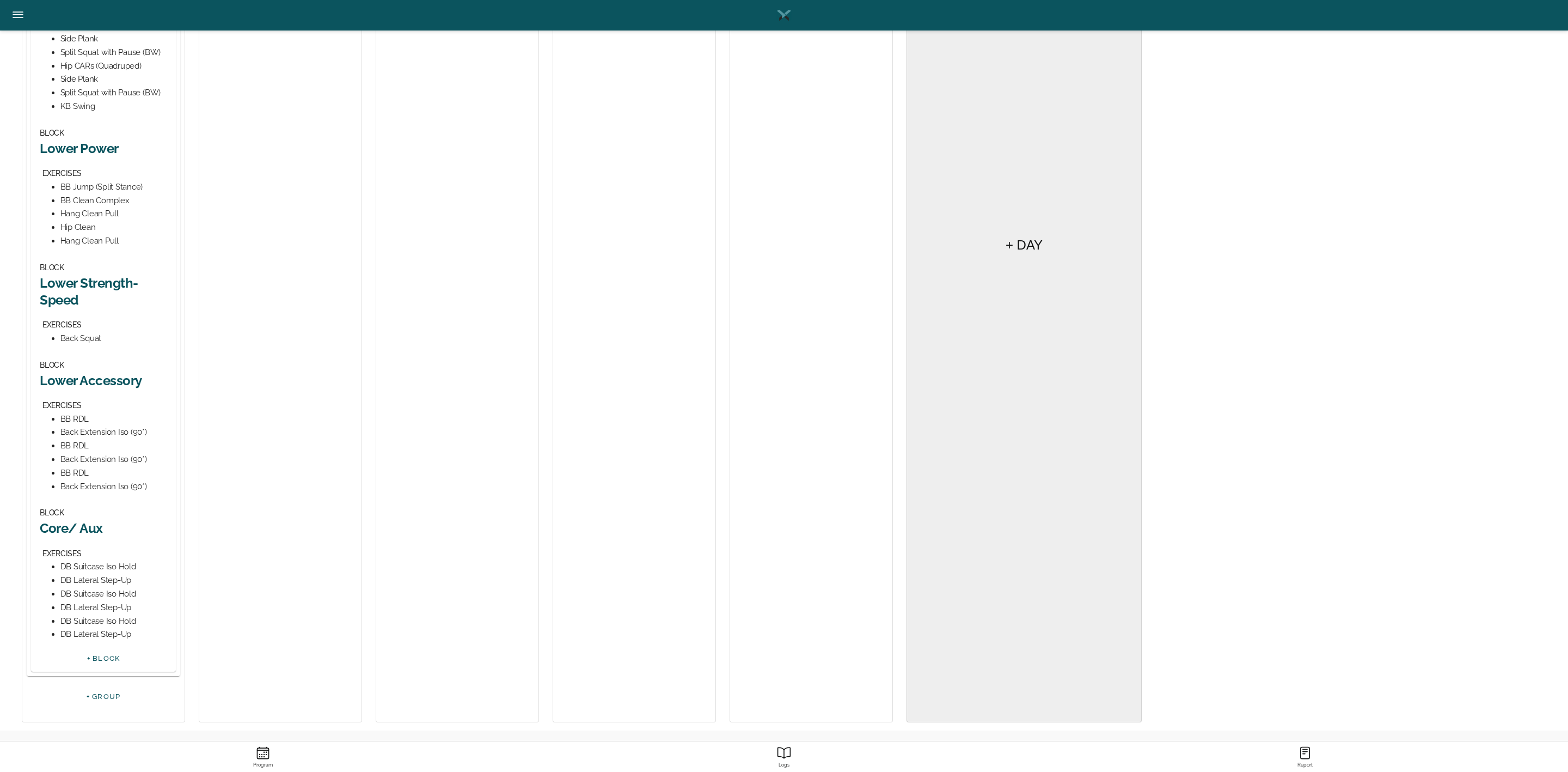
click at [105, 387] on h2 "Lower Accessory" at bounding box center [103, 380] width 127 height 17
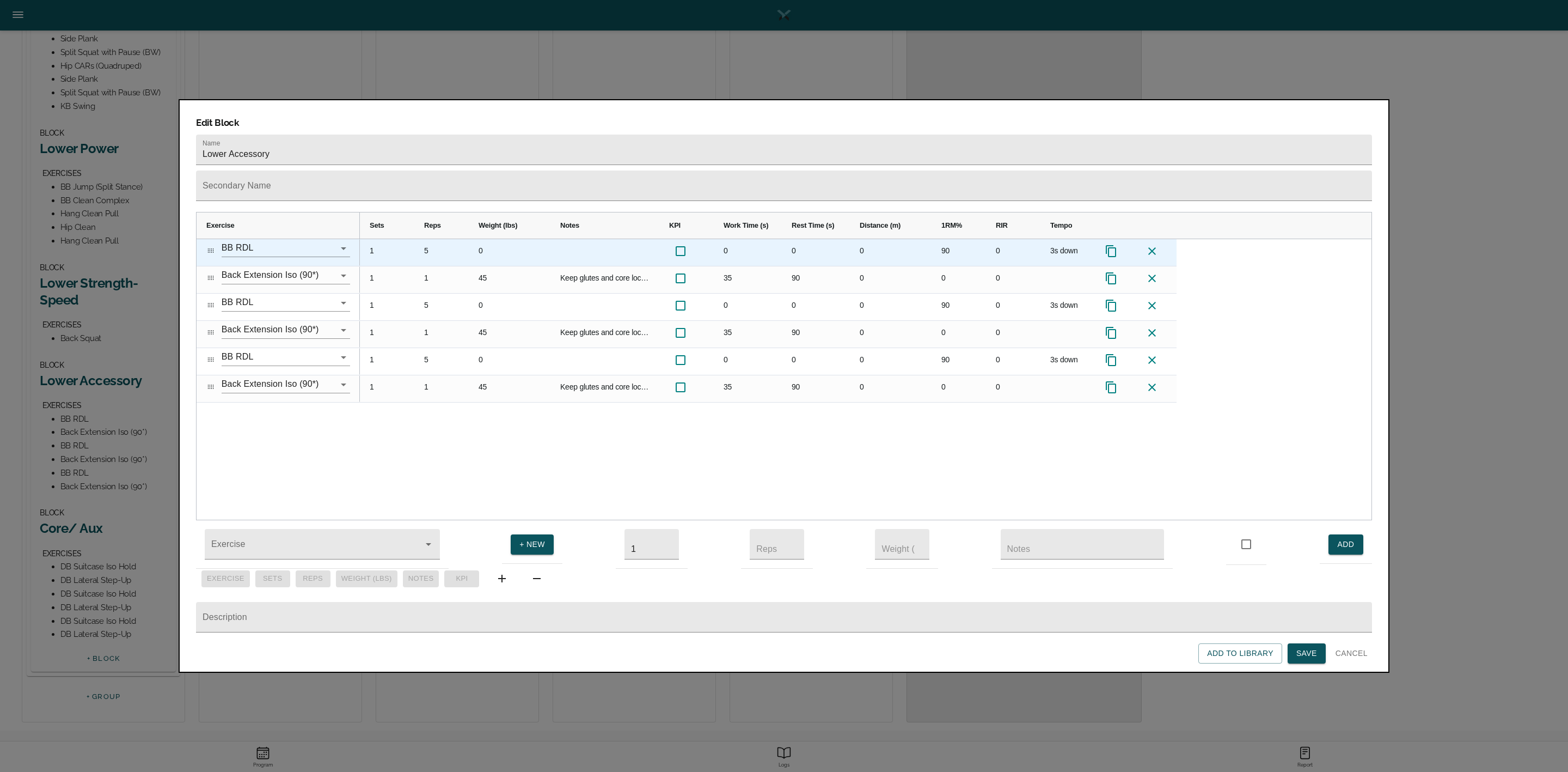
click at [425, 239] on div "5" at bounding box center [442, 252] width 54 height 27
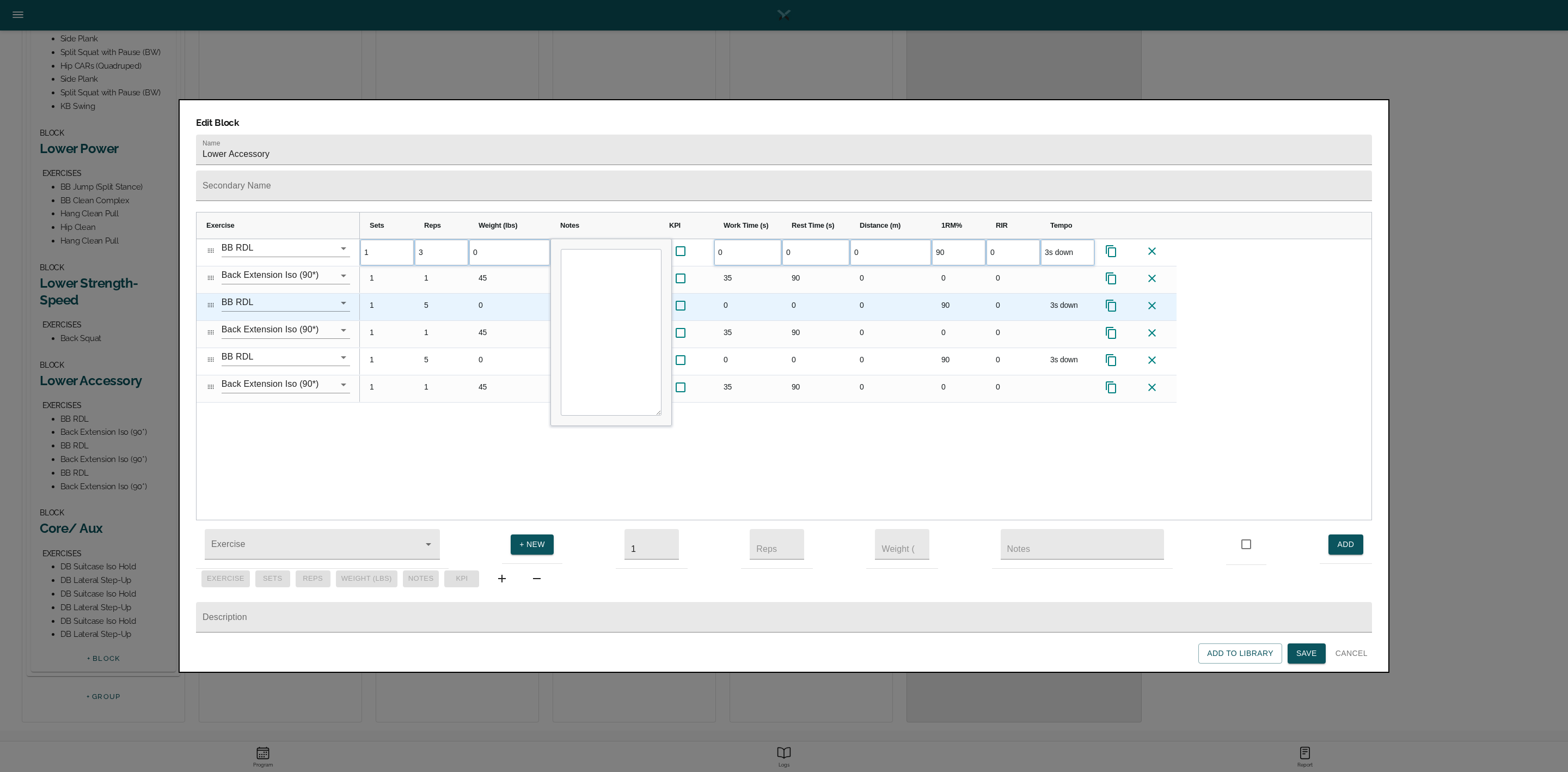
scroll to position [0, 0]
click at [428, 294] on div "5" at bounding box center [442, 307] width 54 height 27
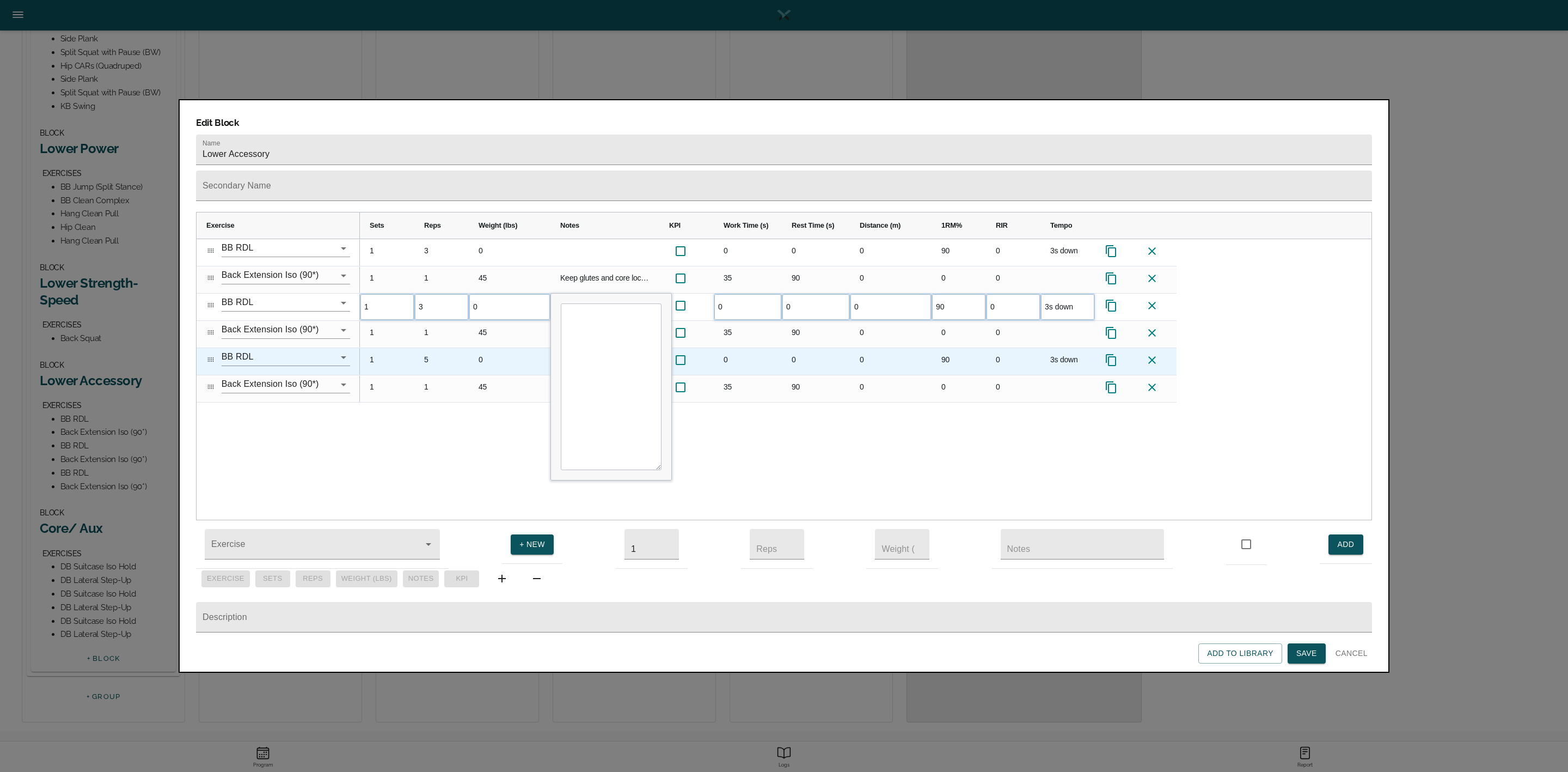
click at [433, 348] on div "5" at bounding box center [442, 361] width 54 height 27
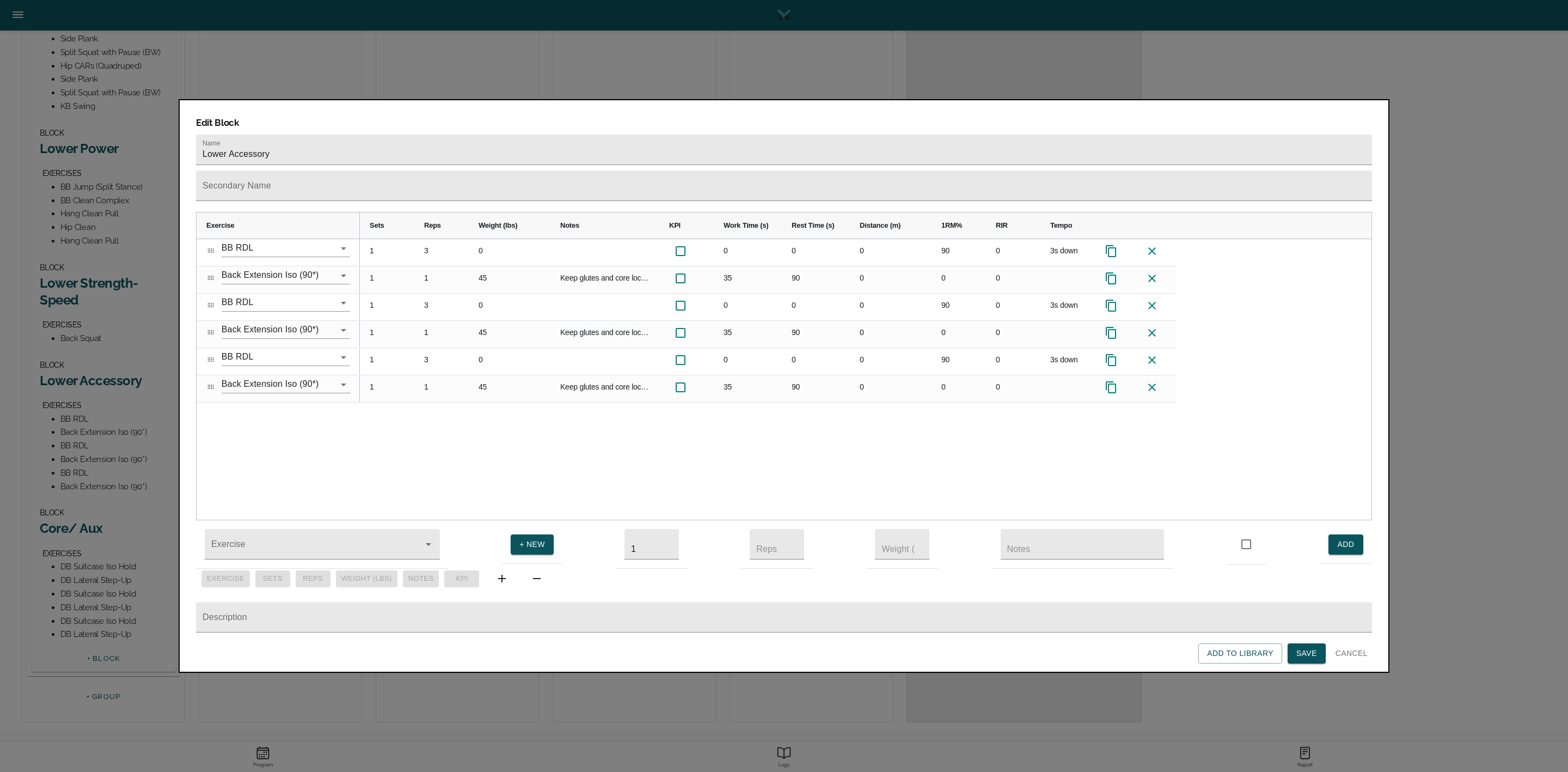
click at [482, 426] on div "1 3 0 0 0 0 90 0 3s down 1 1 45 Keep glutes and core locked in. refuse to let b…" at bounding box center [865, 379] width 1011 height 281
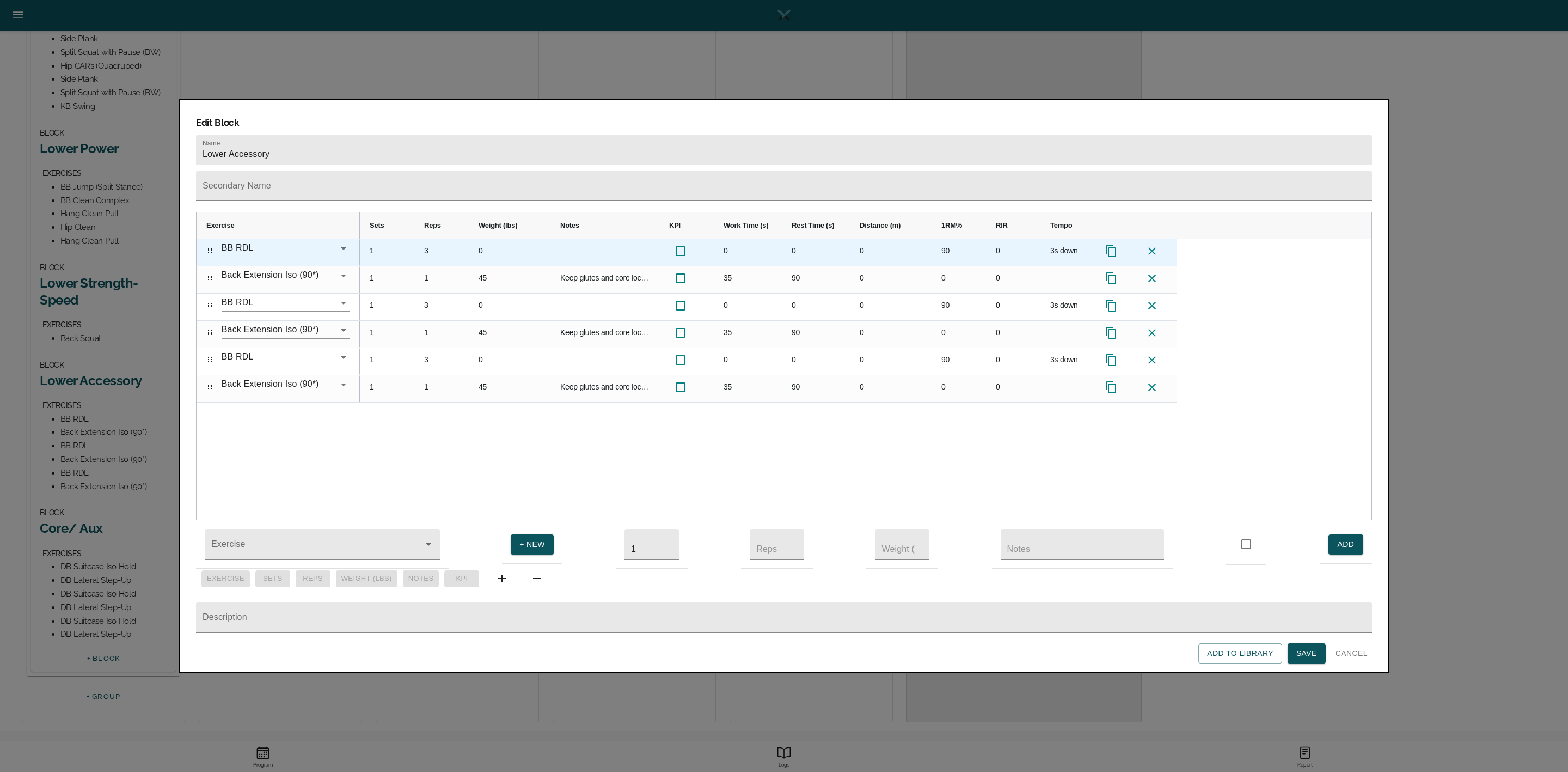
click at [954, 239] on div "90" at bounding box center [958, 252] width 54 height 27
type input "9"
type input "100"
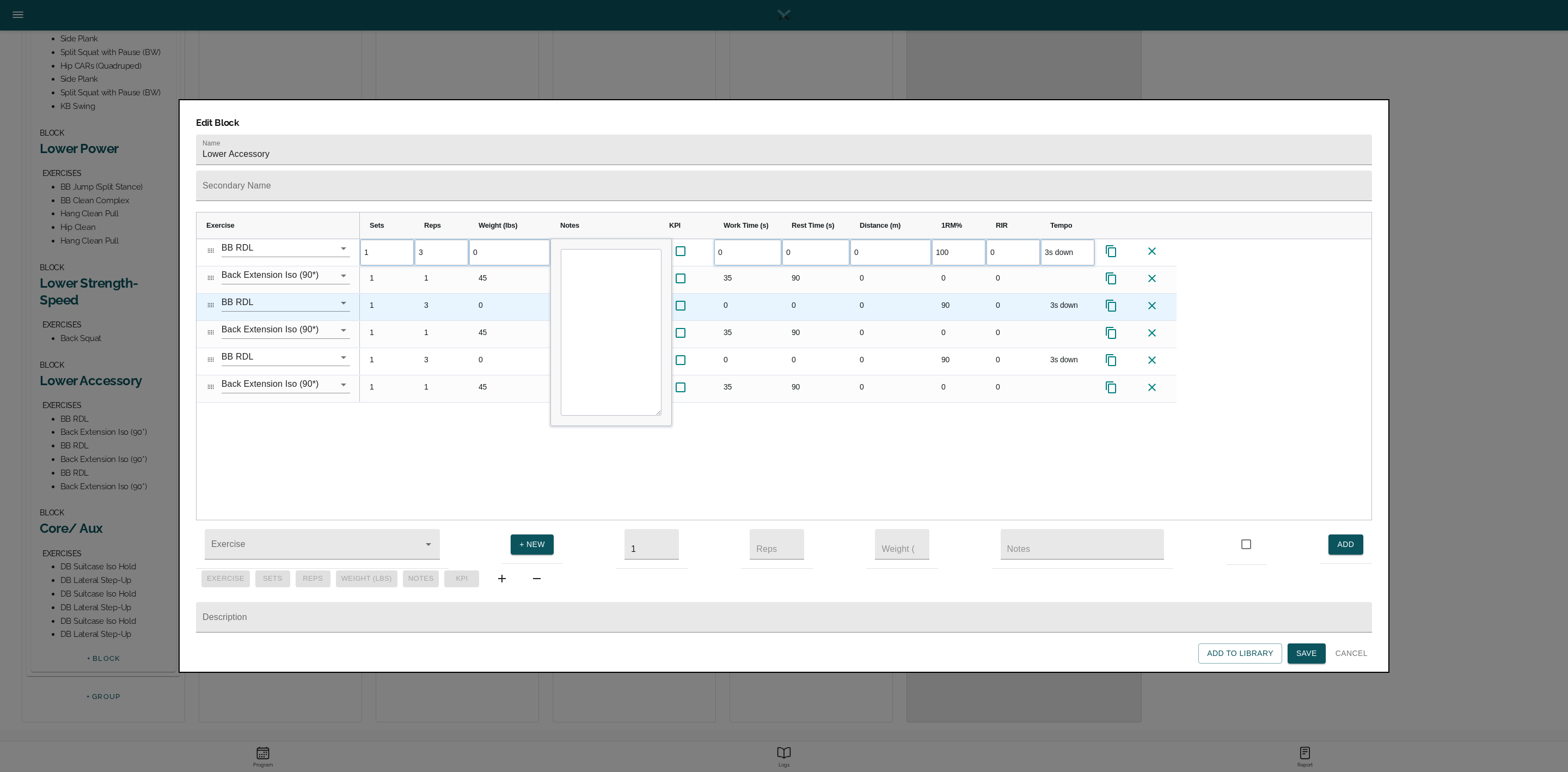
click at [956, 294] on div "90" at bounding box center [958, 307] width 54 height 27
type input "100"
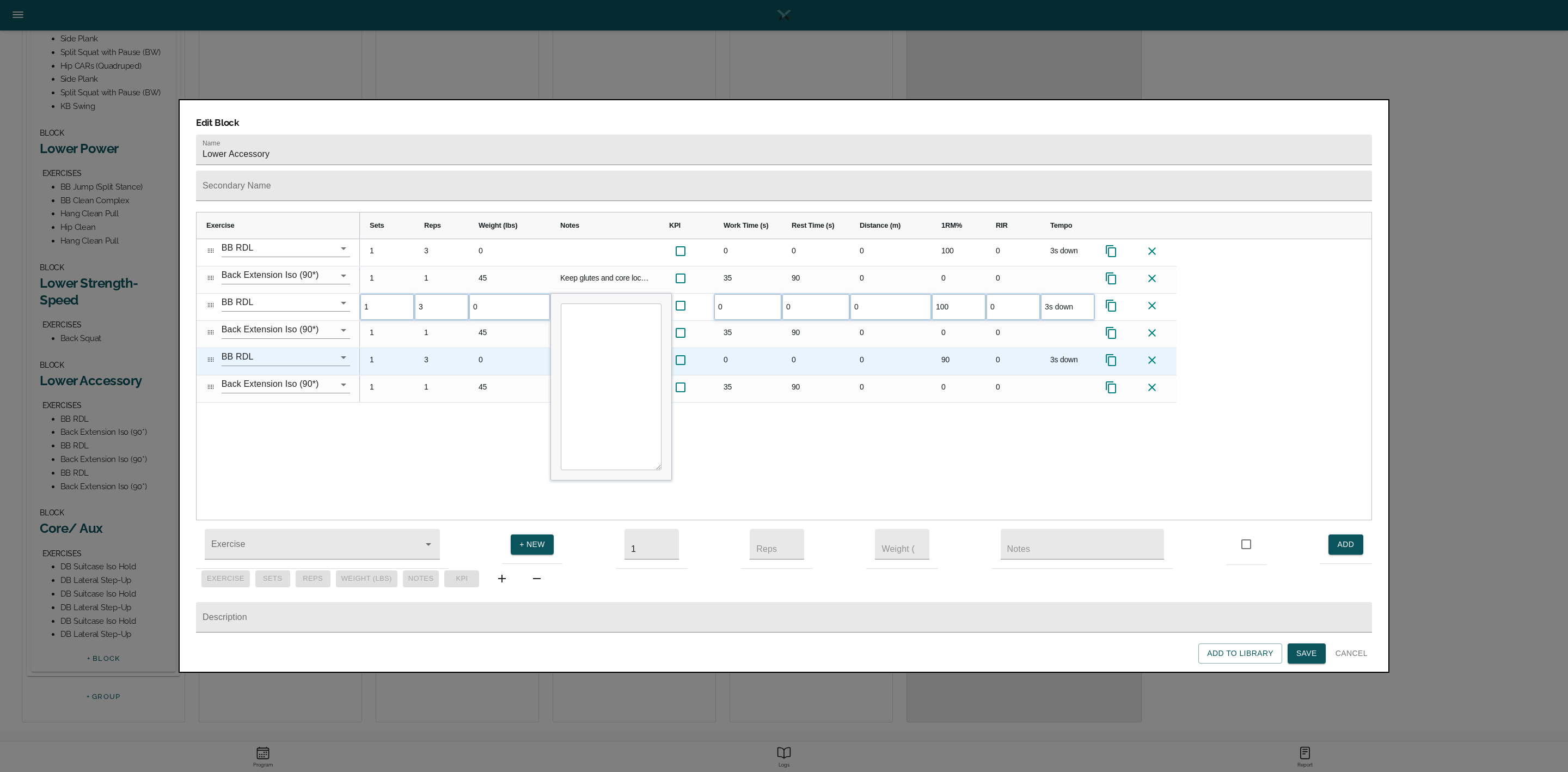
click at [953, 348] on div "90" at bounding box center [958, 361] width 54 height 27
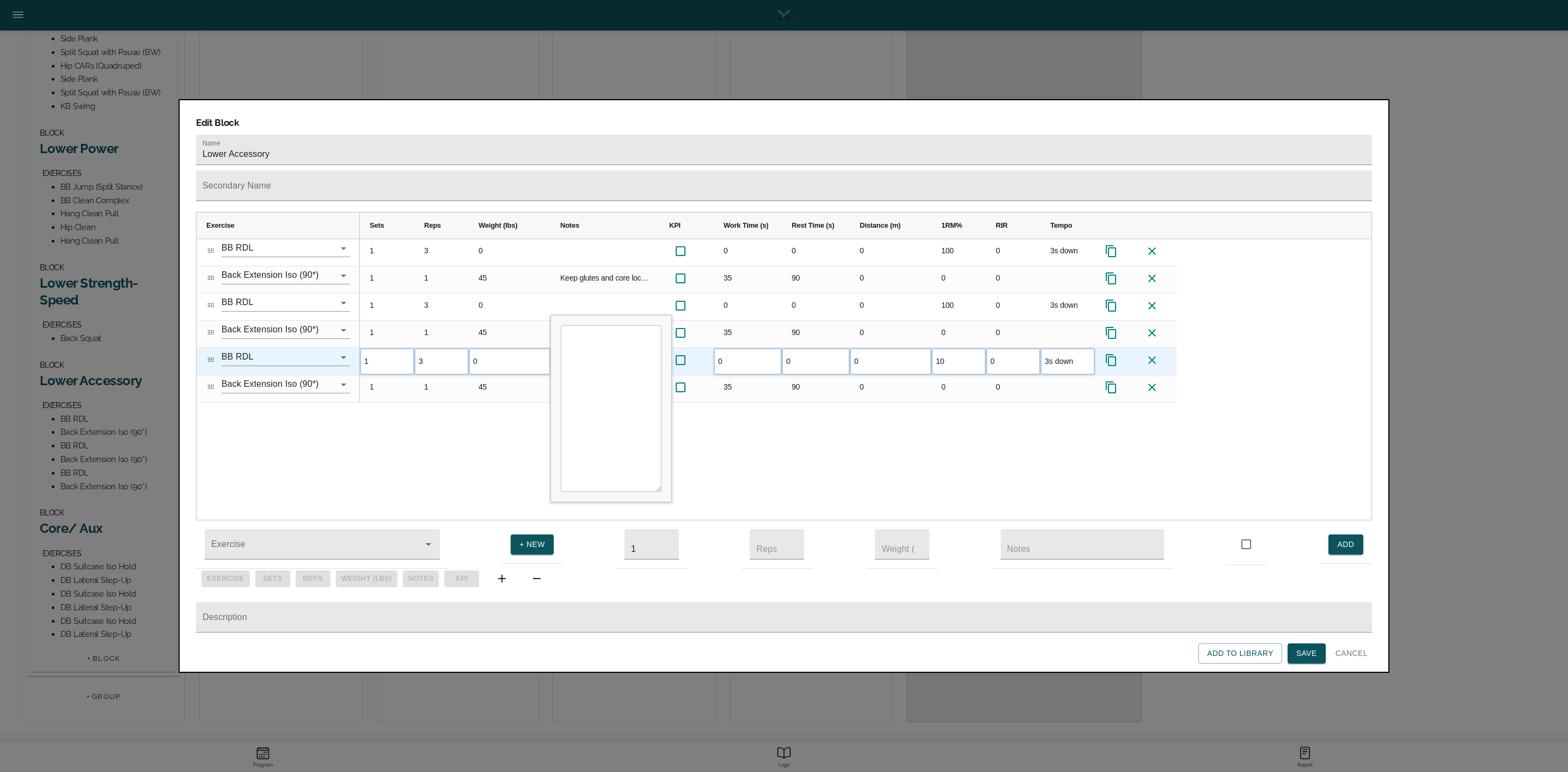
type input "100"
click at [947, 397] on div "1 3 0 0 0 0 100 0 3s down 1 1 45 Keep glutes and core locked in. refuse to let …" at bounding box center [865, 379] width 1011 height 281
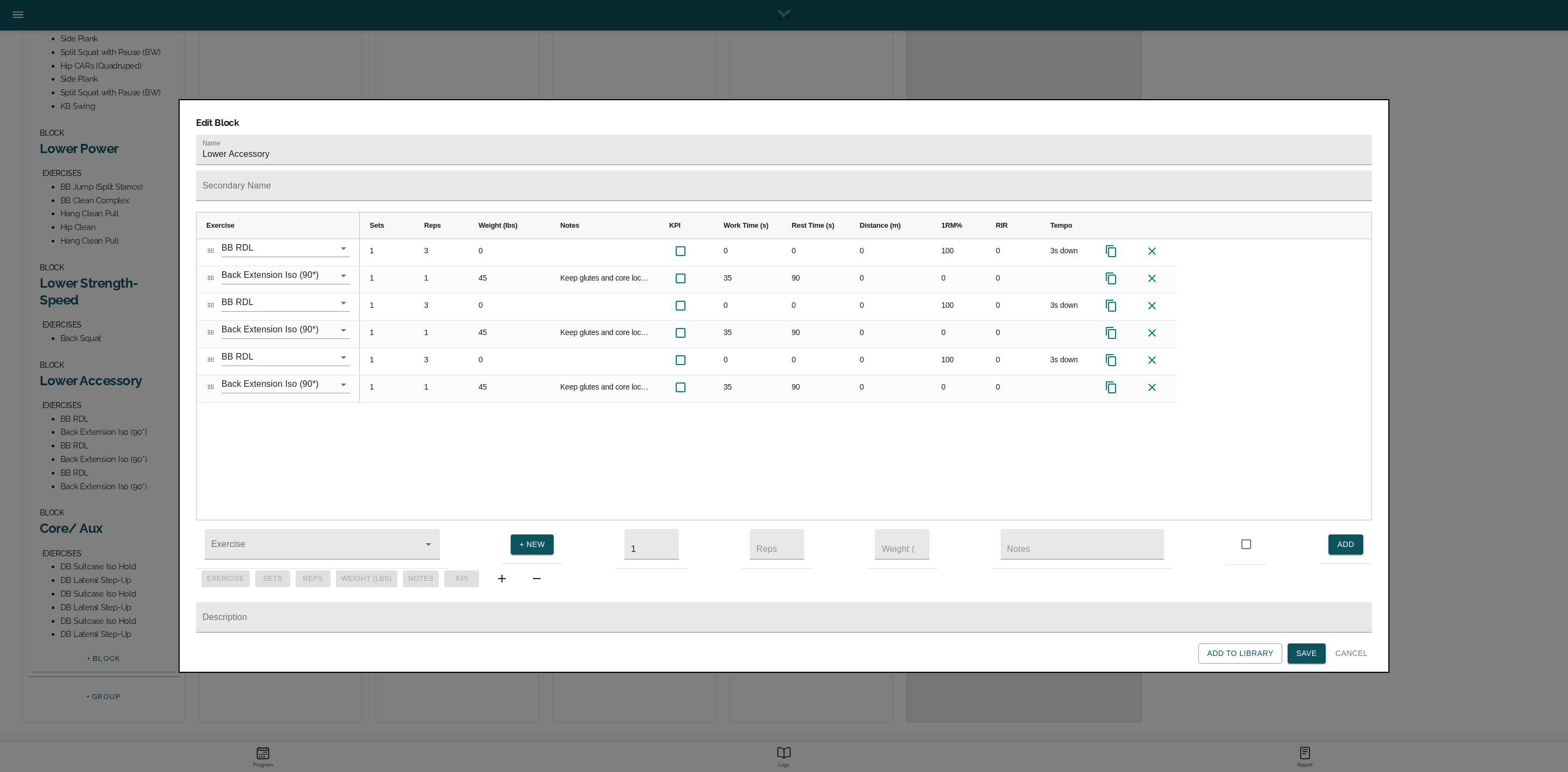
click at [669, 426] on div "1 3 0 0 0 0 100 0 3s down 1 1 45 Keep glutes and core locked in. refuse to let …" at bounding box center [865, 379] width 1011 height 281
click at [1045, 514] on span "Save" at bounding box center [1306, 653] width 20 height 14
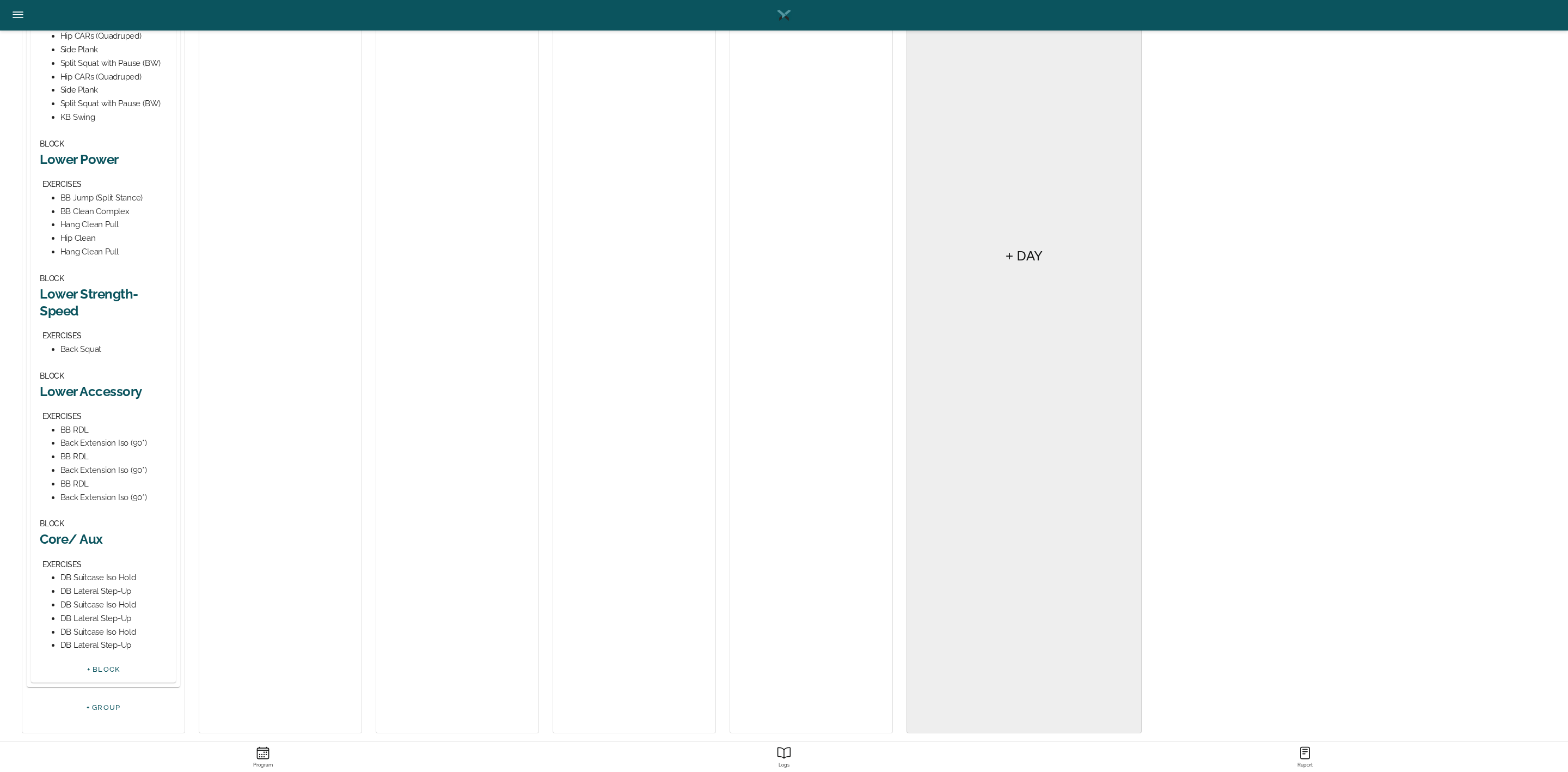
scroll to position [384, 0]
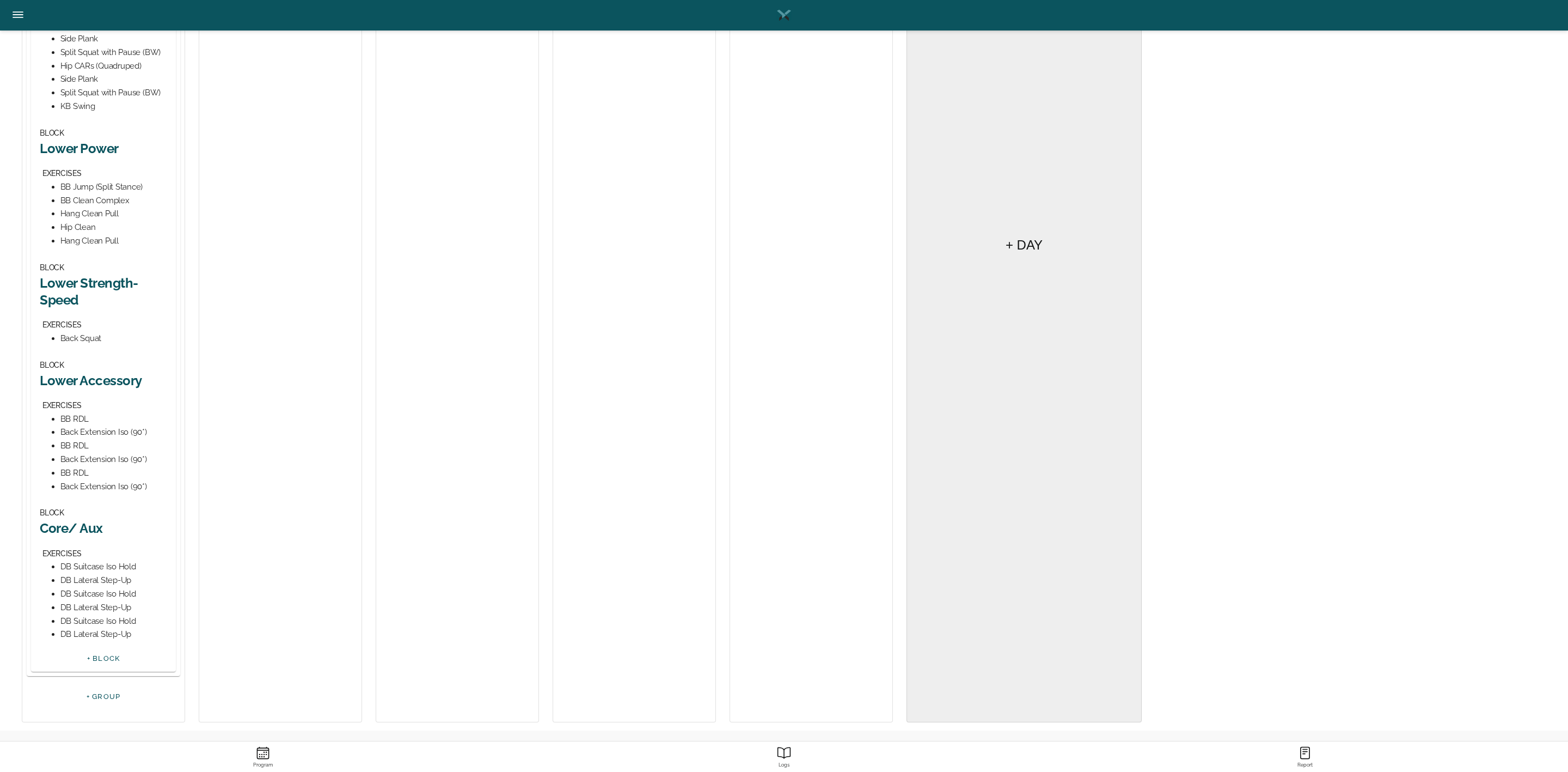
click at [71, 514] on h2 "Core/ Aux" at bounding box center [103, 528] width 127 height 17
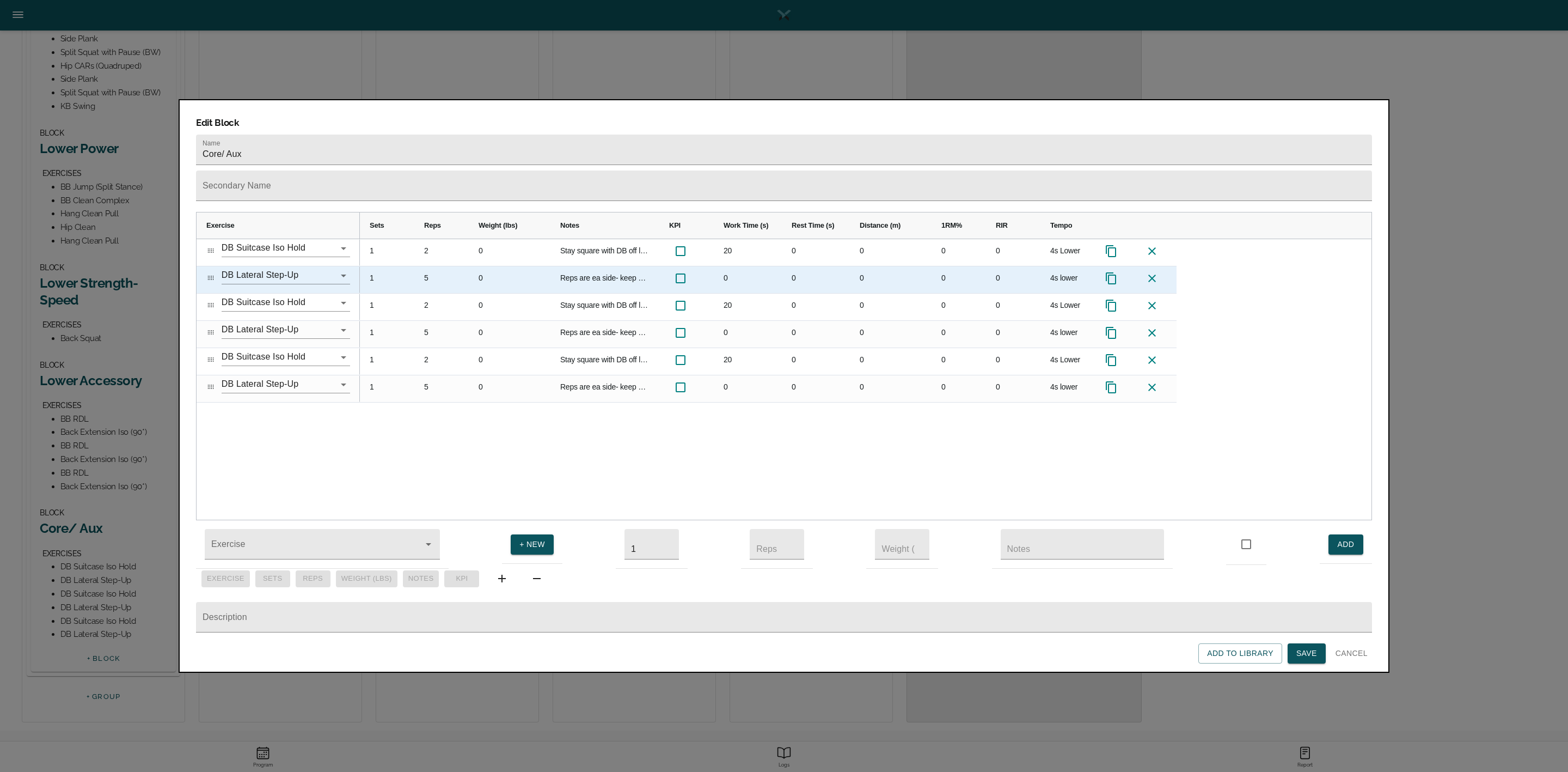
click at [427, 266] on div "5" at bounding box center [442, 279] width 54 height 27
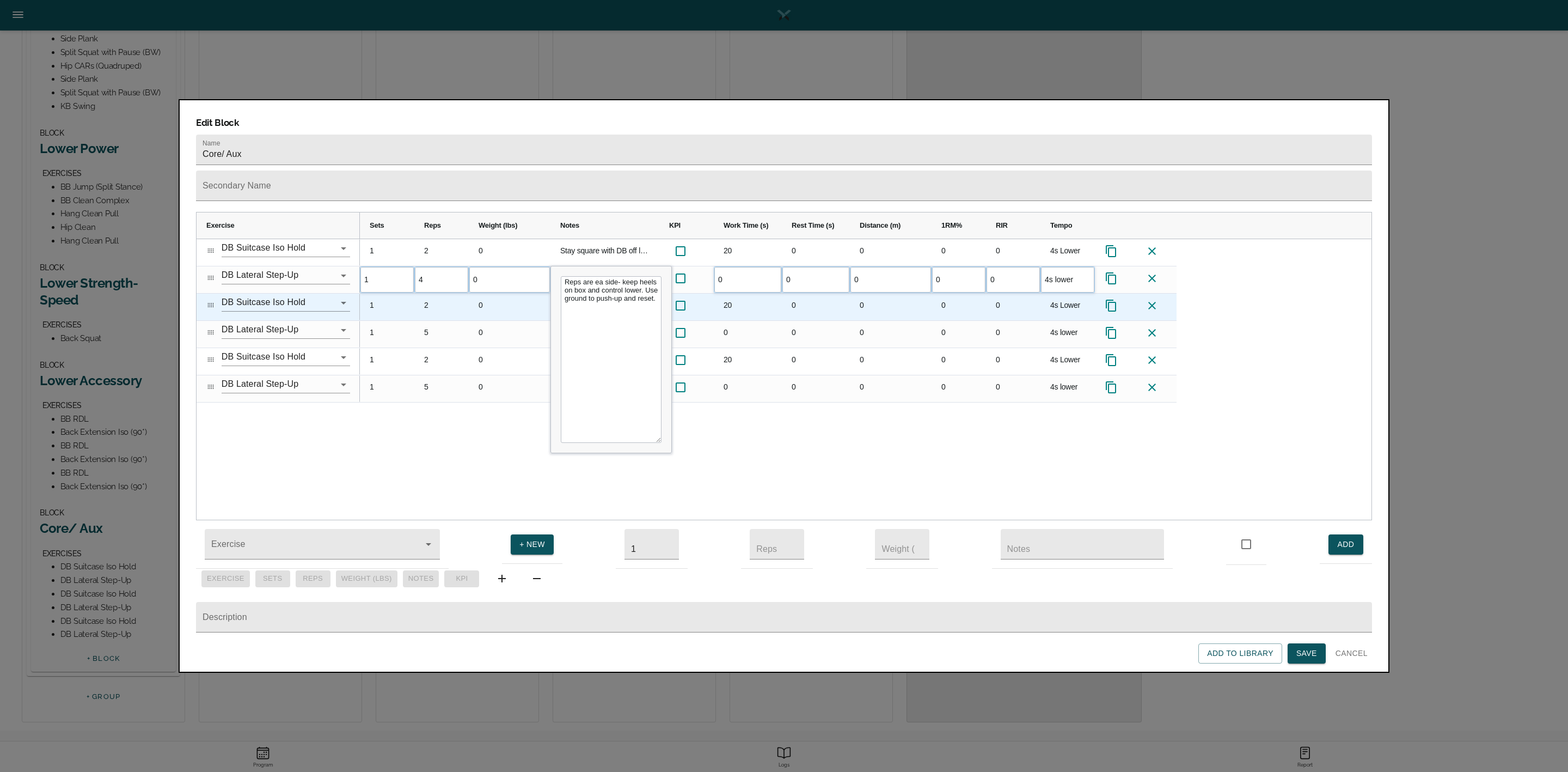
scroll to position [0, 0]
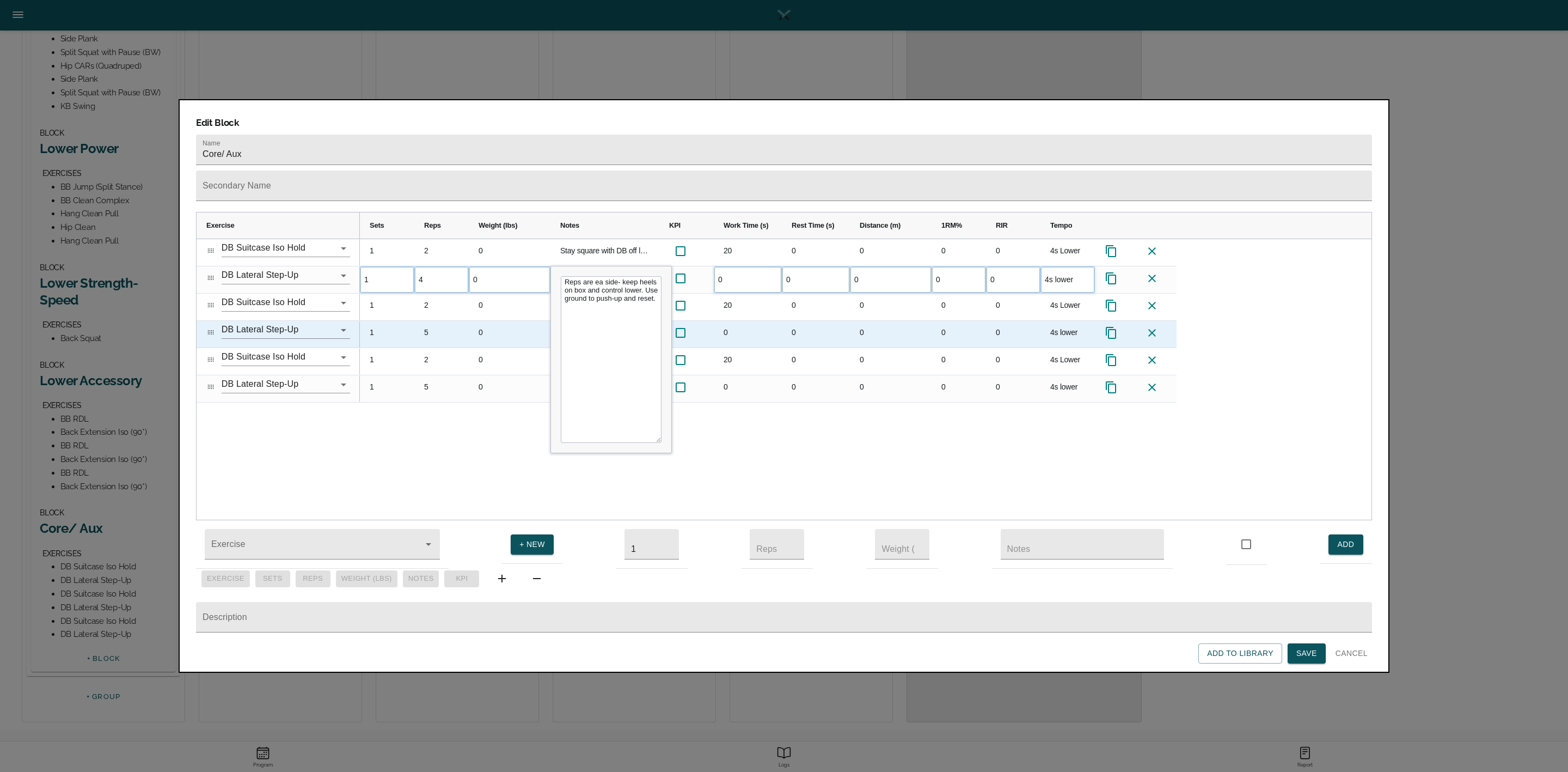
click at [429, 321] on div "5" at bounding box center [442, 334] width 54 height 27
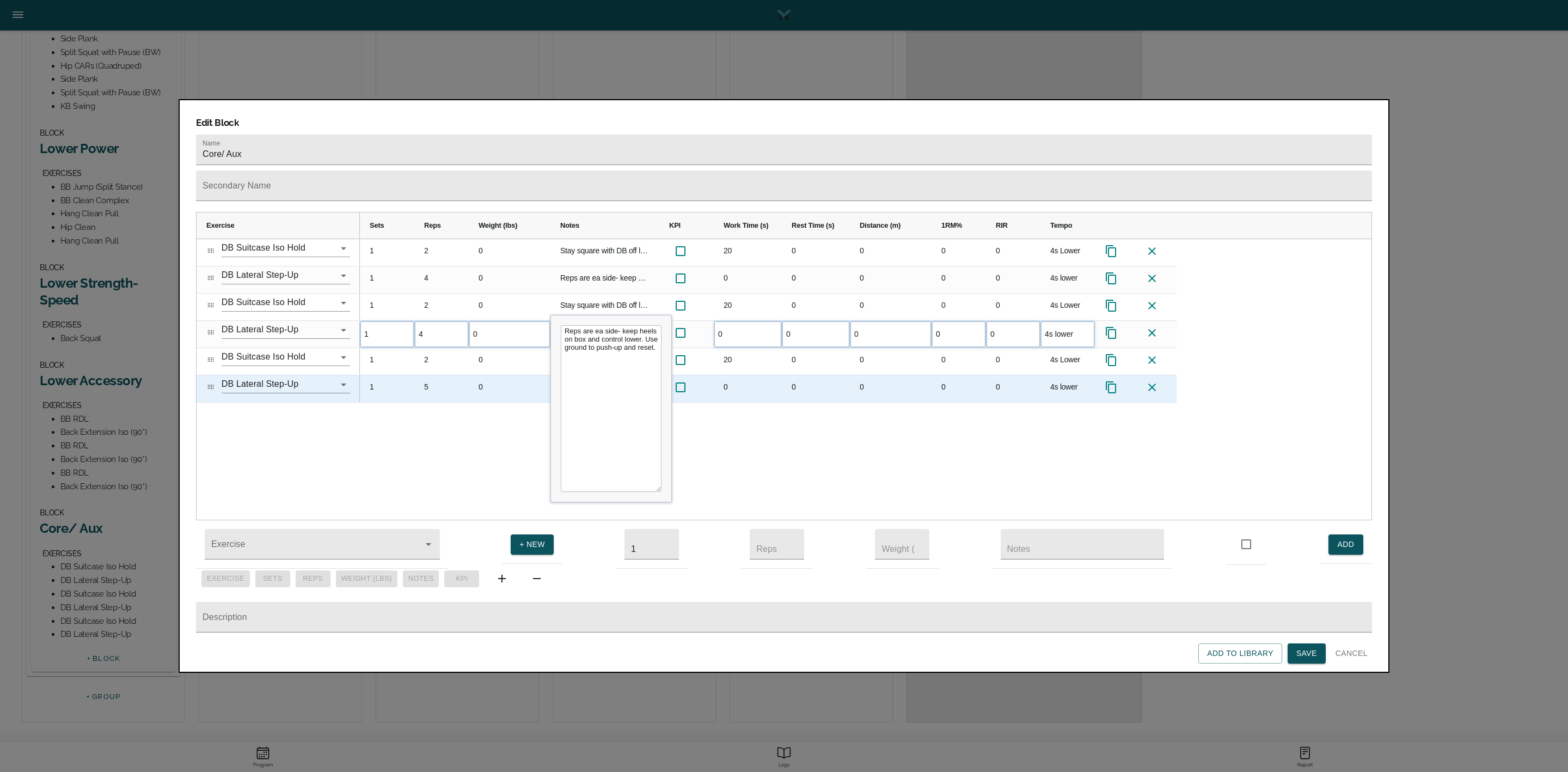
click at [429, 375] on div "5" at bounding box center [442, 388] width 54 height 27
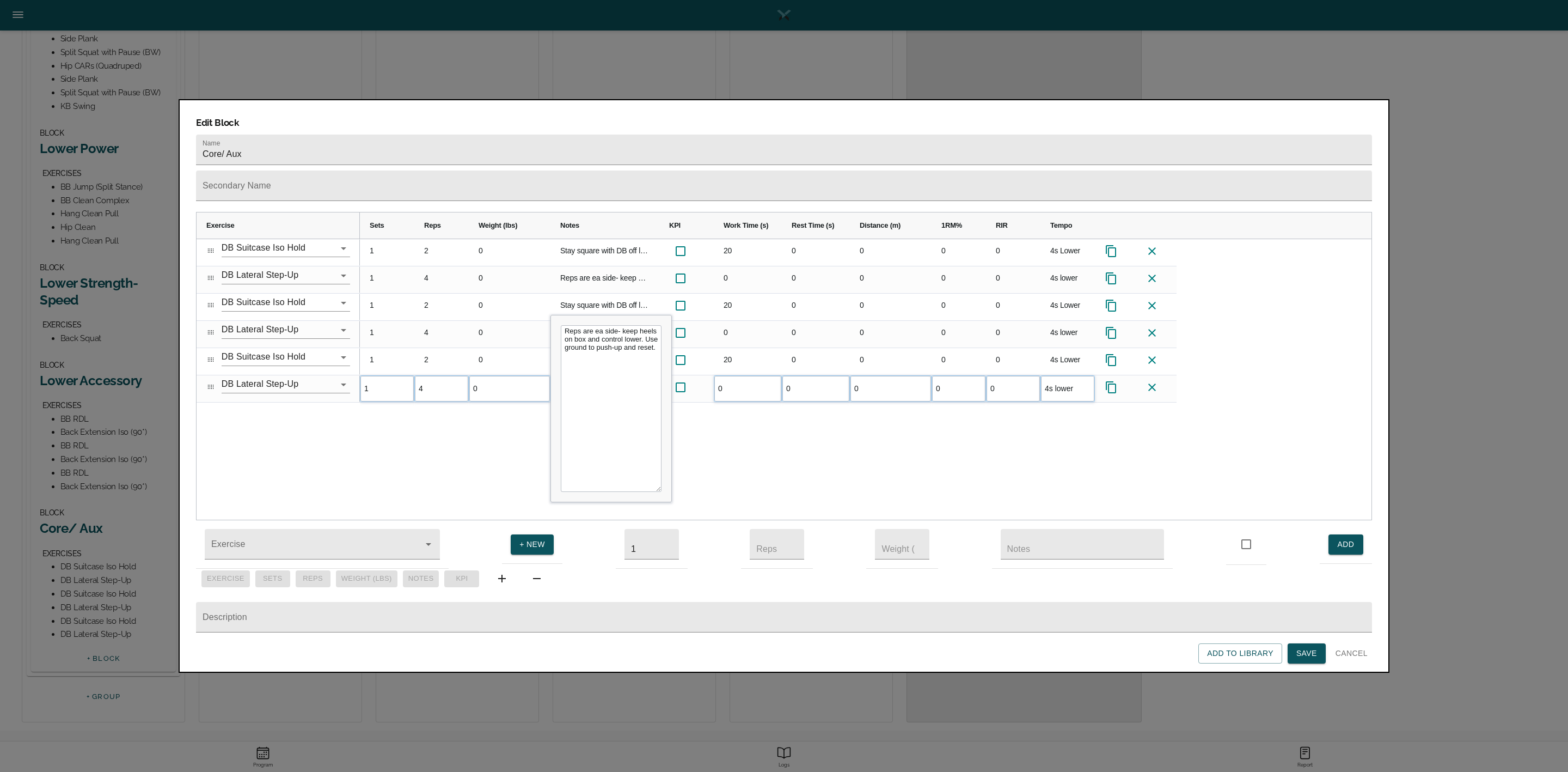
click at [458, 418] on div "1 2 0 Stay square with DB off legs and shoulder back. 20 0 0 0 0 4s Lower 1 4 0…" at bounding box center [865, 379] width 1011 height 281
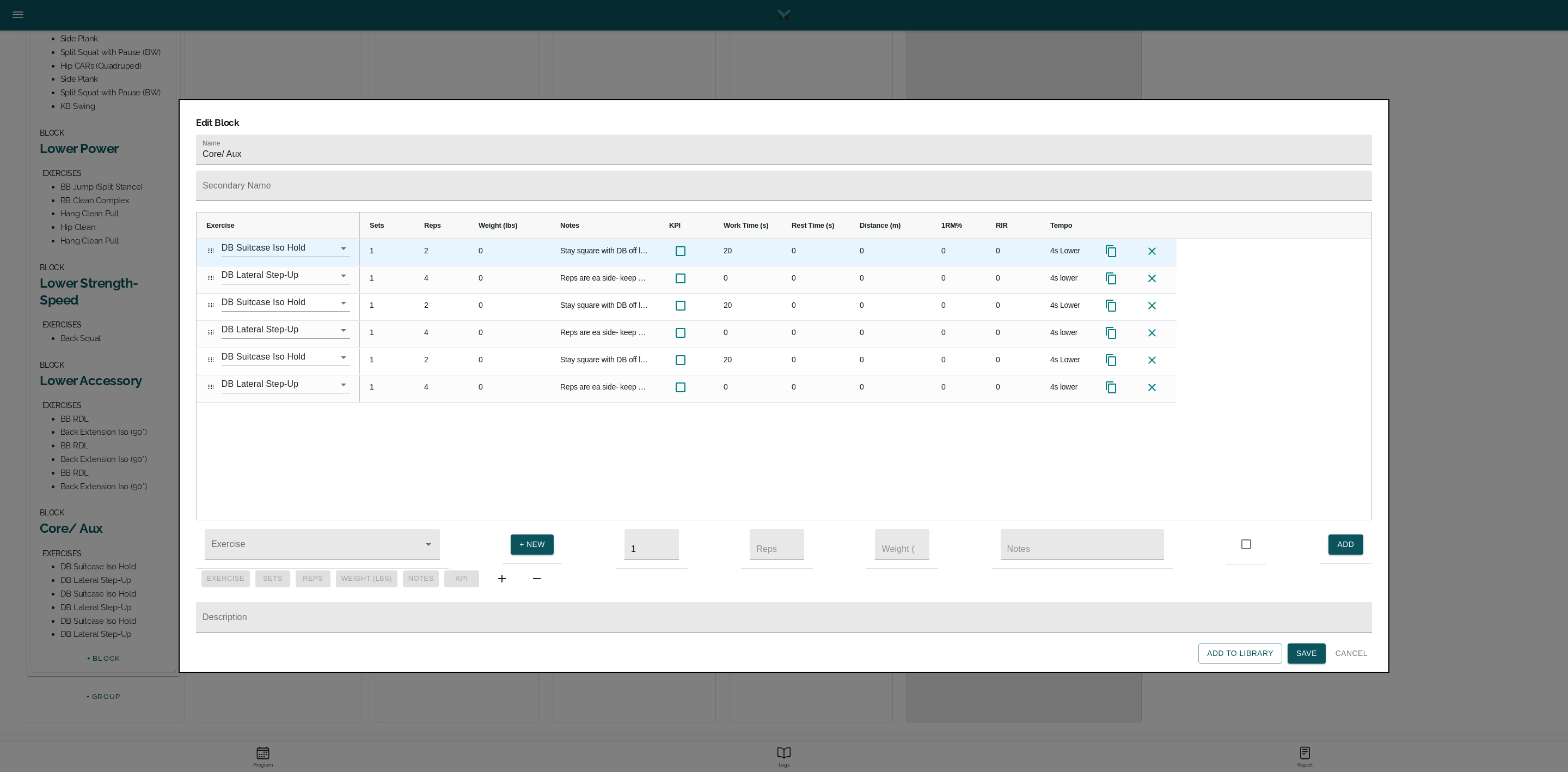
click at [1045, 239] on div "4s Lower" at bounding box center [1067, 252] width 54 height 27
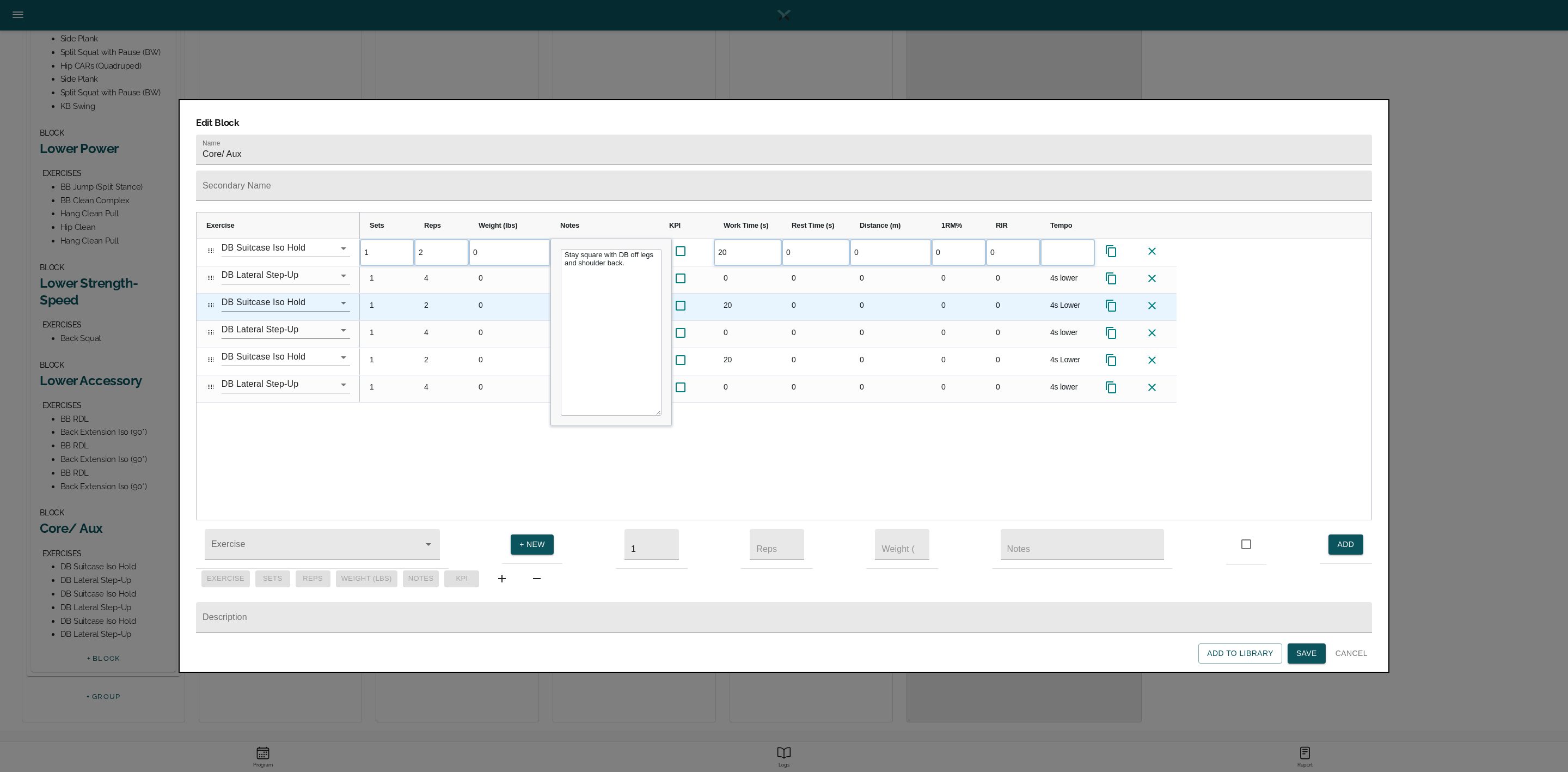
click at [1045, 294] on div "4s Lower" at bounding box center [1067, 307] width 54 height 27
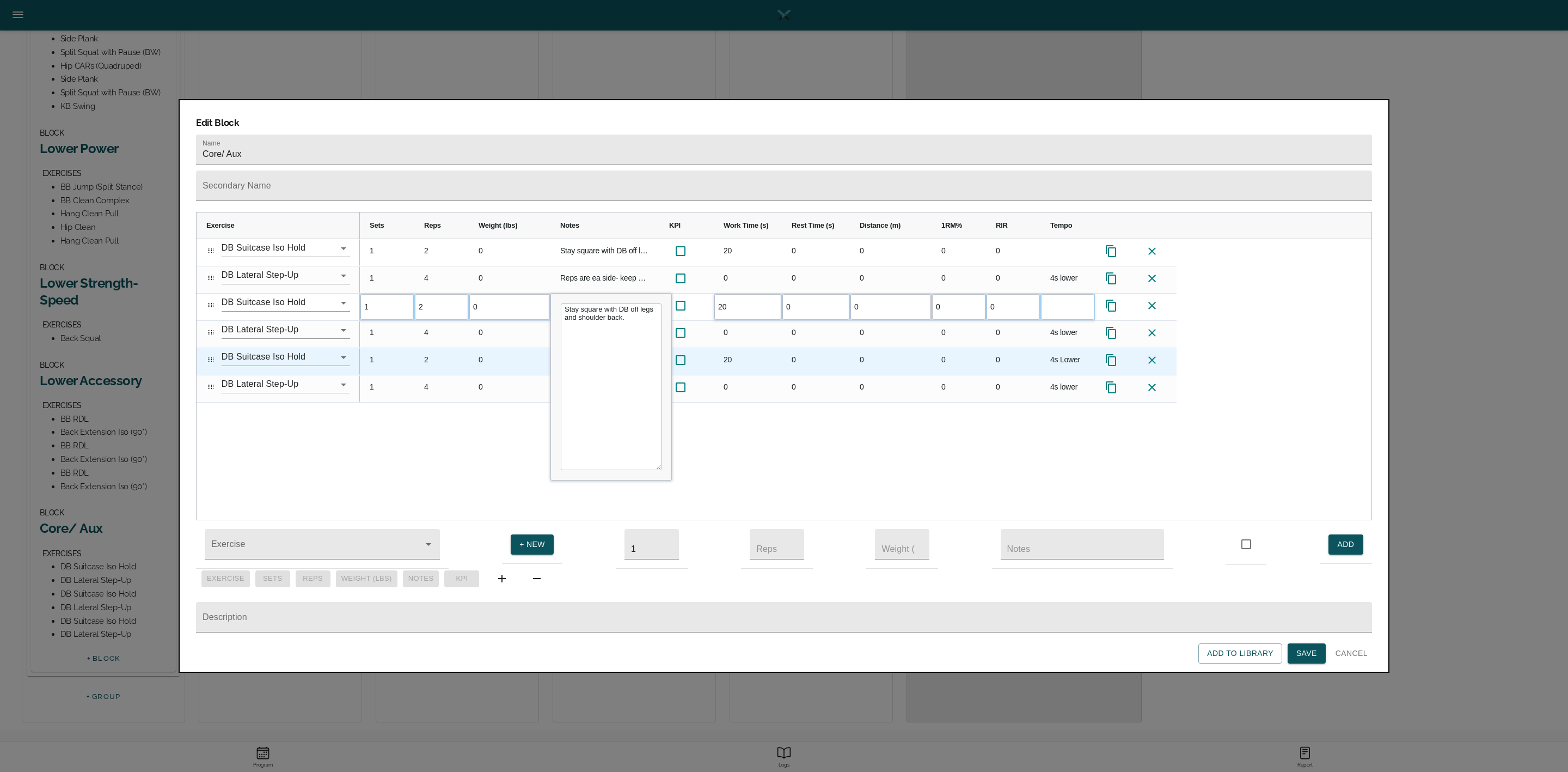
click at [1045, 348] on div "4s Lower" at bounding box center [1067, 361] width 54 height 27
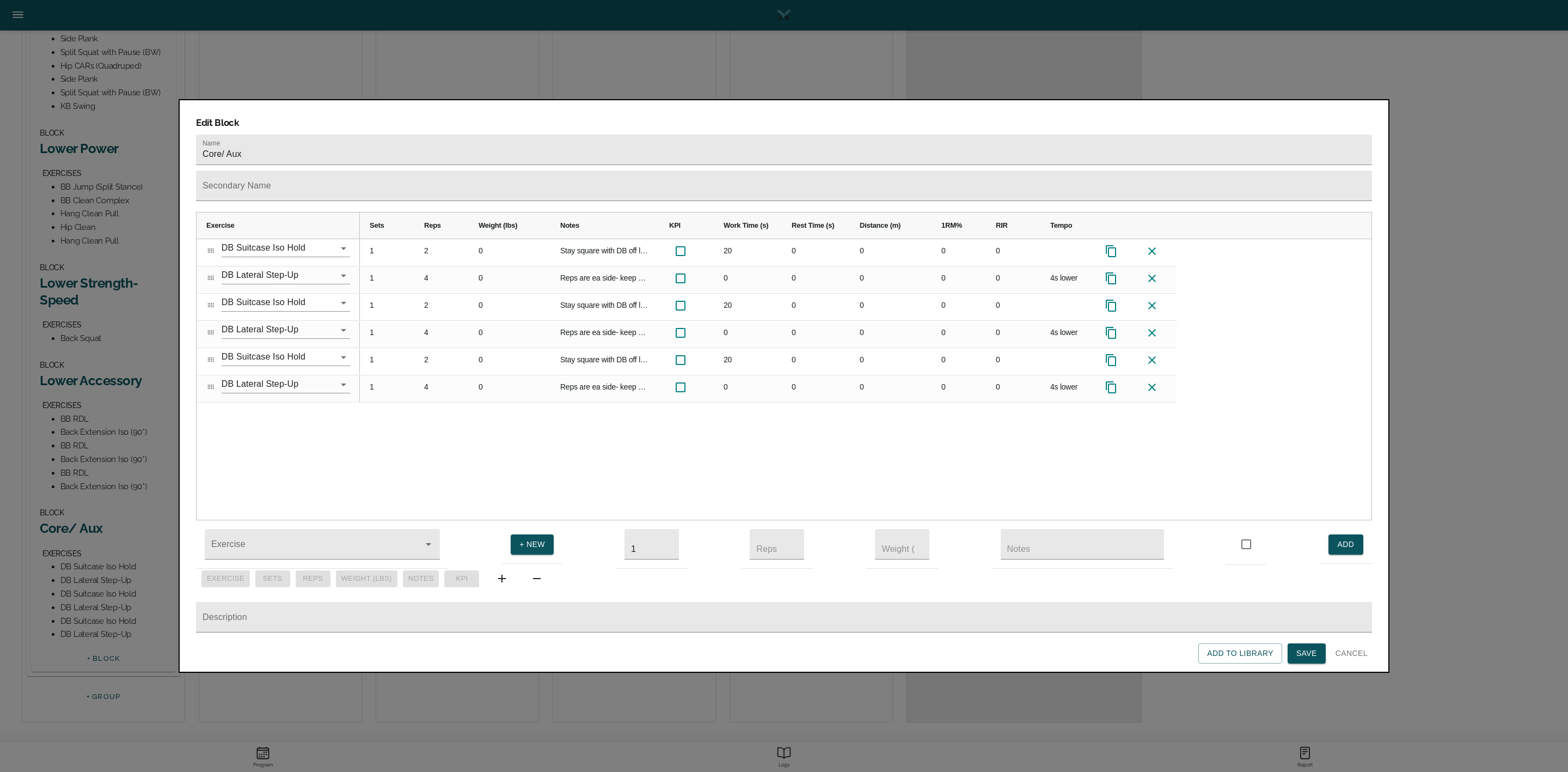
click at [1045, 433] on div "1 2 0 Stay square with DB off legs and shoulder back. 20 0 0 0 0 1 4 0 Reps are…" at bounding box center [865, 379] width 1011 height 281
click at [1045, 514] on span "Save" at bounding box center [1306, 653] width 20 height 14
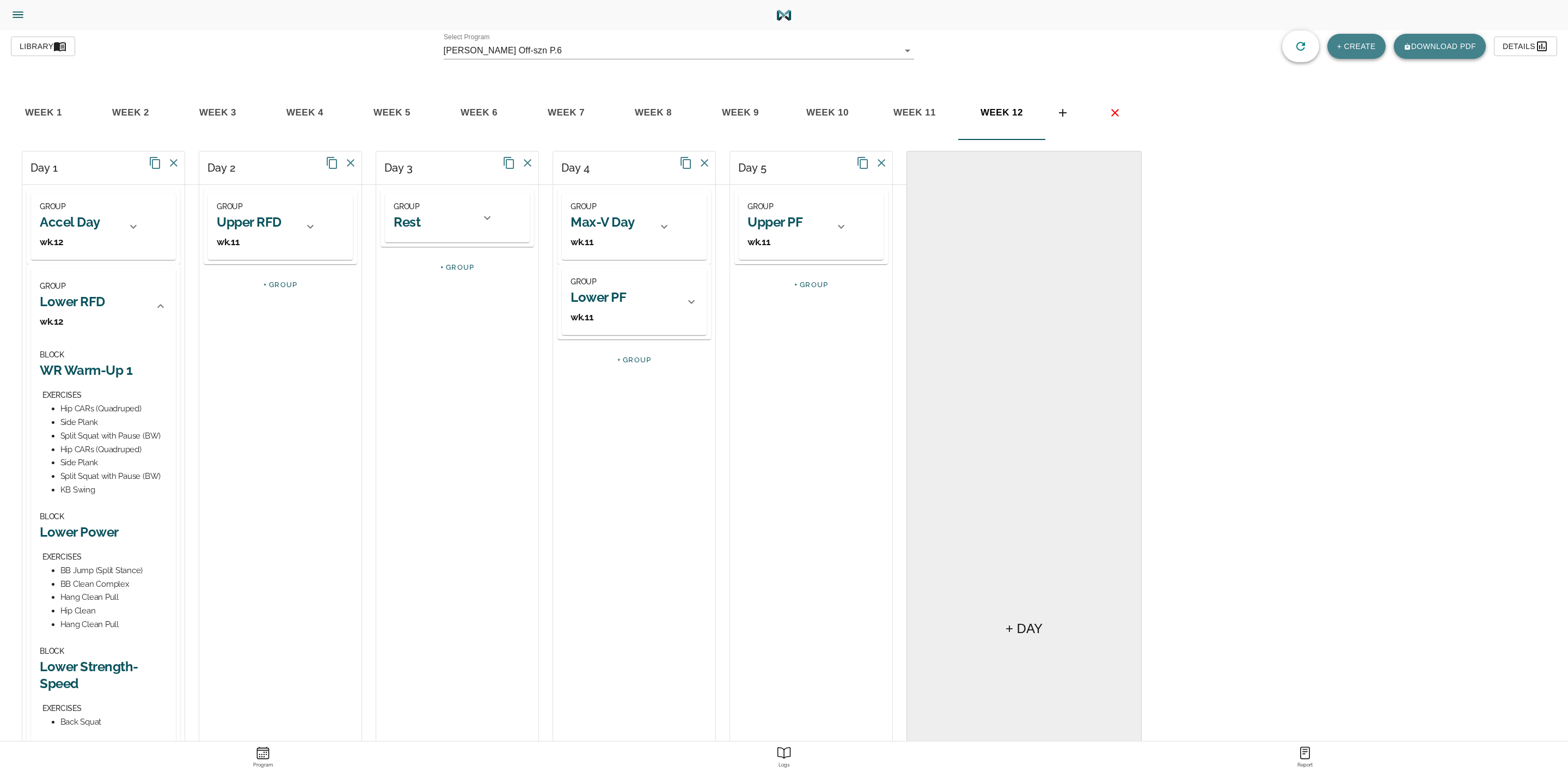
click at [153, 304] on div at bounding box center [161, 306] width 26 height 26
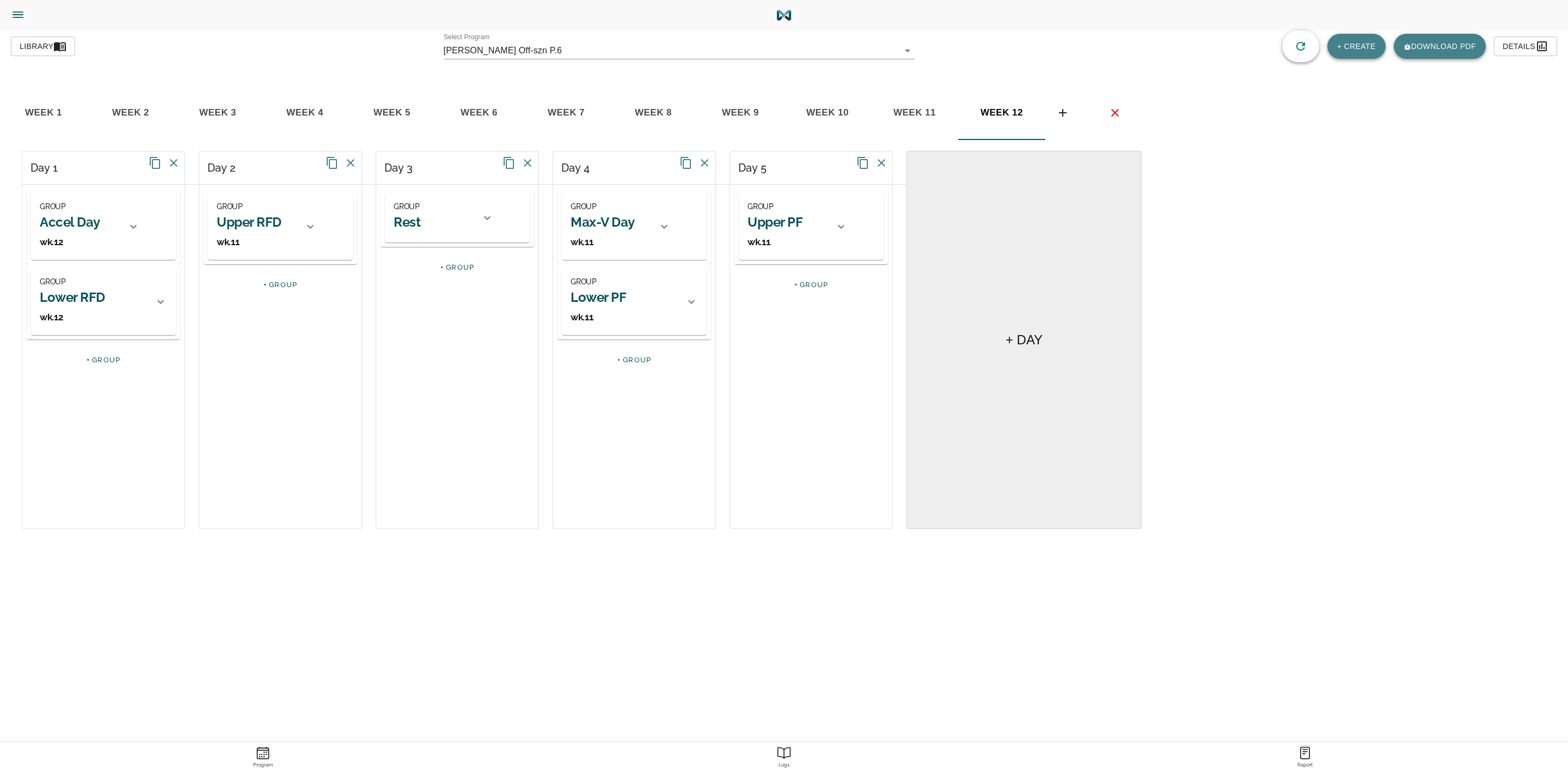
click at [269, 216] on h2 "Upper RFD" at bounding box center [249, 222] width 65 height 17
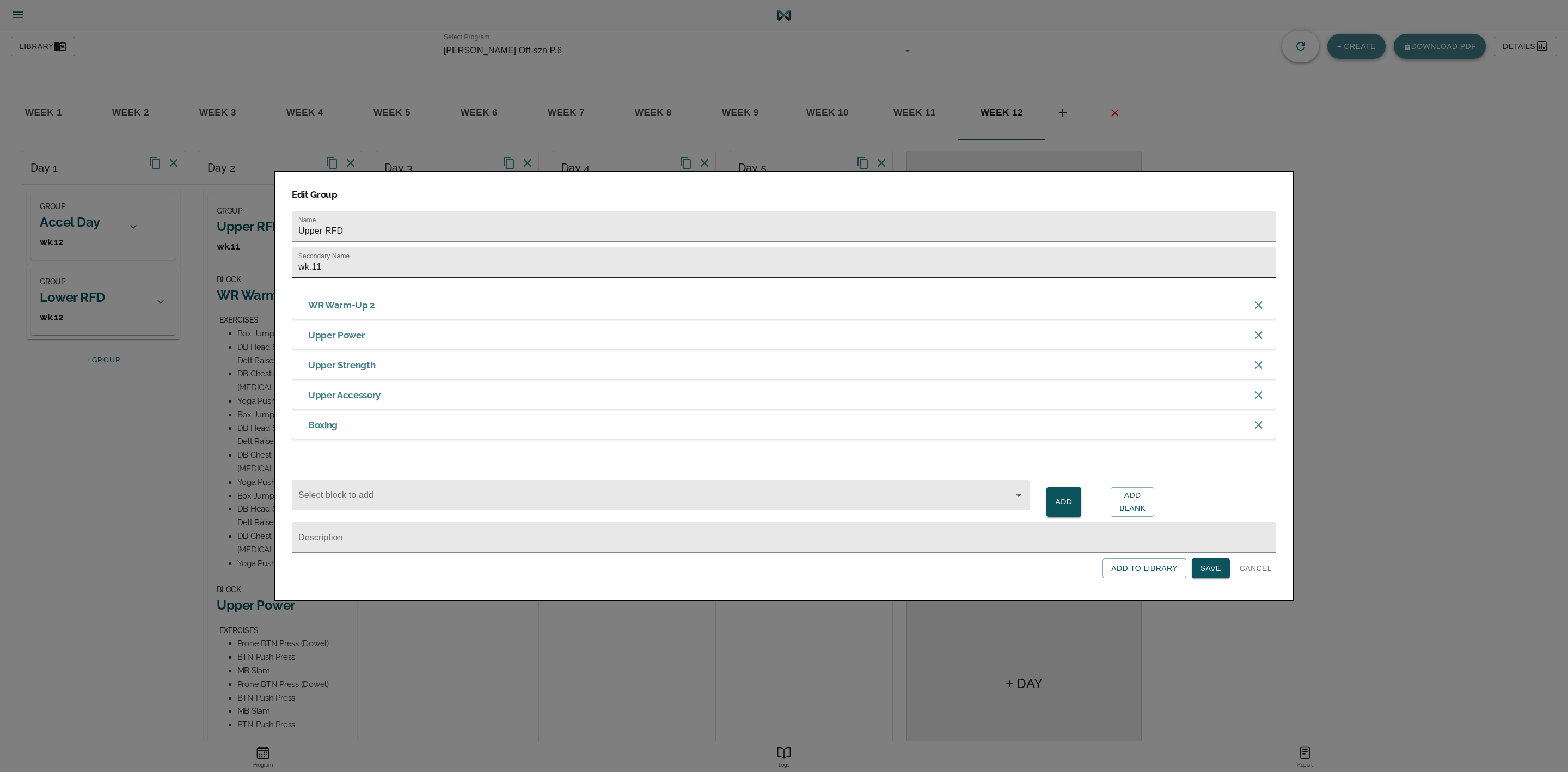
click at [347, 264] on input "wk.11" at bounding box center [784, 263] width 984 height 31
type input "wk.12"
click button "Save" at bounding box center [1210, 568] width 38 height 20
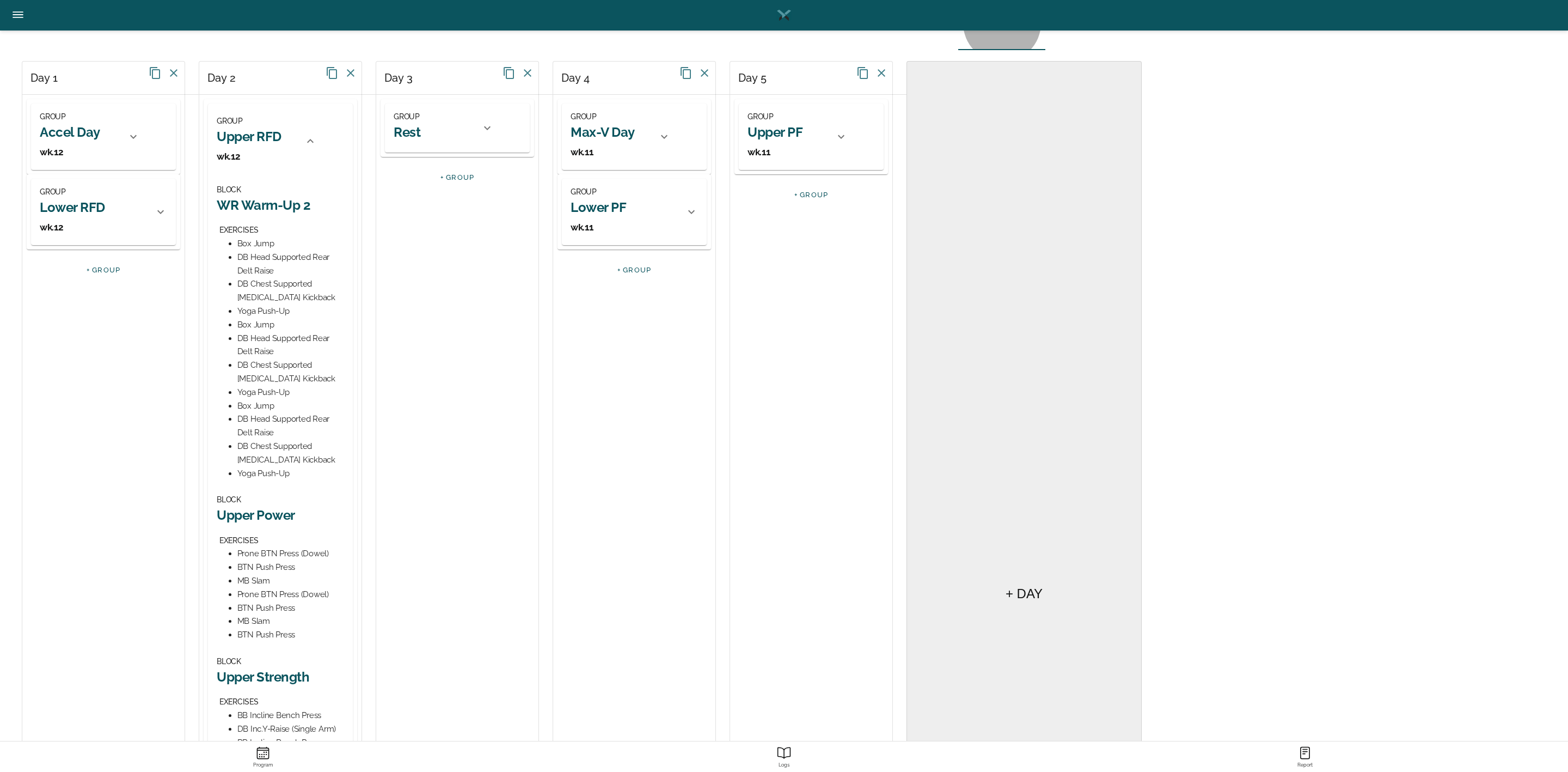
scroll to position [245, 0]
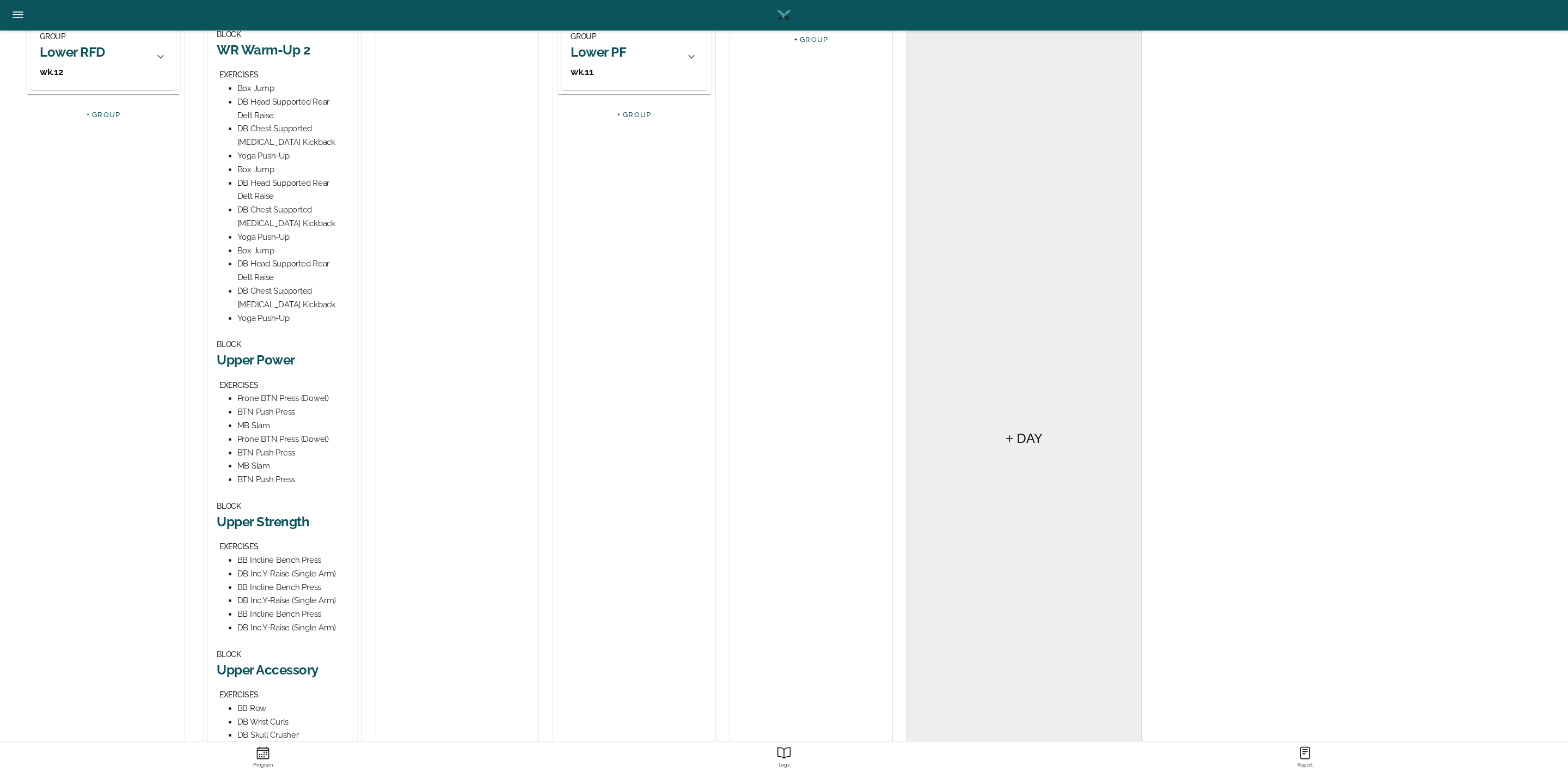
click at [277, 358] on h2 "Upper Power" at bounding box center [280, 360] width 127 height 17
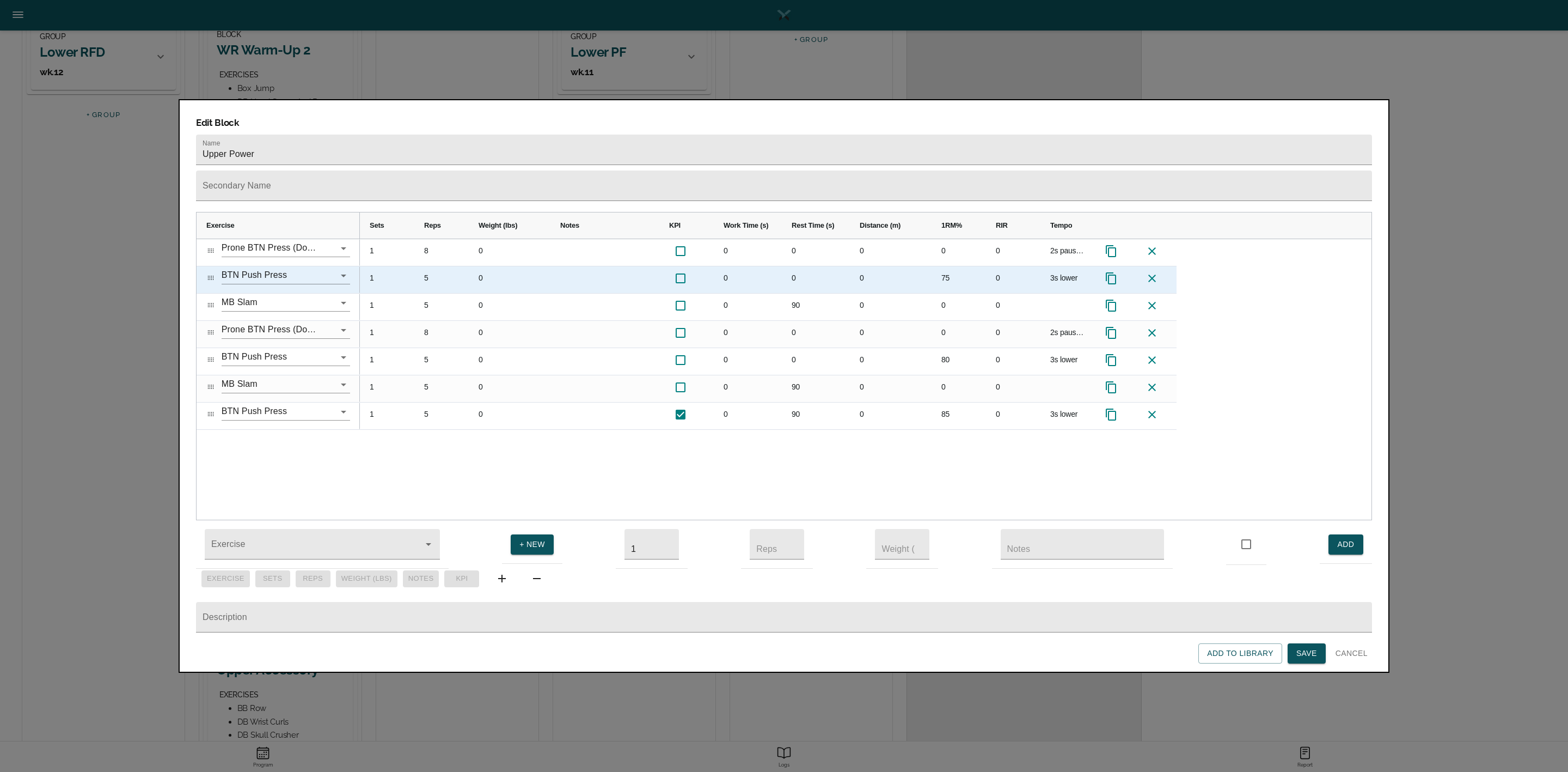
click at [429, 266] on div "5" at bounding box center [442, 279] width 54 height 27
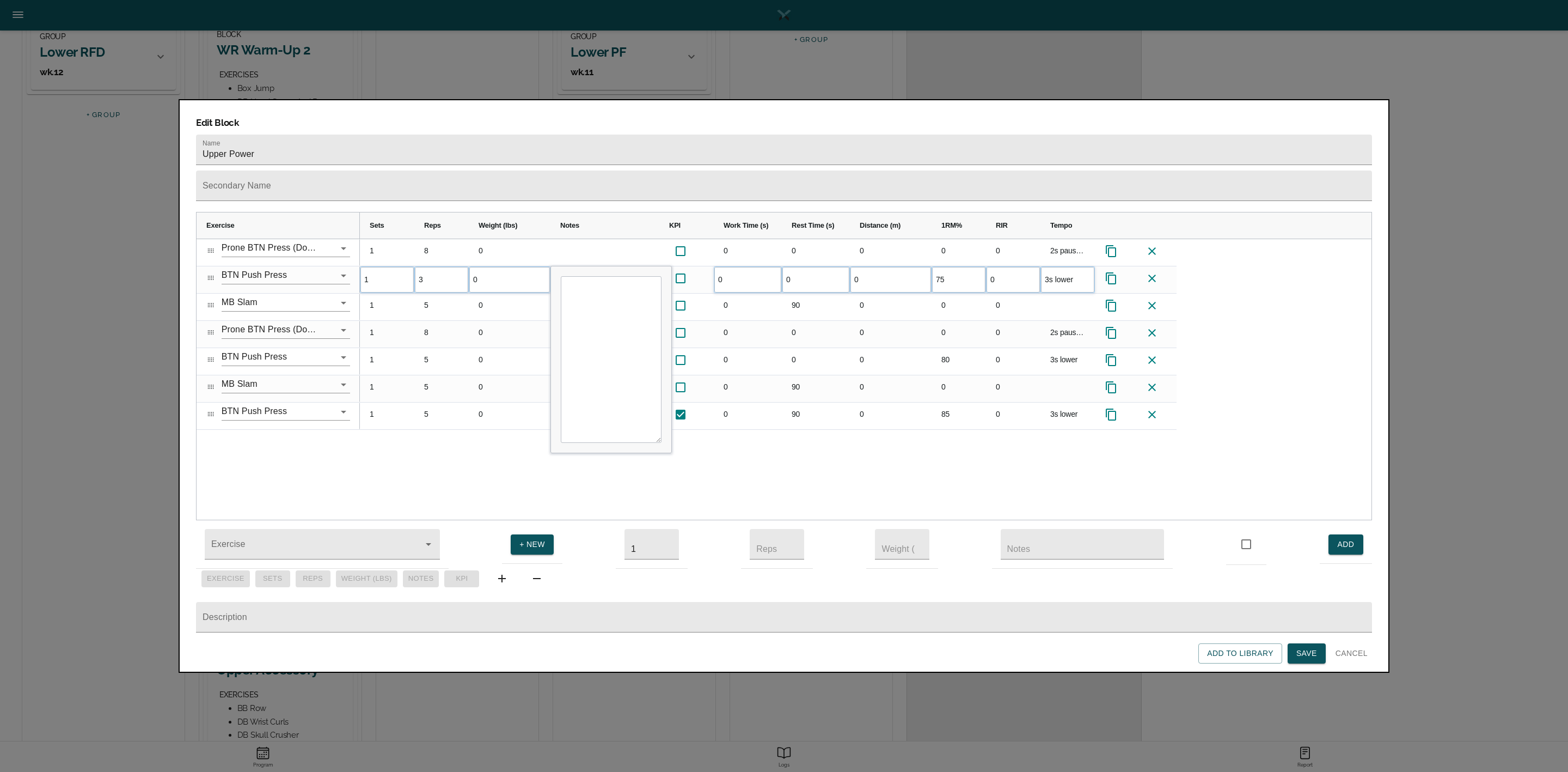
scroll to position [0, 0]
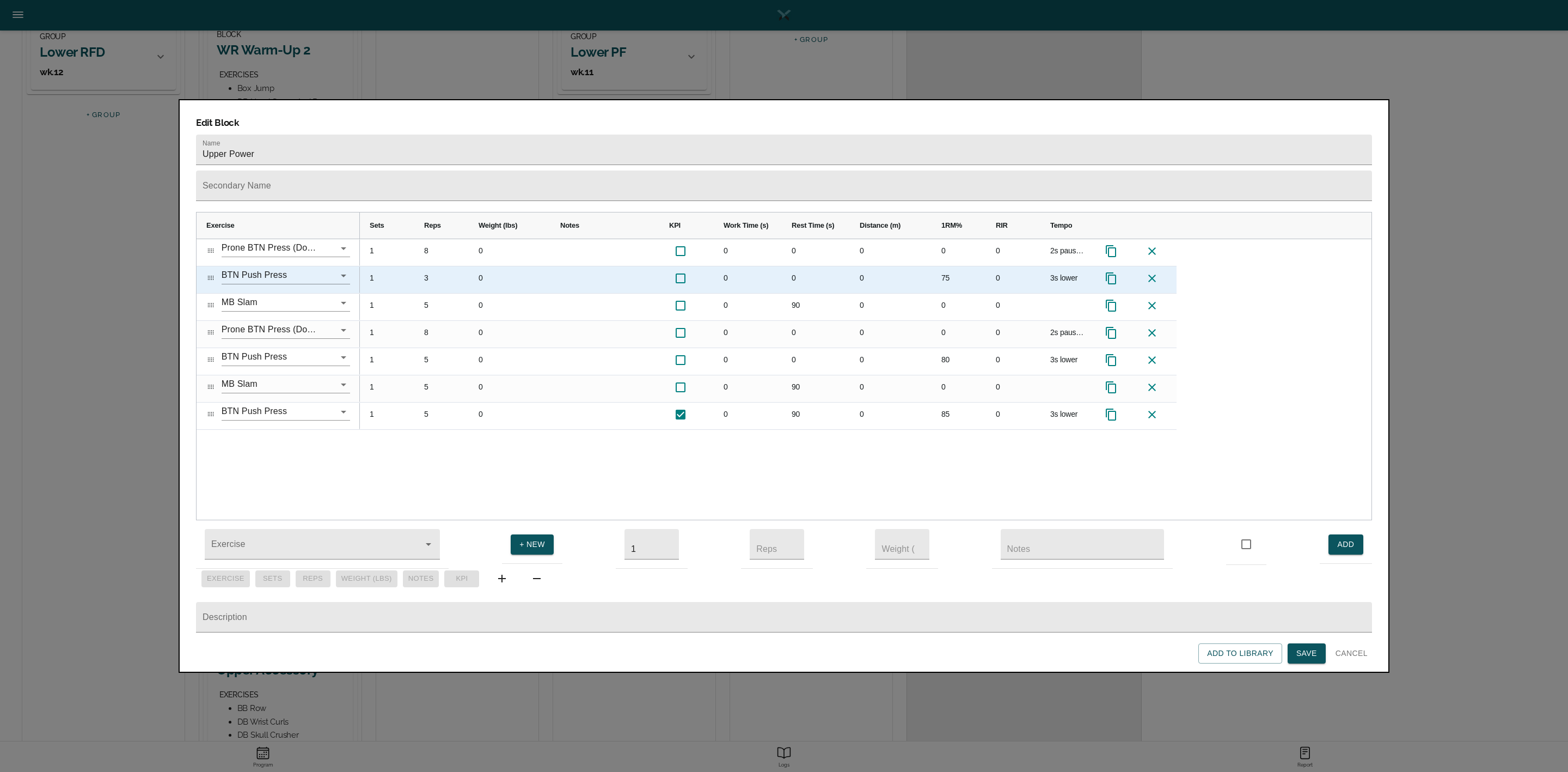
click at [963, 266] on div "75" at bounding box center [958, 279] width 54 height 27
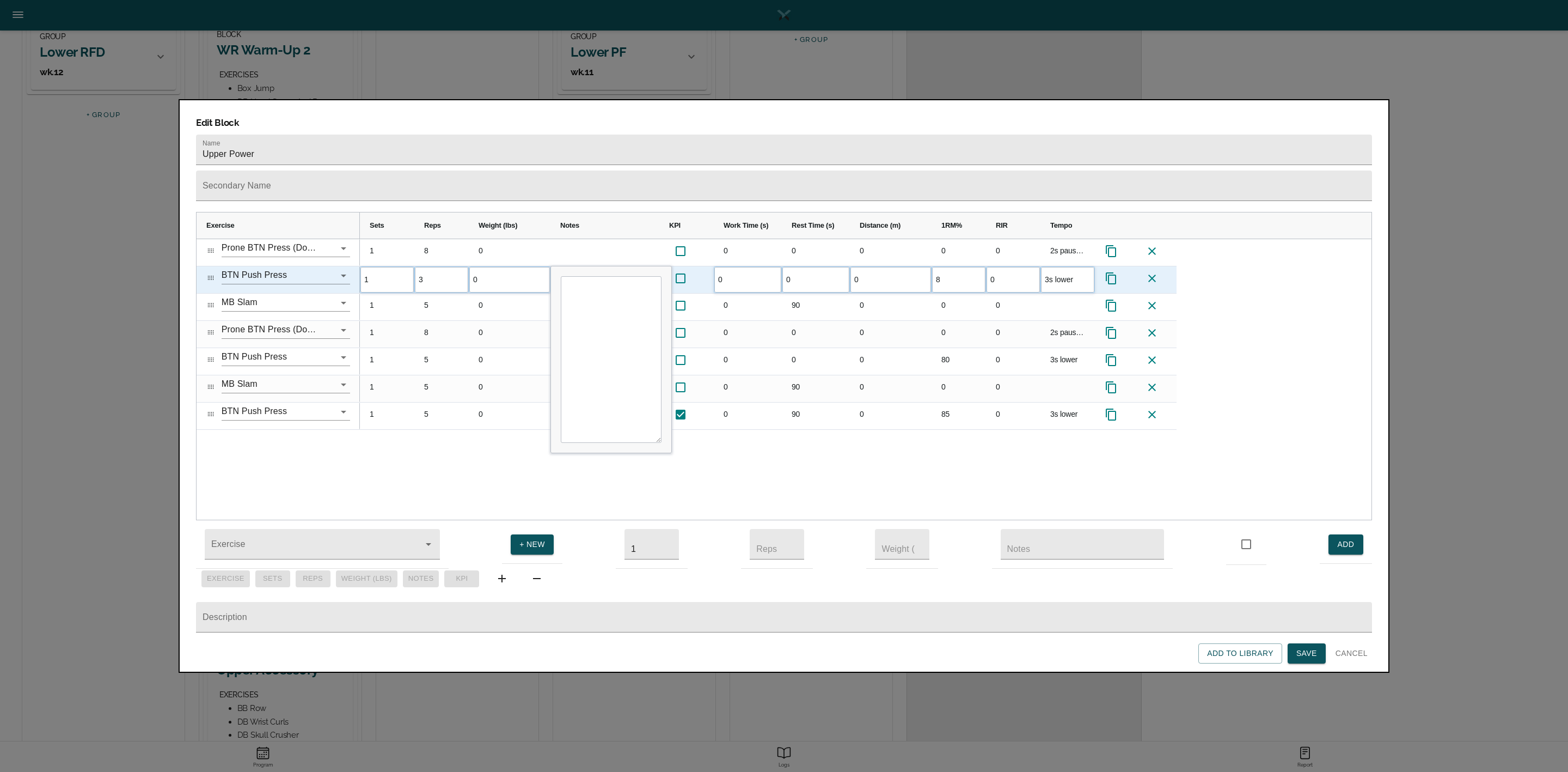
type input "85"
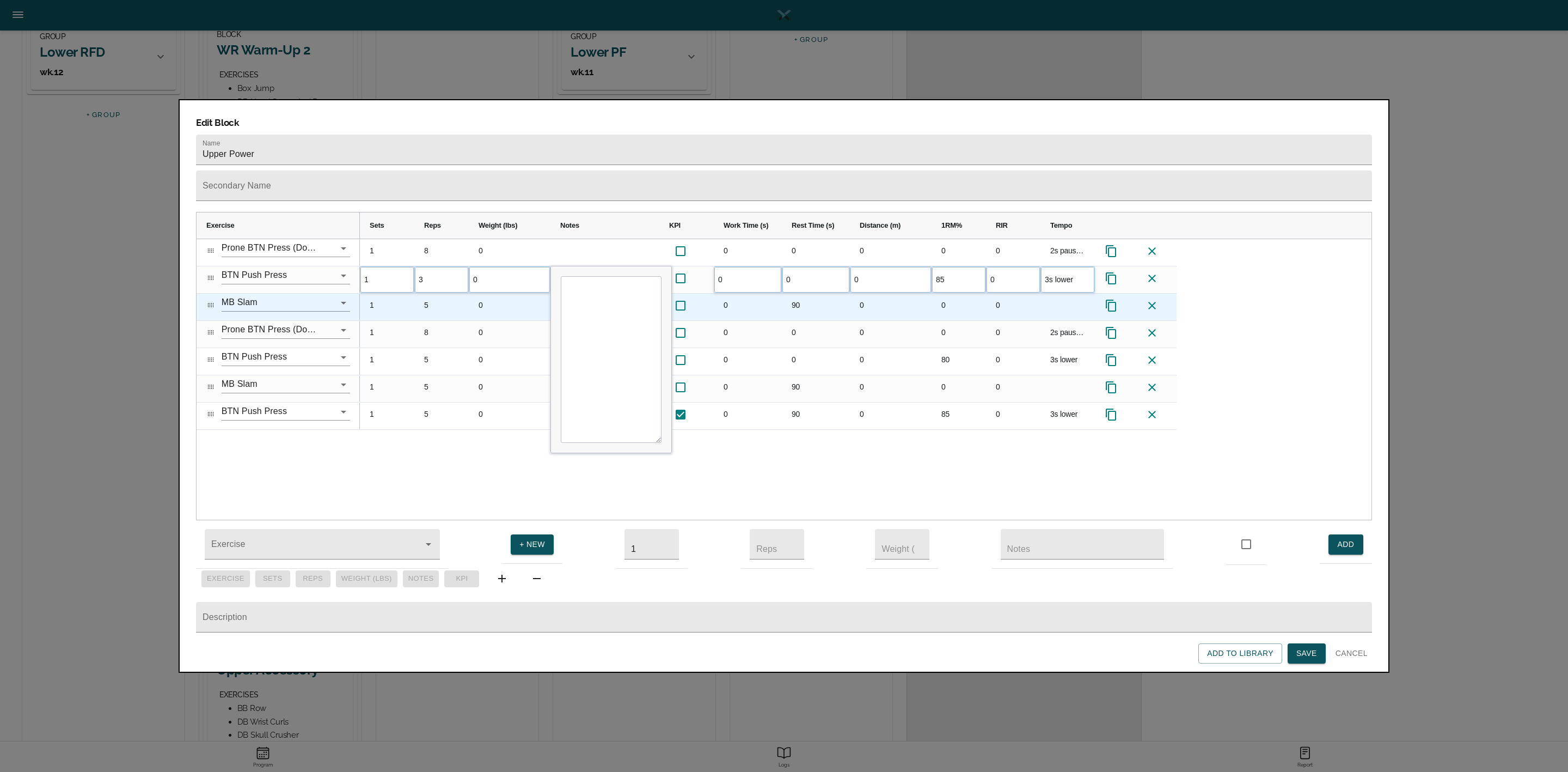
click at [951, 294] on div "0" at bounding box center [958, 307] width 54 height 27
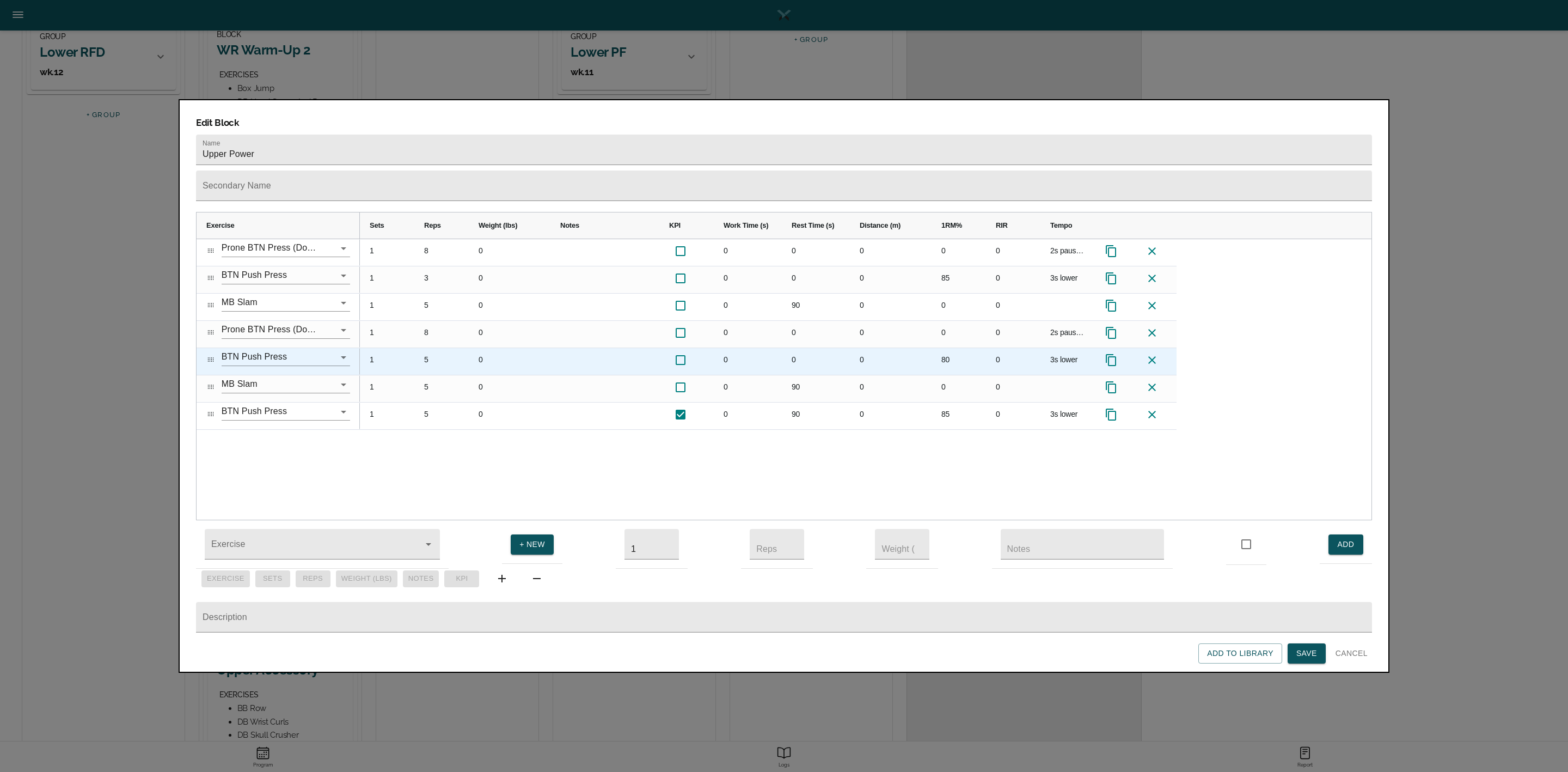
click at [422, 348] on div "5" at bounding box center [442, 361] width 54 height 27
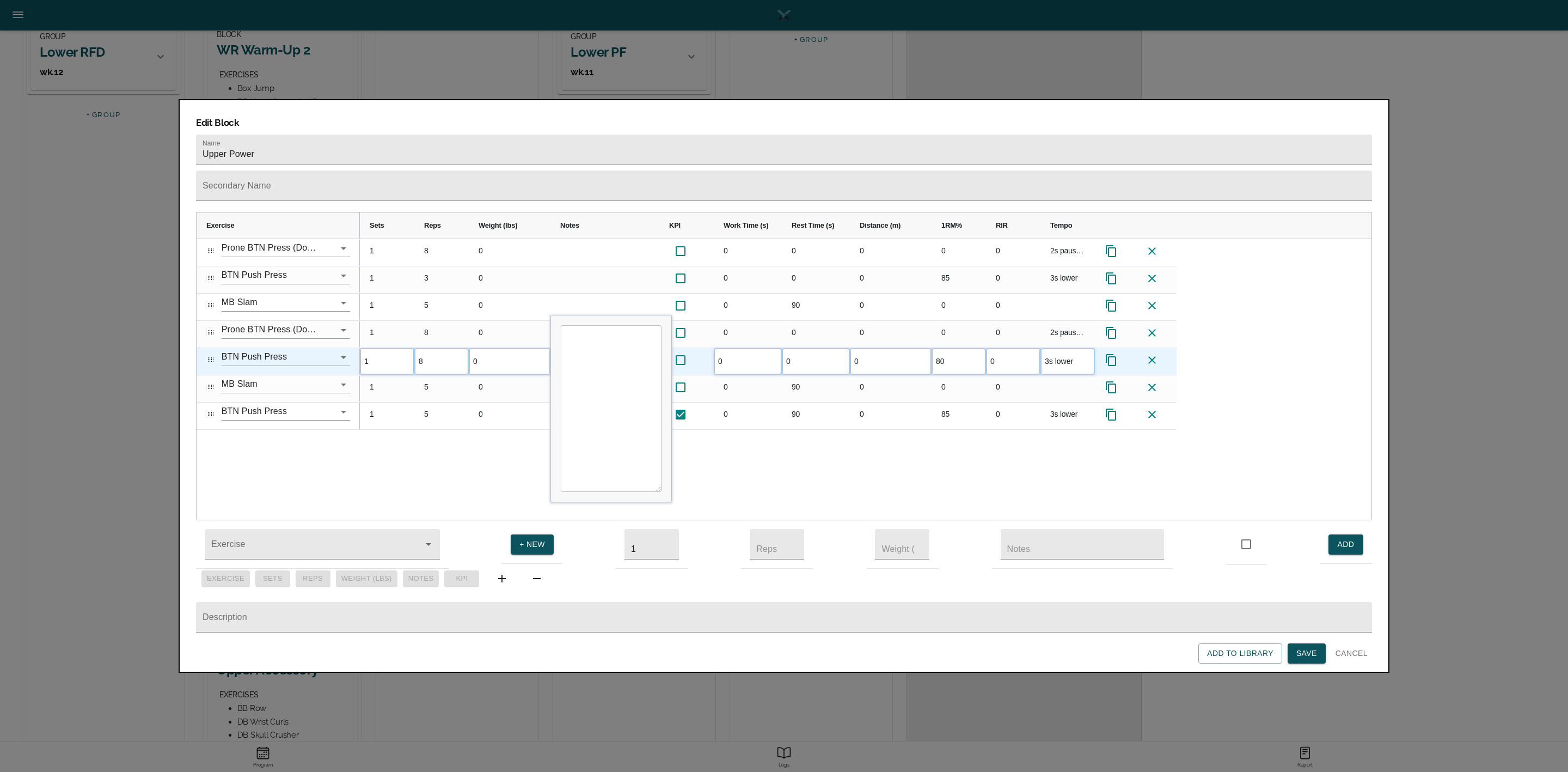
type input "85"
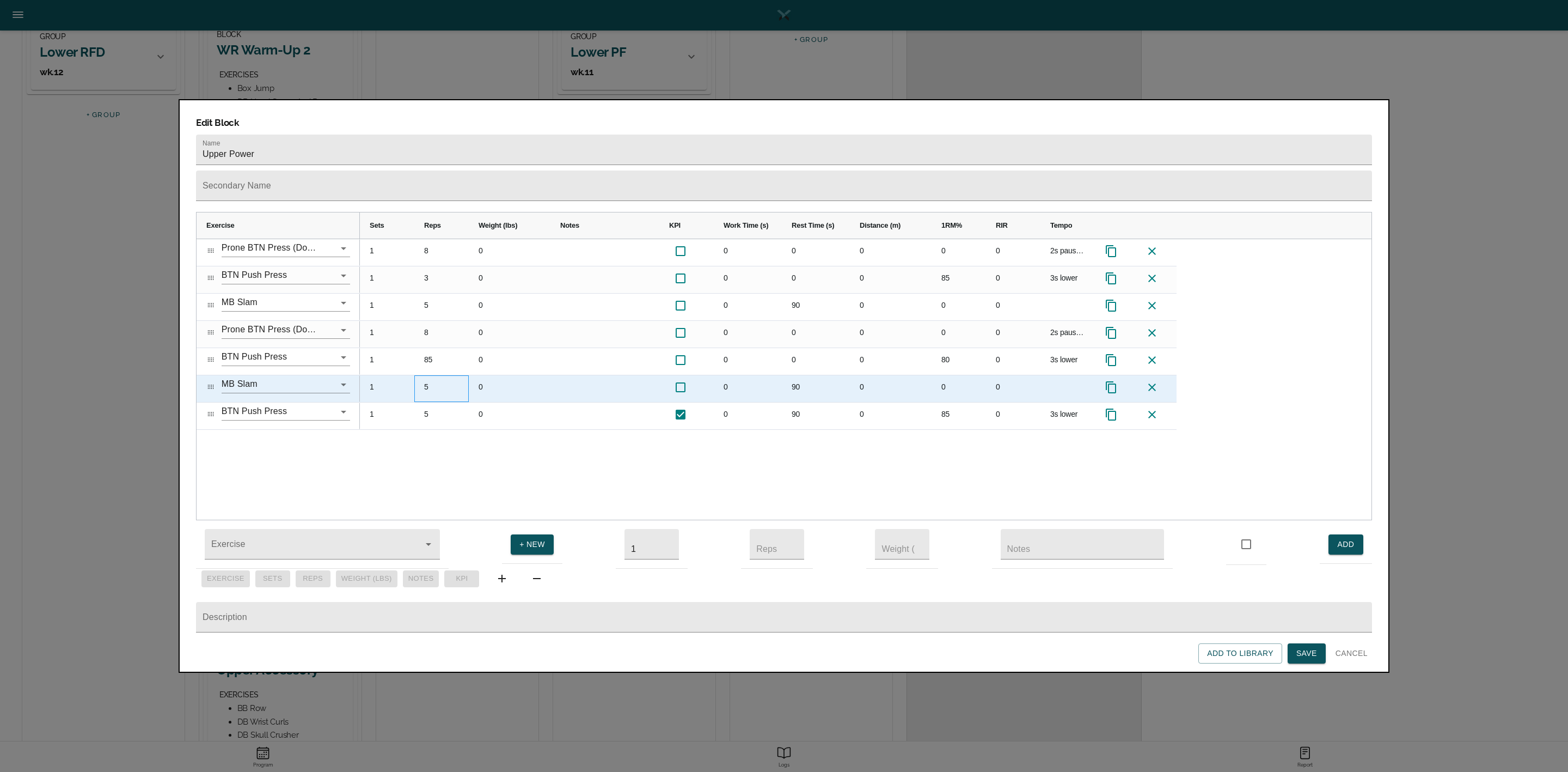
click at [459, 375] on div "5" at bounding box center [442, 388] width 54 height 27
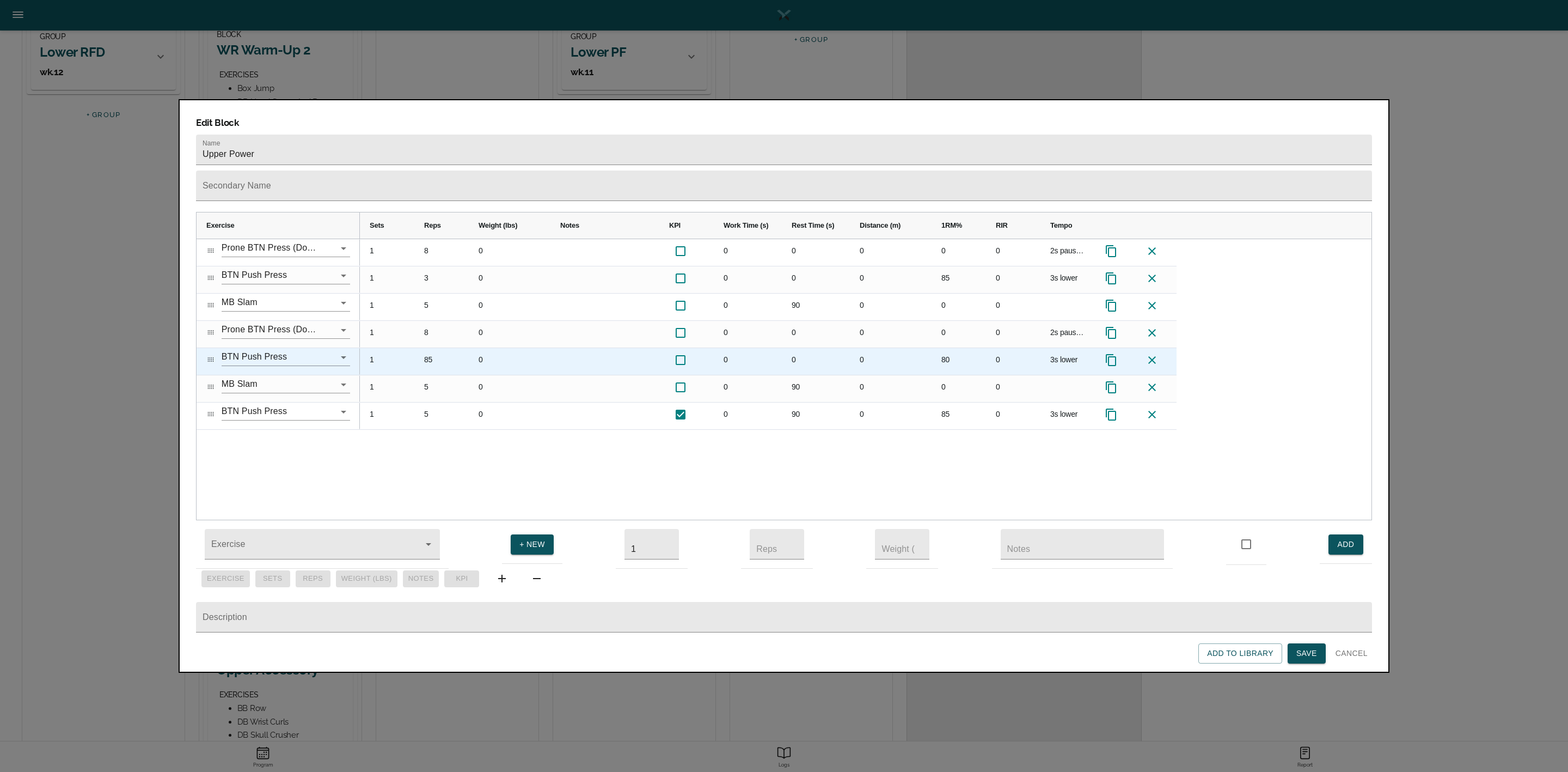
click at [940, 348] on div "80" at bounding box center [958, 361] width 54 height 27
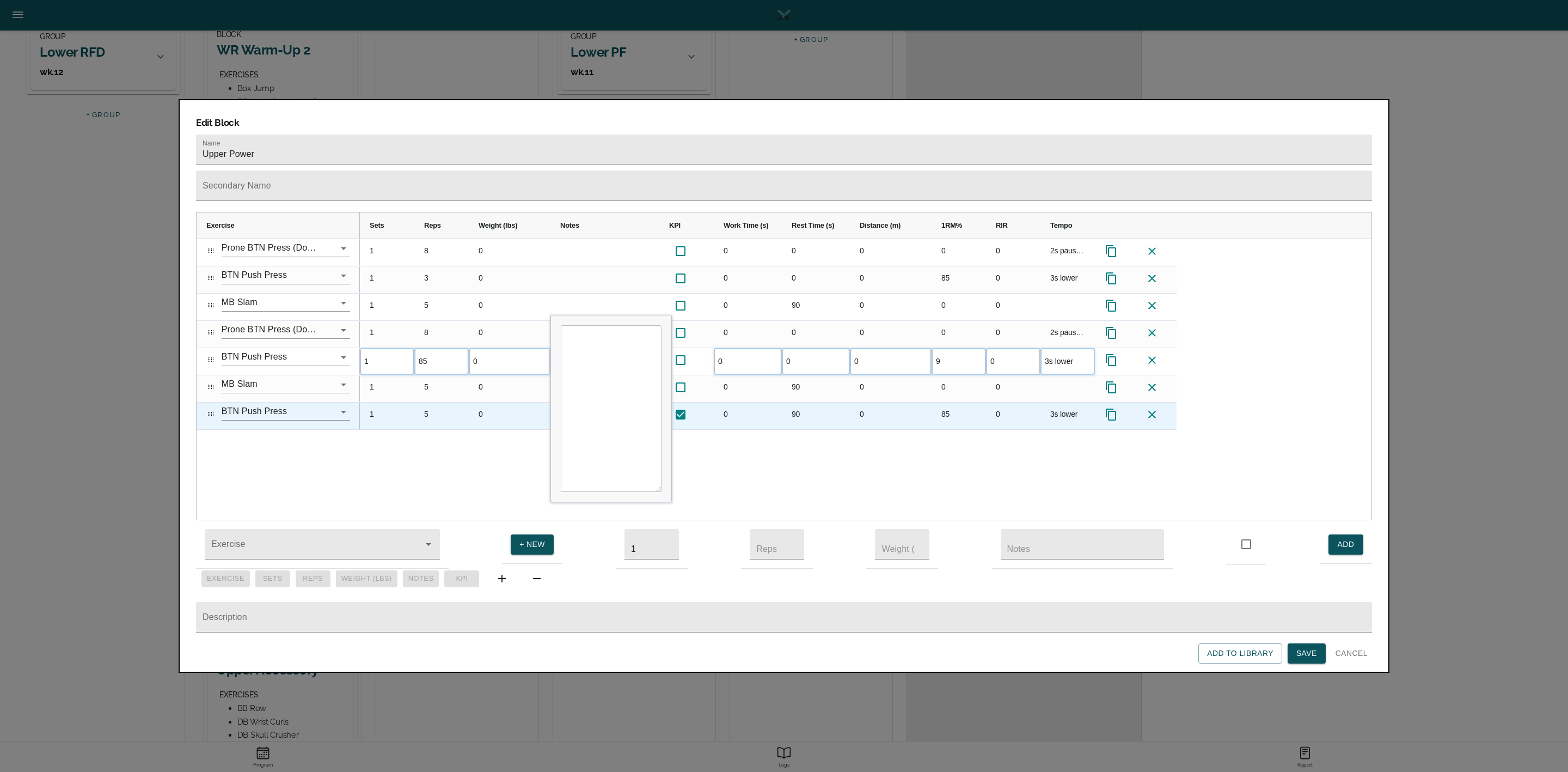
type input "92"
click at [956, 403] on div "85" at bounding box center [958, 416] width 54 height 27
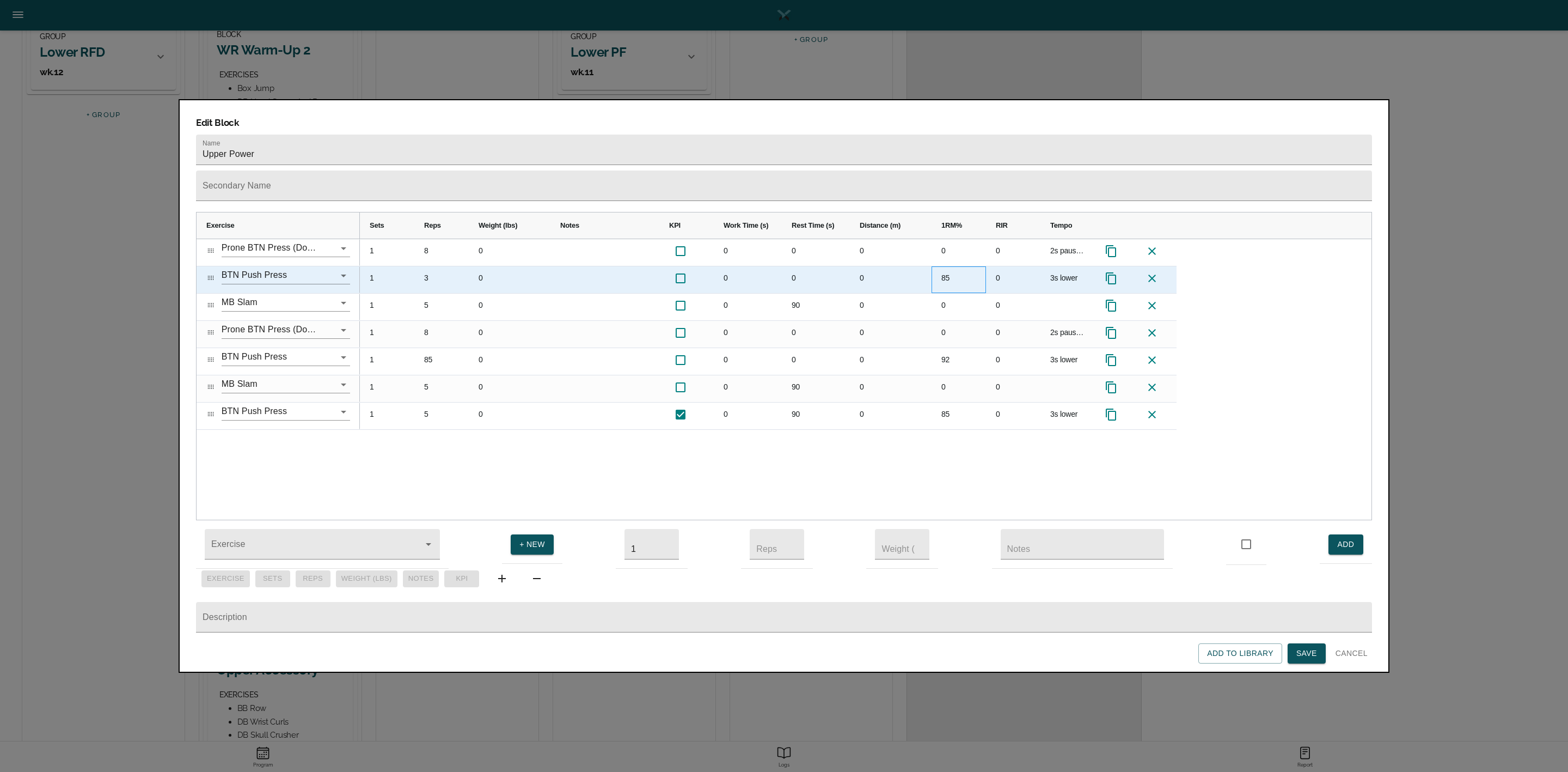
click at [947, 266] on div "85" at bounding box center [958, 279] width 54 height 27
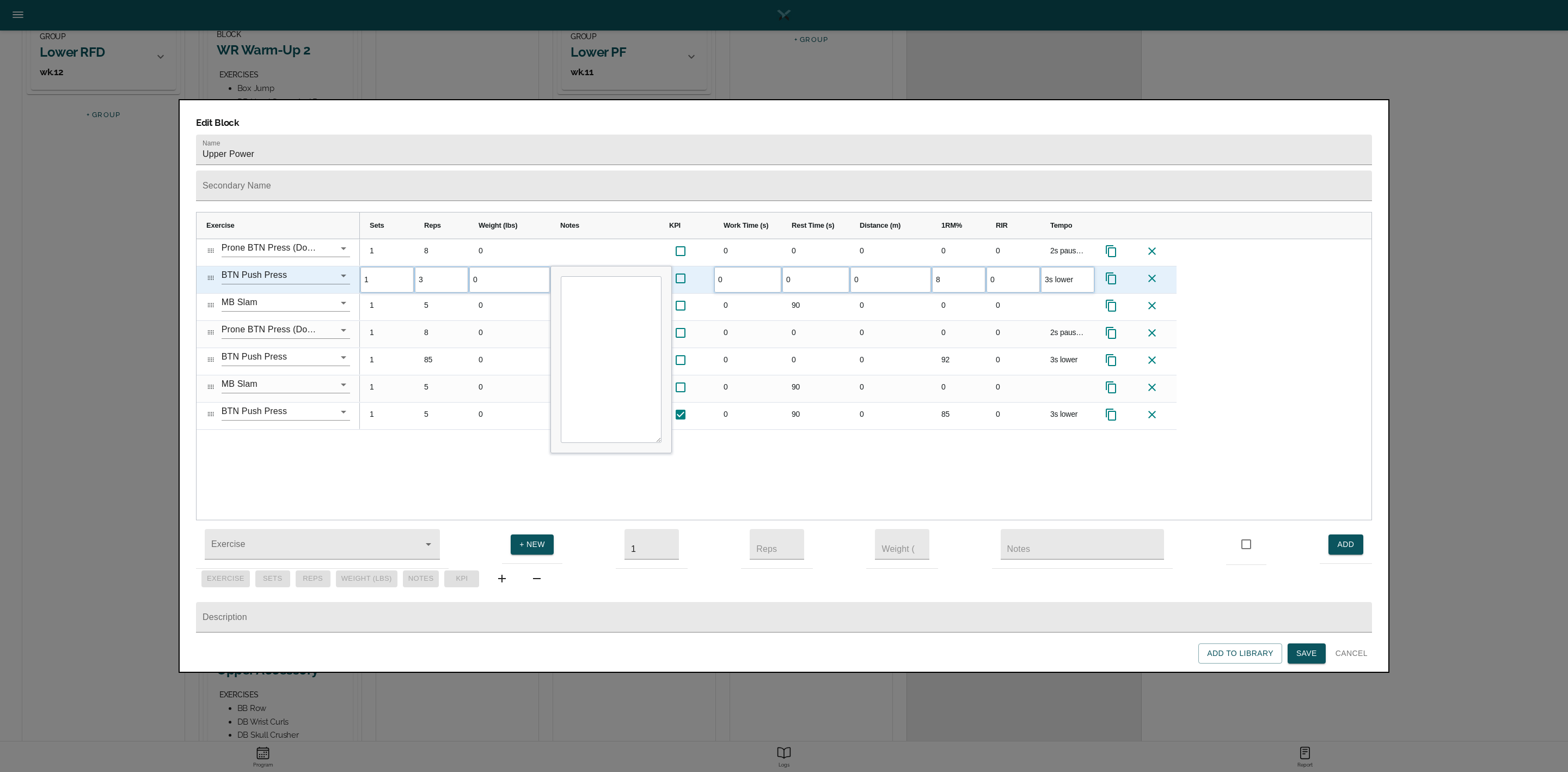
type input "88"
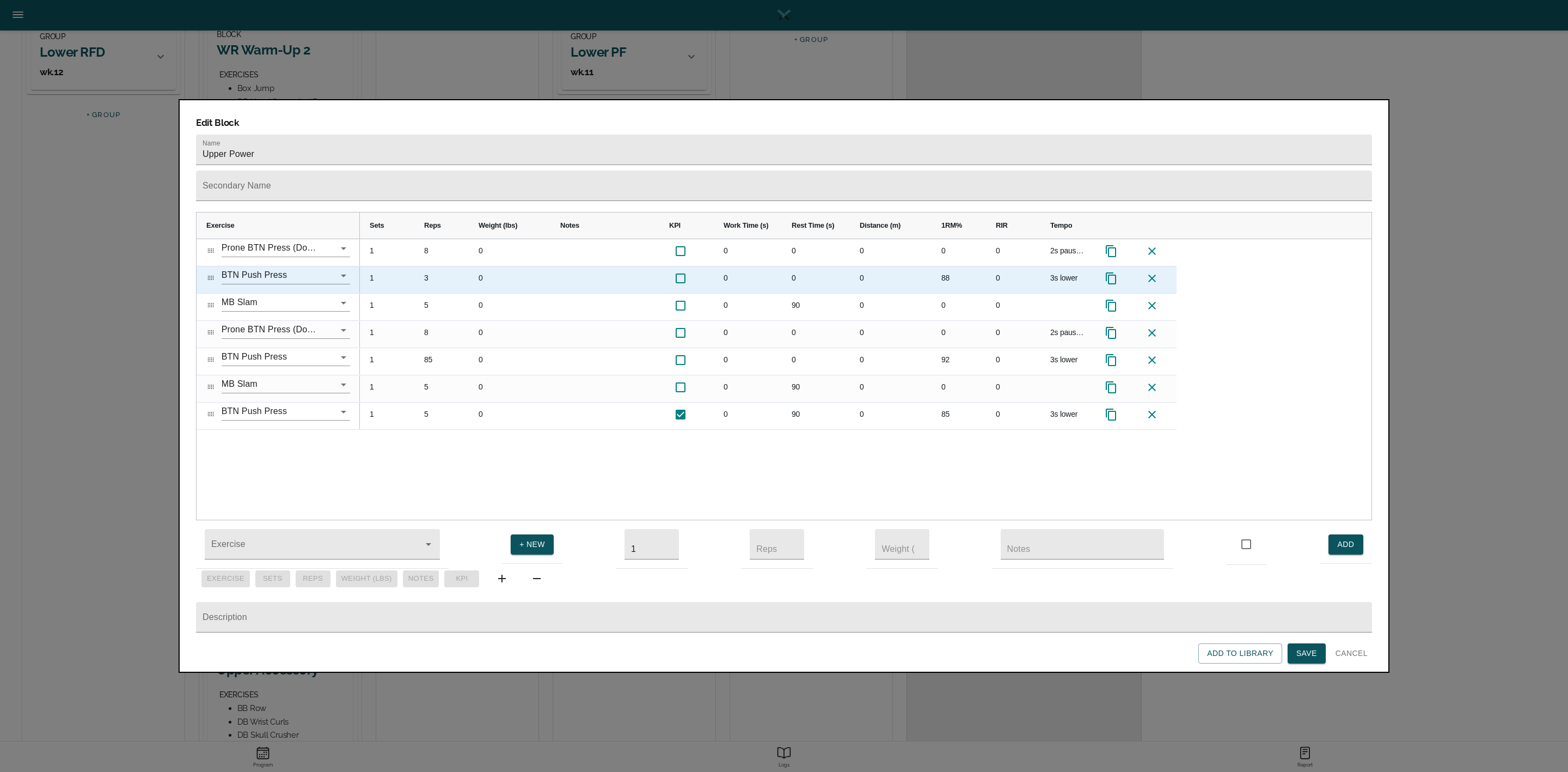
click at [445, 266] on div "3" at bounding box center [442, 279] width 54 height 27
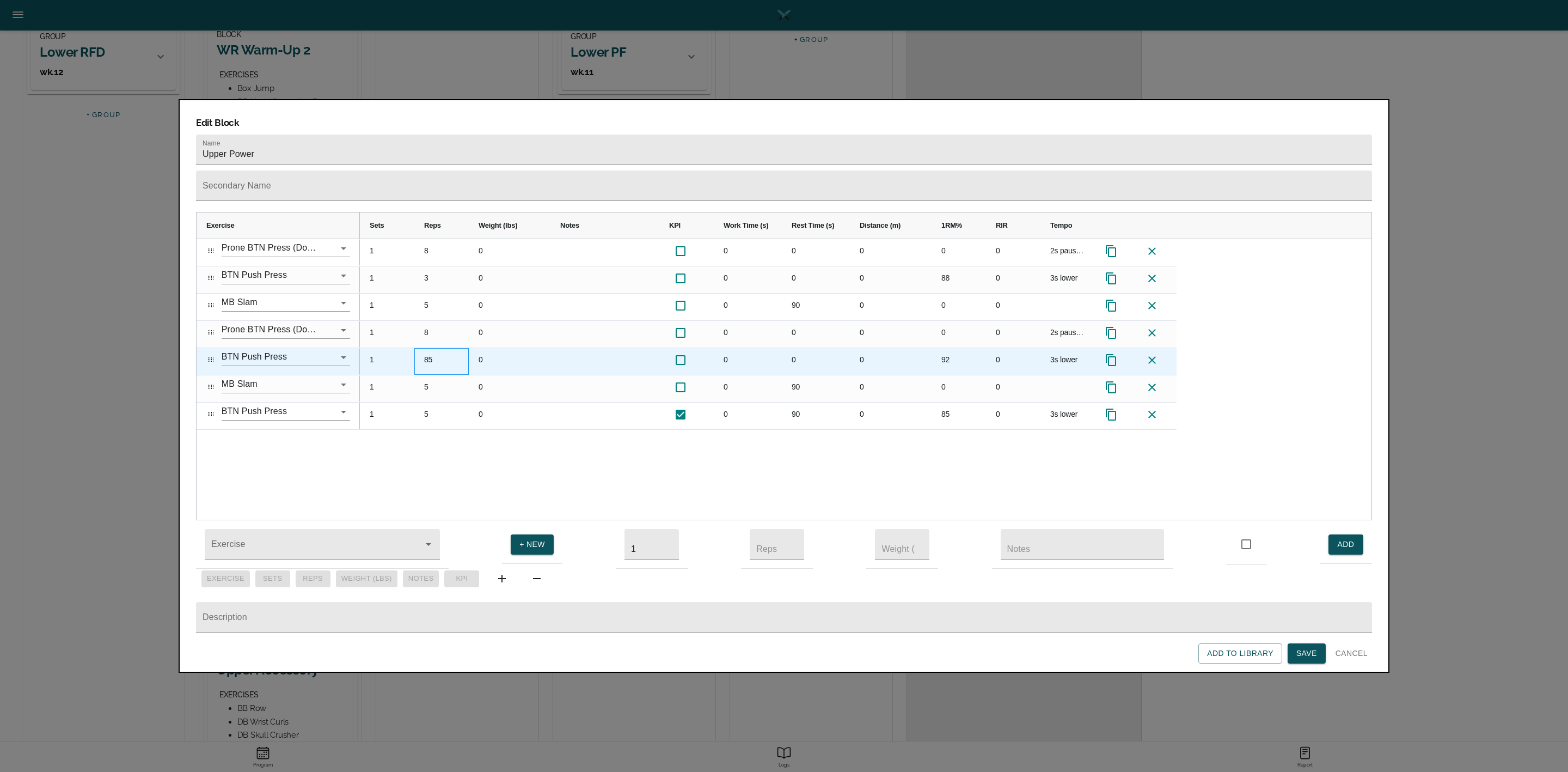
click at [434, 348] on div "85" at bounding box center [442, 361] width 54 height 27
click at [952, 348] on div "92" at bounding box center [958, 361] width 54 height 27
click at [958, 348] on div "92" at bounding box center [958, 361] width 54 height 27
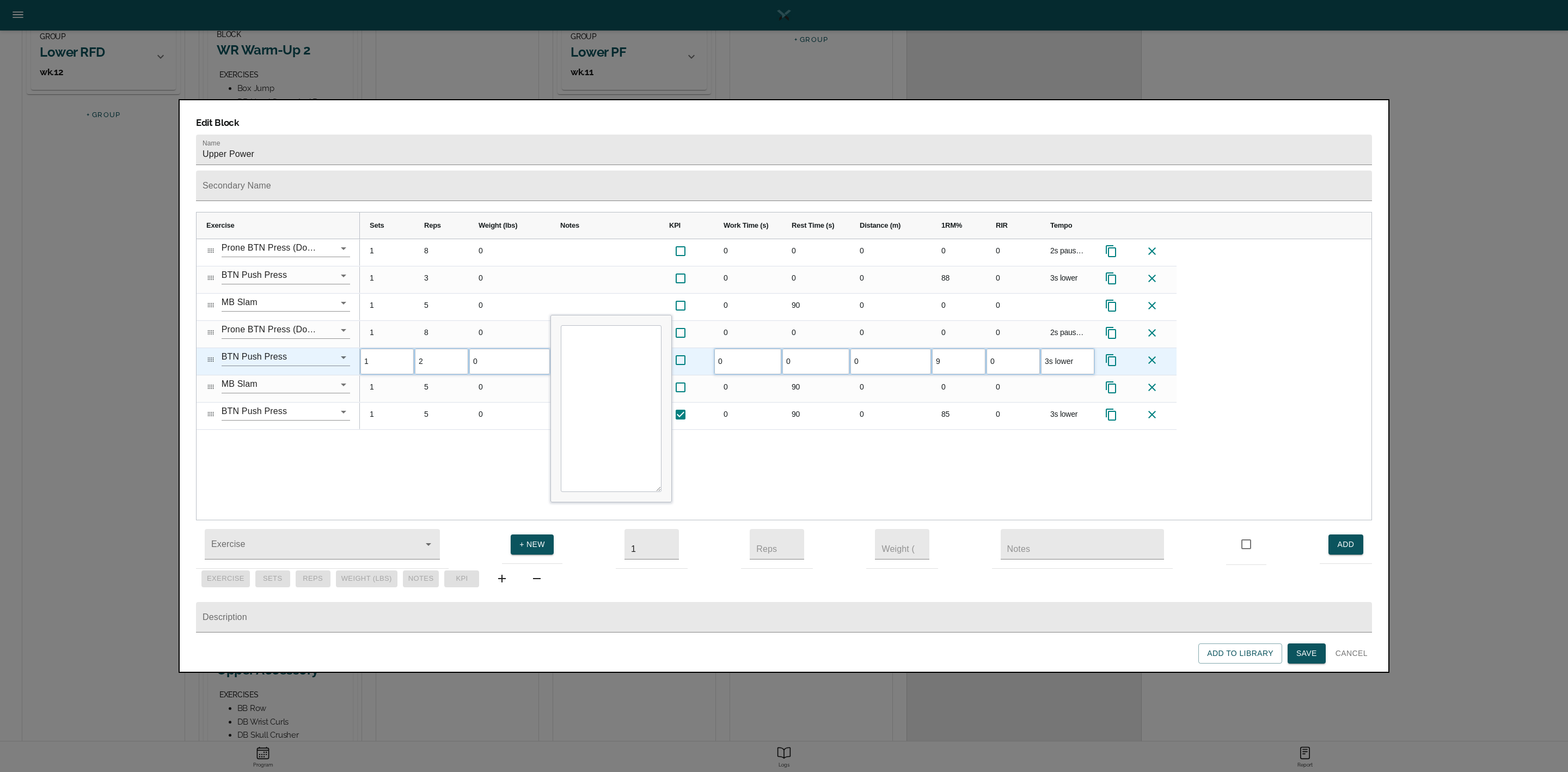
type input "95"
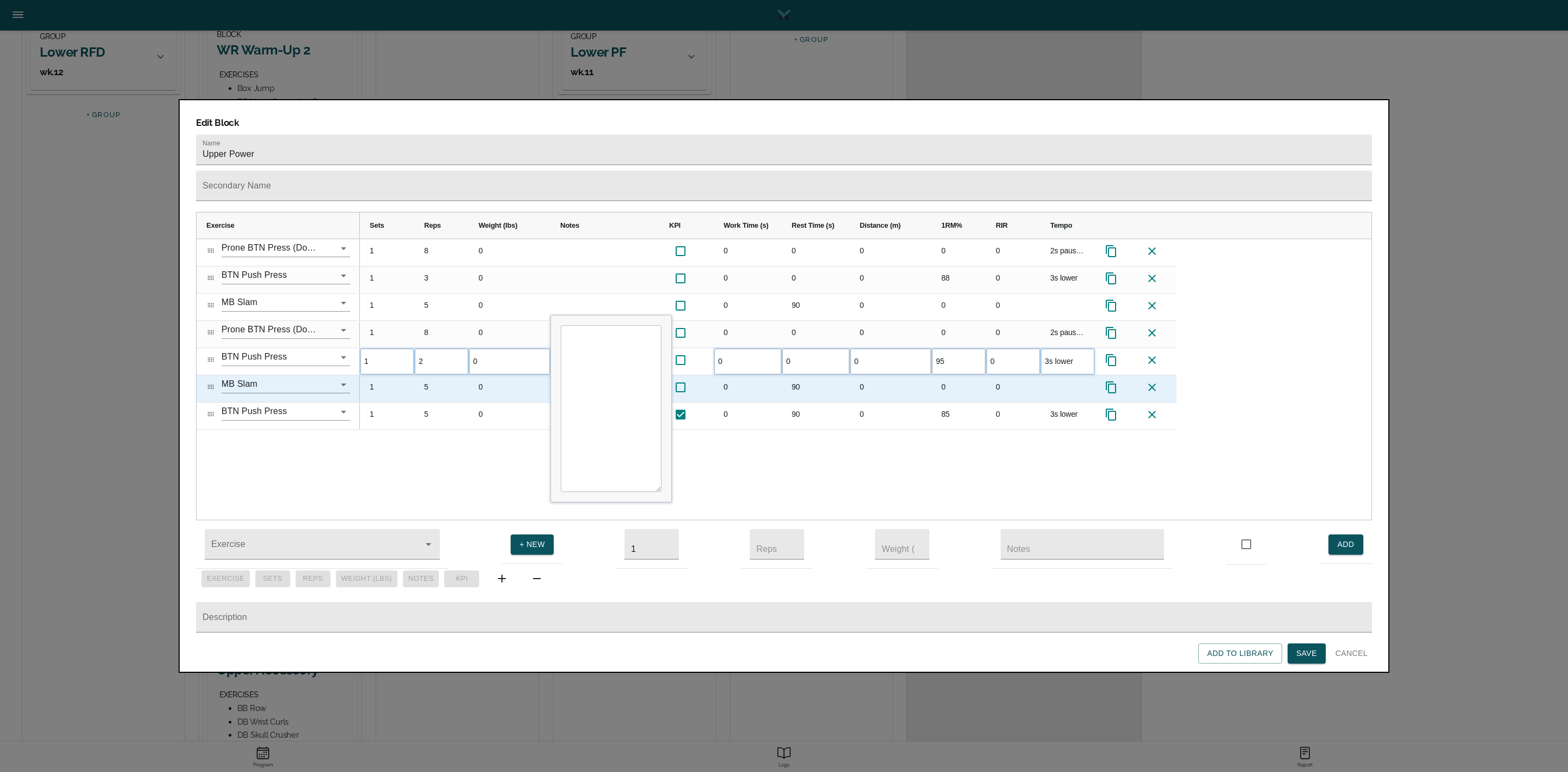
click at [924, 375] on div "0" at bounding box center [890, 388] width 82 height 27
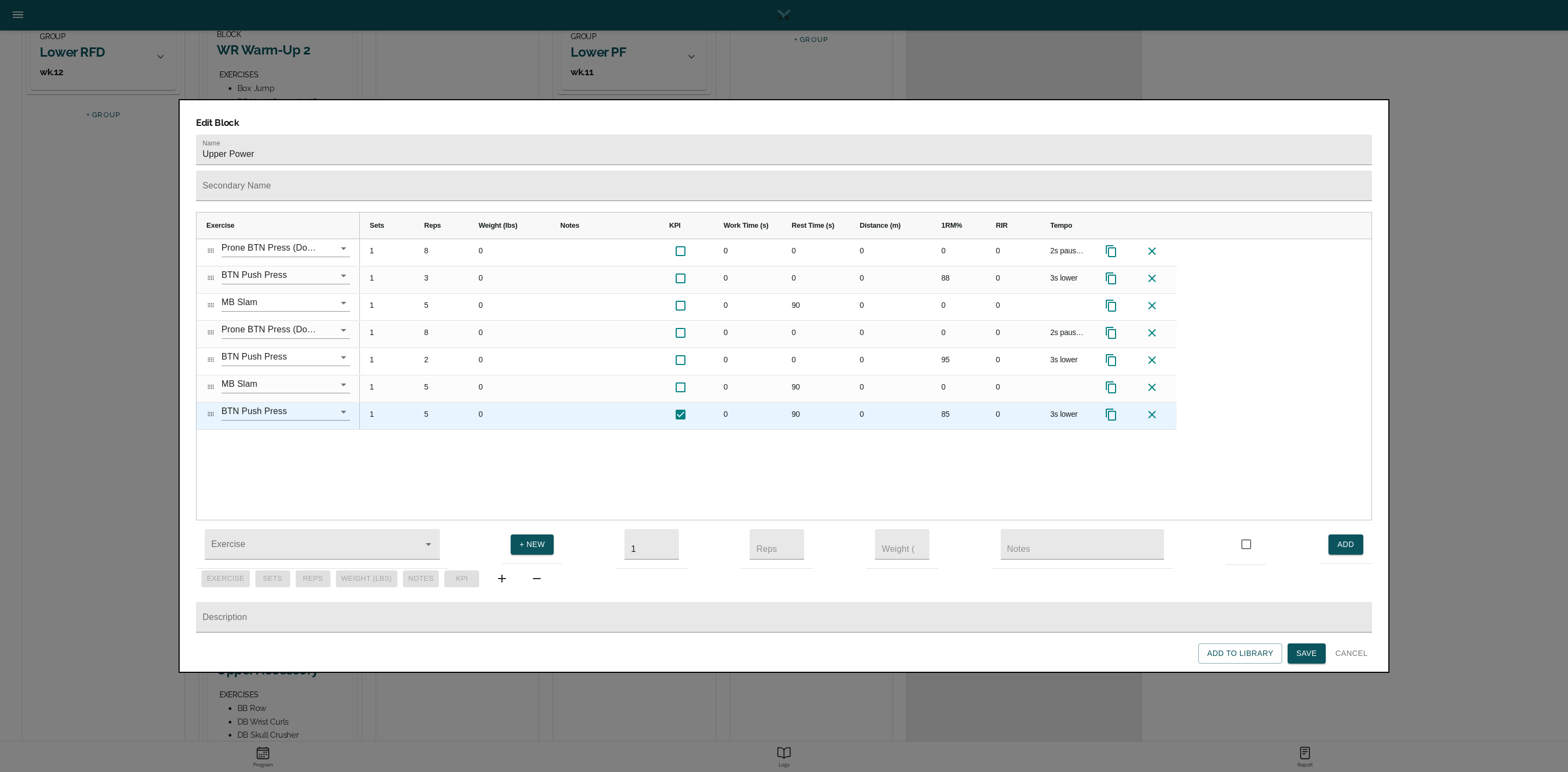
click at [944, 403] on div "85" at bounding box center [958, 416] width 54 height 27
type input "102"
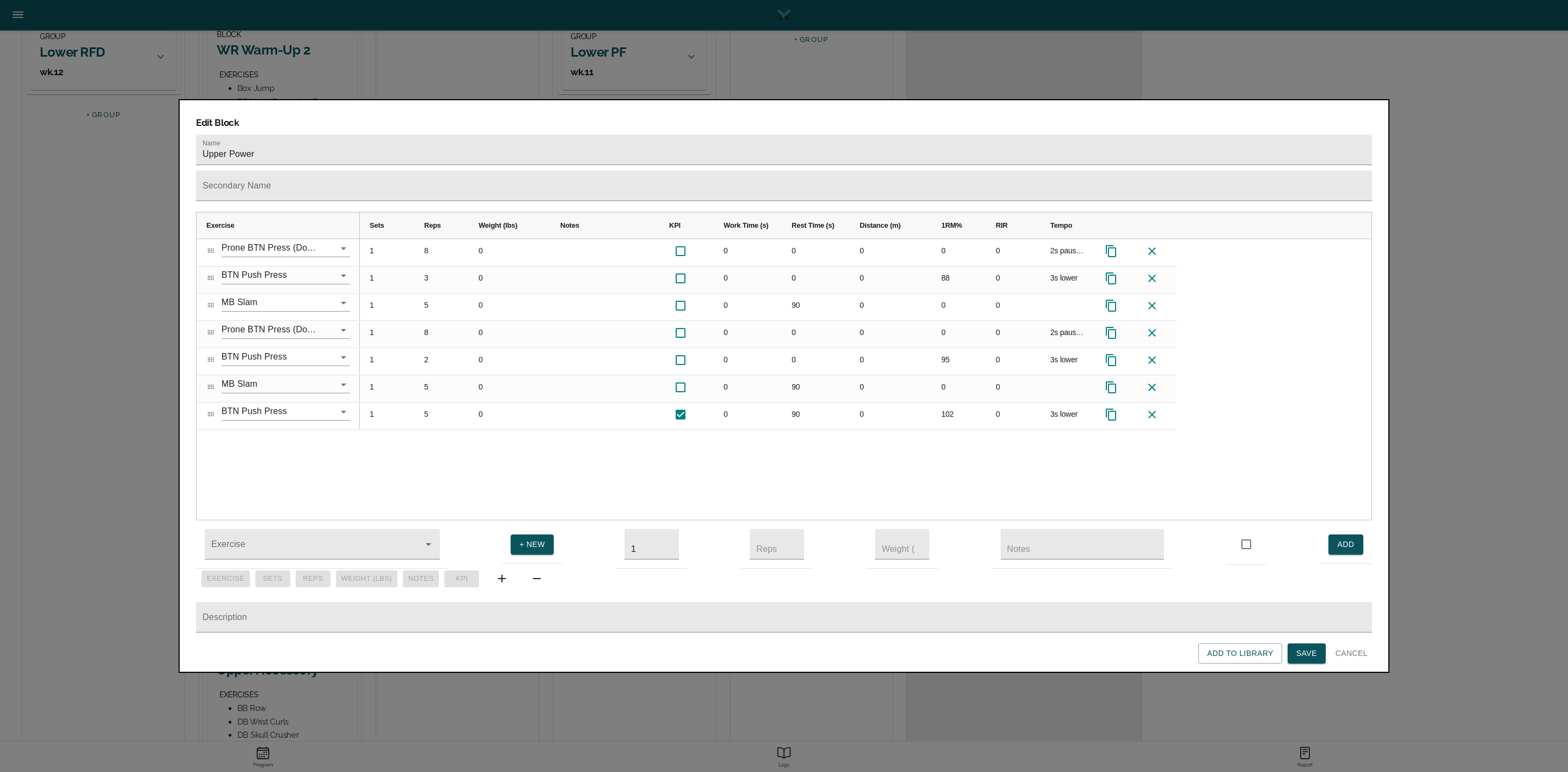
click at [943, 443] on div "1 8 0 0 0 0 0 0 2s pause, 3s lower 1 3 0 0 0 0 88 0 3s lower 1 5 0 0 90 0 0 0 1…" at bounding box center [865, 379] width 1011 height 281
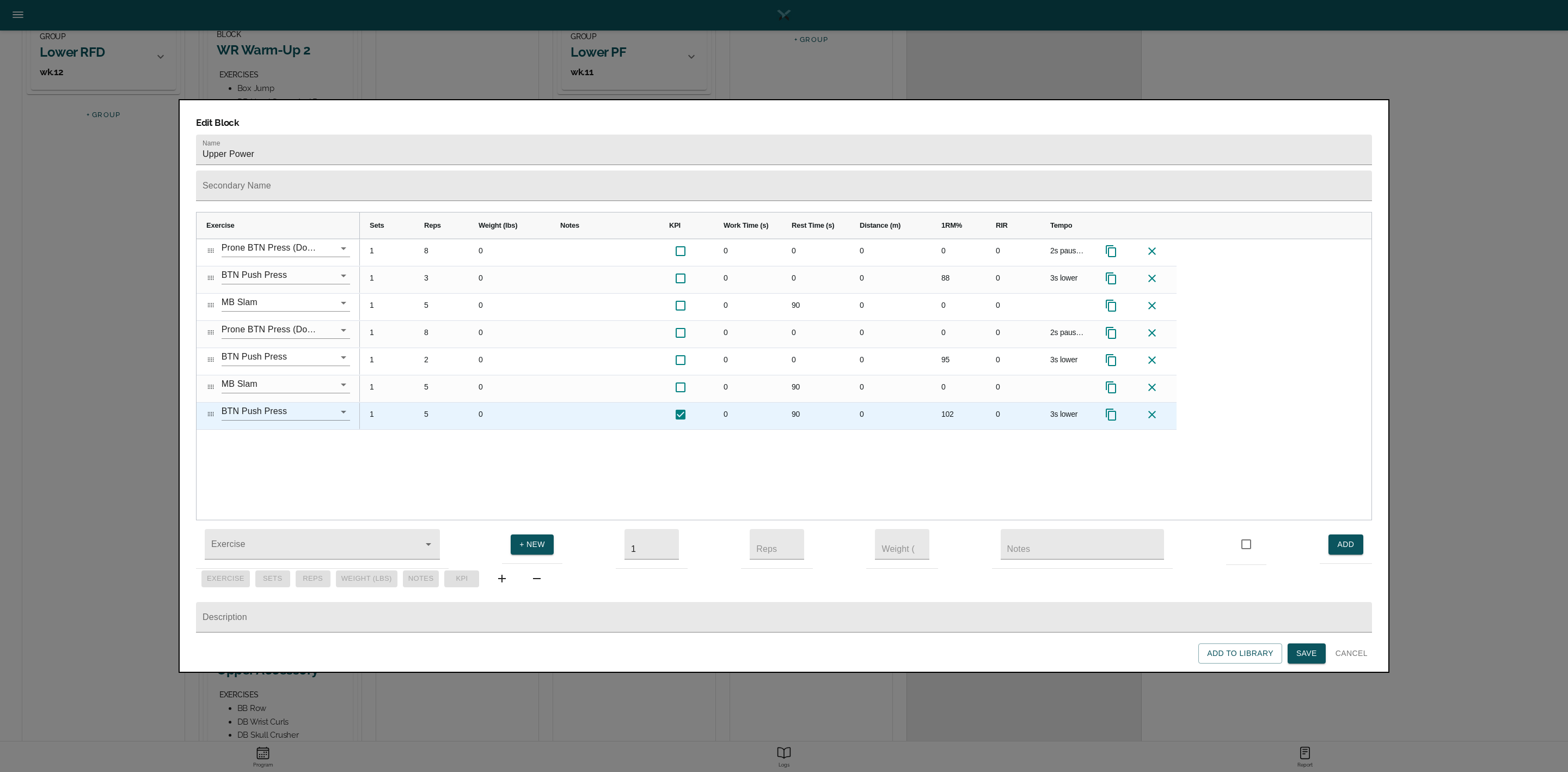
click at [429, 403] on div "5" at bounding box center [442, 416] width 54 height 27
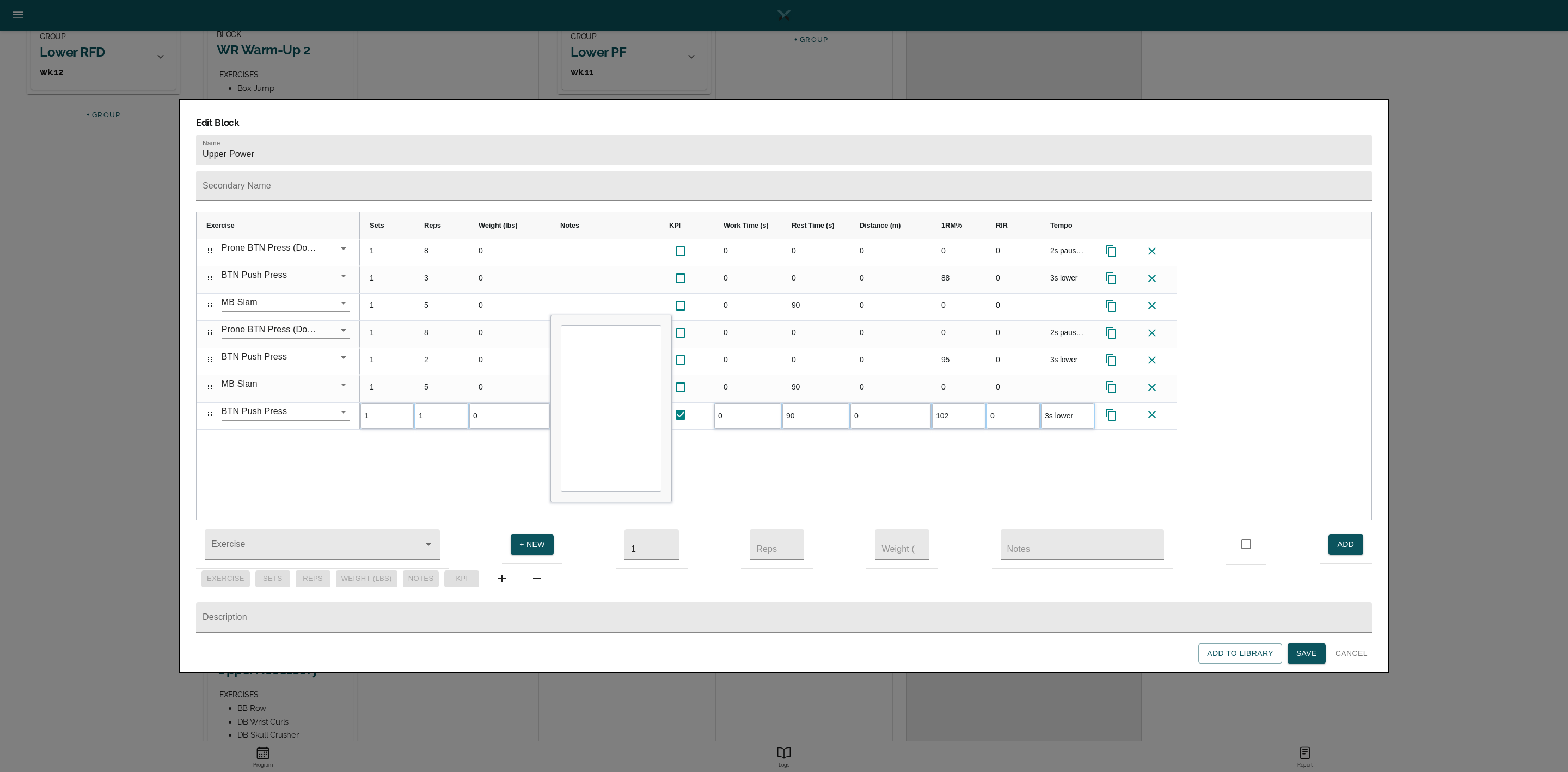
click at [453, 431] on div "1 8 0 0 0 0 0 0 2s pause, 3s lower 1 3 0 0 0 0 88 0 3s lower 1 5 0 0 90 0 0 0 1…" at bounding box center [865, 379] width 1011 height 281
click at [438, 415] on div "1 8 0 0 0 0 0 0 2s pause, 3s lower 1 3 0 0 0 0 88 0 3s lower 1 5 0 0 90 0 0 0 1…" at bounding box center [865, 379] width 1011 height 281
click at [701, 449] on div "1 8 0 0 0 0 0 0 2s pause, 3s lower 1 3 0 0 0 0 88 0 3s lower 1 5 0 0 90 0 0 0 1…" at bounding box center [865, 379] width 1011 height 281
click at [1045, 514] on span "Save" at bounding box center [1306, 653] width 20 height 14
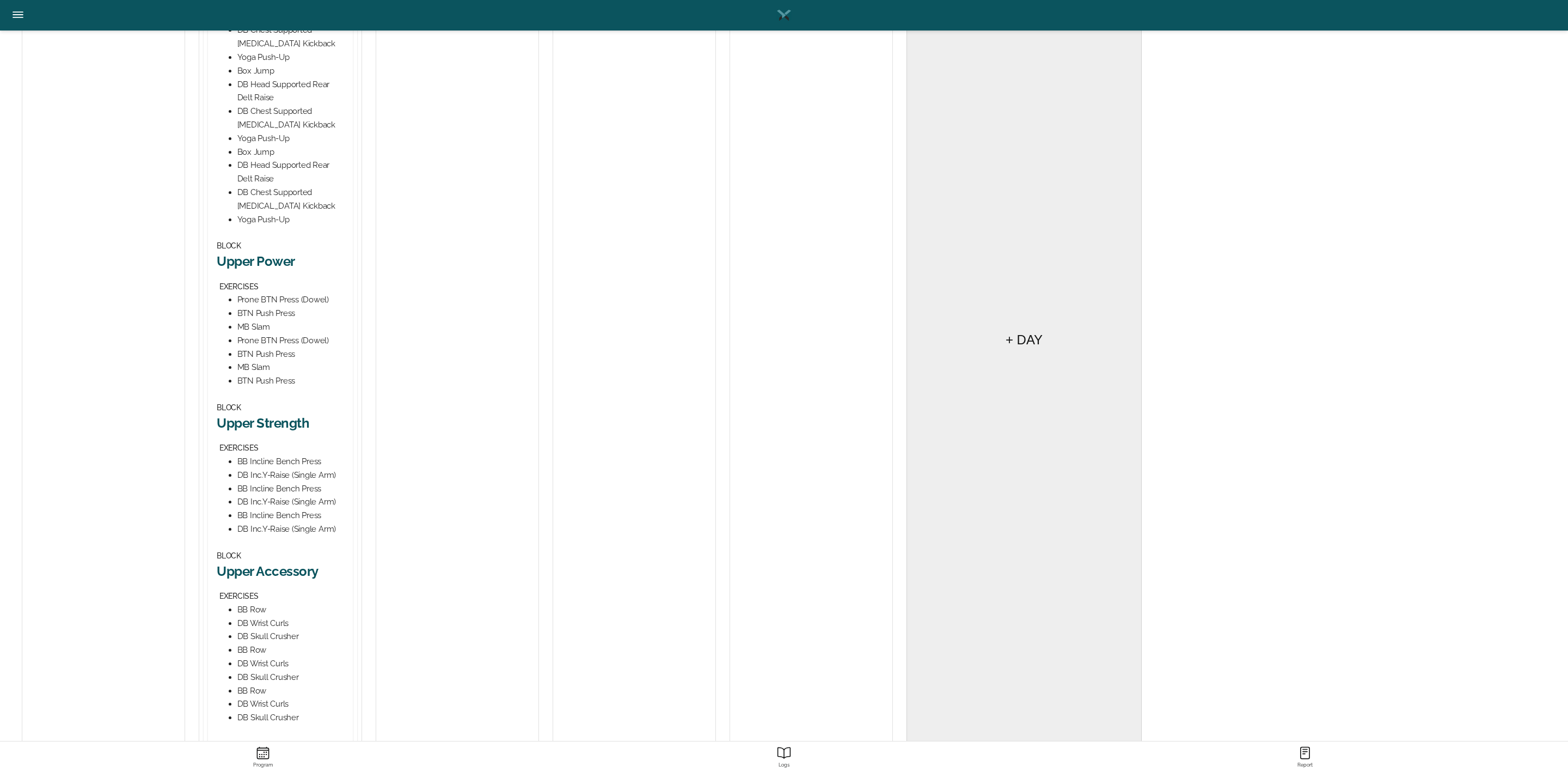
scroll to position [494, 0]
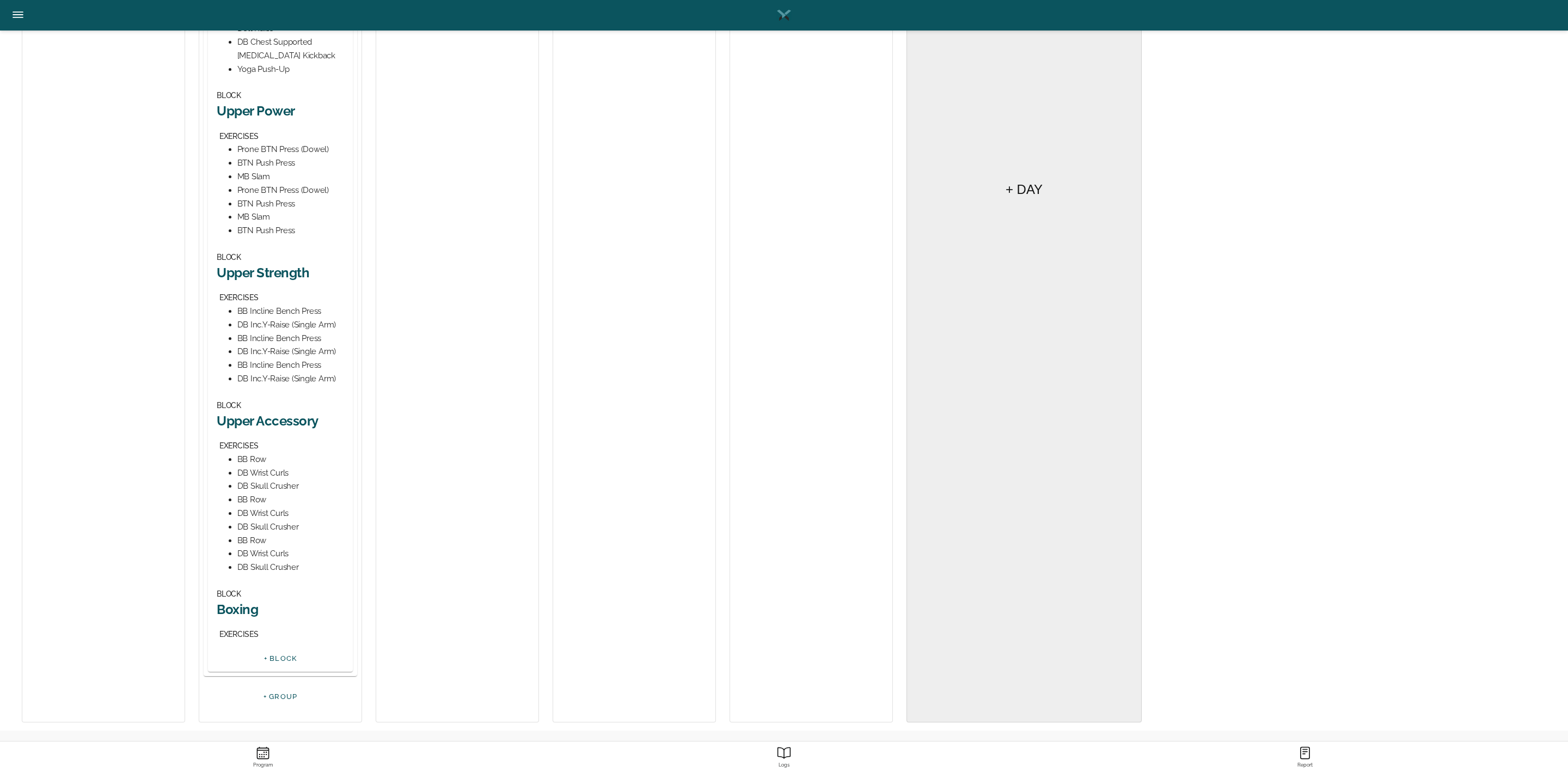
click at [279, 274] on h2 "Upper Strength" at bounding box center [280, 272] width 127 height 17
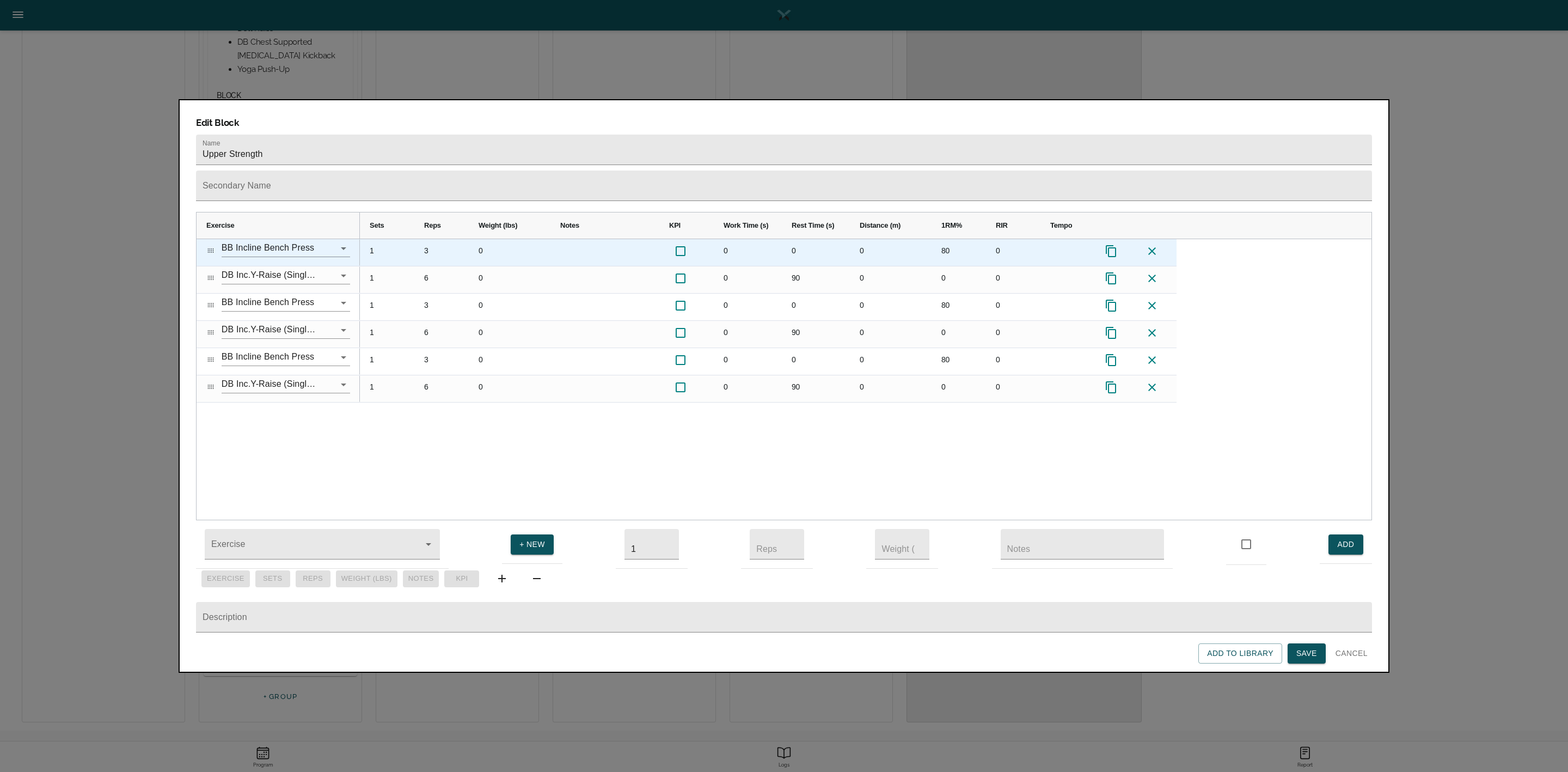
click at [955, 239] on div "80" at bounding box center [958, 252] width 54 height 27
type input "70"
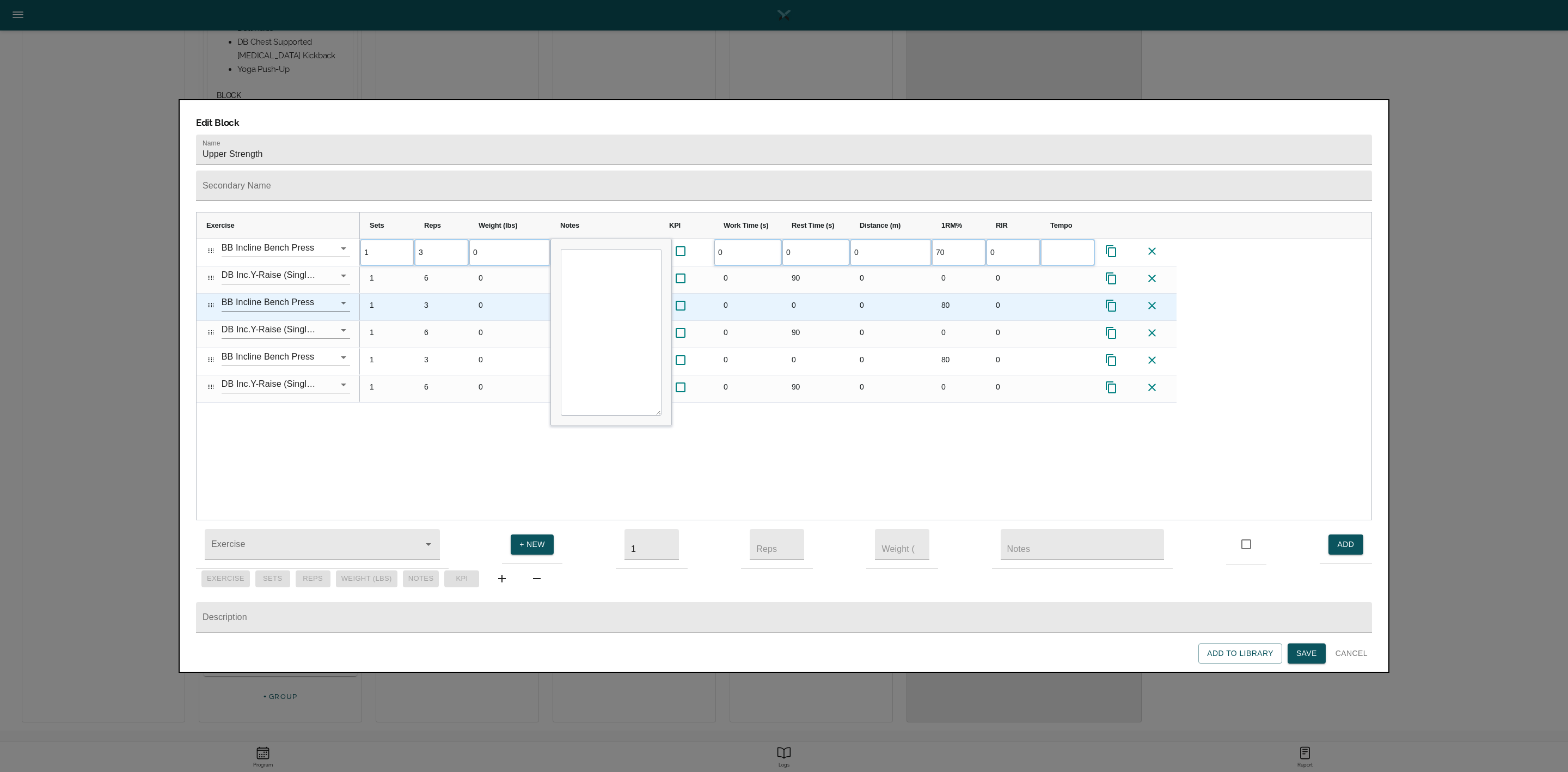
click at [956, 294] on div "80" at bounding box center [958, 307] width 54 height 27
click at [955, 294] on div "80" at bounding box center [958, 307] width 54 height 27
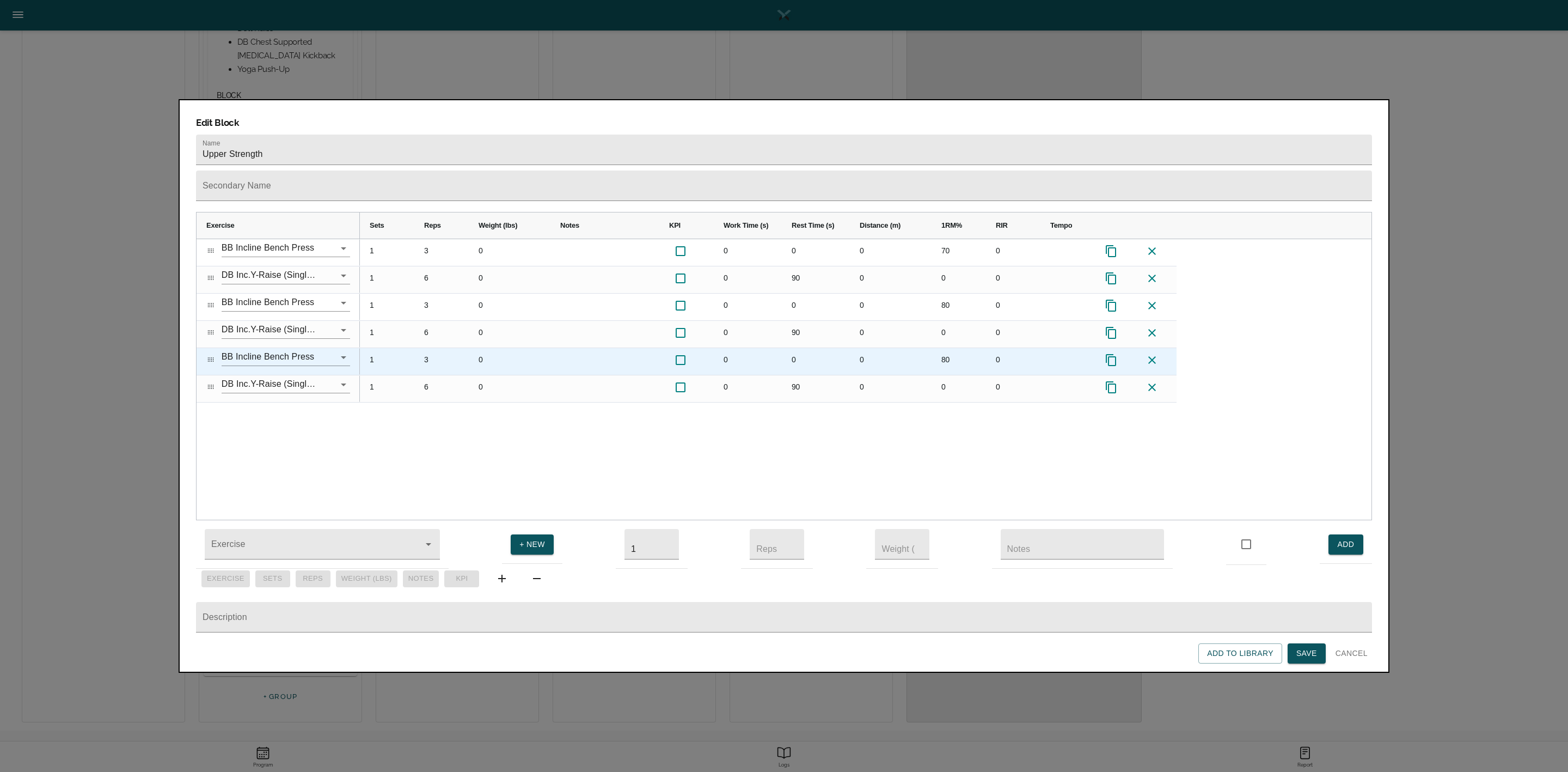
click at [955, 348] on div "80" at bounding box center [958, 361] width 54 height 27
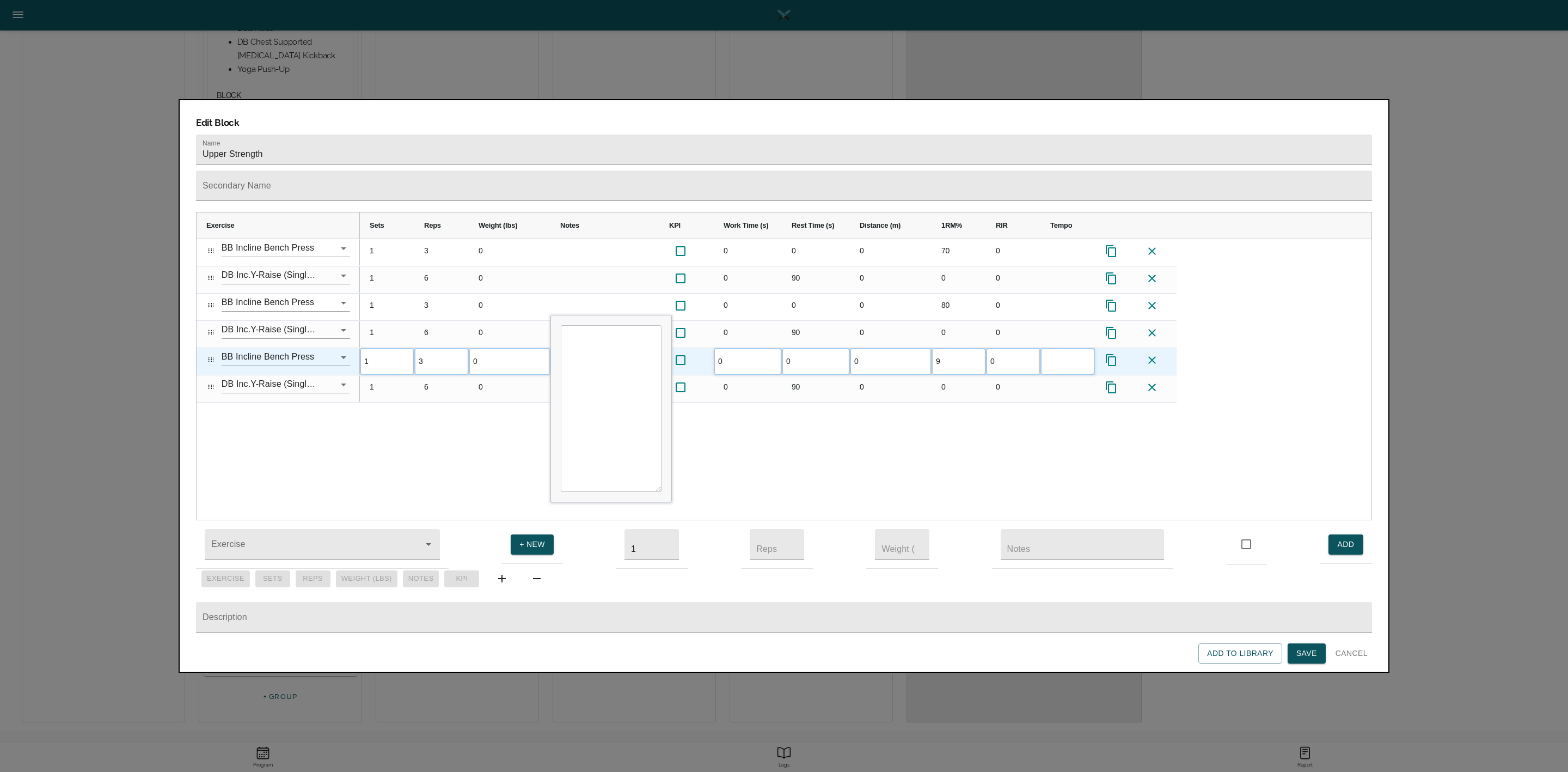
type input "90"
click at [955, 411] on div "1 3 0 0 0 0 70 0 1 6 0 0 90 0 0 0 1 3 0 0 0 0 80 0 1 6 0 0 90 0 0 0 1 3 0 0 0 0…" at bounding box center [865, 379] width 1011 height 281
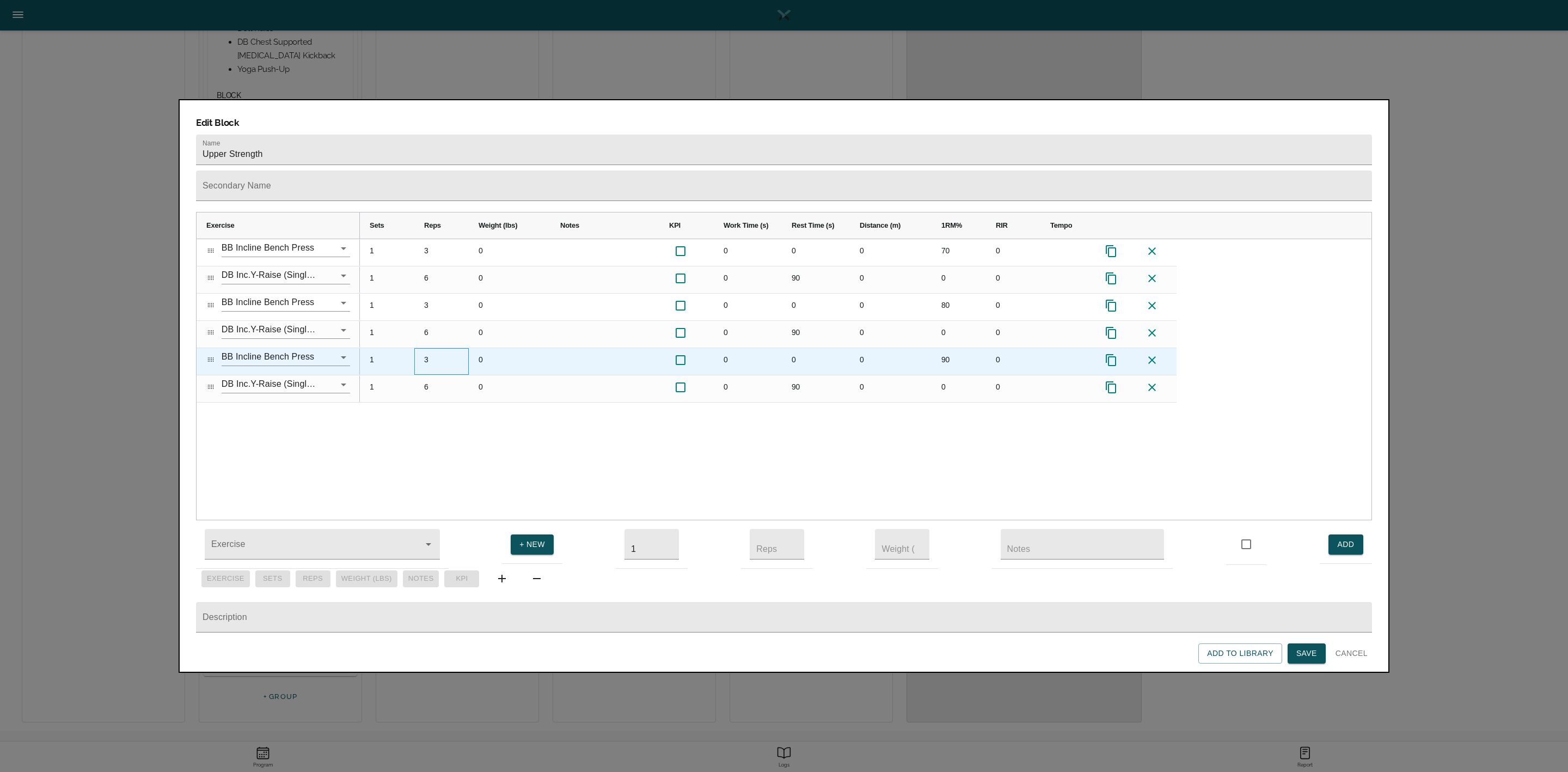
click at [428, 348] on div "3" at bounding box center [442, 361] width 54 height 27
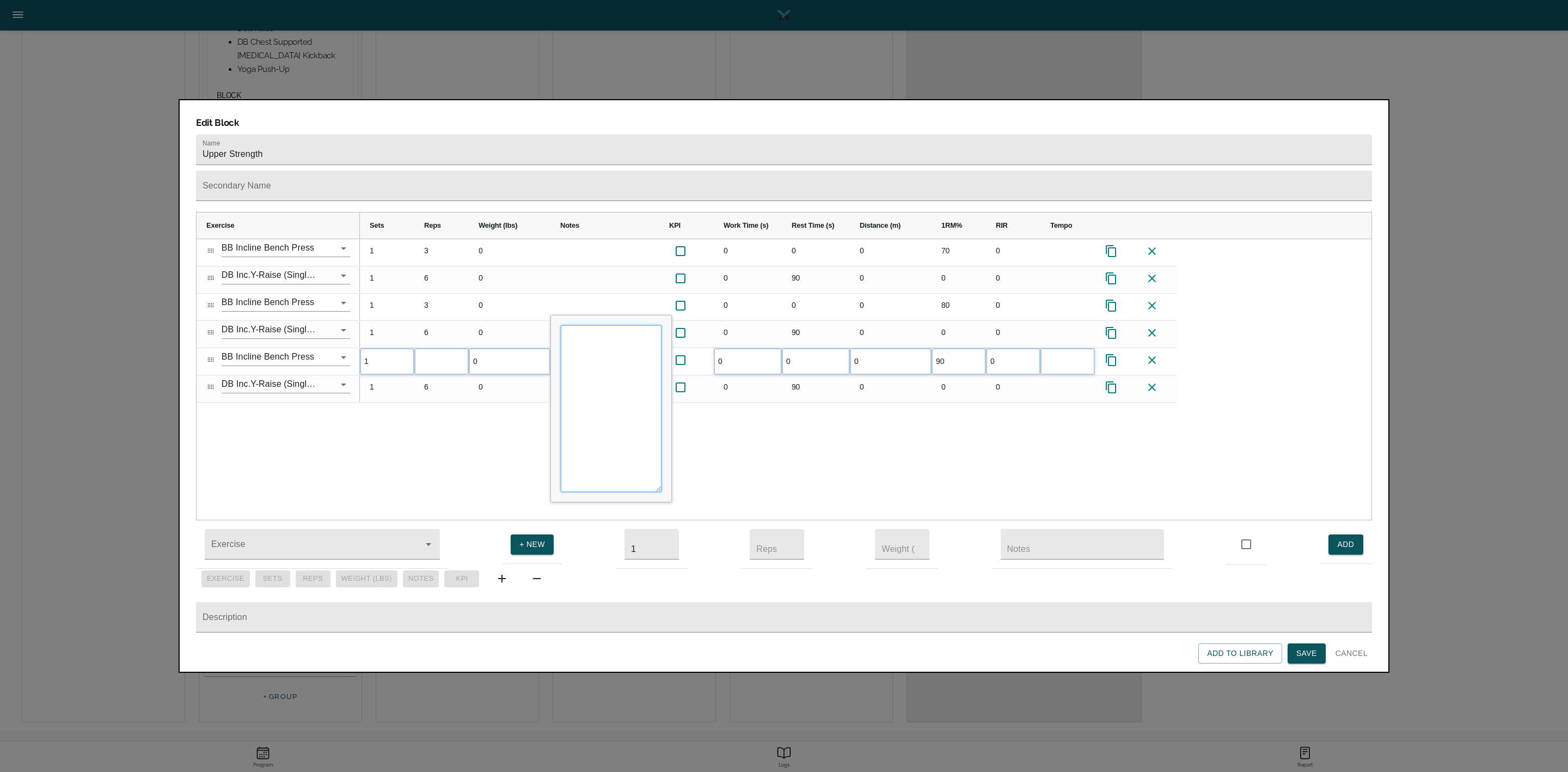
click at [598, 340] on textarea "Input Editor" at bounding box center [611, 408] width 101 height 166
type textarea "AMRAP"
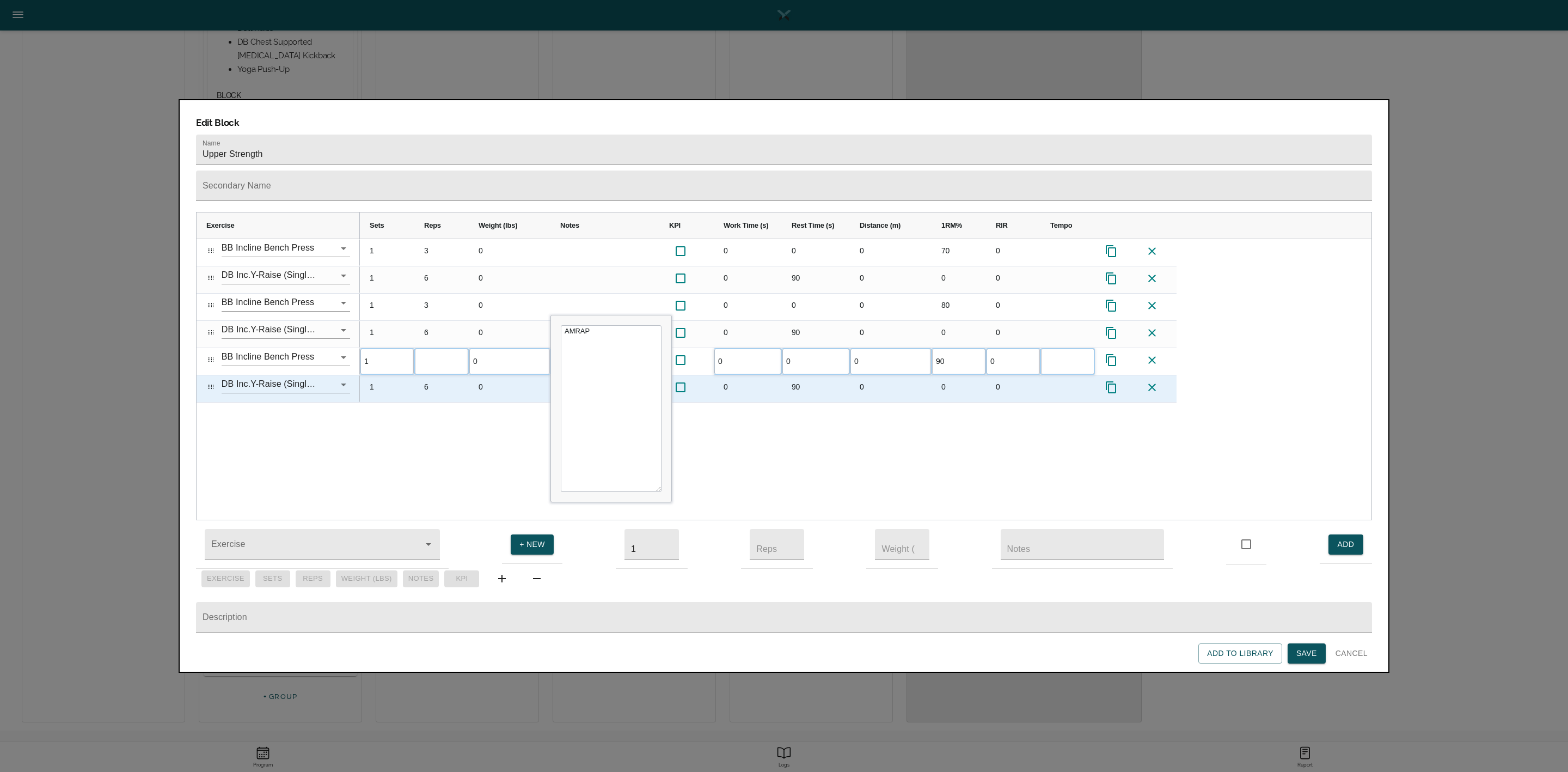
click at [732, 375] on div "0" at bounding box center [747, 388] width 68 height 27
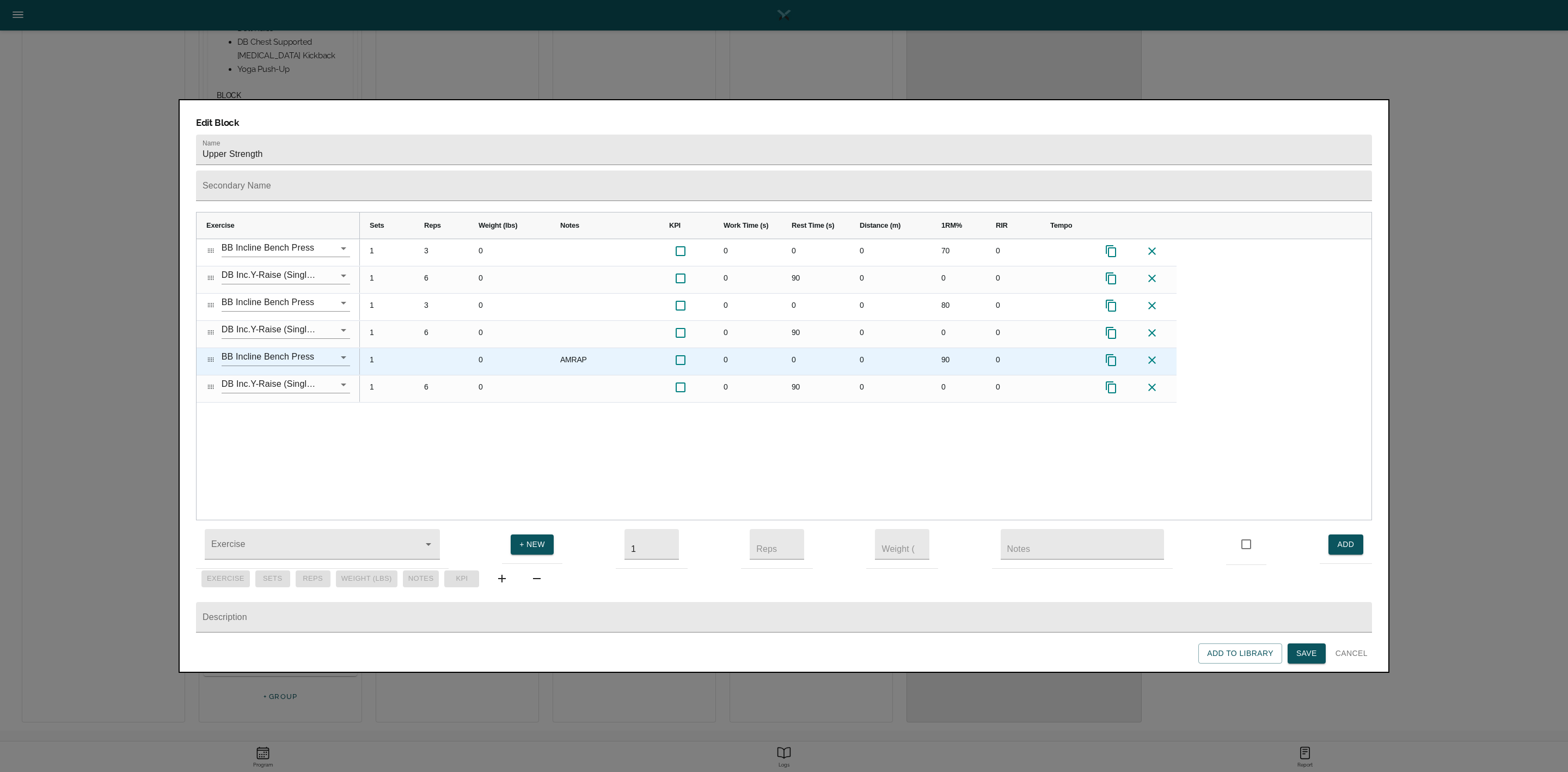
click at [685, 348] on input "Press SPACE to select this row." at bounding box center [680, 360] width 23 height 23
checkbox input "true"
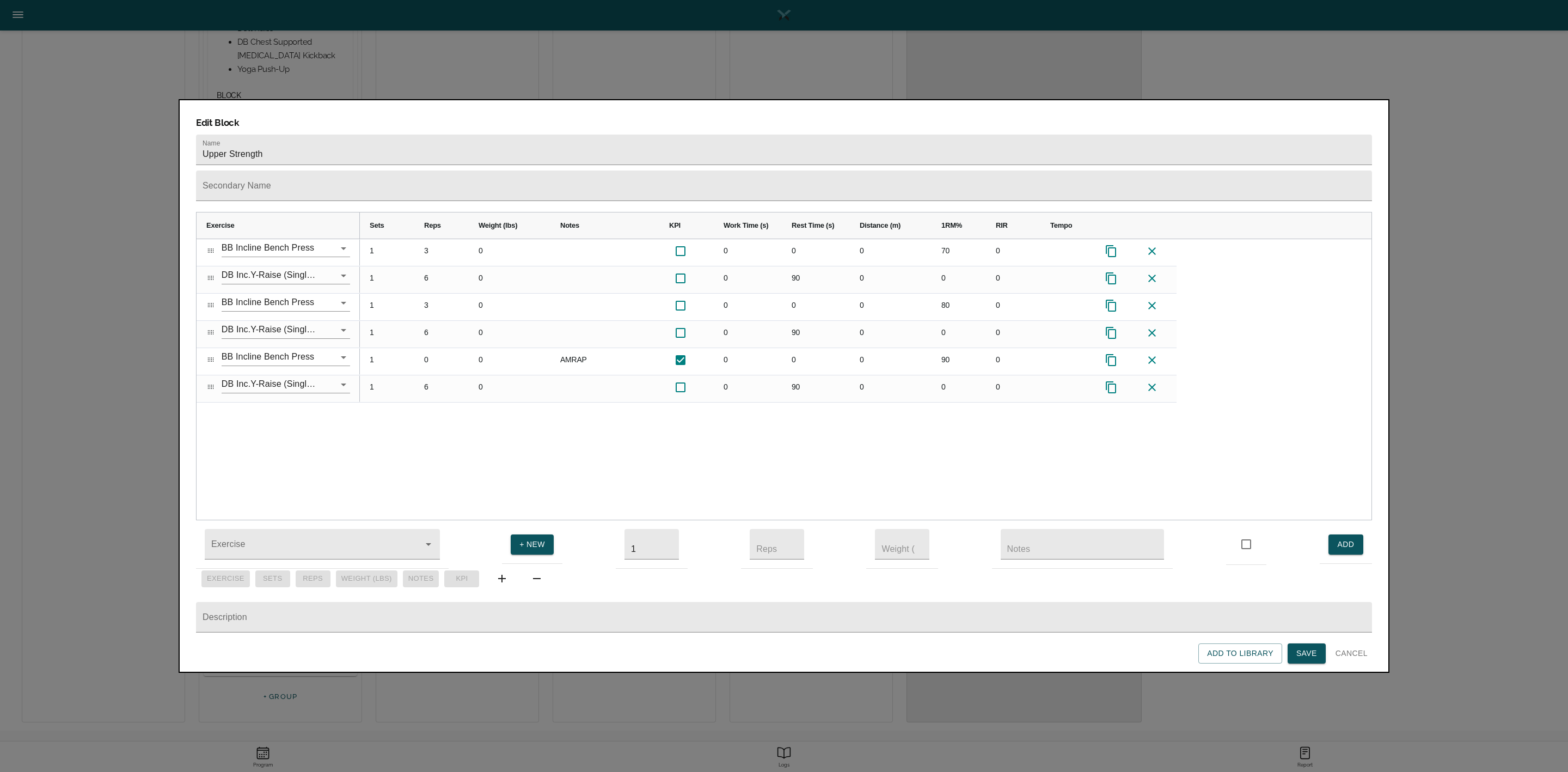
click at [618, 413] on div "1 3 0 0 0 0 70 0 1 6 0 0 90 0 0 0 1 3 0 0 0 0 80 0 1 6 0 0 90 0 0 0 1 0 0 AMRAP…" at bounding box center [865, 379] width 1011 height 281
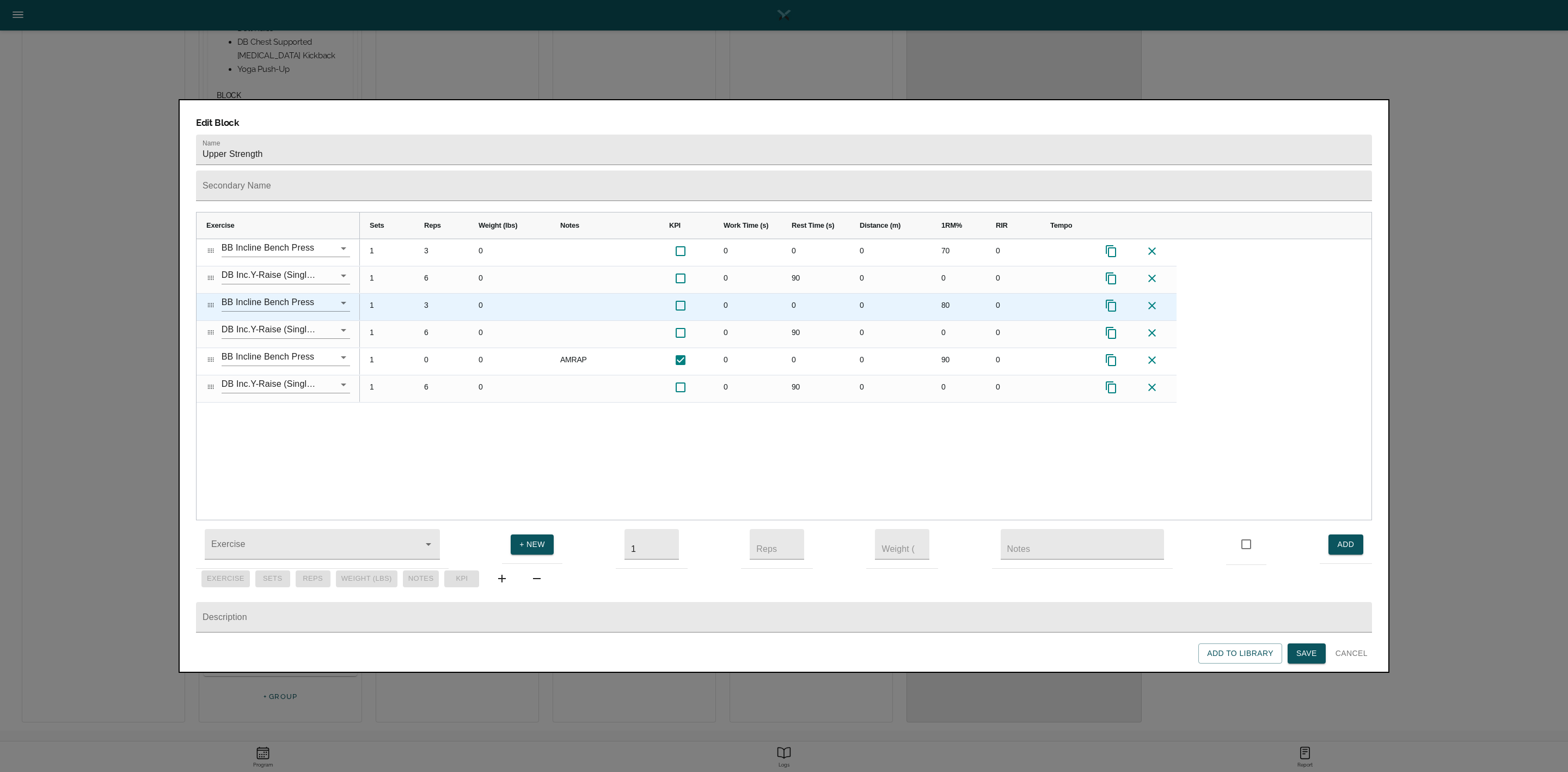
click at [430, 294] on div "3" at bounding box center [442, 307] width 54 height 27
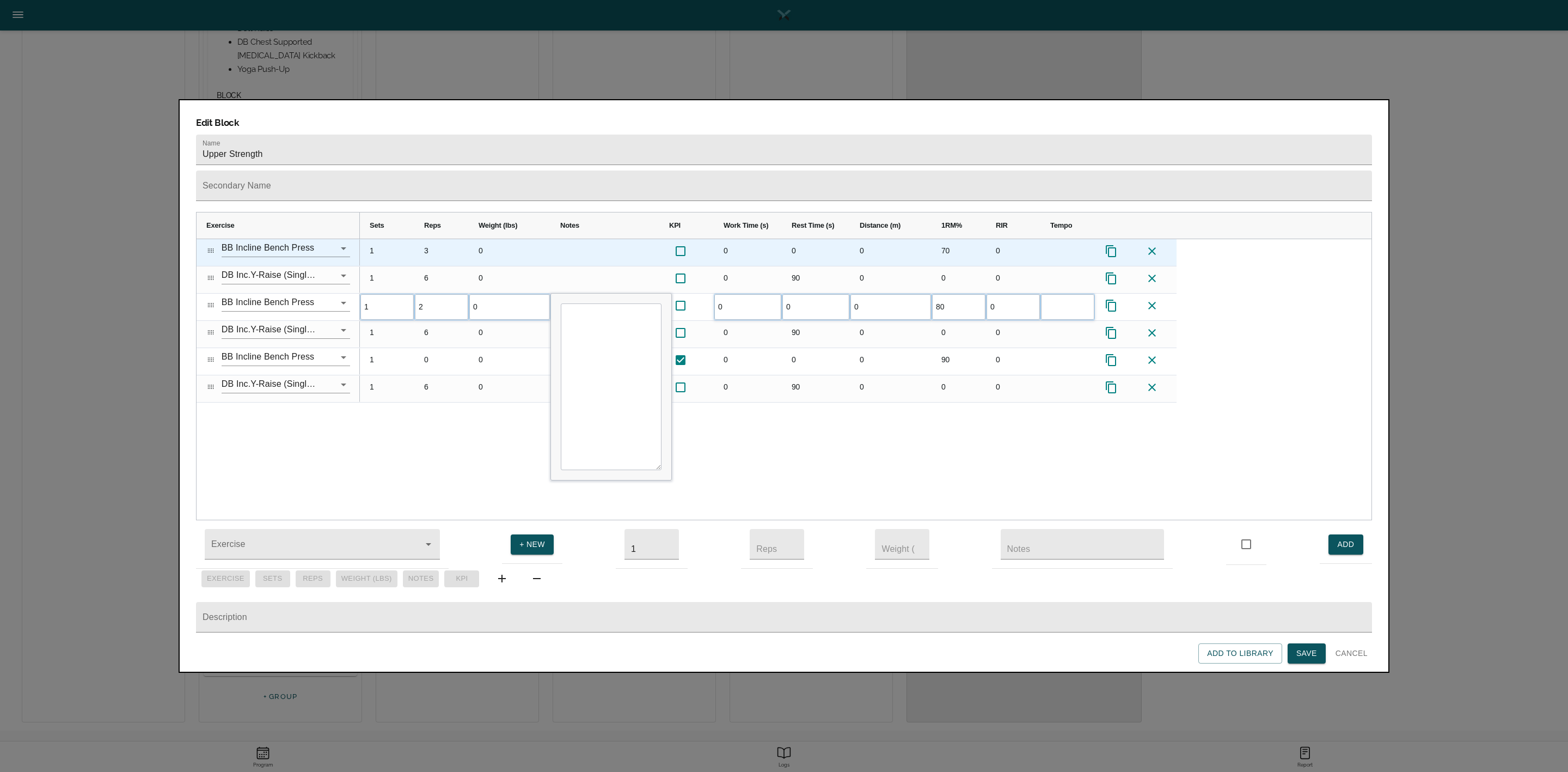
click at [434, 239] on div "3" at bounding box center [442, 252] width 54 height 27
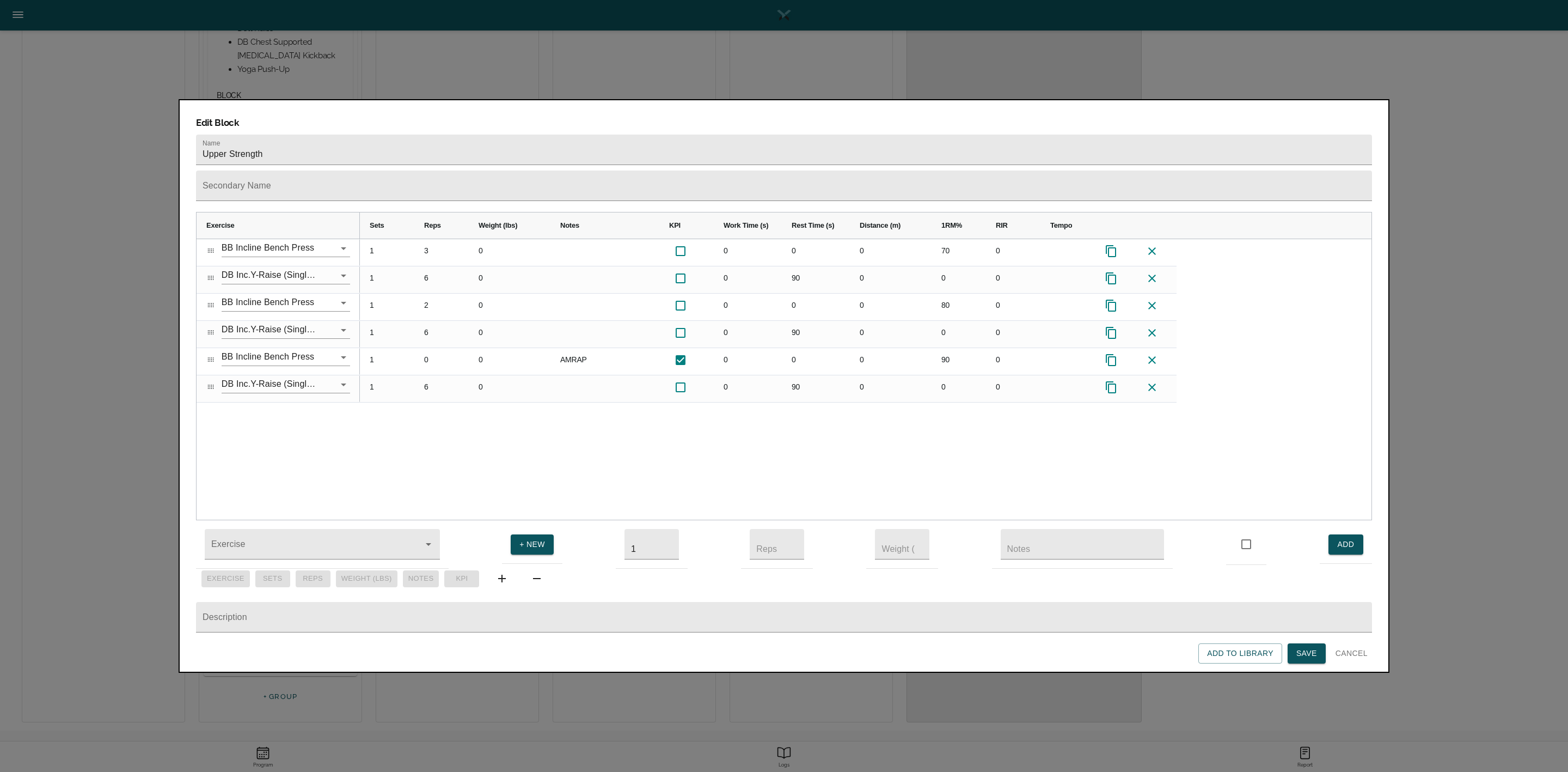
click at [646, 405] on div "1 3 0 0 0 0 70 0 1 6 0 0 90 0 0 0 1 2 0 0 0 0 80 0 1 6 0 0 90 0 0 0 1 0 0 AMRAP…" at bounding box center [865, 379] width 1011 height 281
click at [1045, 514] on span "Save" at bounding box center [1306, 653] width 20 height 14
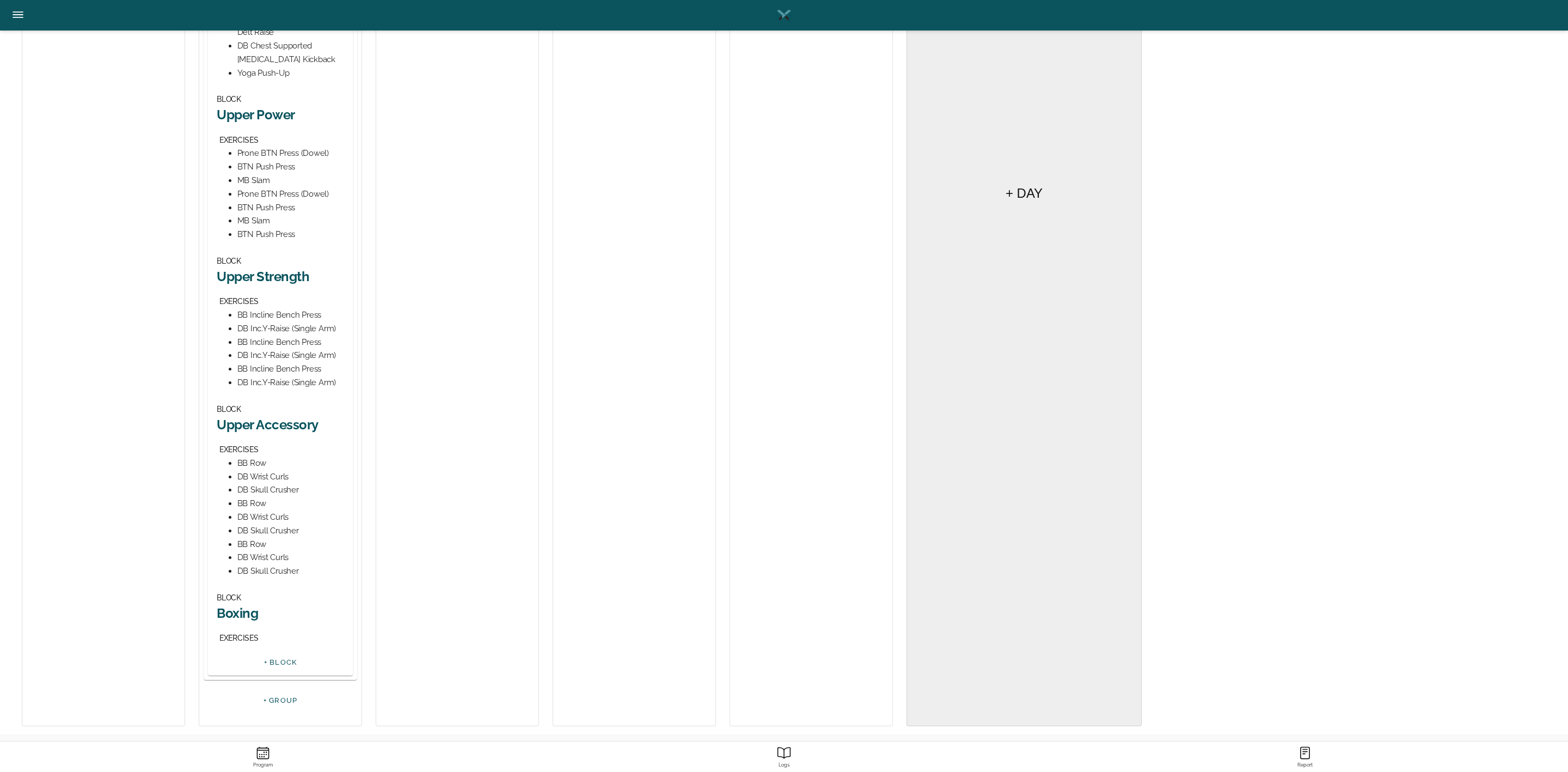
scroll to position [494, 0]
click at [264, 421] on h2 "Upper Accessory" at bounding box center [280, 421] width 127 height 17
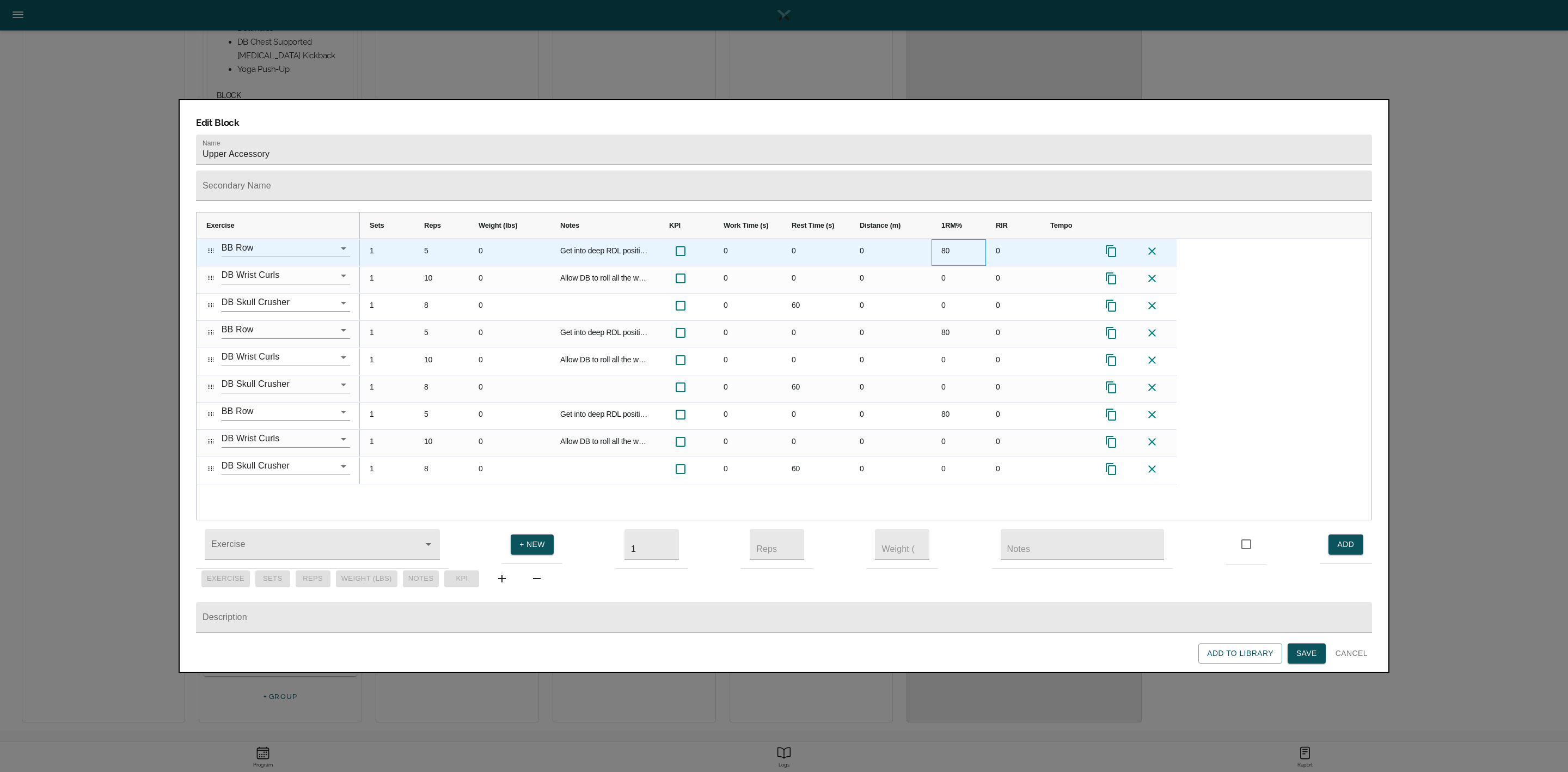
click at [951, 239] on div "80" at bounding box center [958, 252] width 54 height 27
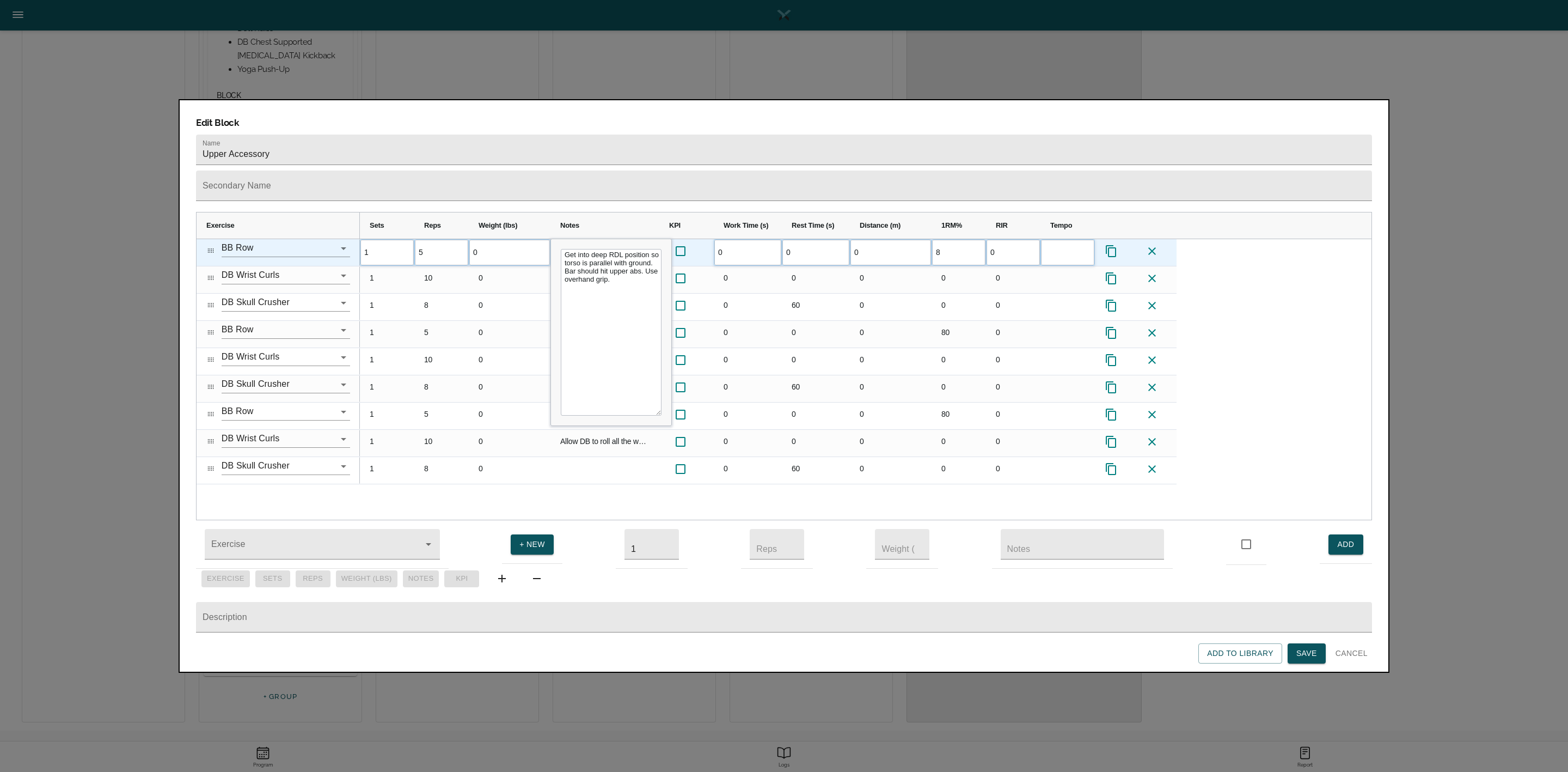
scroll to position [0, 0]
type input "85"
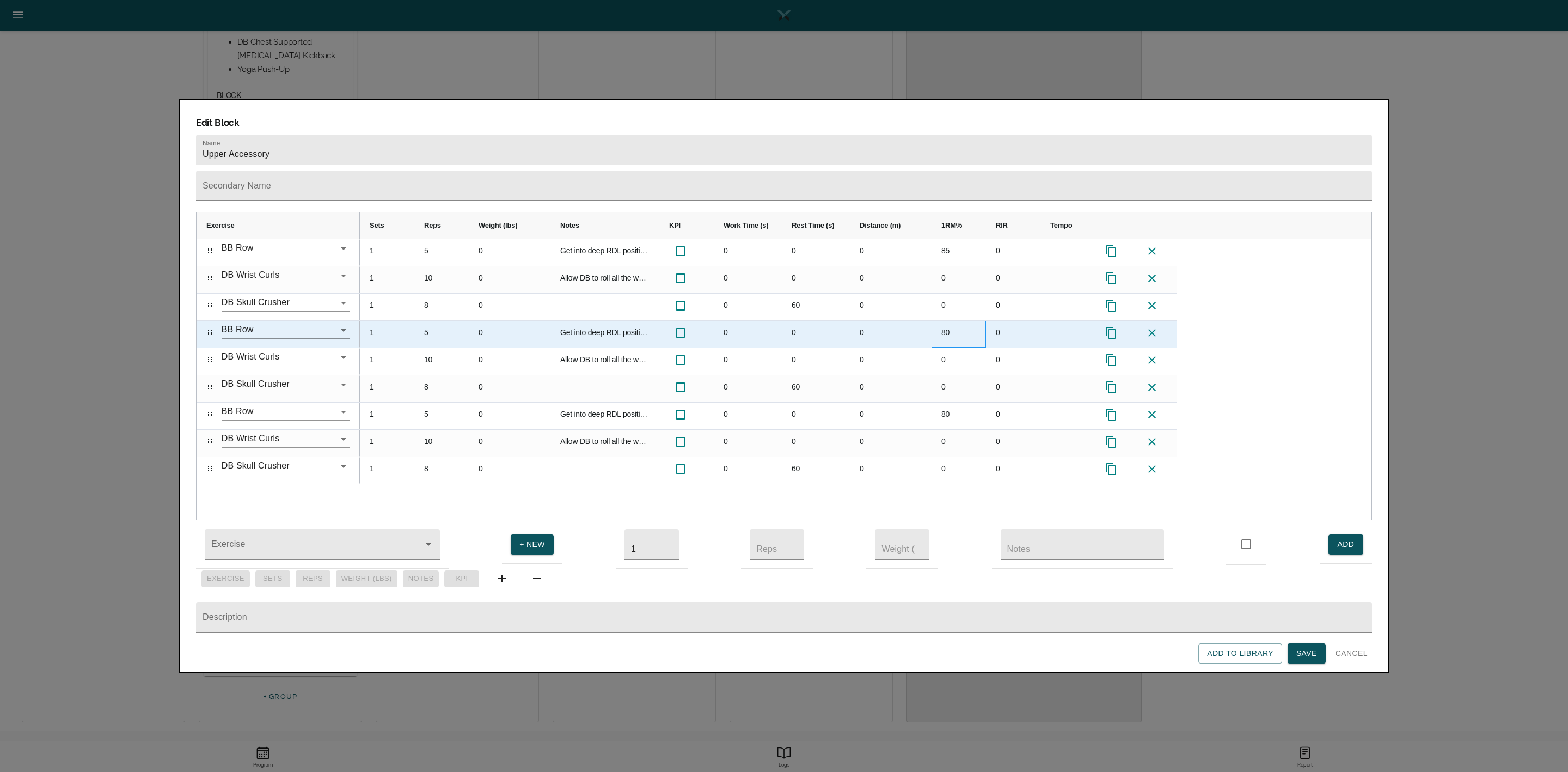
click at [948, 321] on div "80" at bounding box center [958, 334] width 54 height 27
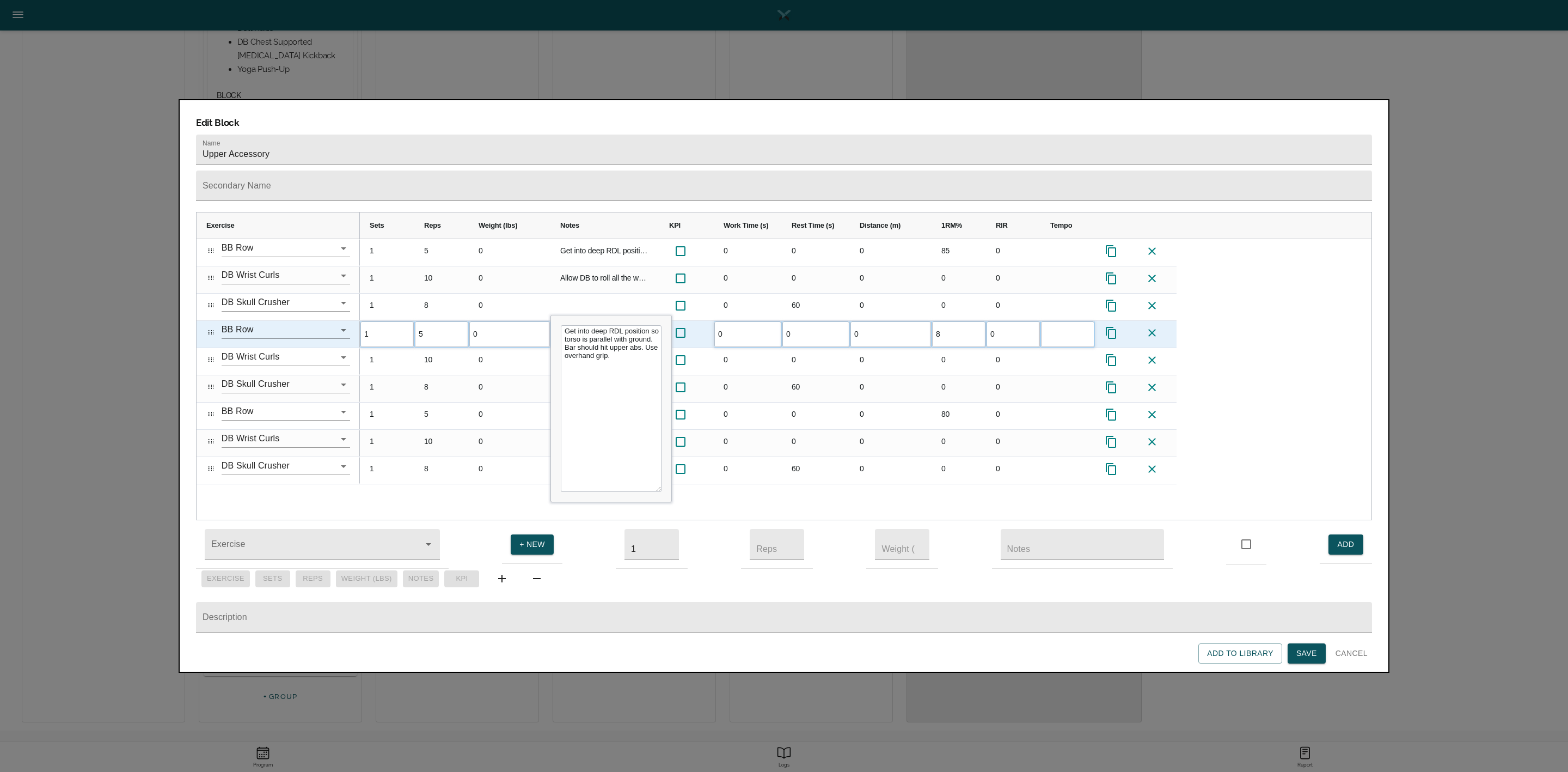
type input "85"
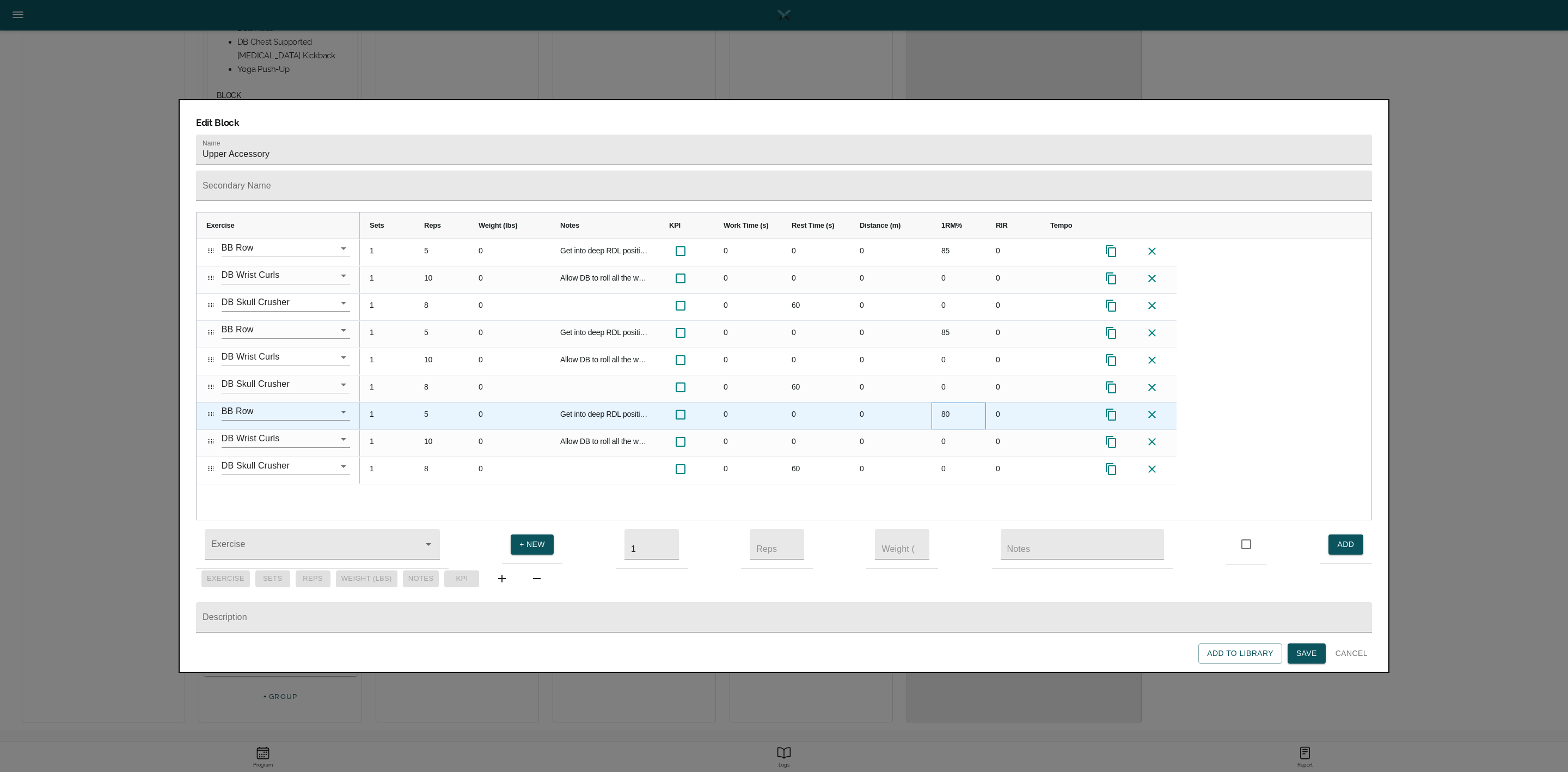
click at [954, 403] on div "80" at bounding box center [958, 416] width 54 height 27
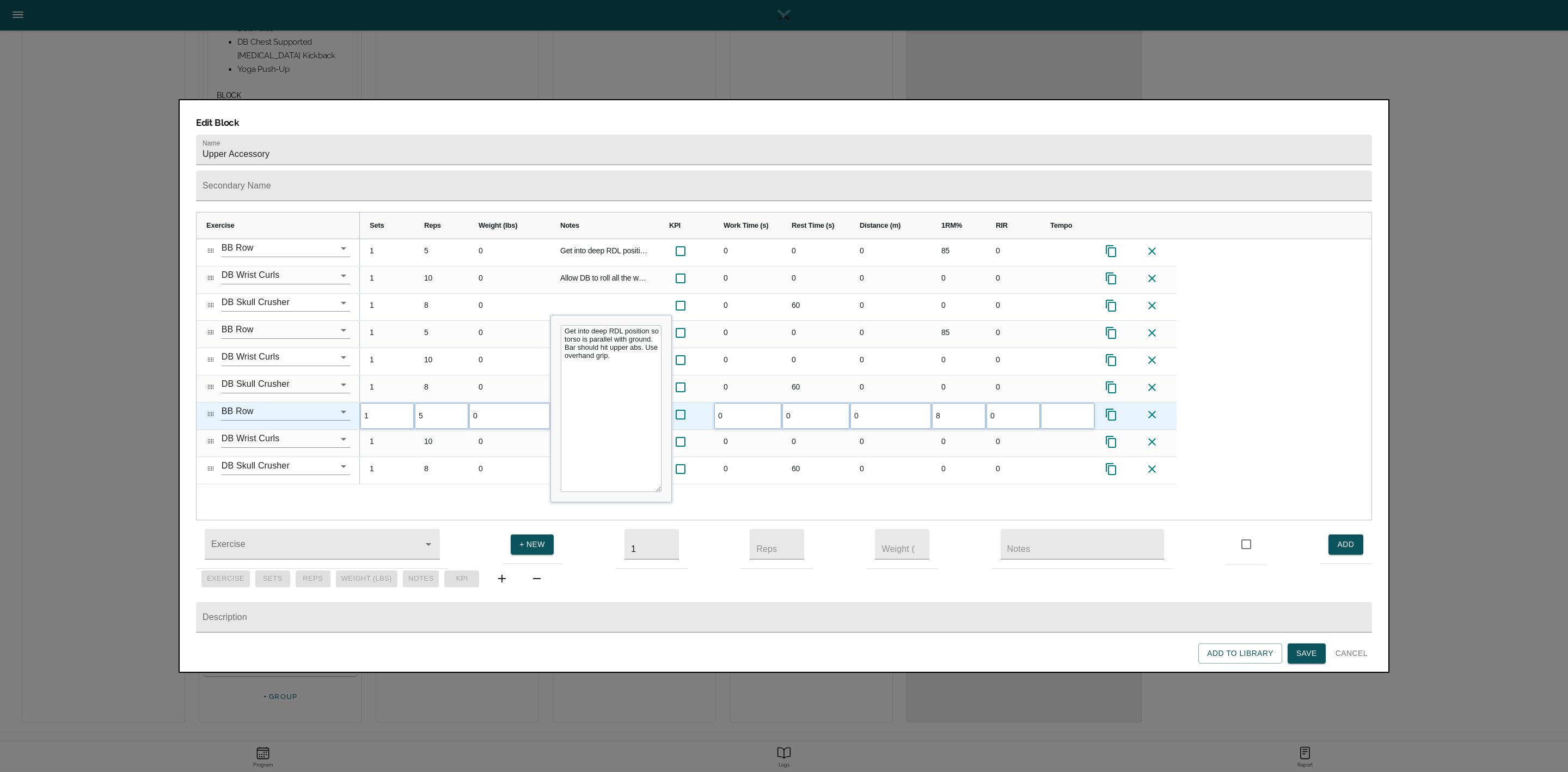
type input "85"
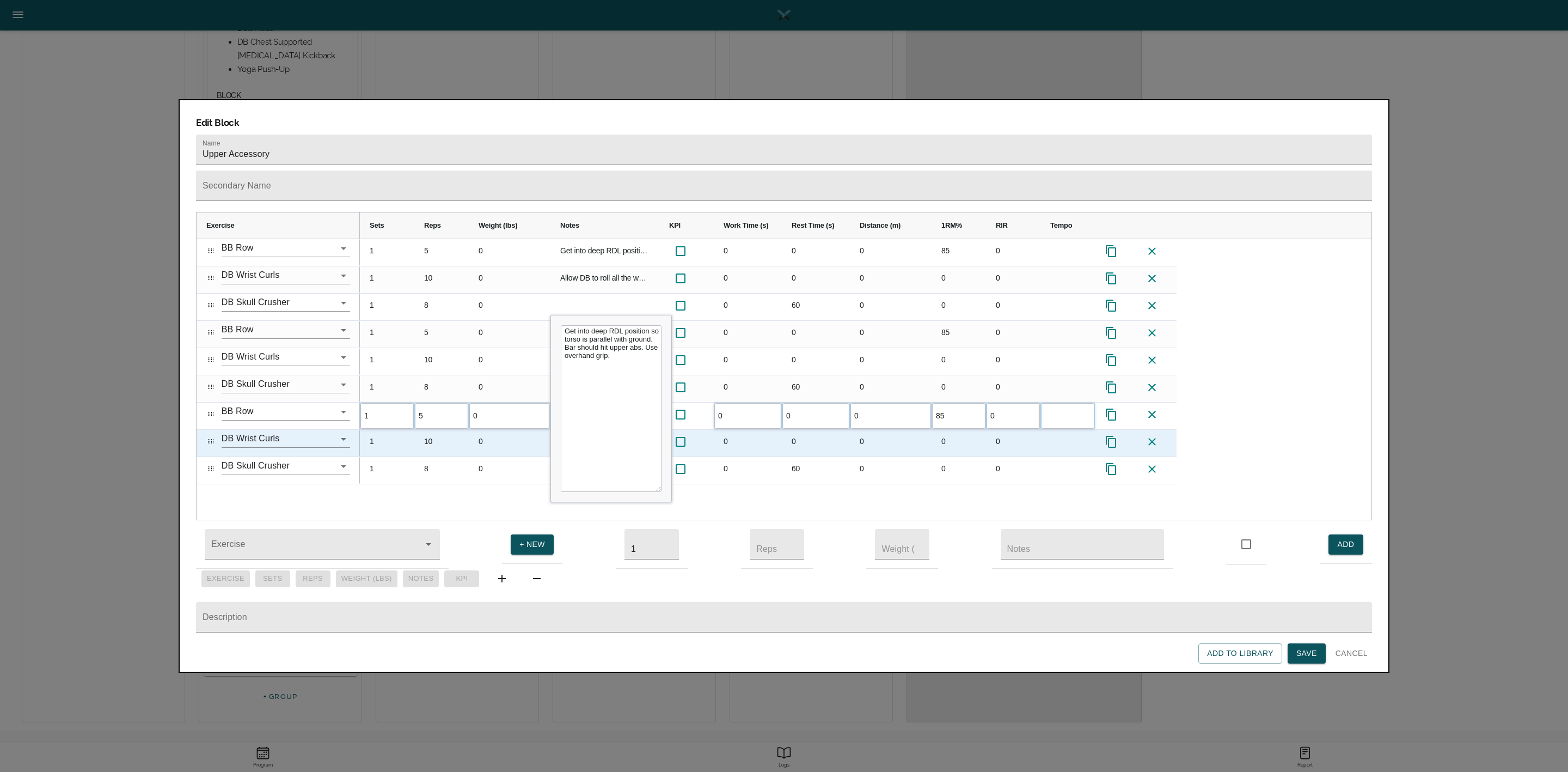
click at [954, 429] on div "0" at bounding box center [958, 442] width 54 height 27
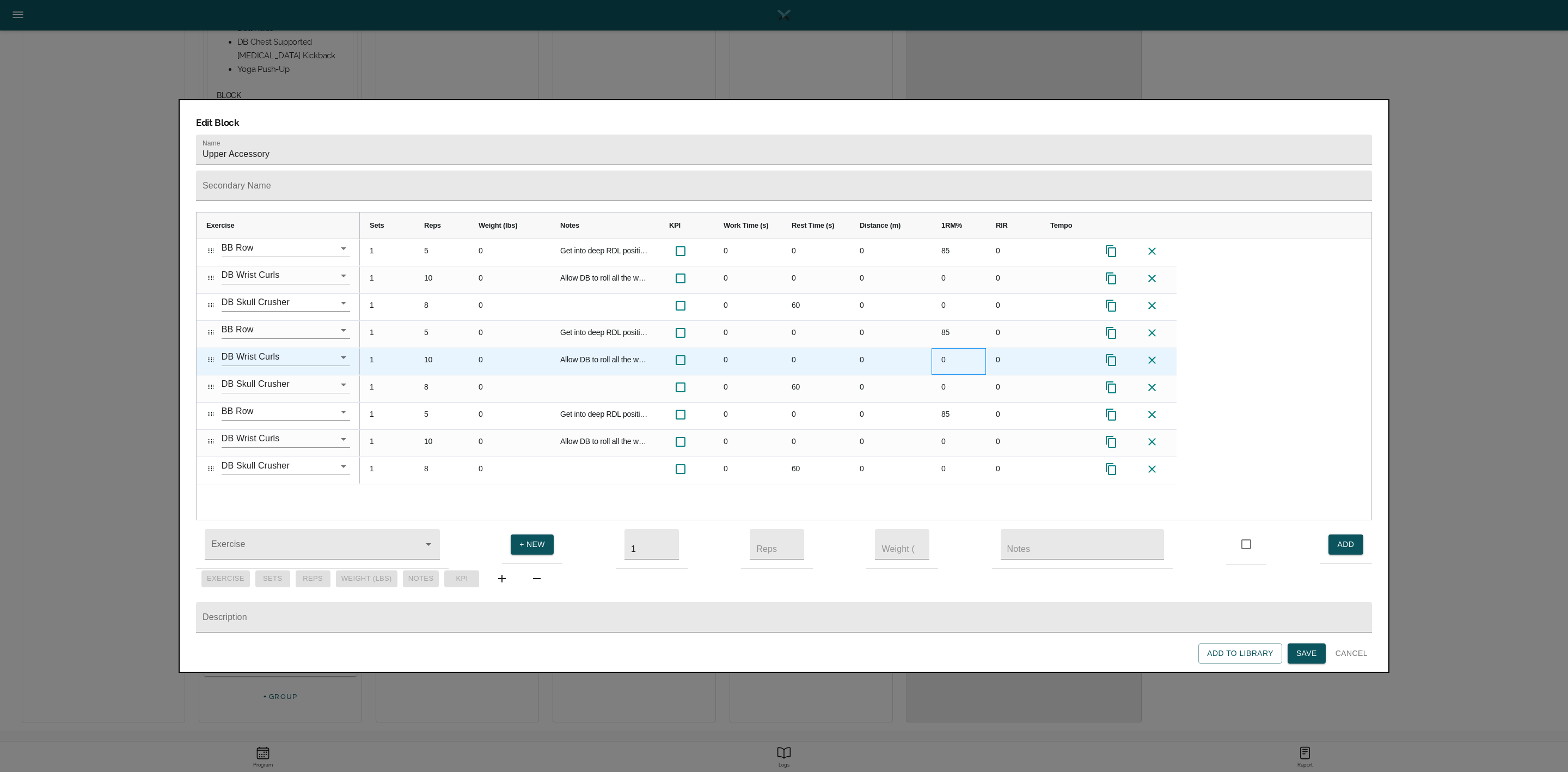
click at [967, 348] on div "0" at bounding box center [958, 361] width 54 height 27
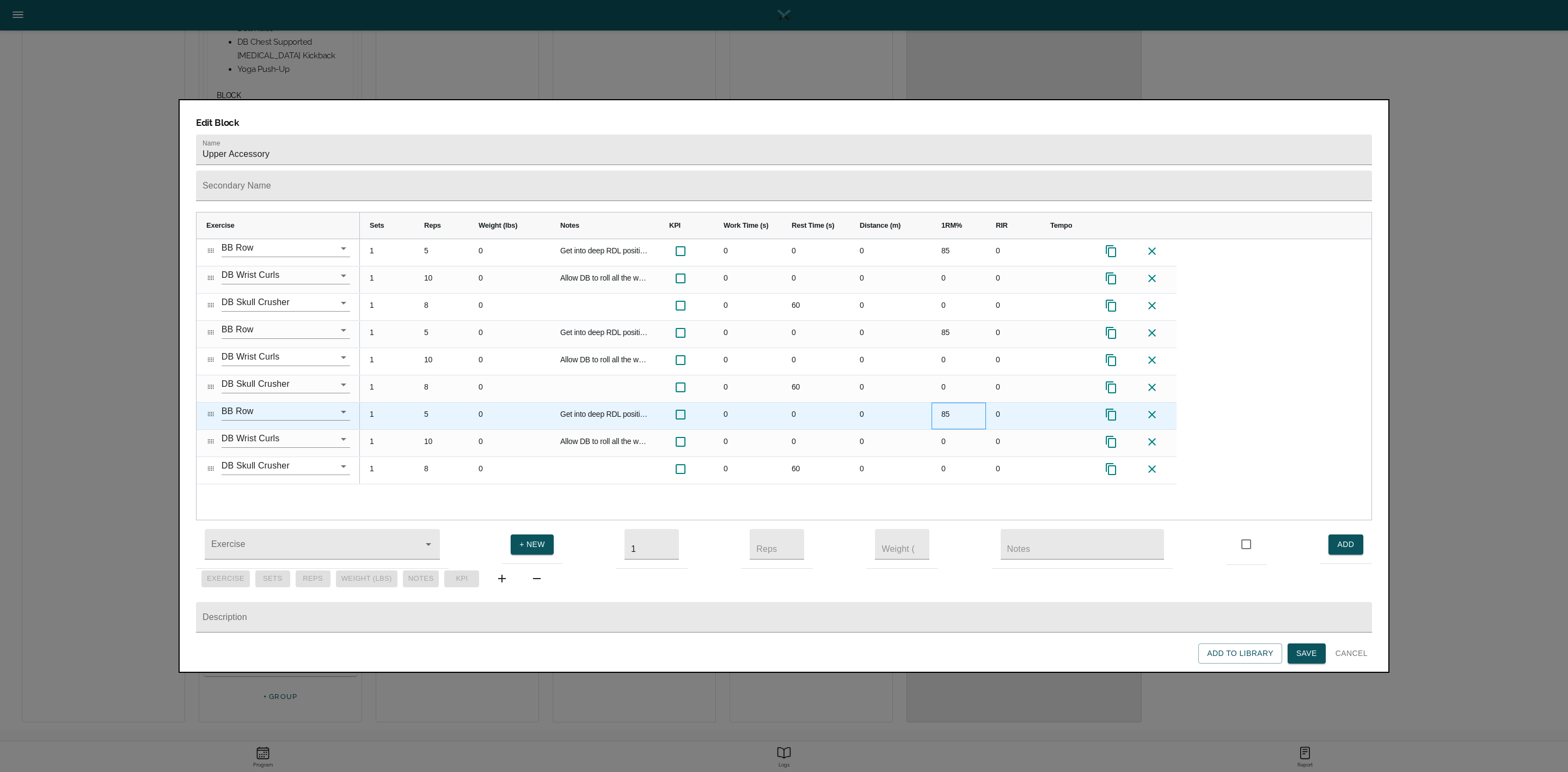
click at [959, 403] on div "85" at bounding box center [958, 416] width 54 height 27
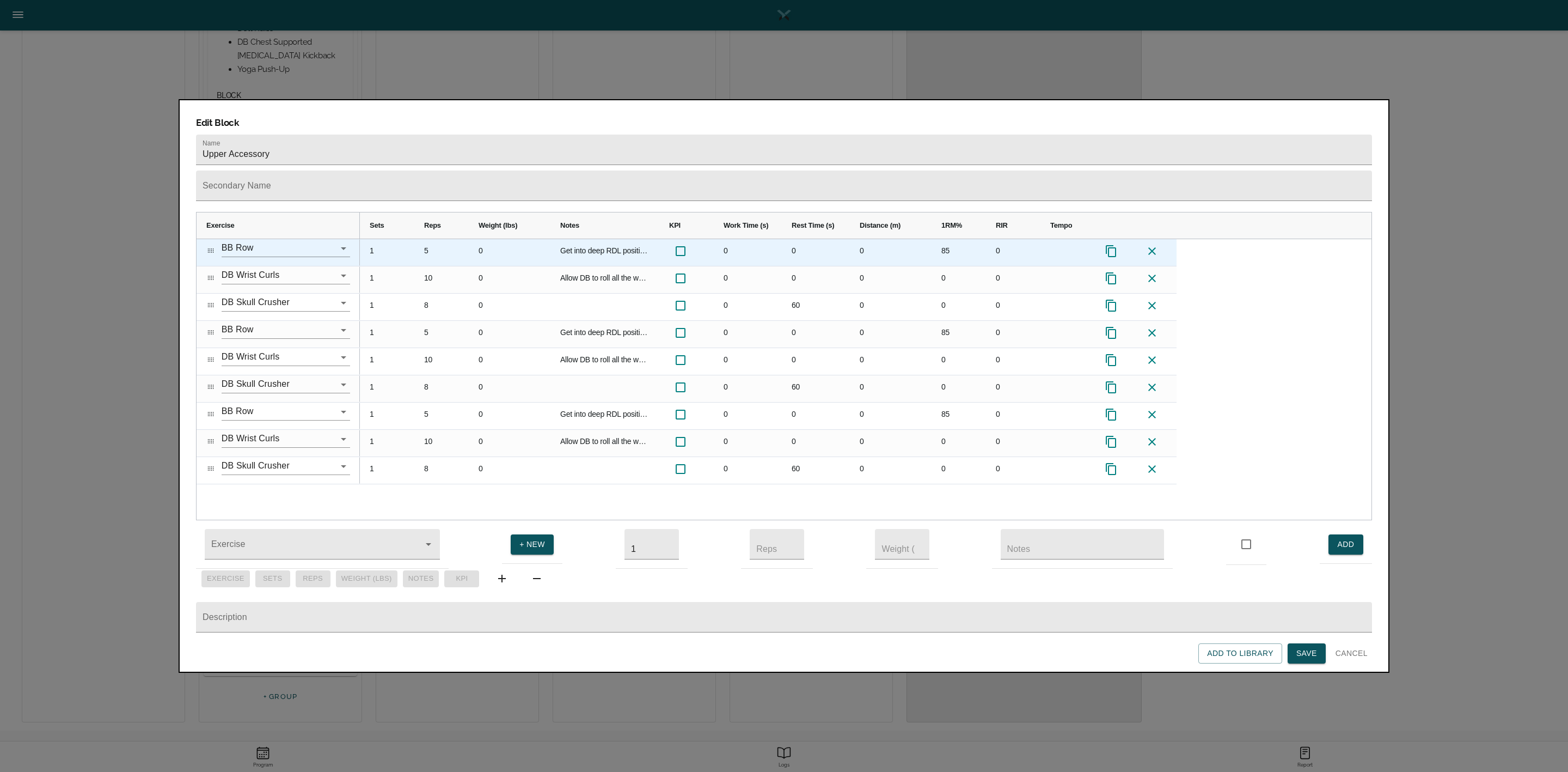
click at [425, 239] on div "5" at bounding box center [442, 252] width 54 height 27
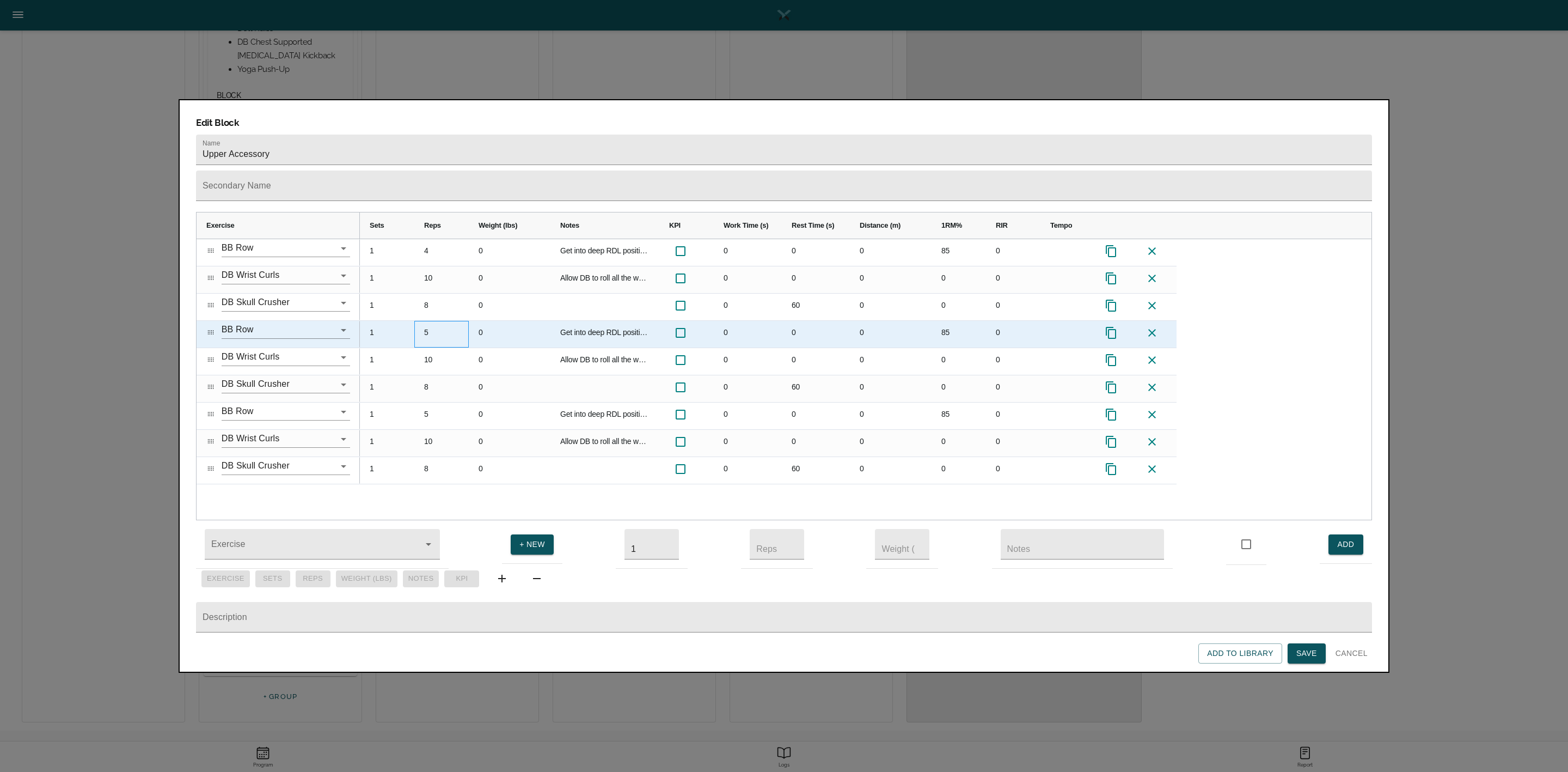
click at [433, 321] on div "5" at bounding box center [442, 334] width 54 height 27
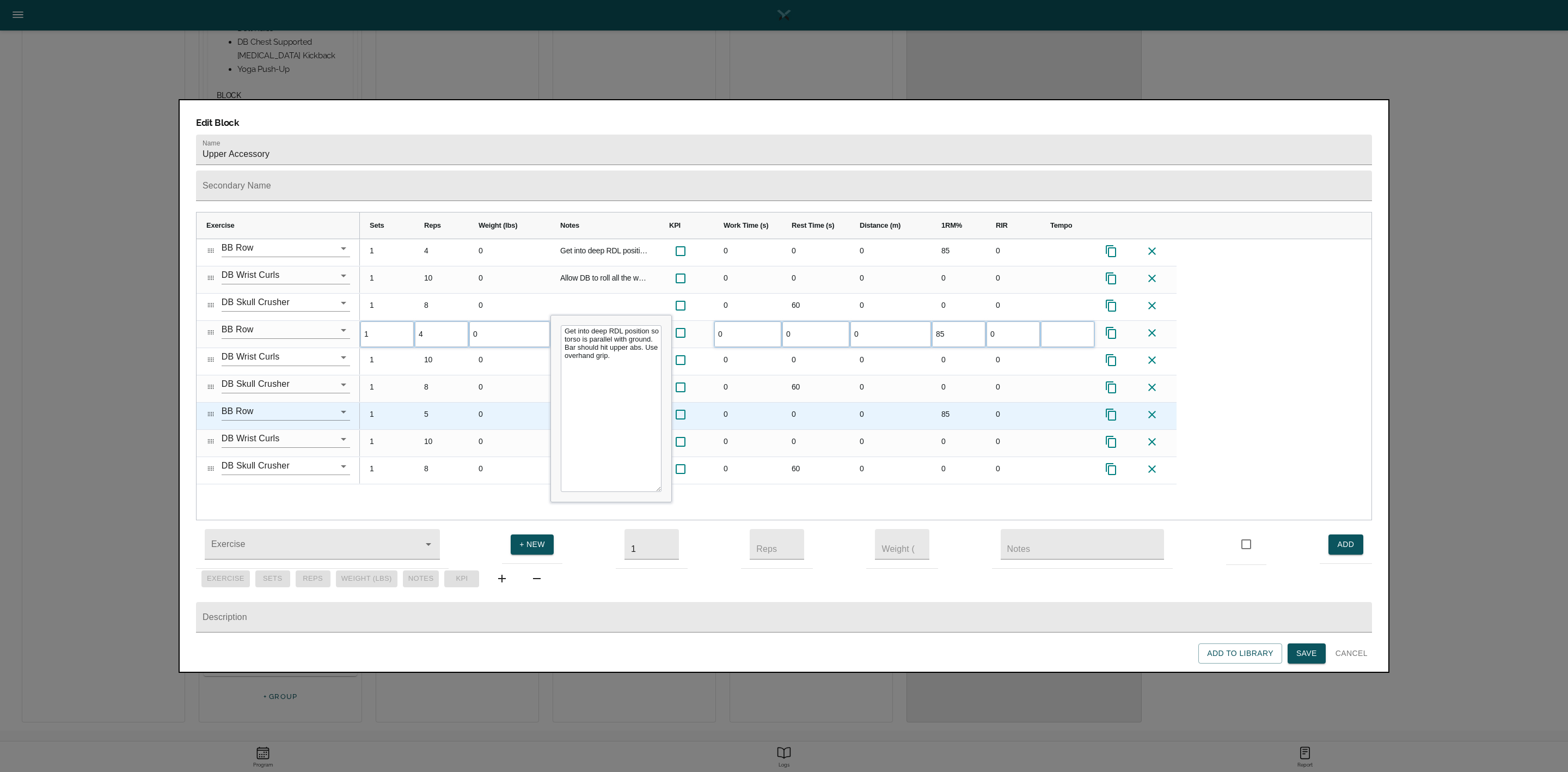
click at [430, 403] on div "5" at bounding box center [442, 416] width 54 height 27
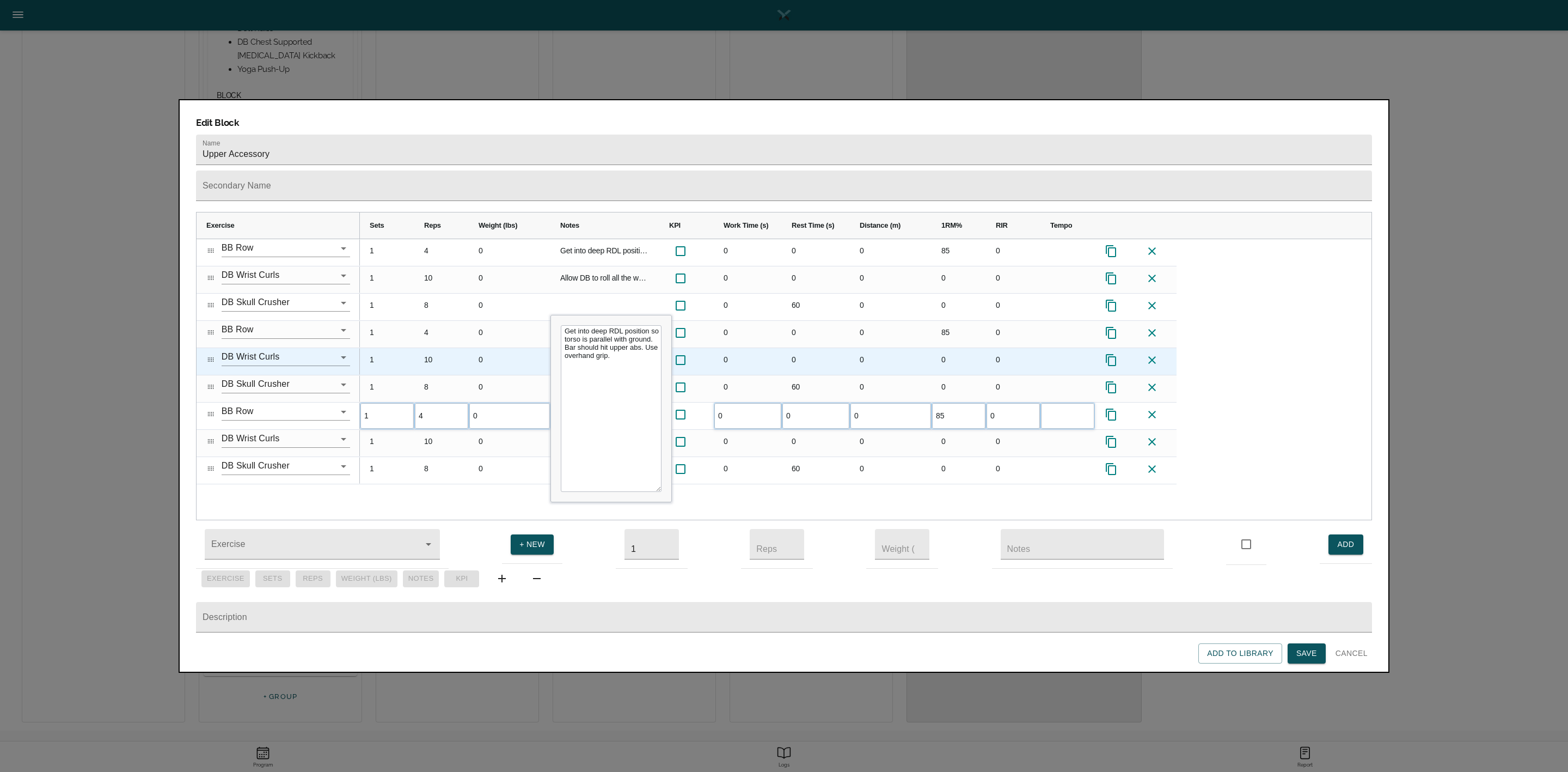
click at [439, 348] on div "10" at bounding box center [442, 361] width 54 height 27
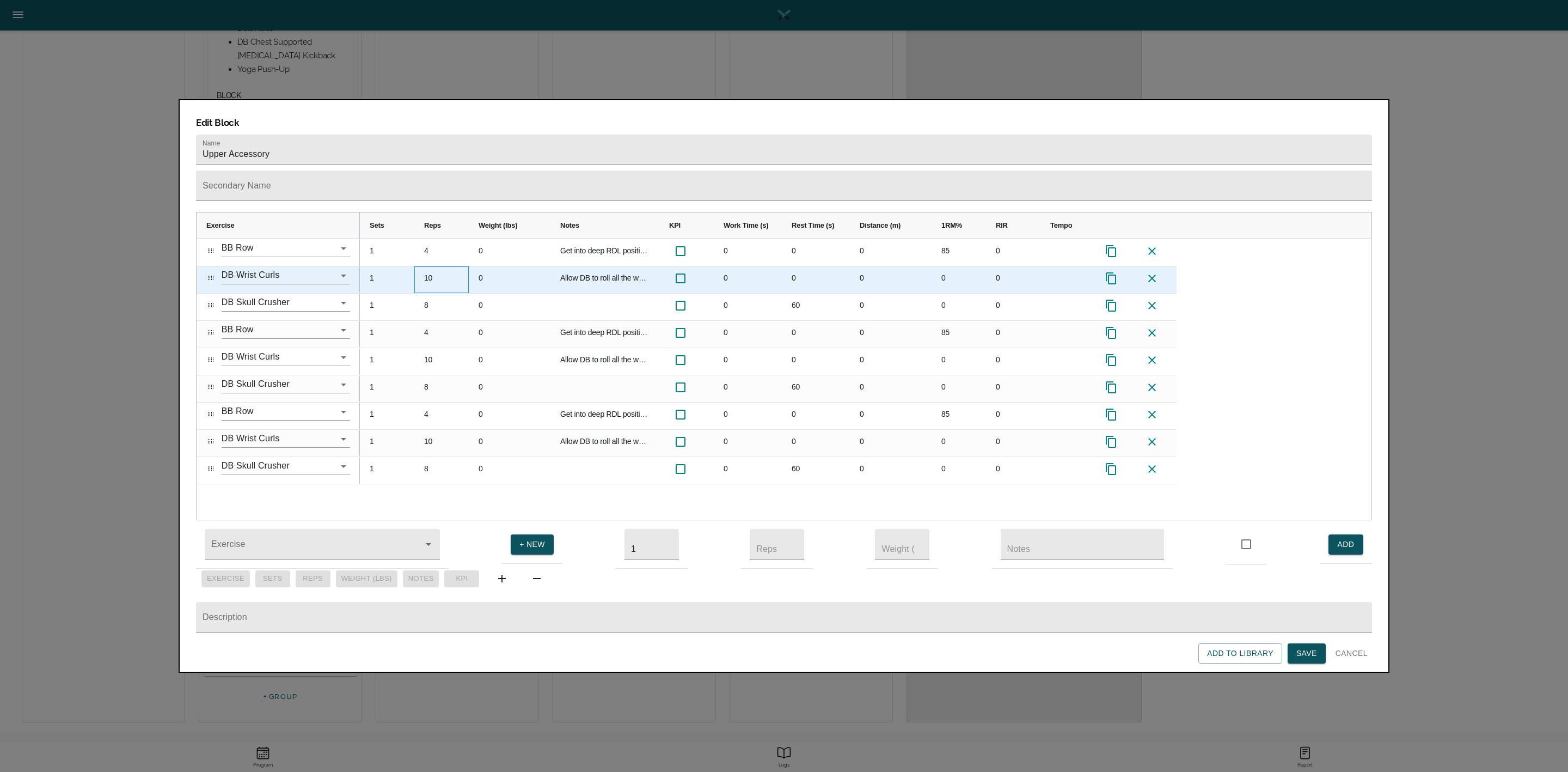
click at [442, 266] on div "10" at bounding box center [442, 279] width 54 height 27
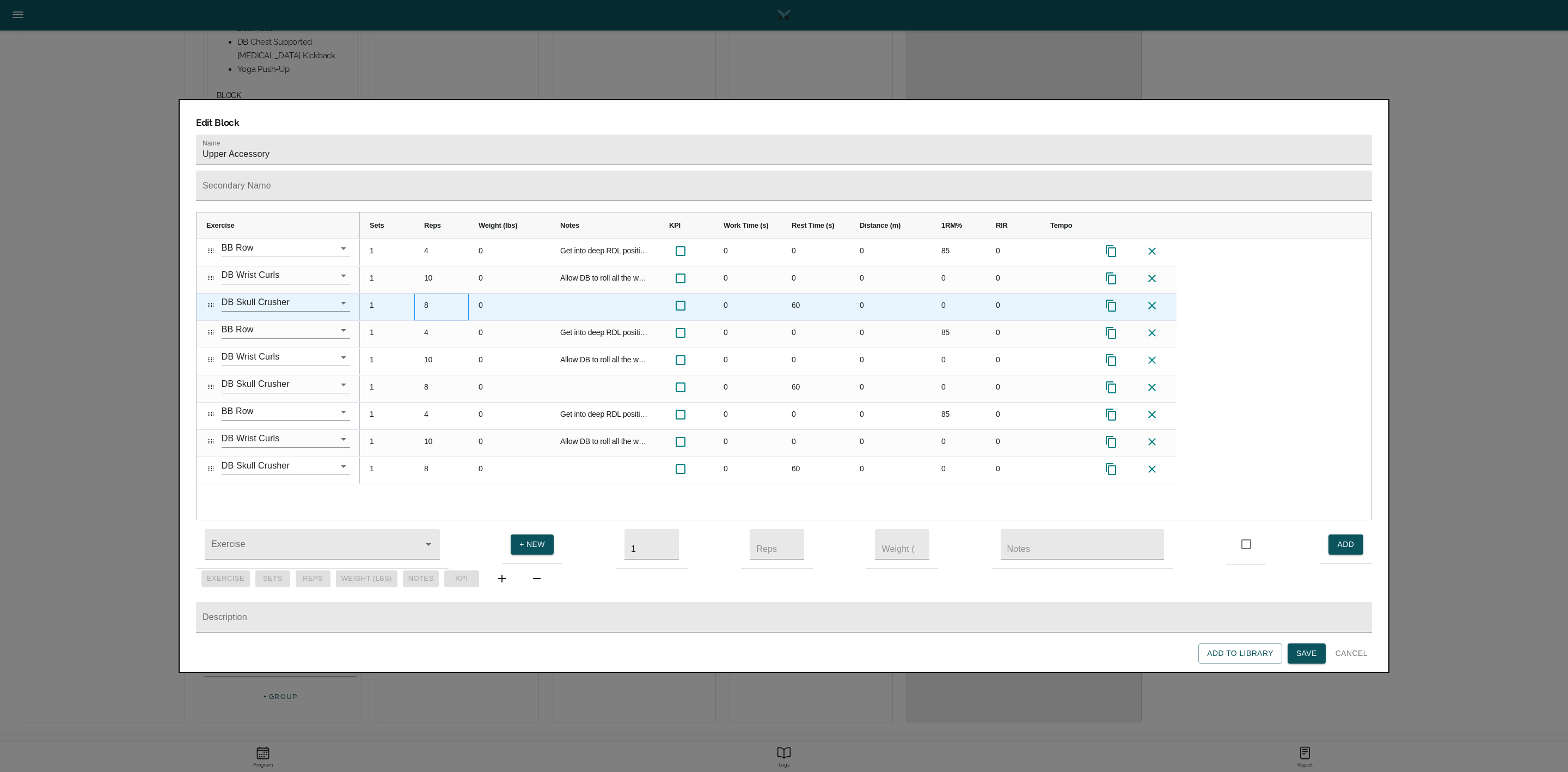
click at [439, 294] on div "8" at bounding box center [442, 307] width 54 height 27
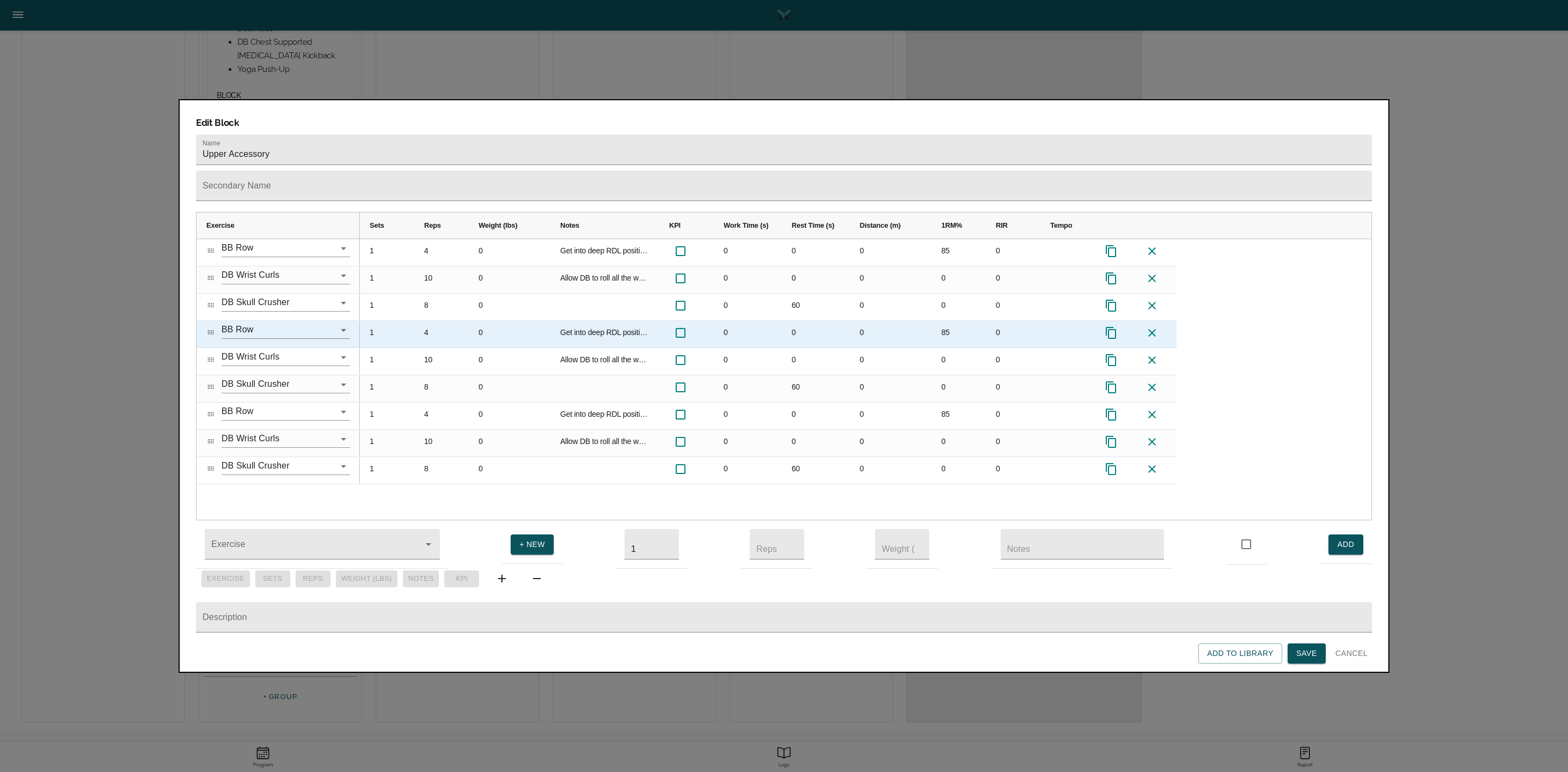
click at [463, 321] on div "4" at bounding box center [442, 334] width 54 height 27
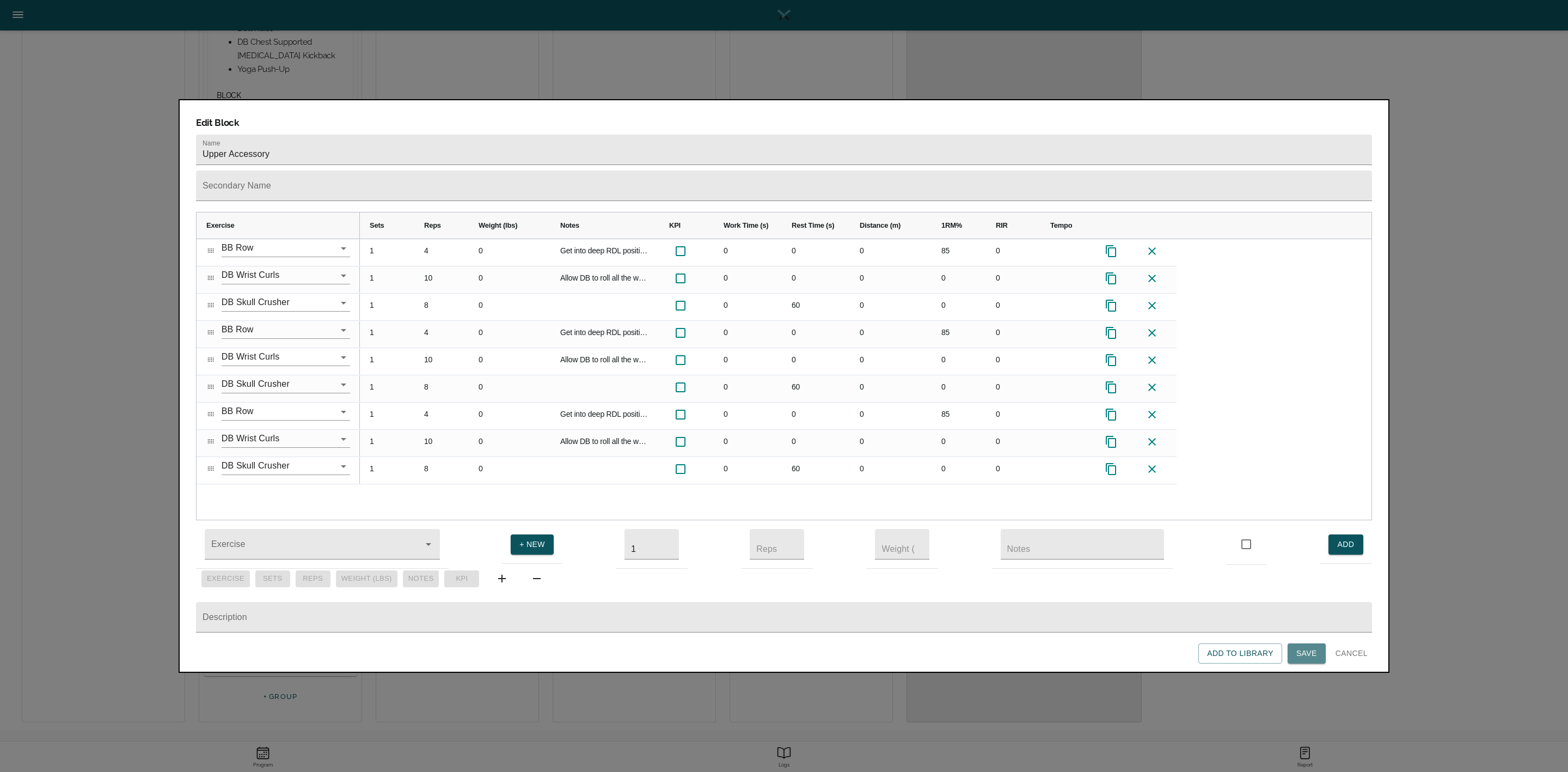
click at [1045, 514] on span "Save" at bounding box center [1306, 653] width 20 height 14
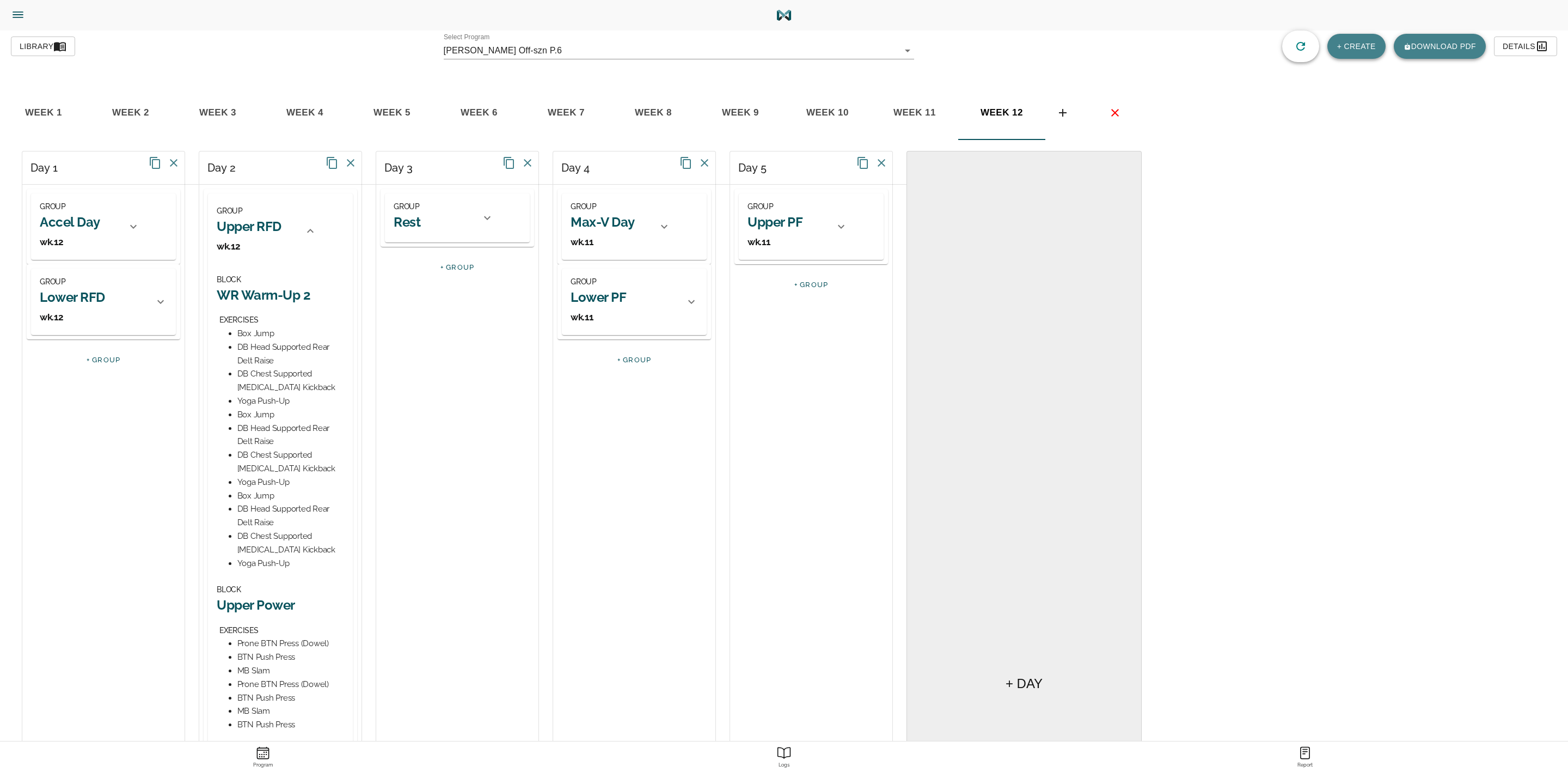
click at [312, 227] on icon at bounding box center [310, 231] width 13 height 13
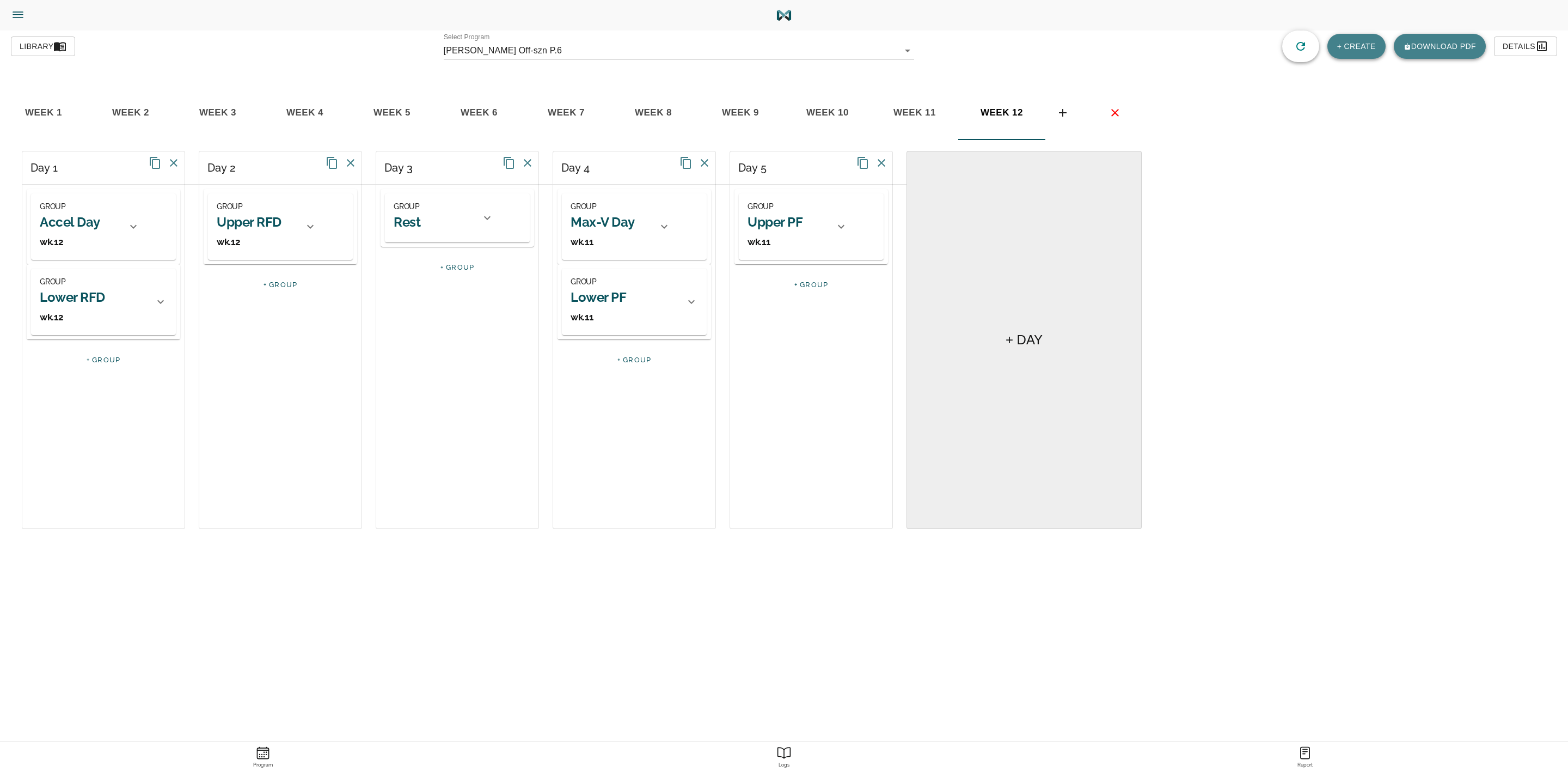
click at [626, 224] on h2 "Max-V Day" at bounding box center [602, 222] width 64 height 17
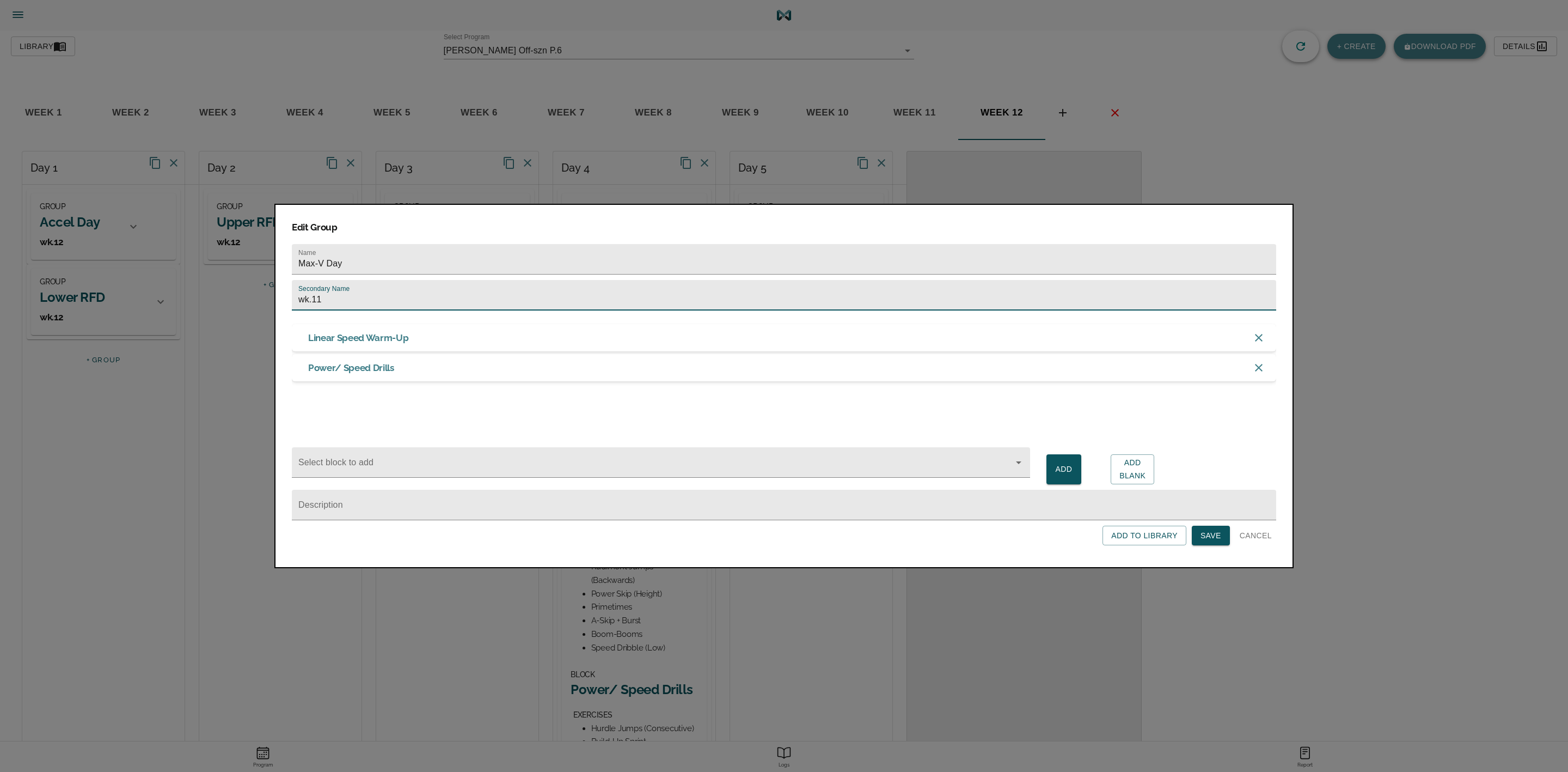
click at [526, 302] on input "wk.11" at bounding box center [784, 295] width 984 height 31
type input "wk.12"
click button "Save" at bounding box center [1210, 535] width 38 height 20
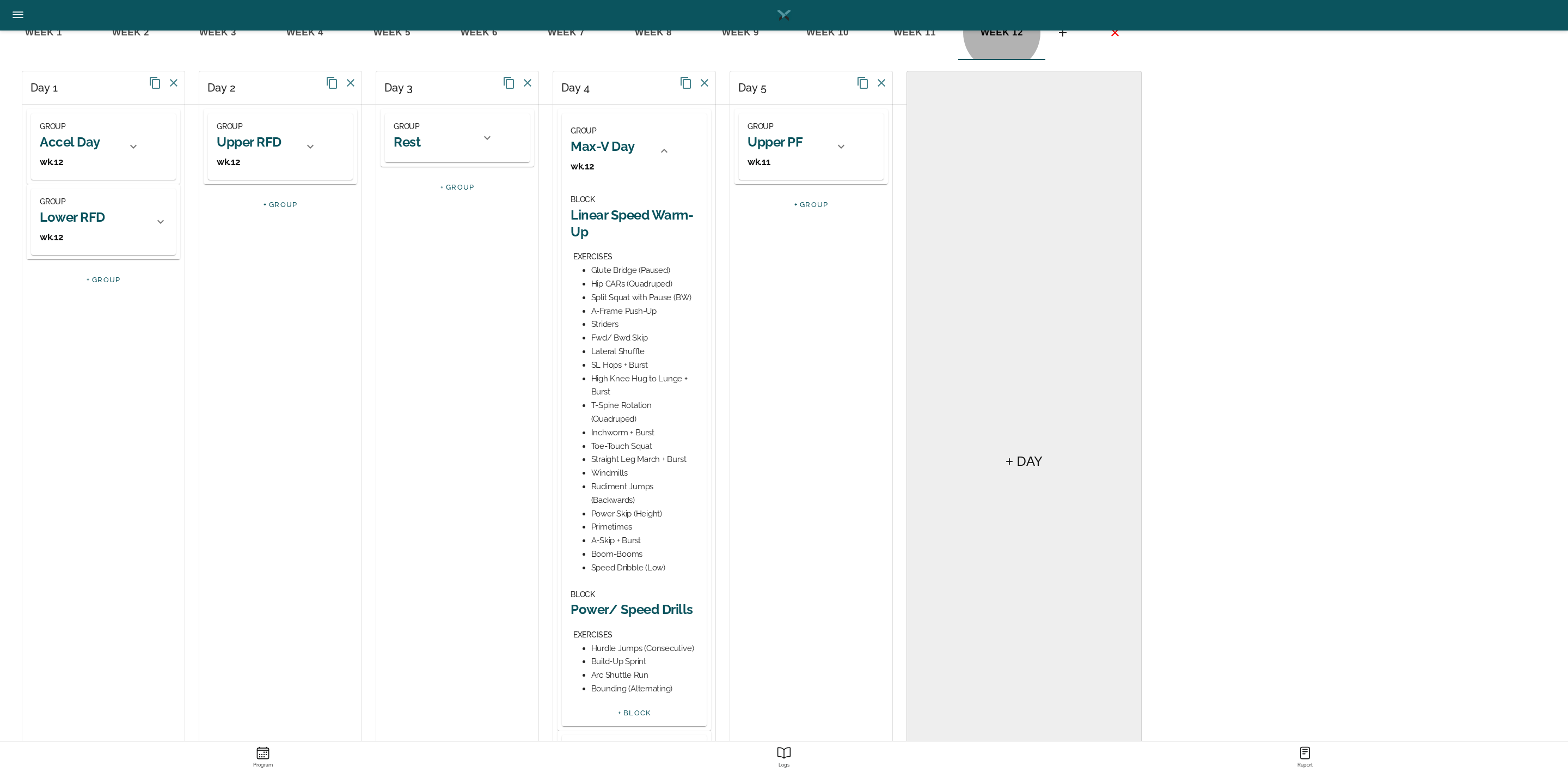
scroll to position [209, 0]
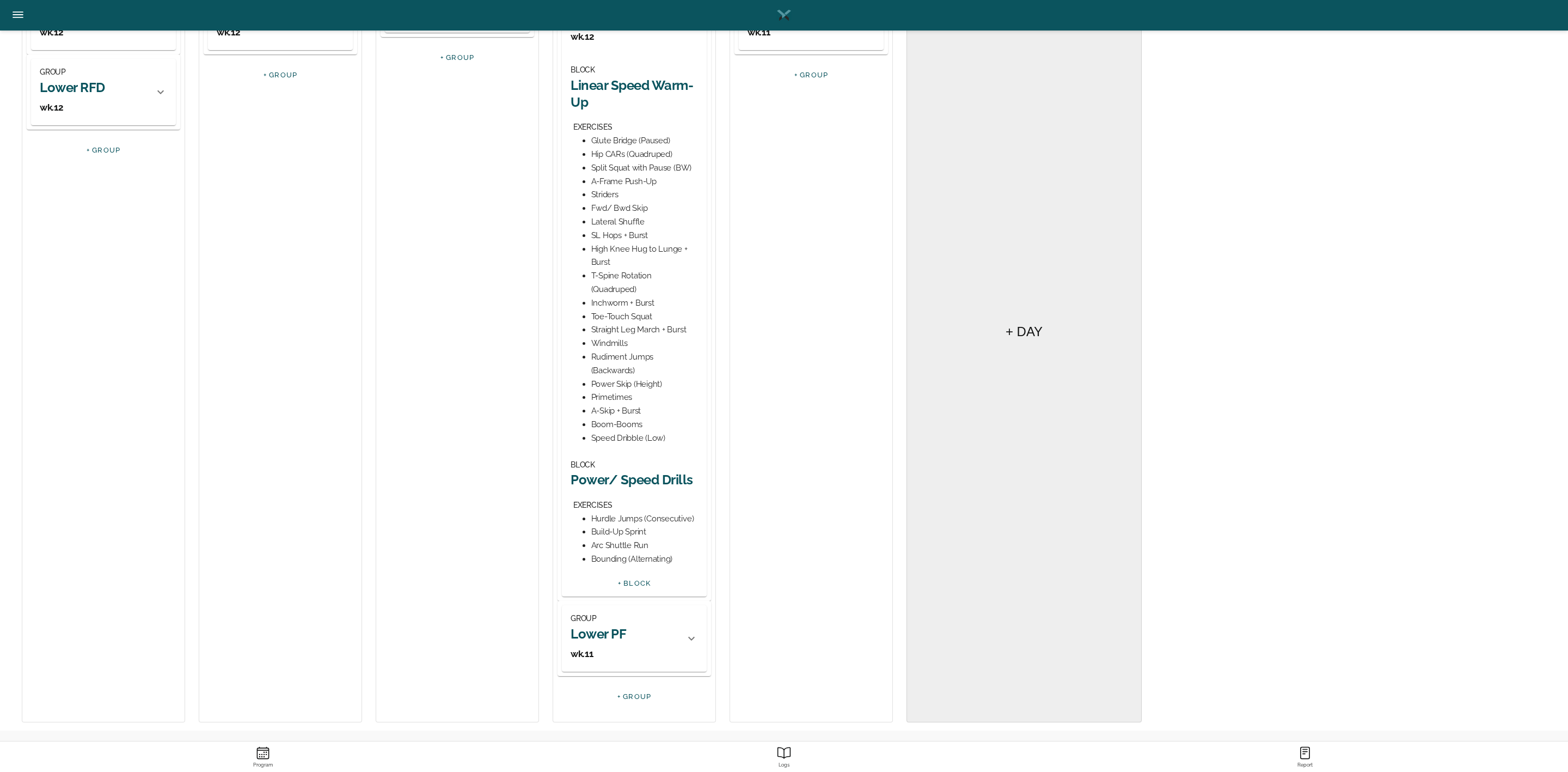
click at [649, 489] on div "BLOCK Power/ Speed Drills EXERCISES Hurdle Jumps (Consecutive) Build-Up Sprint …" at bounding box center [634, 511] width 127 height 108
click at [649, 482] on h2 "Power/ Speed Drills" at bounding box center [634, 479] width 127 height 17
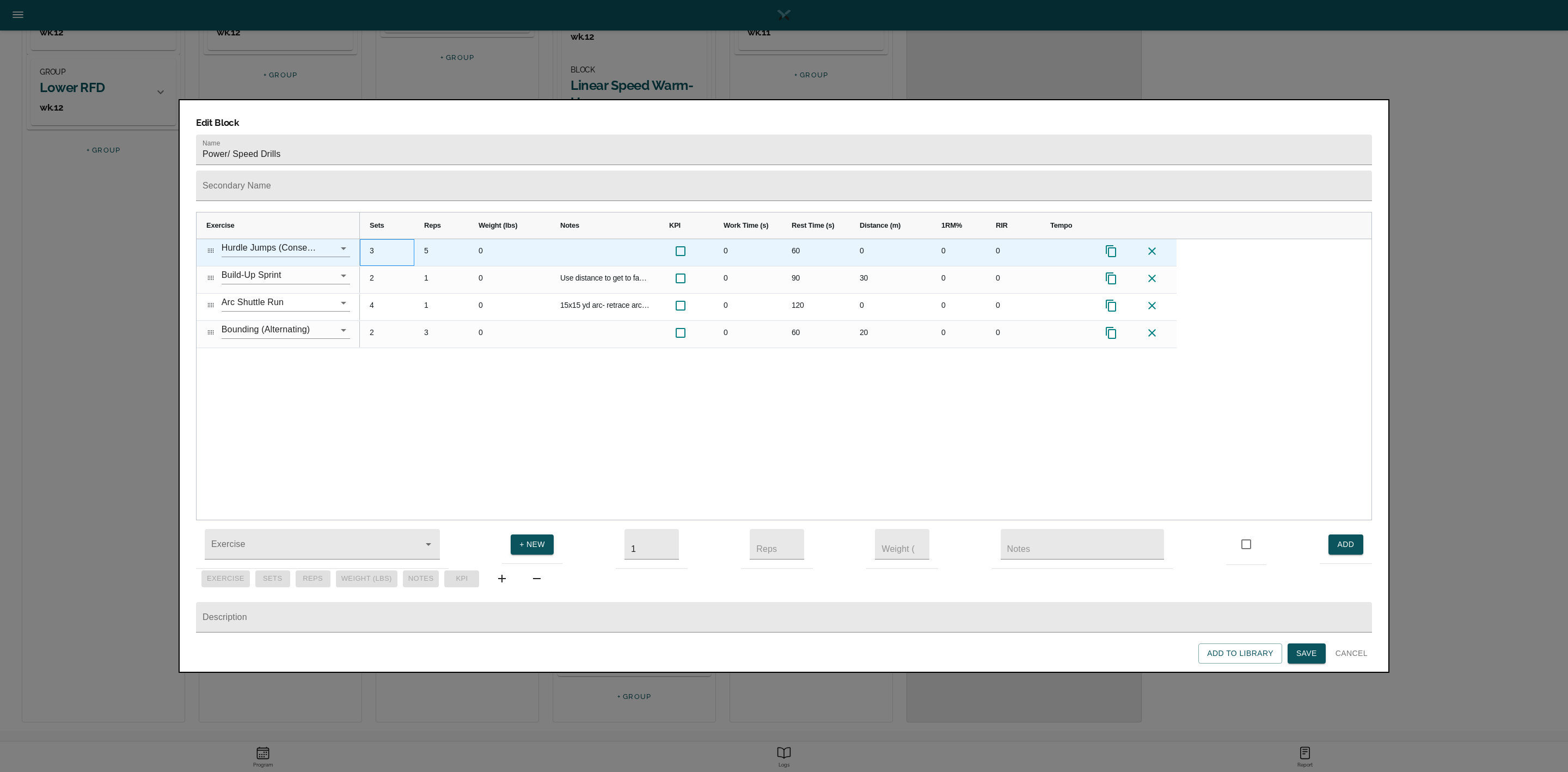
click at [369, 239] on div "3" at bounding box center [386, 252] width 54 height 27
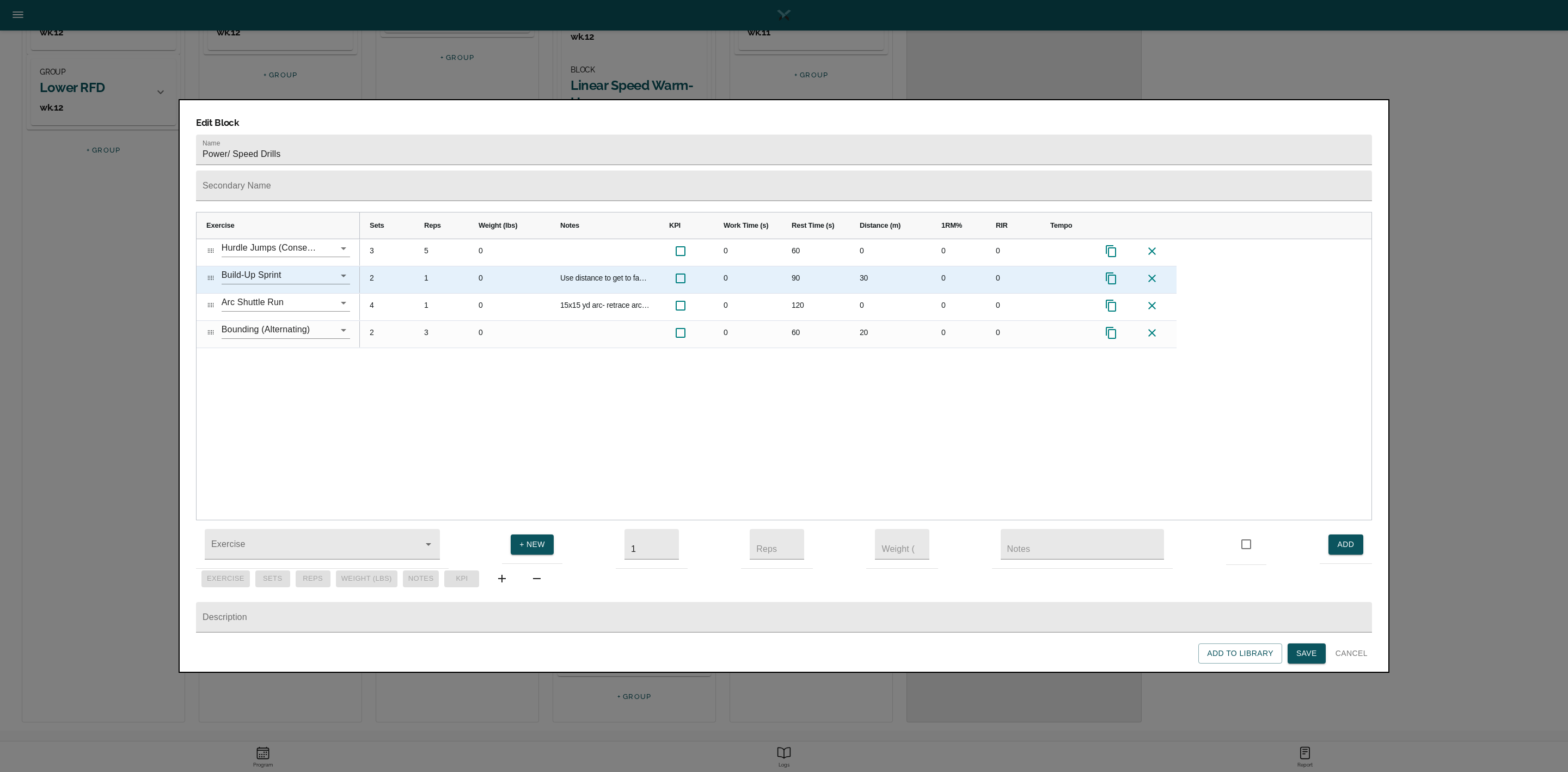
click at [373, 266] on div "2" at bounding box center [386, 279] width 54 height 27
click at [1045, 272] on icon at bounding box center [1111, 278] width 13 height 13
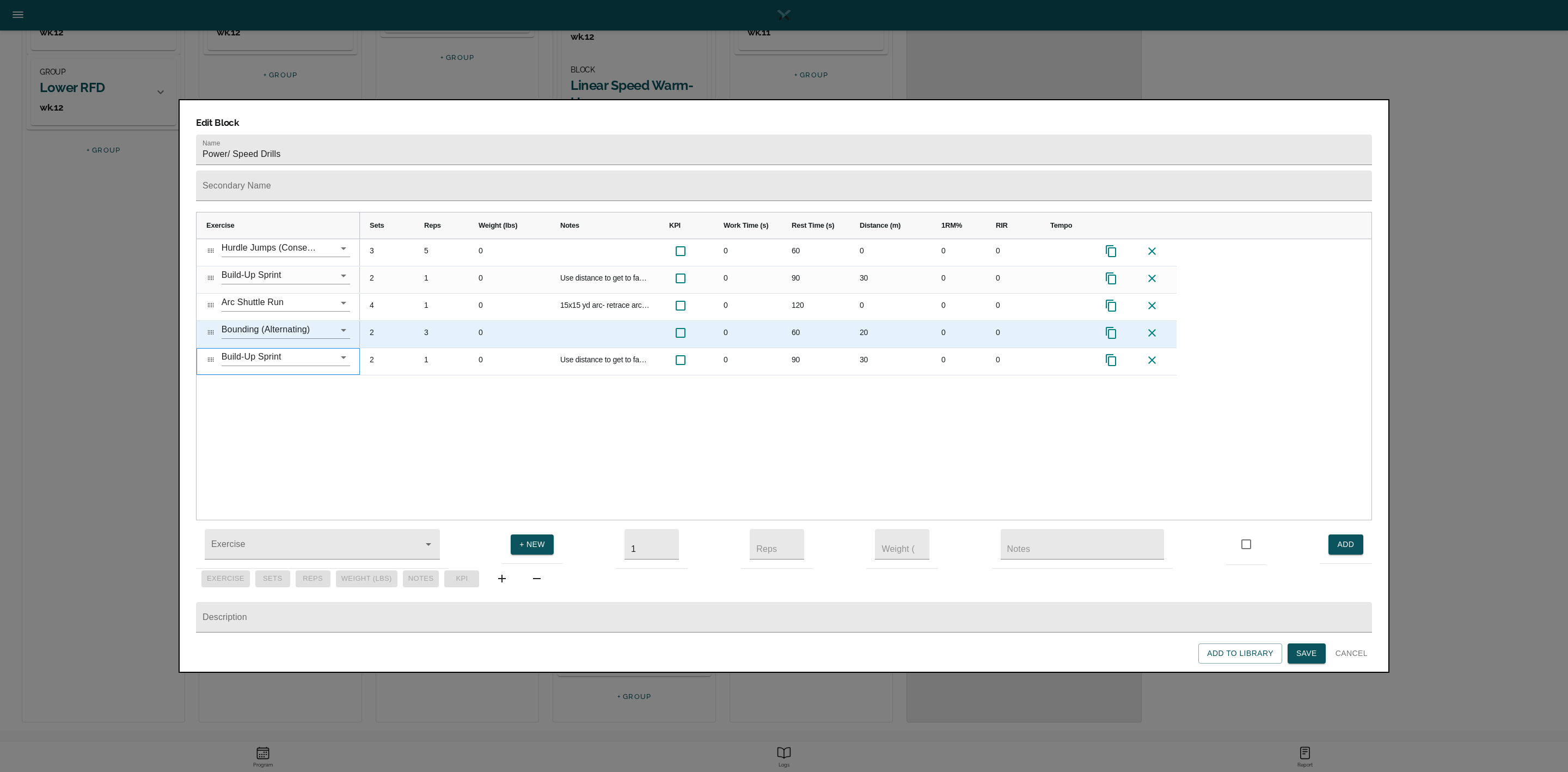
drag, startPoint x: 206, startPoint y: 340, endPoint x: 208, endPoint y: 295, distance: 45.0
click at [208, 295] on div "Hurdle Jumps (Consecutive) Build-Up Sprint Arc Shuttle Run Bounding (Alternatin…" at bounding box center [278, 307] width 163 height 136
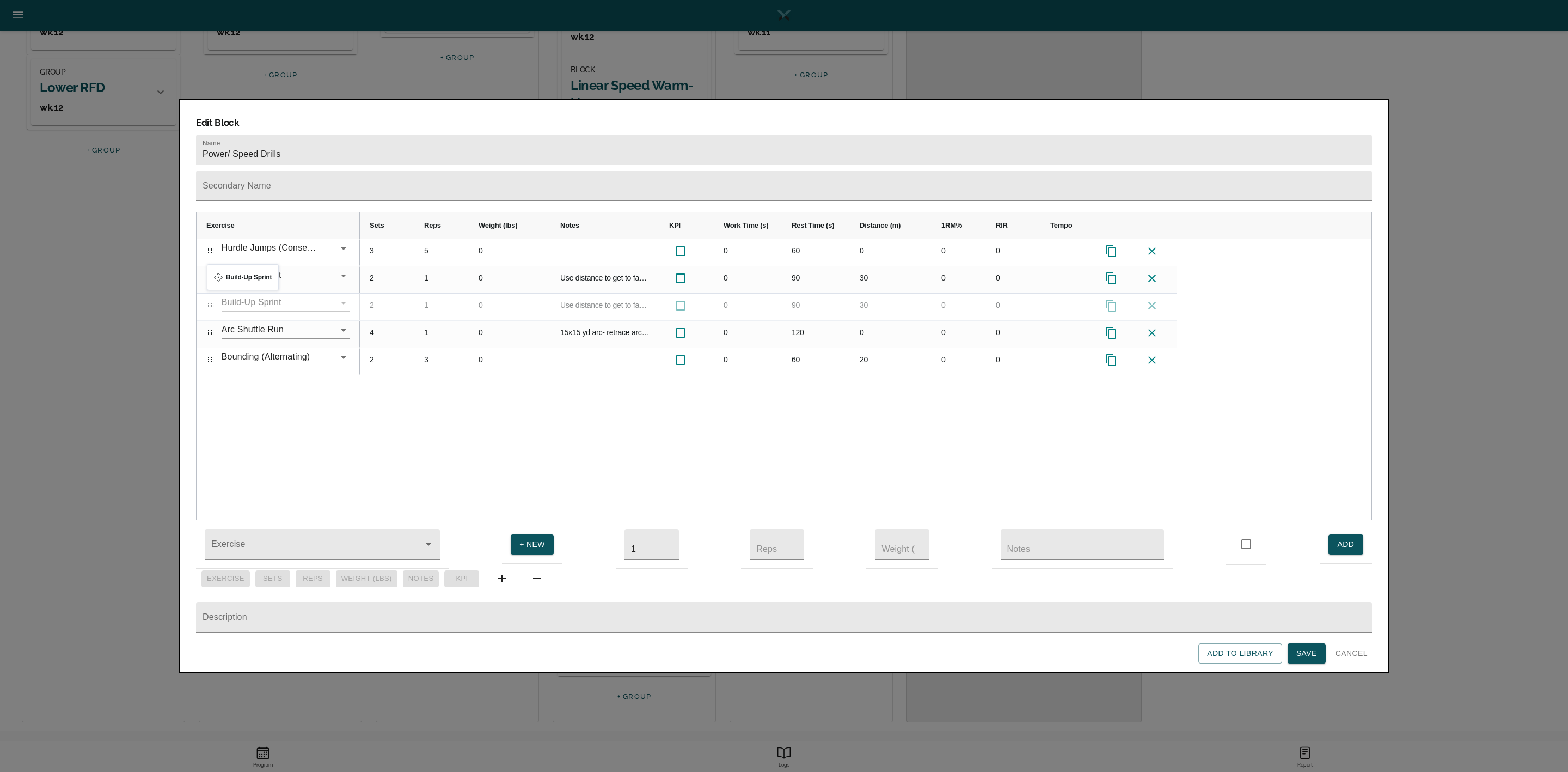
drag, startPoint x: 209, startPoint y: 339, endPoint x: 213, endPoint y: 270, distance: 69.1
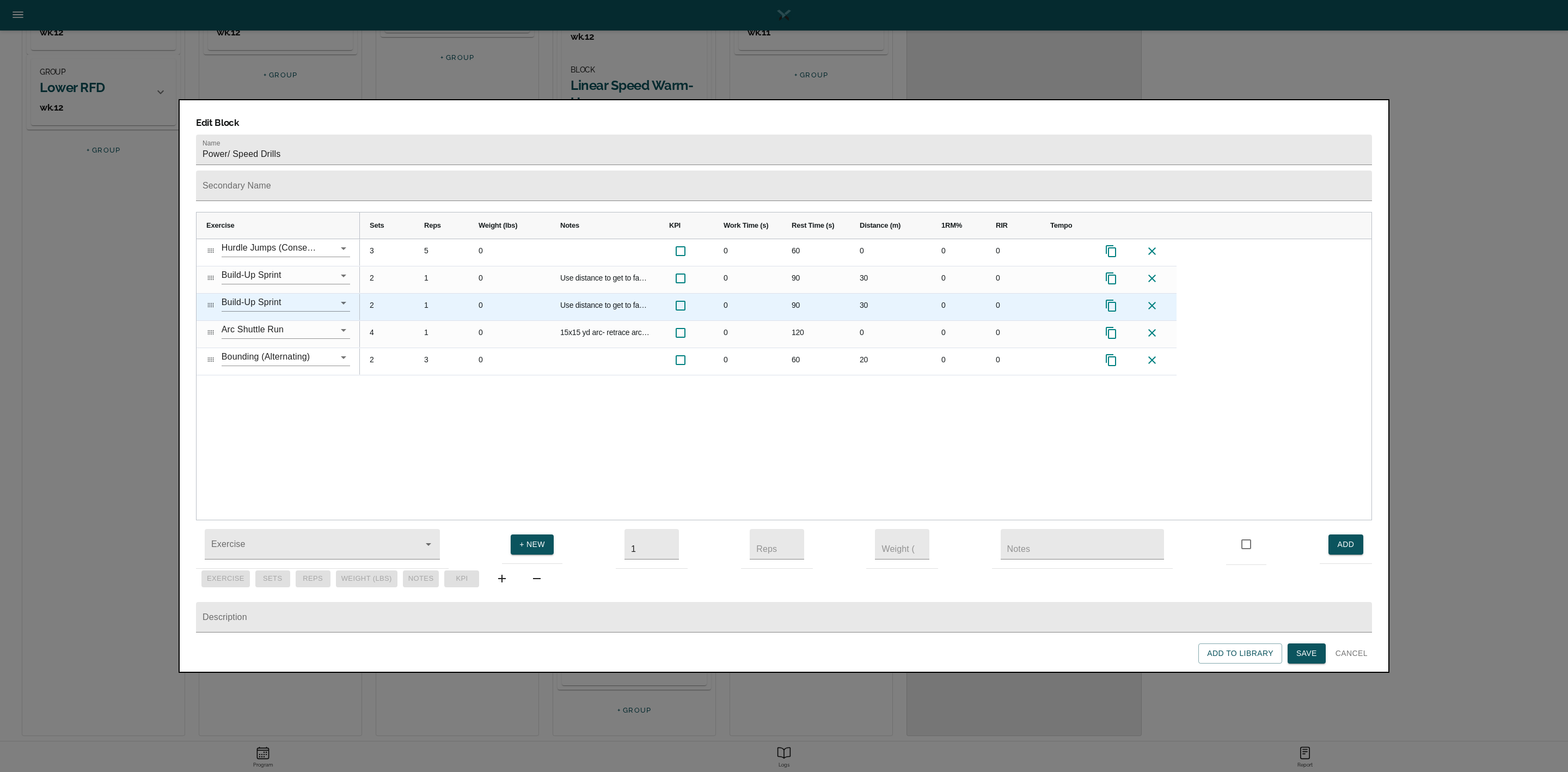
scroll to position [216, 0]
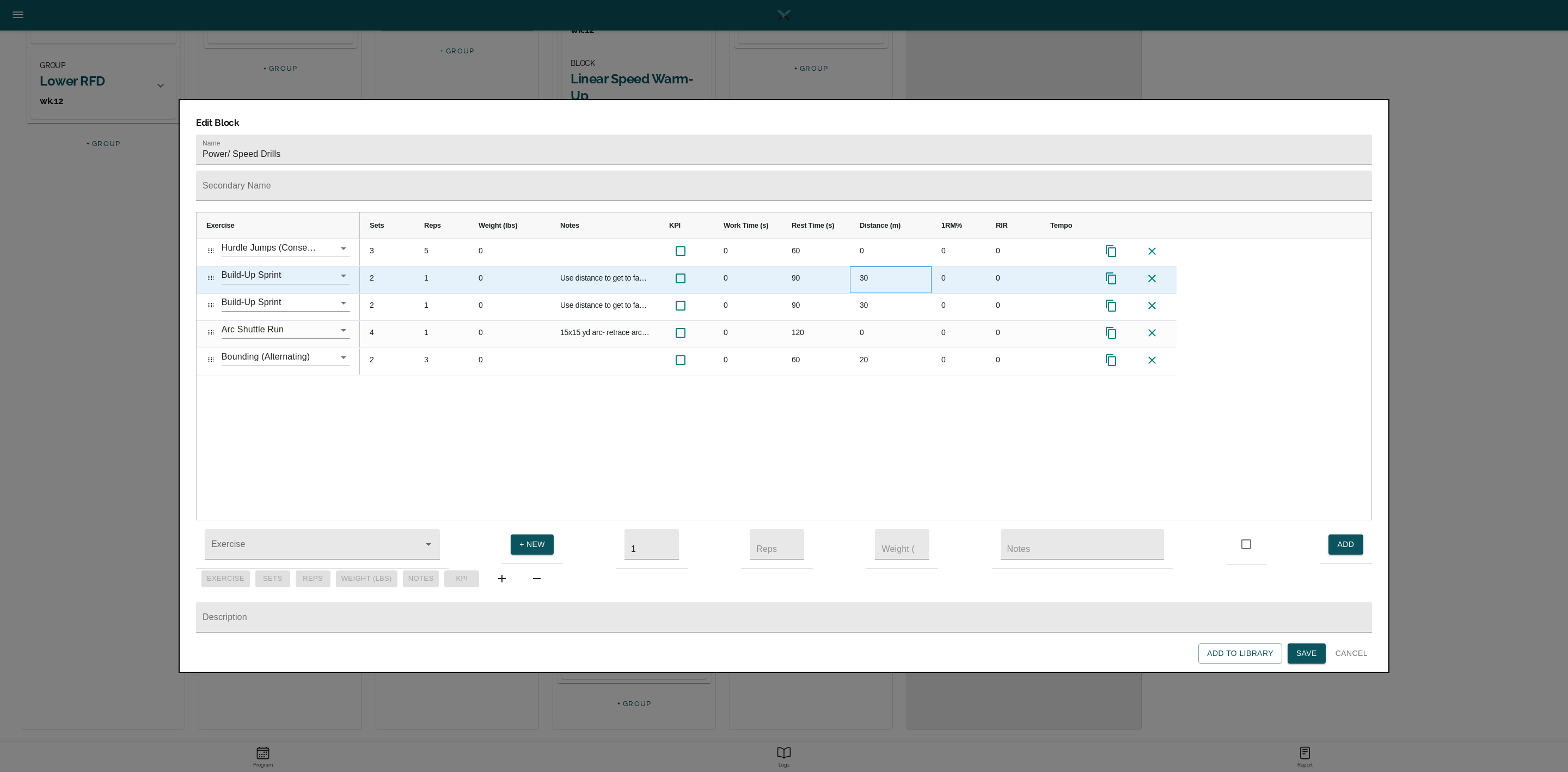
click at [871, 266] on div "30" at bounding box center [890, 279] width 82 height 27
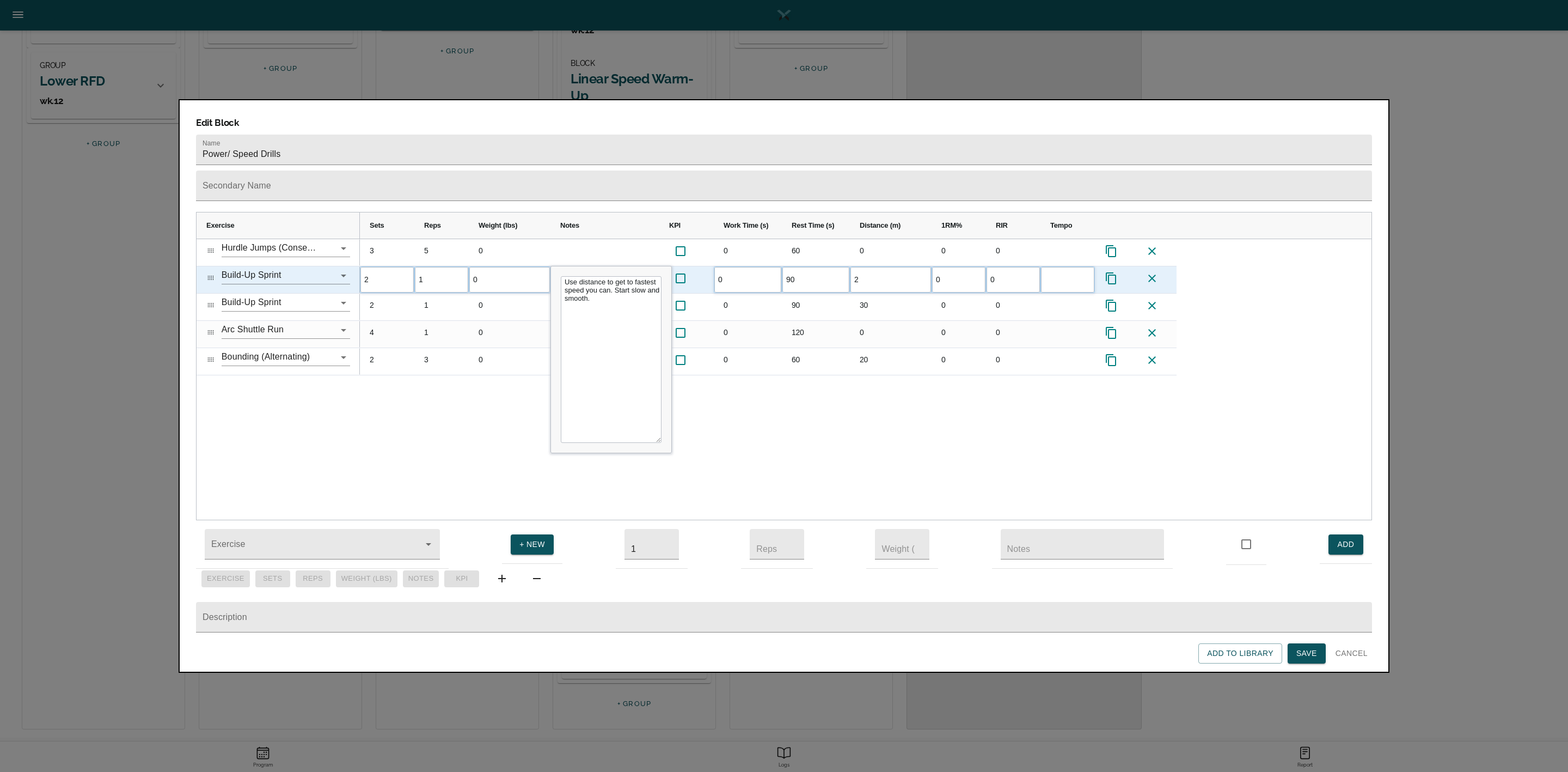
scroll to position [0, 0]
type input "20"
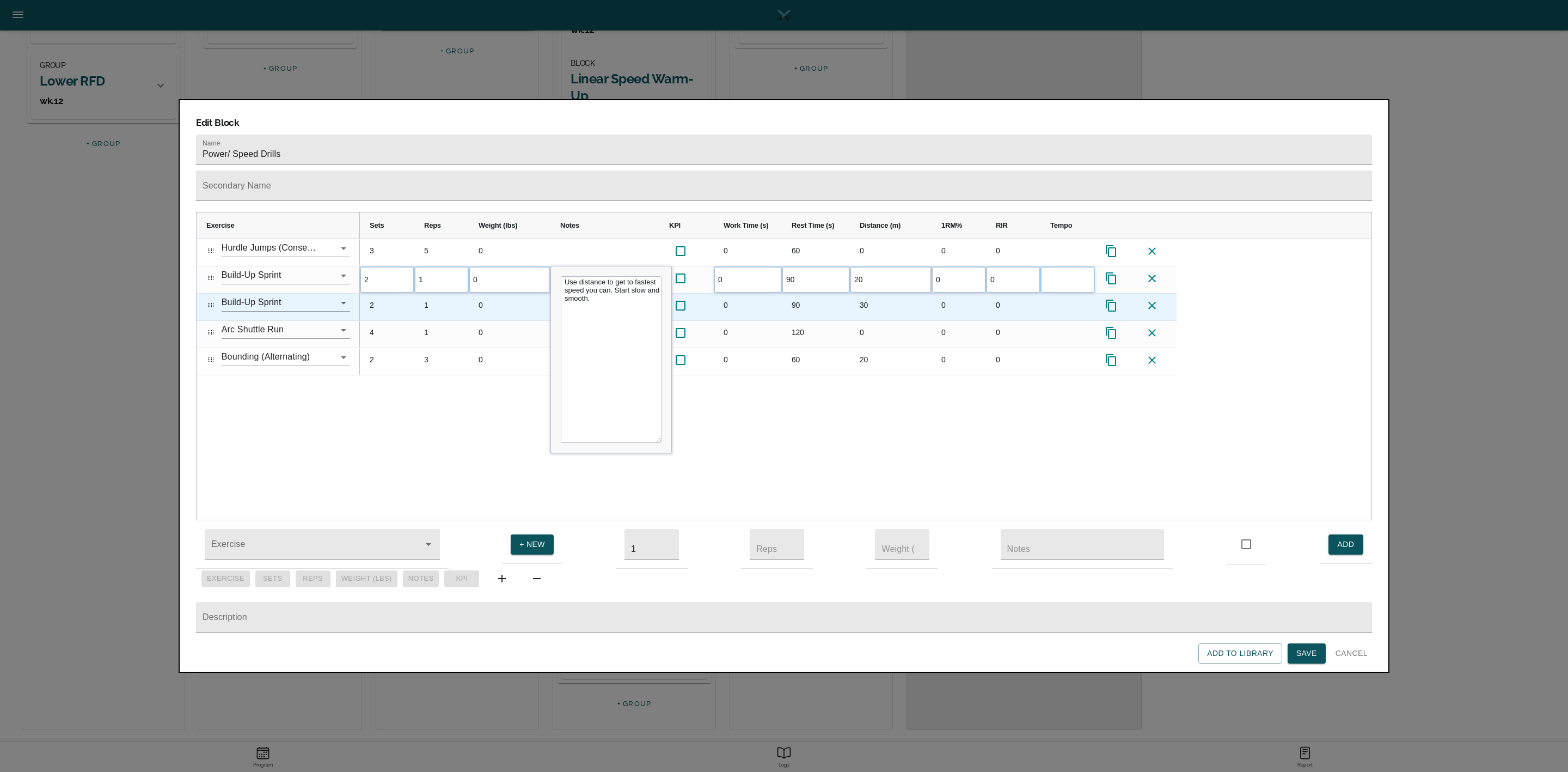
click at [872, 294] on div "30" at bounding box center [890, 307] width 82 height 27
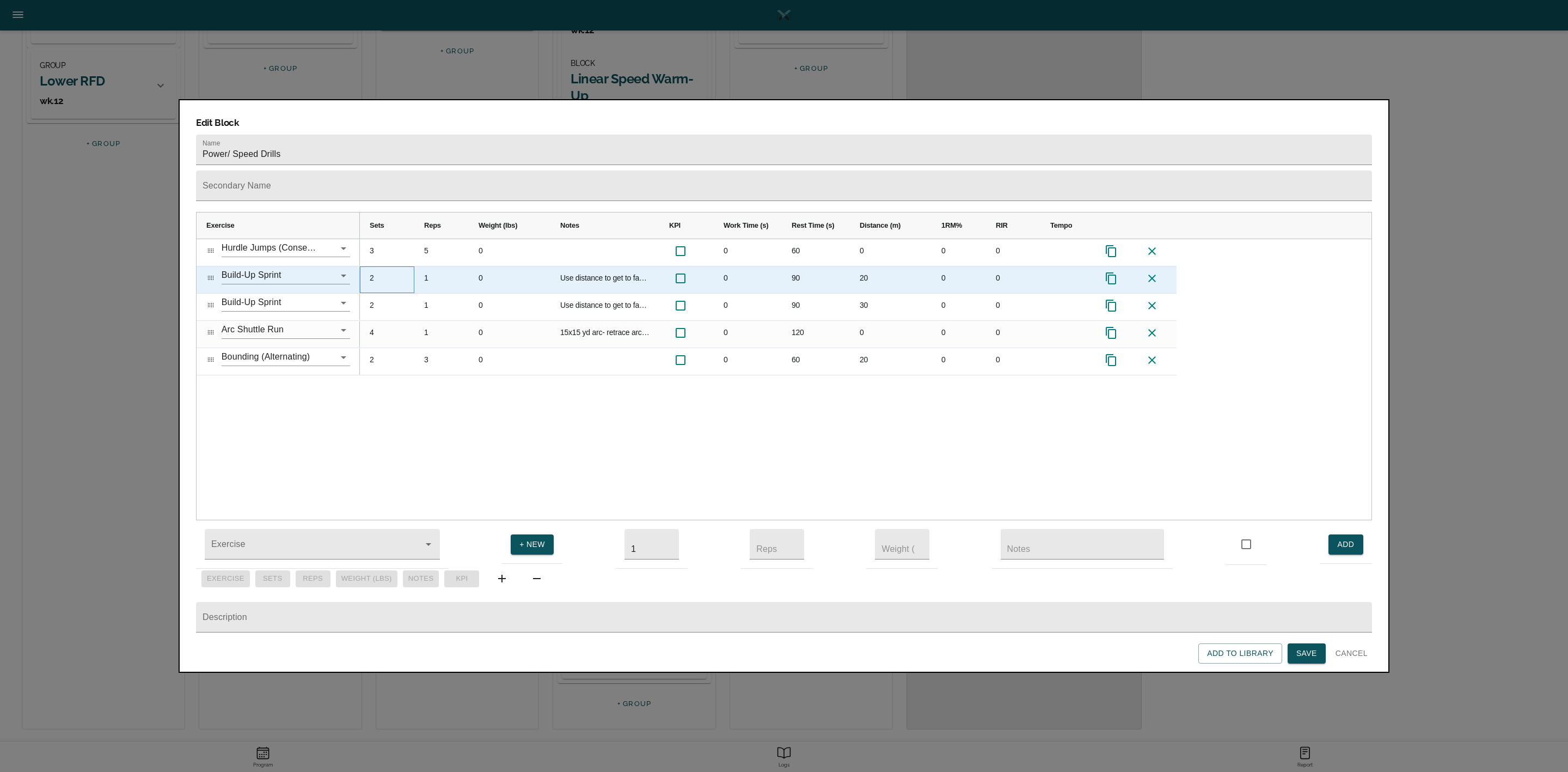
click at [377, 266] on div "2" at bounding box center [386, 279] width 54 height 27
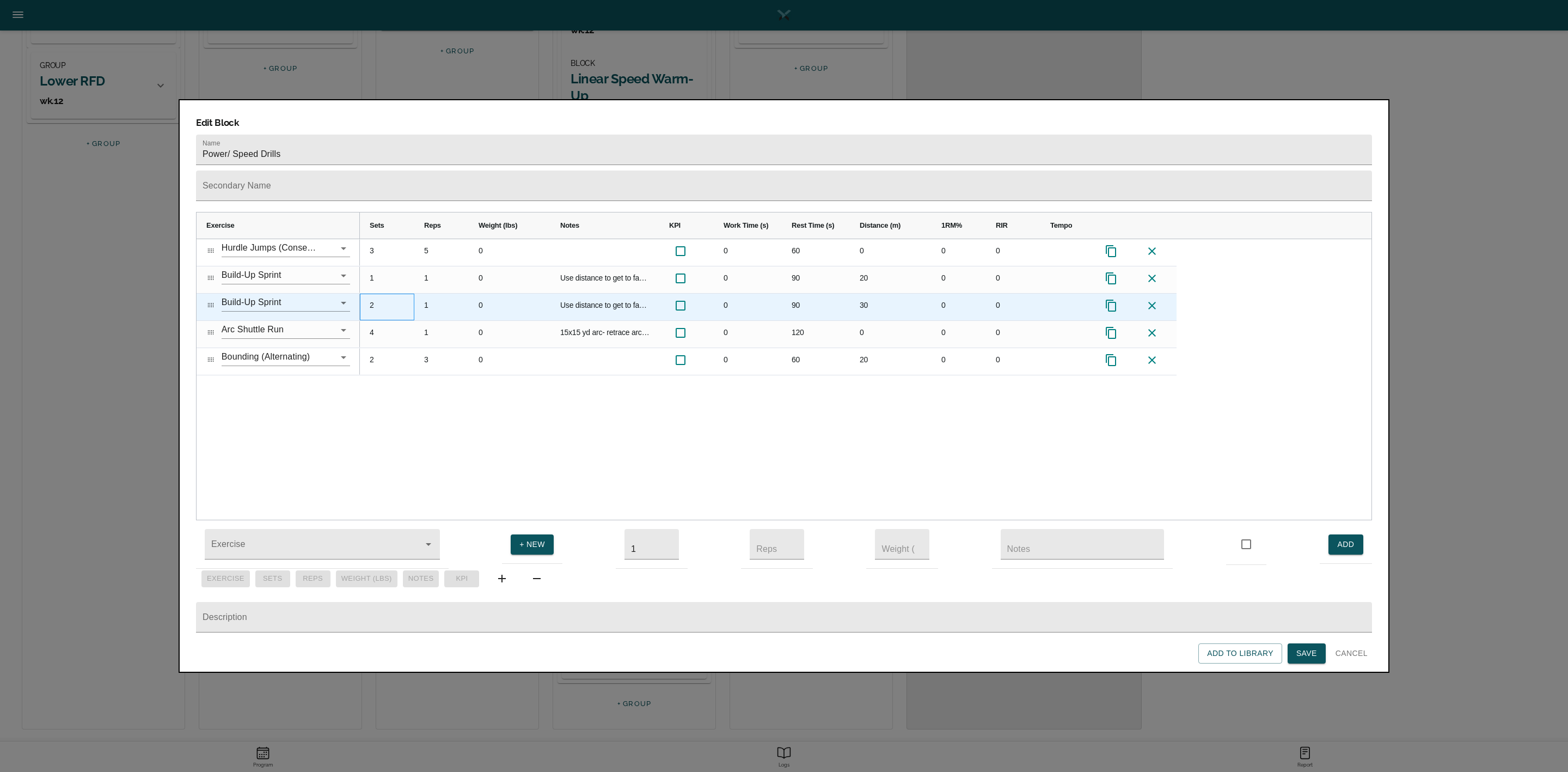
click at [377, 294] on div "2" at bounding box center [386, 307] width 54 height 27
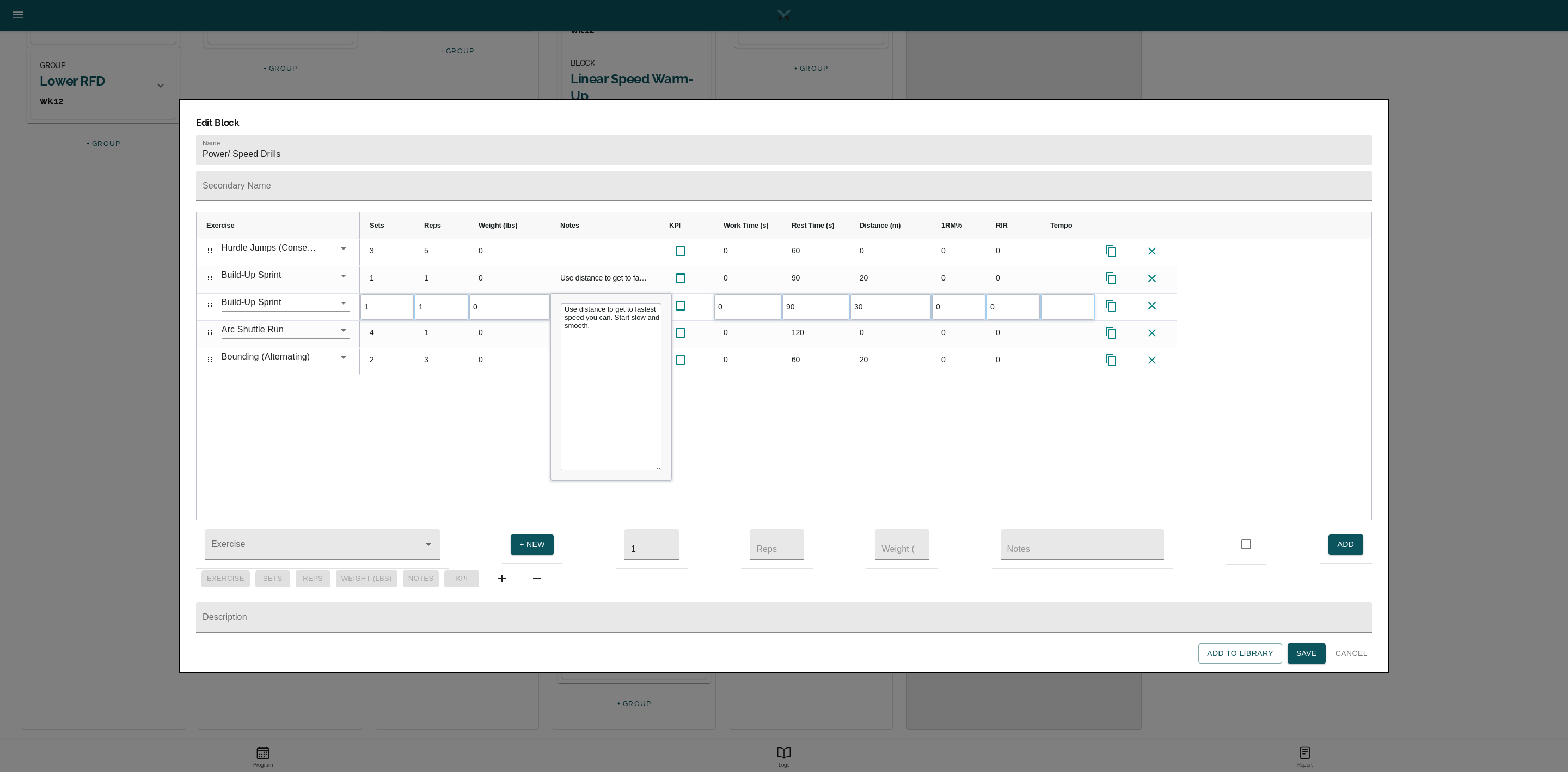
click at [476, 415] on div "3 5 0 0 60 0 0 0 1 1 0 Use distance to get to fastest speed you can. Start slow…" at bounding box center [865, 379] width 1011 height 281
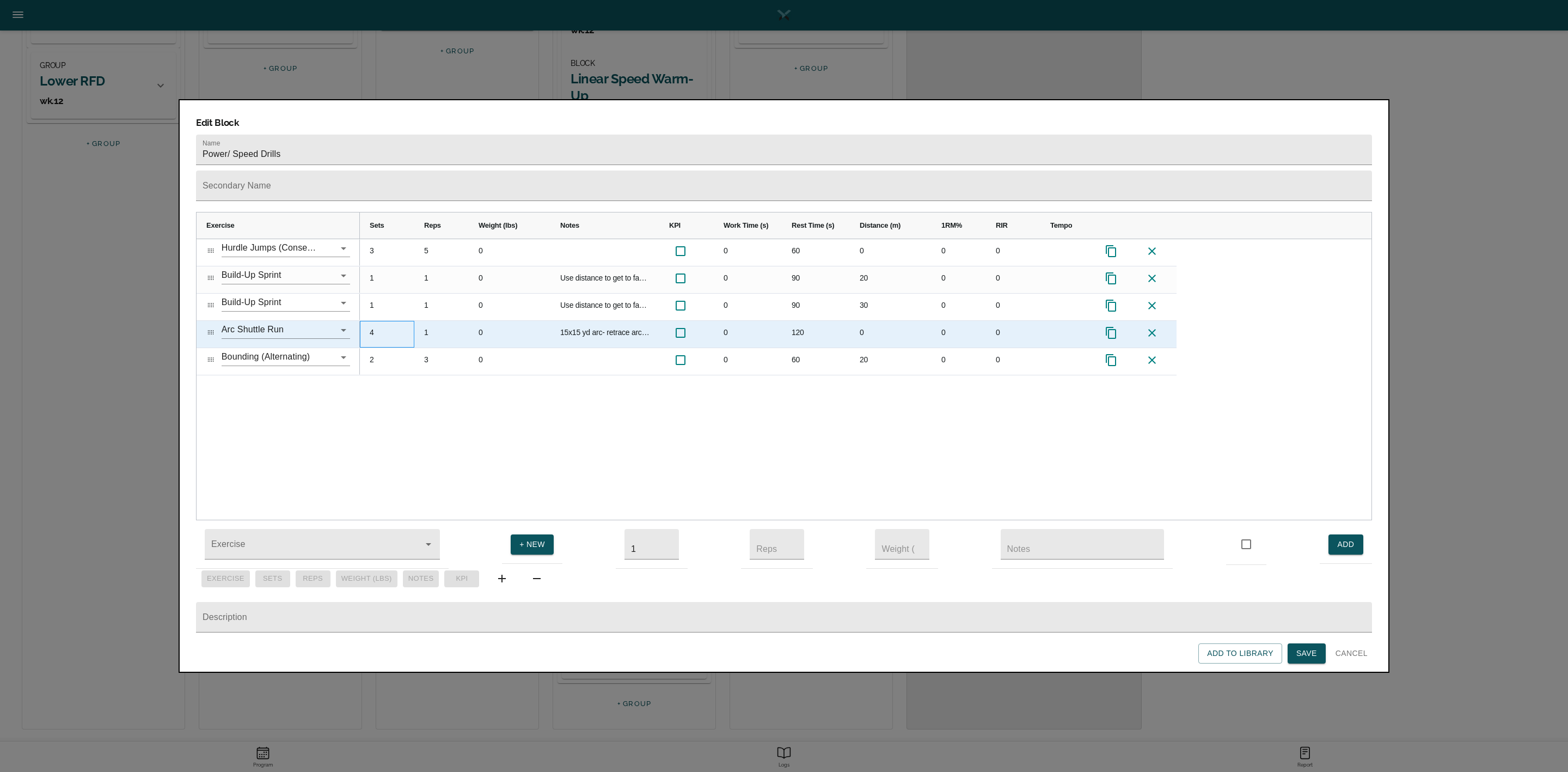
click at [377, 321] on div "4" at bounding box center [386, 334] width 54 height 27
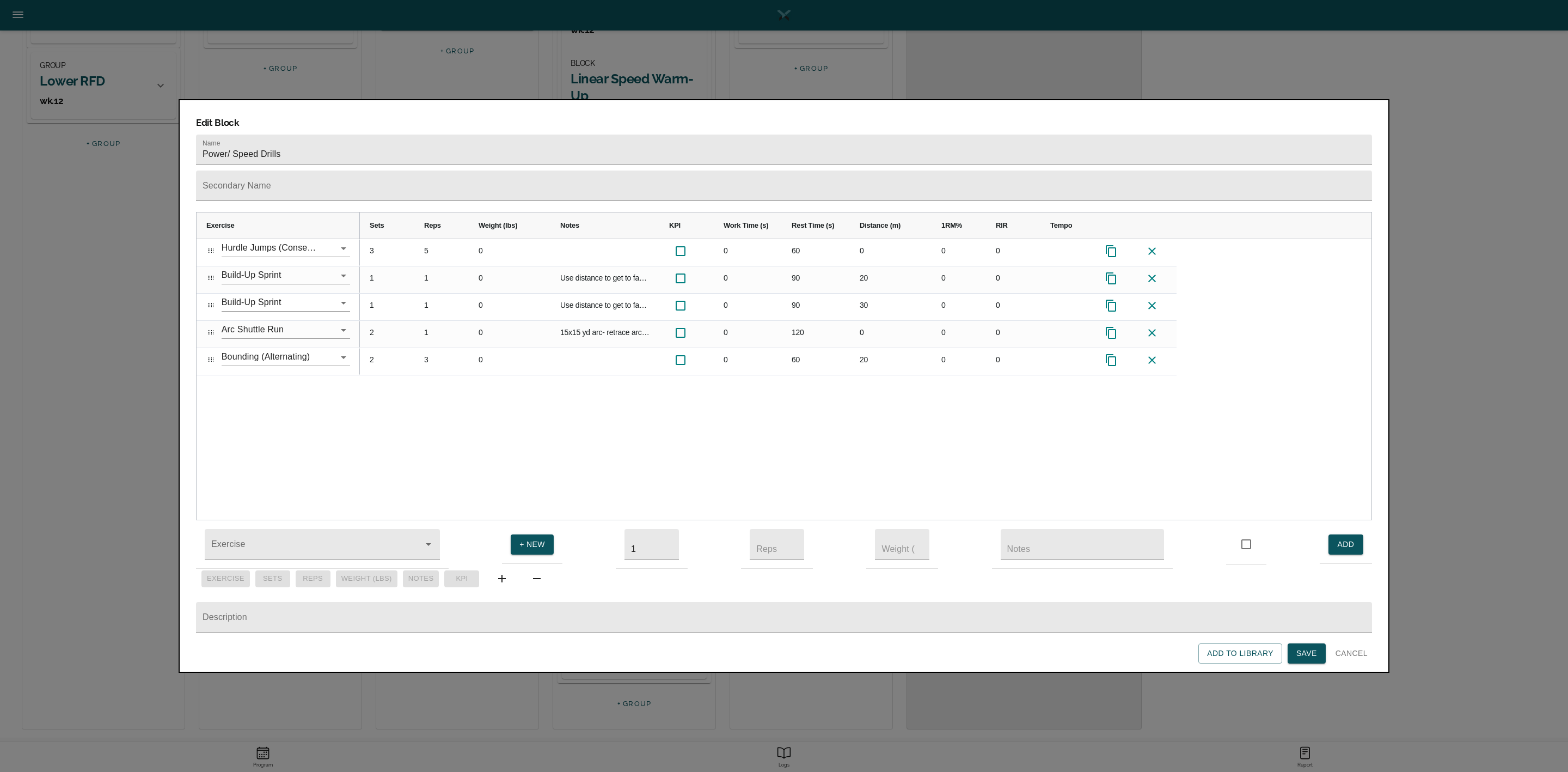
click at [427, 403] on div "3 5 0 0 60 0 0 0 1 1 0 Use distance to get to fastest speed you can. Start slow…" at bounding box center [865, 379] width 1011 height 281
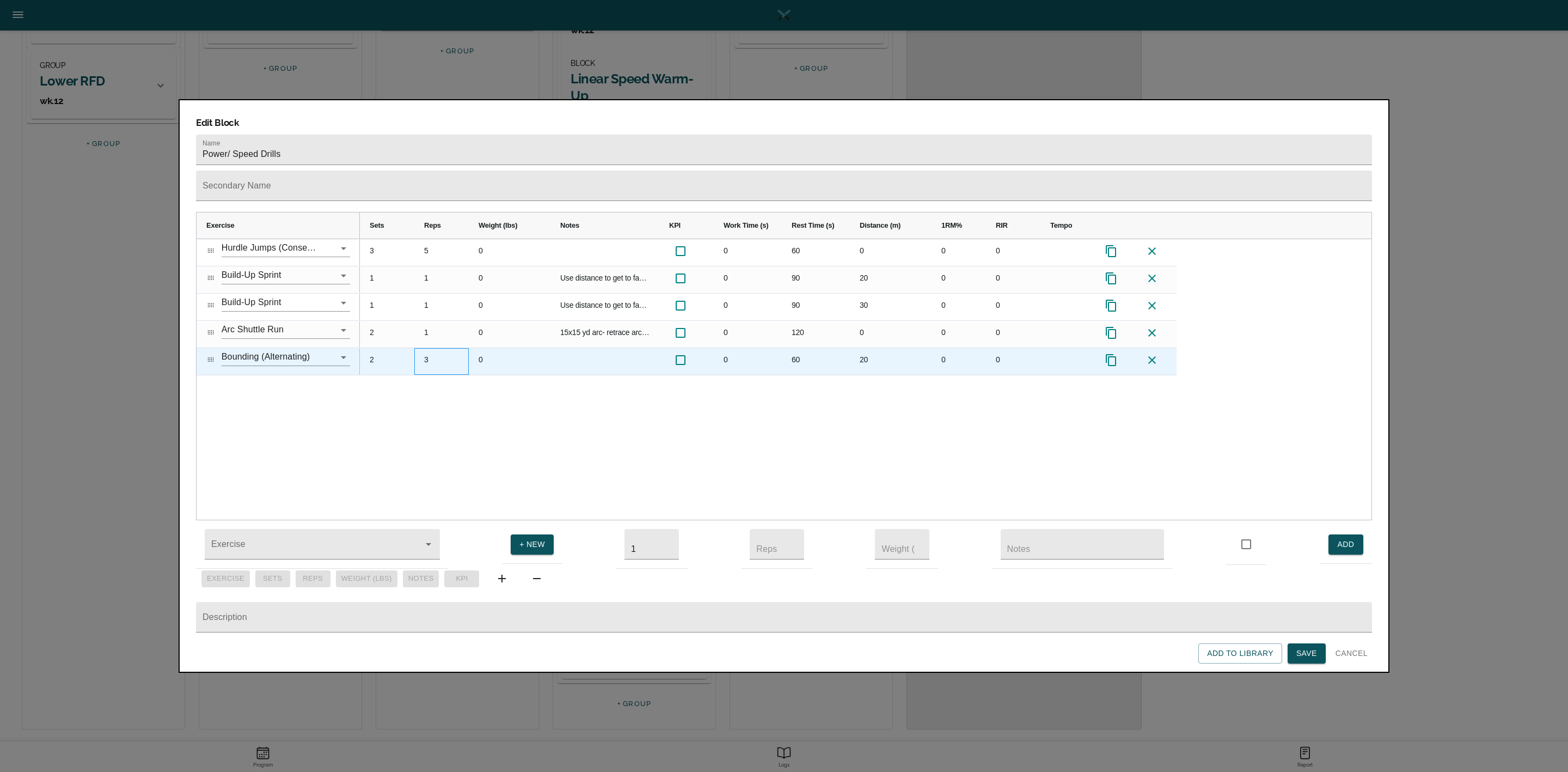
click at [424, 348] on div "3" at bounding box center [442, 361] width 54 height 27
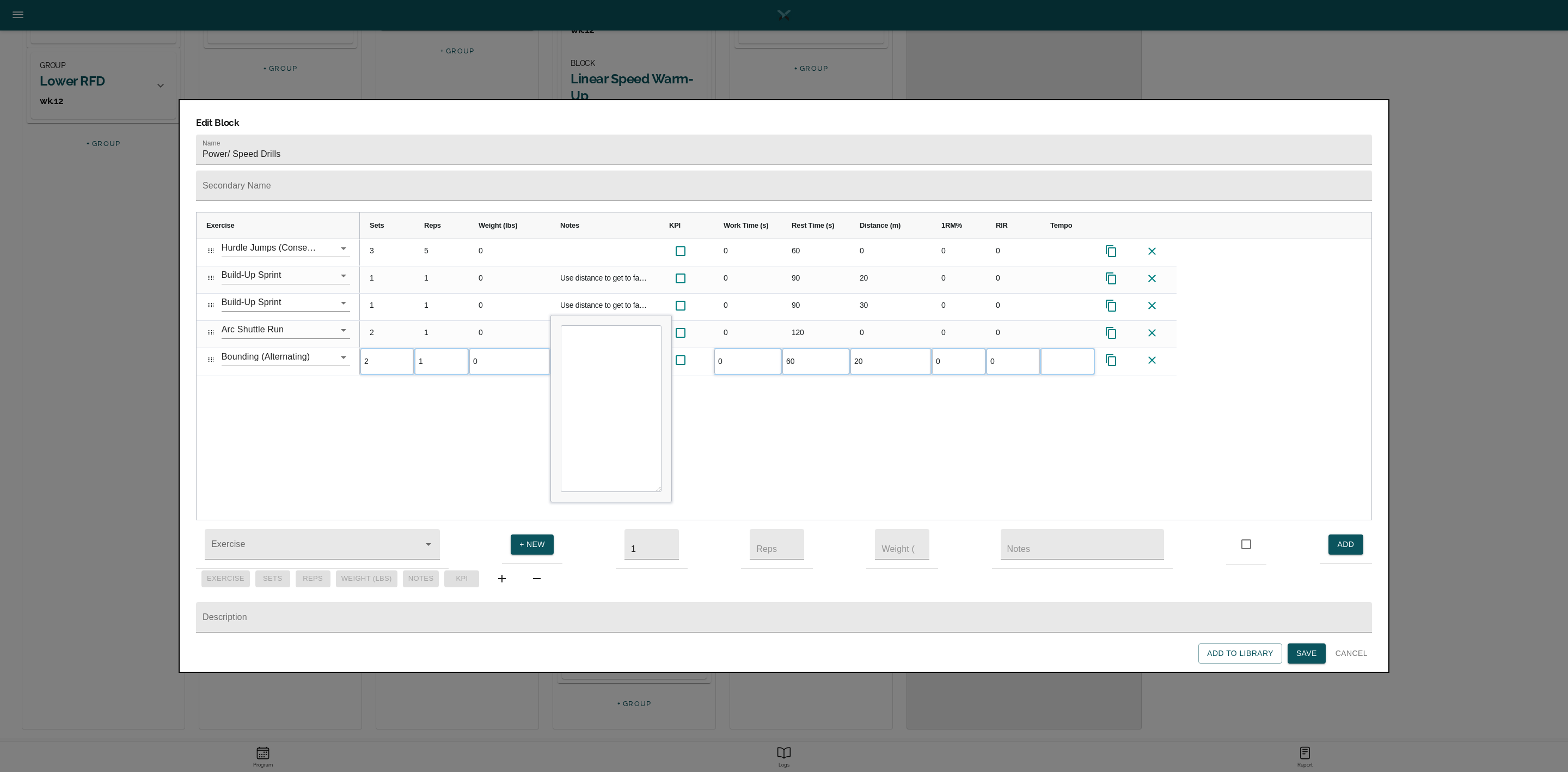
click at [518, 407] on div "3 5 0 0 60 0 0 0 1 1 0 Use distance to get to fastest speed you can. Start slow…" at bounding box center [865, 379] width 1011 height 281
click at [881, 399] on div "3 5 0 0 60 0 0 0 1 1 0 Use distance to get to fastest speed you can. Start slow…" at bounding box center [865, 379] width 1011 height 281
click at [1045, 514] on span "Save" at bounding box center [1306, 653] width 20 height 14
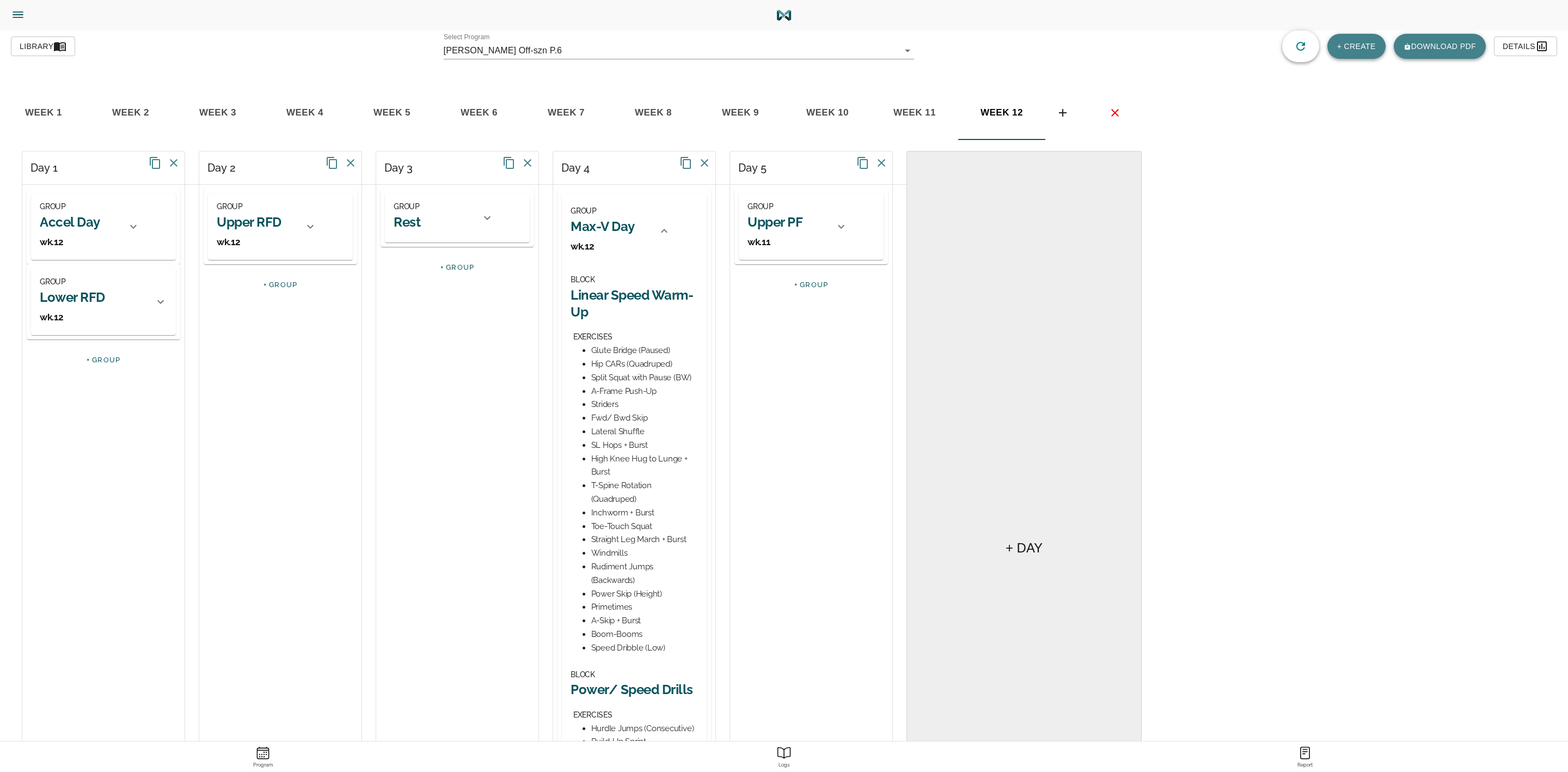
click at [657, 229] on div at bounding box center [664, 231] width 26 height 26
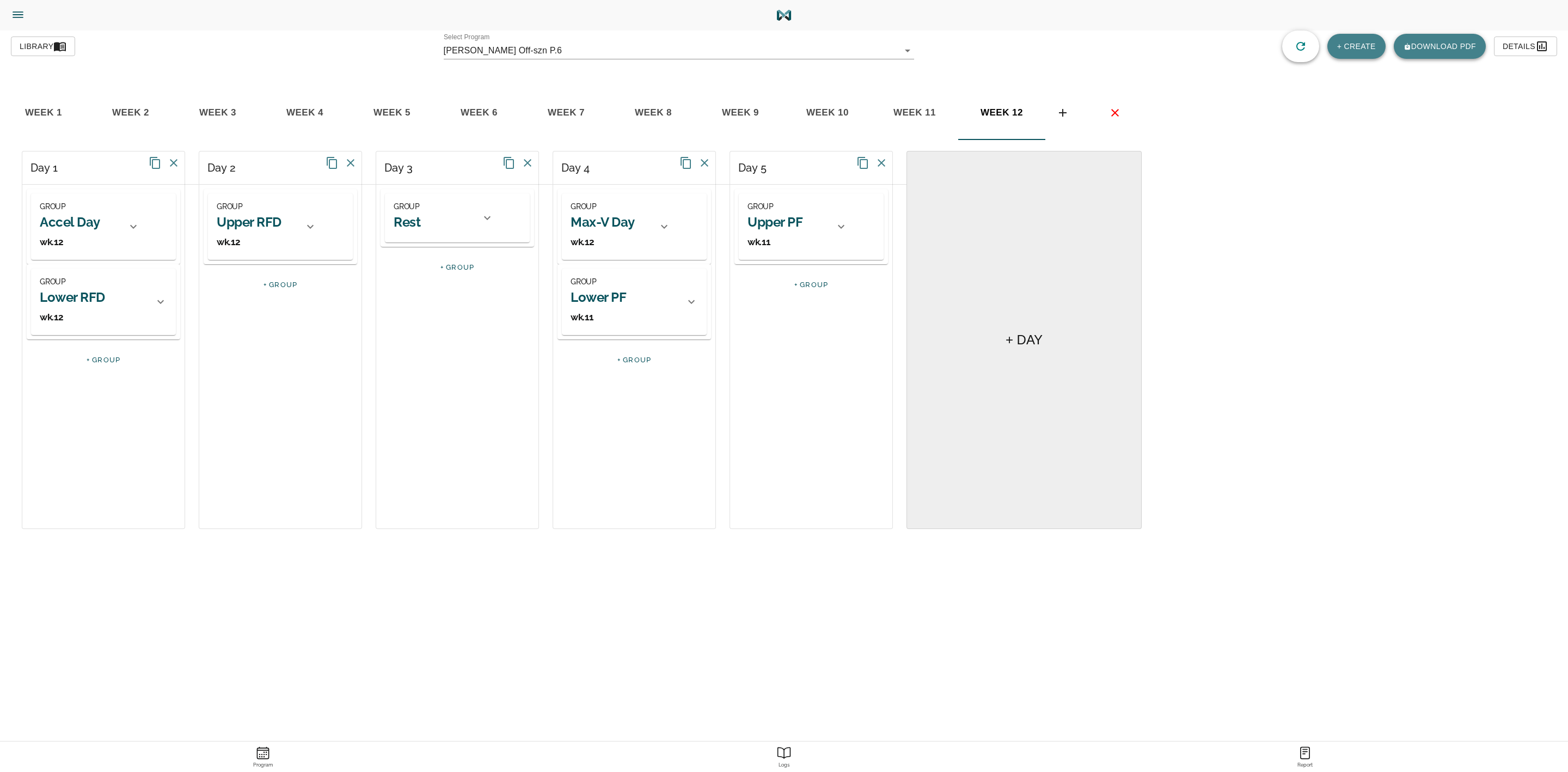
click at [619, 291] on h2 "Lower PF" at bounding box center [598, 297] width 55 height 17
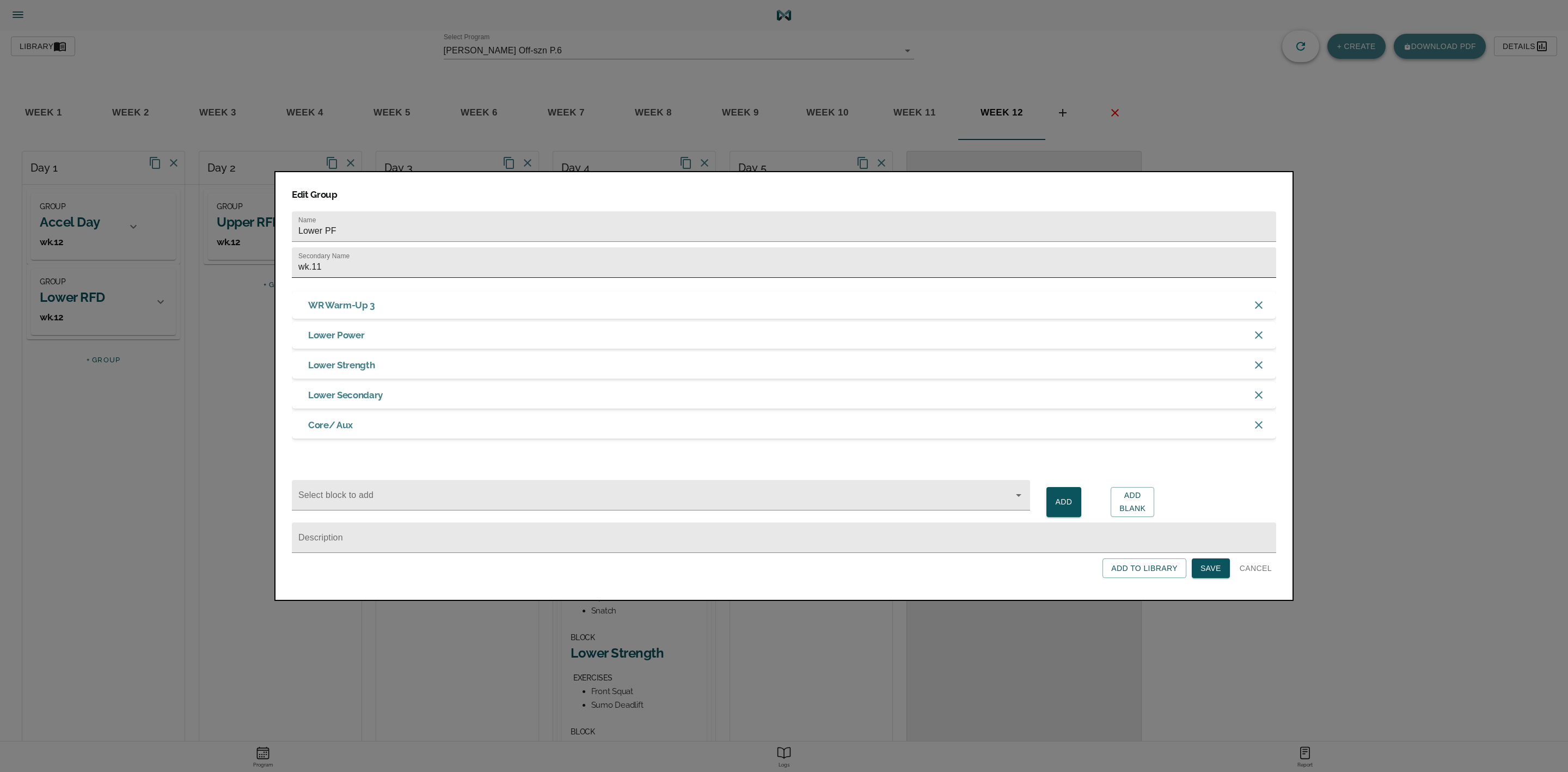
click at [528, 252] on input "wk.11" at bounding box center [784, 263] width 984 height 31
type input "wk.12"
click button "Save" at bounding box center [1210, 568] width 38 height 20
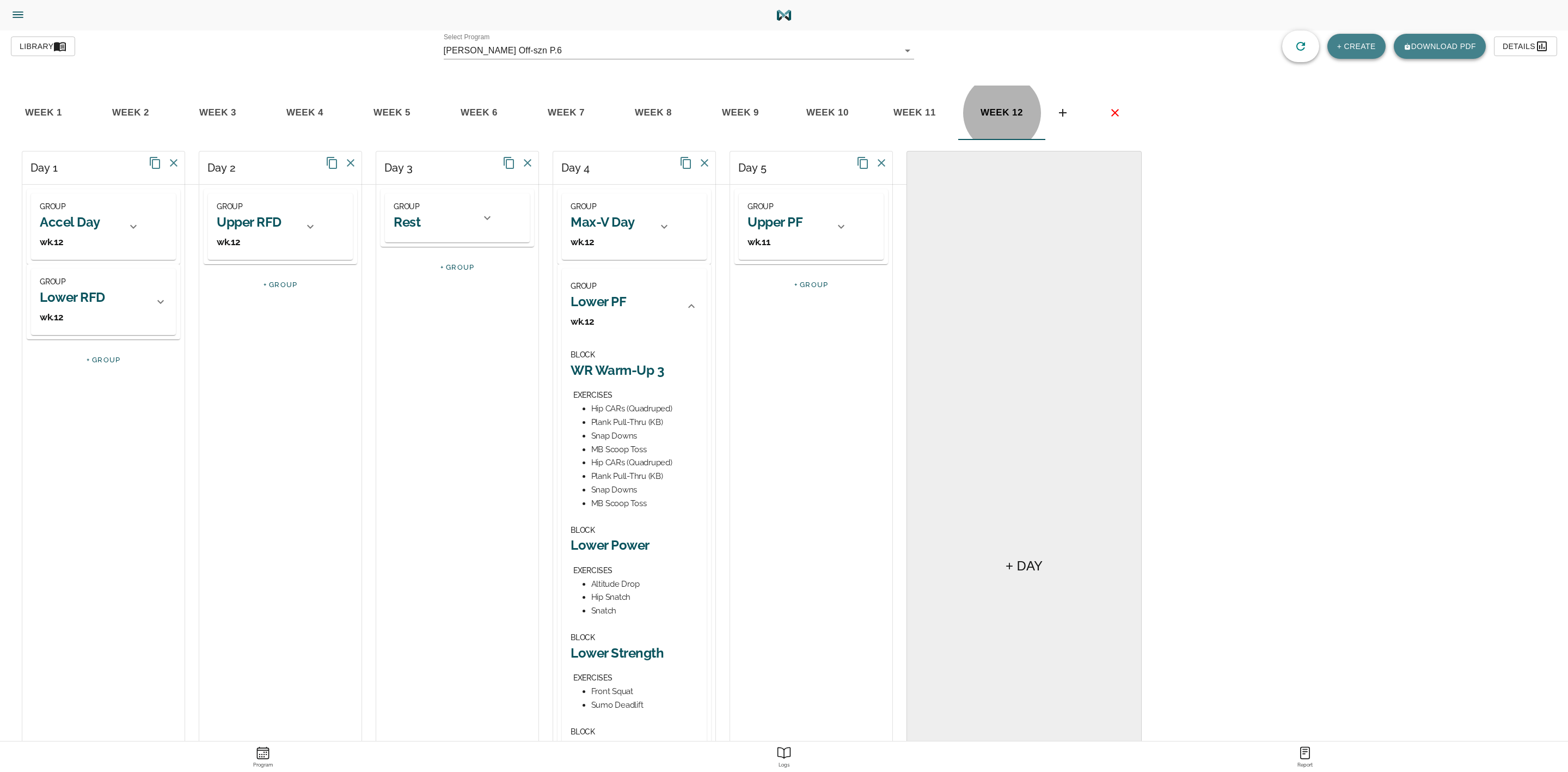
click at [618, 514] on h2 "Lower Power" at bounding box center [634, 545] width 127 height 17
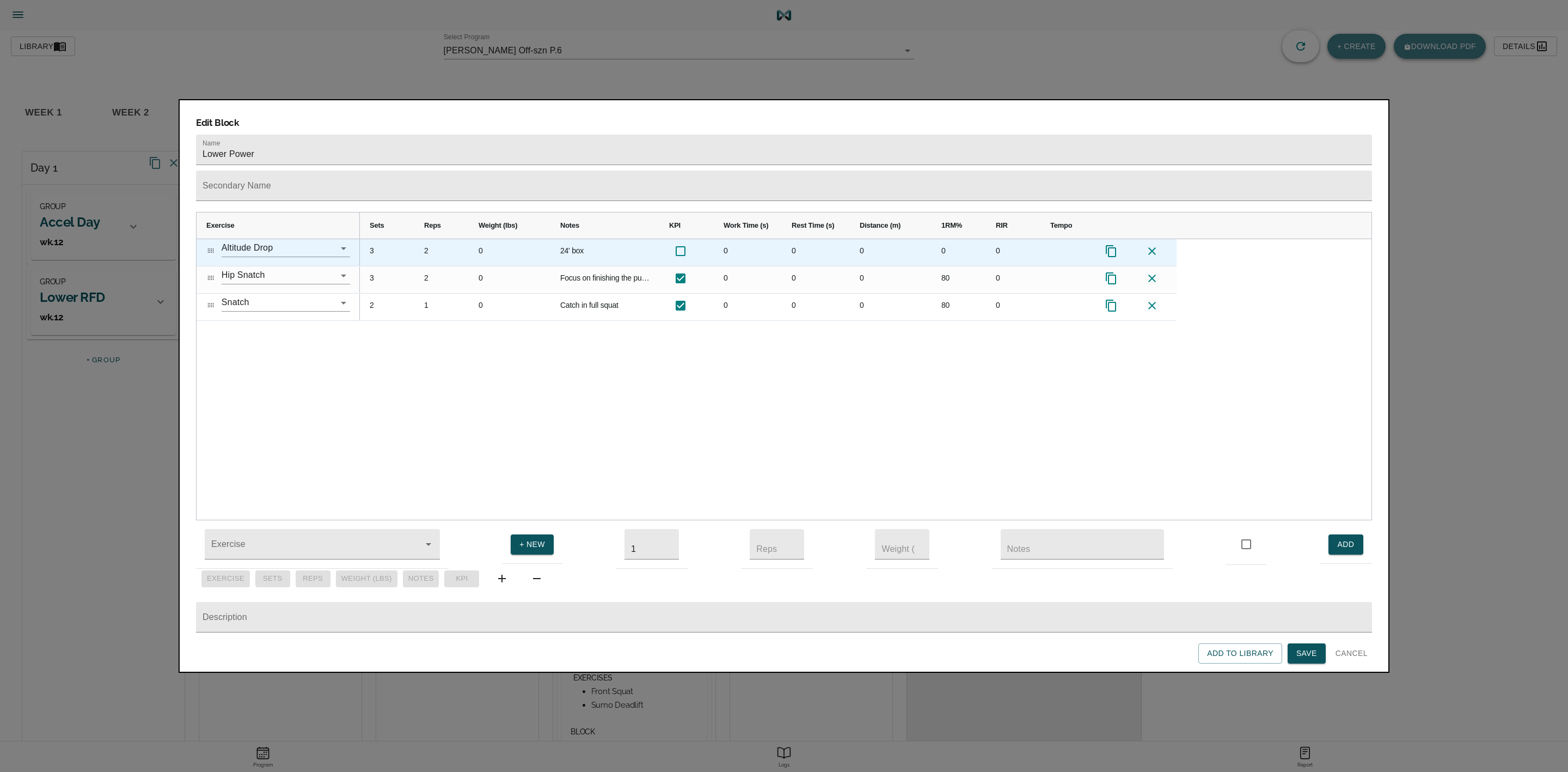
click at [364, 239] on div "3" at bounding box center [386, 252] width 54 height 27
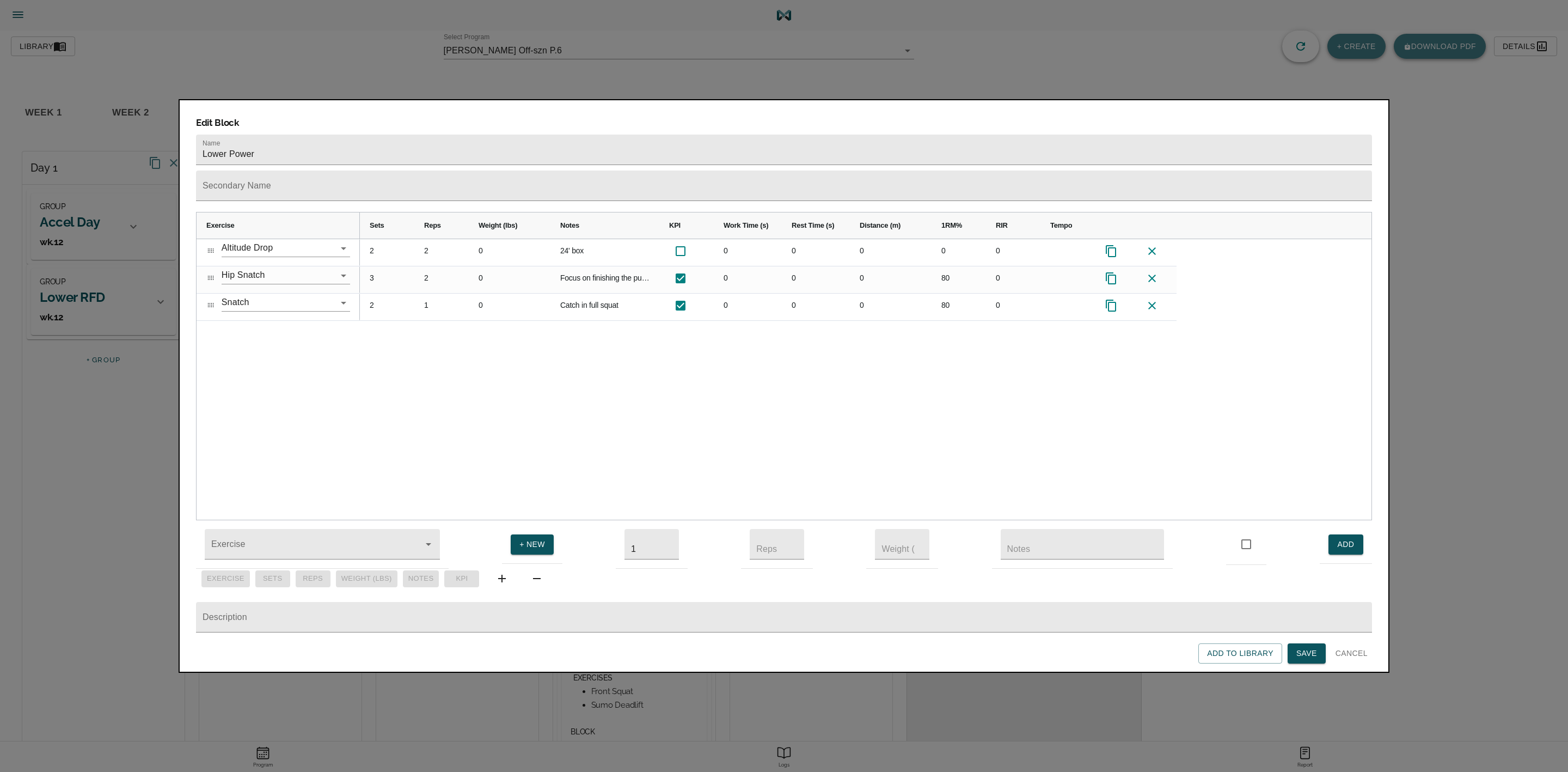
click at [463, 332] on div "2 2 0 24' box 0 0 0 0 0 3 2 0 Focus on finishing the pull before catching reps …" at bounding box center [865, 379] width 1011 height 281
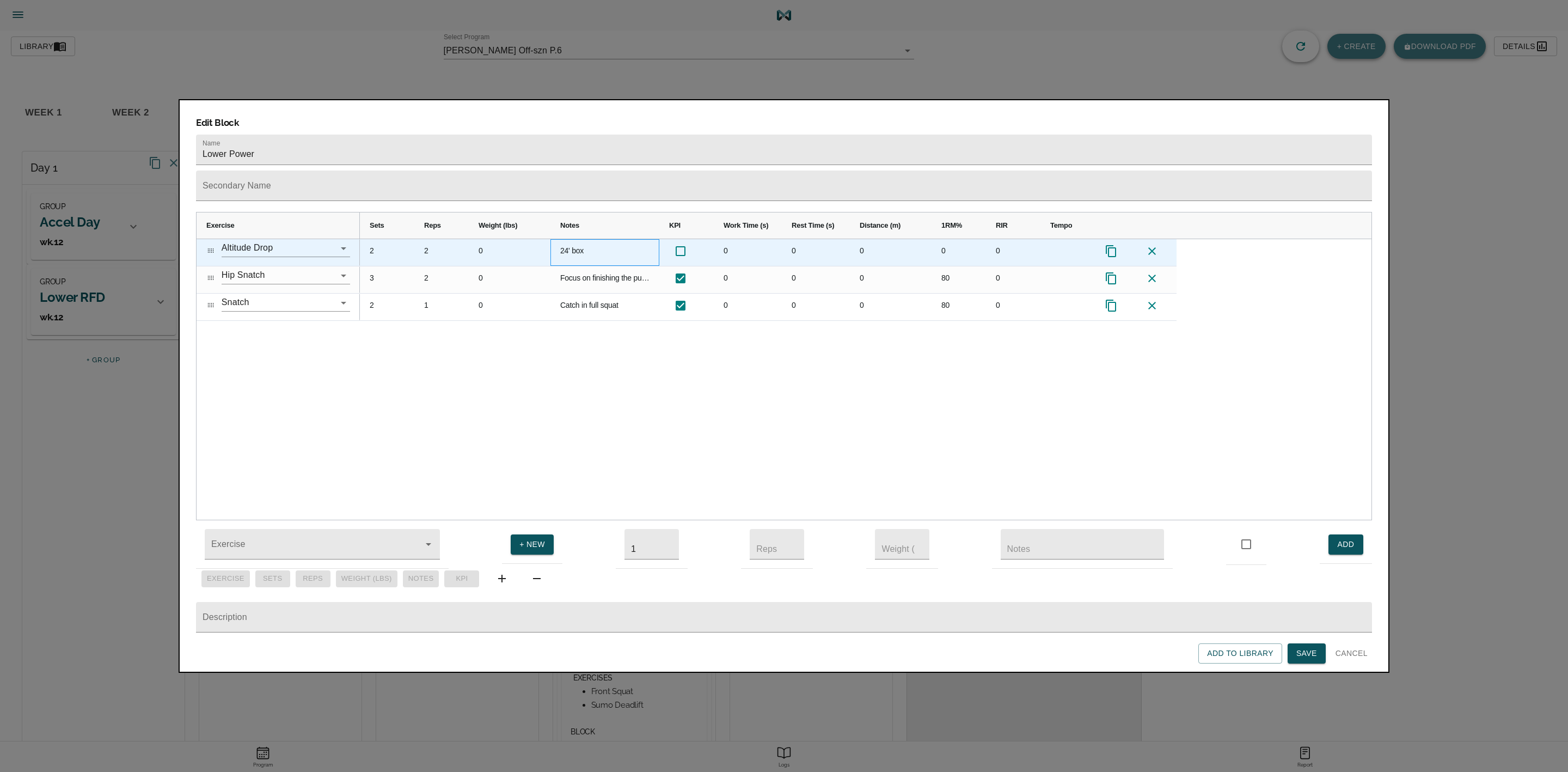
click at [581, 239] on div "24' box" at bounding box center [605, 252] width 109 height 27
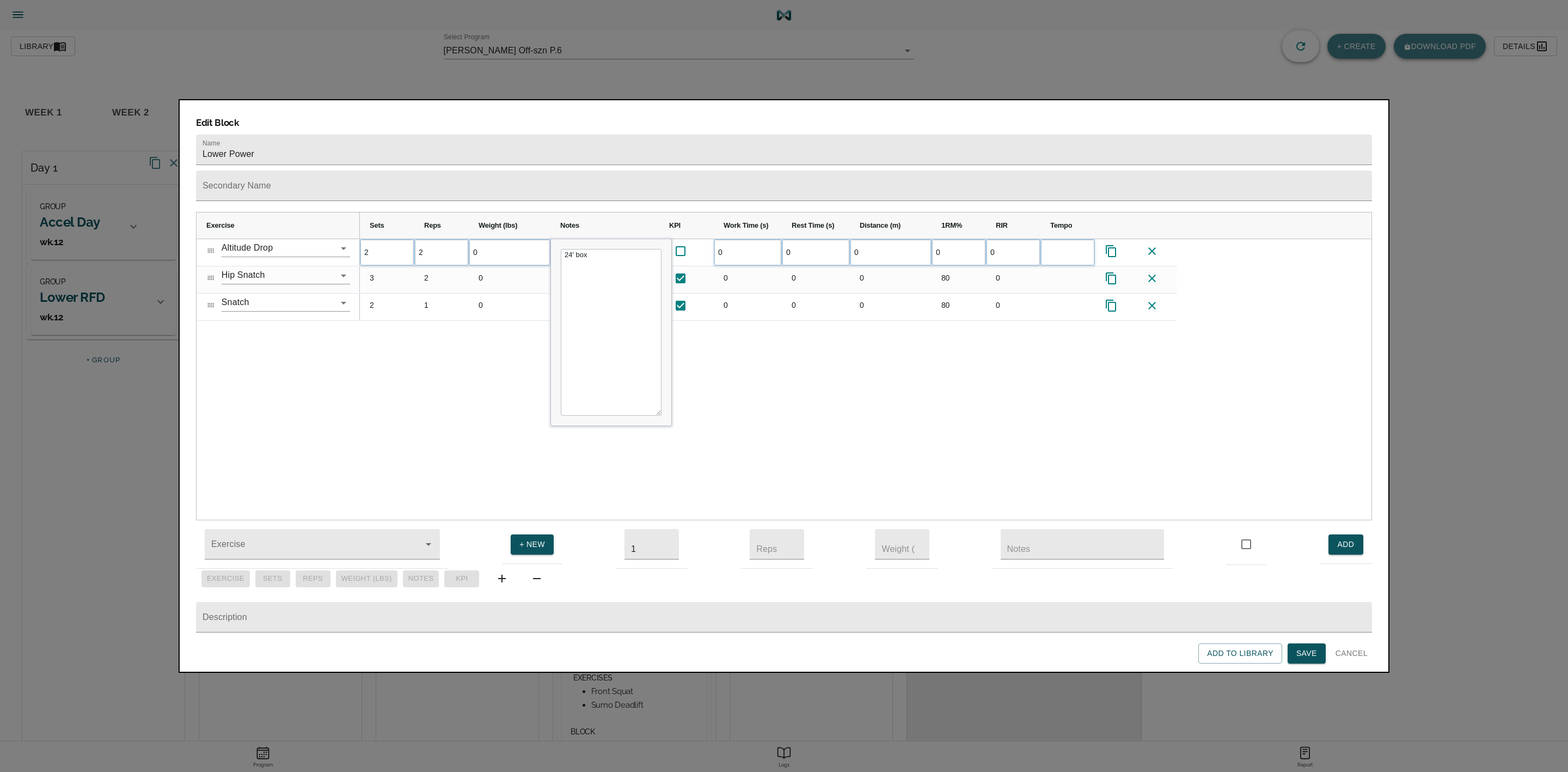
click at [572, 249] on textarea "24' box" at bounding box center [611, 332] width 101 height 166
type textarea "30' box"
click at [737, 342] on div "2 2 0 24' box 0 0 0 0 0 3 2 0" at bounding box center [865, 379] width 1011 height 281
drag, startPoint x: 568, startPoint y: 339, endPoint x: 558, endPoint y: 332, distance: 12.2
click at [567, 339] on div "2 2 0 30' box 0 0 0 0 0 3 2 0 Focus on finishing the pull before catching reps …" at bounding box center [865, 379] width 1011 height 281
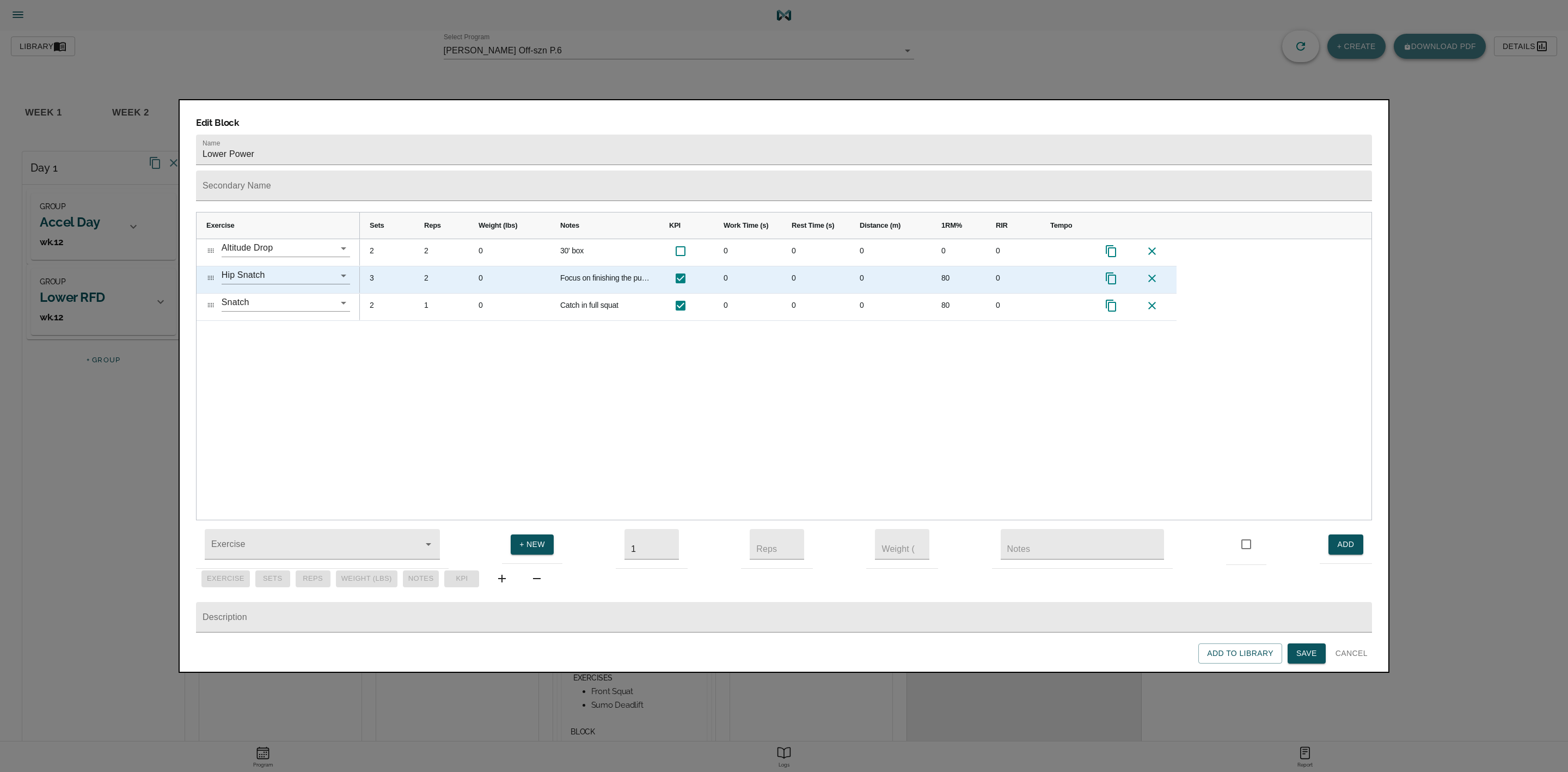
click at [381, 266] on div "3" at bounding box center [386, 279] width 54 height 27
click at [435, 266] on div "2" at bounding box center [442, 279] width 54 height 27
click at [382, 266] on div "2" at bounding box center [386, 279] width 54 height 27
click at [428, 266] on div "2" at bounding box center [442, 279] width 54 height 27
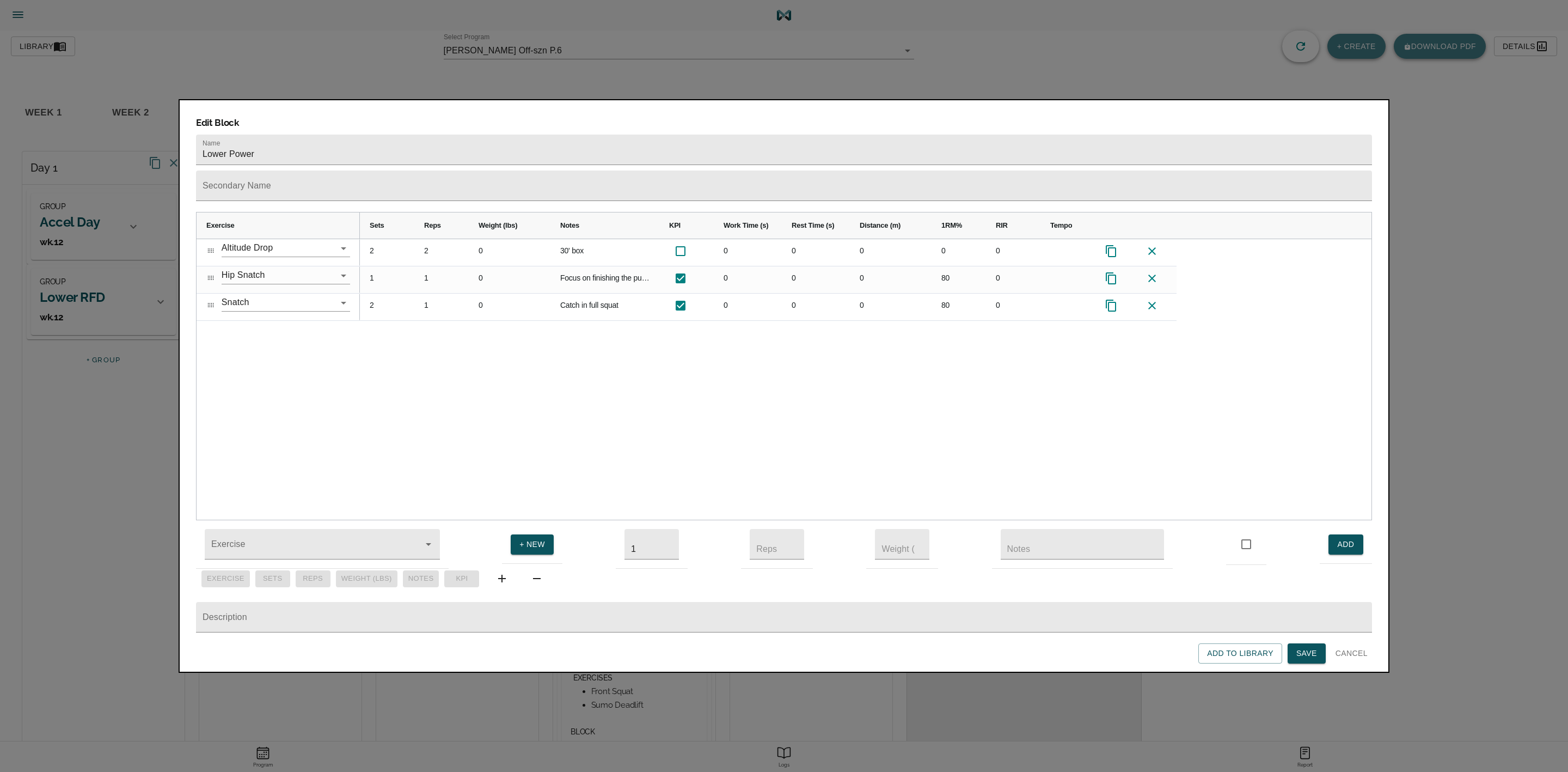
click at [540, 355] on div "2 2 0 30' box 0 0 0 0 0 1 1 0 Focus on finishing the pull before catching reps …" at bounding box center [865, 379] width 1011 height 281
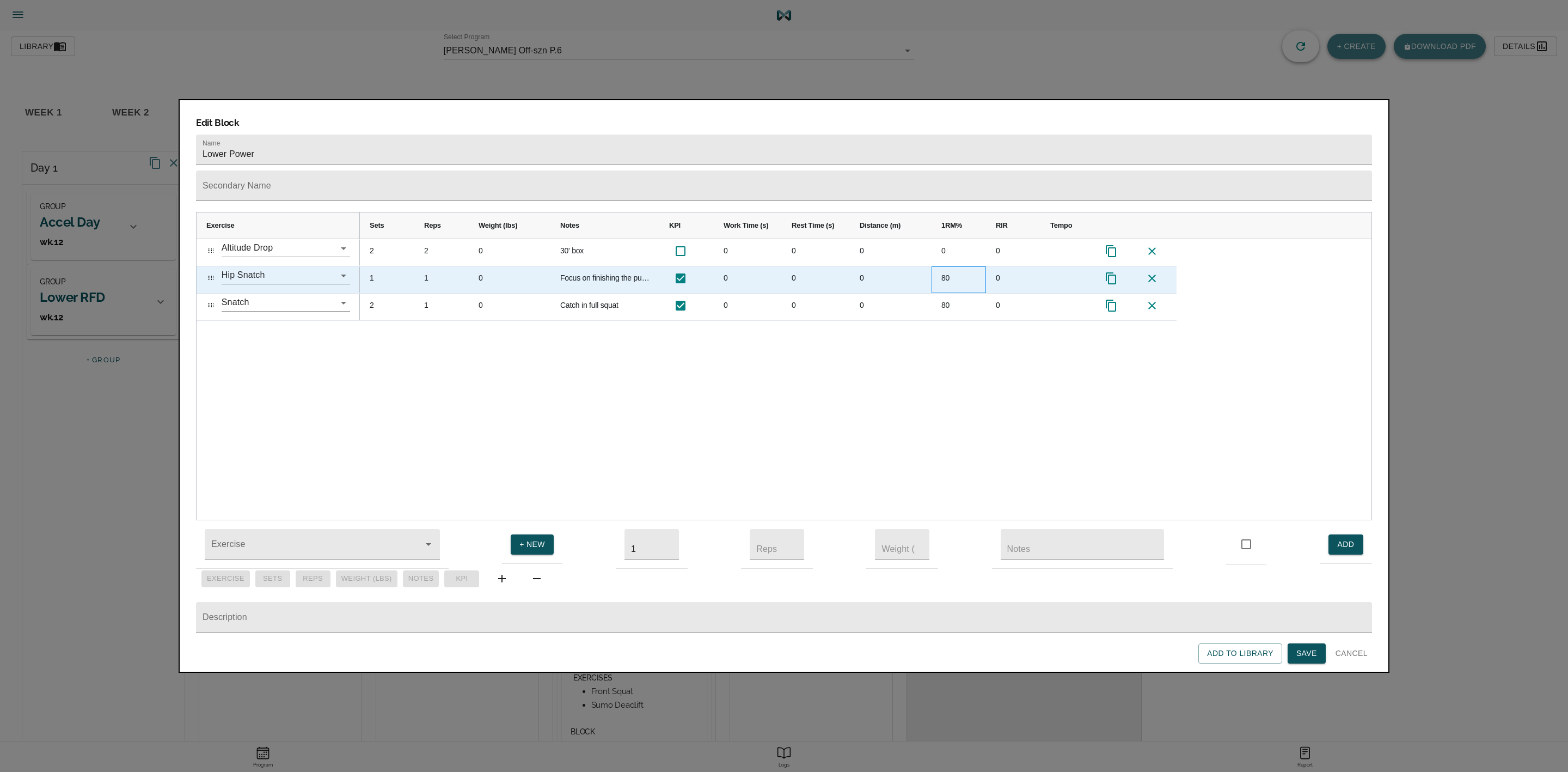
click at [954, 266] on div "80" at bounding box center [958, 279] width 54 height 27
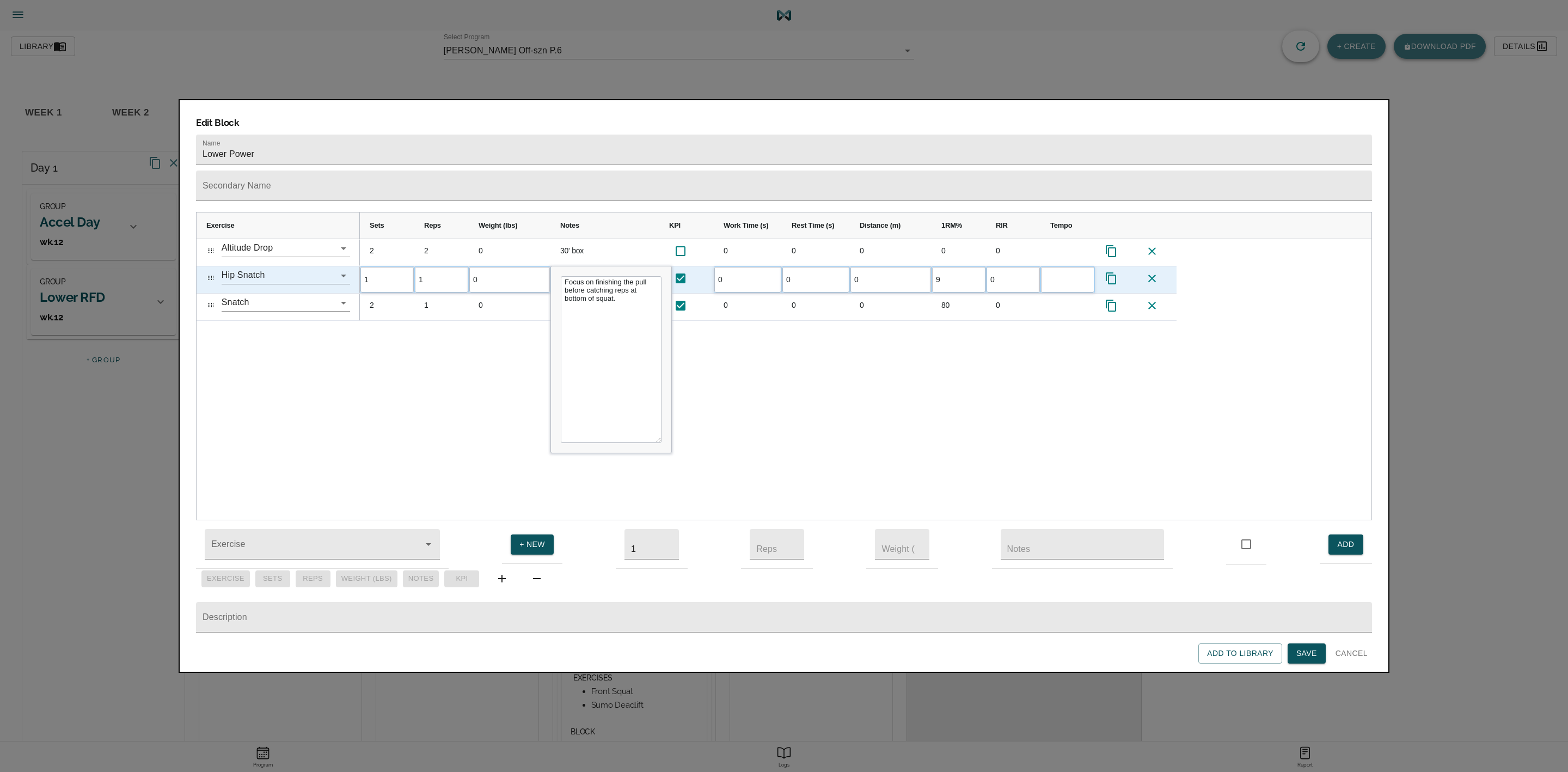
type input "90"
click at [958, 347] on div "2 2 0 30' box 0 0 0 0 0 1 1 0 Focus on finishing the pull before catching reps …" at bounding box center [865, 379] width 1011 height 281
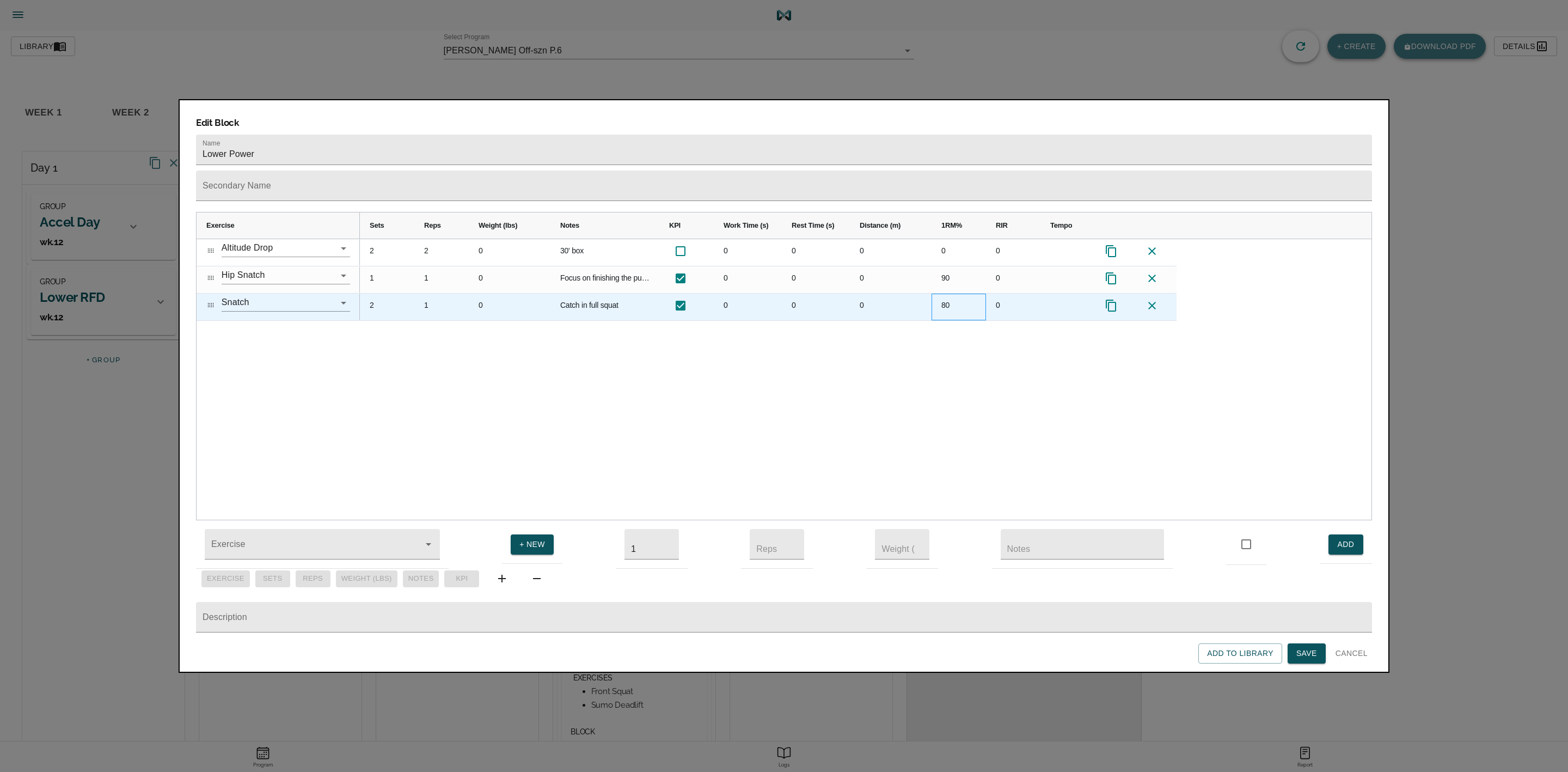
click at [943, 294] on div "80" at bounding box center [958, 307] width 54 height 27
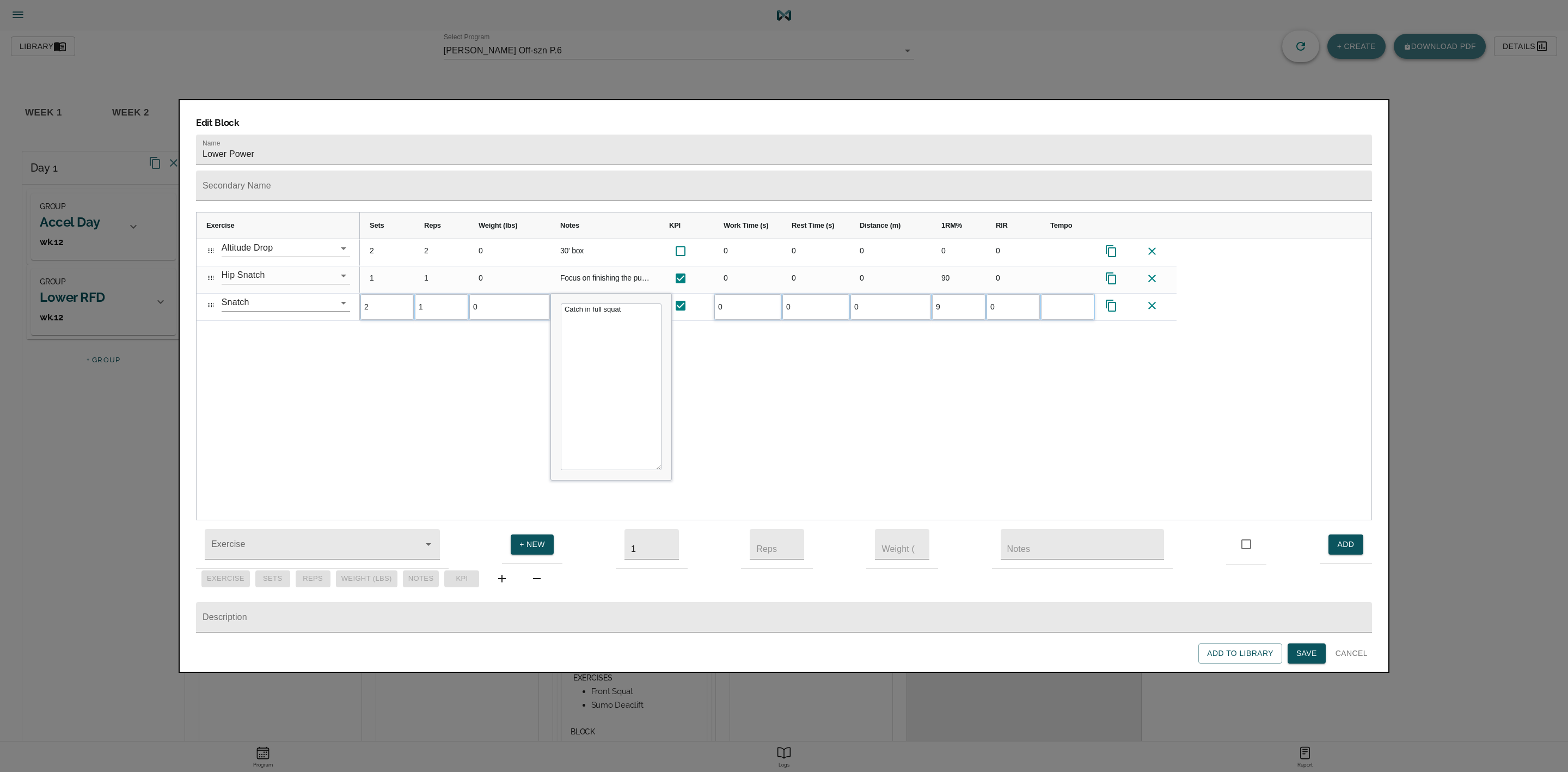
type input "90"
click at [950, 364] on div "2 2 0 30' box 0 0 0 0 0 1 1 0 Focus on finishing the pull before catching reps …" at bounding box center [865, 379] width 1011 height 281
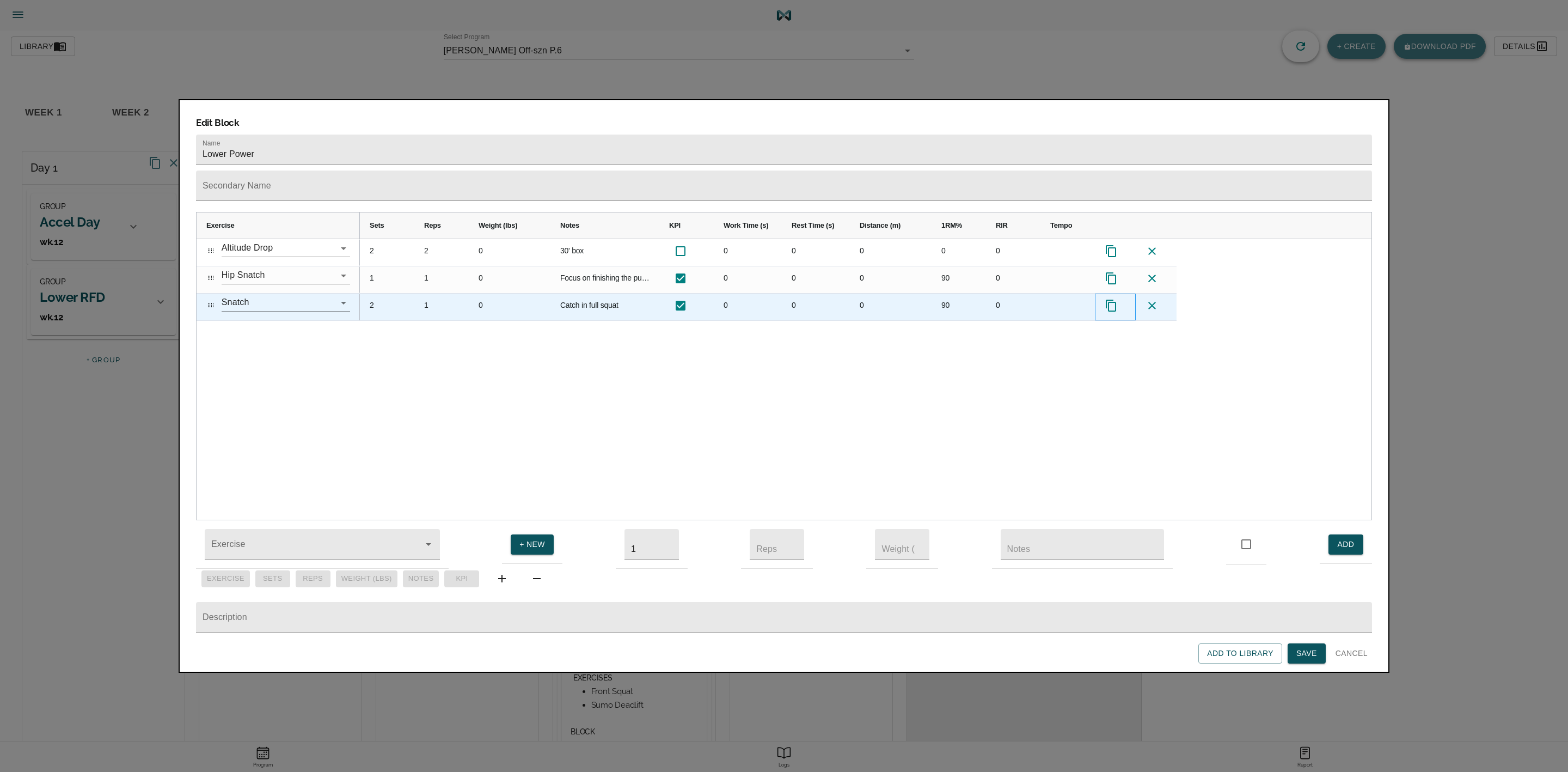
click at [1045, 299] on icon "Press SPACE to select this row." at bounding box center [1111, 305] width 13 height 13
click at [943, 294] on div "90" at bounding box center [958, 307] width 54 height 27
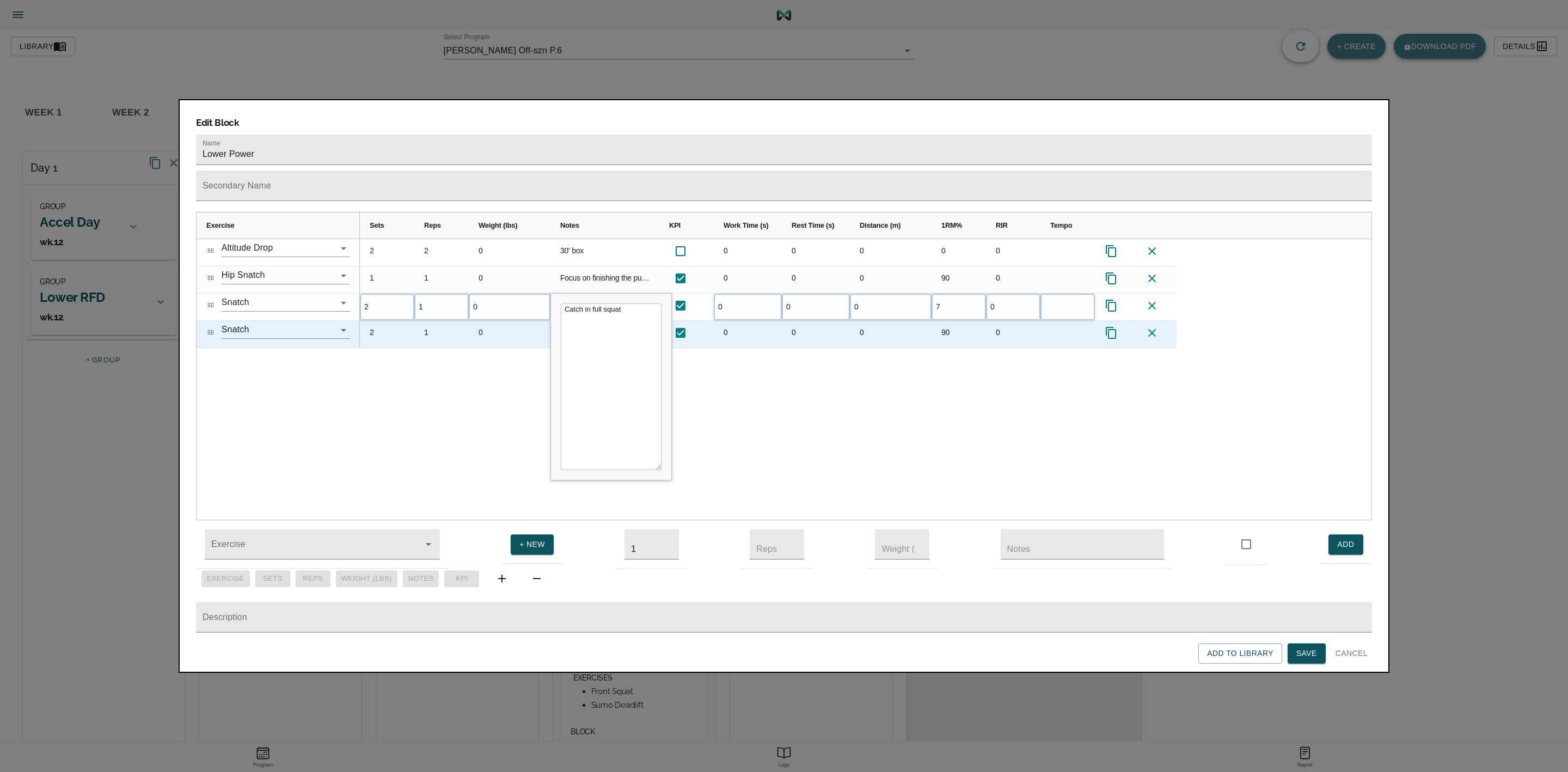
type input "75"
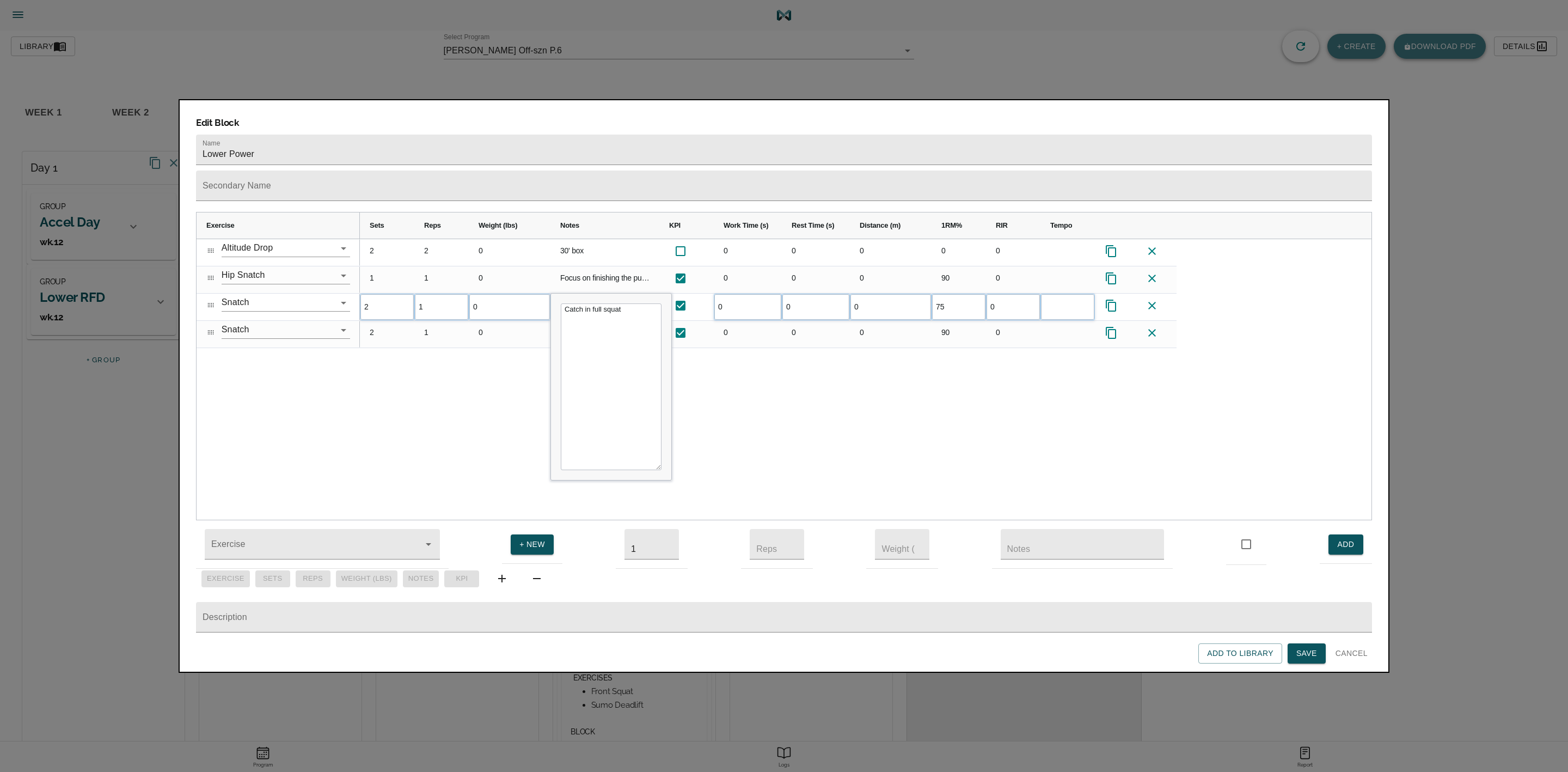
click at [1019, 351] on div "2 2 0 30' box 0 0 0 0 0 1 1 0 Focus on finishing the pull before catching reps …" at bounding box center [865, 379] width 1011 height 281
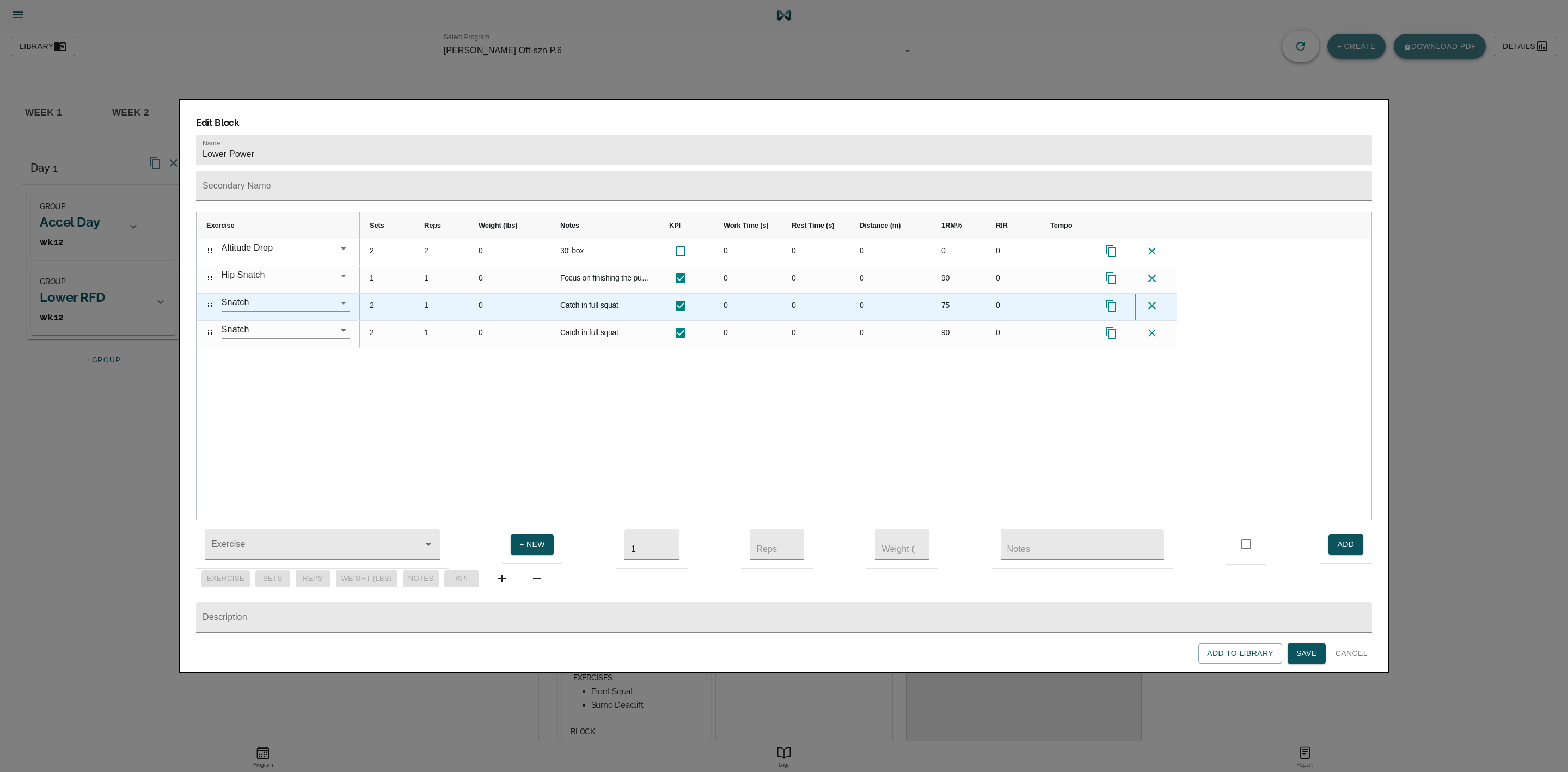
click at [1045, 299] on icon "Press SPACE to select this row." at bounding box center [1111, 305] width 13 height 13
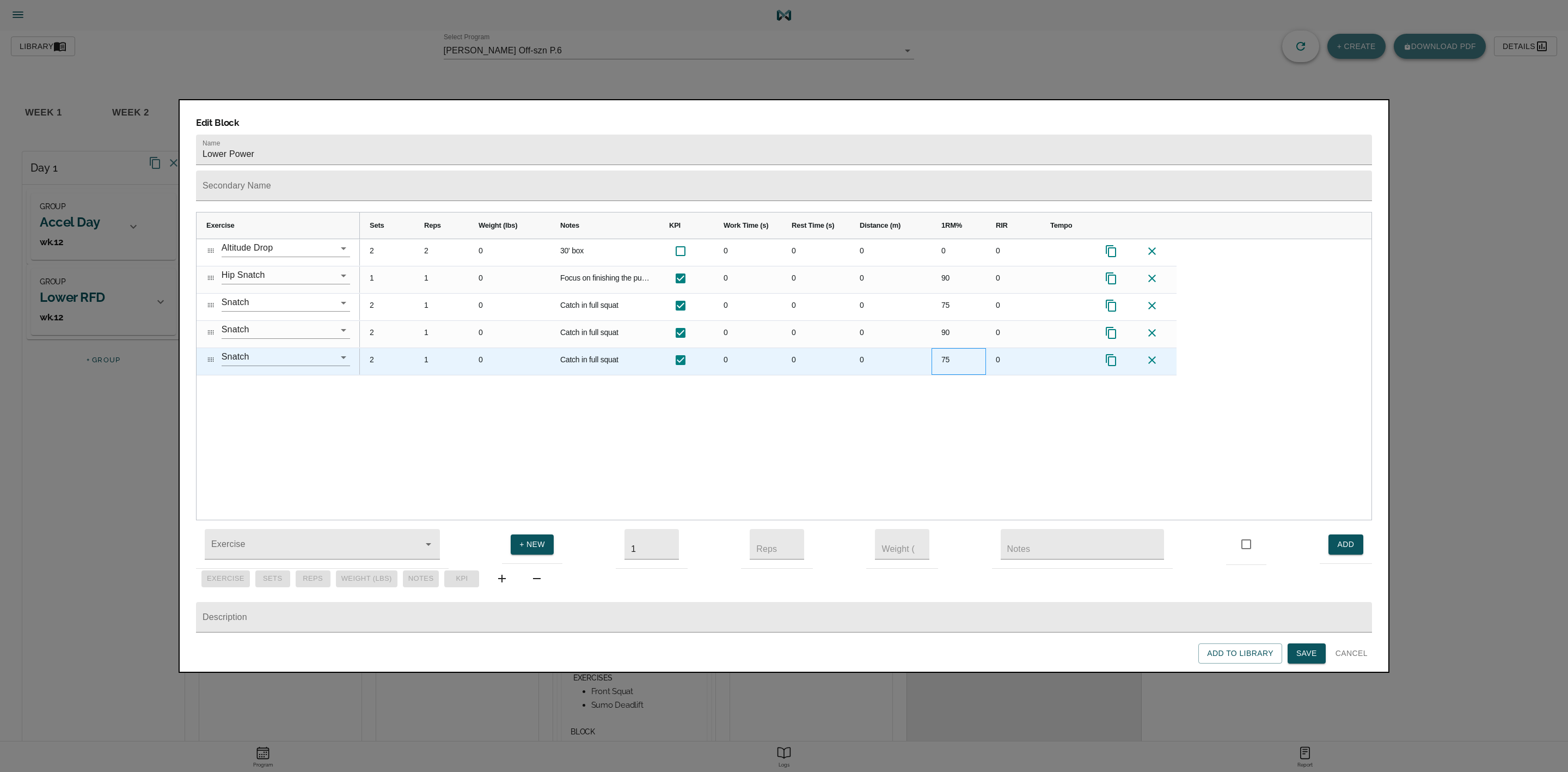
click at [946, 348] on div "75" at bounding box center [958, 361] width 54 height 27
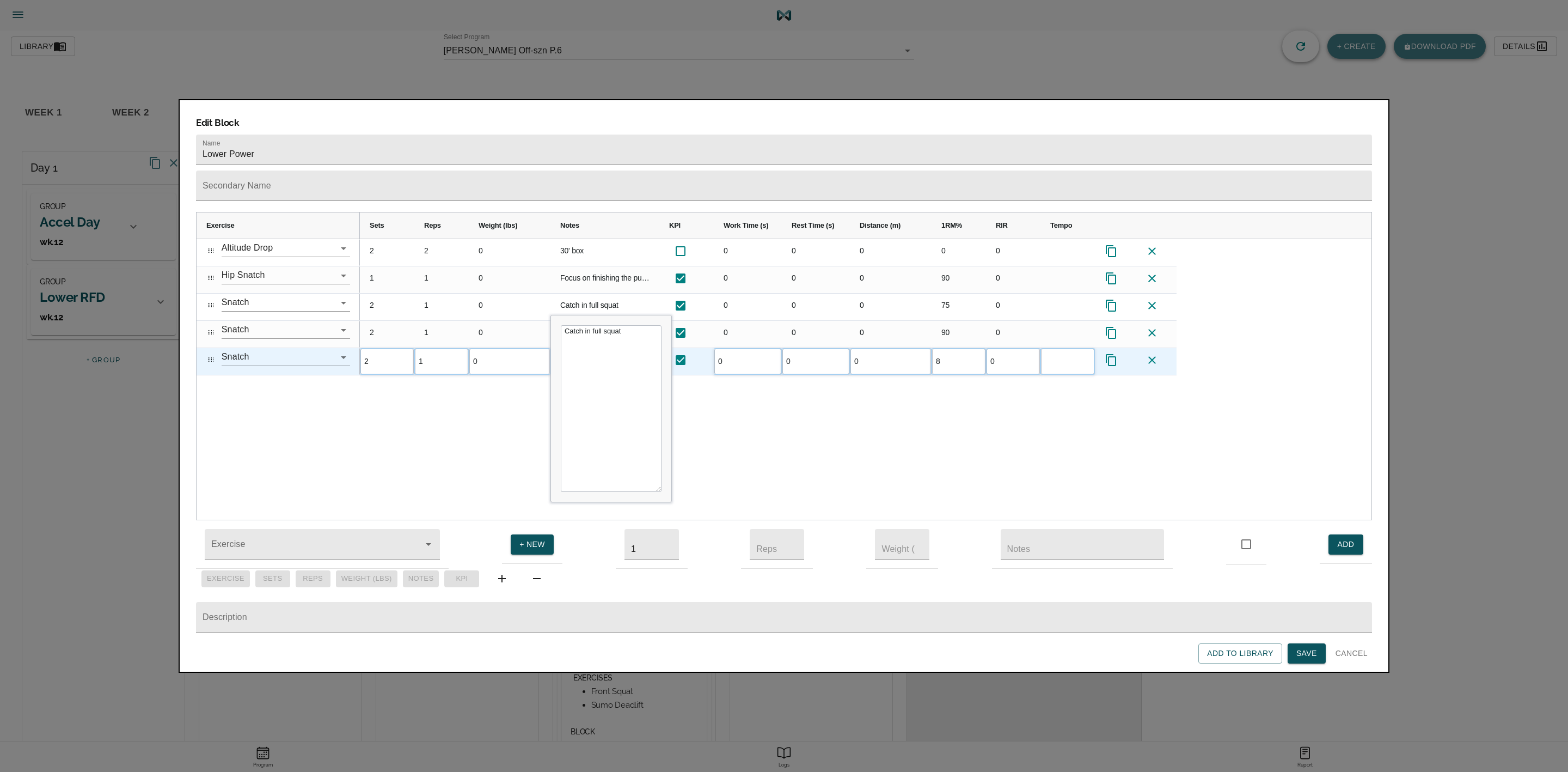
type input "82"
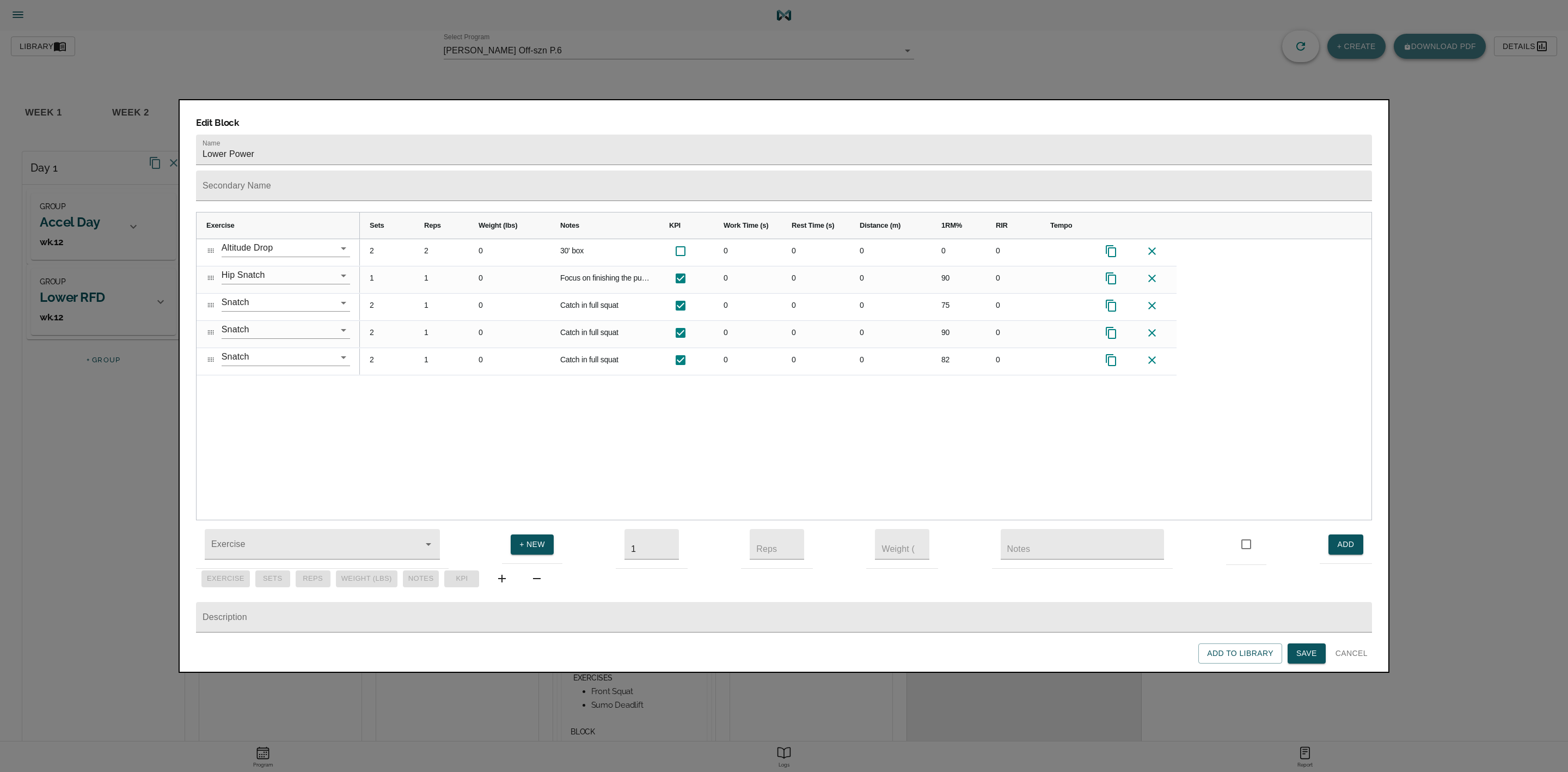
click at [1000, 394] on div "2 2 0 30' box 0 0 0 0 0 1 1 0 Focus on finishing the pull before catching reps …" at bounding box center [865, 379] width 1011 height 281
drag, startPoint x: 209, startPoint y: 337, endPoint x: 213, endPoint y: 308, distance: 29.3
click at [913, 369] on div "2 2 0 30' box 0 0 0 0 0 1 1 0 Focus on finishing the pull before catching reps …" at bounding box center [865, 379] width 1011 height 281
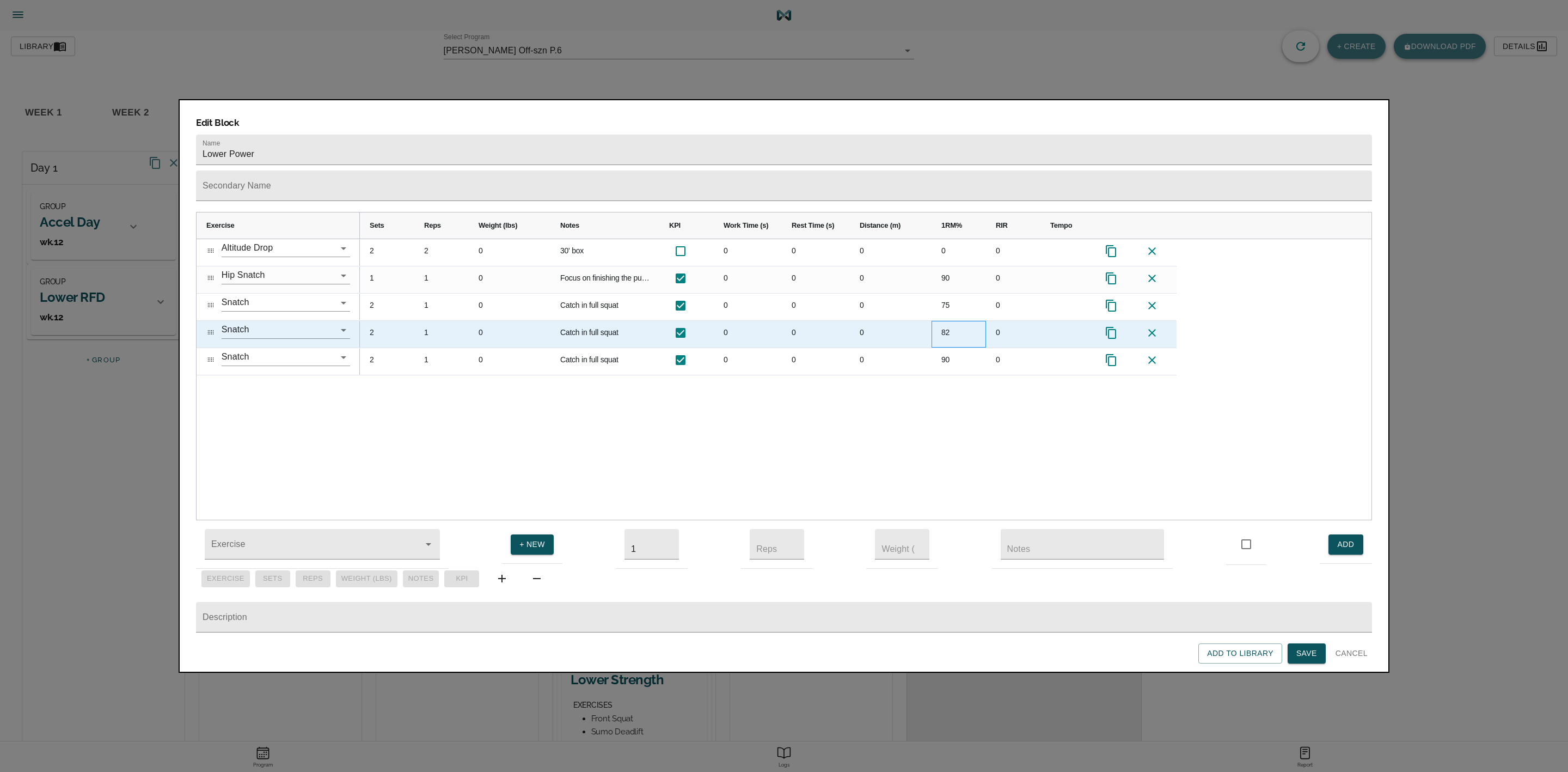
click at [941, 321] on div "82" at bounding box center [958, 334] width 54 height 27
type input "83"
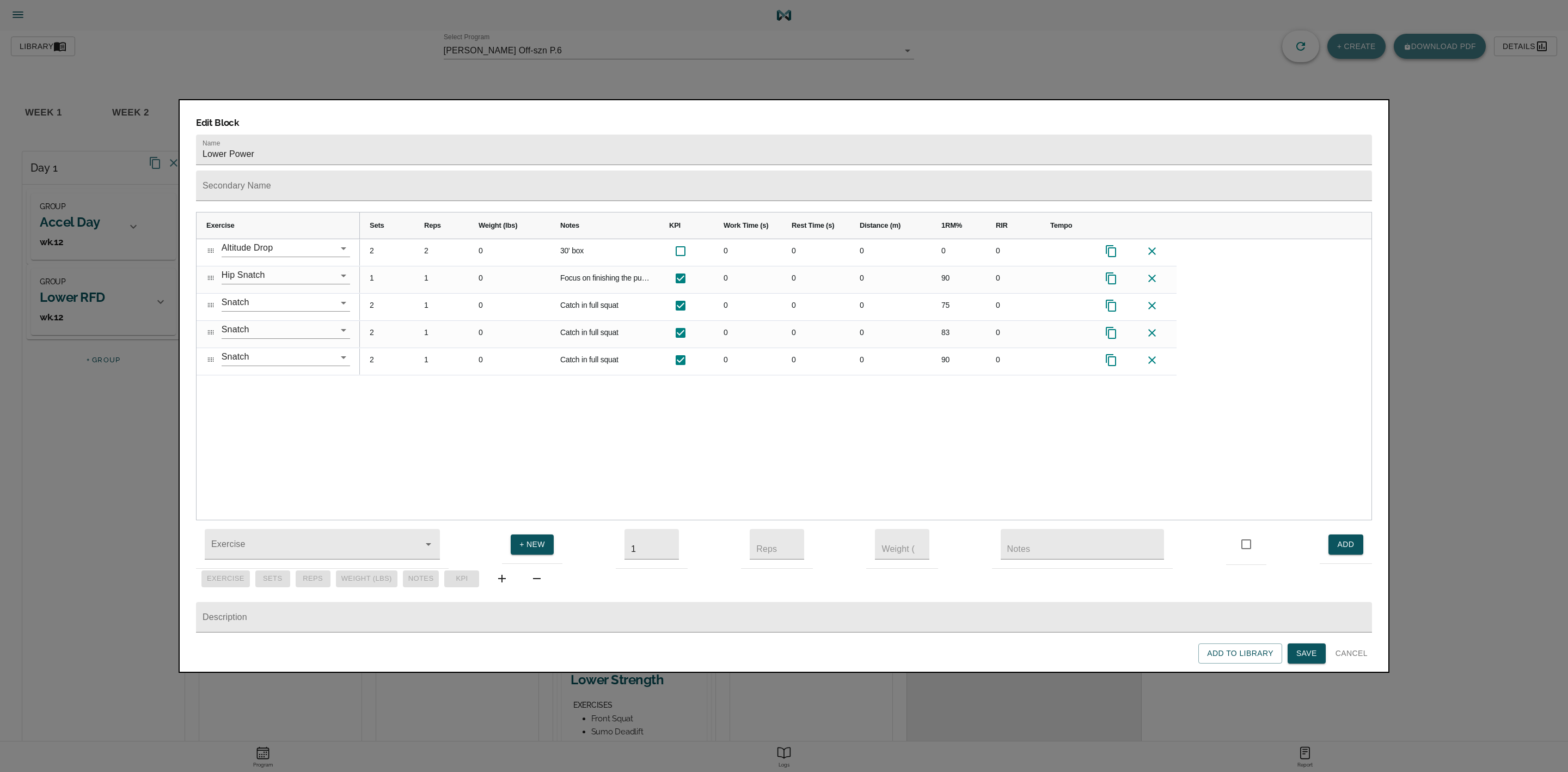
click at [956, 409] on div "2 2 0 30' box 0 0 0 0 0 1 1 0 Focus on finishing the pull before catching reps …" at bounding box center [865, 379] width 1011 height 281
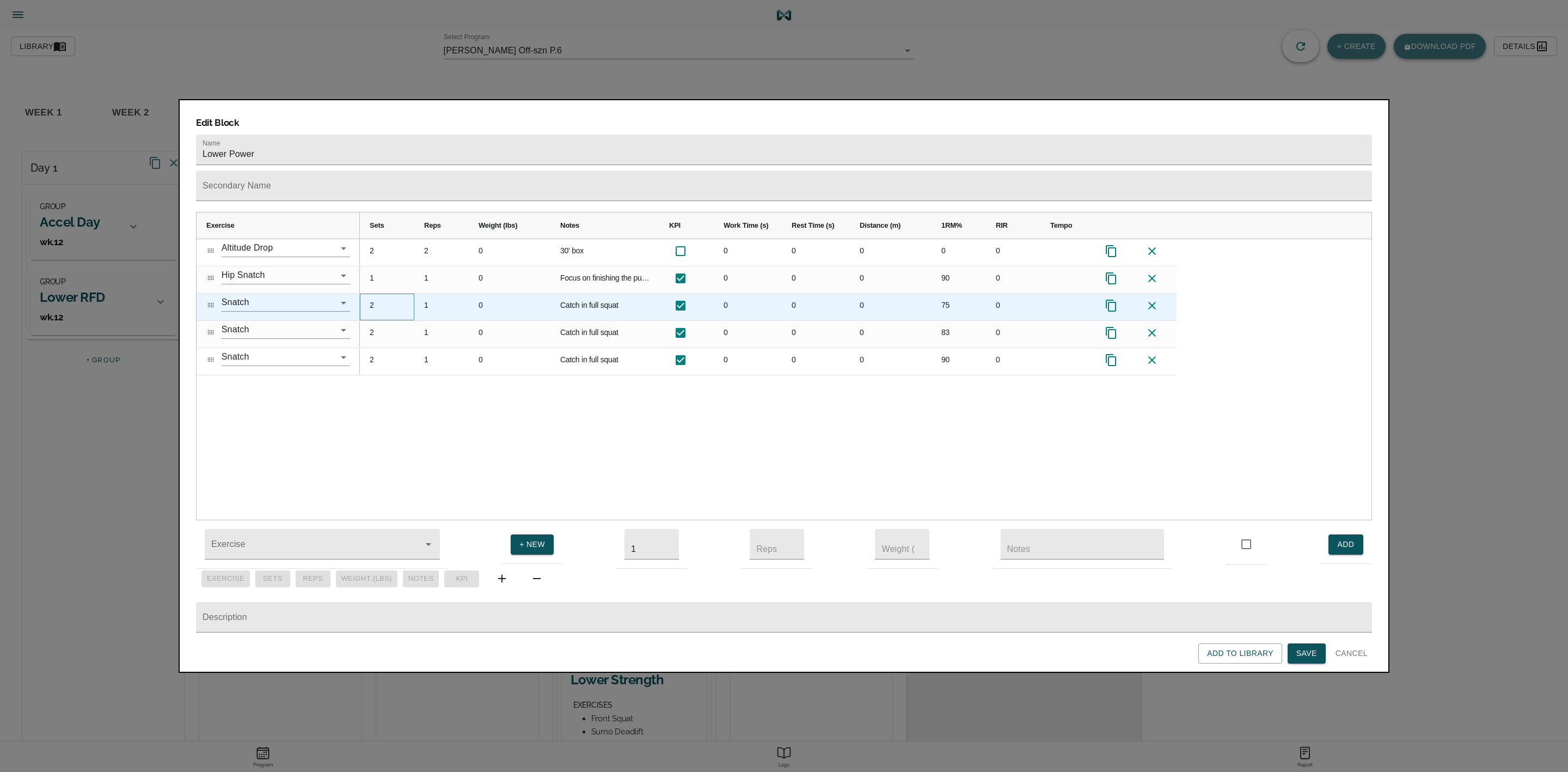
click at [375, 294] on div "2" at bounding box center [386, 307] width 54 height 27
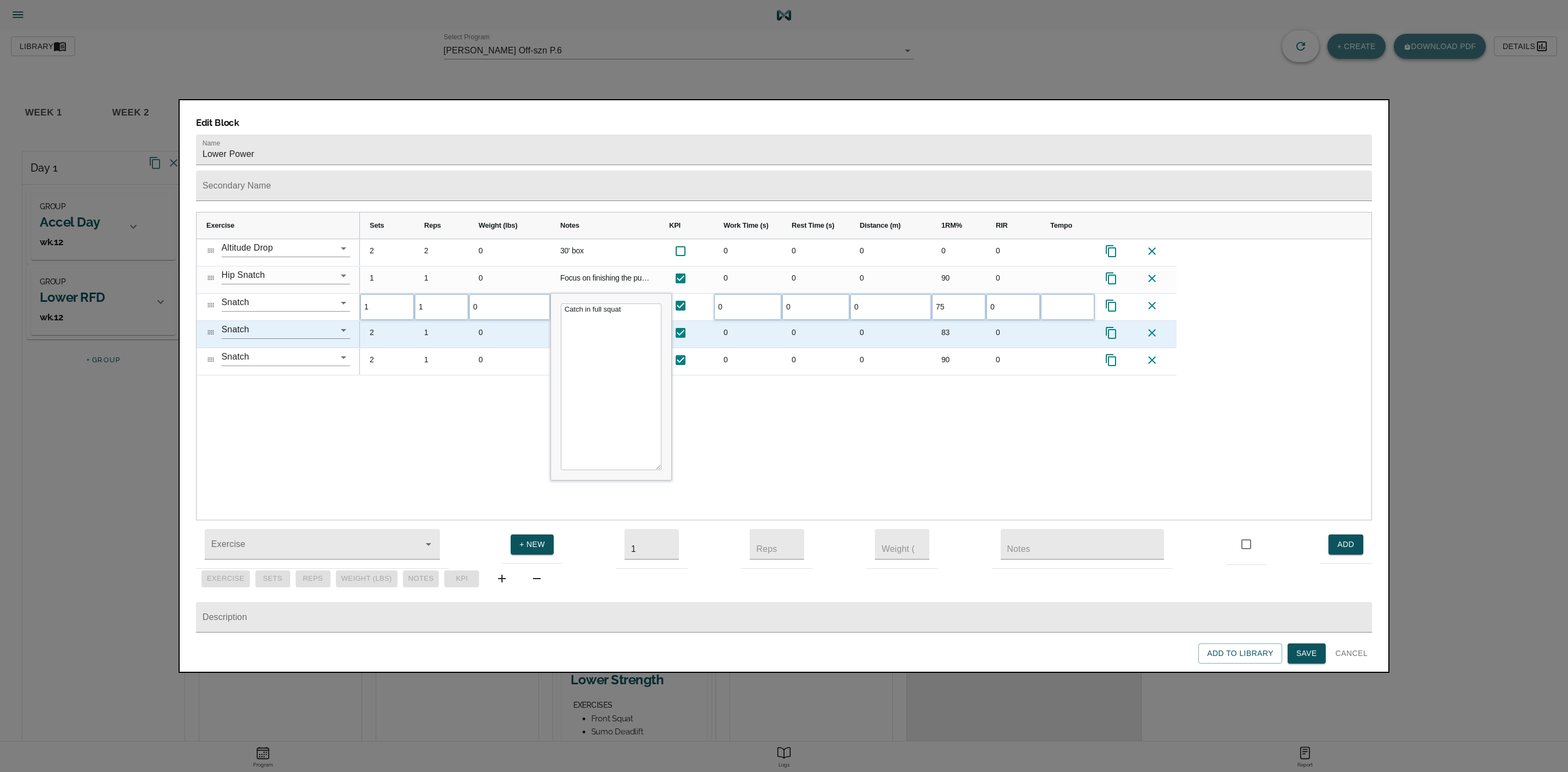
click at [374, 321] on div "2" at bounding box center [386, 334] width 54 height 27
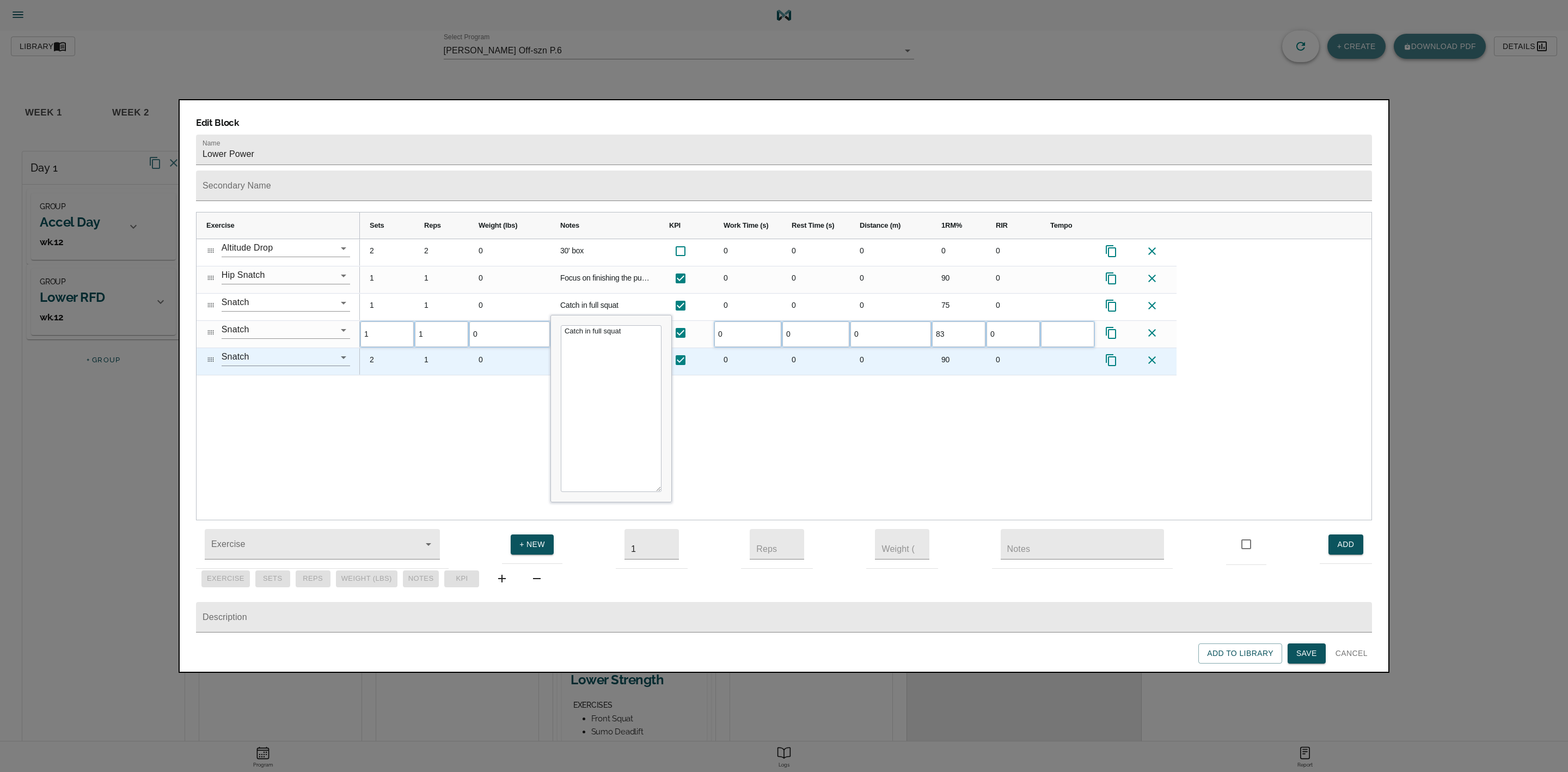
click at [379, 348] on div "2" at bounding box center [386, 361] width 54 height 27
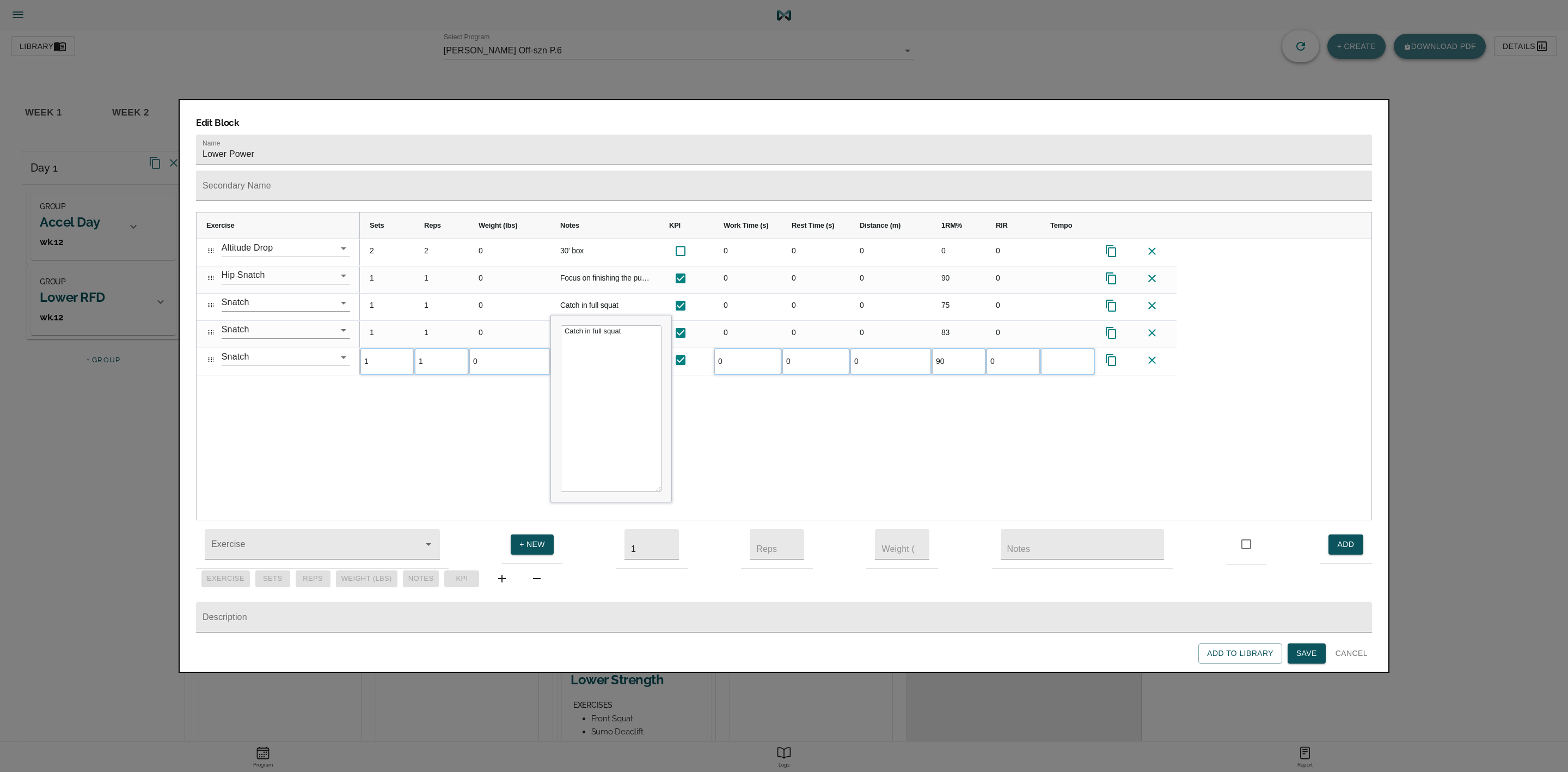
click at [420, 386] on div "2 2 0 30' box 0 0 0 0 0 1 1 0 Focus on finishing the pull before catching reps …" at bounding box center [865, 379] width 1011 height 281
click at [1045, 514] on span "Save" at bounding box center [1306, 653] width 20 height 14
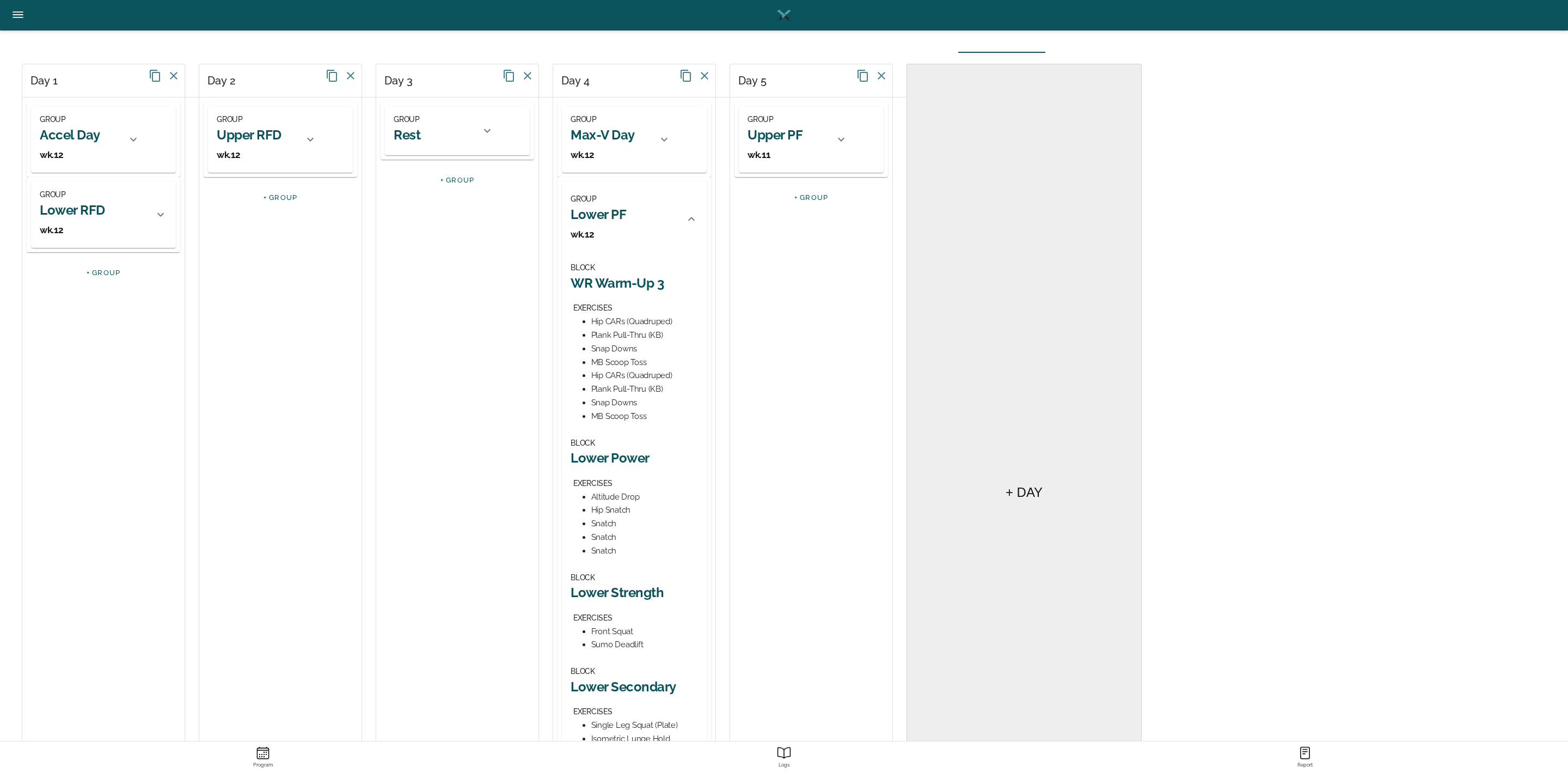
scroll to position [286, 0]
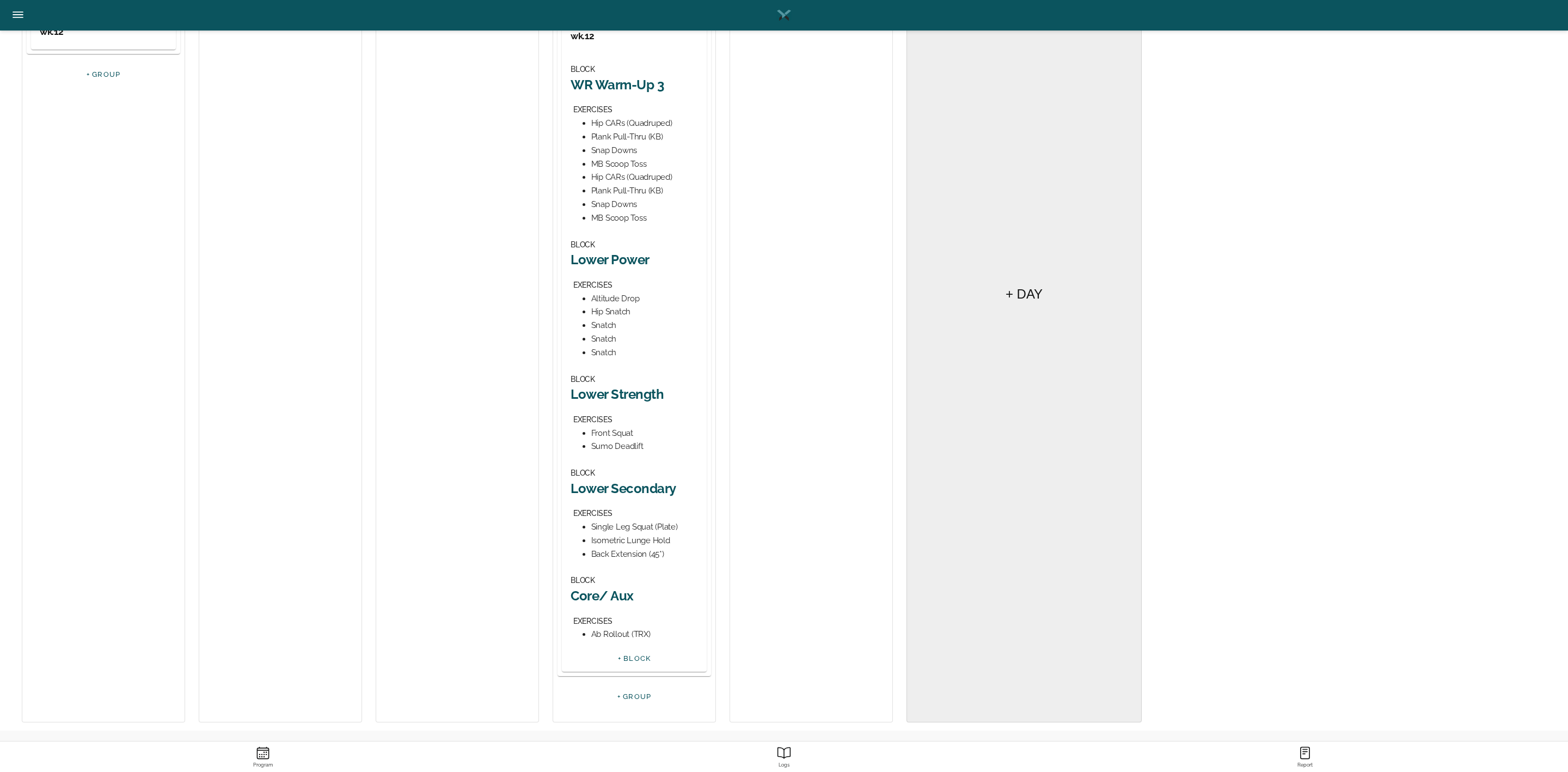
click at [637, 390] on h2 "Lower Strength" at bounding box center [634, 394] width 127 height 17
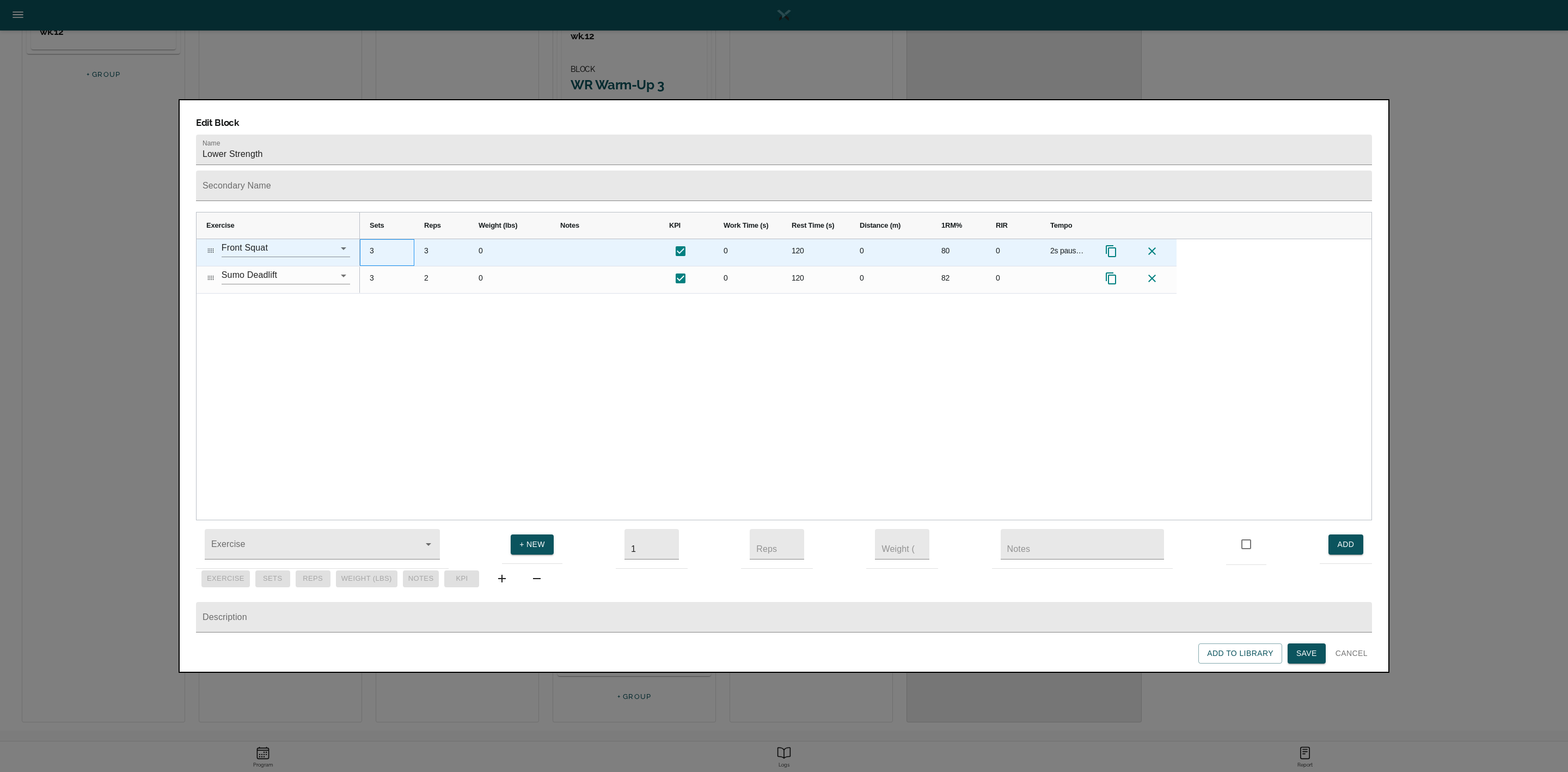
click at [374, 239] on div "3" at bounding box center [386, 252] width 54 height 27
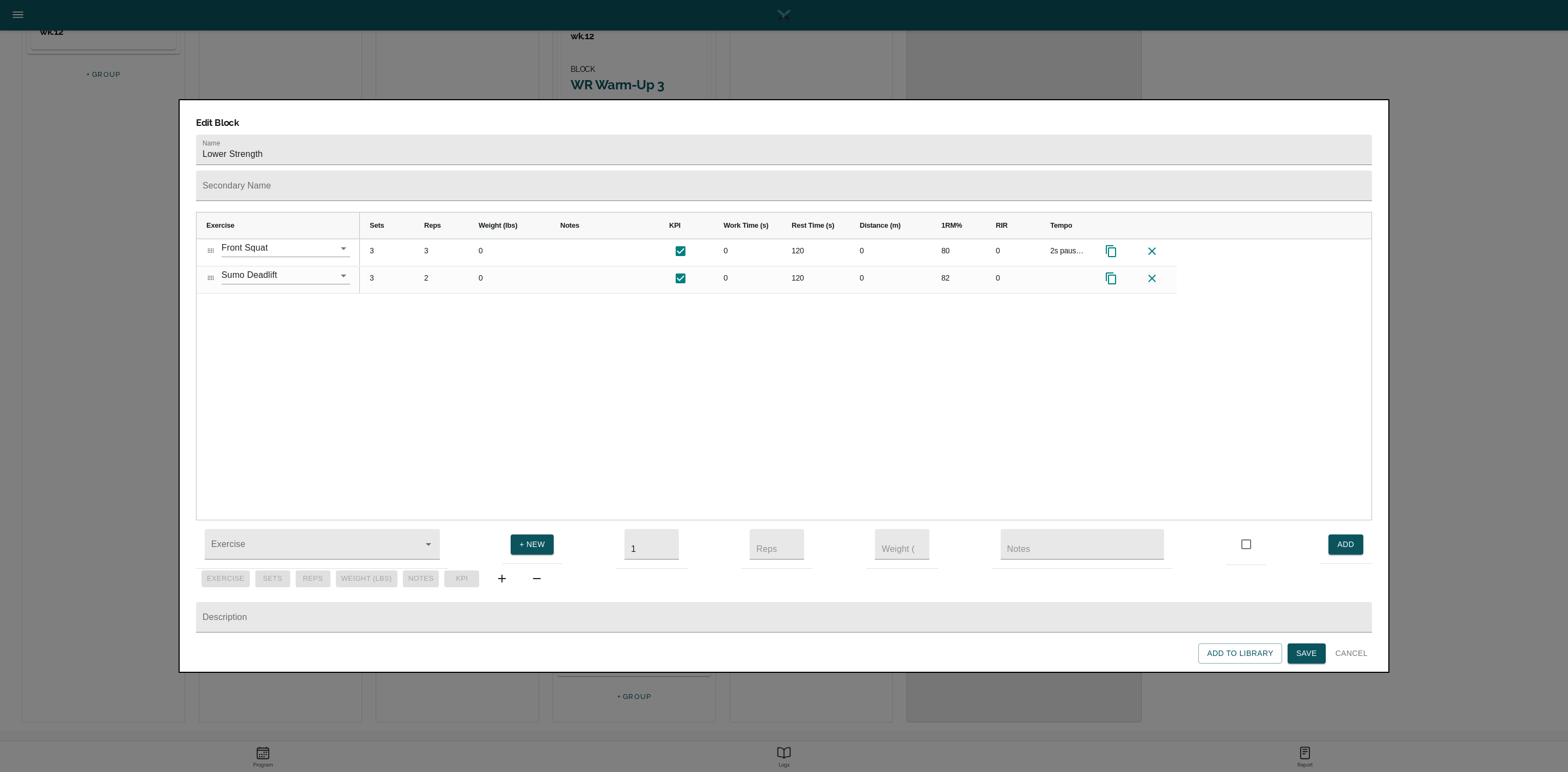
scroll to position [0, 0]
click at [417, 304] on div "2 3 0 0 120 0 80 0 2s pause at bottom 3 2 0 0 120 0 82 0" at bounding box center [865, 379] width 1011 height 281
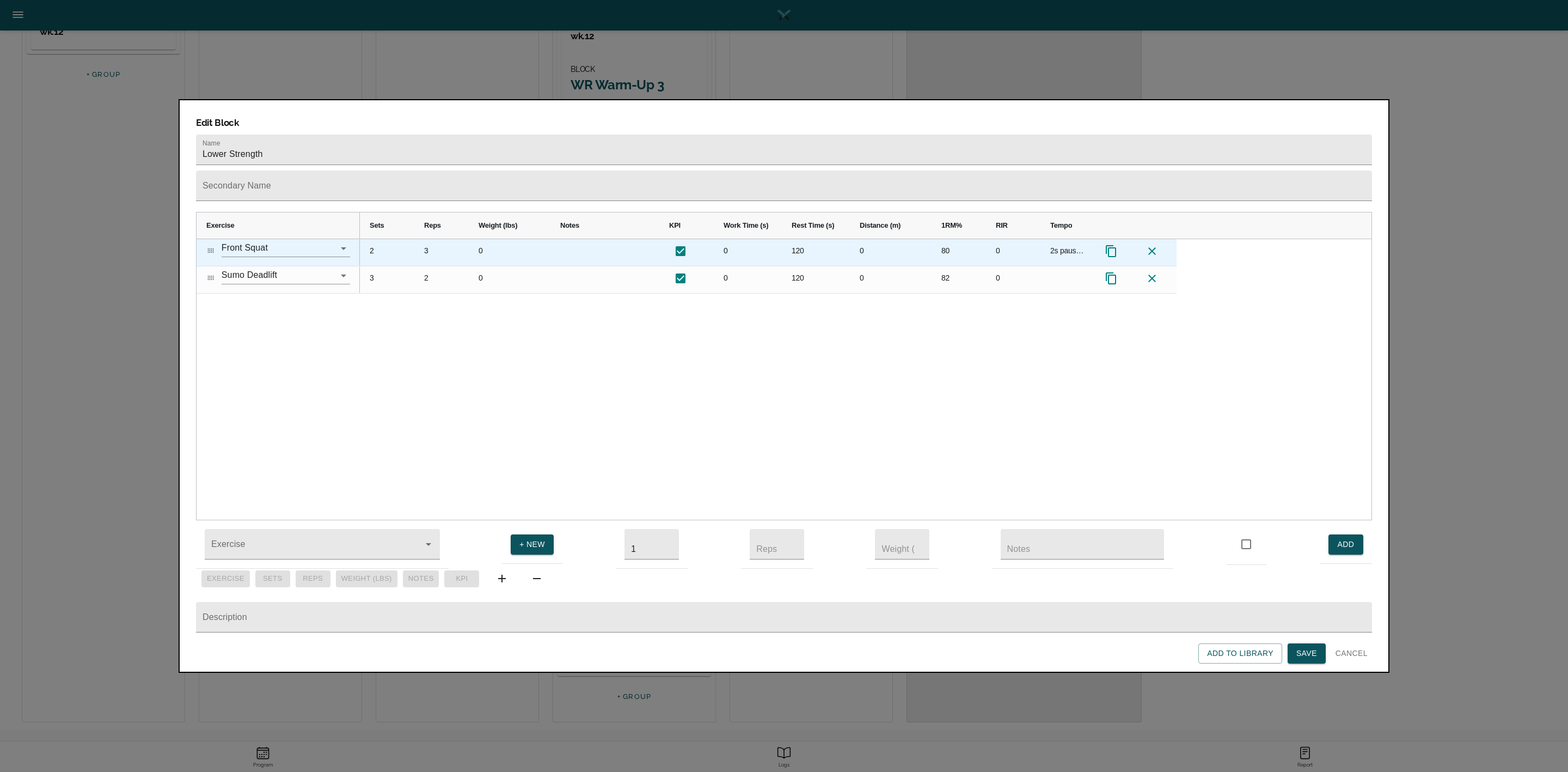
click at [373, 239] on div "2" at bounding box center [386, 252] width 54 height 27
click at [432, 239] on div "3" at bounding box center [442, 252] width 54 height 27
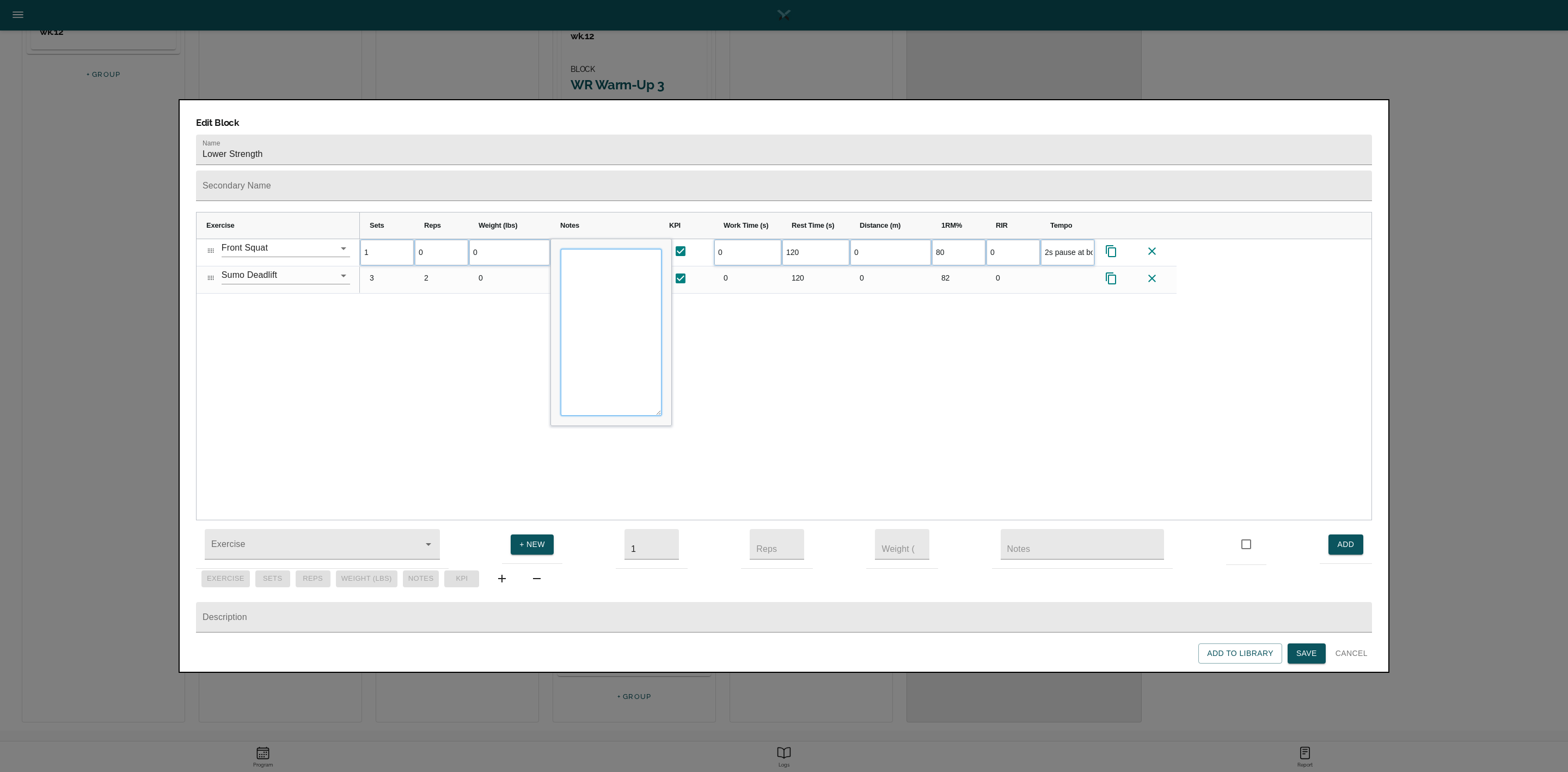
click at [585, 249] on textarea "Input Editor" at bounding box center [611, 332] width 101 height 166
type textarea "AMRAP- no tempo"
click at [739, 347] on div "1 0 0 0 120 0 80 0 3 2 0 0 120" at bounding box center [865, 379] width 1011 height 281
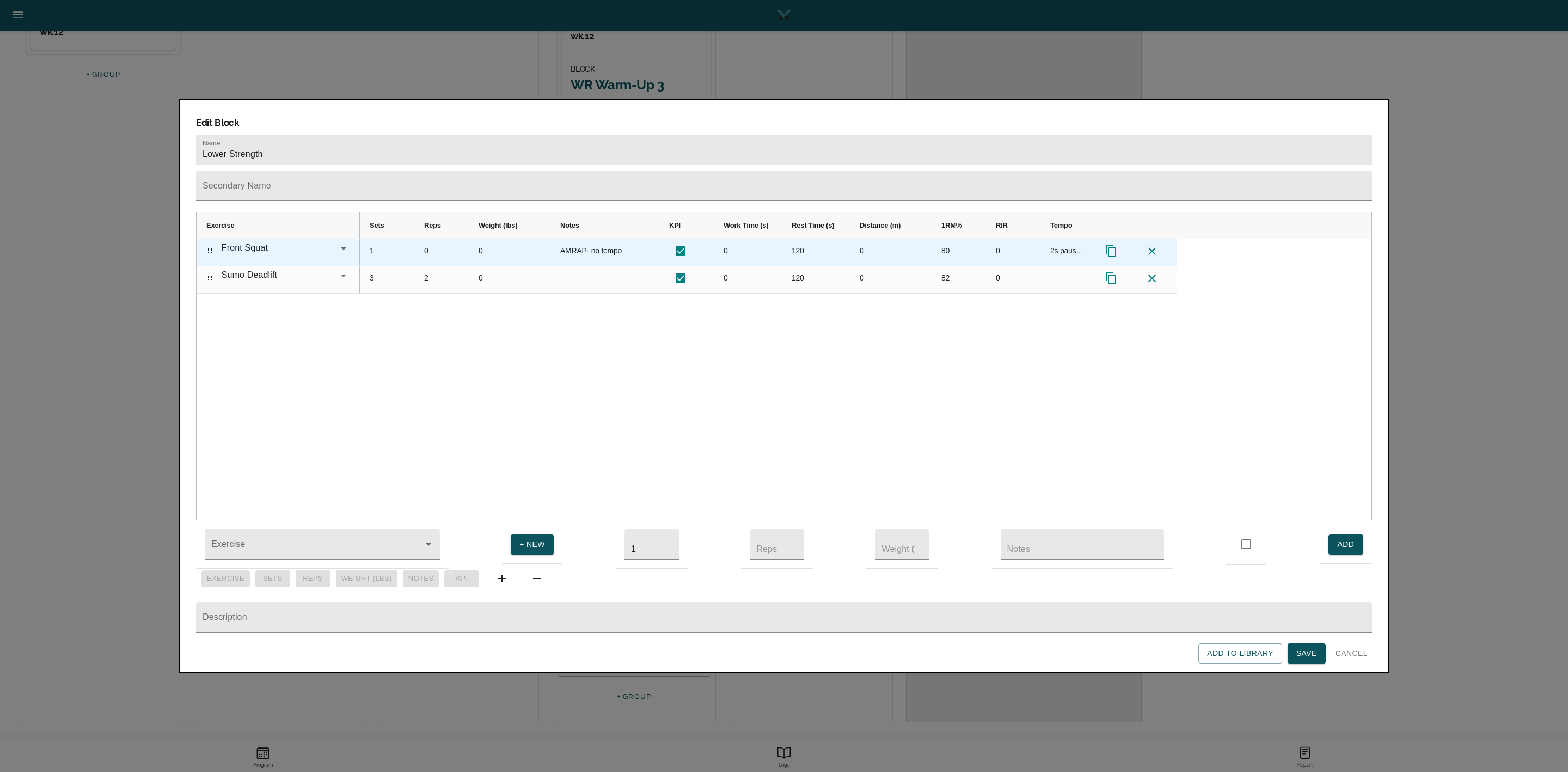
click at [1045, 239] on div "2s pause at bottom" at bounding box center [1067, 252] width 54 height 27
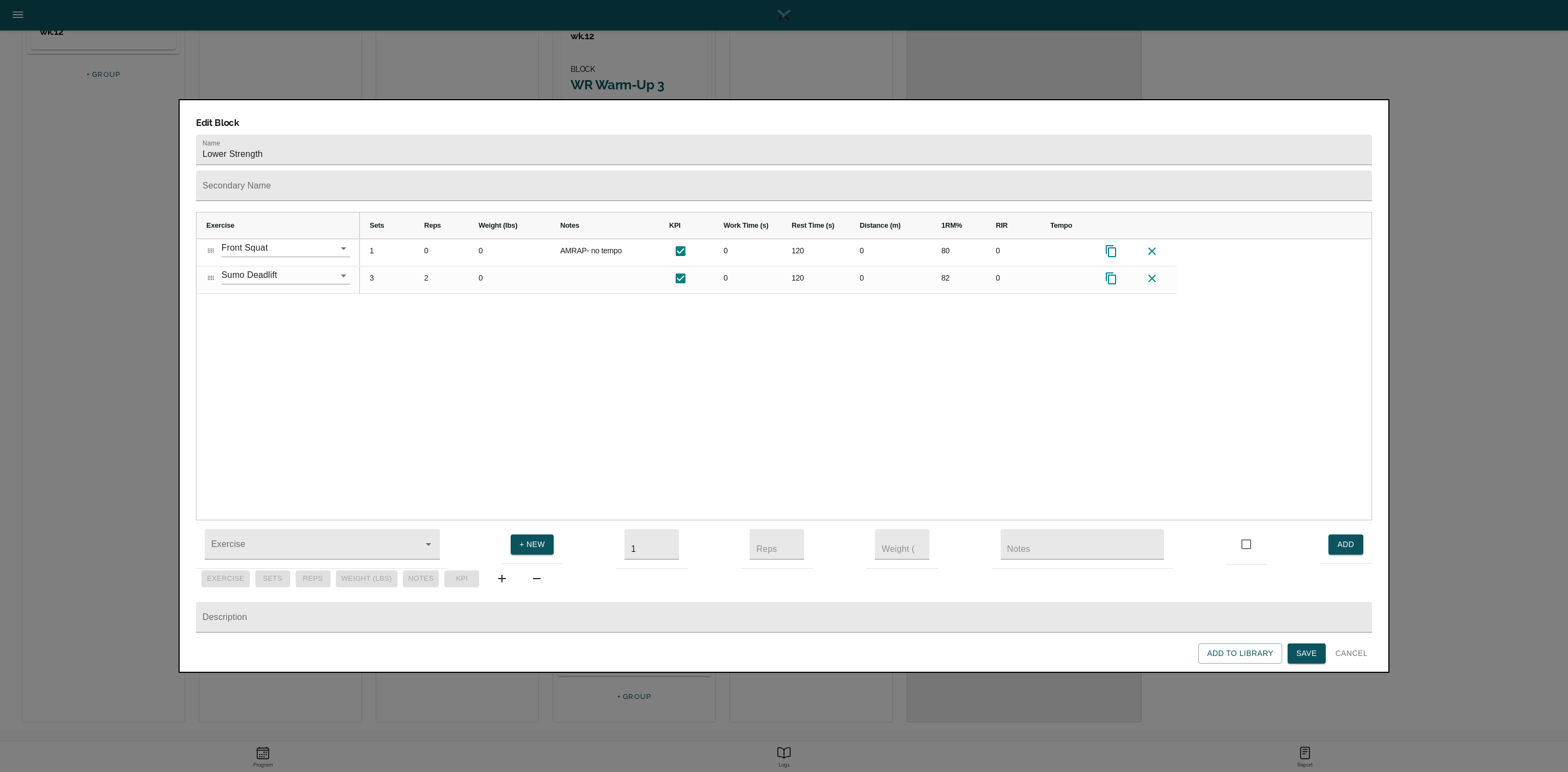
click at [1045, 314] on div "1 0 0 AMRAP- no tempo 0 120 0 80 0 3 2 0 0 120 0 82 0" at bounding box center [865, 379] width 1011 height 281
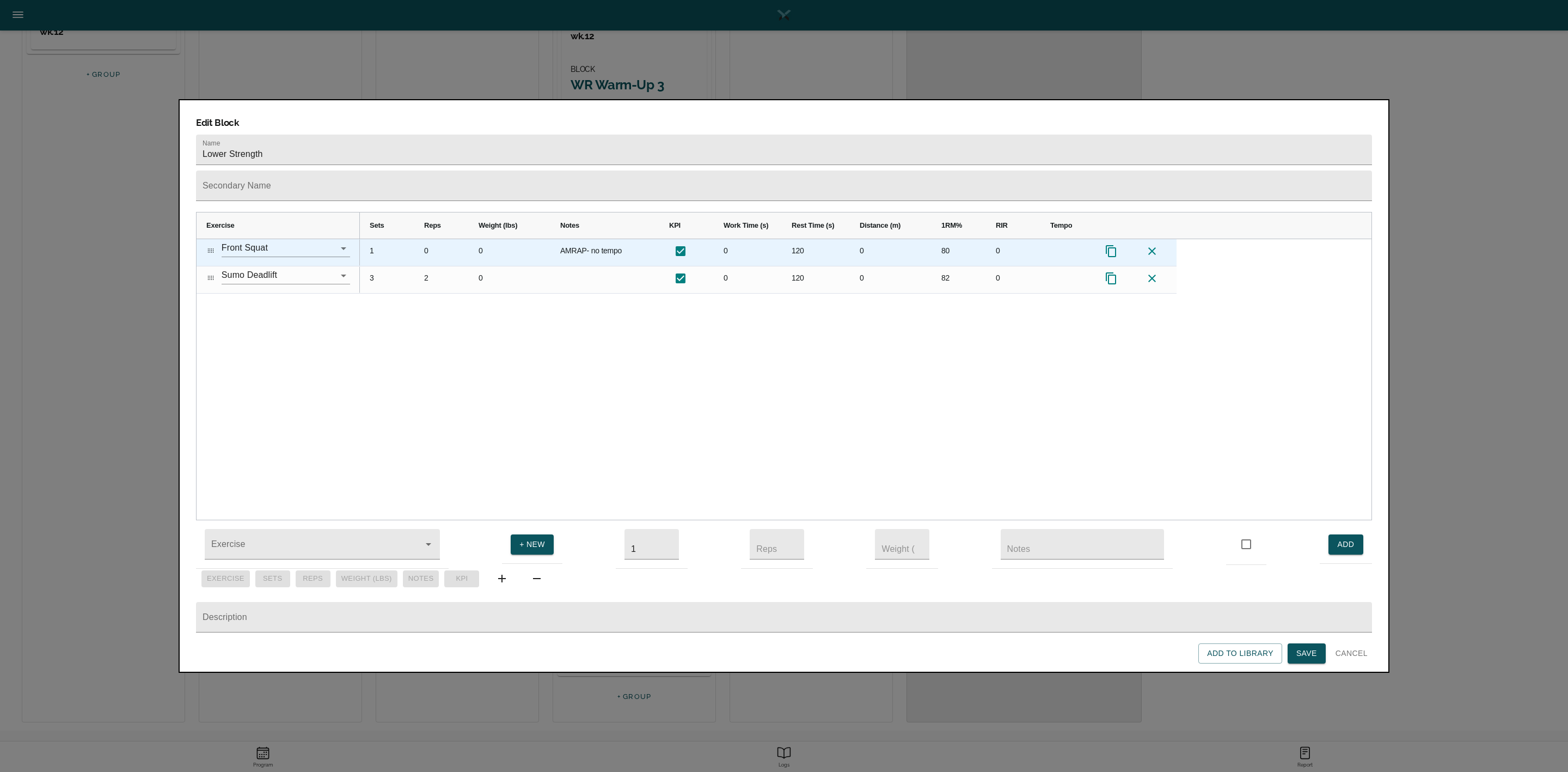
click at [945, 239] on div "80" at bounding box center [958, 252] width 54 height 27
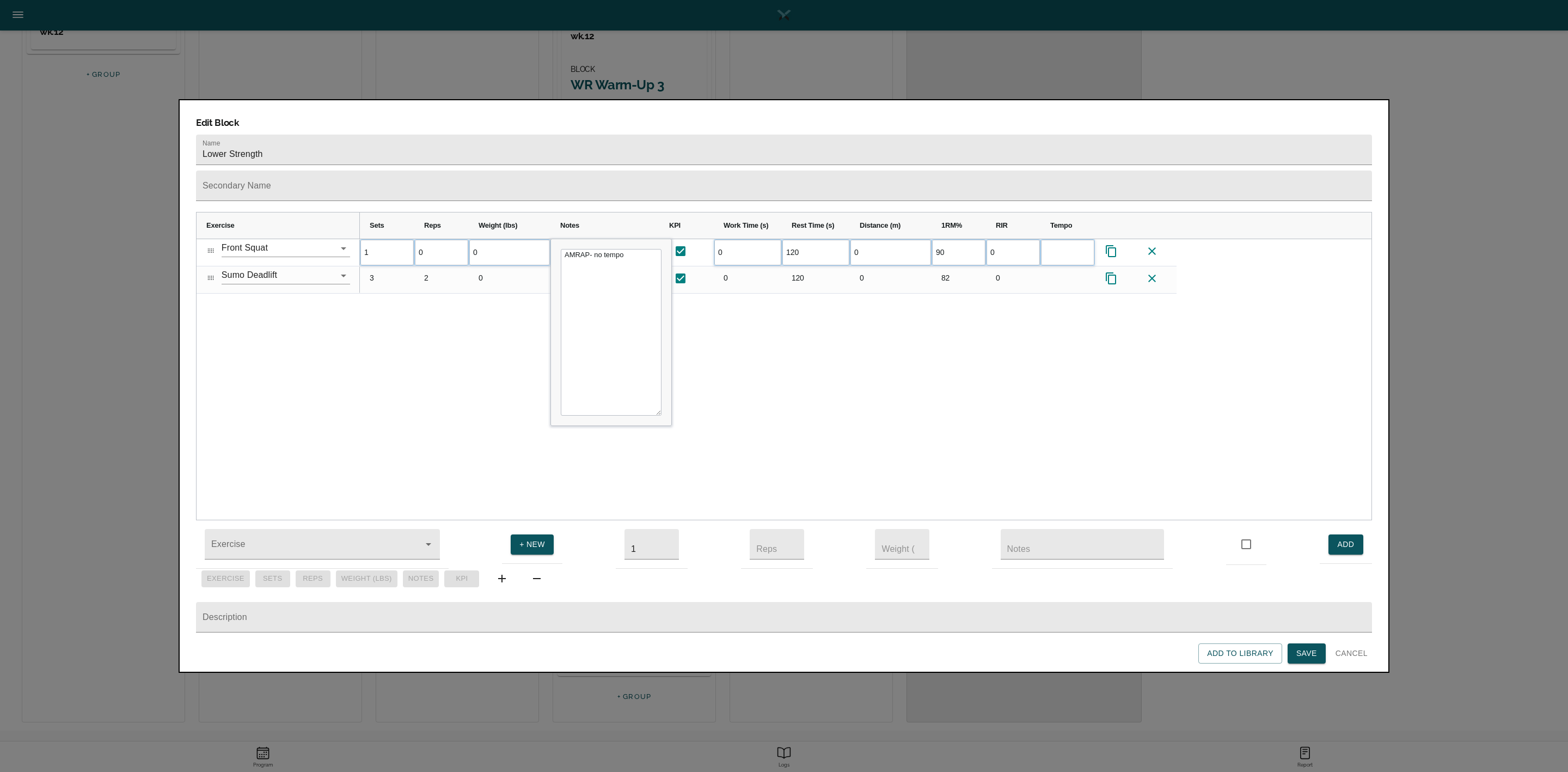
click at [958, 369] on div "1 0 0 AMRAP- no tempo 0 120 0 90 0" at bounding box center [865, 379] width 1011 height 281
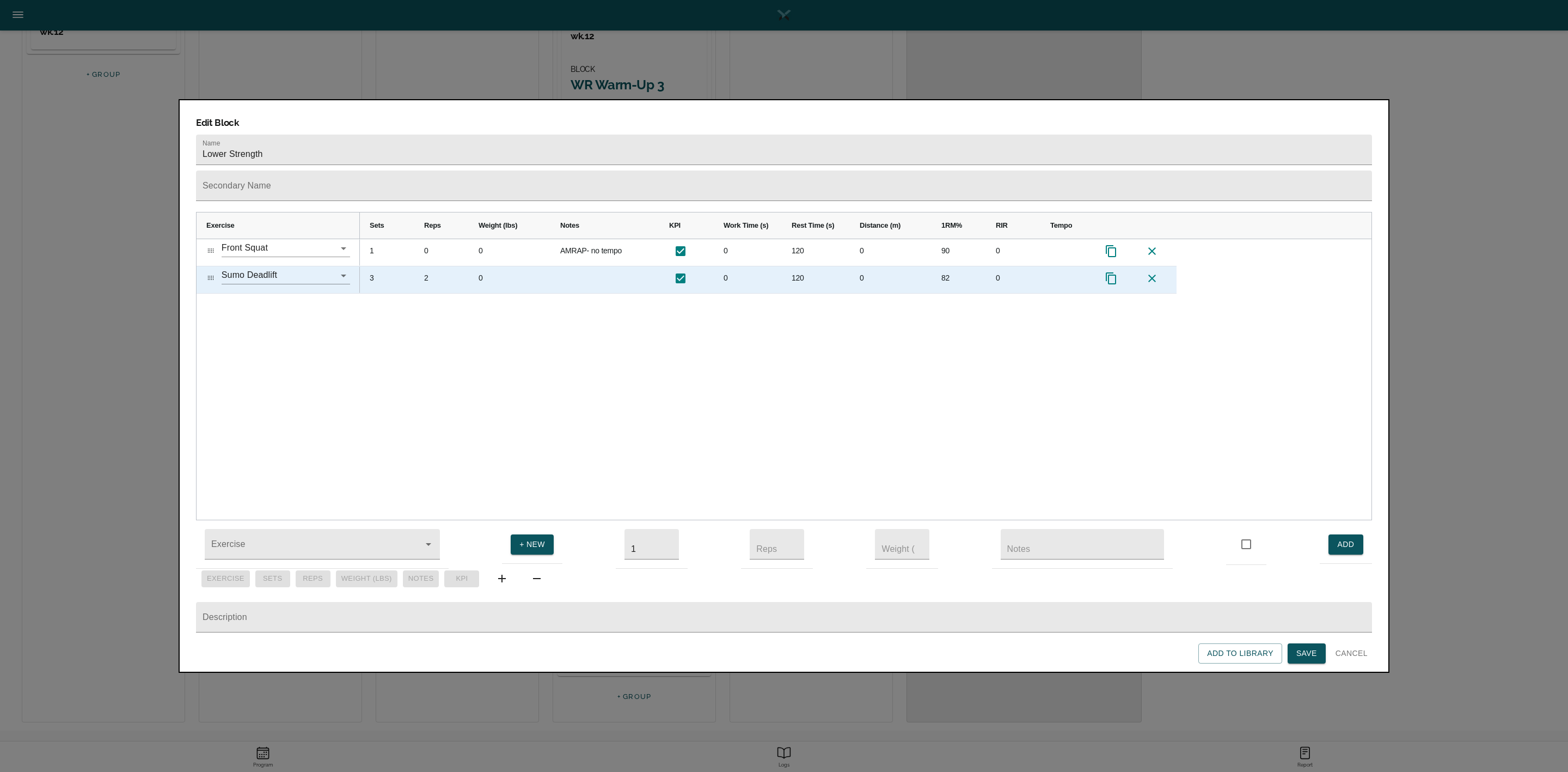
click at [375, 266] on div "3" at bounding box center [386, 279] width 54 height 27
click at [430, 266] on div "2" at bounding box center [442, 279] width 54 height 27
click at [954, 266] on div "82" at bounding box center [958, 279] width 54 height 27
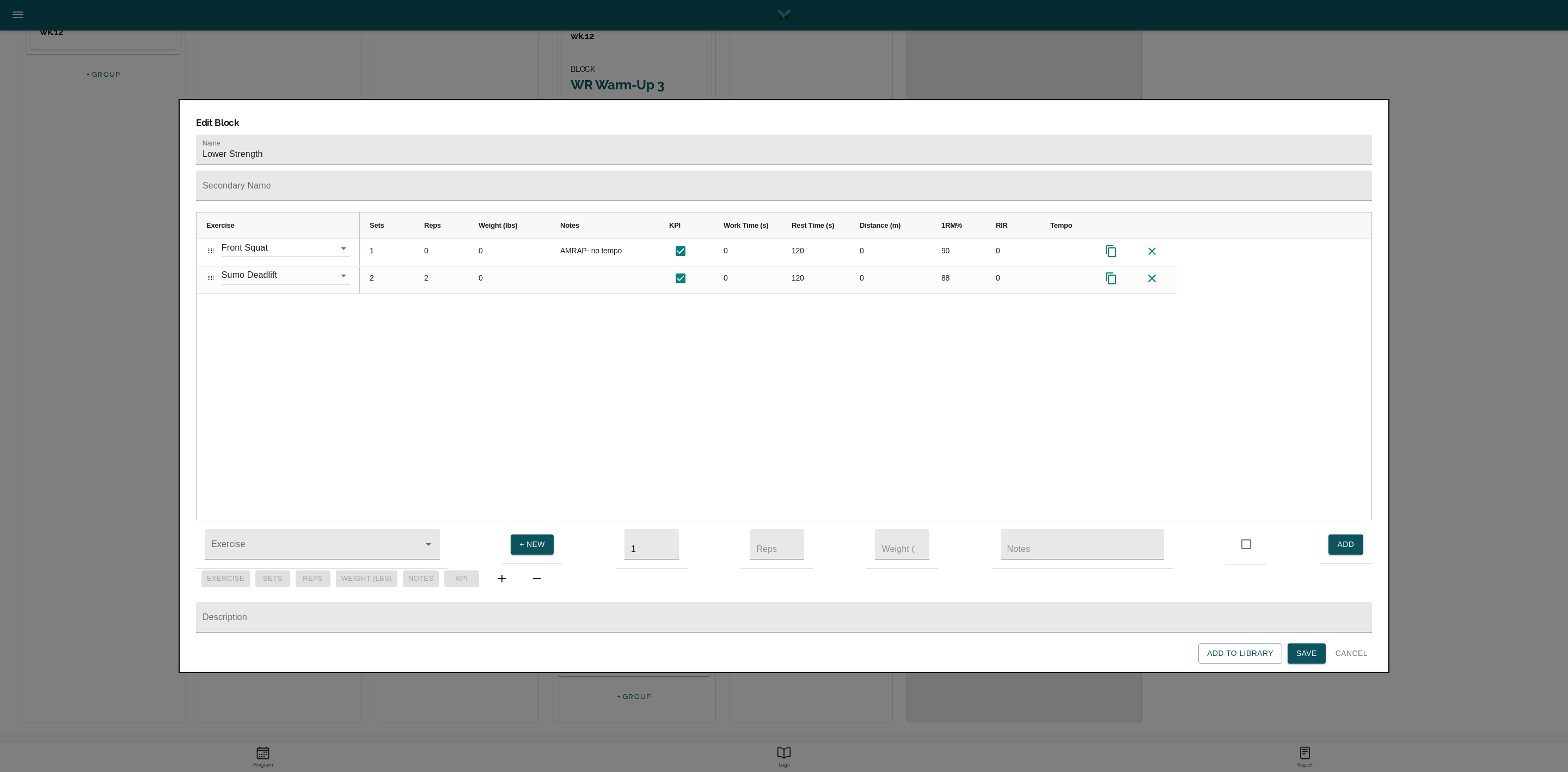
click at [931, 308] on div "1 0 0 AMRAP- no tempo 0 120 0 90 0 2 2 0 0 120 0 88 0" at bounding box center [865, 379] width 1011 height 281
click at [1045, 514] on span "Save" at bounding box center [1306, 653] width 20 height 14
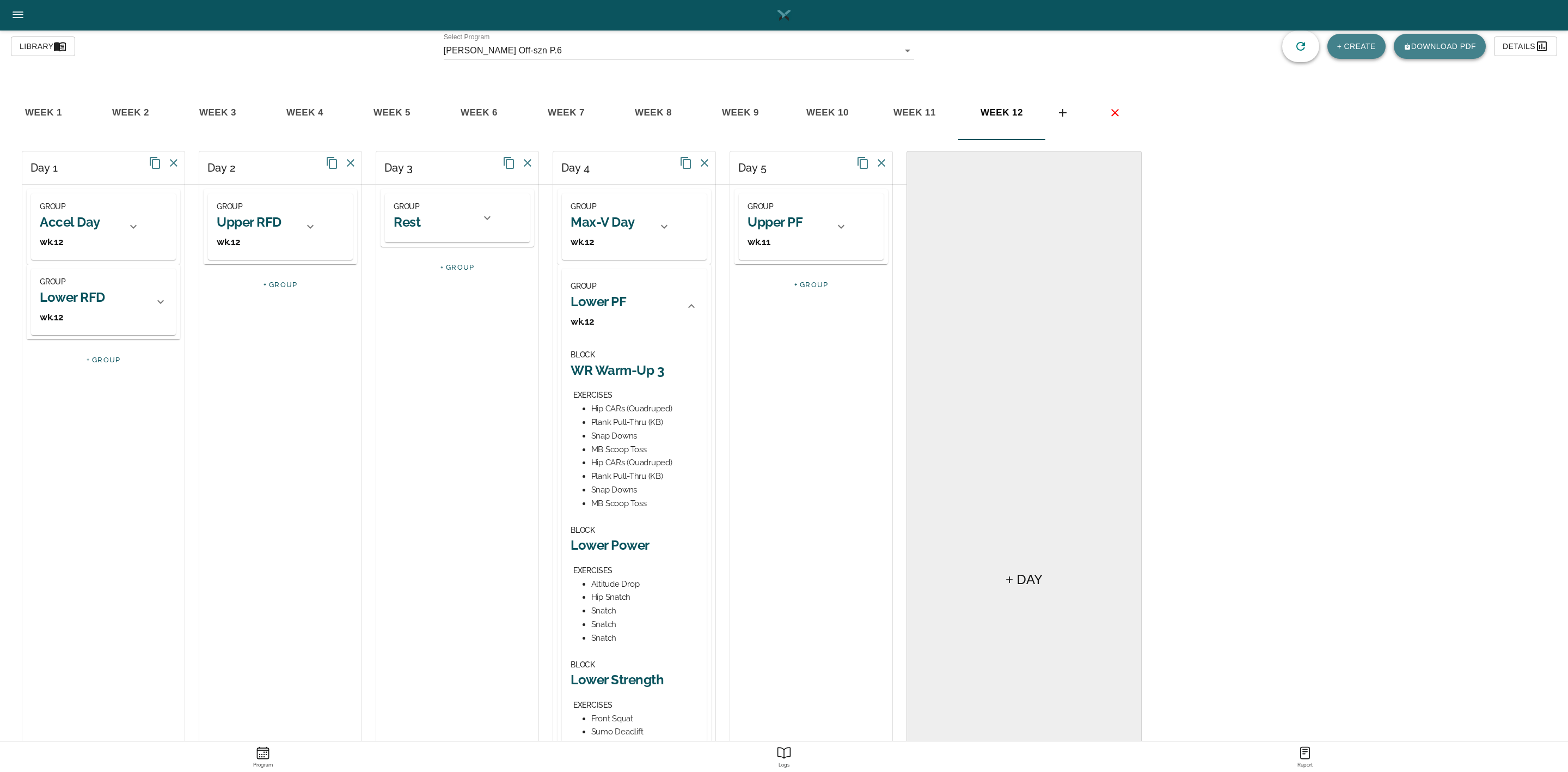
scroll to position [286, 0]
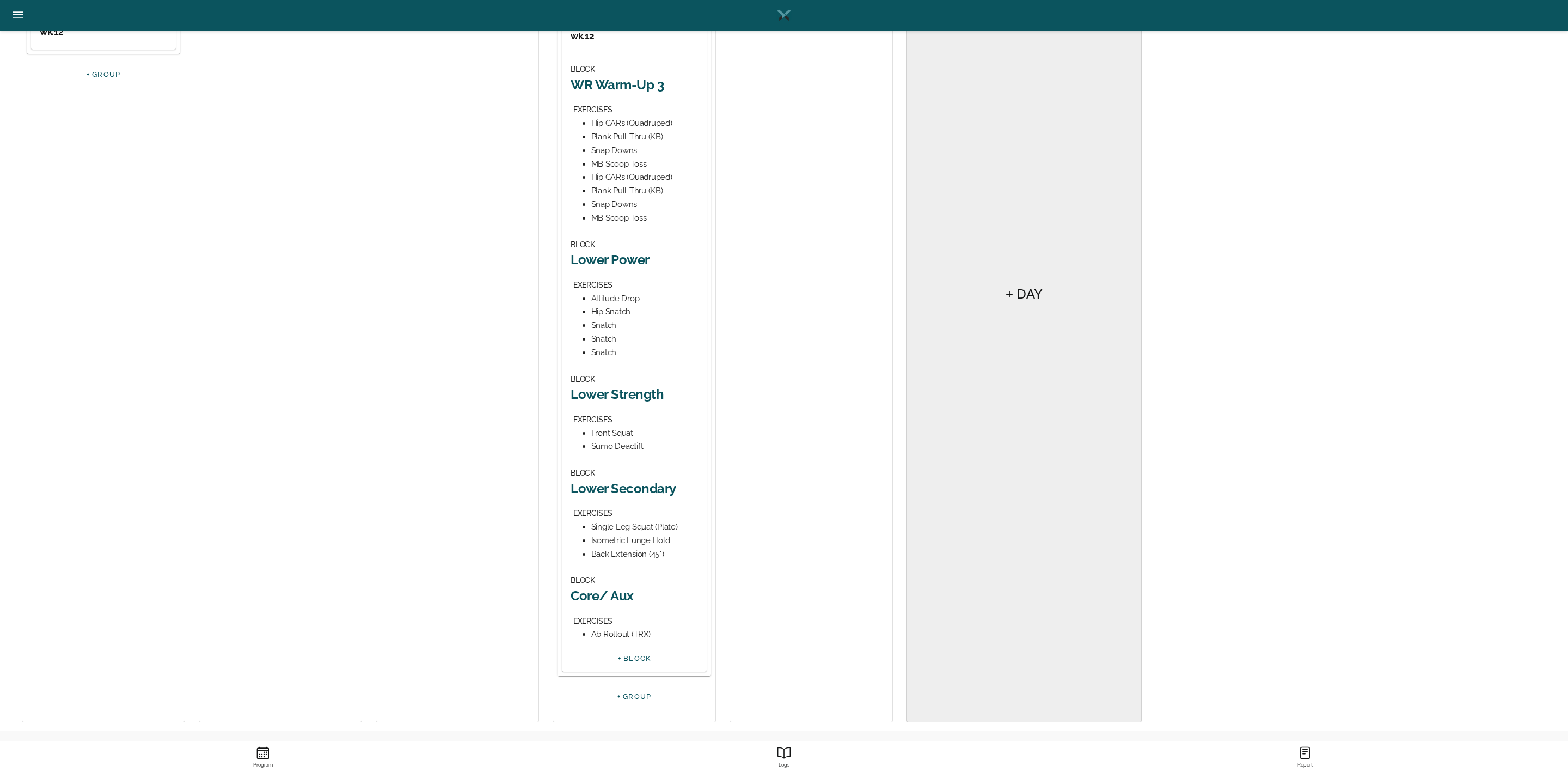
click at [626, 481] on h2 "Lower Secondary" at bounding box center [634, 488] width 127 height 17
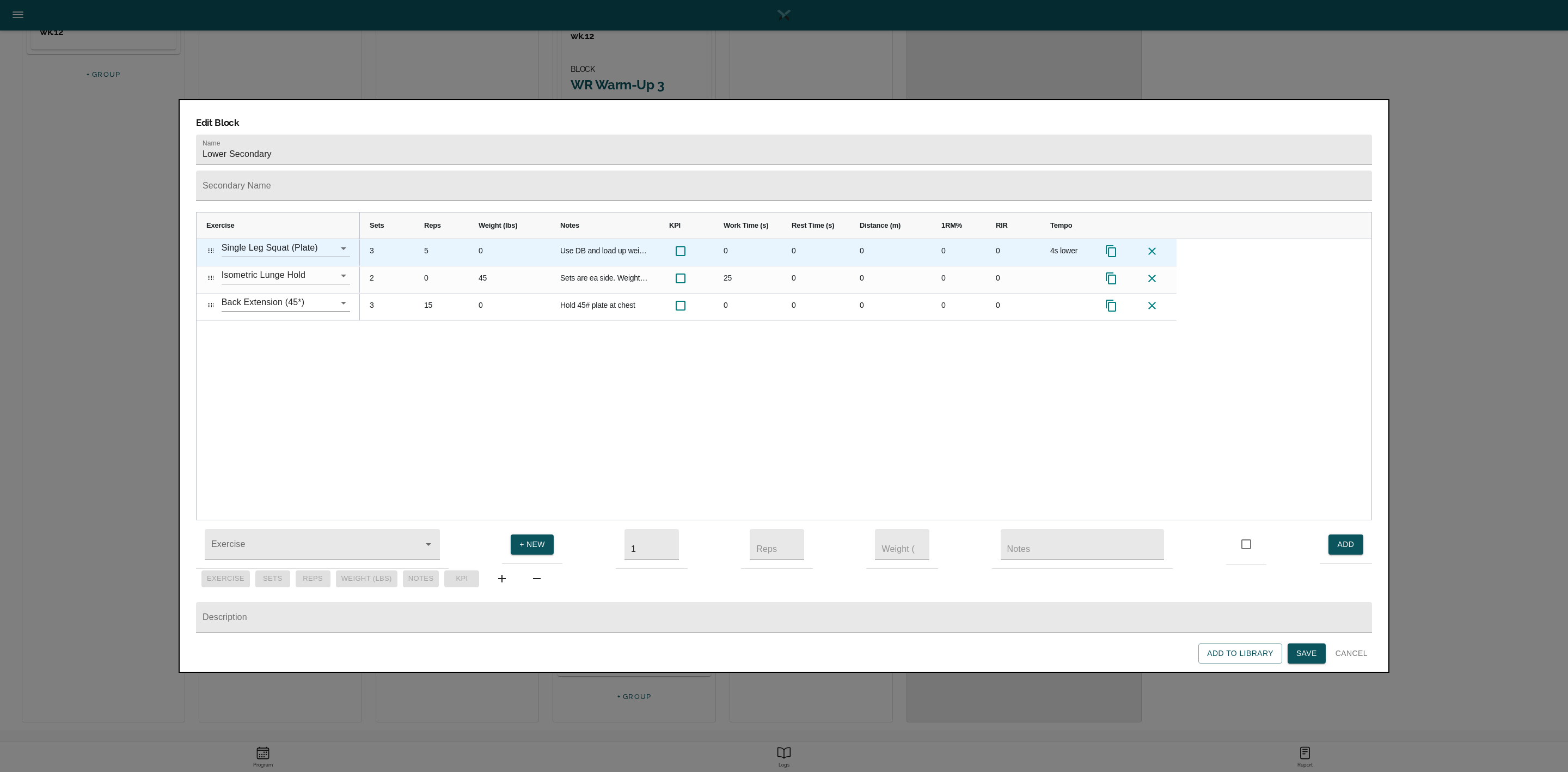
click at [378, 239] on div "3" at bounding box center [386, 252] width 54 height 27
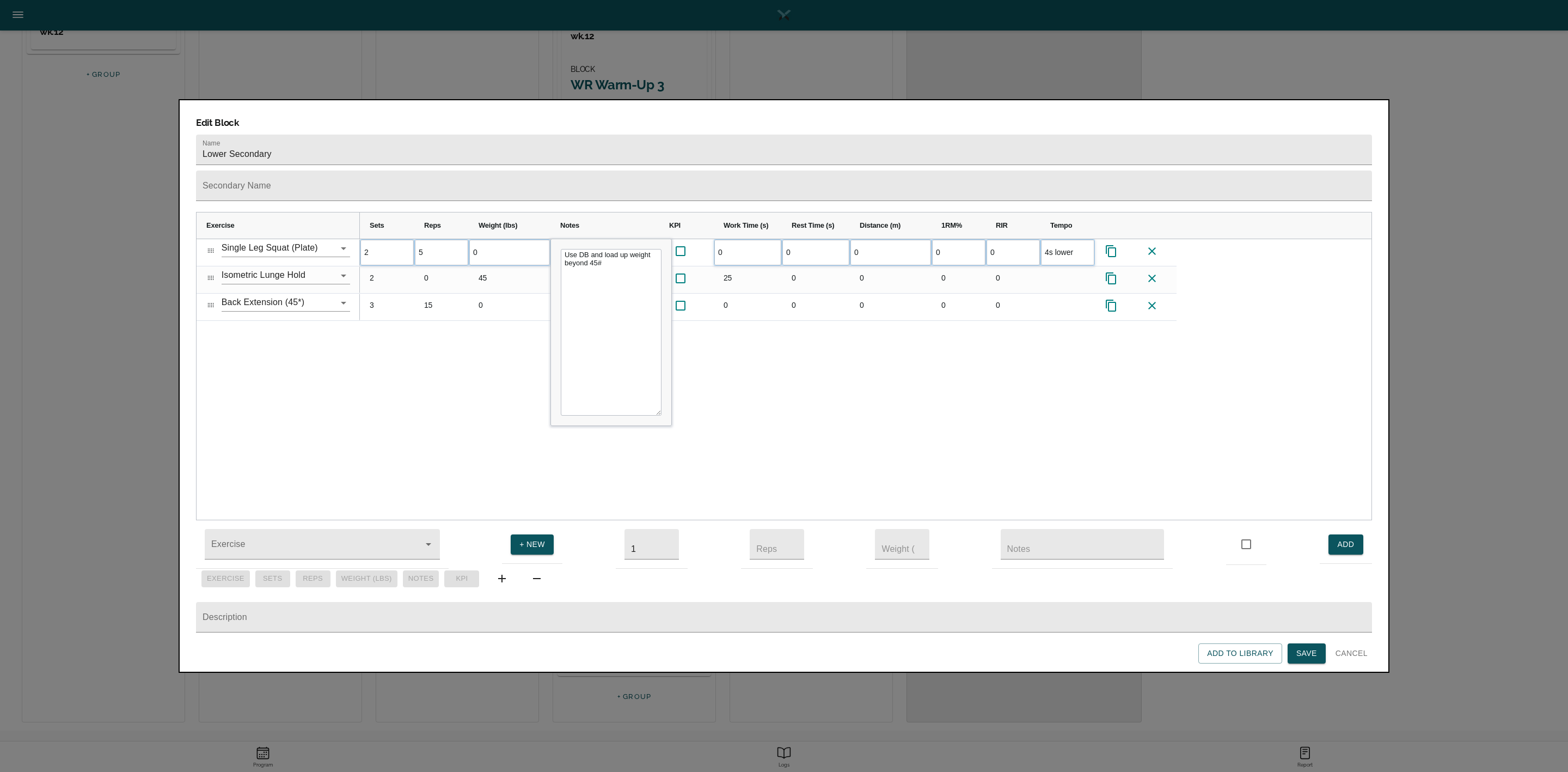
click at [416, 312] on div "2 5 0 Use DB and load up weight beyond 45# 0 0 0 0 0 4s lower" at bounding box center [865, 379] width 1011 height 281
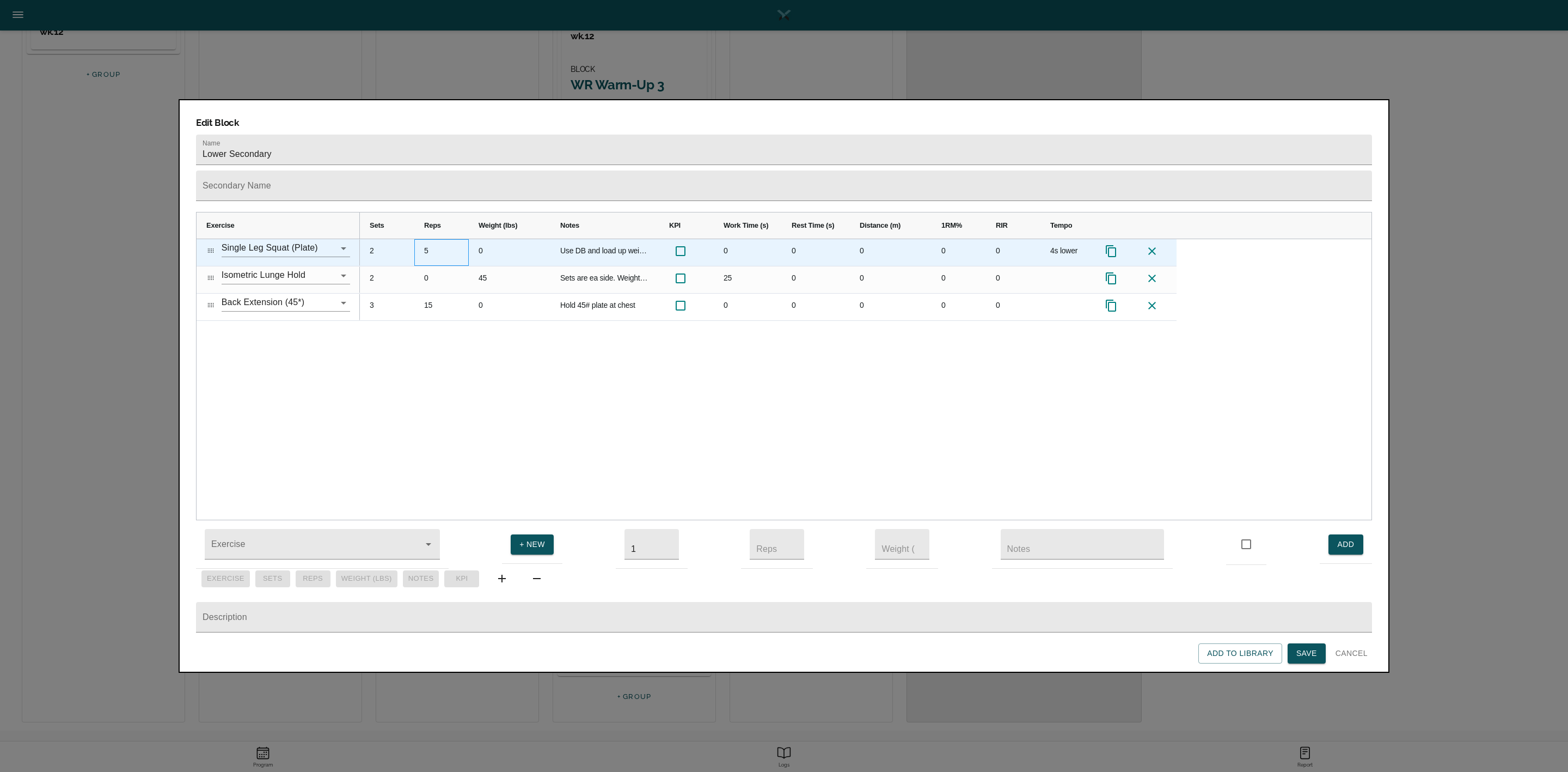
click at [427, 239] on div "5" at bounding box center [442, 252] width 54 height 27
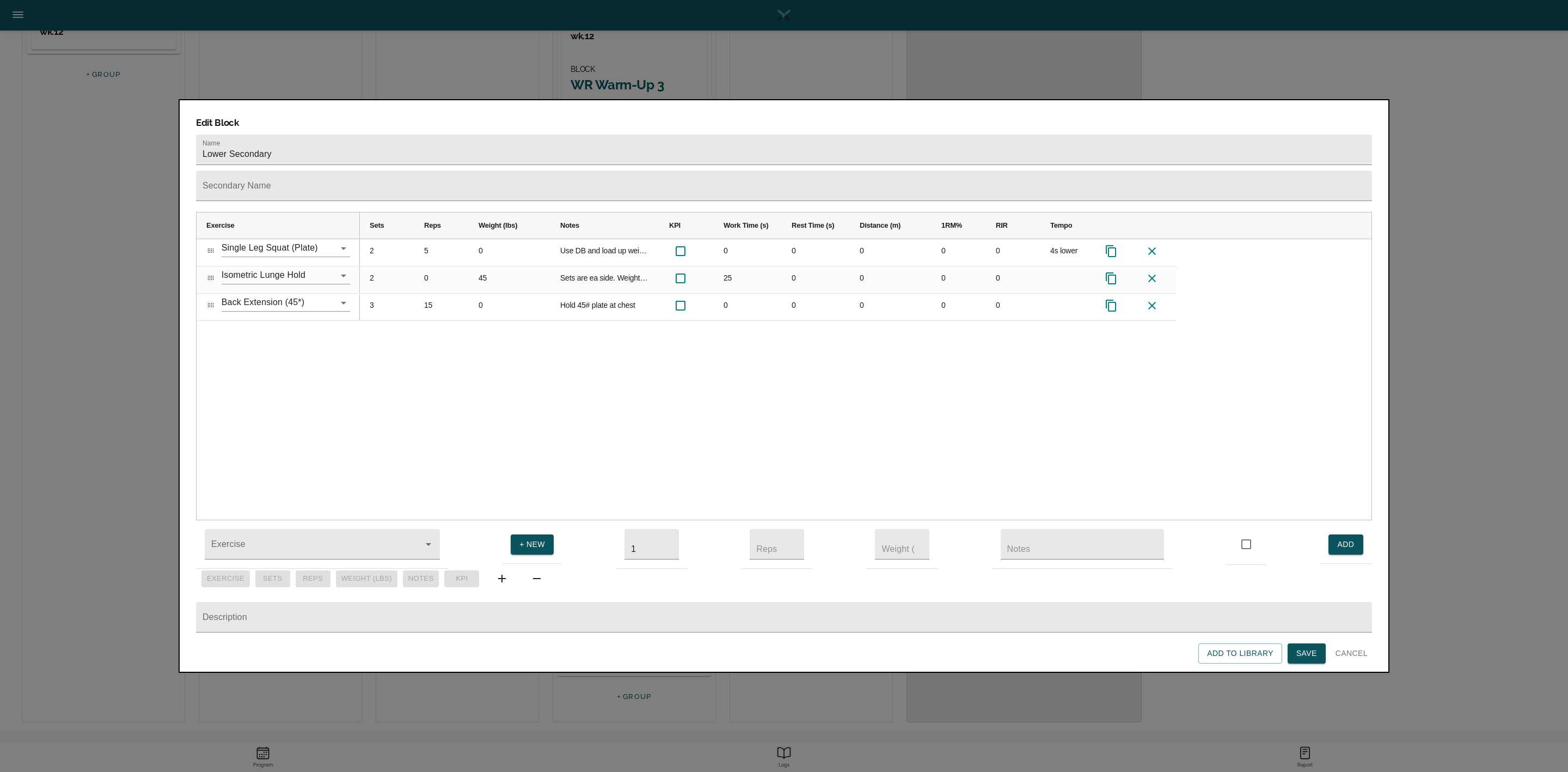
click at [432, 337] on div "2 5 0 Use DB and load up weight beyond 45# 0 0 0 0 0 4s lower 2 0 45 Sets are e…" at bounding box center [865, 379] width 1011 height 281
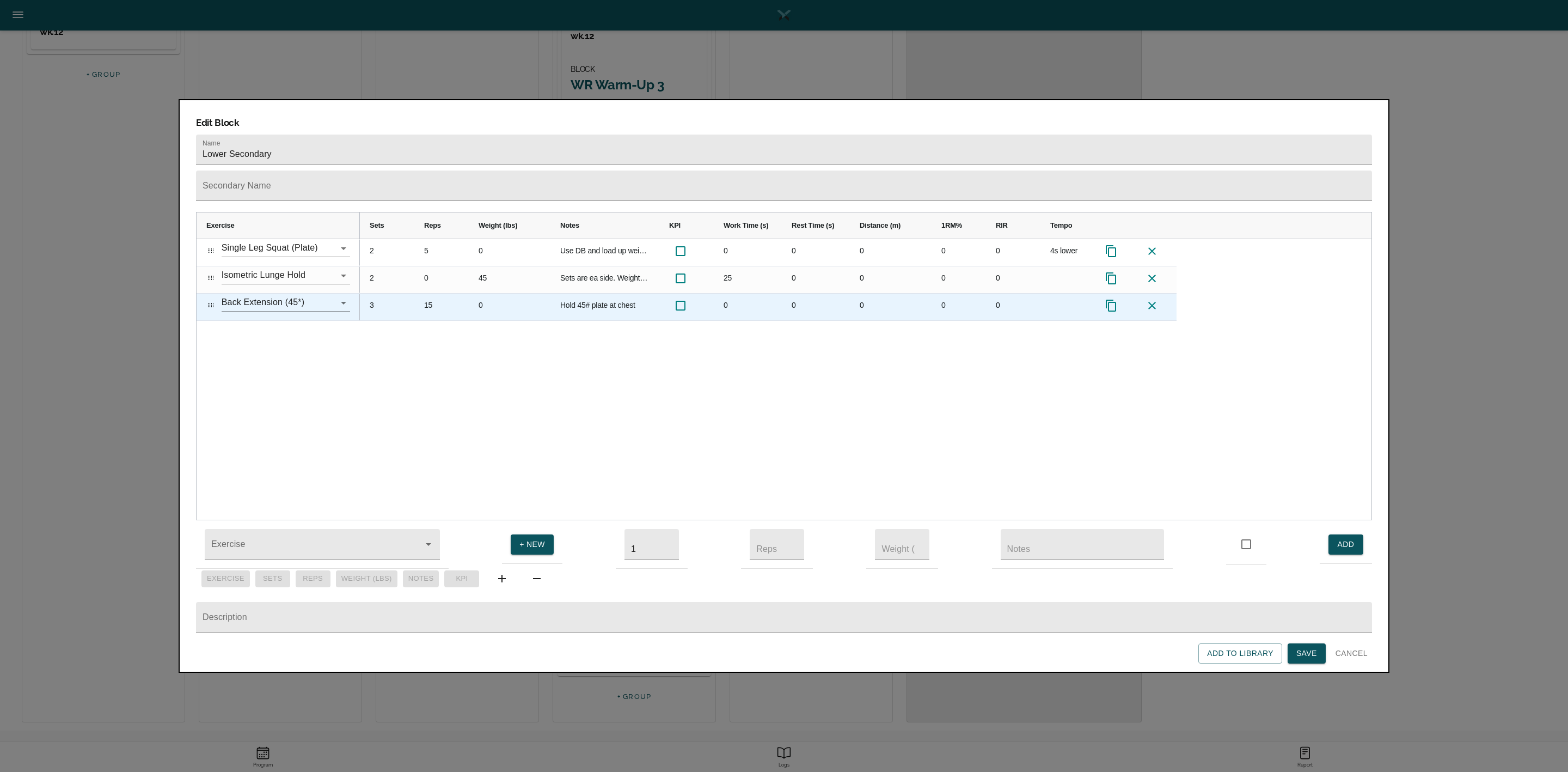
click at [373, 294] on div "3" at bounding box center [386, 307] width 54 height 27
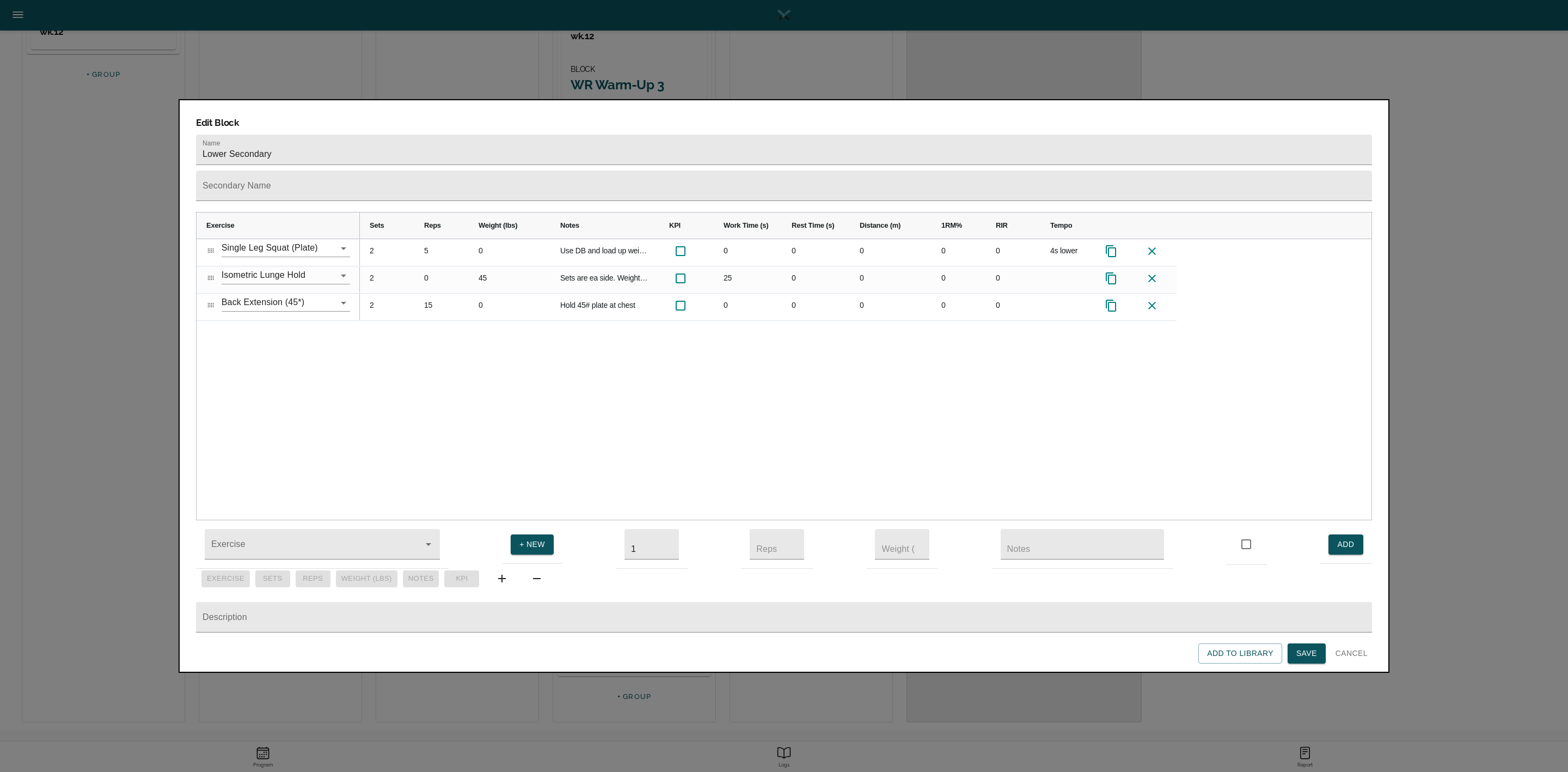
click at [373, 355] on div "2 5 0 Use DB and load up weight beyond 45# 0 0 0 0 0 4s lower 2 0 45 Sets are e…" at bounding box center [865, 379] width 1011 height 281
click at [1045, 514] on span "Save" at bounding box center [1306, 653] width 20 height 14
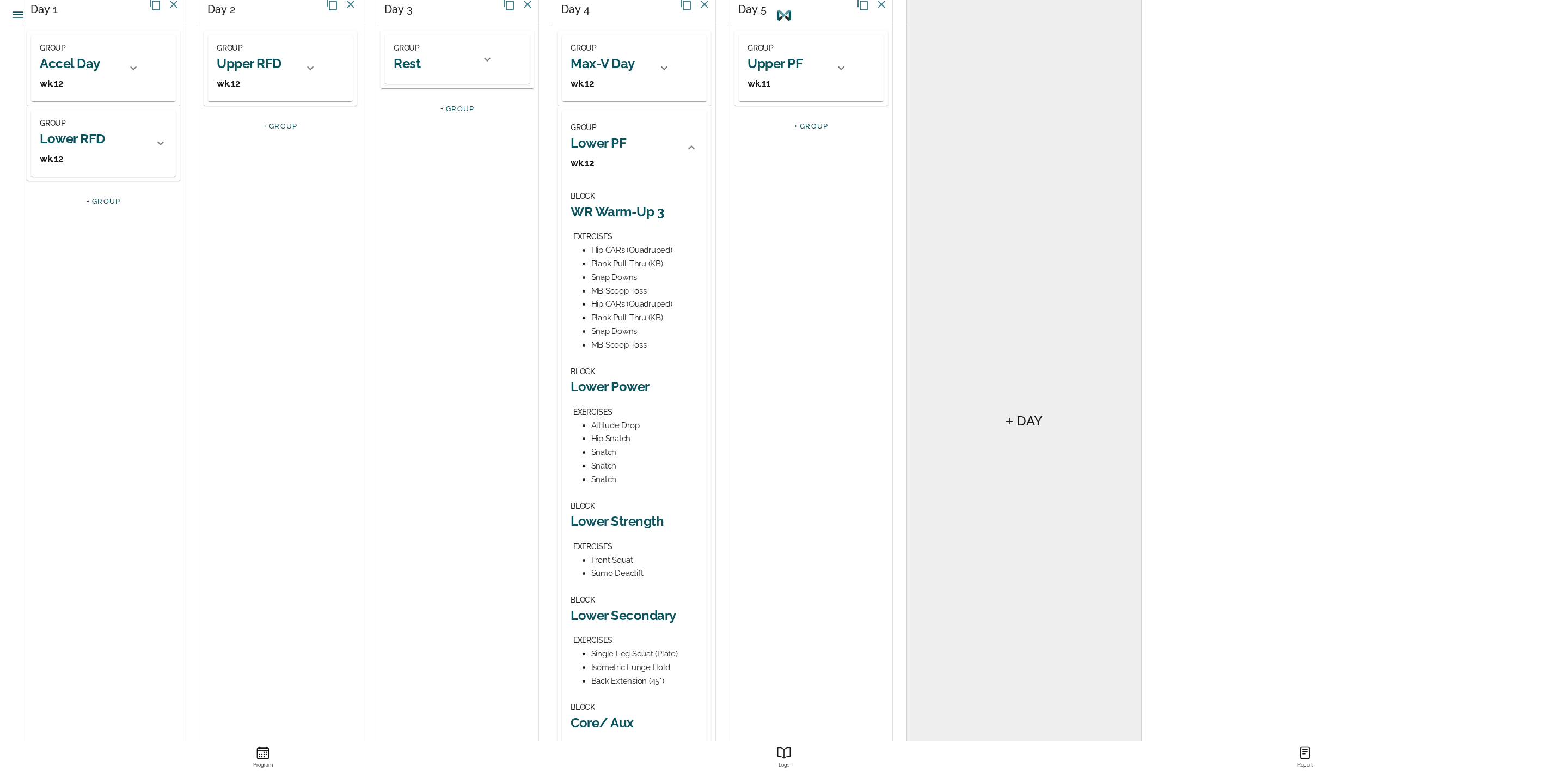
scroll to position [286, 0]
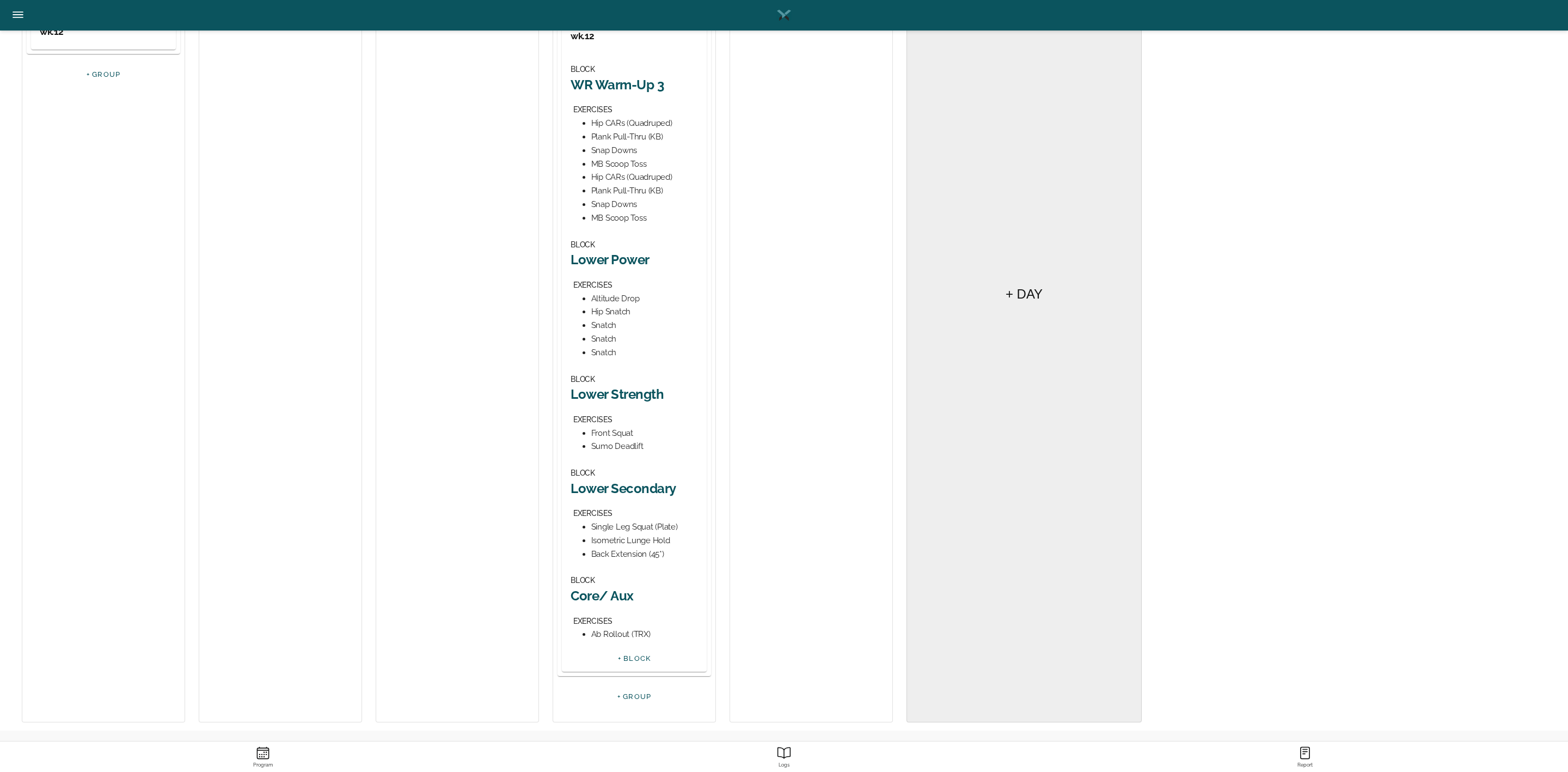
click at [626, 514] on h2 "Core/ Aux" at bounding box center [634, 595] width 127 height 17
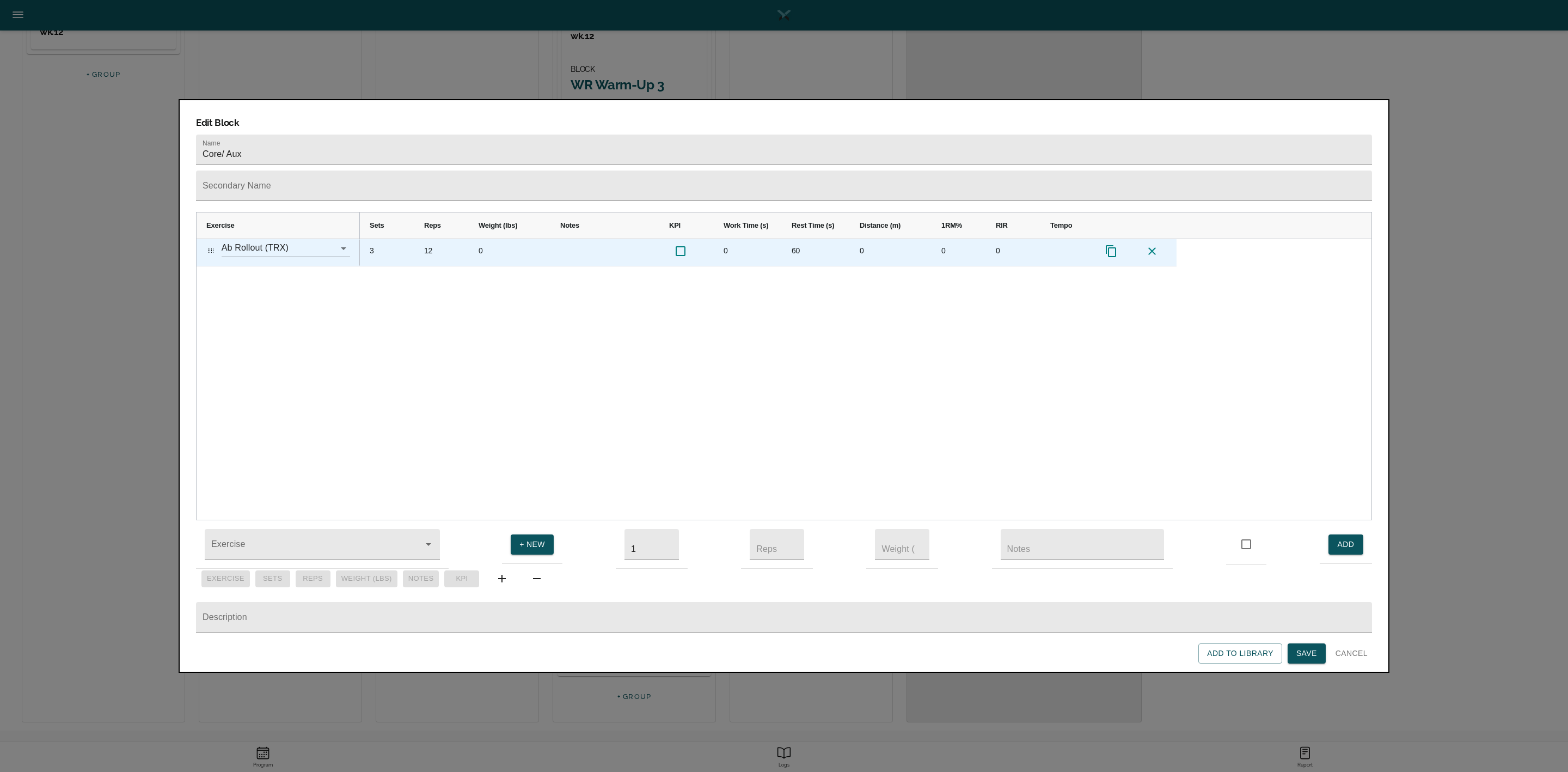
click at [371, 239] on div "3" at bounding box center [386, 252] width 54 height 27
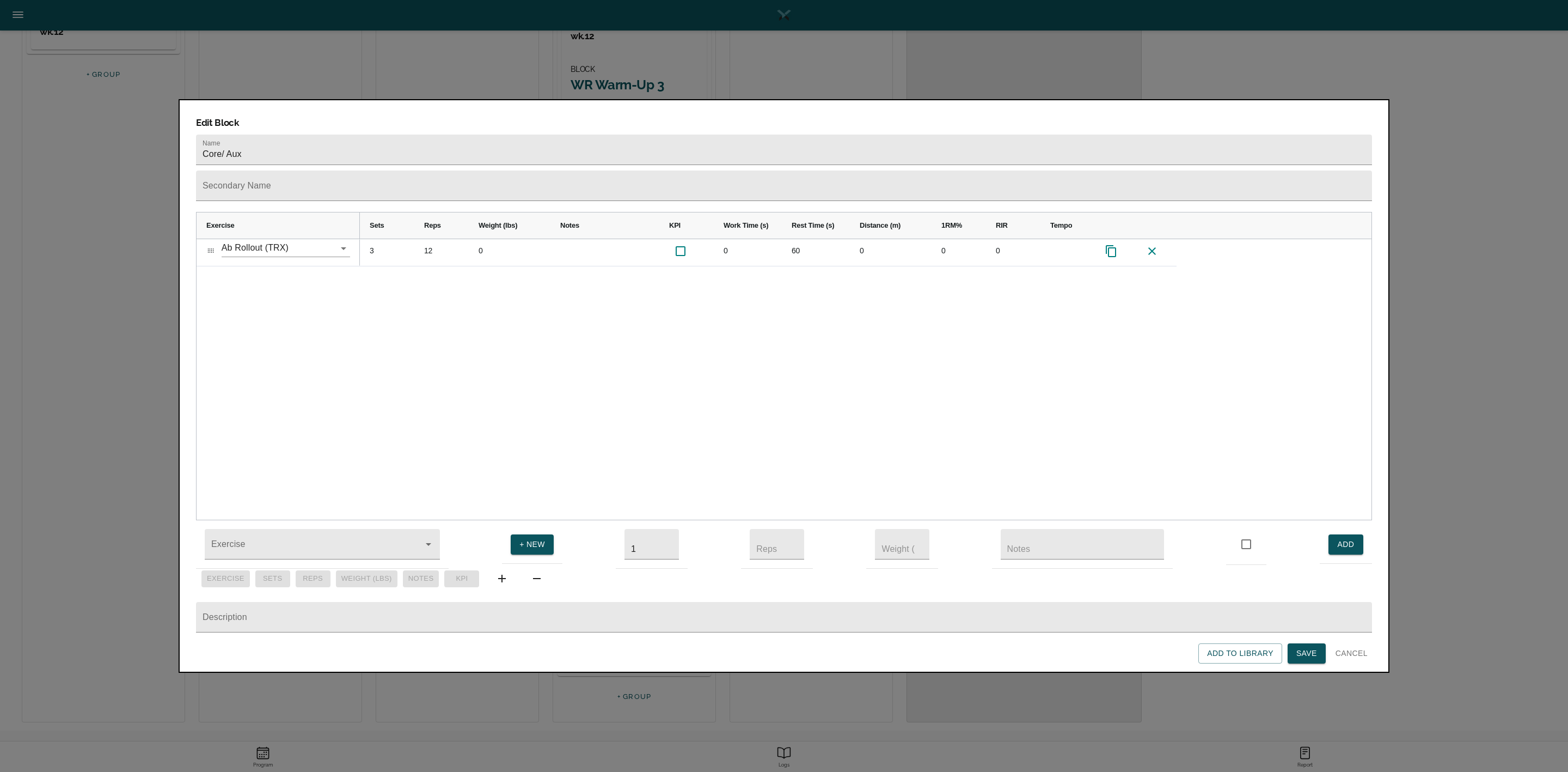
scroll to position [0, 0]
drag, startPoint x: 396, startPoint y: 280, endPoint x: 405, endPoint y: 272, distance: 12.0
click at [397, 281] on div "2 12 0 0 60 0 0 0" at bounding box center [865, 379] width 1011 height 281
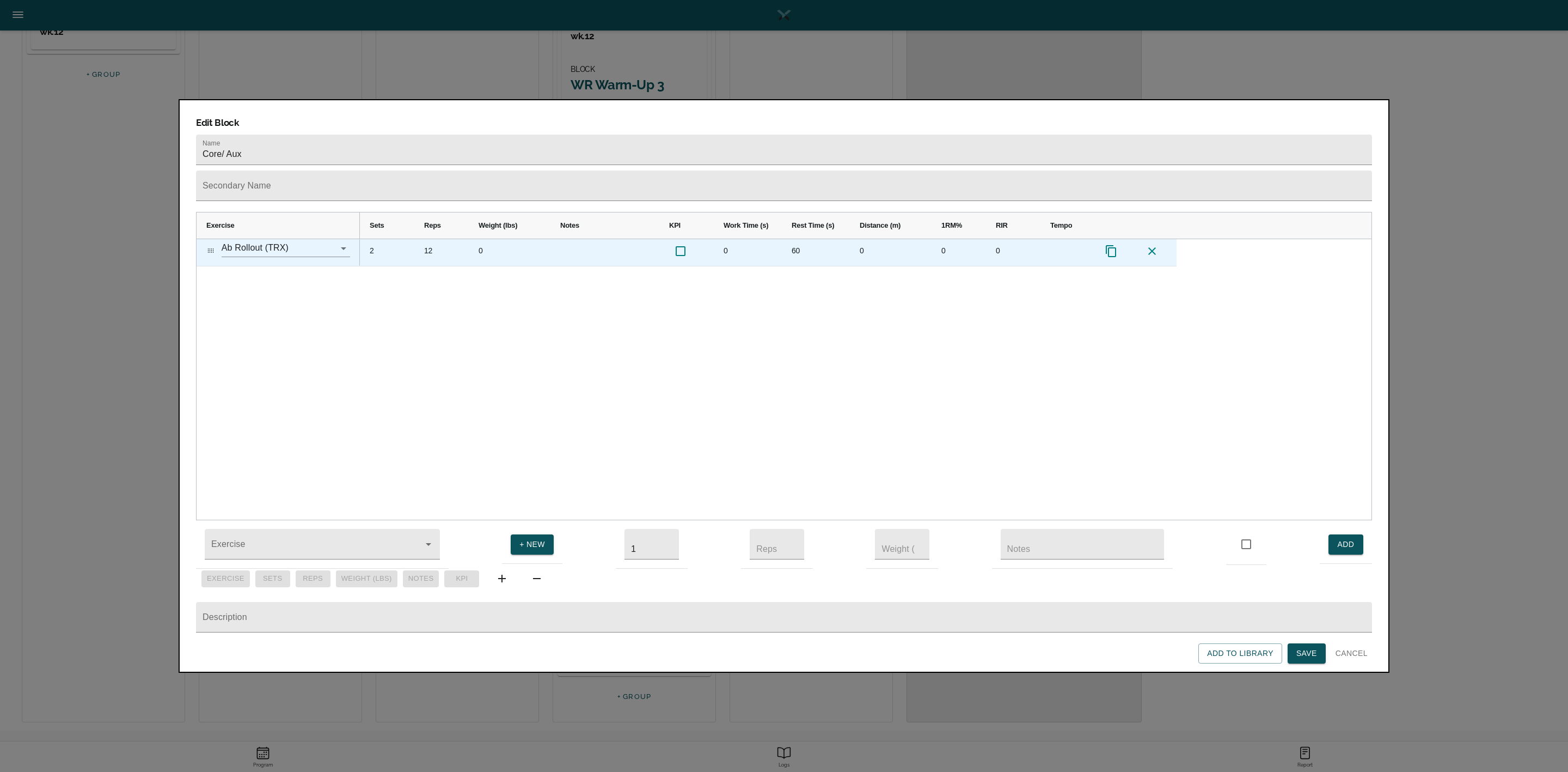
click at [422, 239] on div "12" at bounding box center [442, 252] width 54 height 27
type input "15"
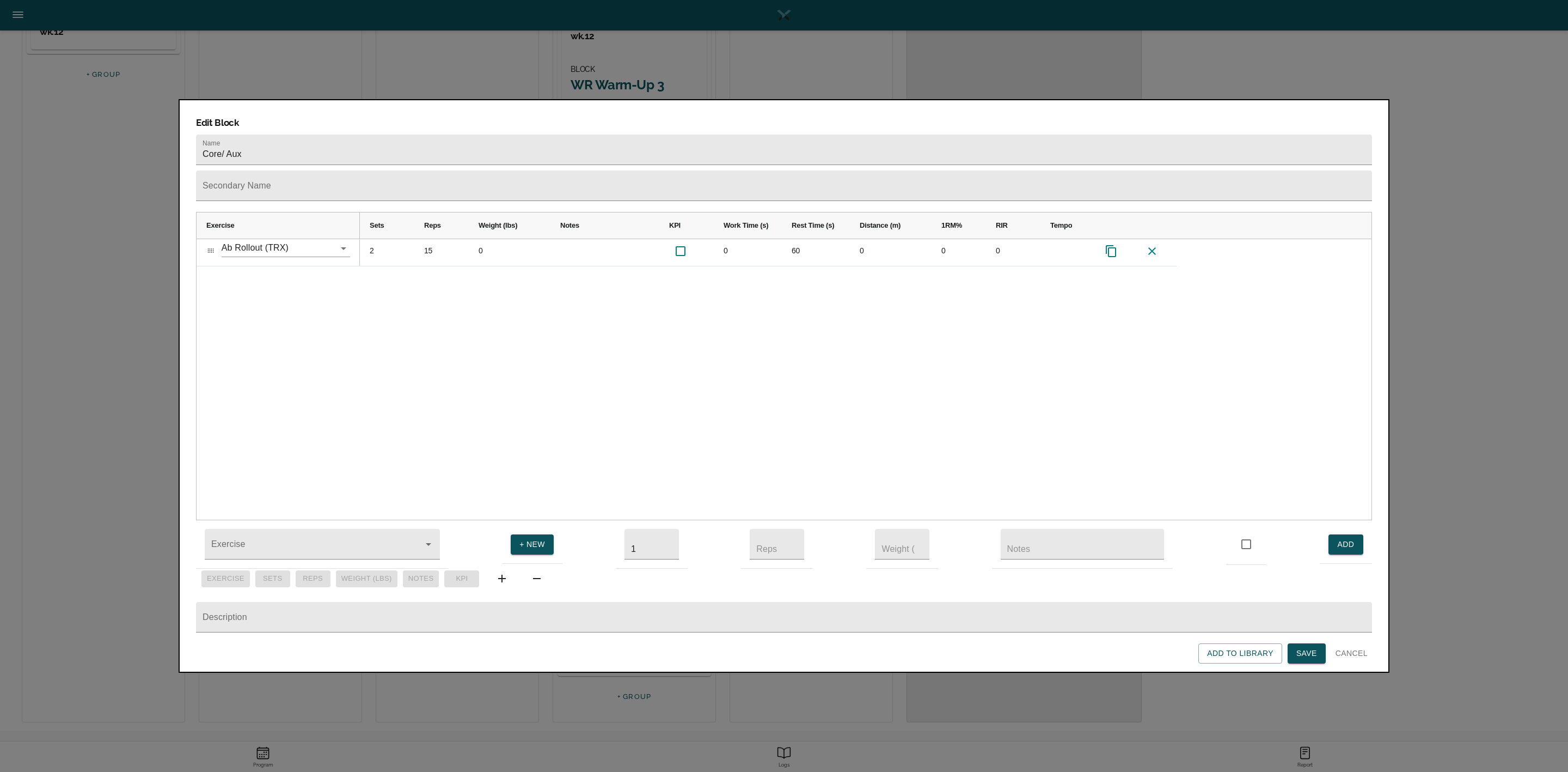
click at [420, 308] on div "2 15 0 0 60 0 0 0" at bounding box center [865, 379] width 1011 height 281
click at [1045, 514] on span "Save" at bounding box center [1306, 653] width 20 height 14
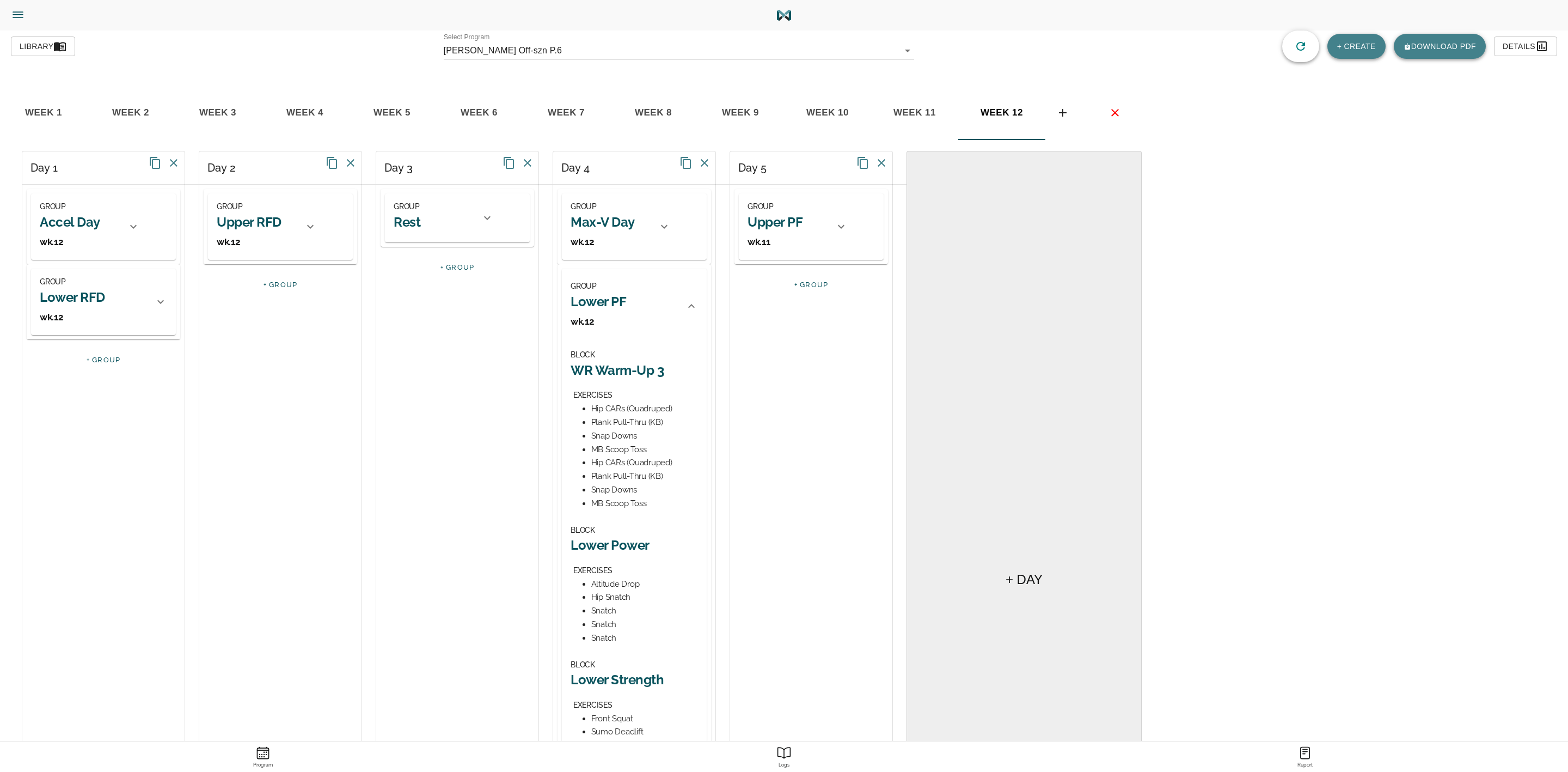
click at [688, 306] on icon at bounding box center [691, 306] width 13 height 13
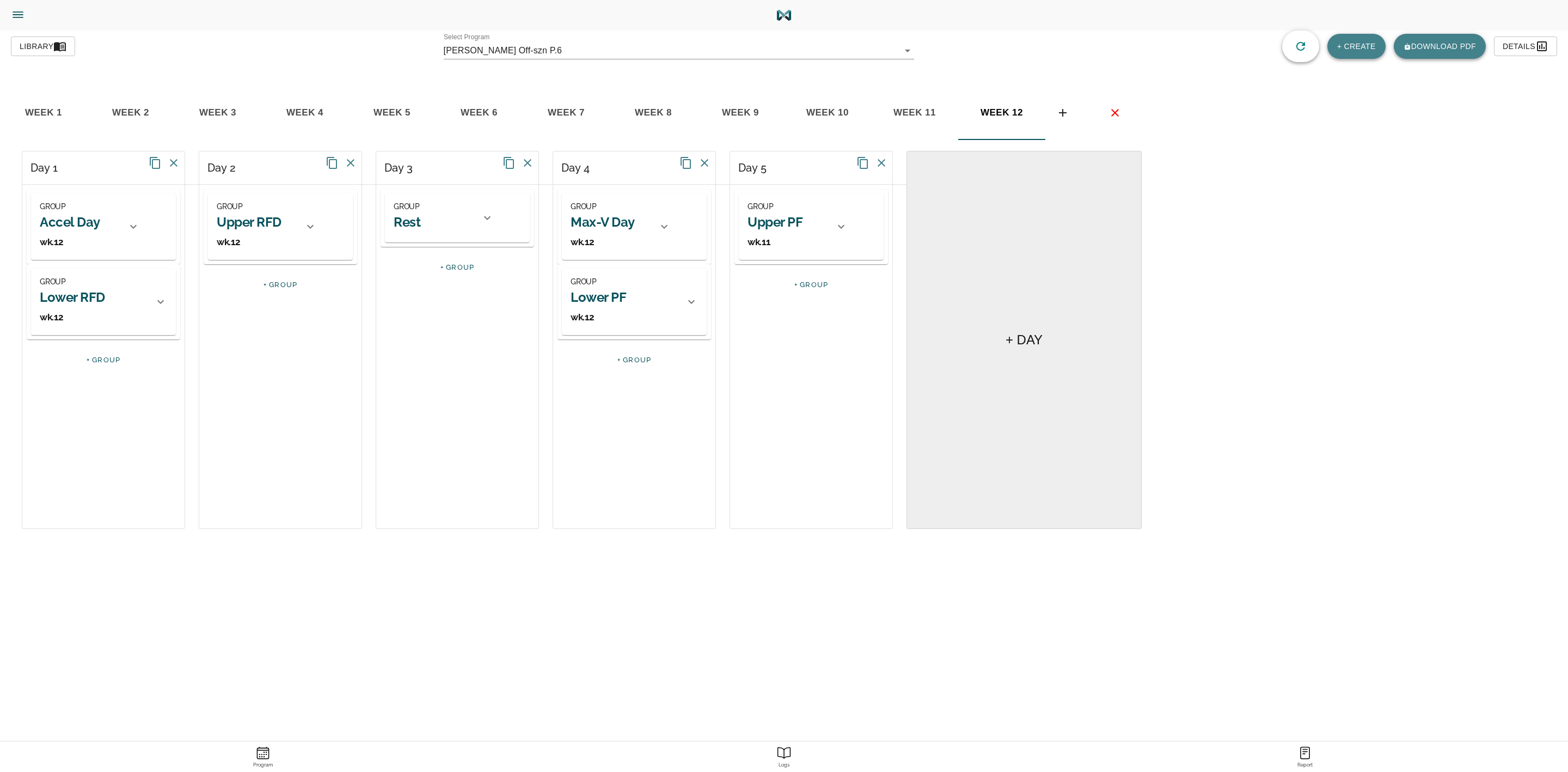
click at [761, 227] on h2 "Upper PF" at bounding box center [775, 222] width 55 height 17
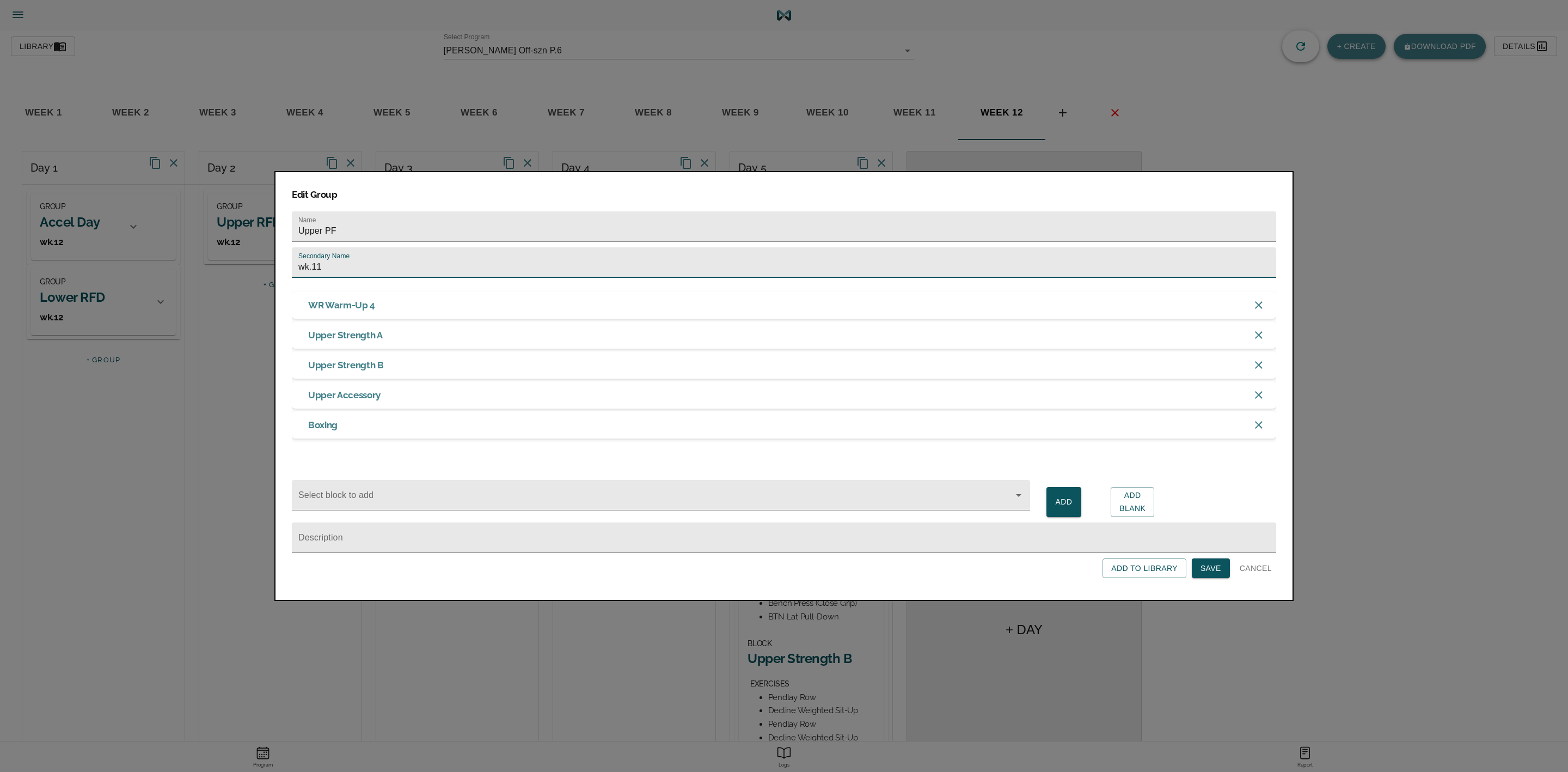
click at [727, 254] on input "wk.11" at bounding box center [784, 263] width 984 height 31
type input "wk.12"
click button "Save" at bounding box center [1210, 568] width 38 height 20
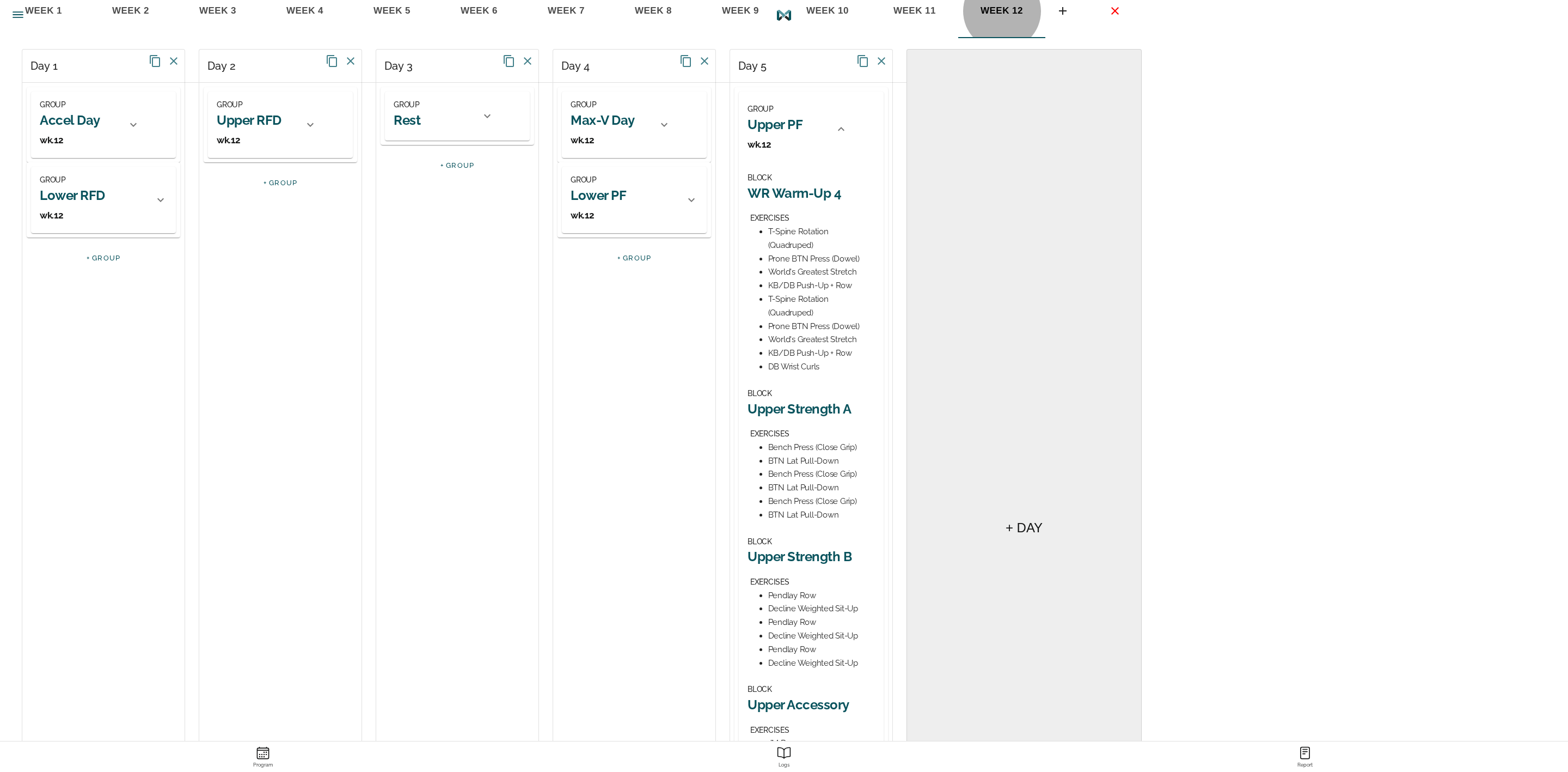
scroll to position [245, 0]
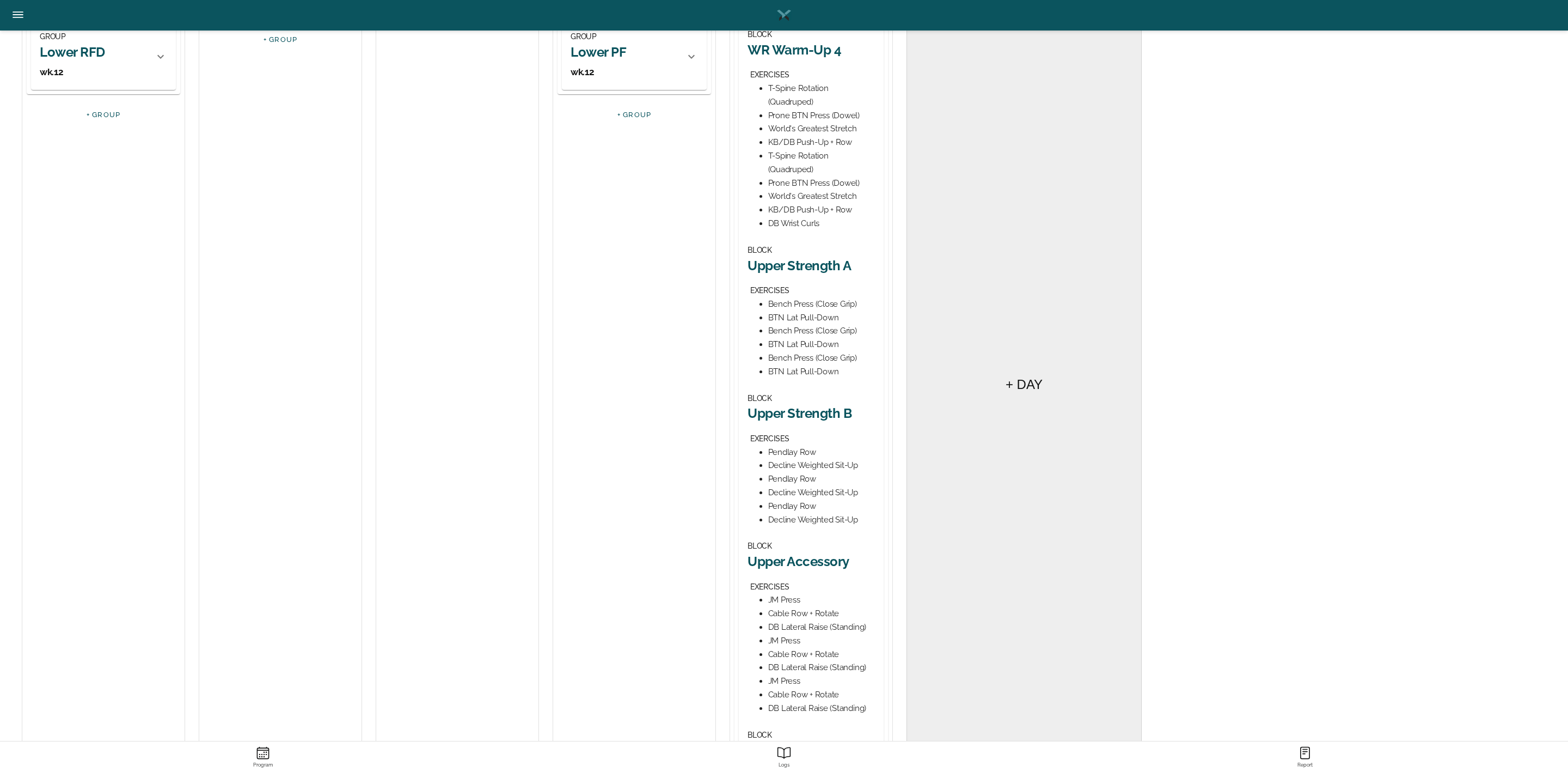
click at [812, 258] on h2 "Upper Strength A" at bounding box center [811, 265] width 127 height 17
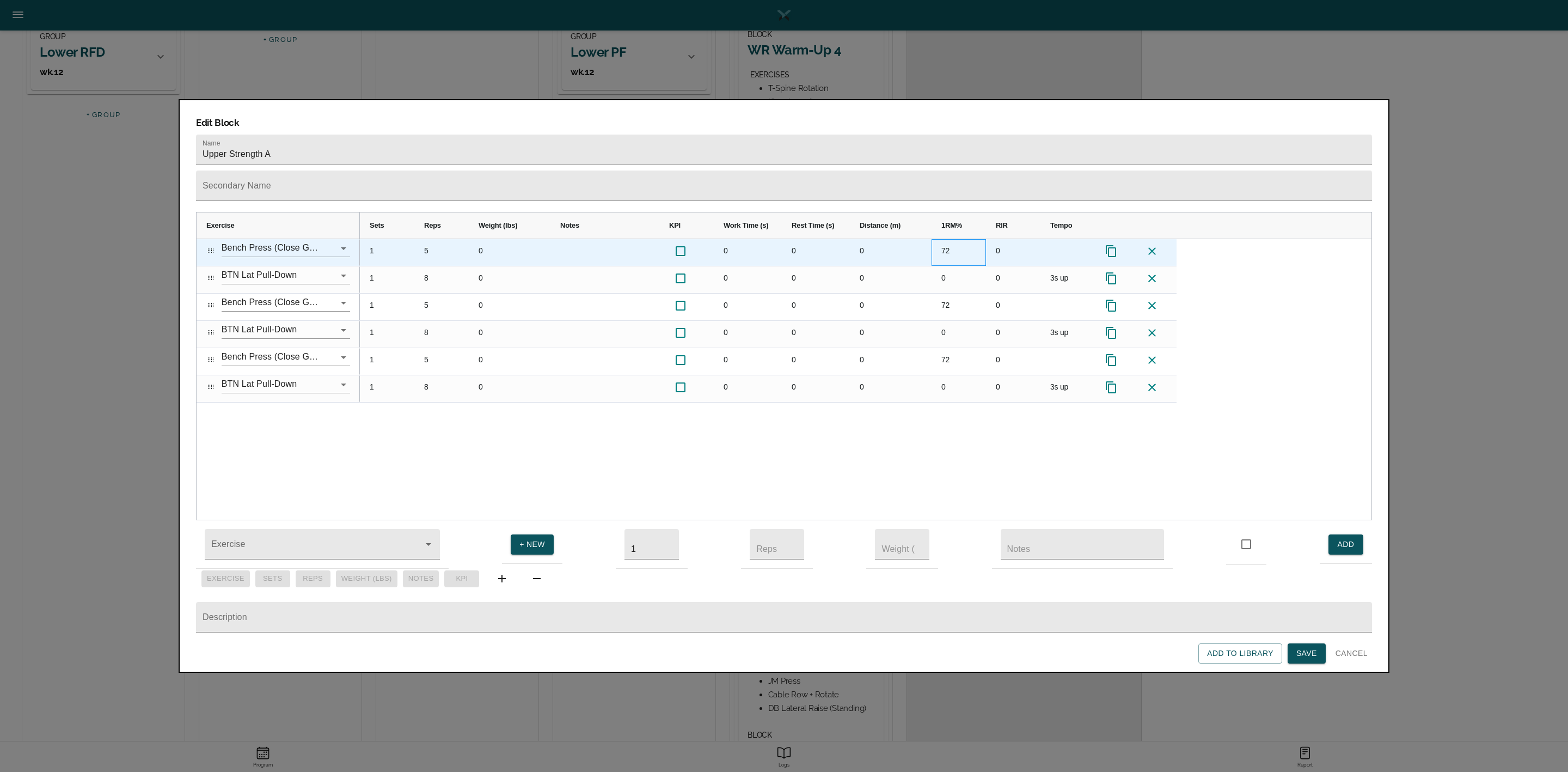
click at [941, 239] on div "72" at bounding box center [958, 252] width 54 height 27
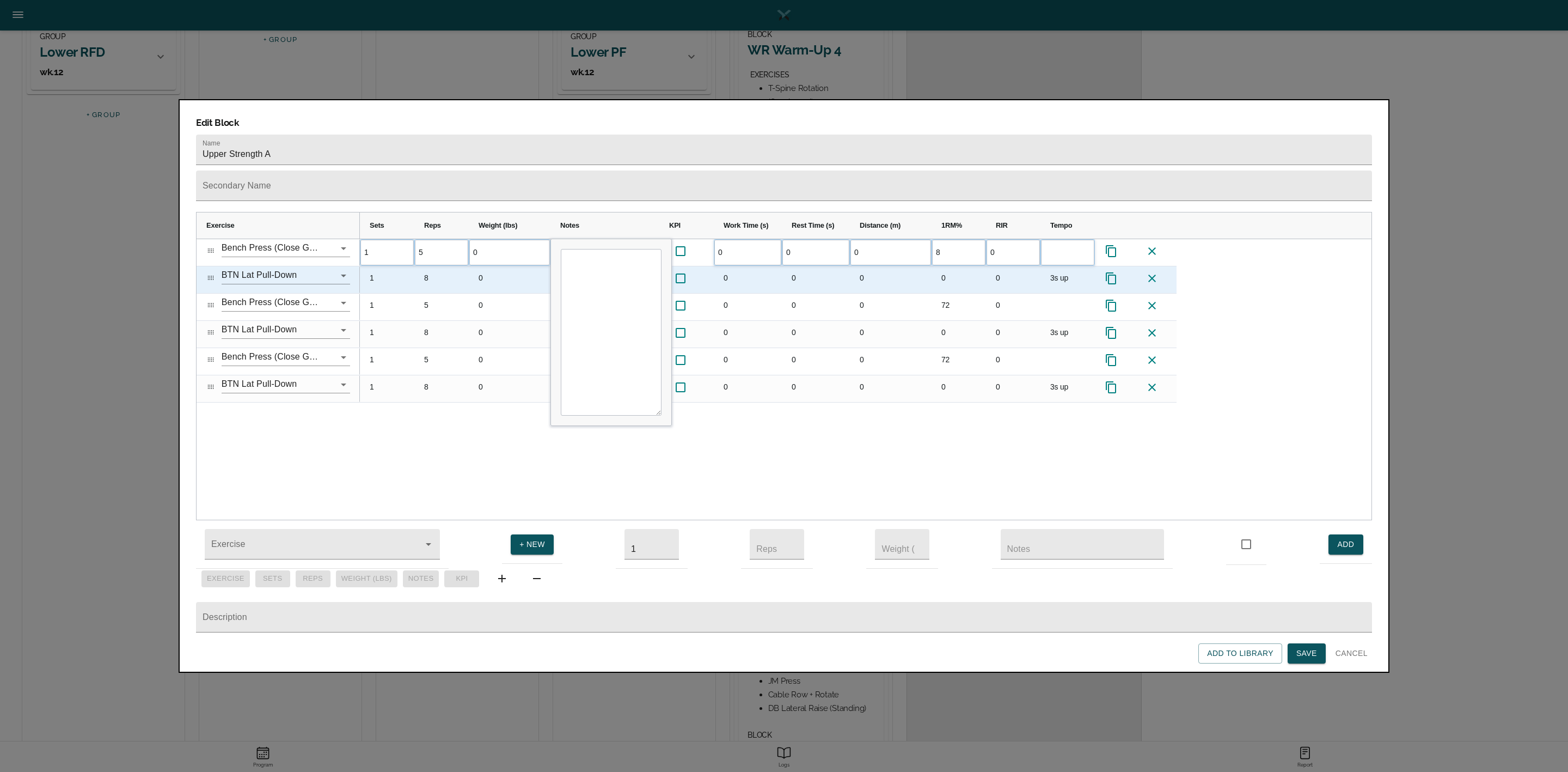
scroll to position [0, 0]
type input "80"
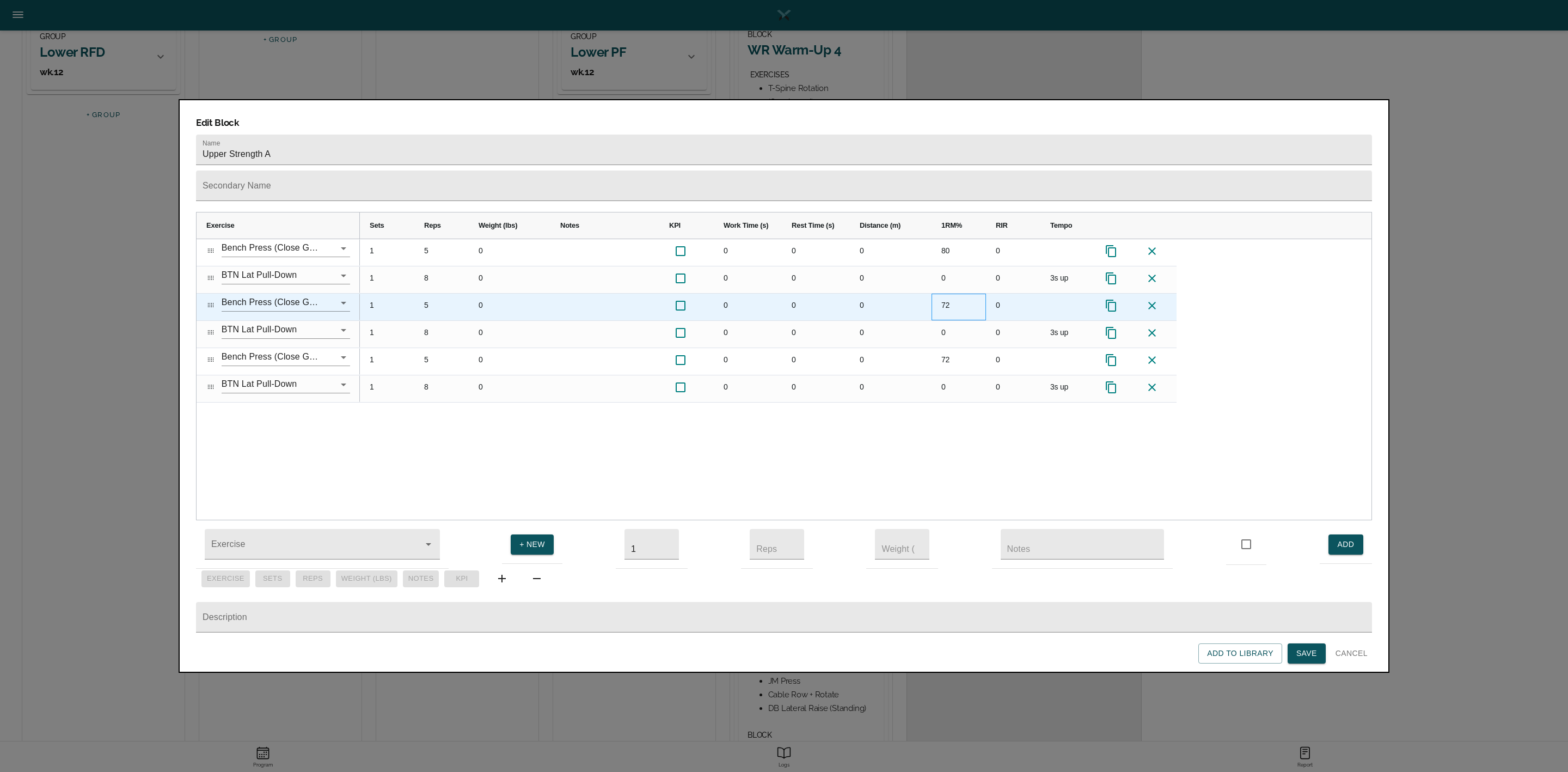
click at [938, 294] on div "72" at bounding box center [958, 307] width 54 height 27
type input "80"
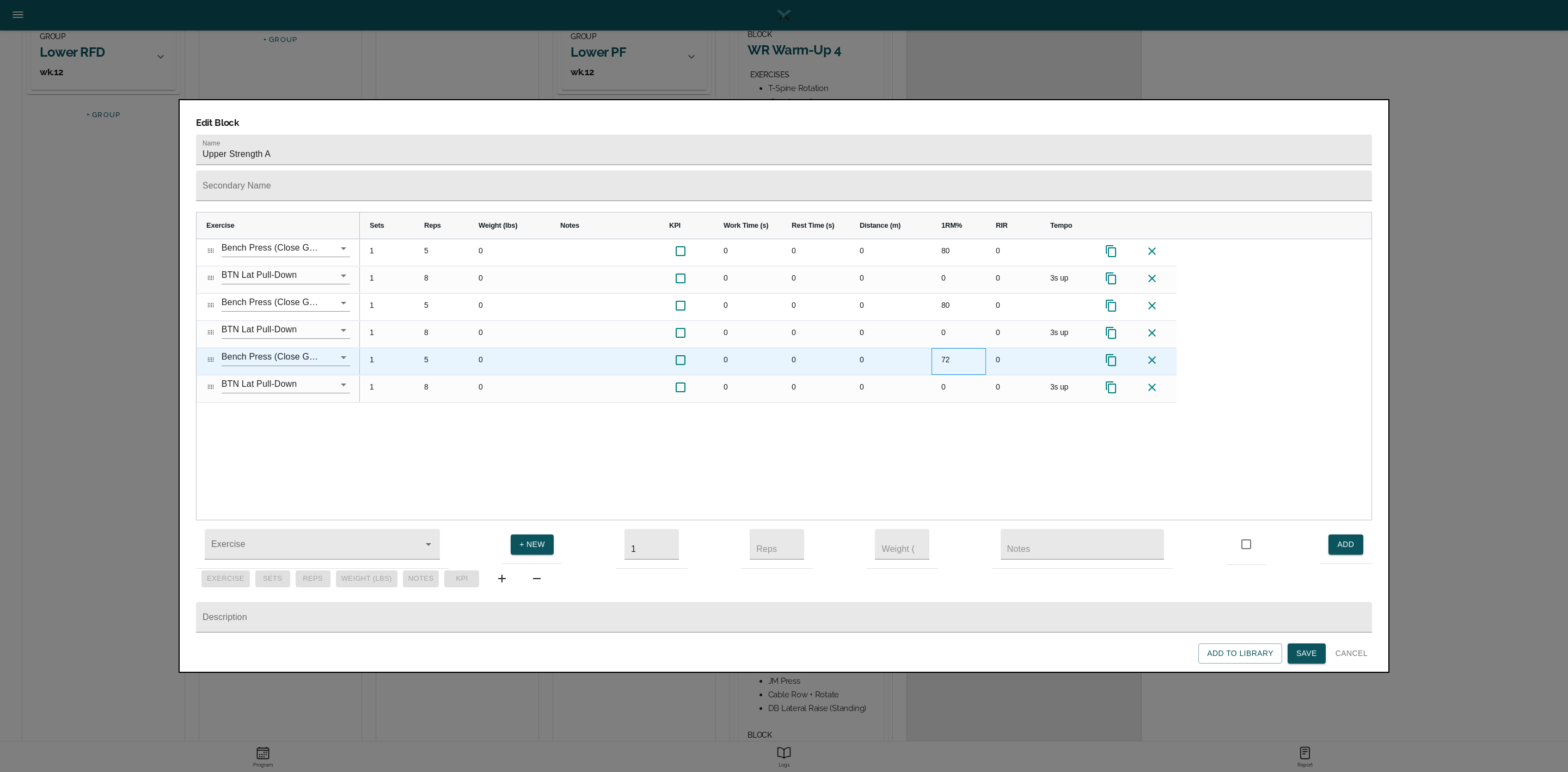
click at [944, 348] on div "72" at bounding box center [958, 361] width 54 height 27
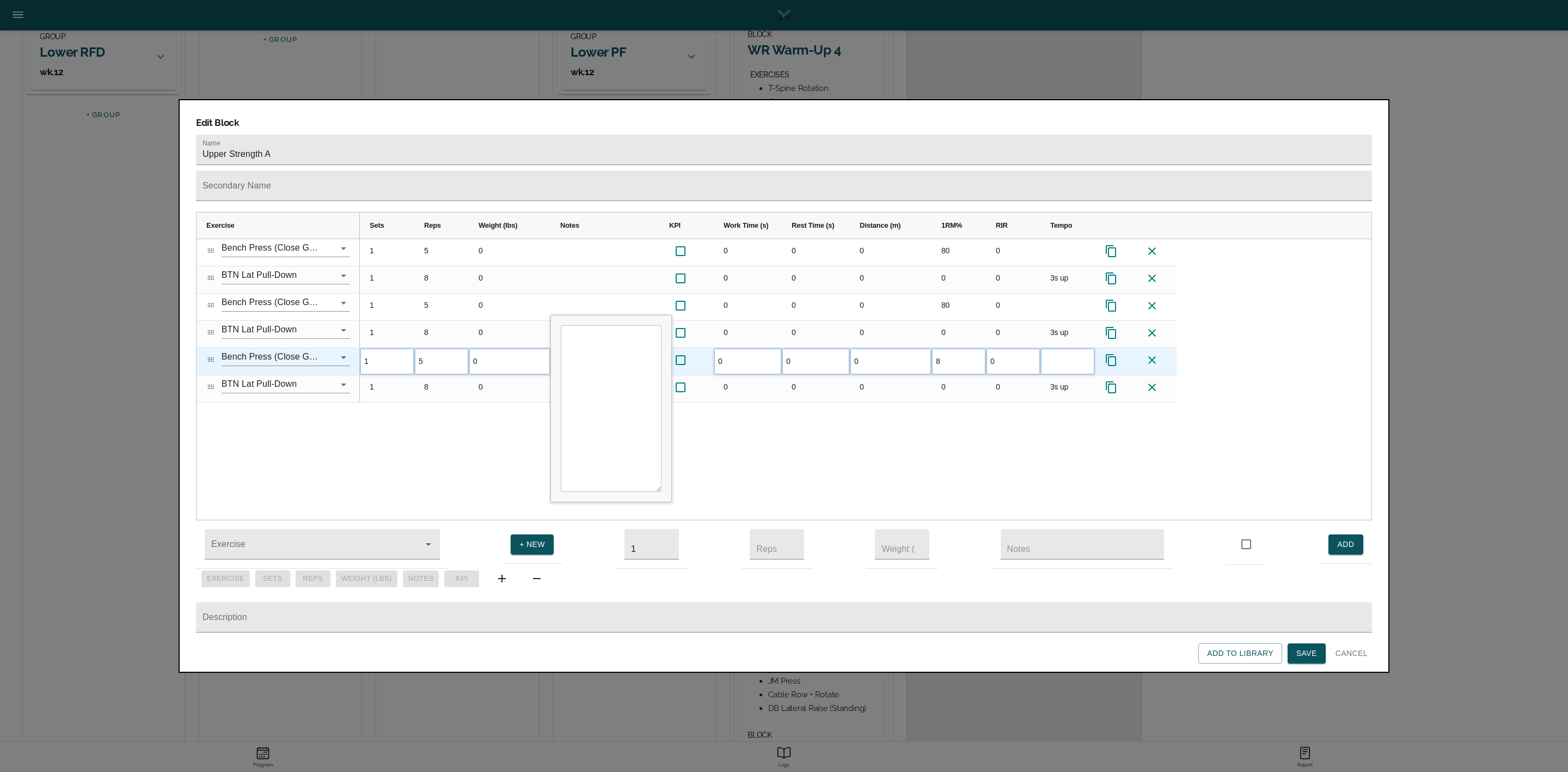
type input "80"
click at [941, 395] on div "1 5 0 0 0 0 80 0 1 8 0 0 0 0 0 0 3s up 1 5 0 0 0 0 80 0 1 8 0 0 0 0 0 0 3s up 1…" at bounding box center [865, 379] width 1011 height 281
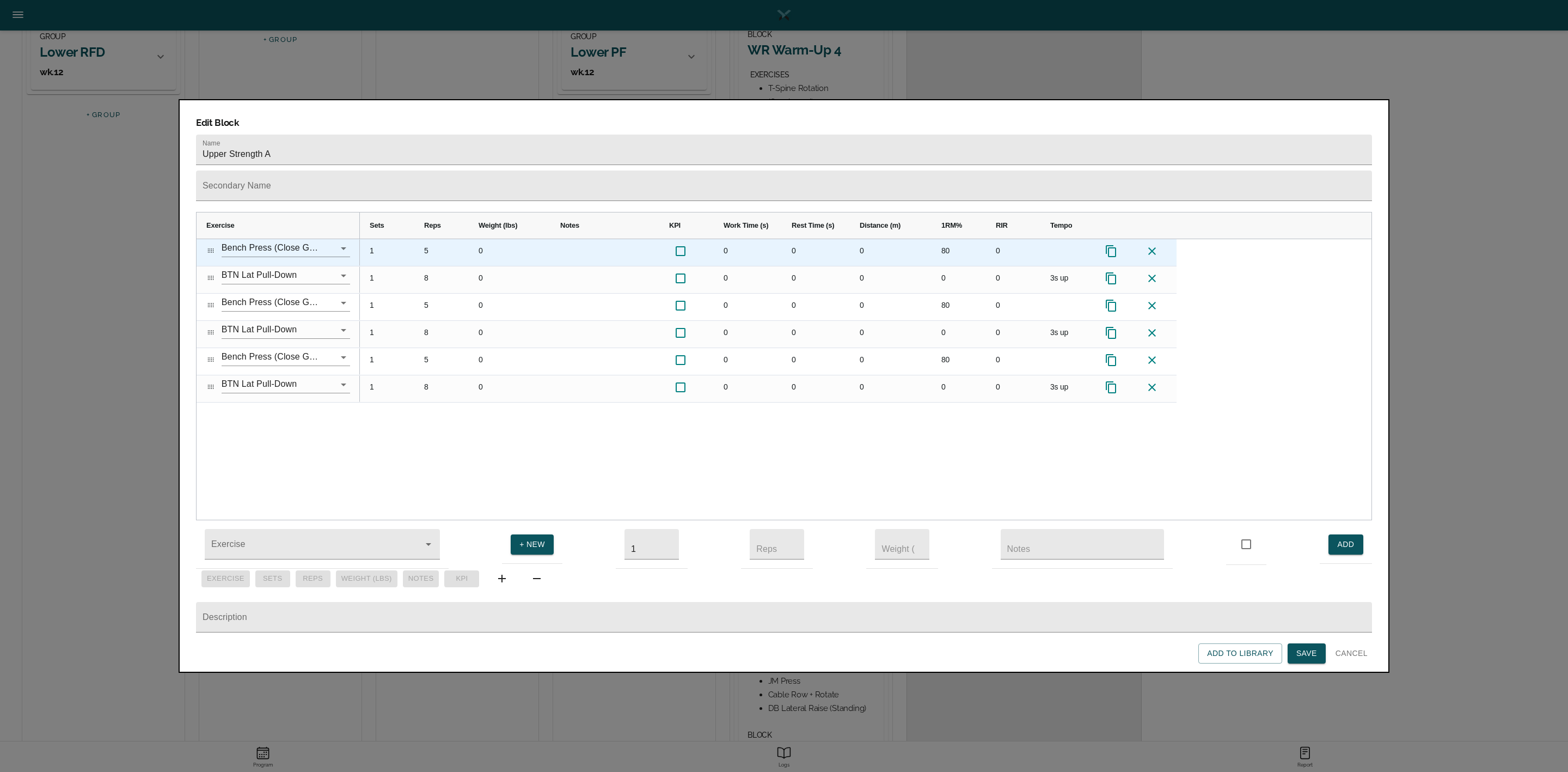
click at [429, 239] on div "5" at bounding box center [442, 252] width 54 height 27
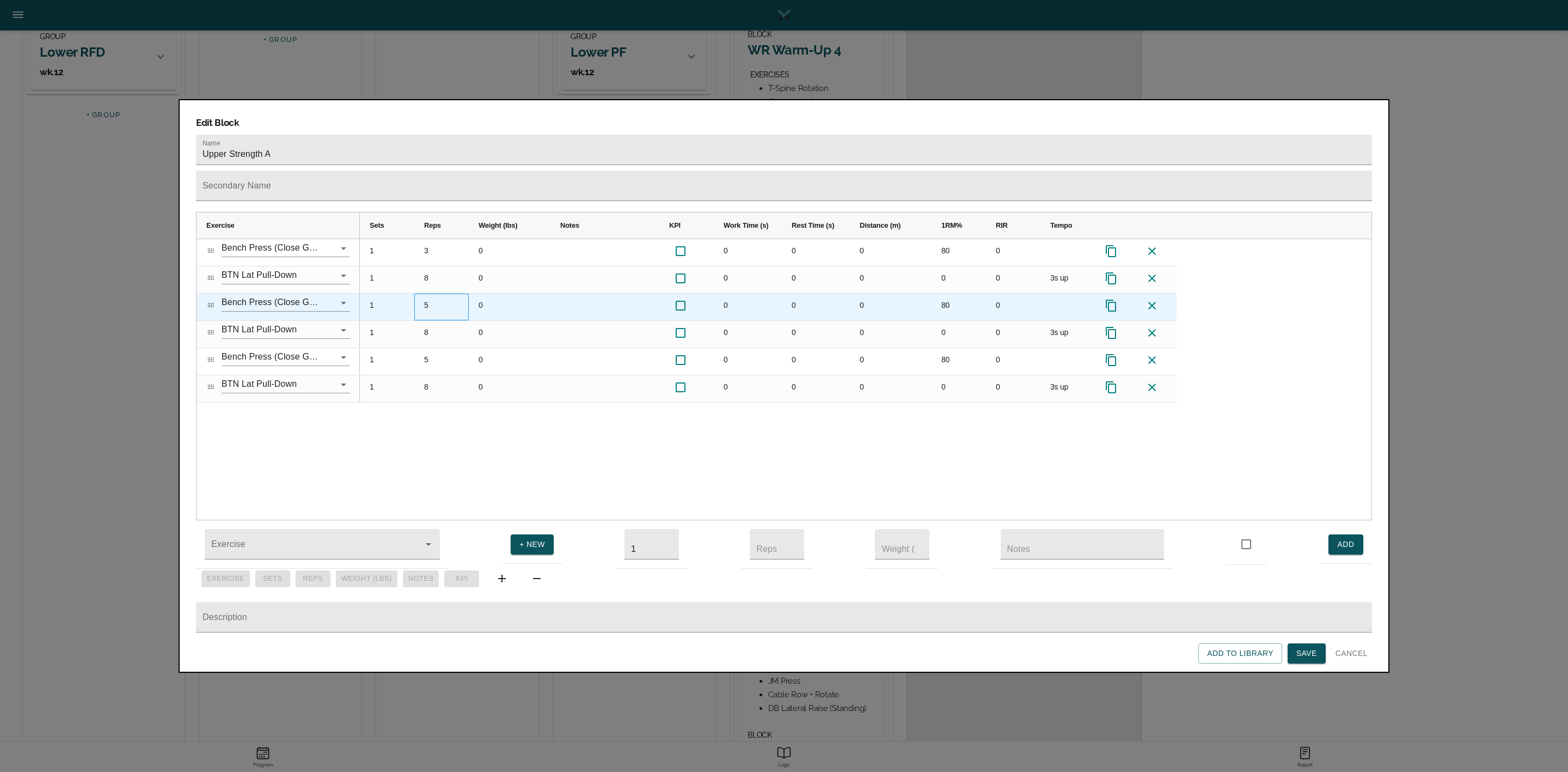
click at [436, 294] on div "5" at bounding box center [442, 307] width 54 height 27
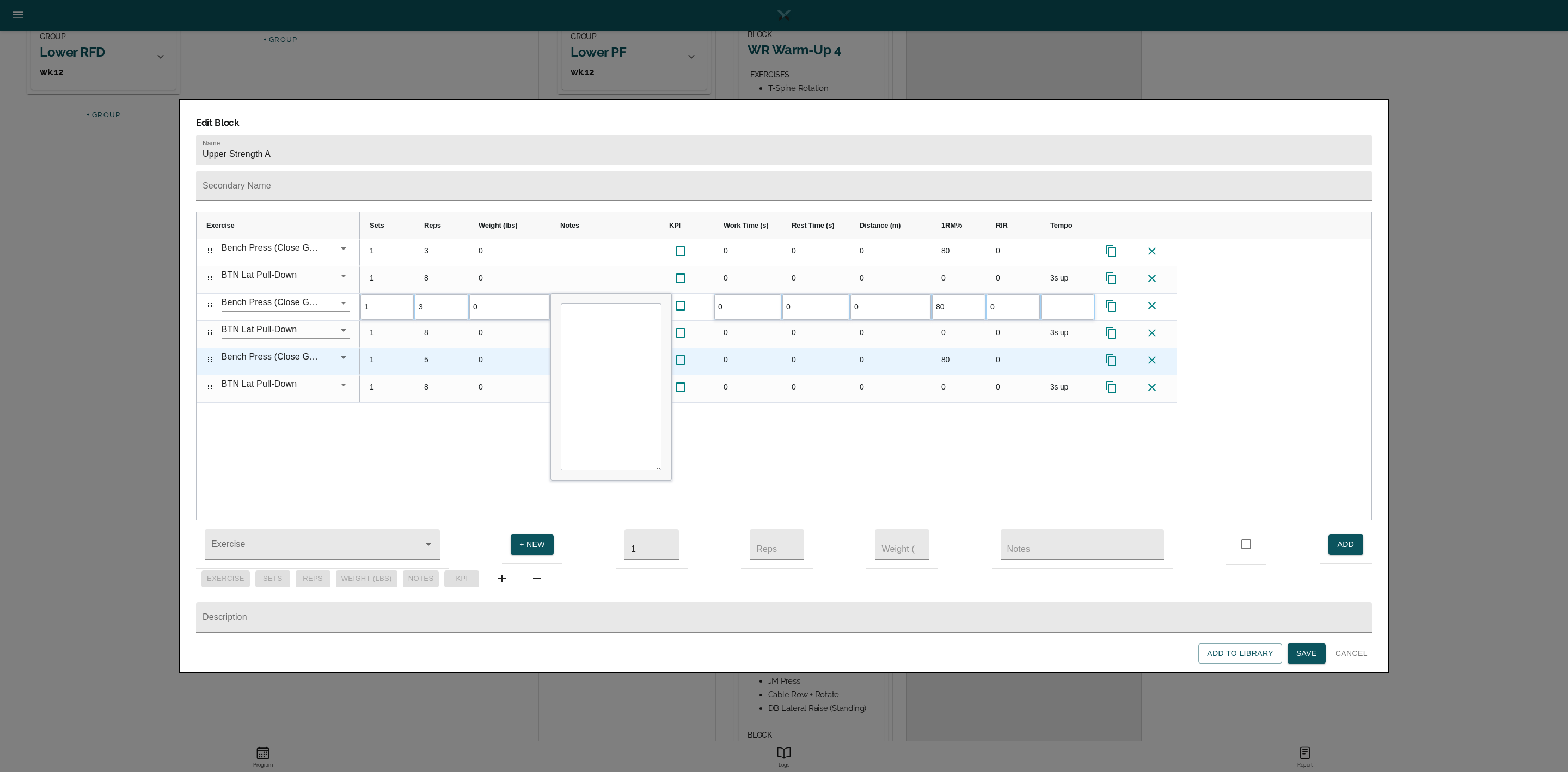
click at [432, 348] on div "5" at bounding box center [442, 361] width 54 height 27
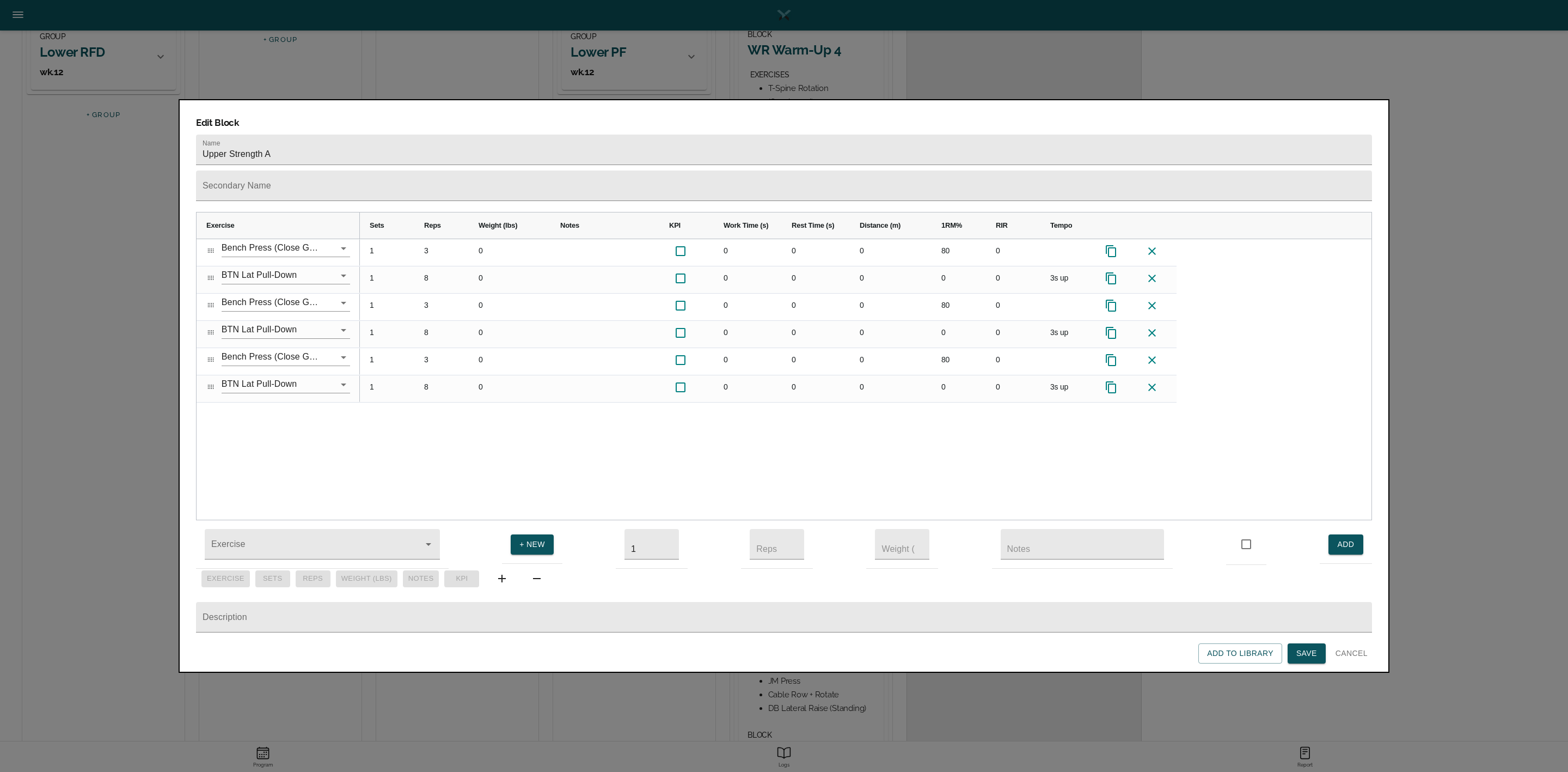
click at [453, 406] on div "1 3 0 0 0 0 80 0 1 8 0 0 0 0 0 0 3s up 1 3 0 0 0 0 80 0 1 8 0 0 0 0 0 0 3s up 1…" at bounding box center [865, 379] width 1011 height 281
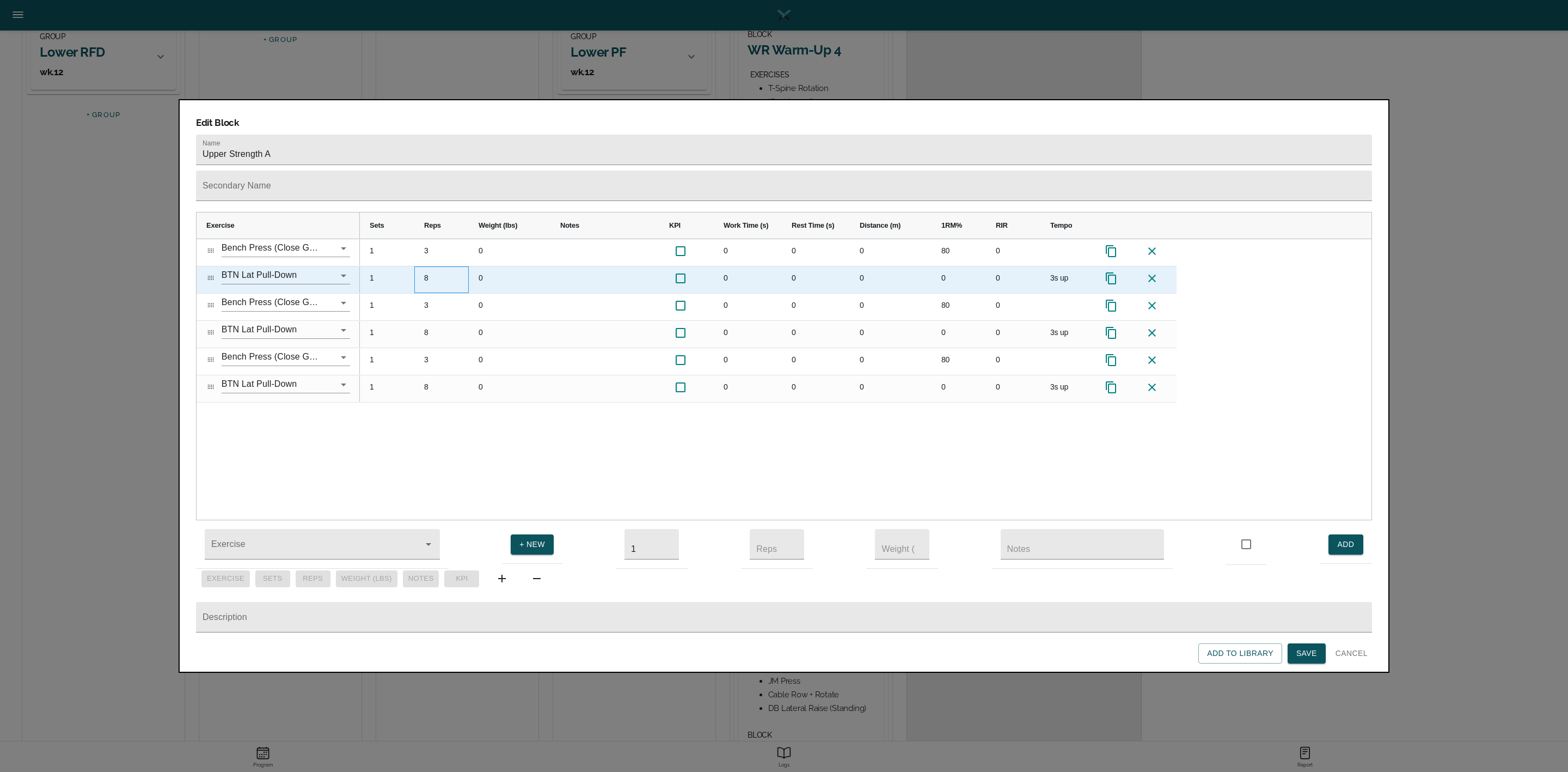
click at [428, 266] on div "8" at bounding box center [442, 279] width 54 height 27
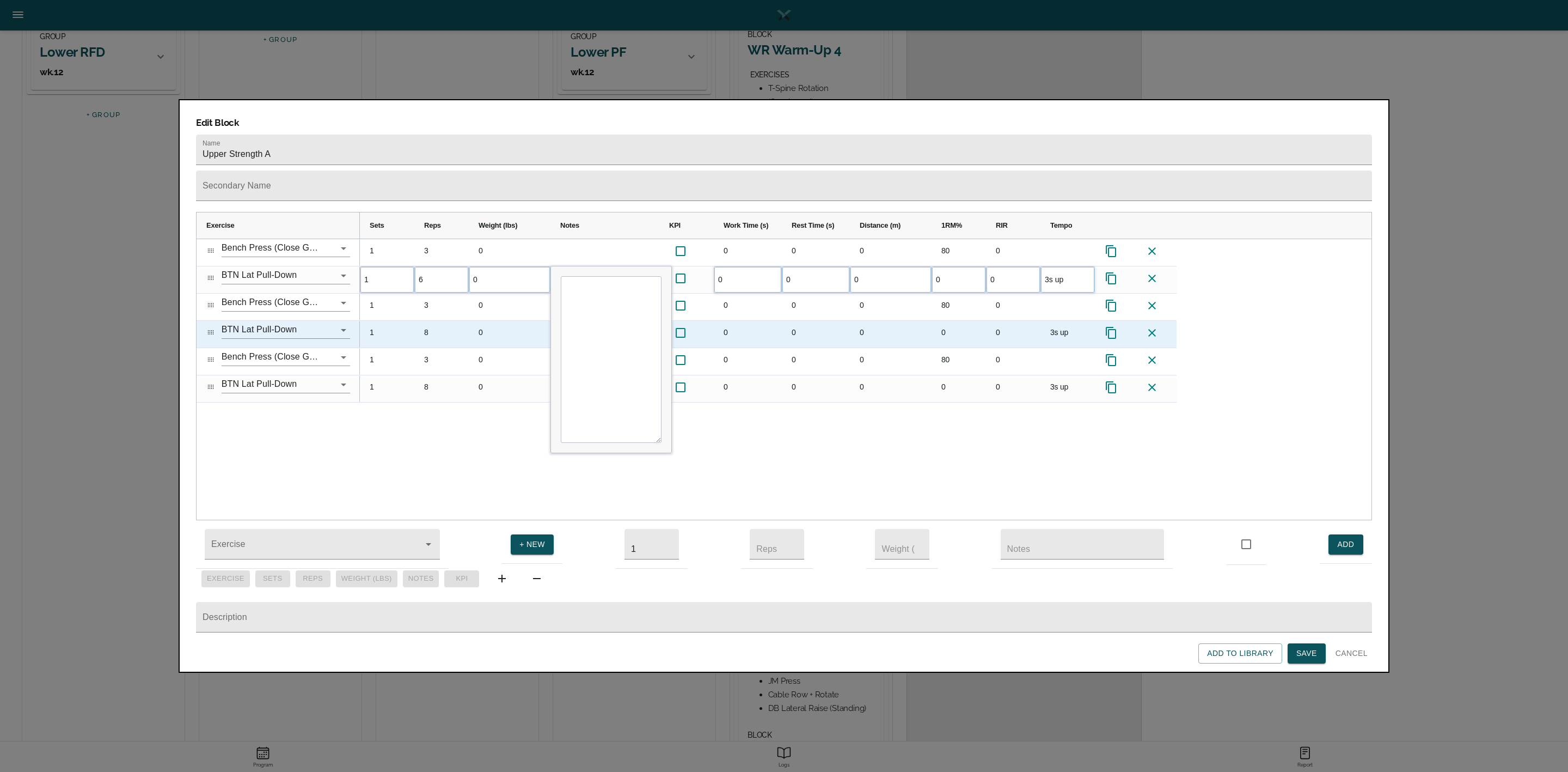
click at [429, 321] on div "8" at bounding box center [442, 334] width 54 height 27
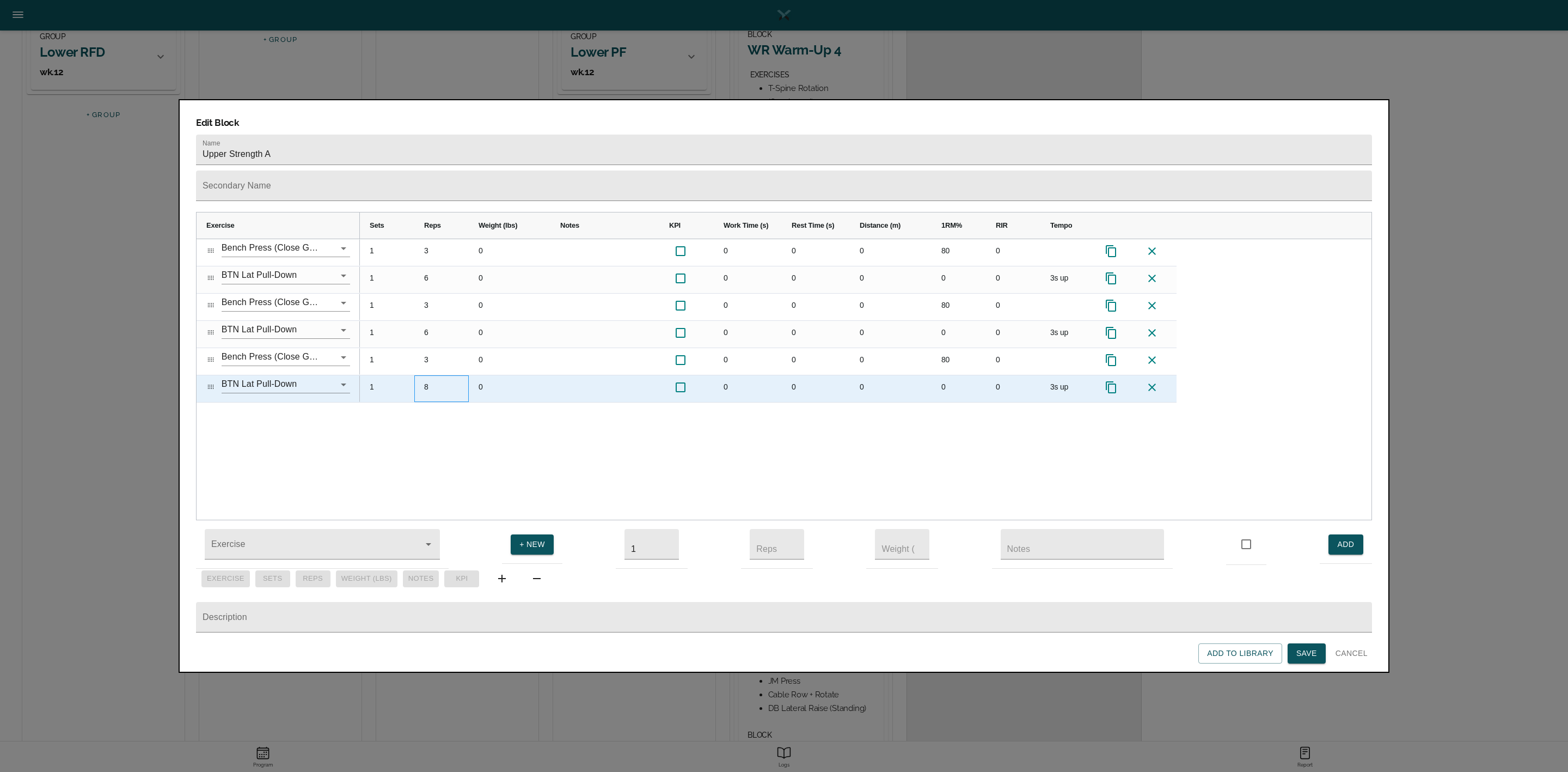
click at [433, 375] on div "8" at bounding box center [442, 388] width 54 height 27
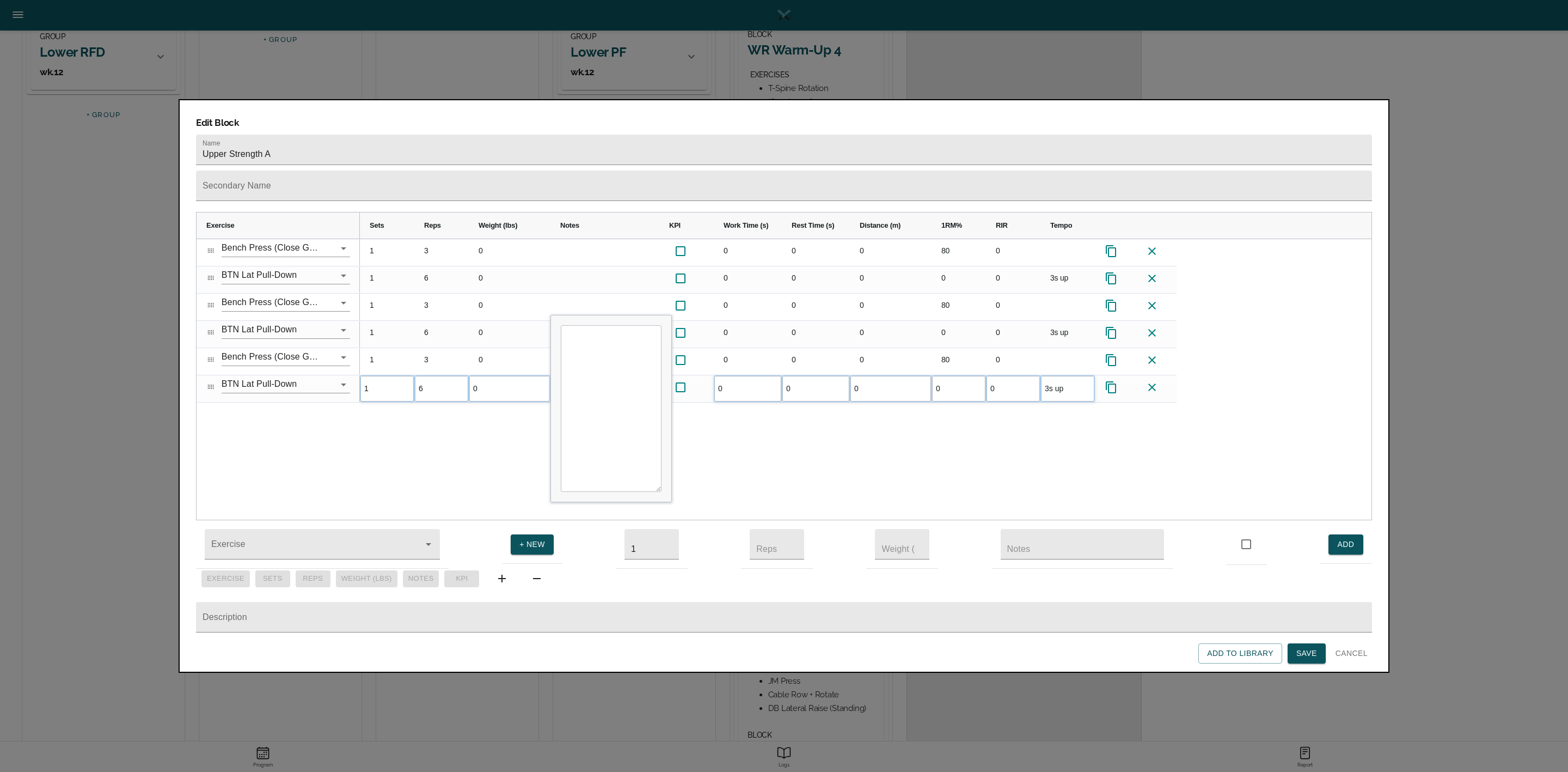
click at [442, 399] on div "1 3 0 0 0 0 80 0 1 6 0 0 0 0 0 0 3s up 1 3 0 0 0 0 80 0 1 6 0 0 0 0 0 0 3s up 1…" at bounding box center [865, 379] width 1011 height 281
click at [1045, 514] on button "Save" at bounding box center [1307, 653] width 38 height 20
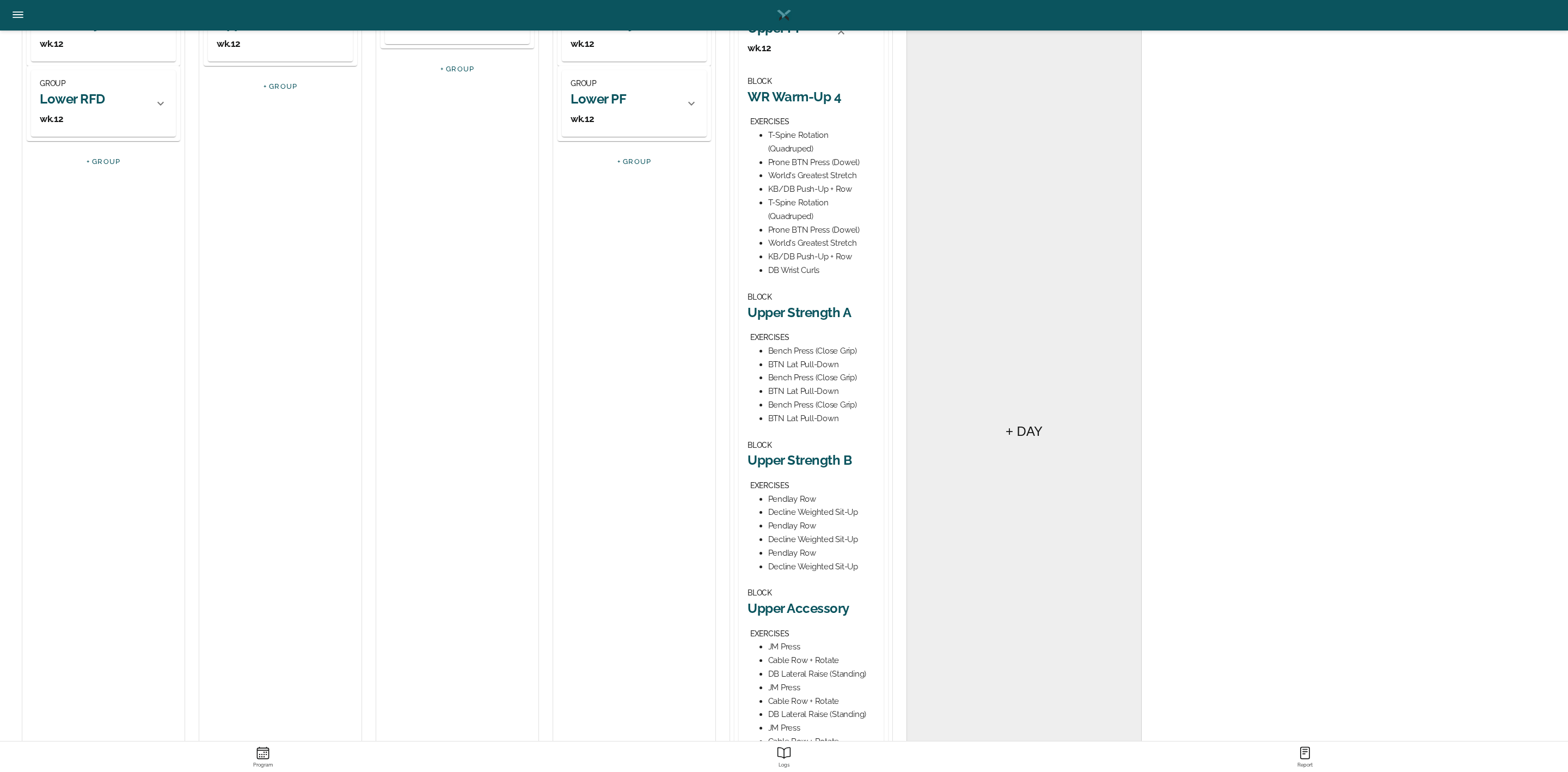
scroll to position [245, 0]
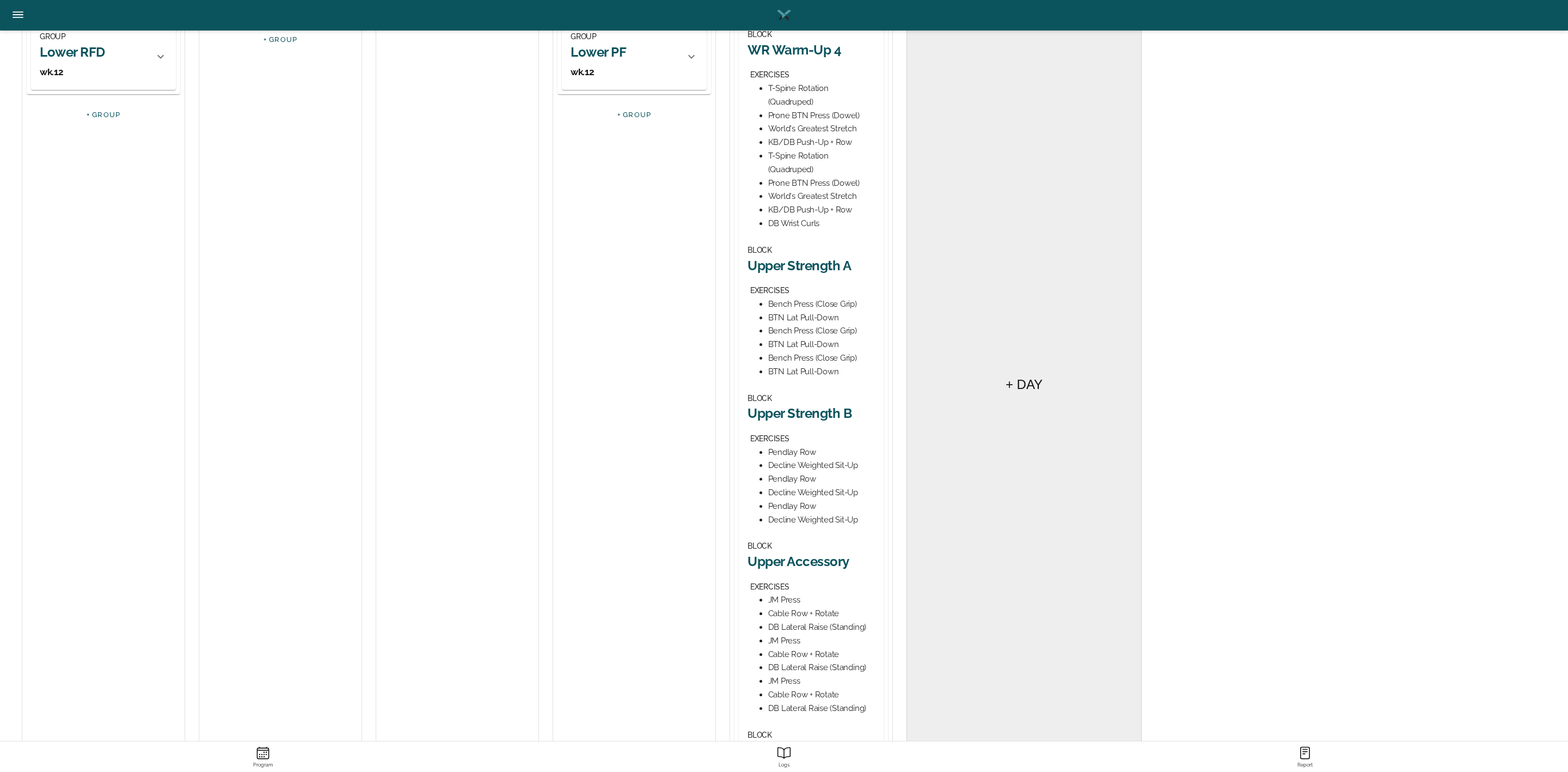
click at [802, 416] on h2 "Upper Strength B" at bounding box center [811, 412] width 127 height 17
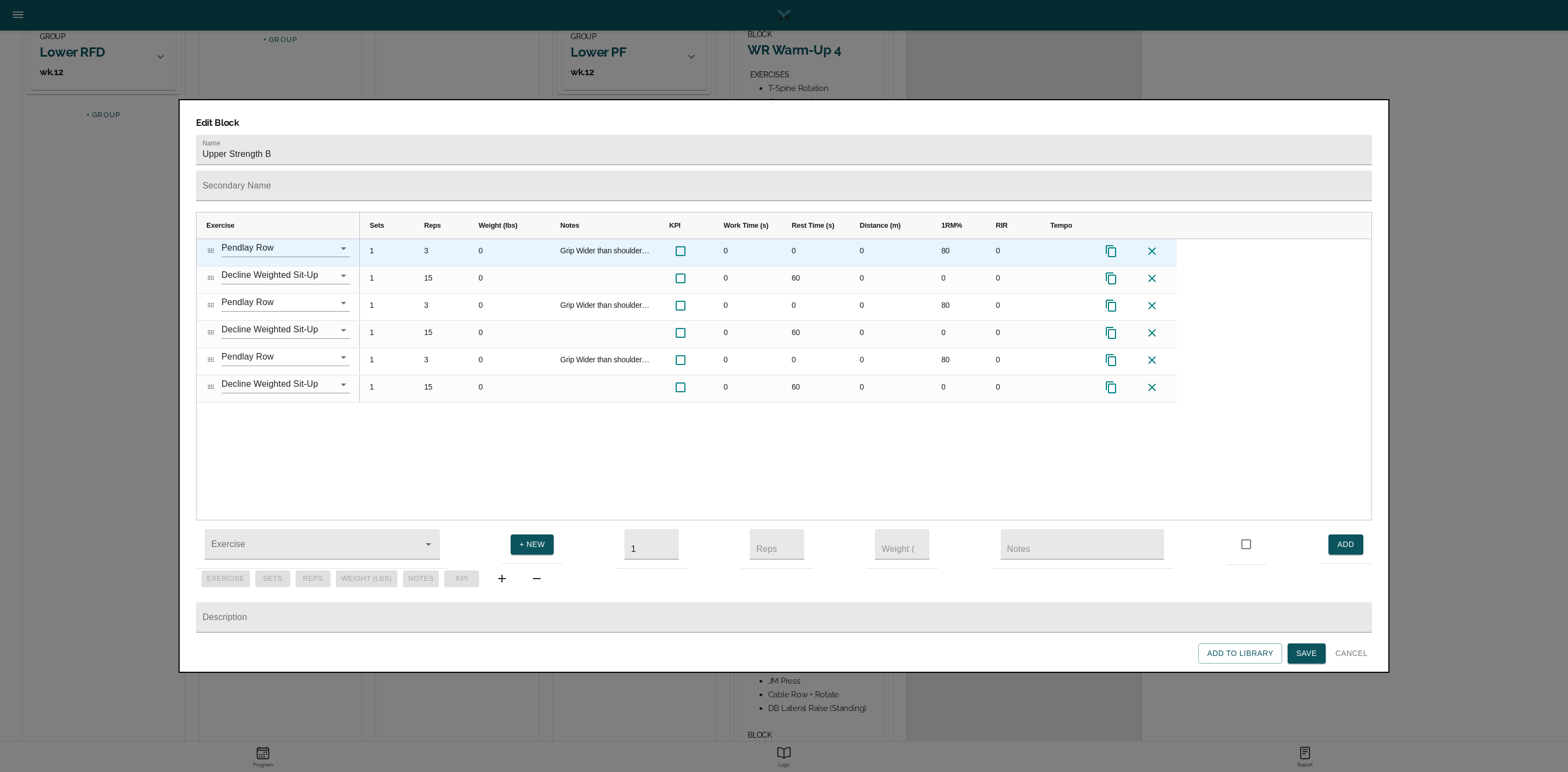
click at [956, 239] on div "80" at bounding box center [958, 252] width 54 height 27
type input "85"
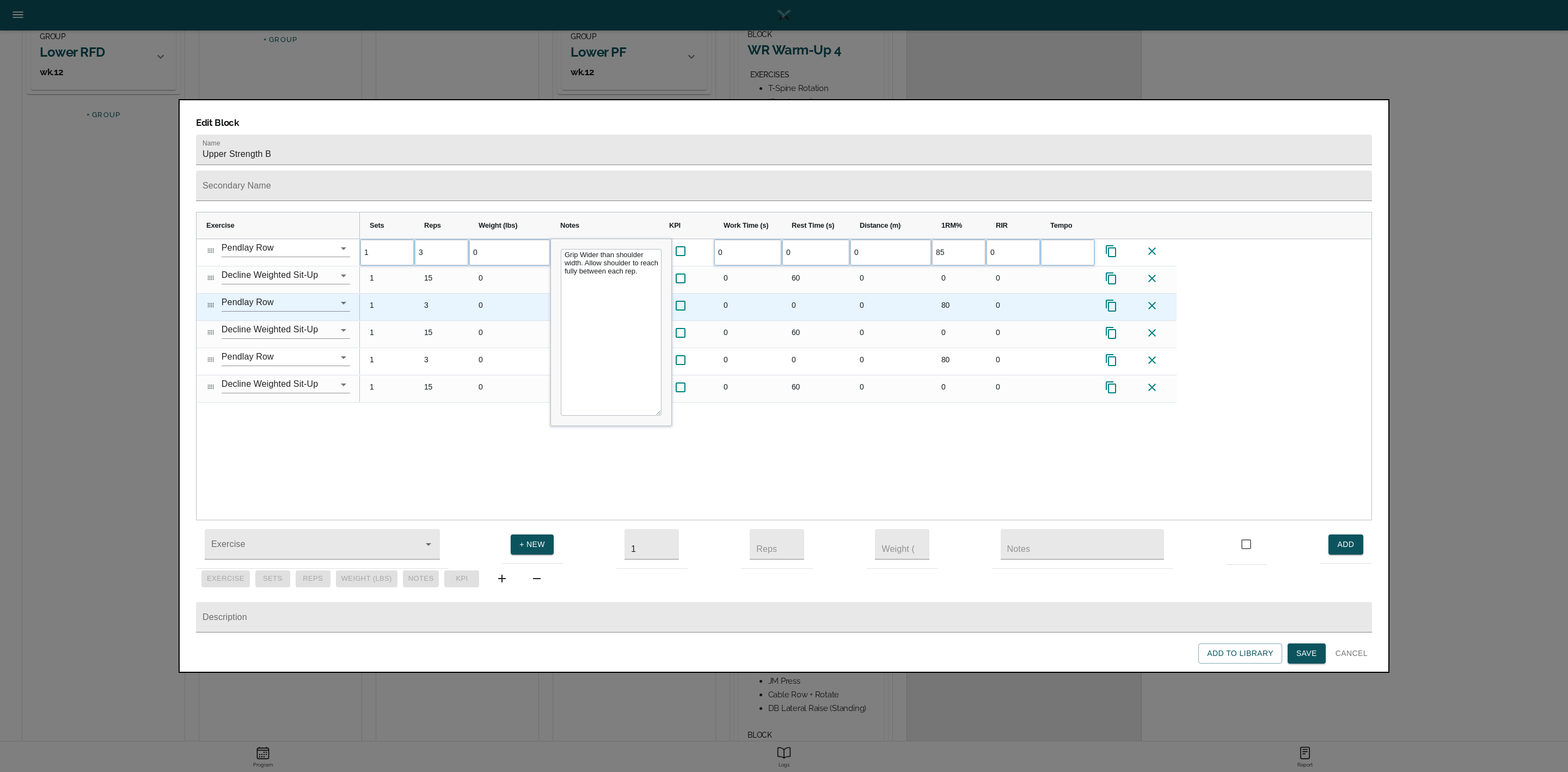
click at [954, 294] on div "80" at bounding box center [958, 307] width 54 height 27
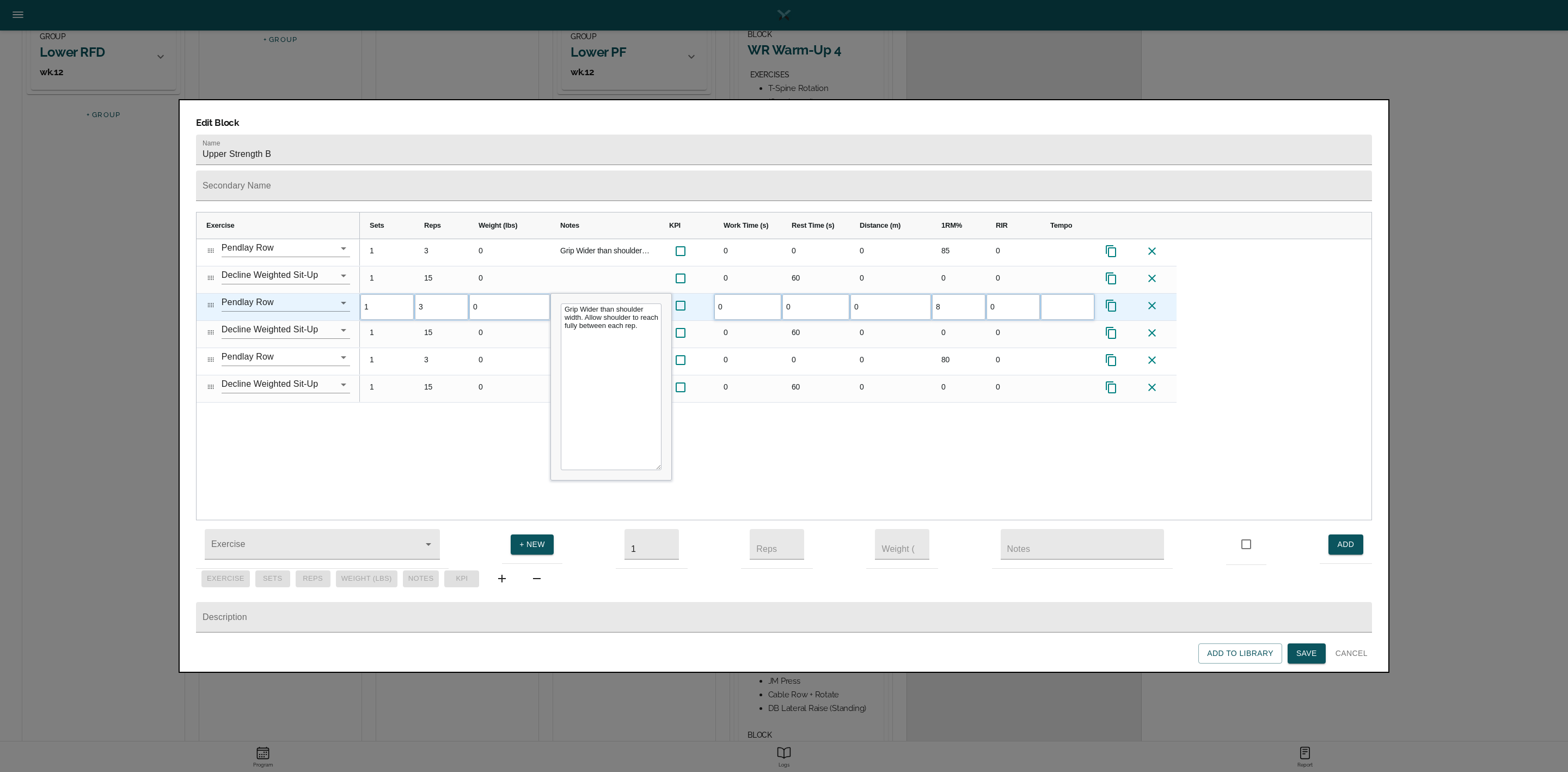
type input "85"
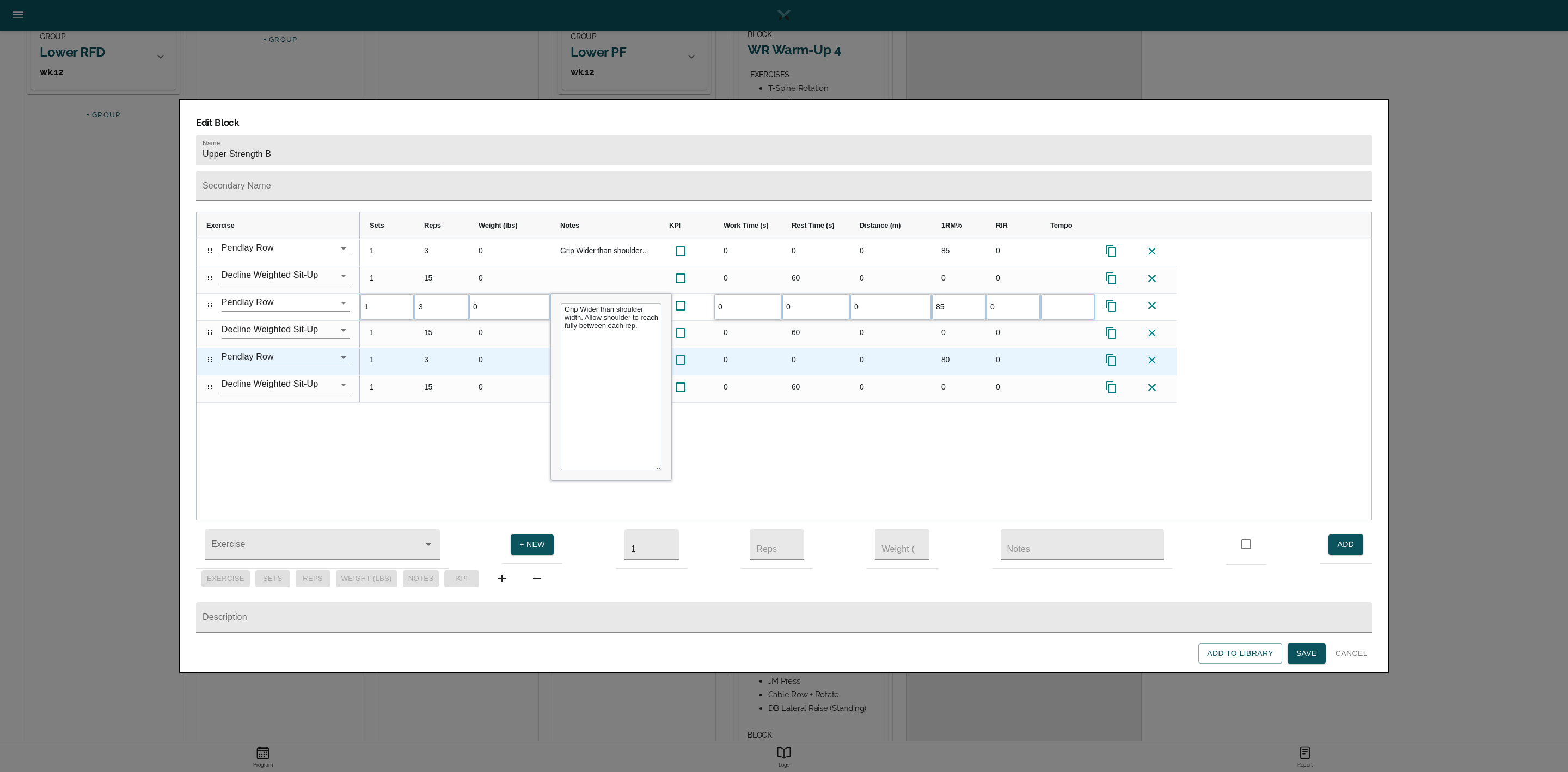
click at [951, 348] on div "80" at bounding box center [958, 361] width 54 height 27
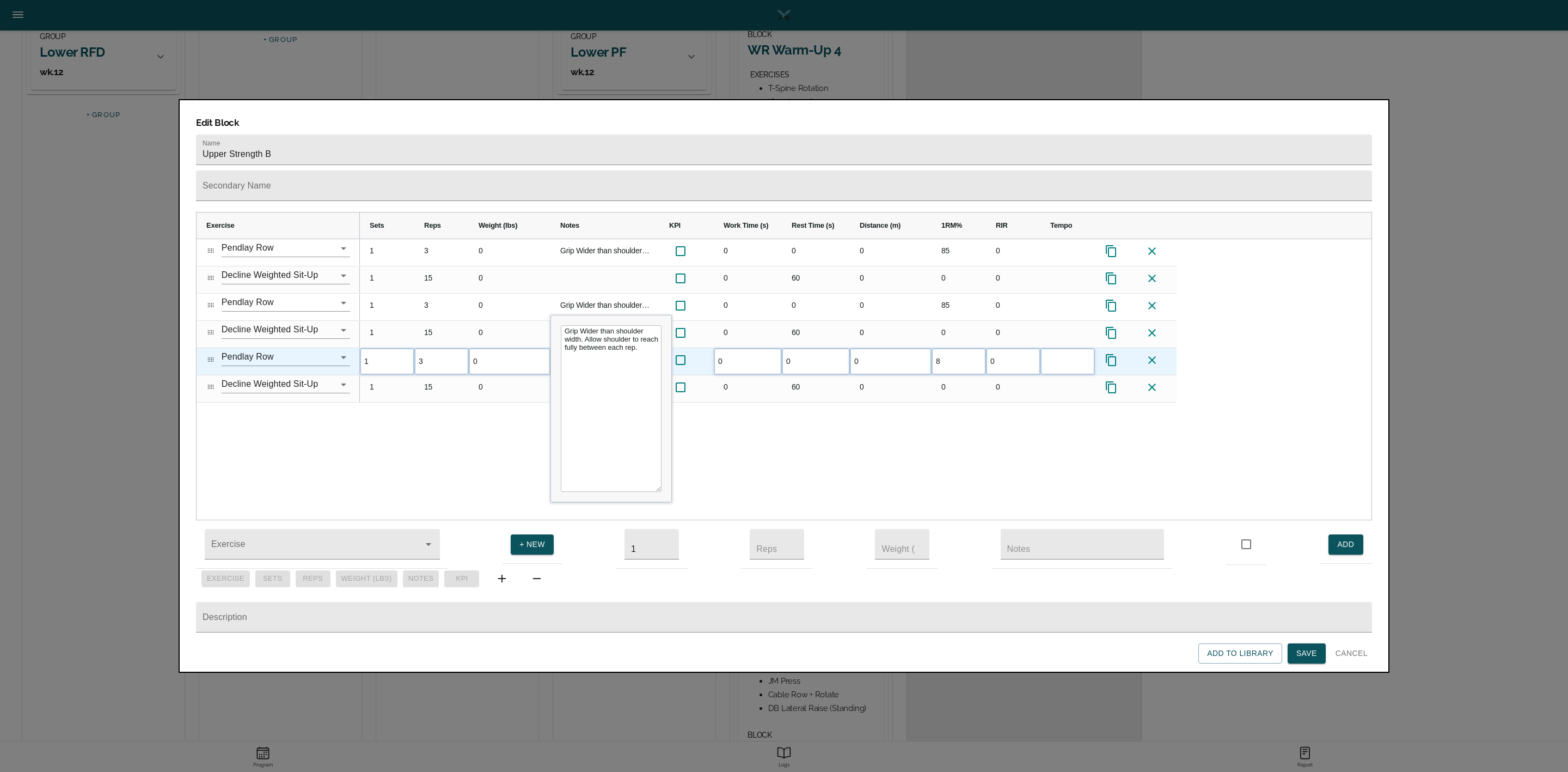
type input "85"
click at [953, 408] on div "1 3 0 Grip Wider than shoulder width. Allow shoulder to reach fully between eac…" at bounding box center [865, 379] width 1011 height 281
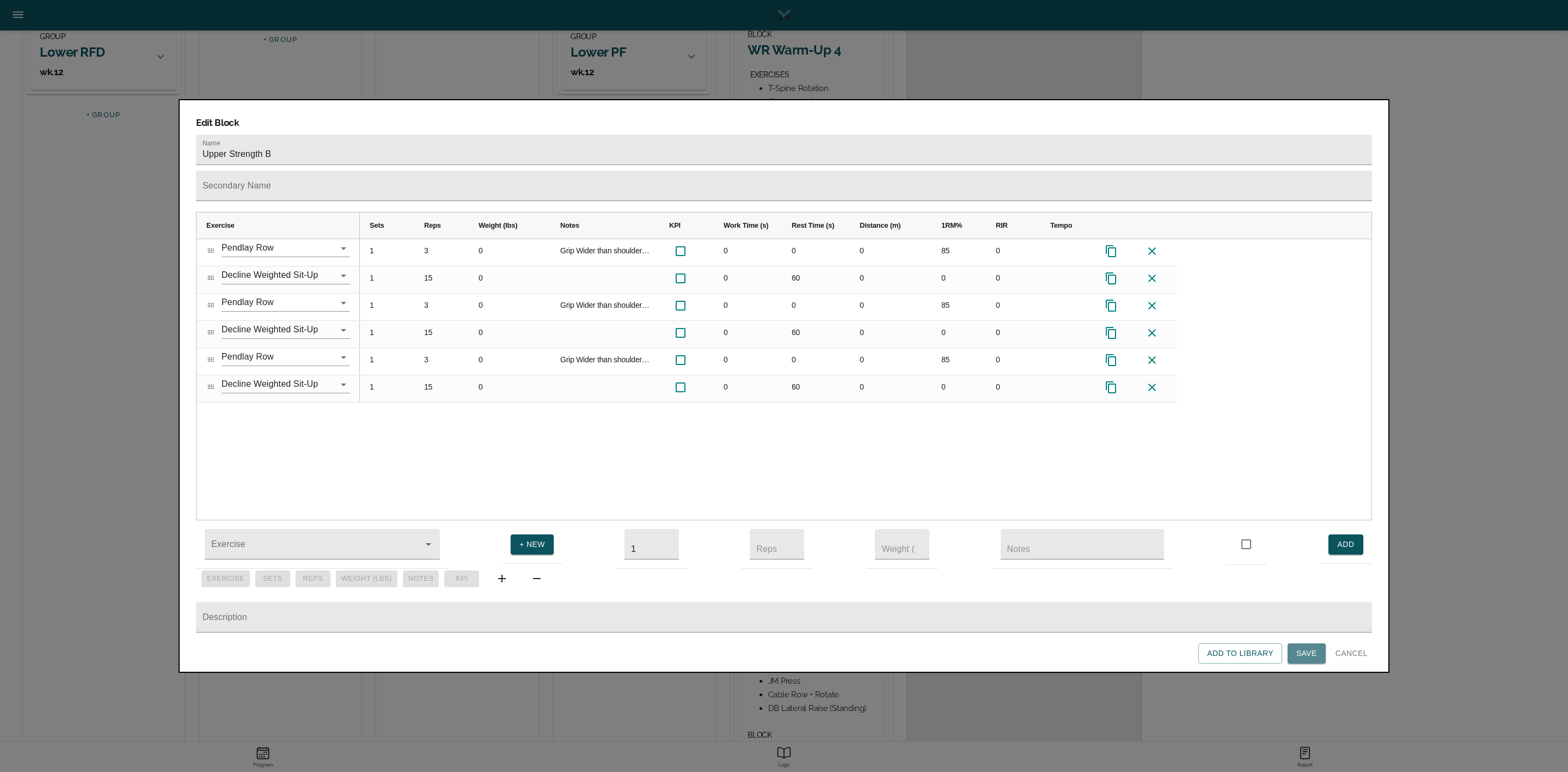
click at [1045, 514] on span "Save" at bounding box center [1306, 653] width 20 height 14
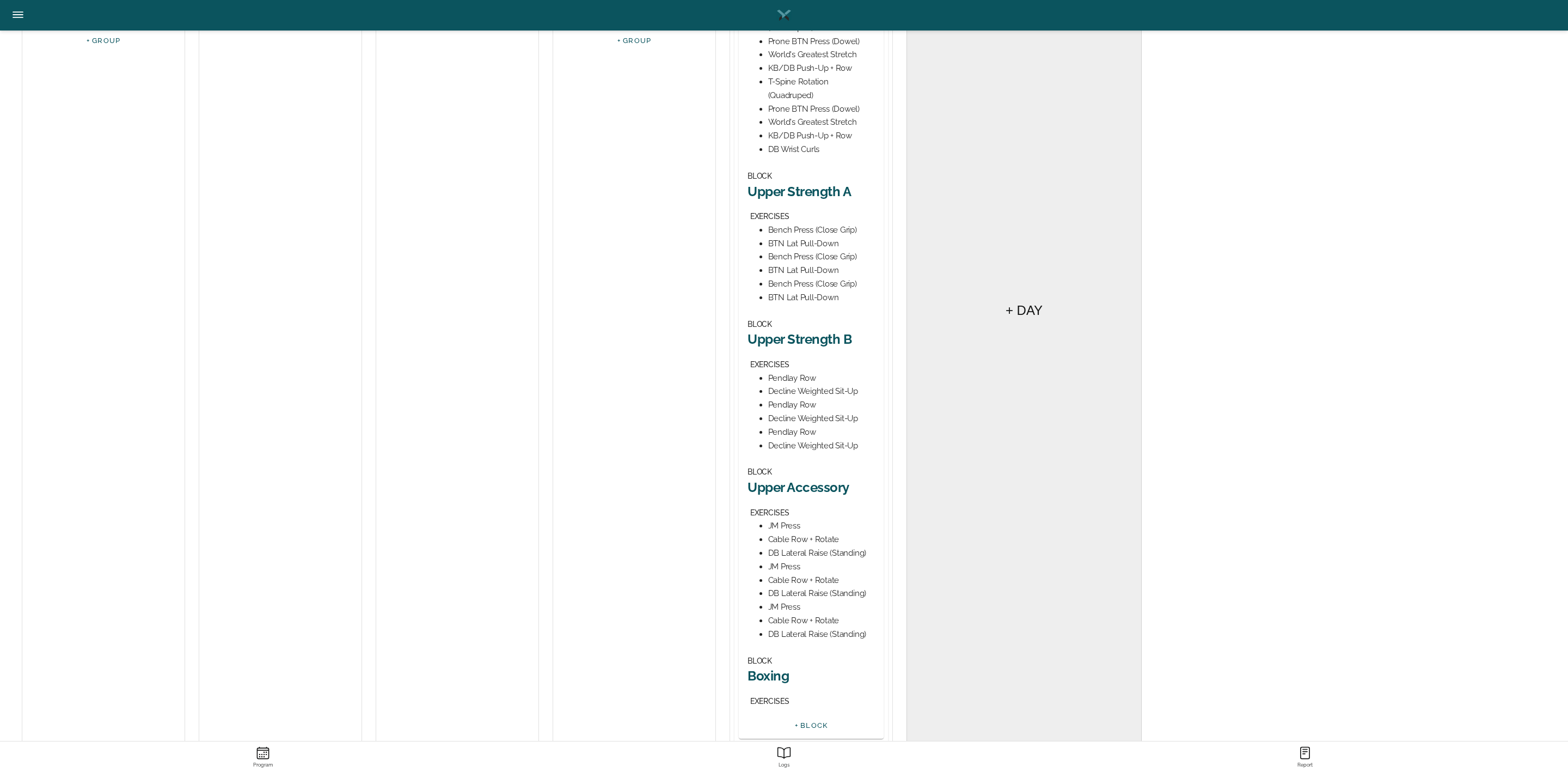
scroll to position [386, 0]
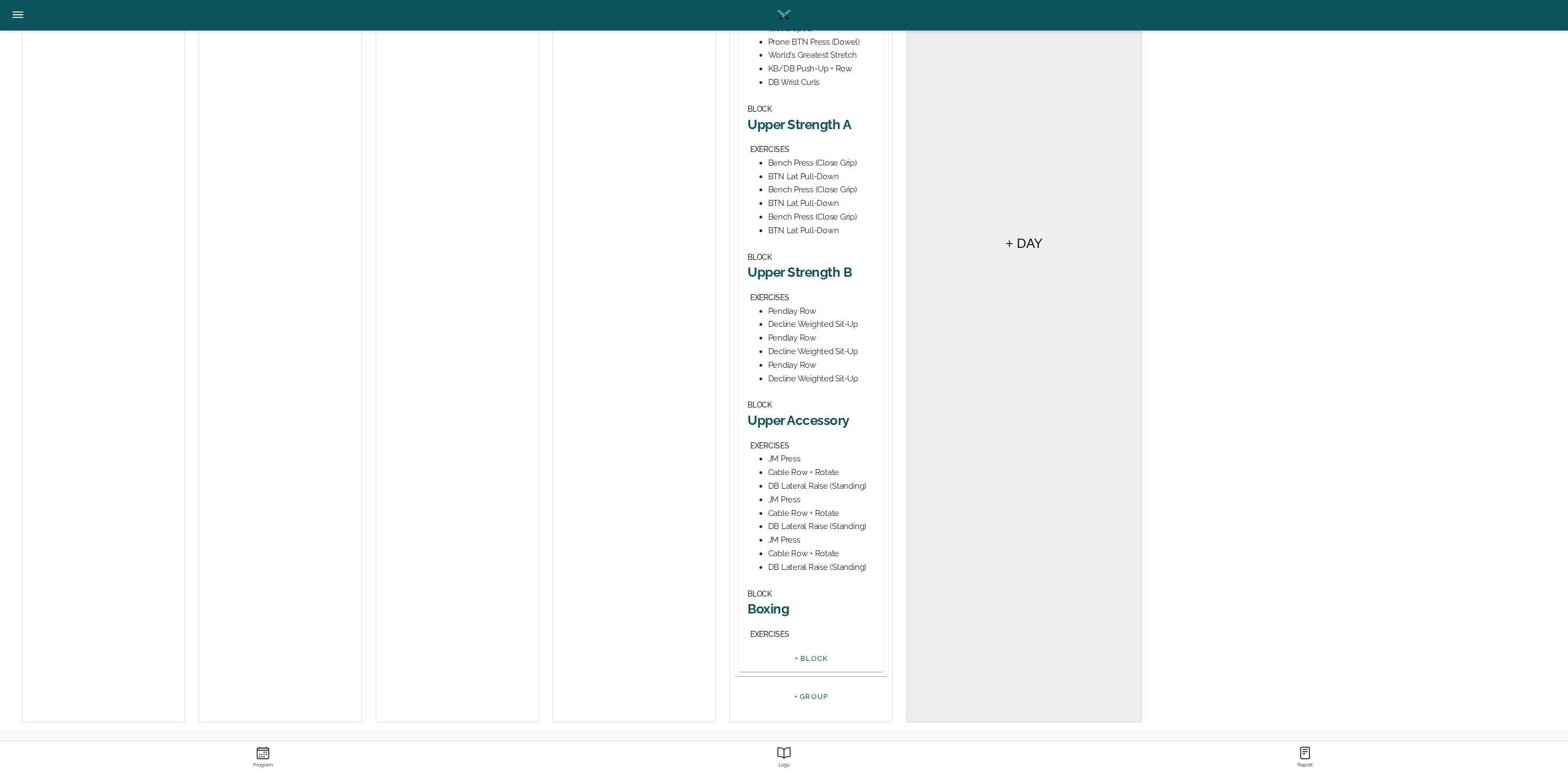
click at [799, 410] on div "BLOCK Upper Accessory EXERCISES JM Press Cable Row + Rotate DB Lateral Raise (S…" at bounding box center [811, 485] width 127 height 175
click at [769, 417] on h2 "Upper Accessory" at bounding box center [811, 420] width 127 height 17
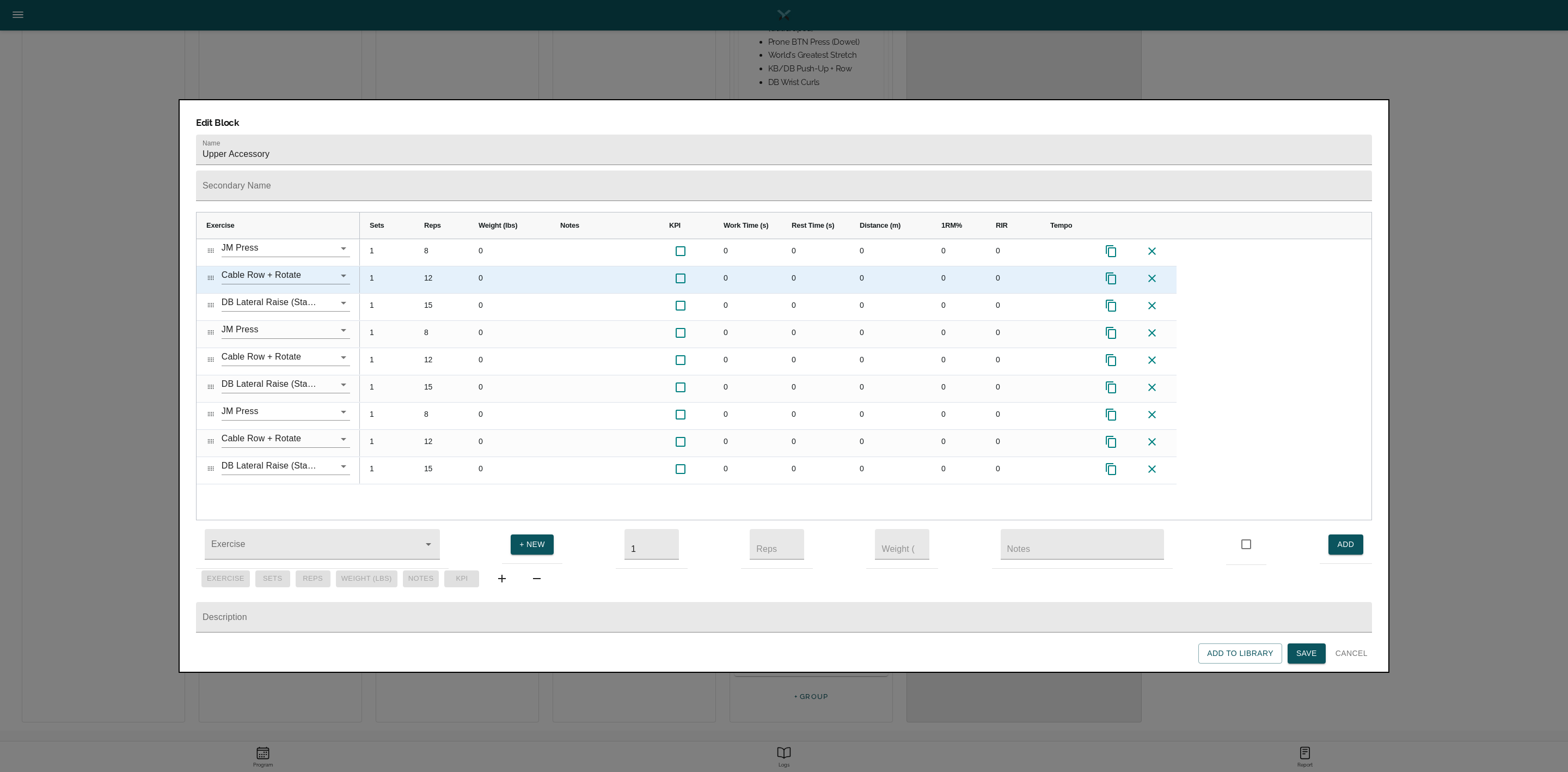
click at [431, 266] on div "12" at bounding box center [442, 279] width 54 height 27
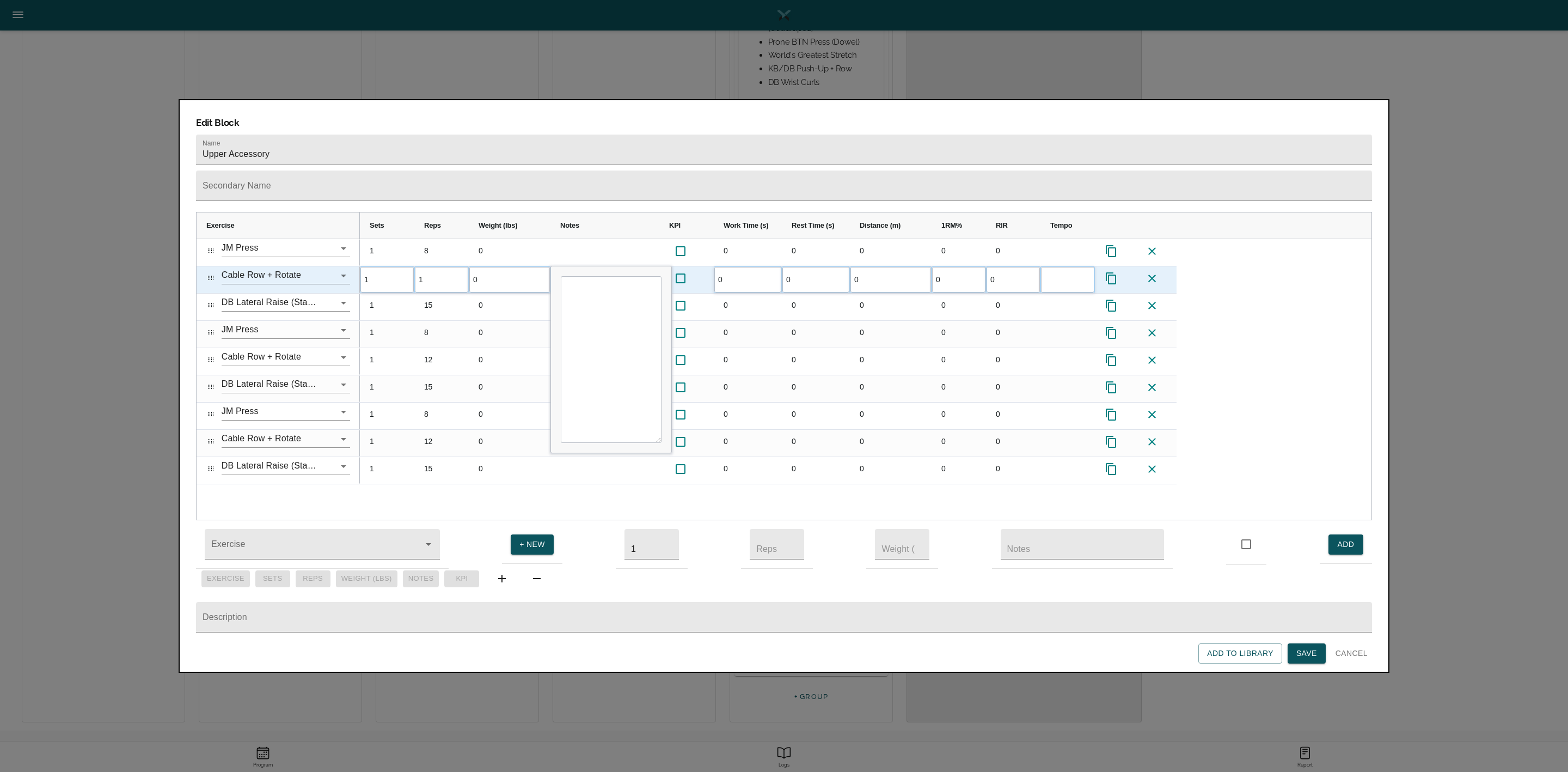
type input "10"
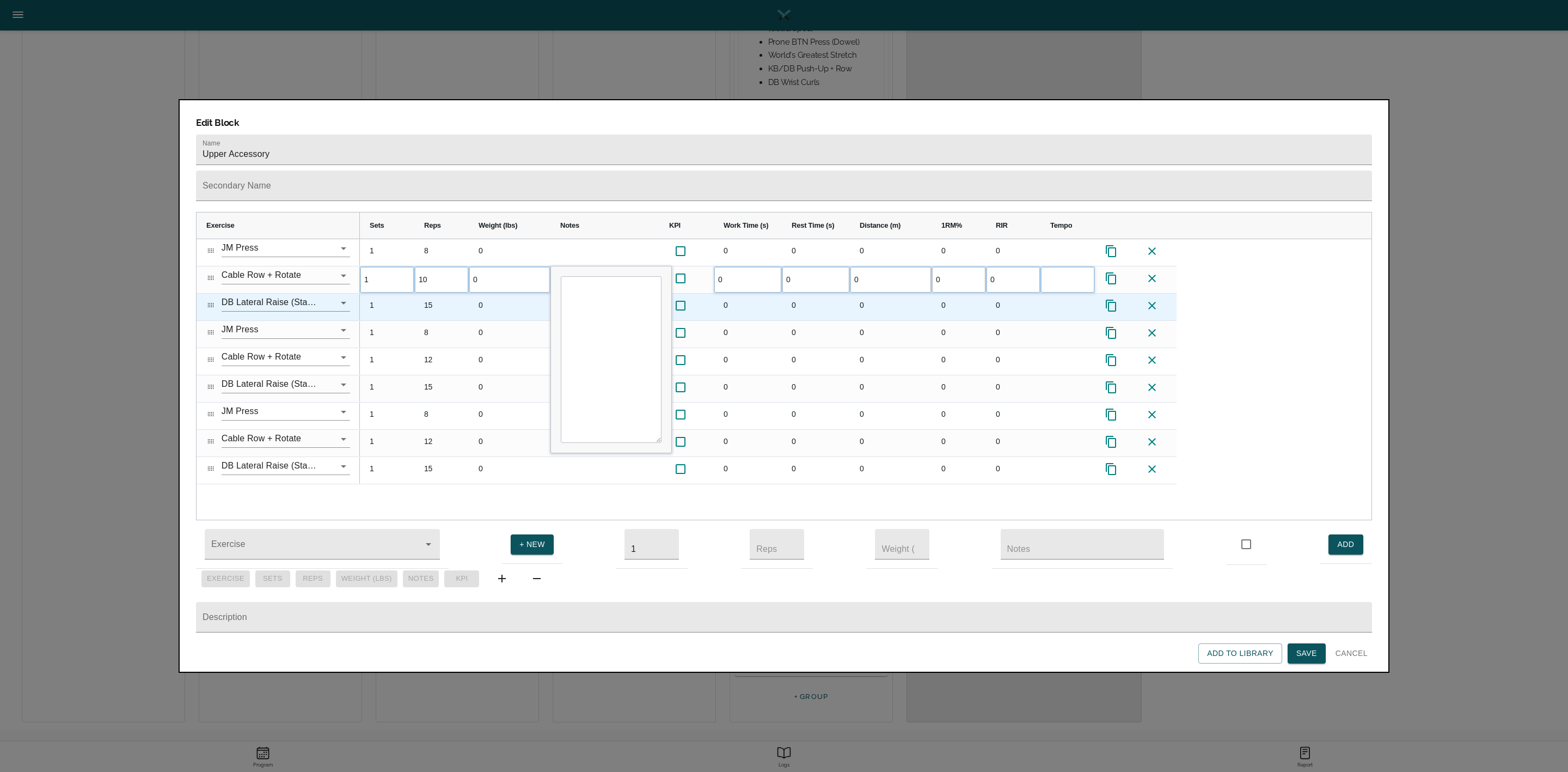
click at [431, 294] on div "15" at bounding box center [442, 307] width 54 height 27
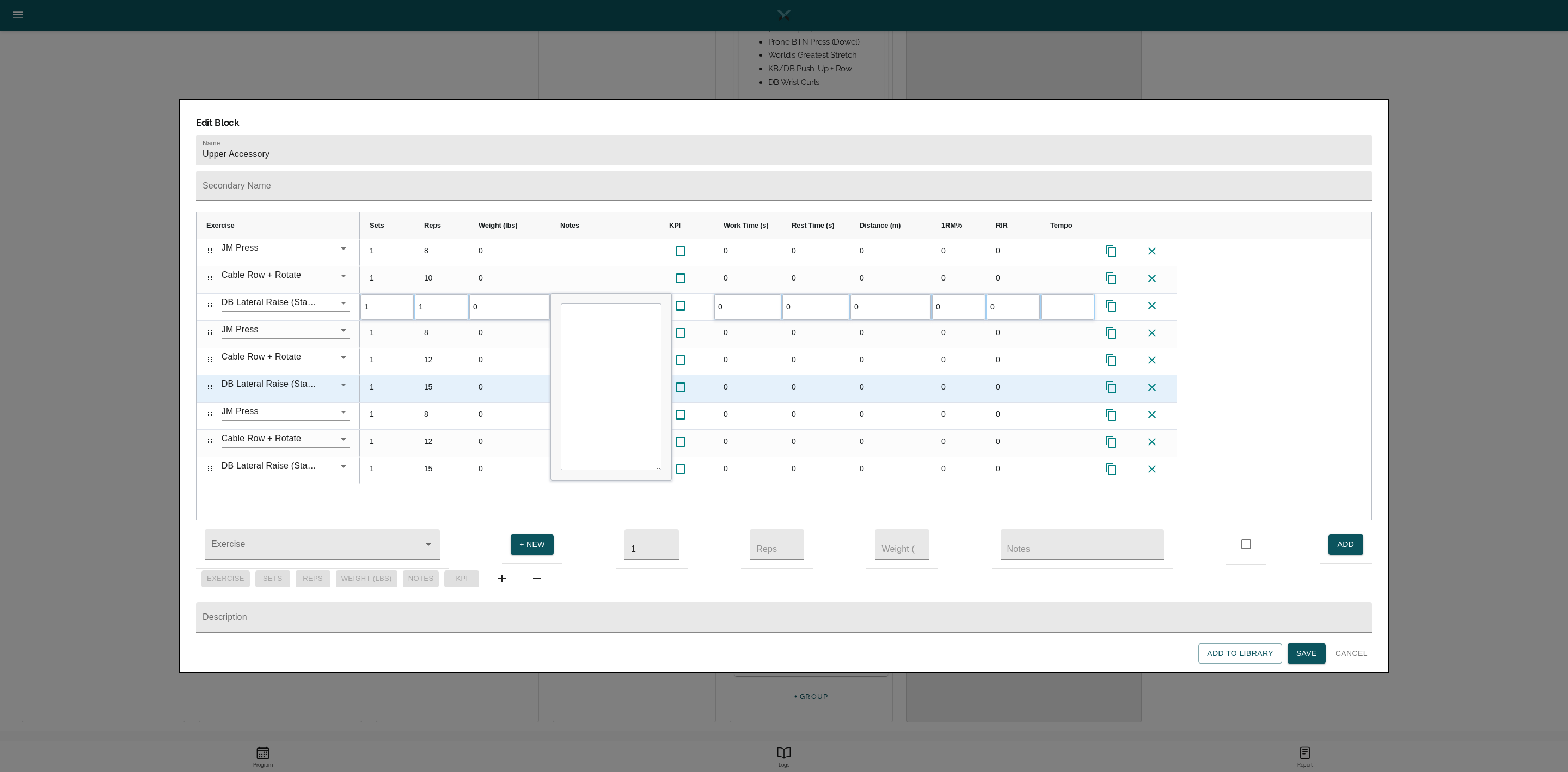
type input "12"
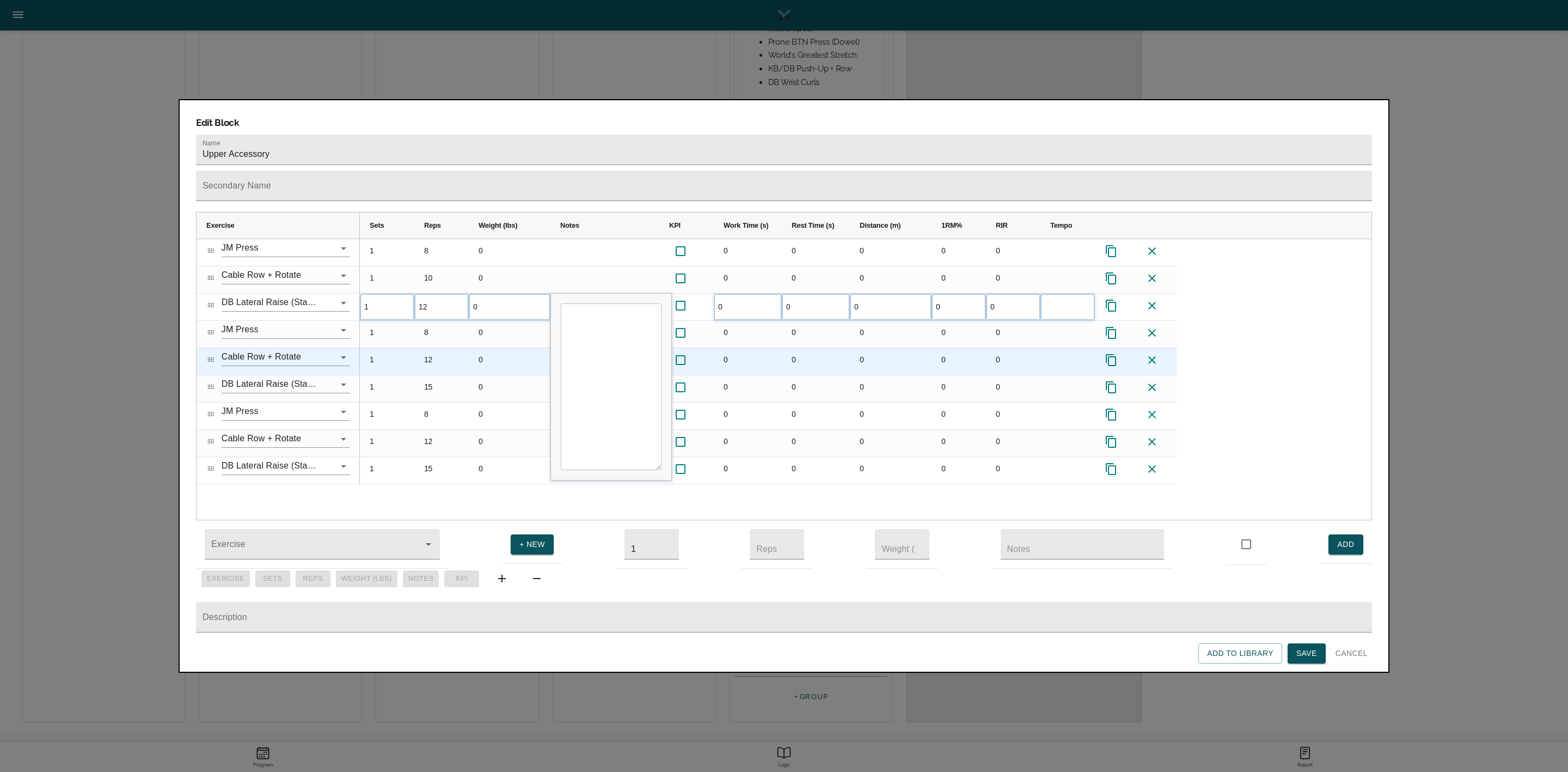
click at [433, 348] on div "12" at bounding box center [442, 361] width 54 height 27
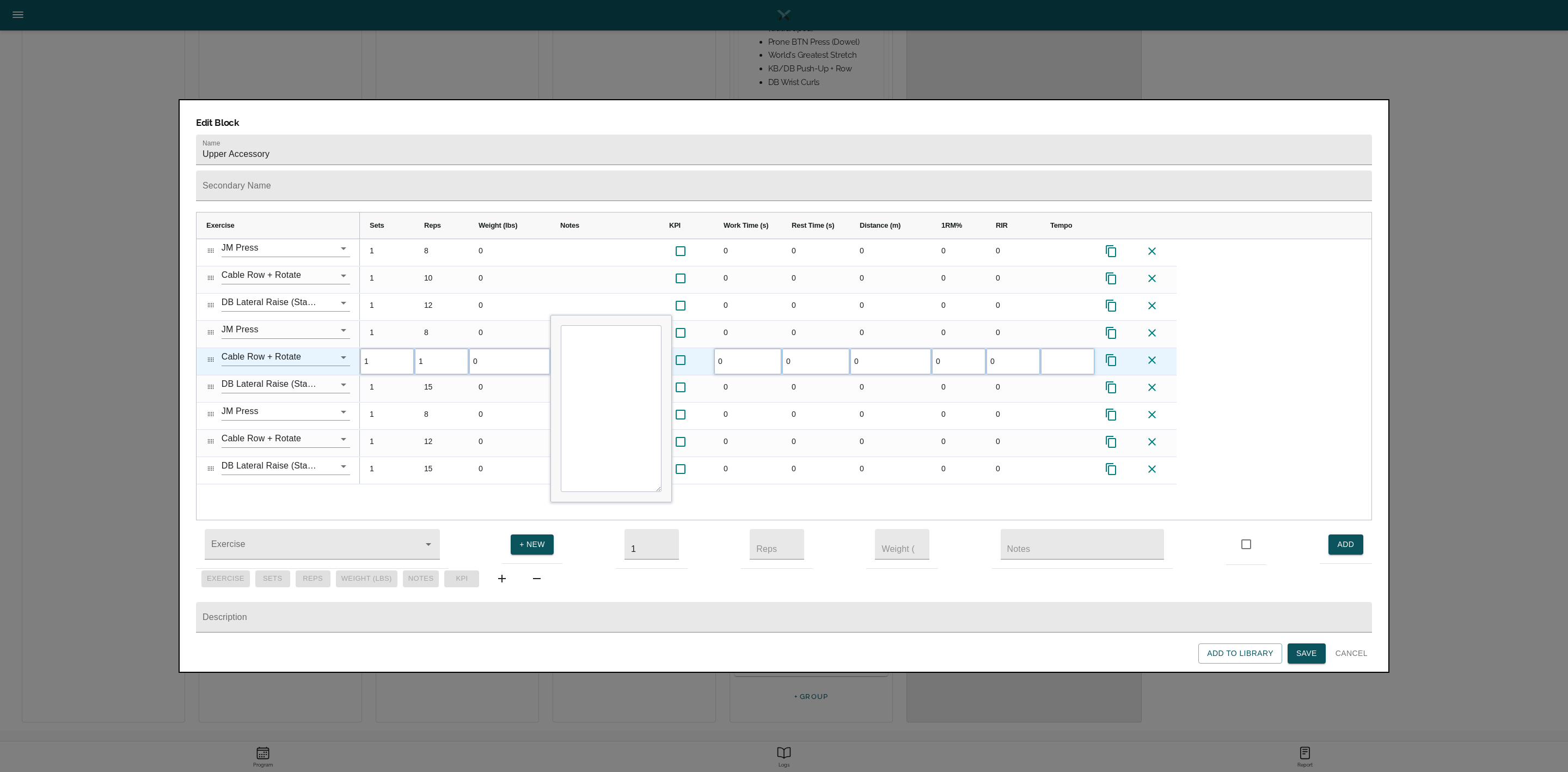
type input "10"
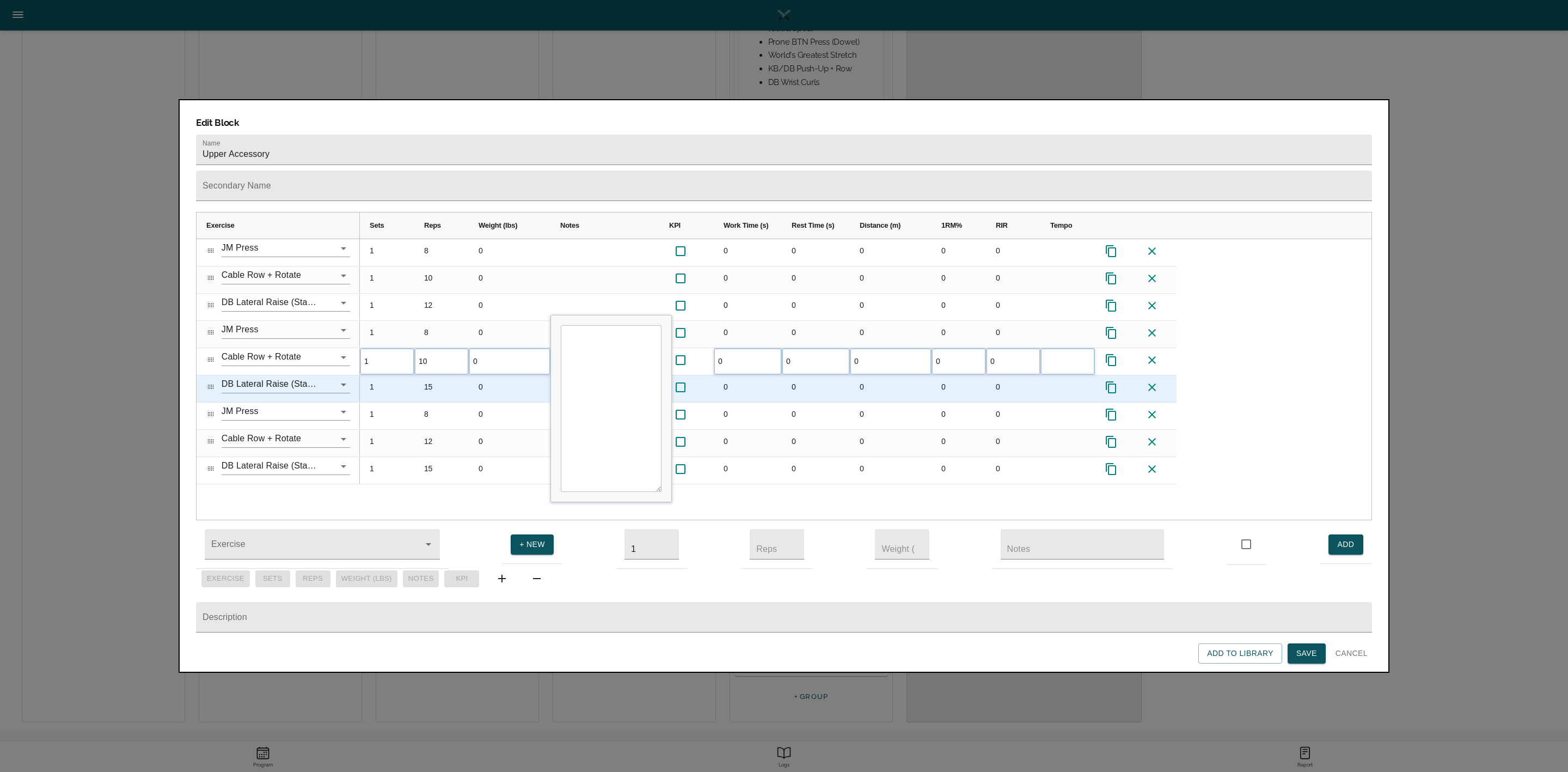
click at [430, 375] on div "15" at bounding box center [442, 388] width 54 height 27
type input "12"
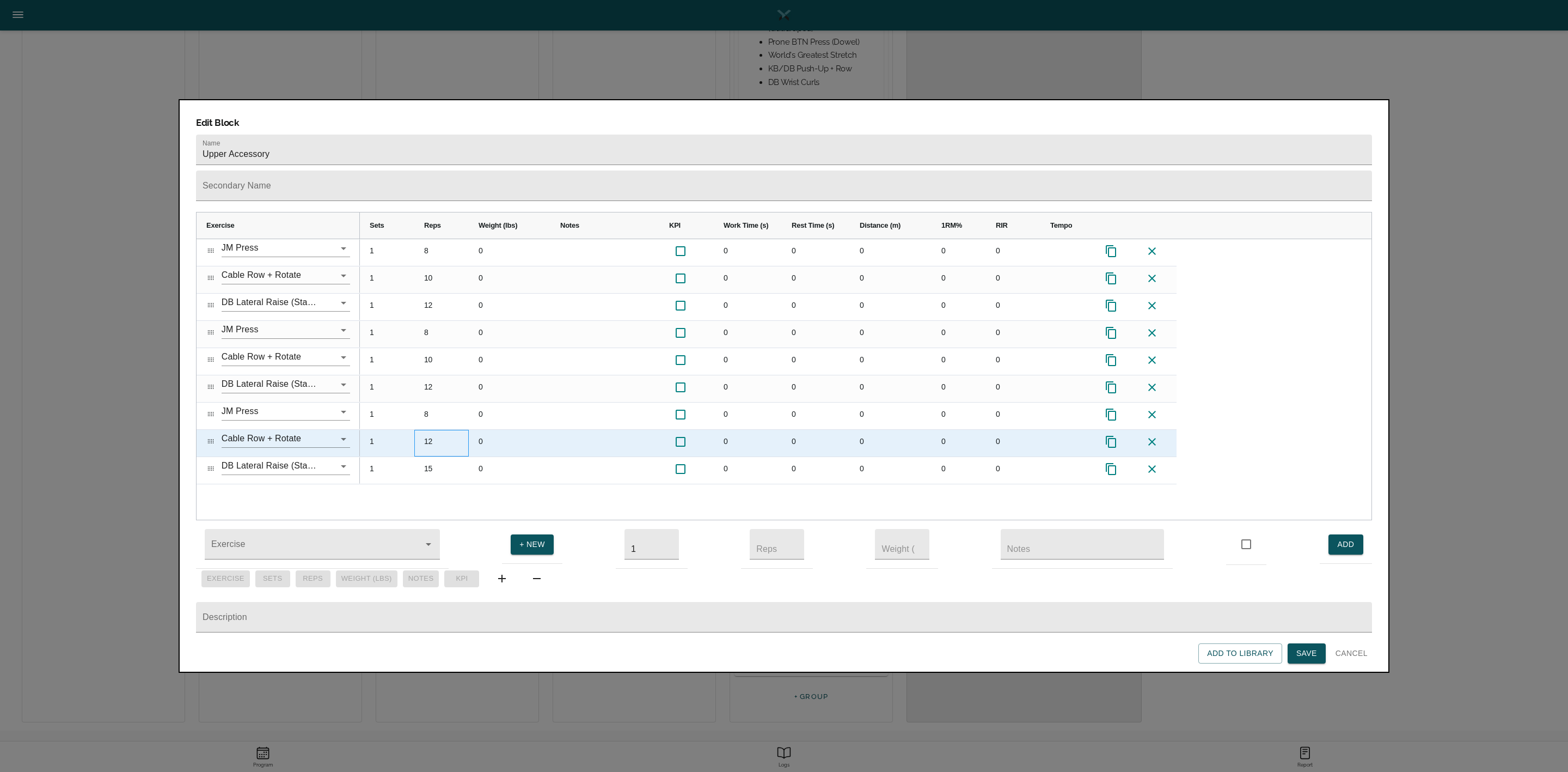
click at [440, 429] on div "12" at bounding box center [442, 442] width 54 height 27
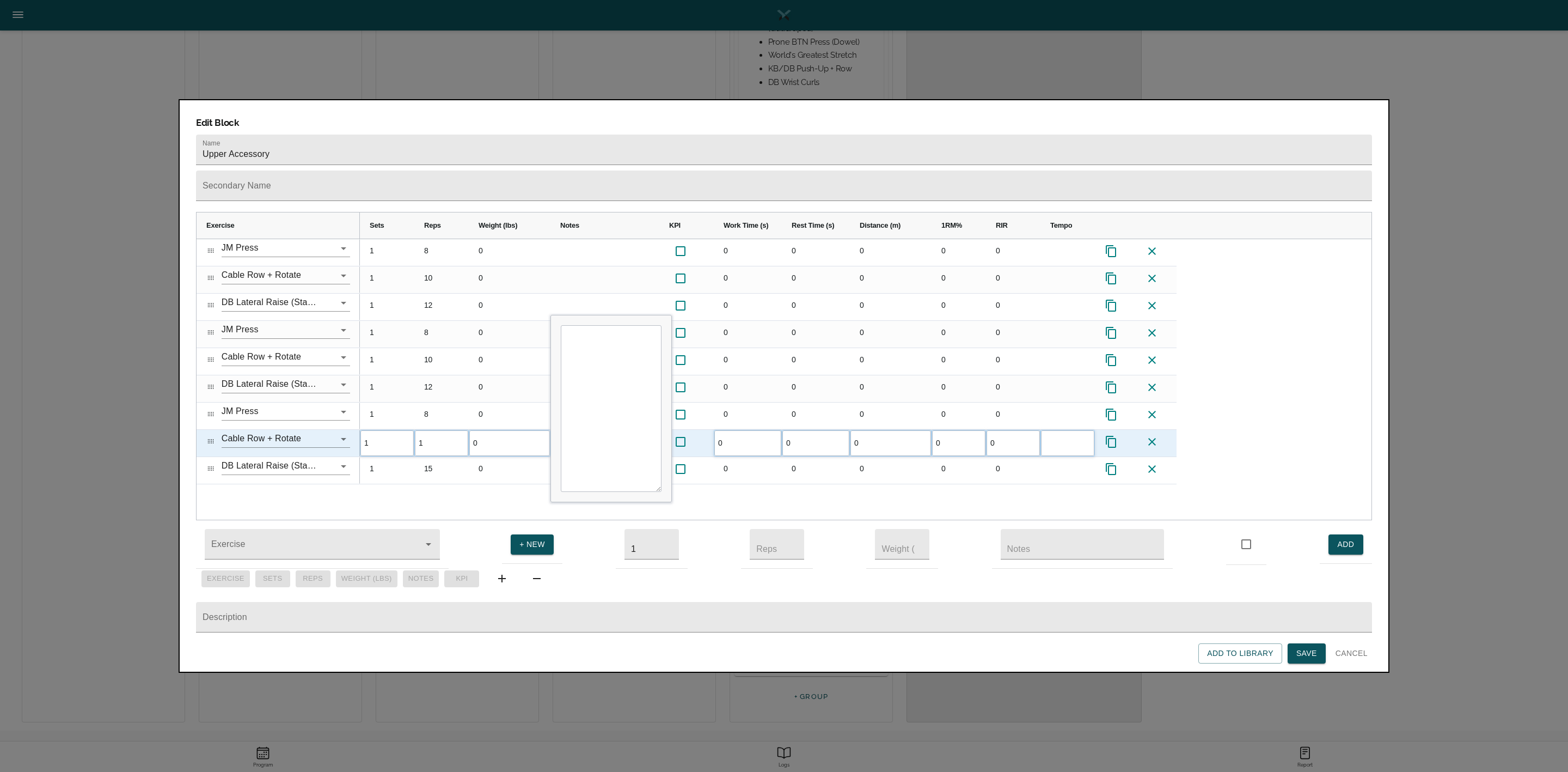
type input "10"
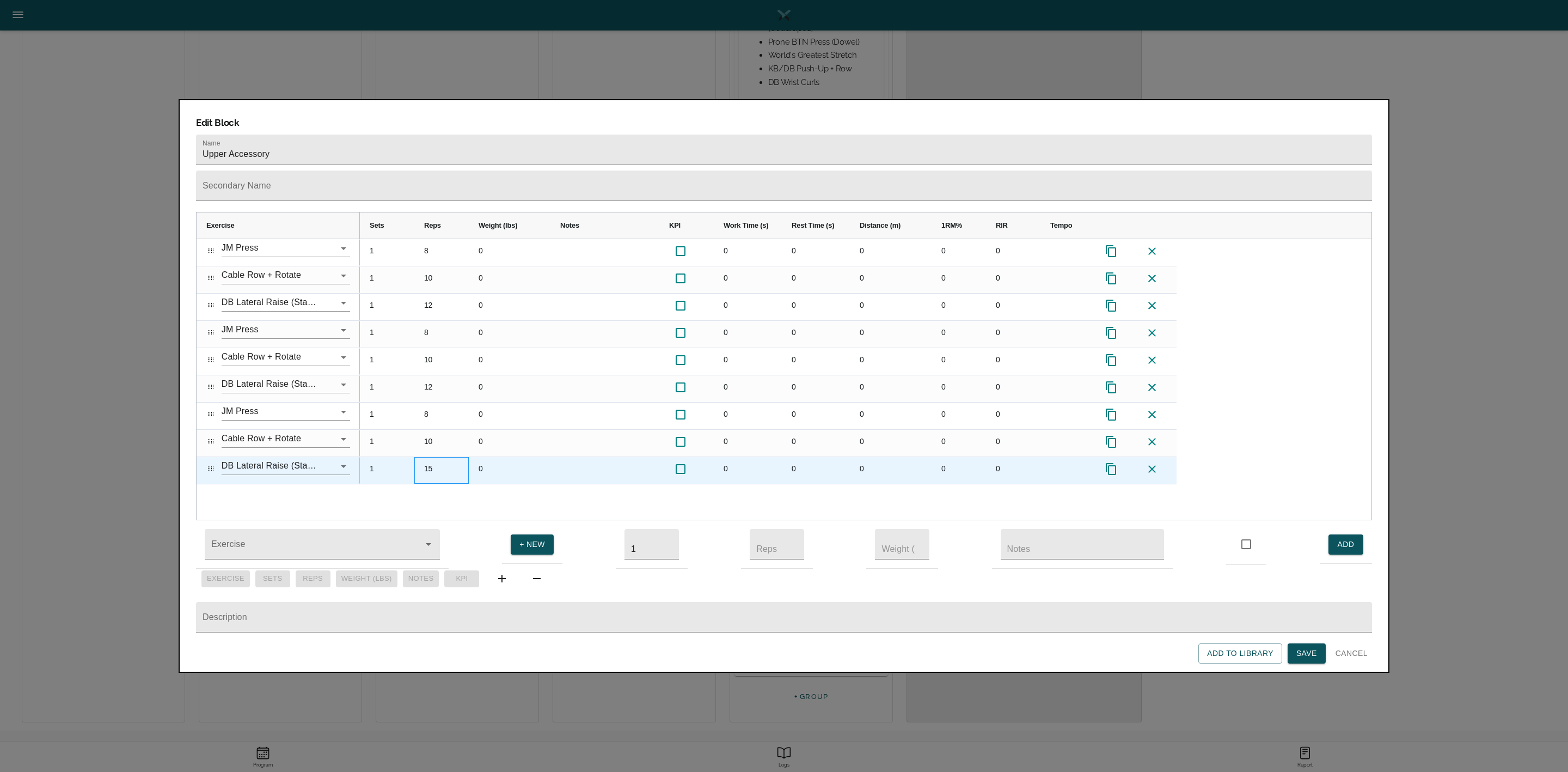
click at [433, 457] on div "15" at bounding box center [442, 470] width 54 height 27
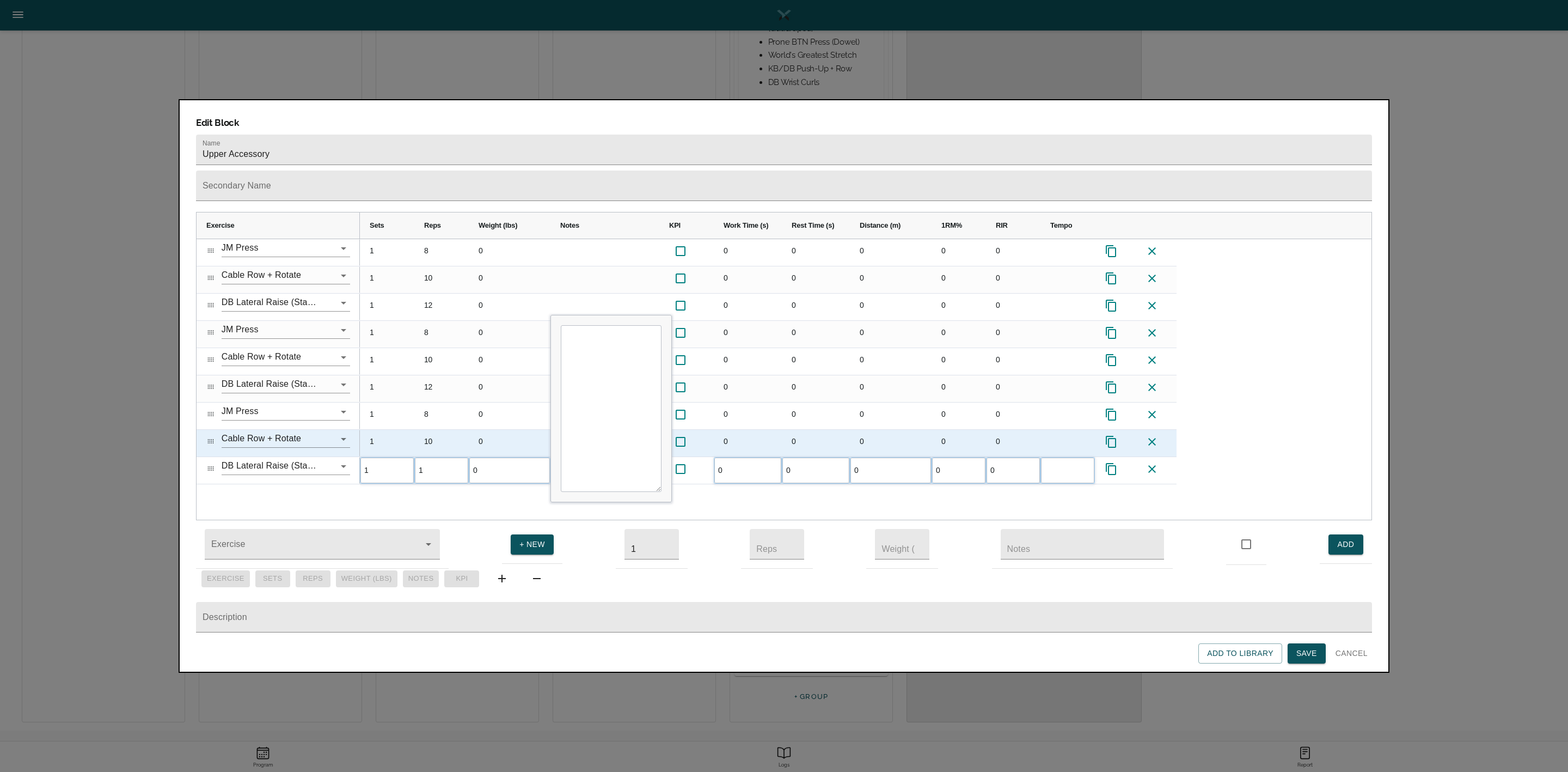
type input "12"
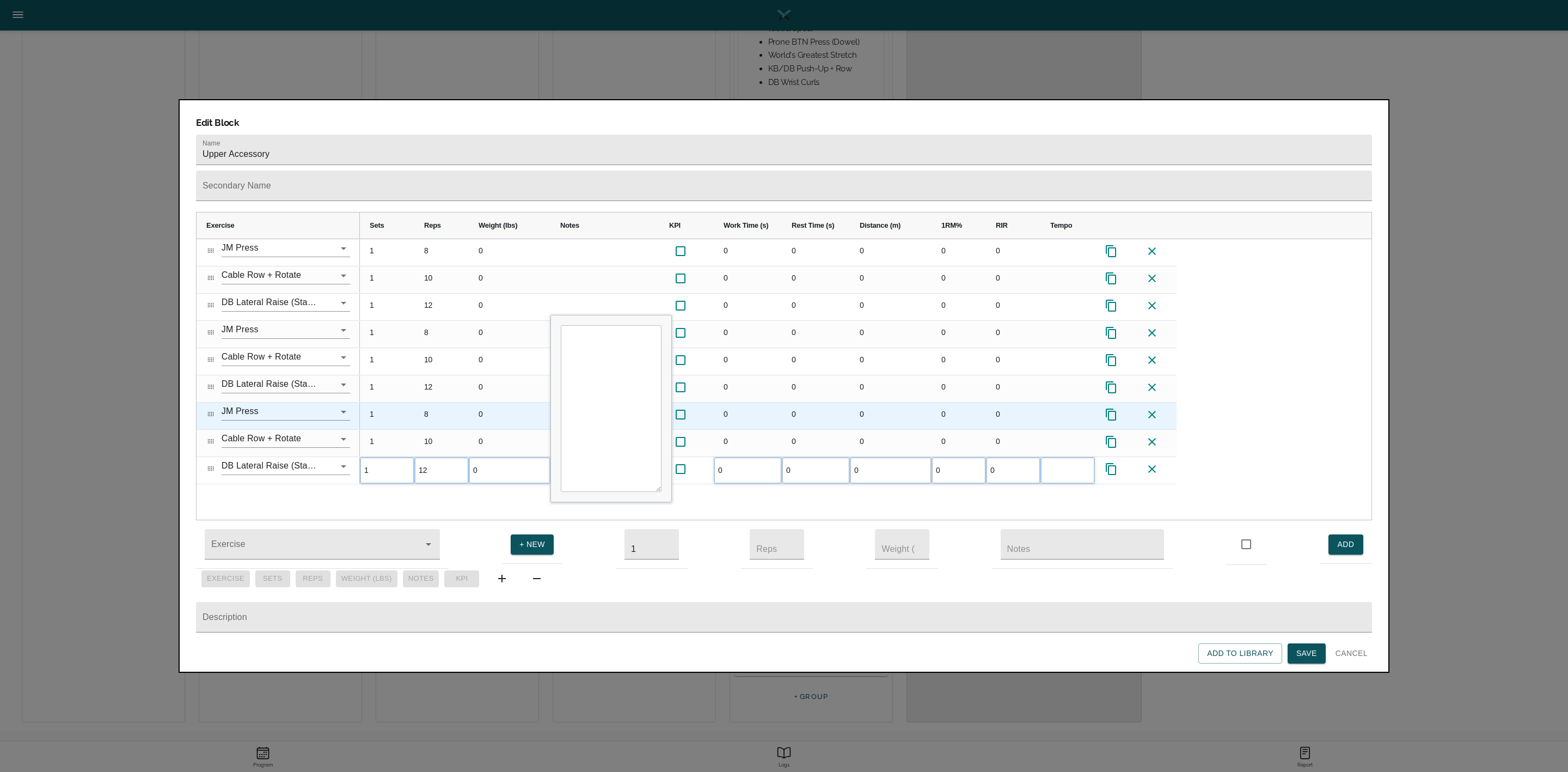
click at [454, 403] on div "8" at bounding box center [442, 416] width 54 height 27
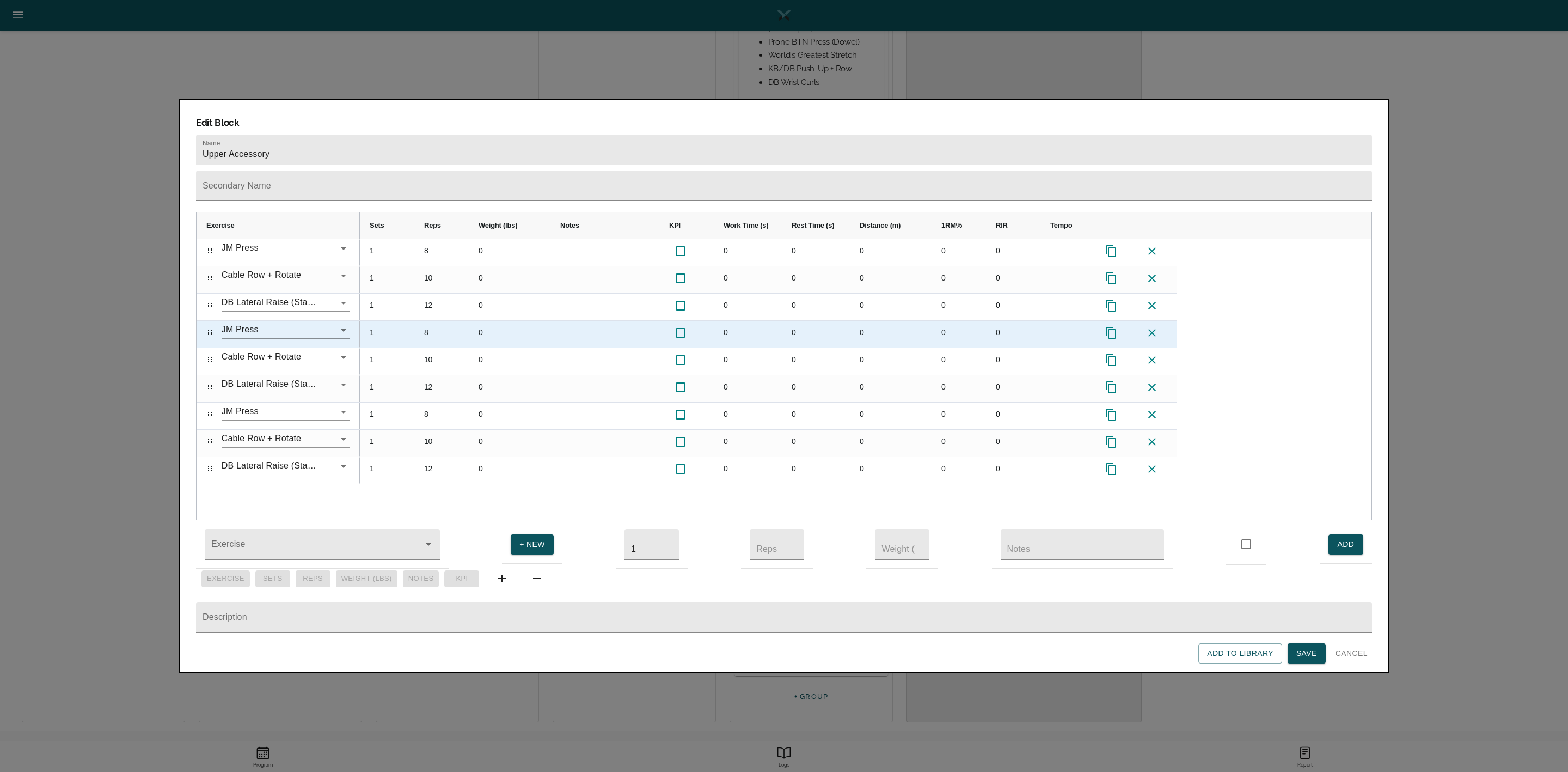
click at [454, 321] on div "8" at bounding box center [442, 334] width 54 height 27
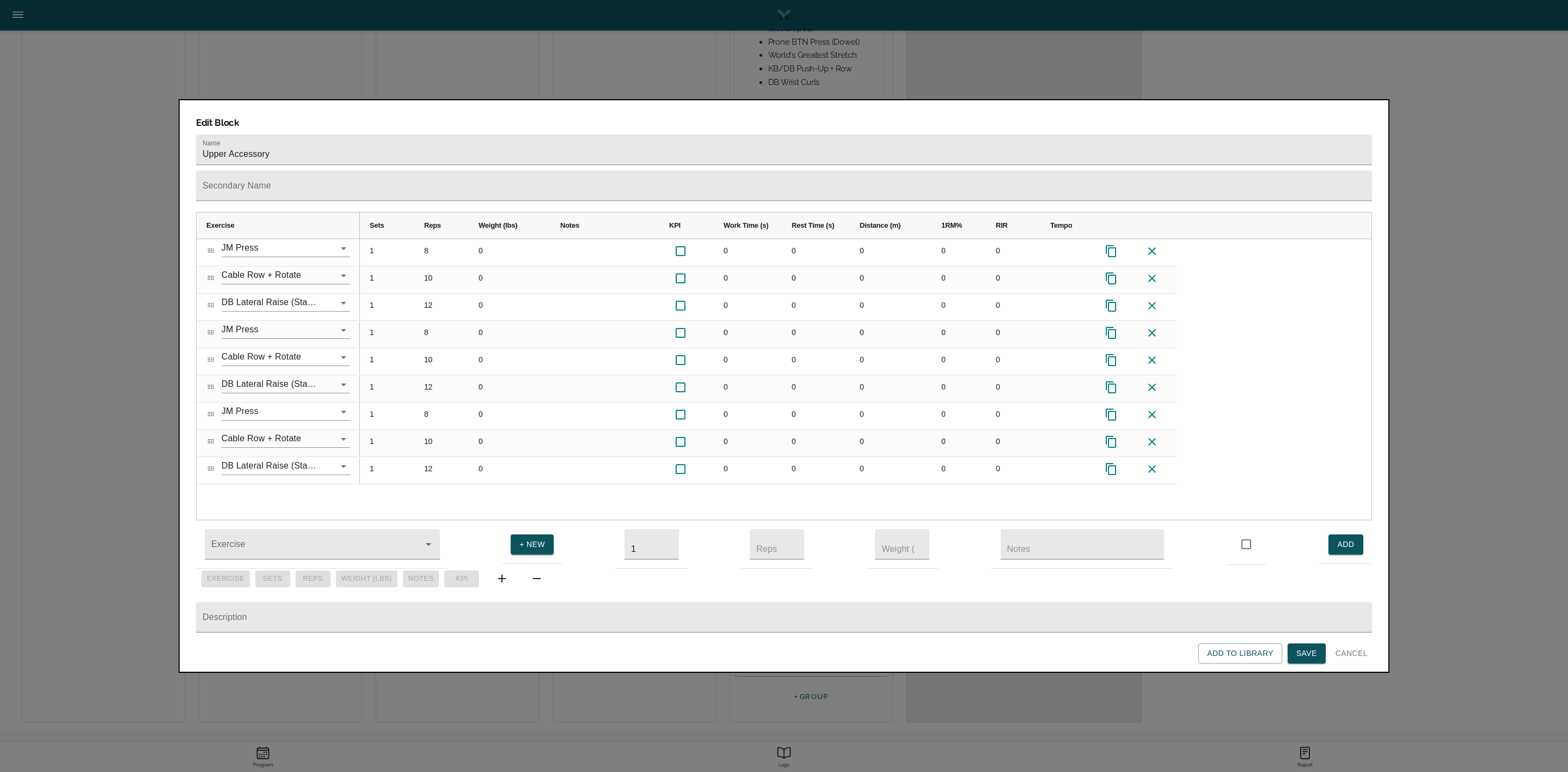
click at [1045, 514] on span "Save" at bounding box center [1306, 653] width 20 height 14
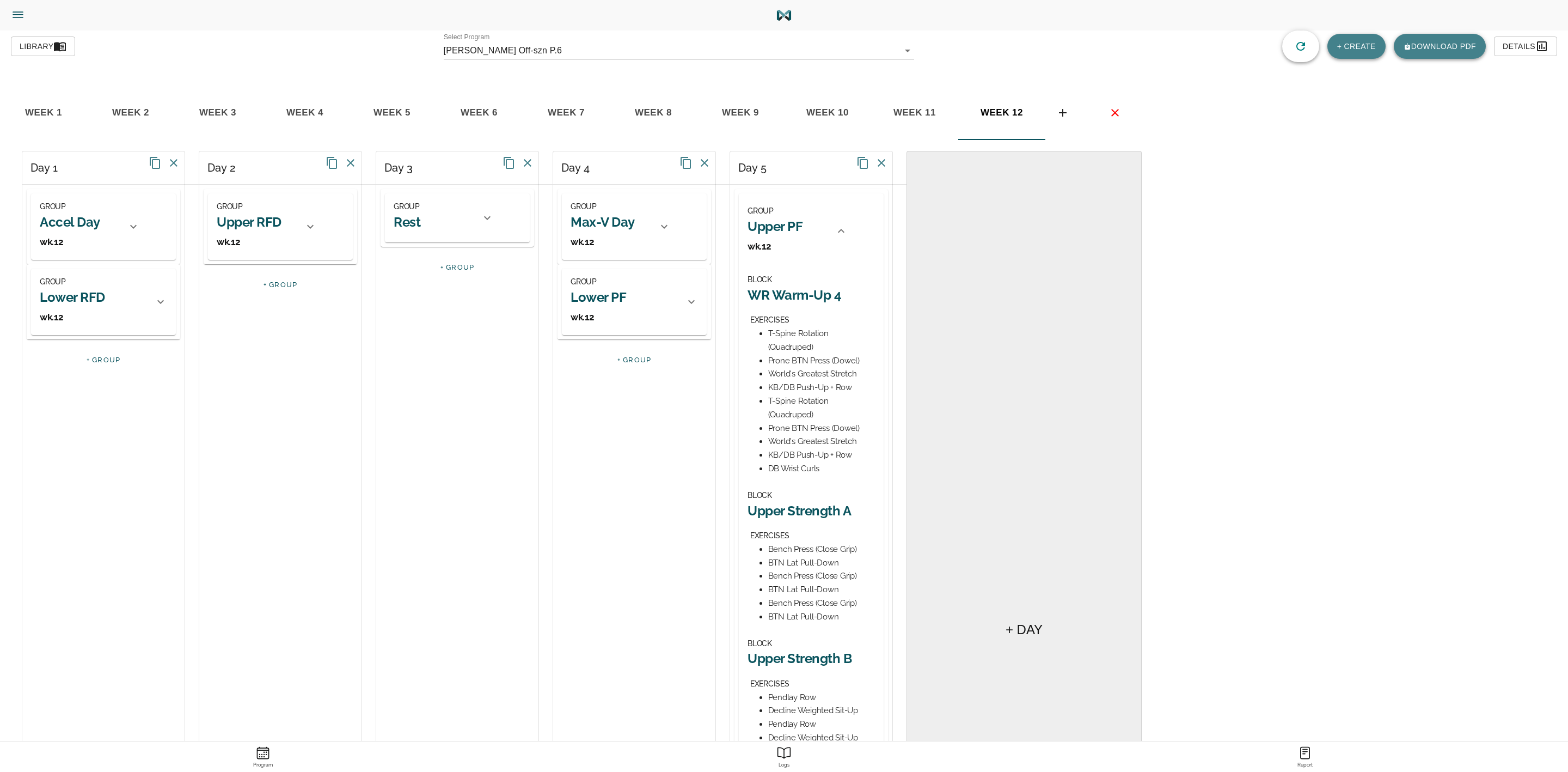
click at [838, 232] on icon at bounding box center [841, 231] width 13 height 13
